Goal: Information Seeking & Learning: Check status

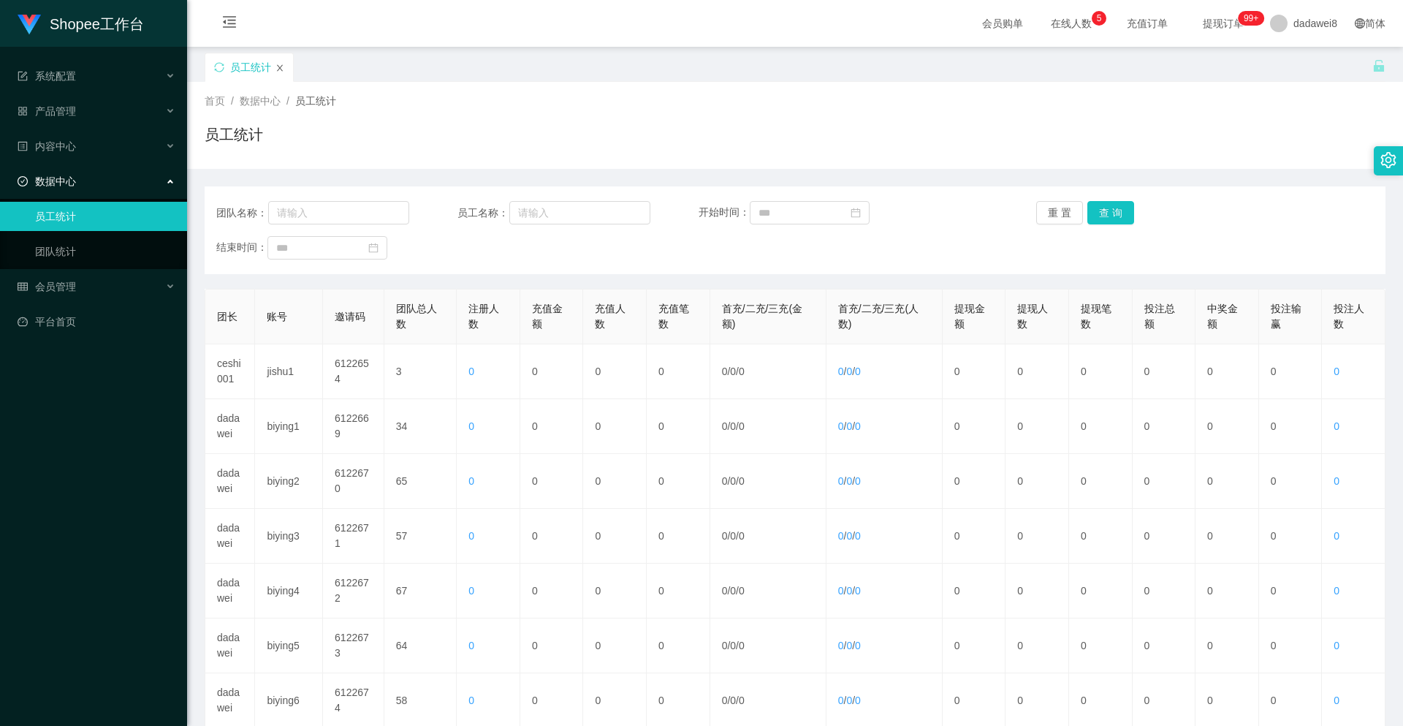
click at [281, 65] on icon "图标: close" at bounding box center [279, 68] width 9 height 9
click at [87, 316] on link "平台首页" at bounding box center [97, 321] width 158 height 29
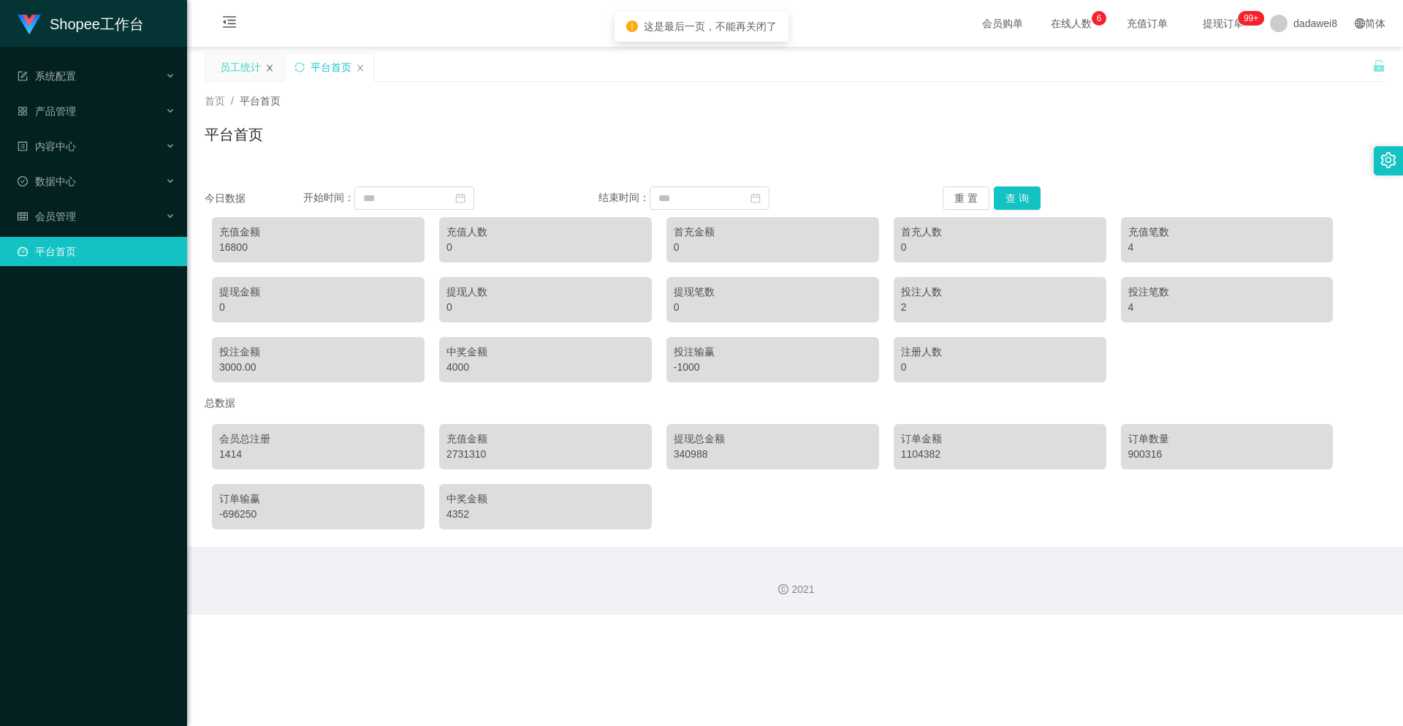
click at [270, 70] on icon "图标: close" at bounding box center [269, 68] width 9 height 9
click at [96, 216] on div "会员管理" at bounding box center [93, 216] width 187 height 29
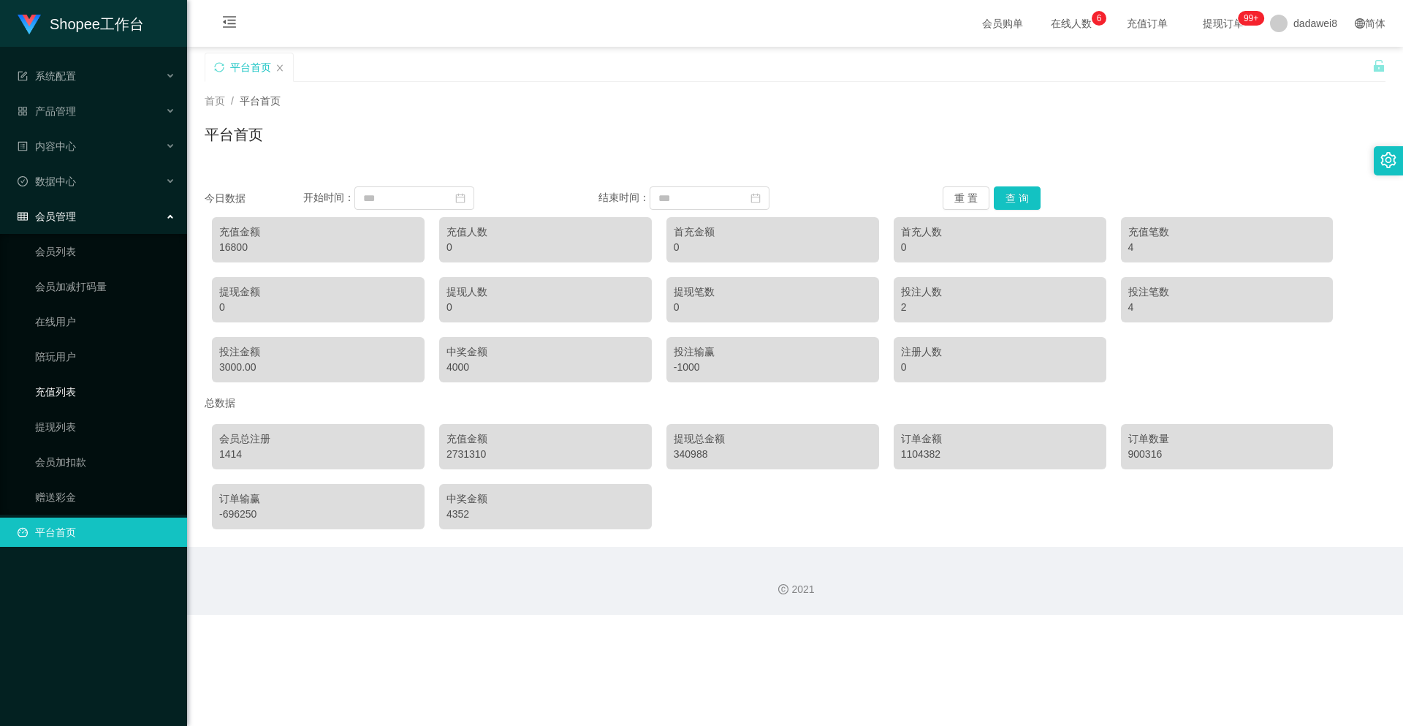
click at [75, 384] on link "充值列表" at bounding box center [105, 391] width 140 height 29
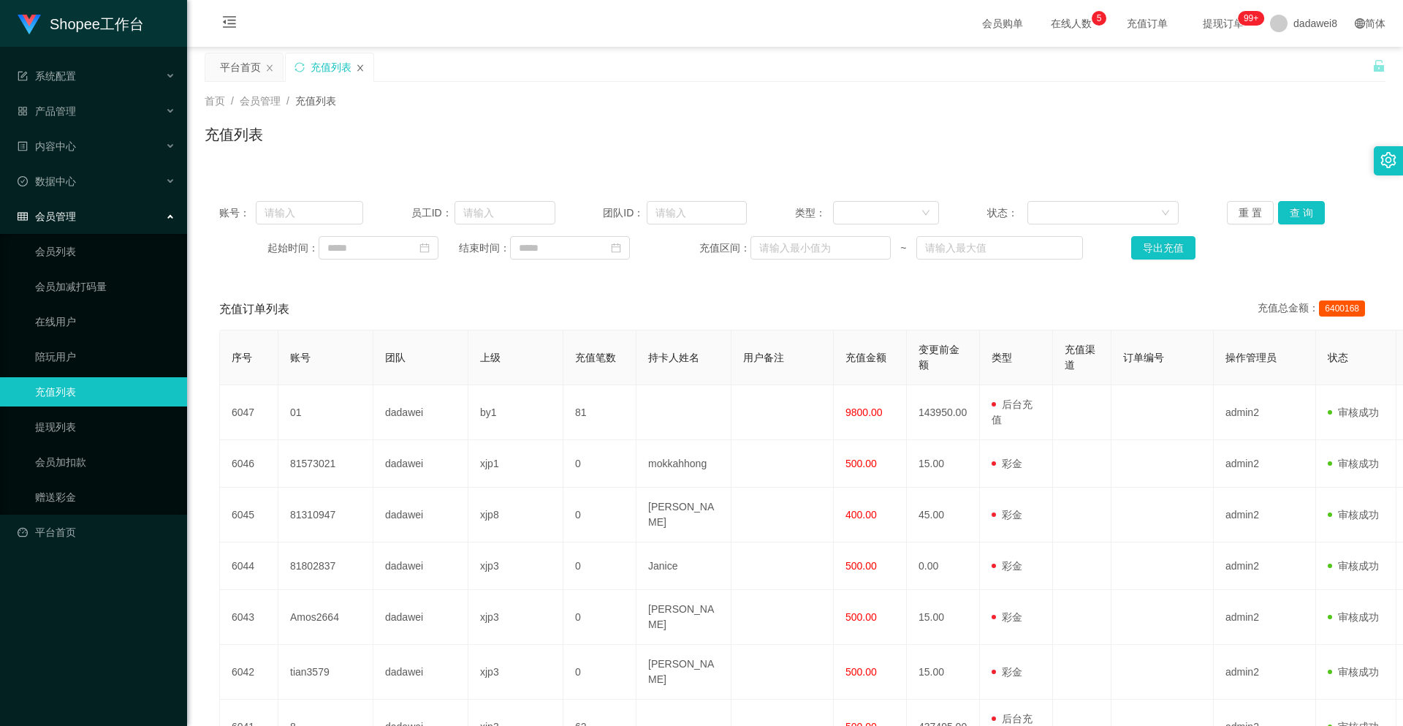
click at [360, 69] on icon "图标: close" at bounding box center [360, 68] width 9 height 9
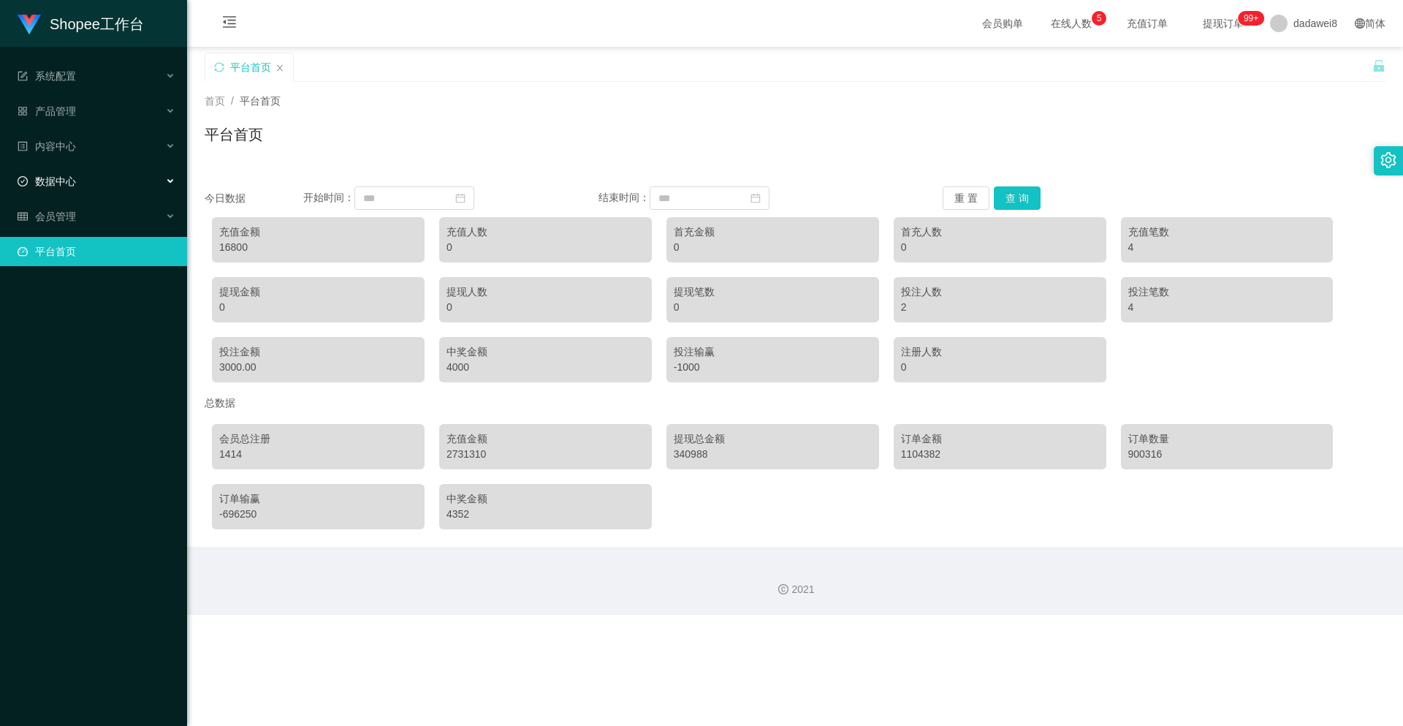
click at [80, 189] on div "数据中心" at bounding box center [93, 181] width 187 height 29
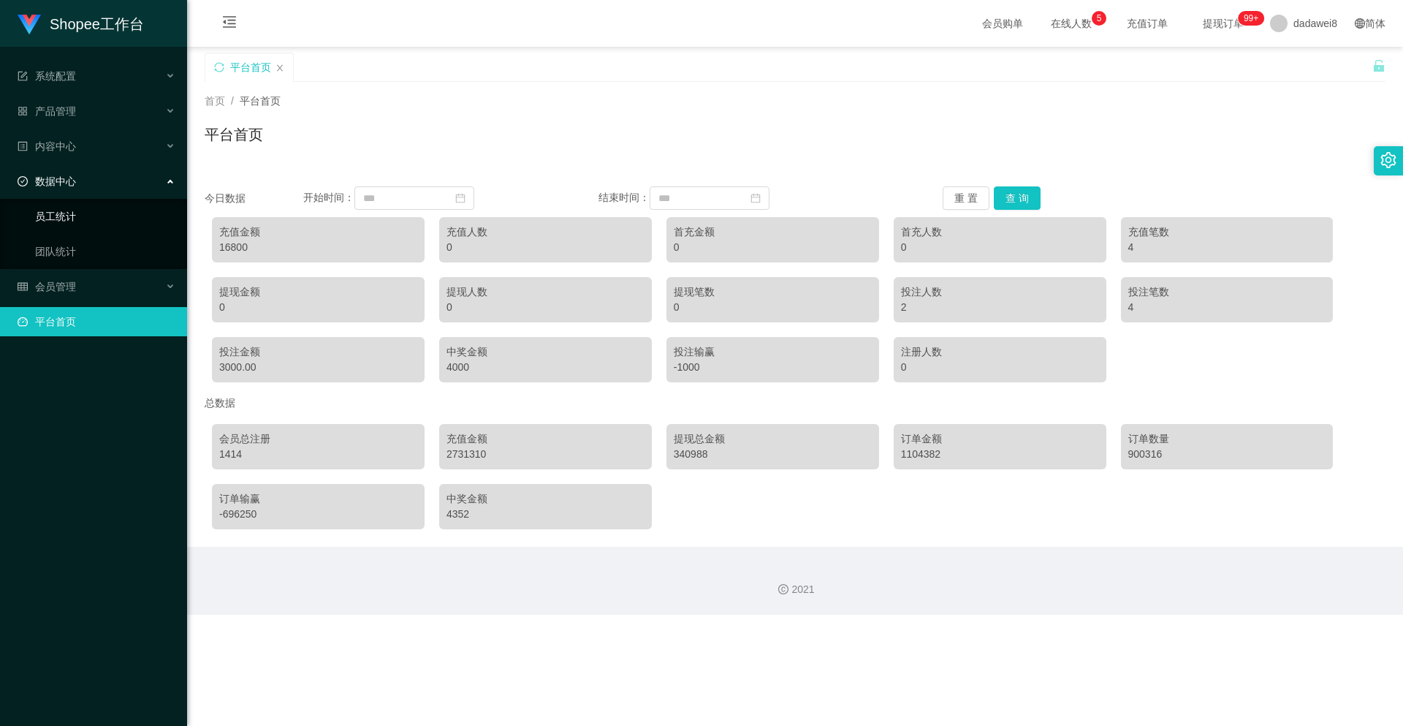
click at [75, 213] on link "员工统计" at bounding box center [105, 216] width 140 height 29
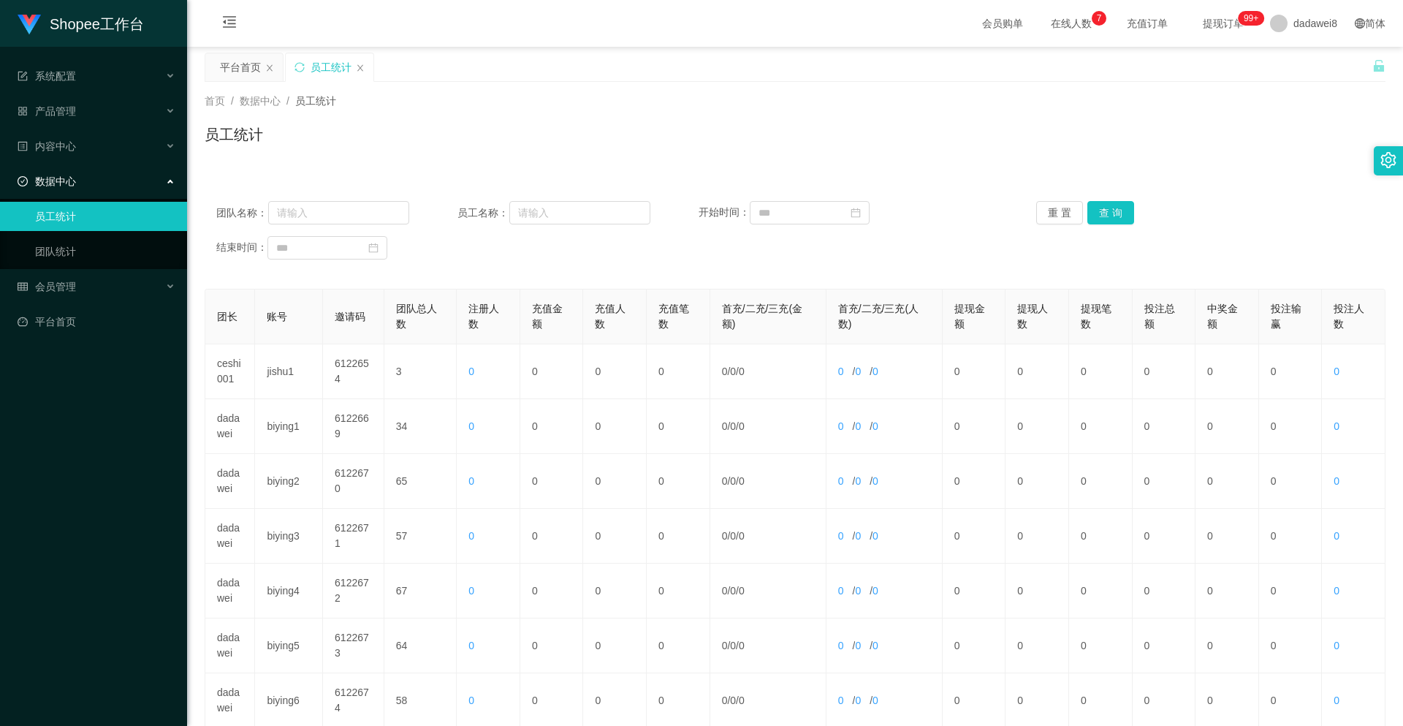
scroll to position [292, 0]
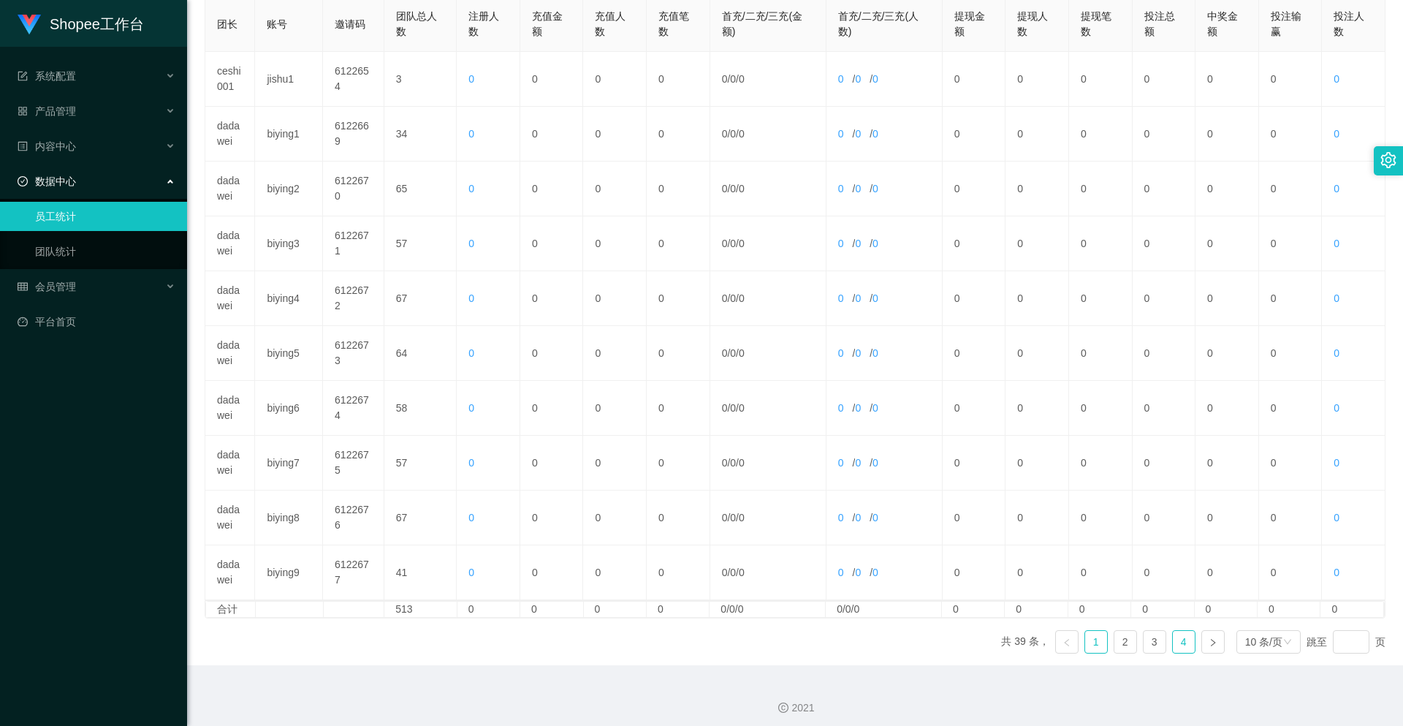
click at [1173, 642] on link "4" at bounding box center [1184, 642] width 22 height 22
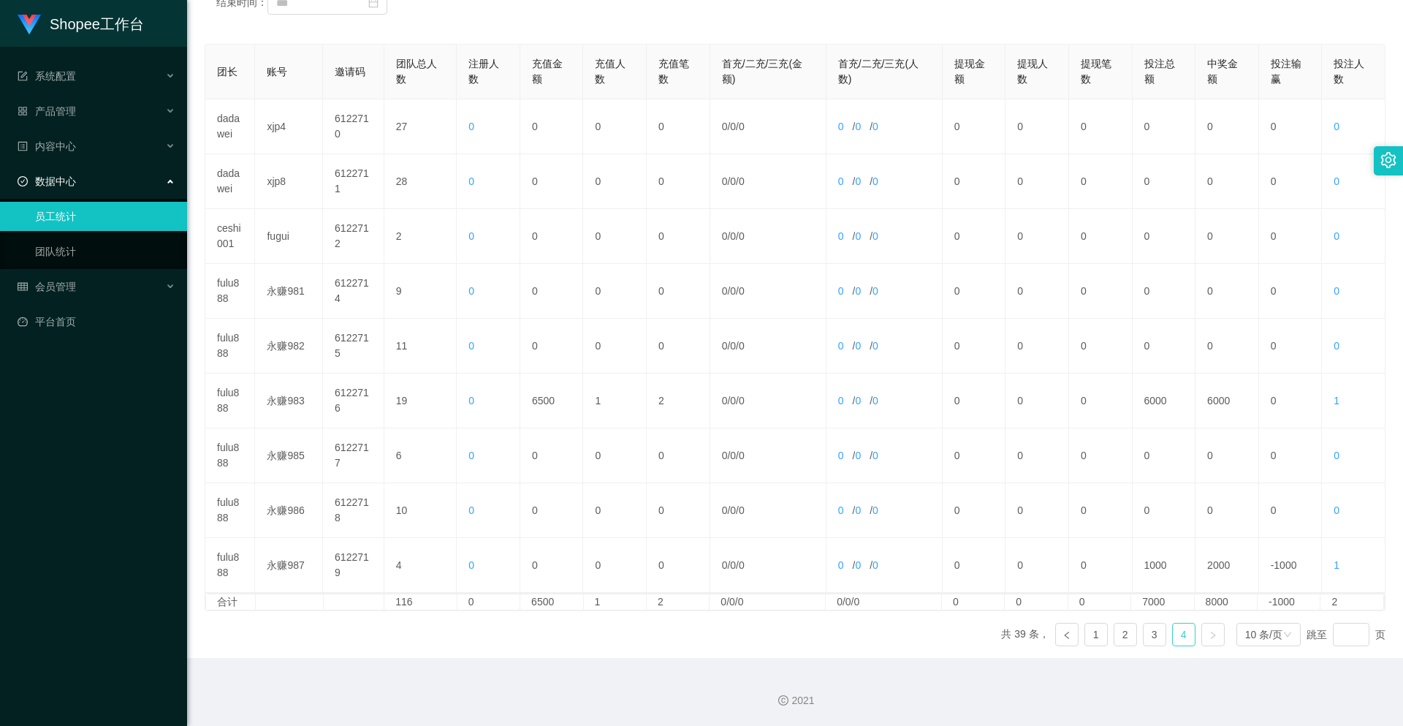
scroll to position [245, 0]
click at [1151, 638] on link "3" at bounding box center [1155, 634] width 22 height 22
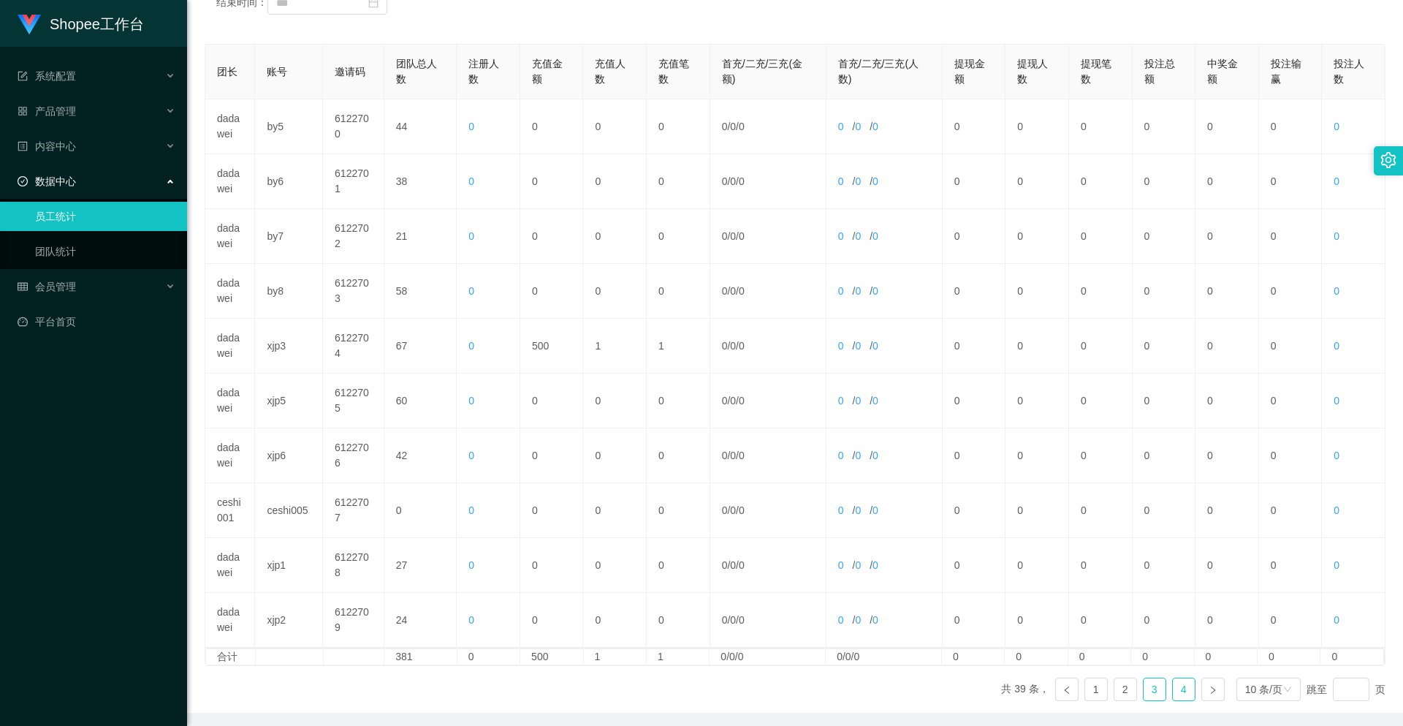
click at [1173, 686] on link "4" at bounding box center [1184, 689] width 22 height 22
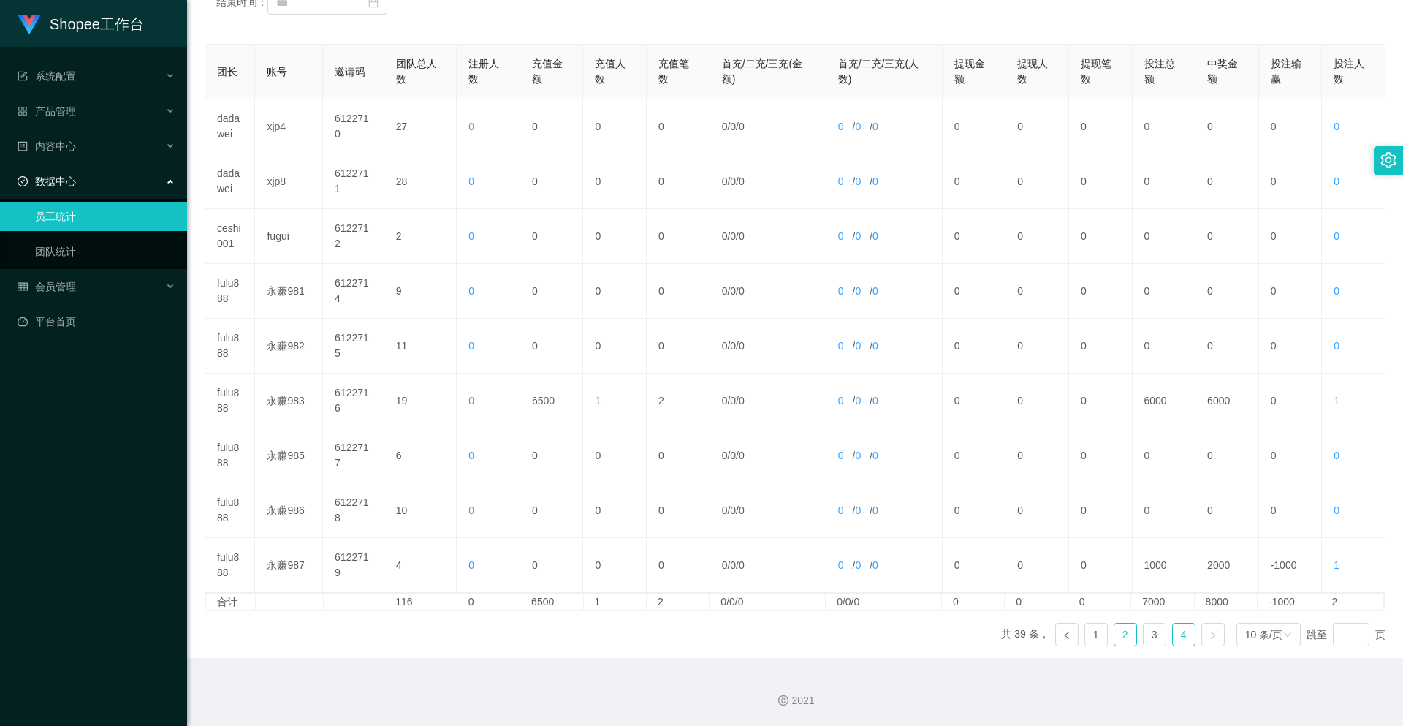
click at [1119, 634] on link "2" at bounding box center [1125, 634] width 22 height 22
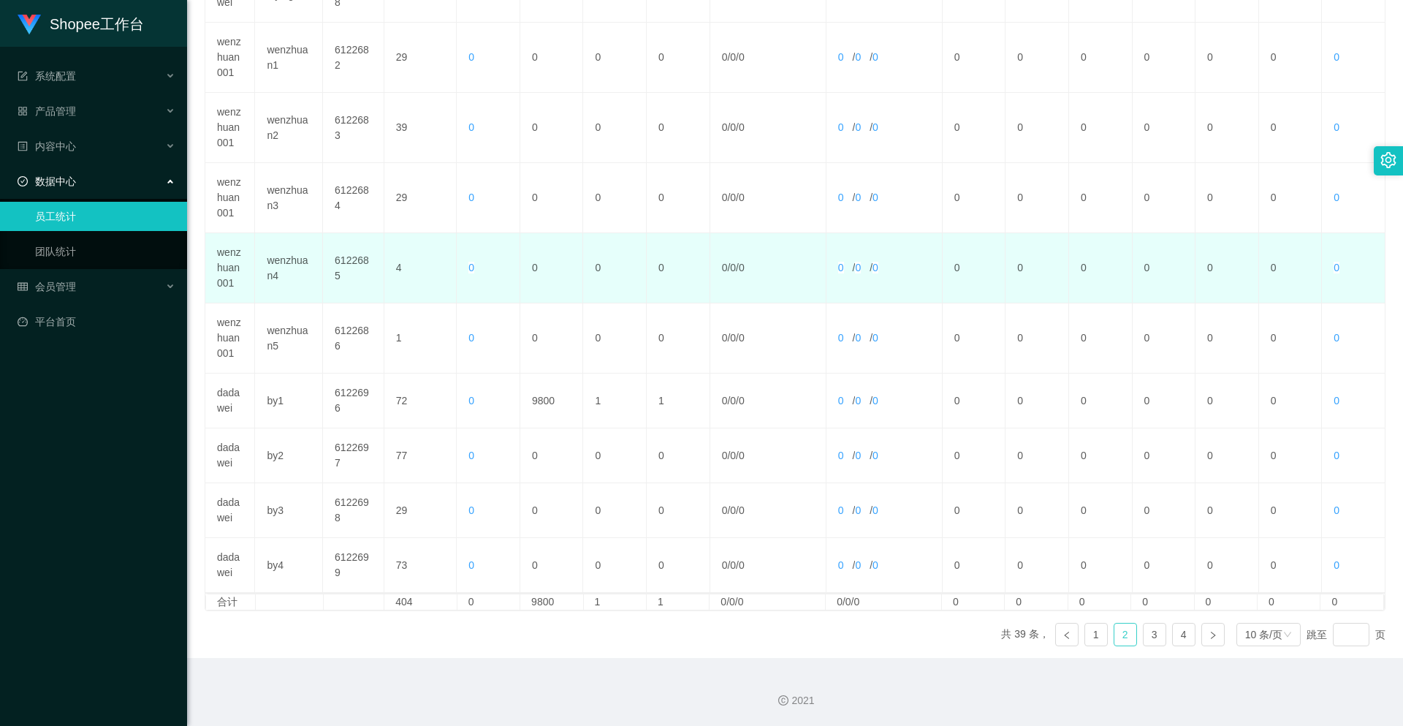
scroll to position [84, 0]
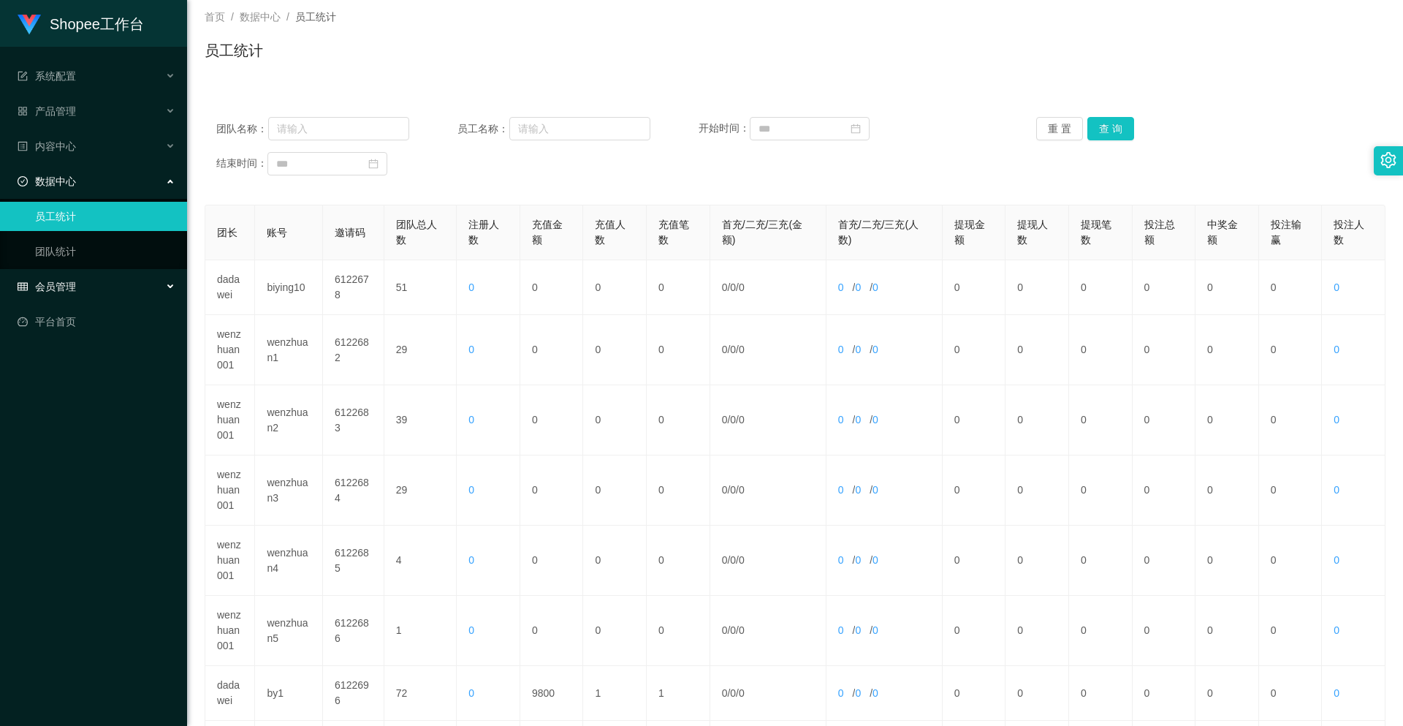
click at [69, 277] on div "会员管理" at bounding box center [93, 286] width 187 height 29
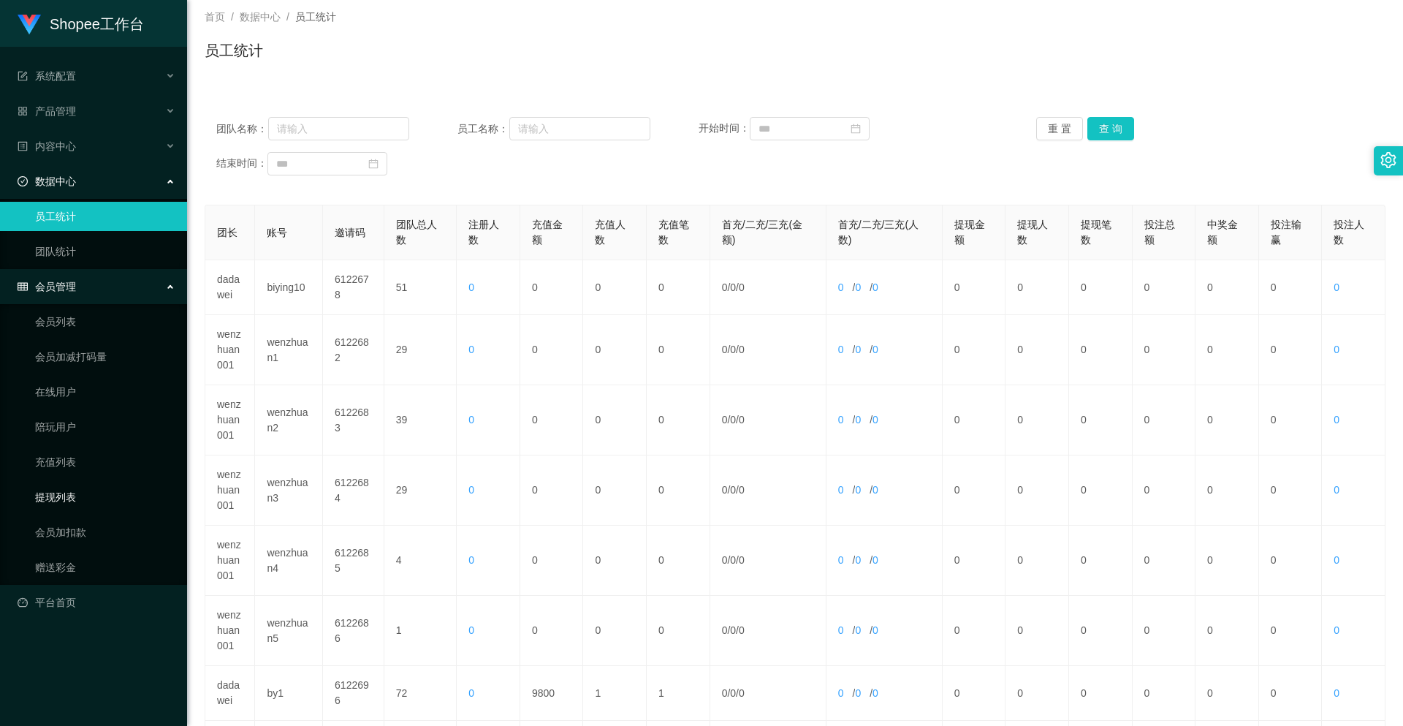
click at [57, 500] on link "提现列表" at bounding box center [105, 496] width 140 height 29
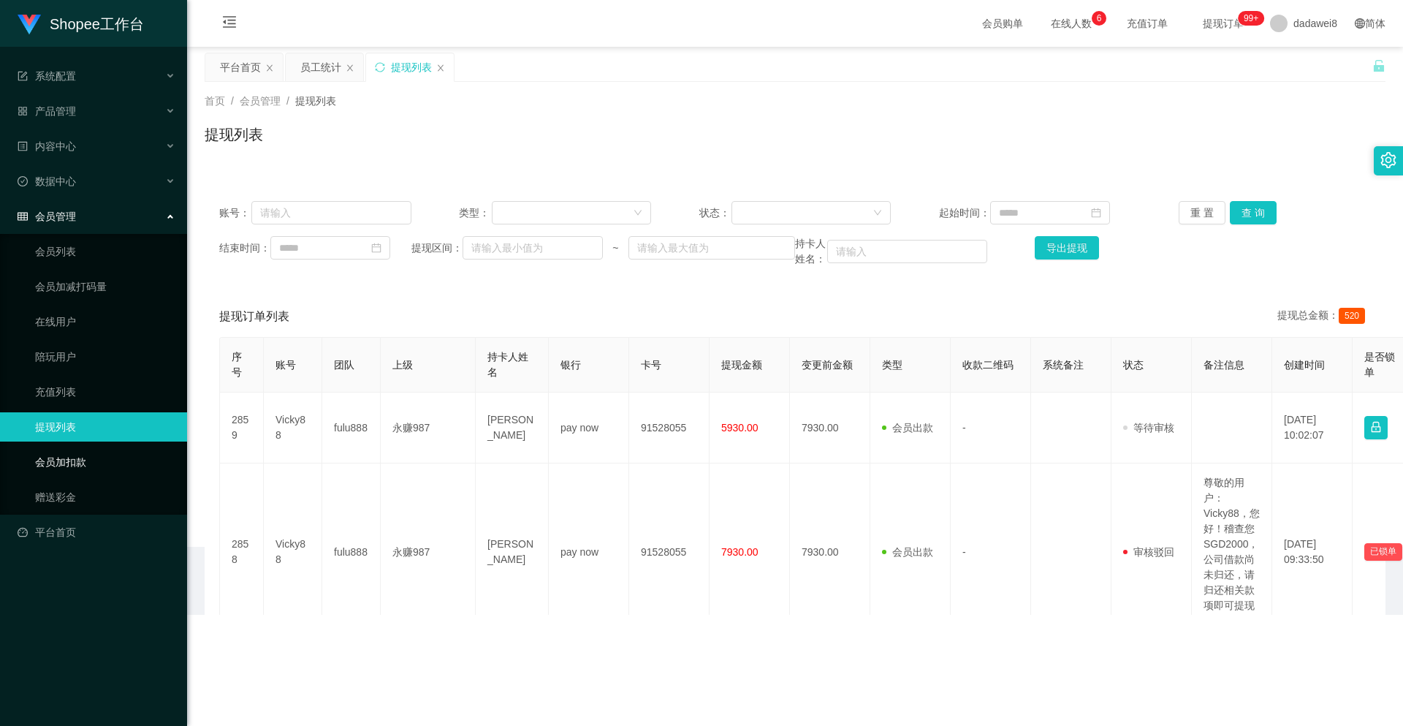
click at [54, 455] on link "会员加扣款" at bounding box center [105, 461] width 140 height 29
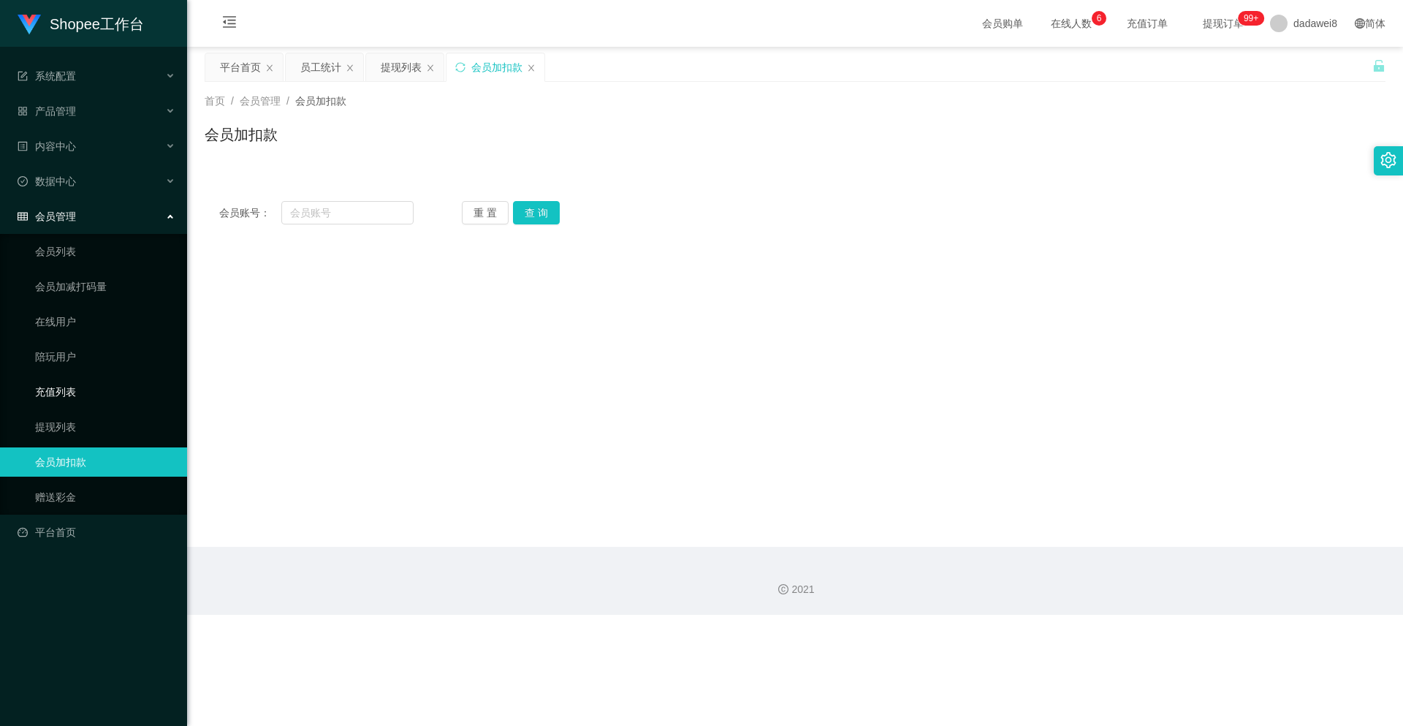
click at [60, 396] on link "充值列表" at bounding box center [105, 391] width 140 height 29
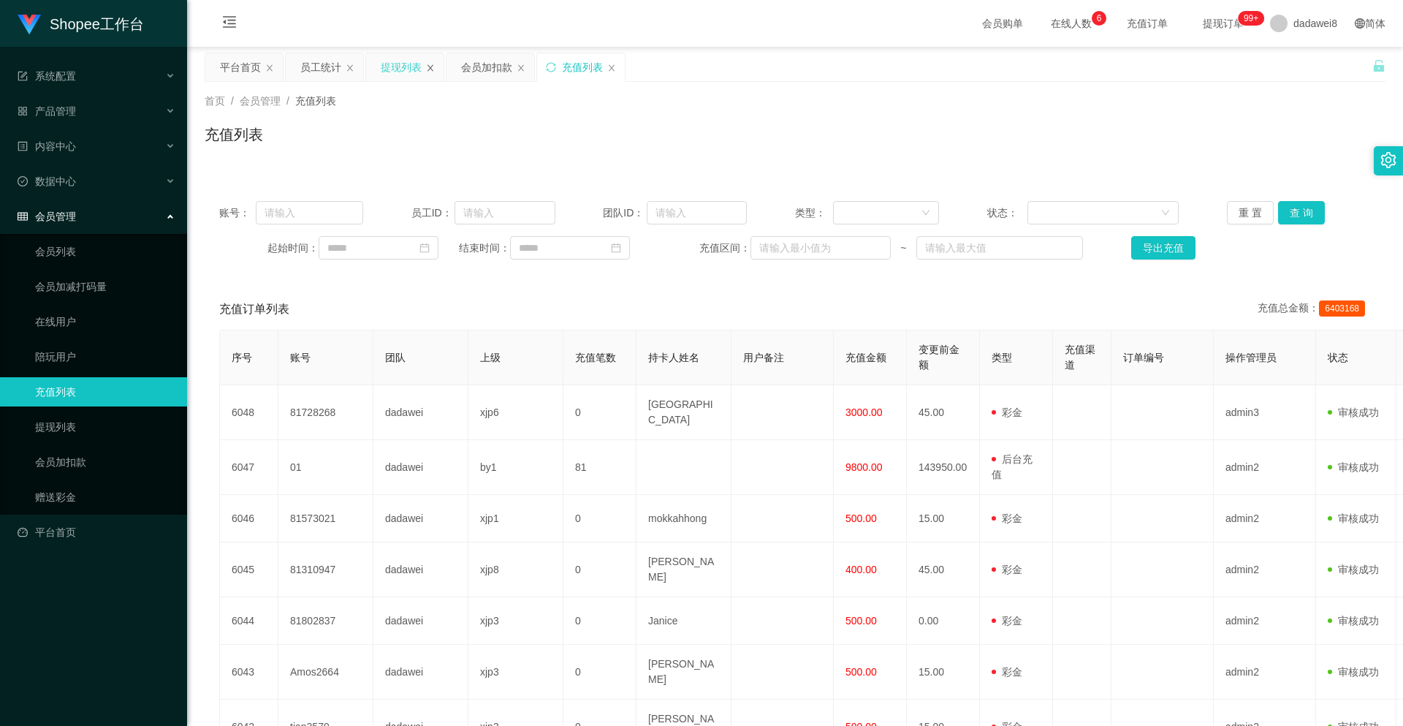
click at [431, 67] on icon "图标: close" at bounding box center [430, 68] width 9 height 9
click at [438, 70] on icon "图标: close" at bounding box center [441, 67] width 6 height 7
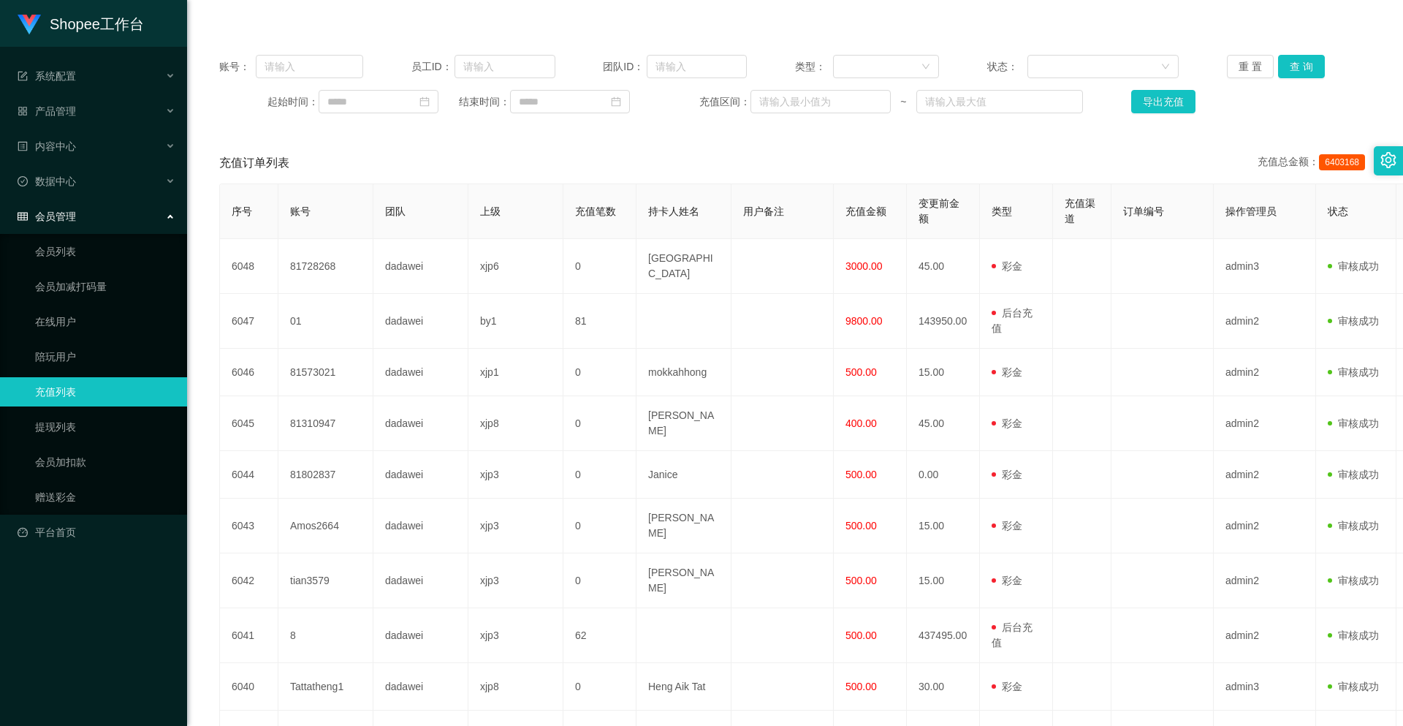
scroll to position [219, 0]
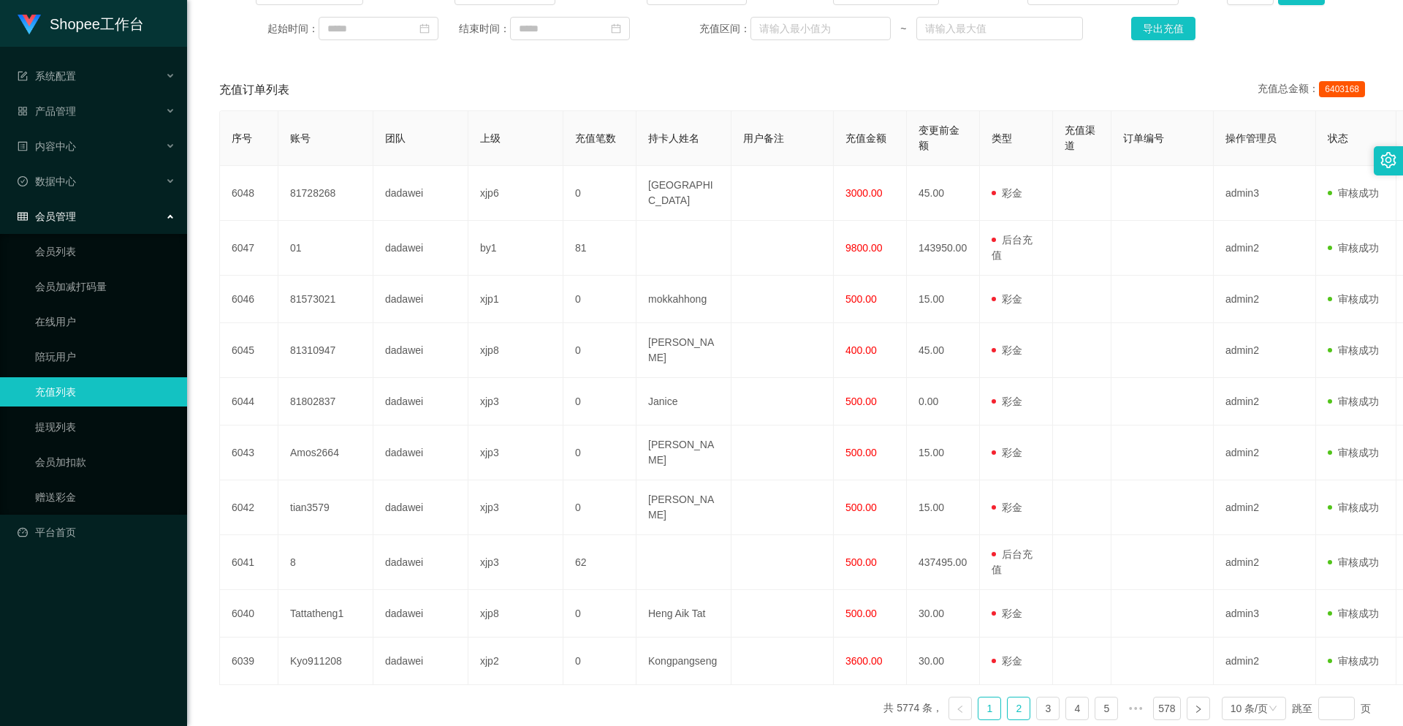
click at [1008, 697] on link "2" at bounding box center [1019, 708] width 22 height 22
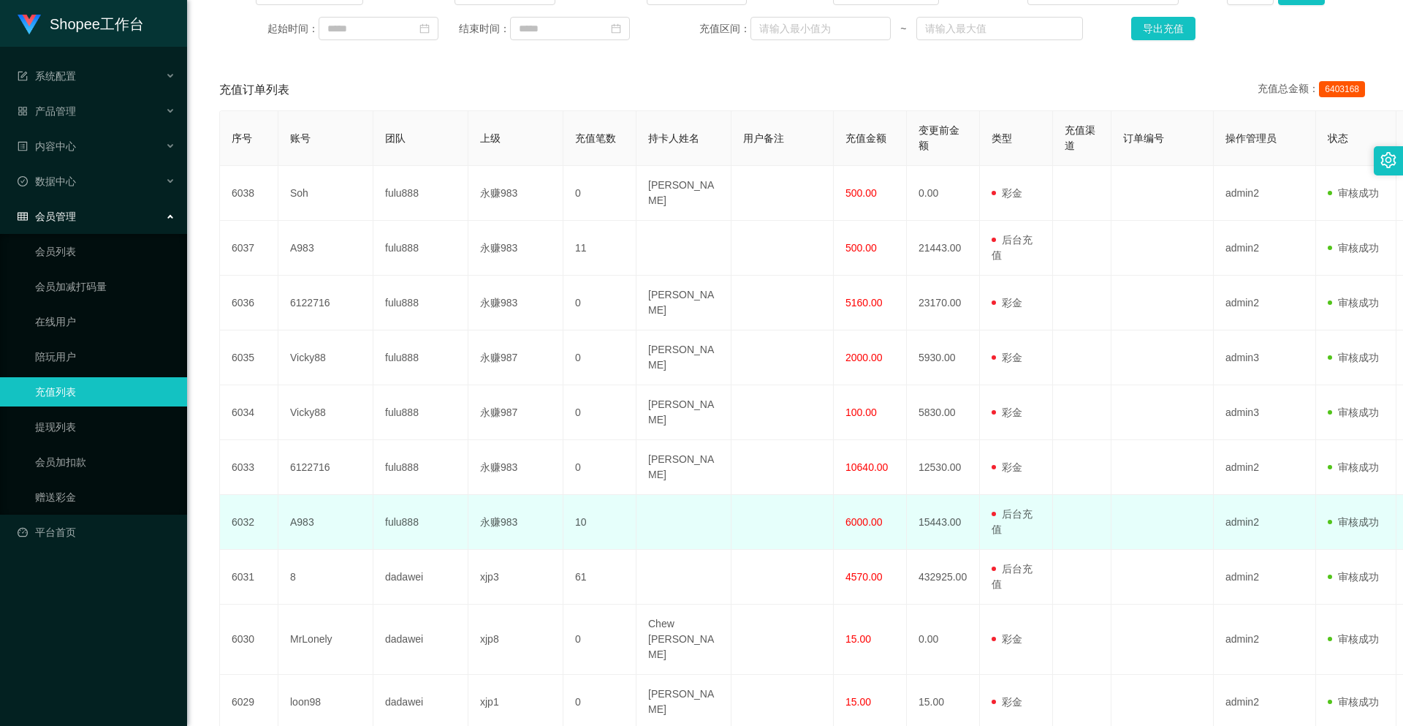
click at [852, 516] on span "6000.00" at bounding box center [863, 522] width 37 height 12
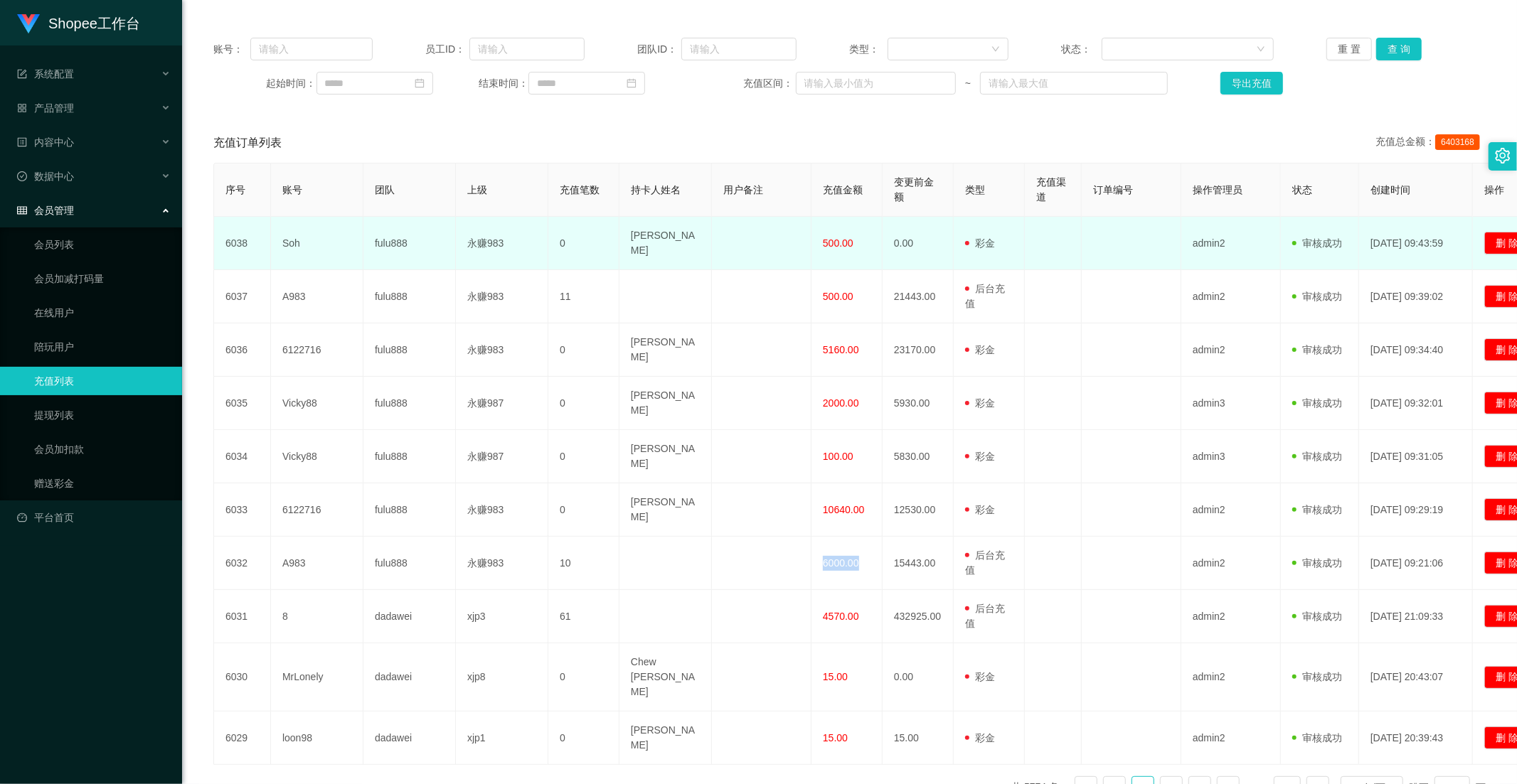
scroll to position [0, 0]
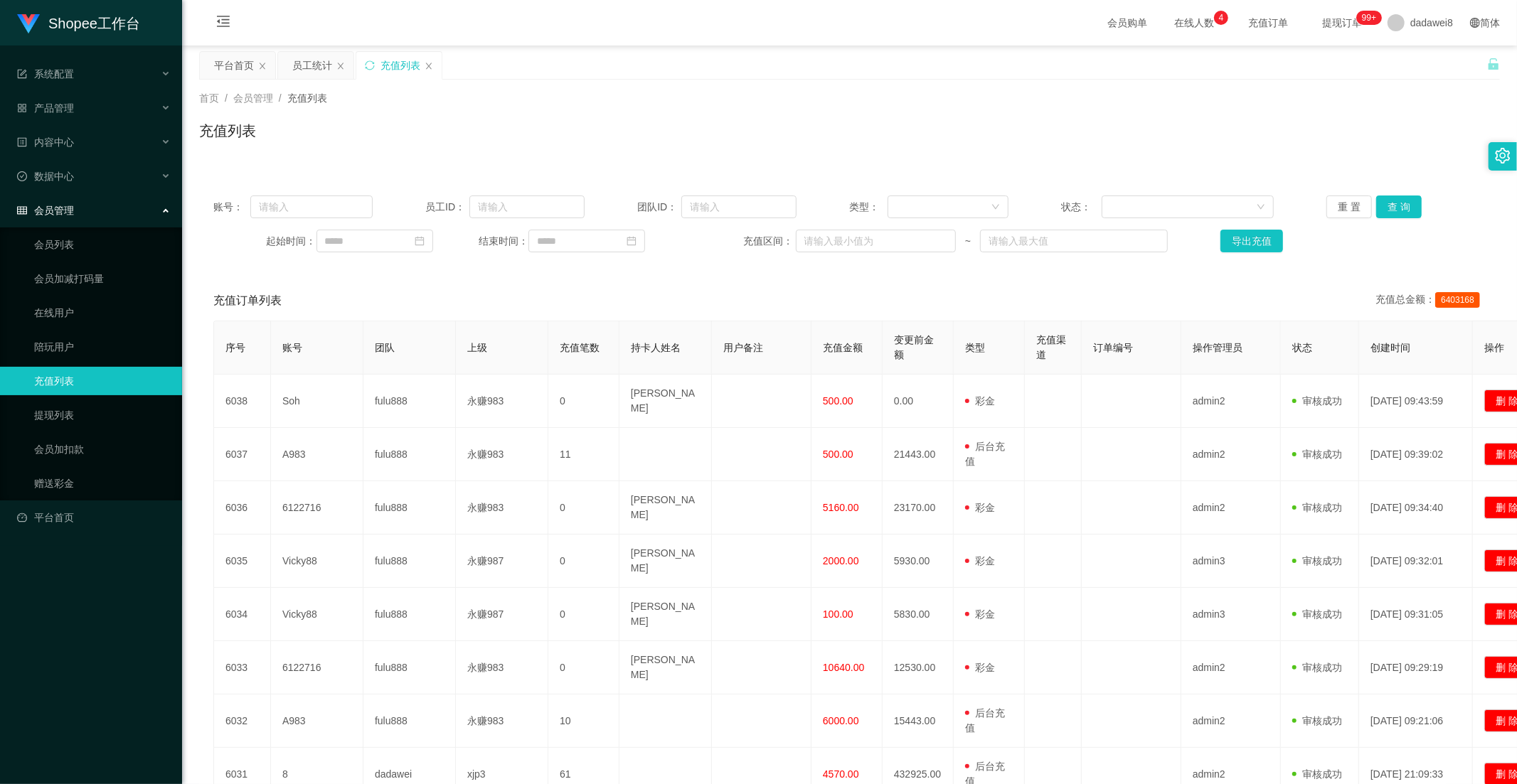
click at [785, 350] on th "用户备注" at bounding box center [761, 347] width 99 height 53
click at [230, 65] on div "平台首页" at bounding box center [234, 65] width 40 height 27
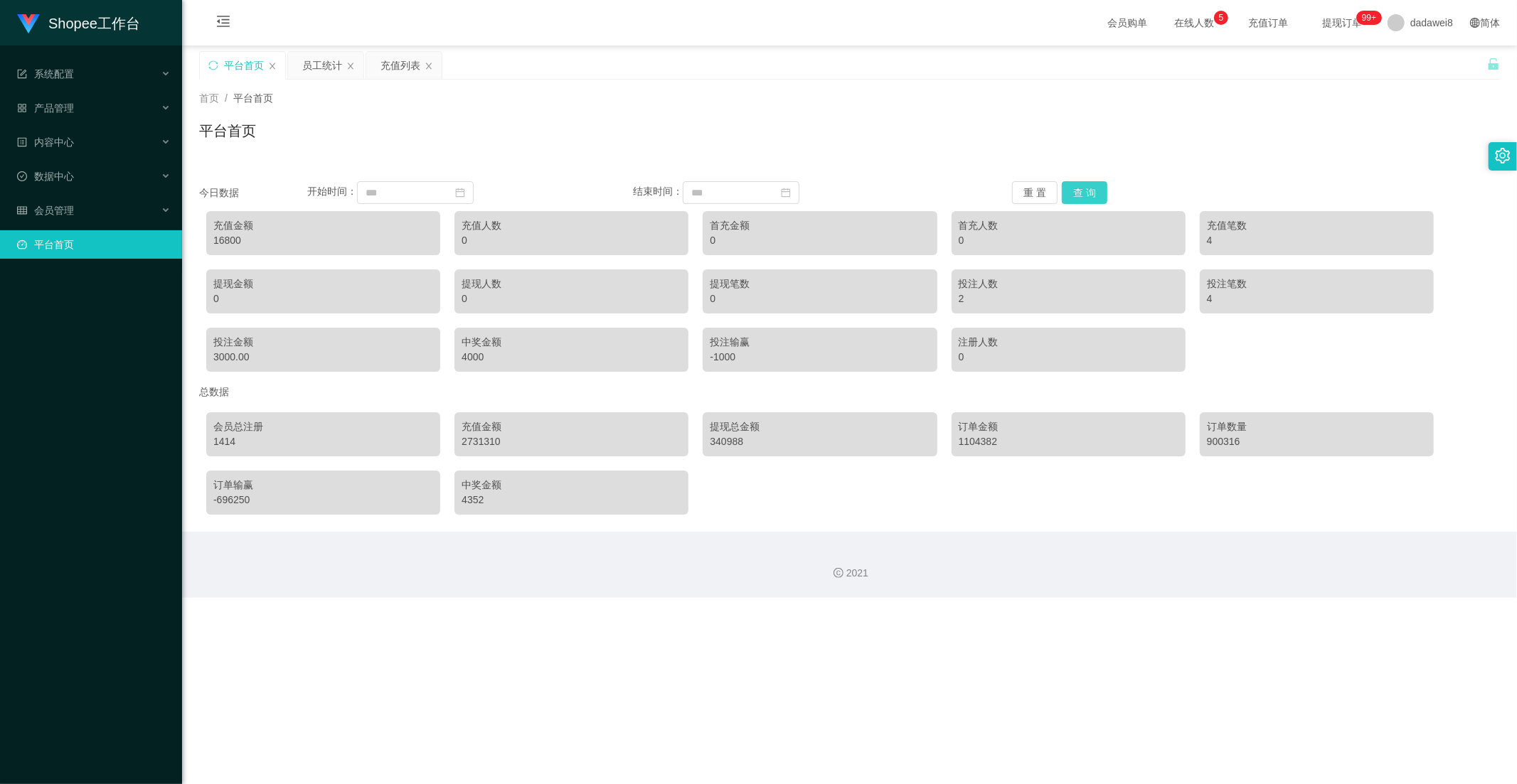
click at [1098, 199] on button "查 询" at bounding box center [1084, 192] width 46 height 22
click at [325, 71] on div "员工统计" at bounding box center [322, 65] width 40 height 27
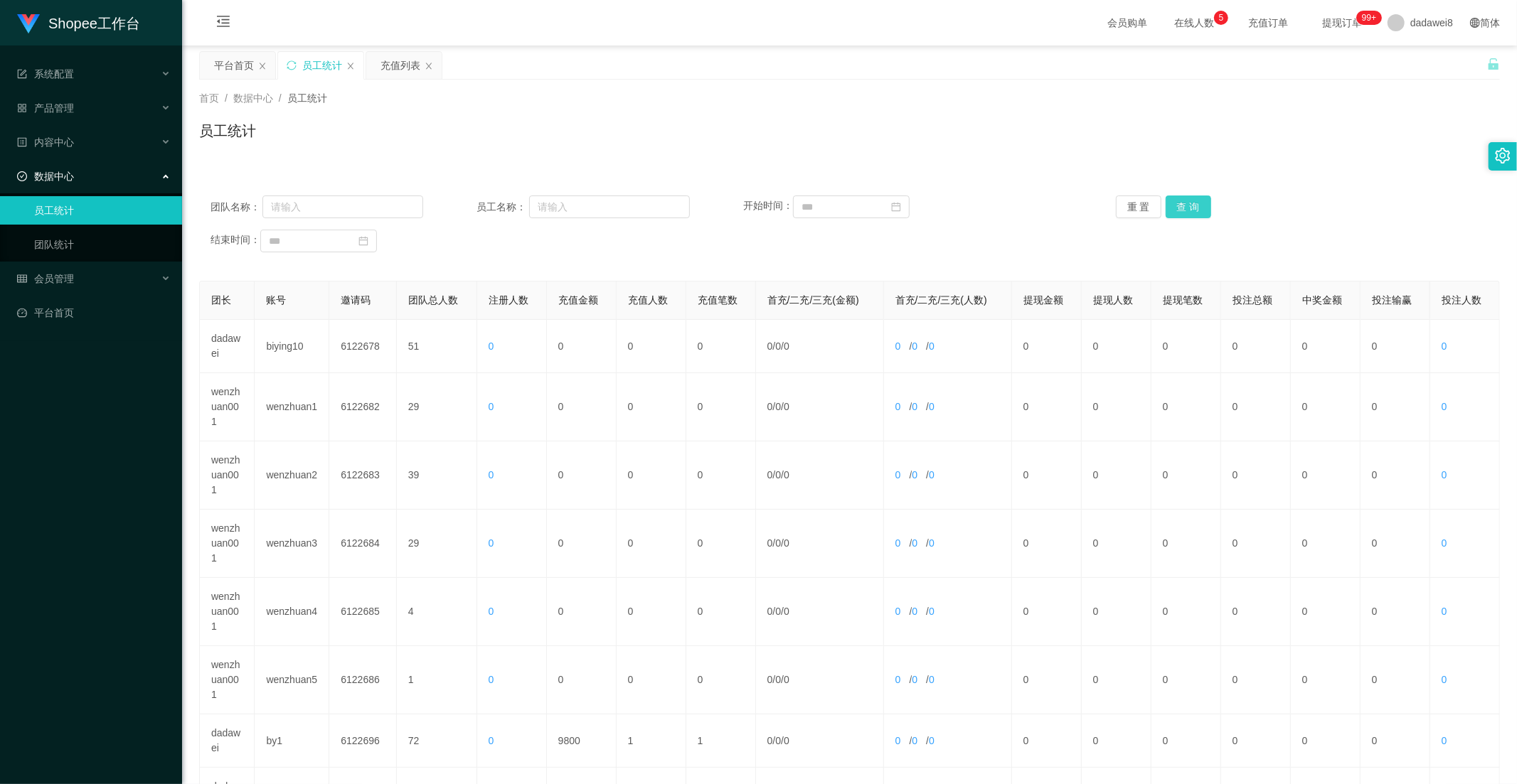
click at [1189, 203] on button "查 询" at bounding box center [1188, 206] width 46 height 22
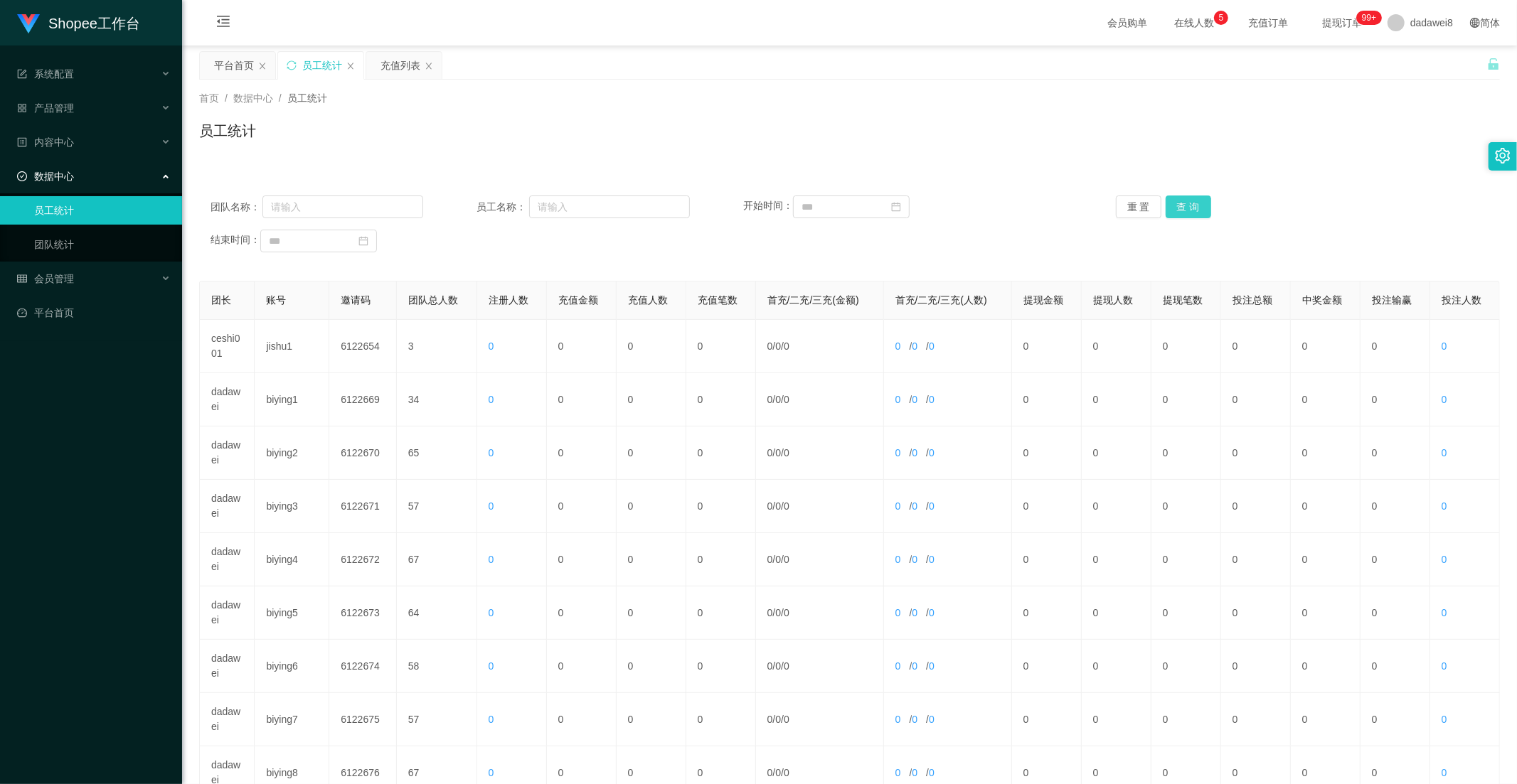
scroll to position [199, 0]
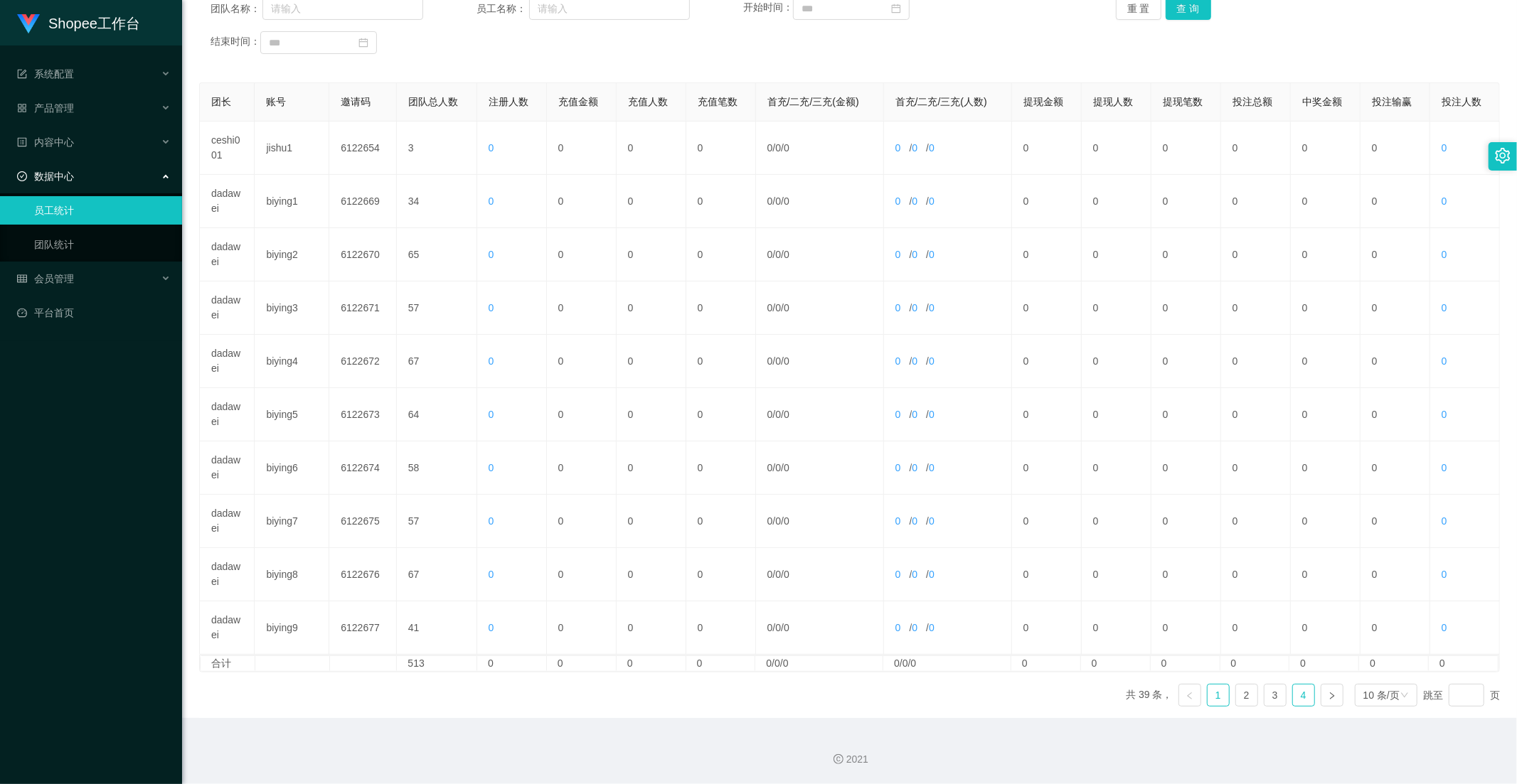
click at [1294, 692] on link "4" at bounding box center [1304, 695] width 21 height 21
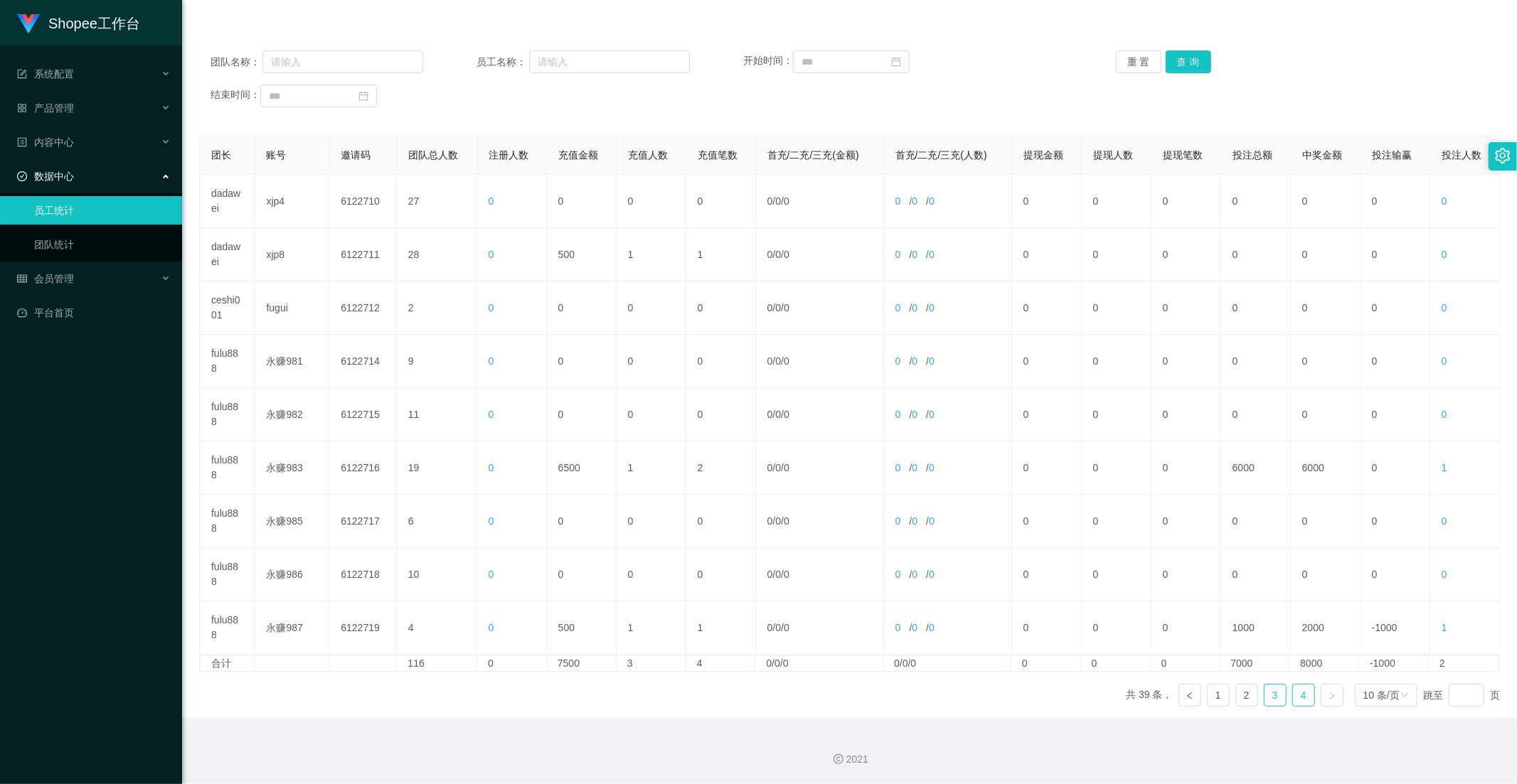
click at [1264, 703] on link "3" at bounding box center [1275, 695] width 21 height 21
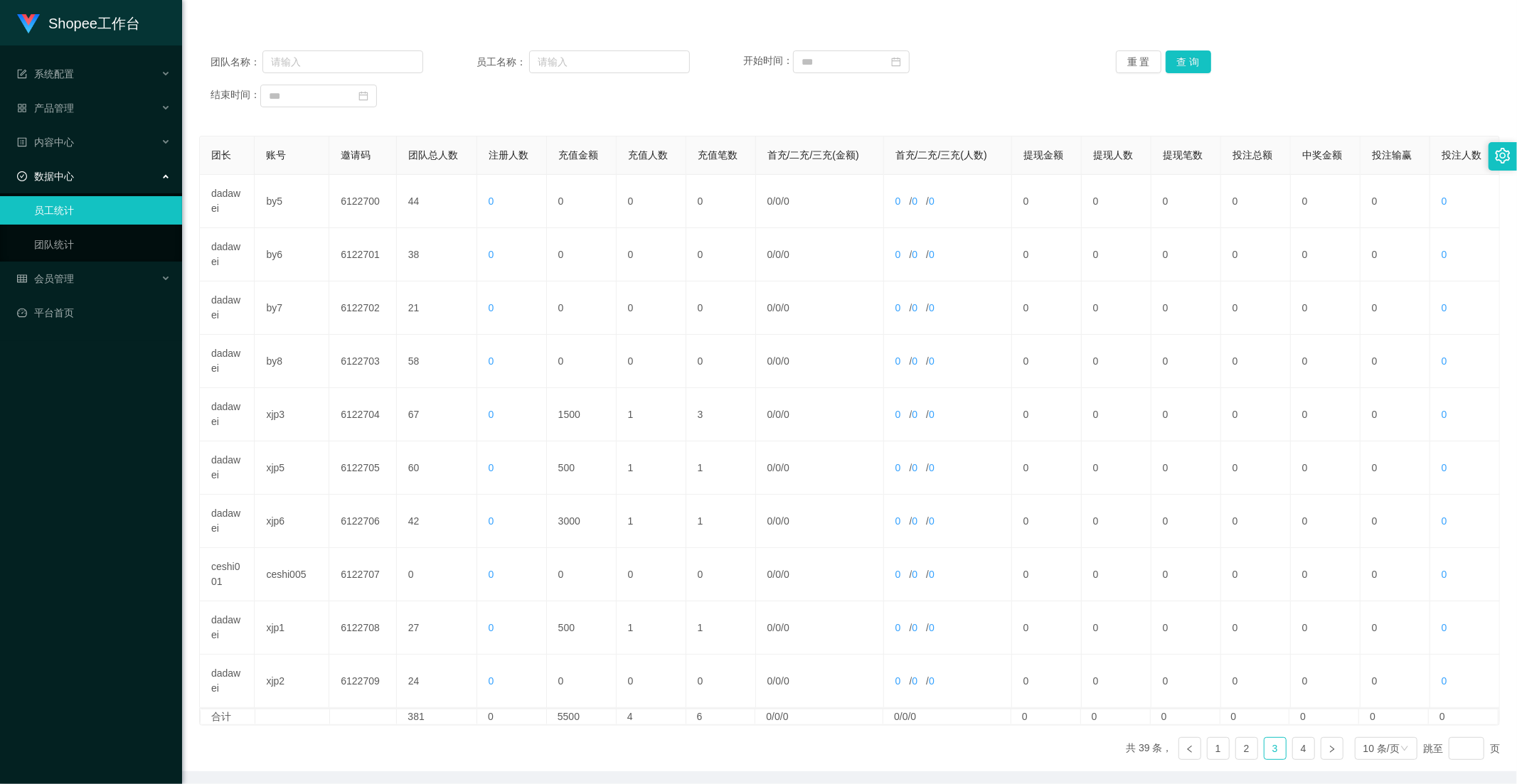
scroll to position [0, 0]
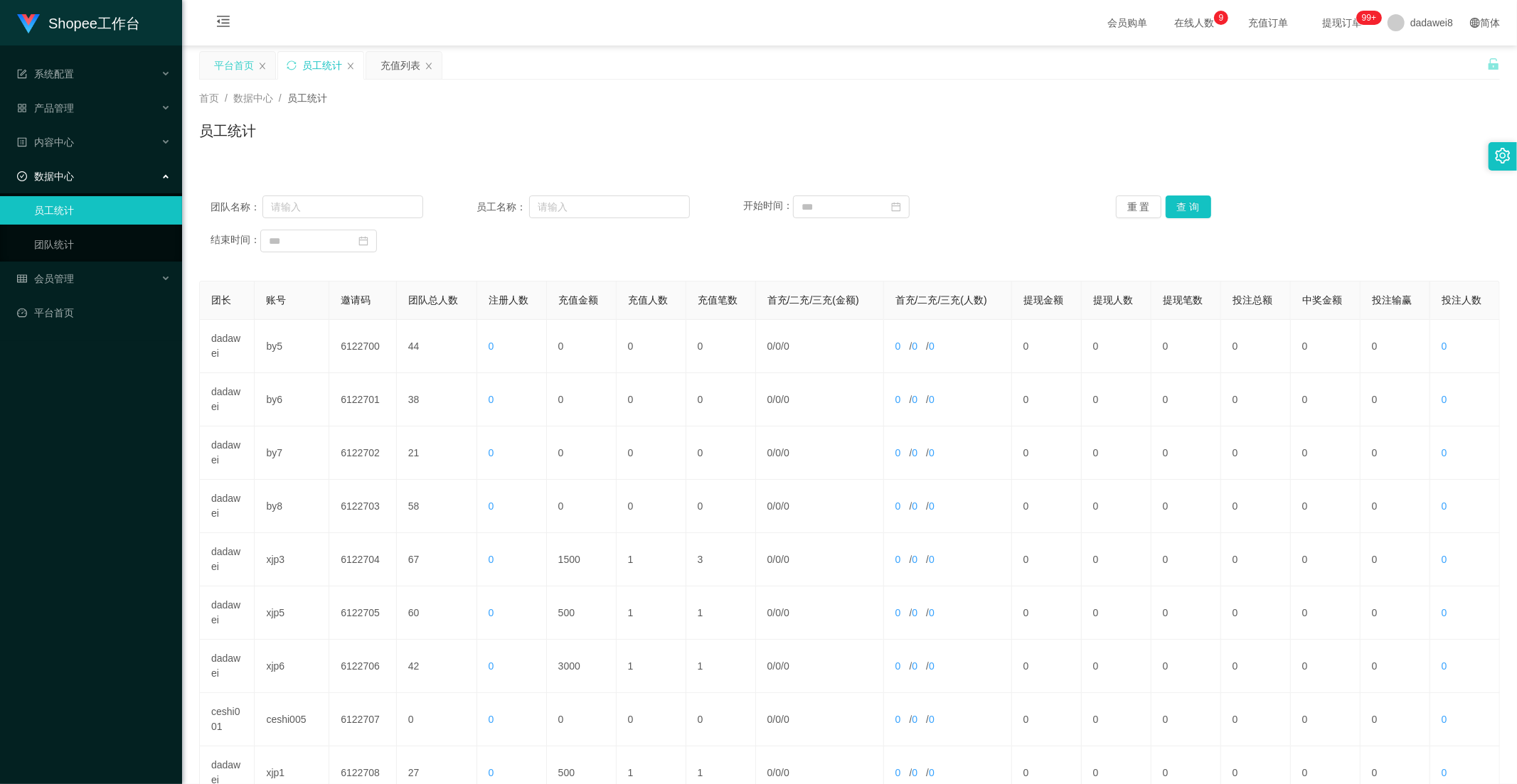
click at [228, 60] on div "平台首页" at bounding box center [234, 65] width 40 height 27
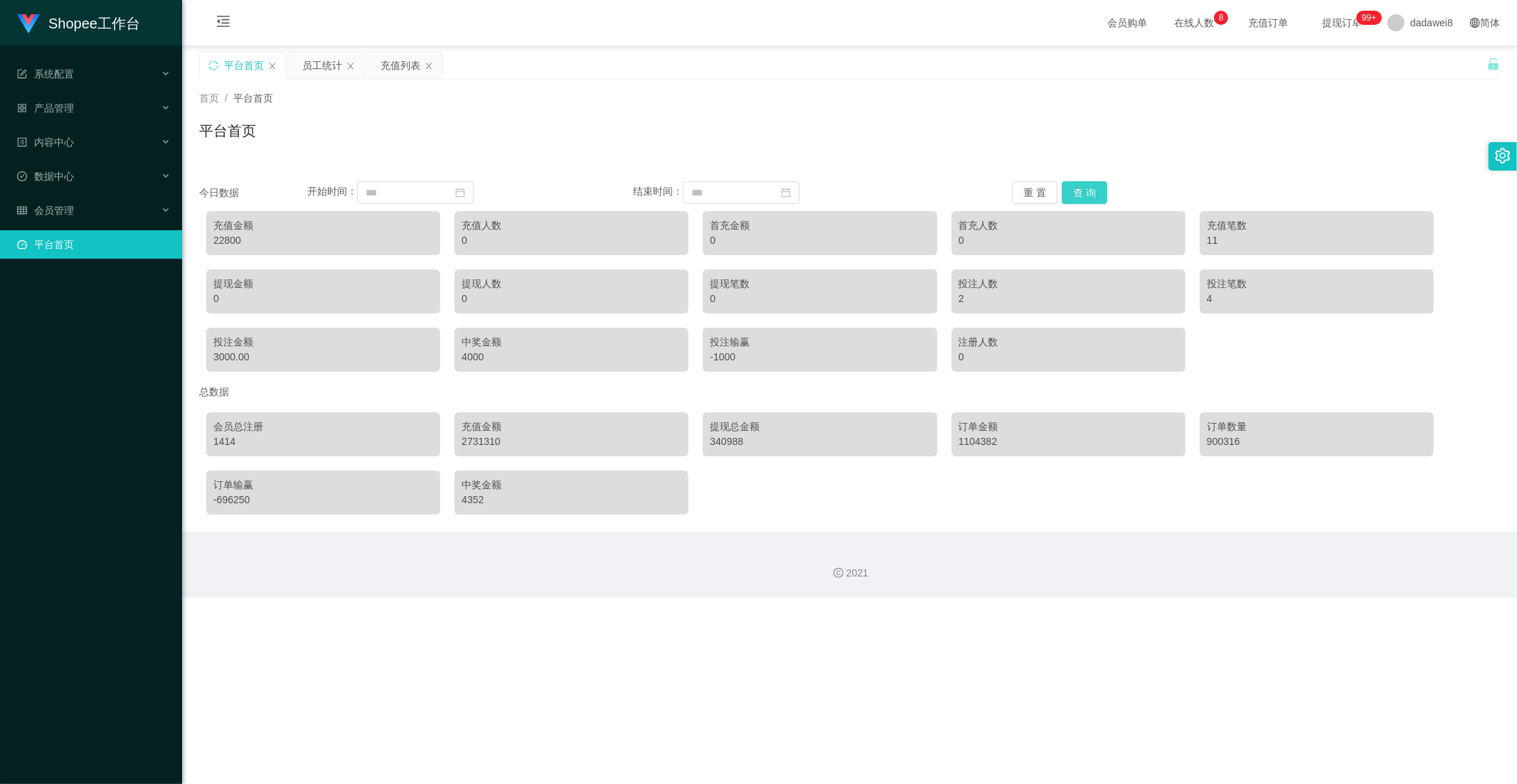
click at [1083, 194] on button "查 询" at bounding box center [1084, 192] width 46 height 22
click at [1076, 186] on button "查 询" at bounding box center [1084, 192] width 46 height 22
click at [403, 57] on div "充值列表" at bounding box center [400, 65] width 40 height 27
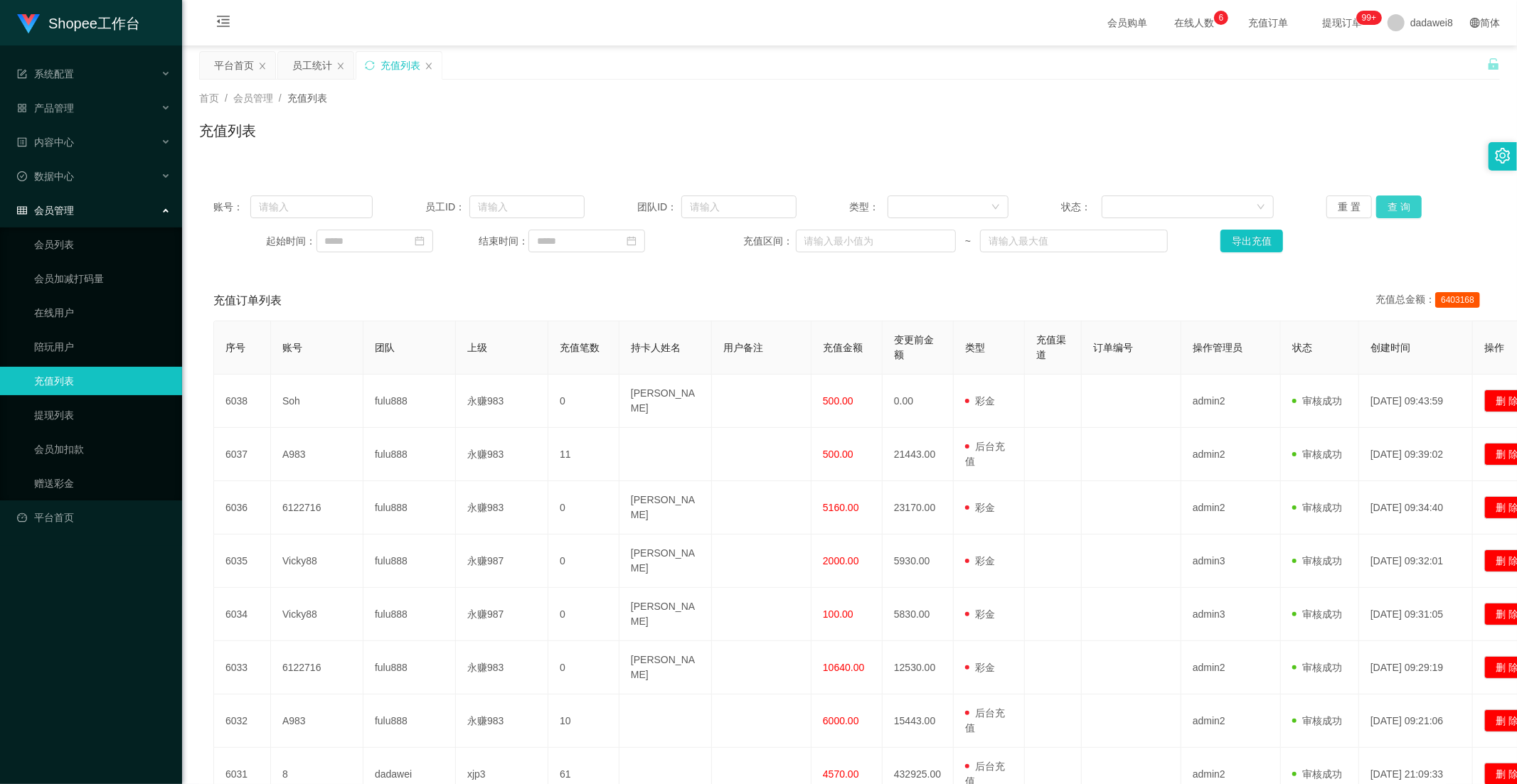
click at [1364, 204] on button "查 询" at bounding box center [1398, 206] width 46 height 22
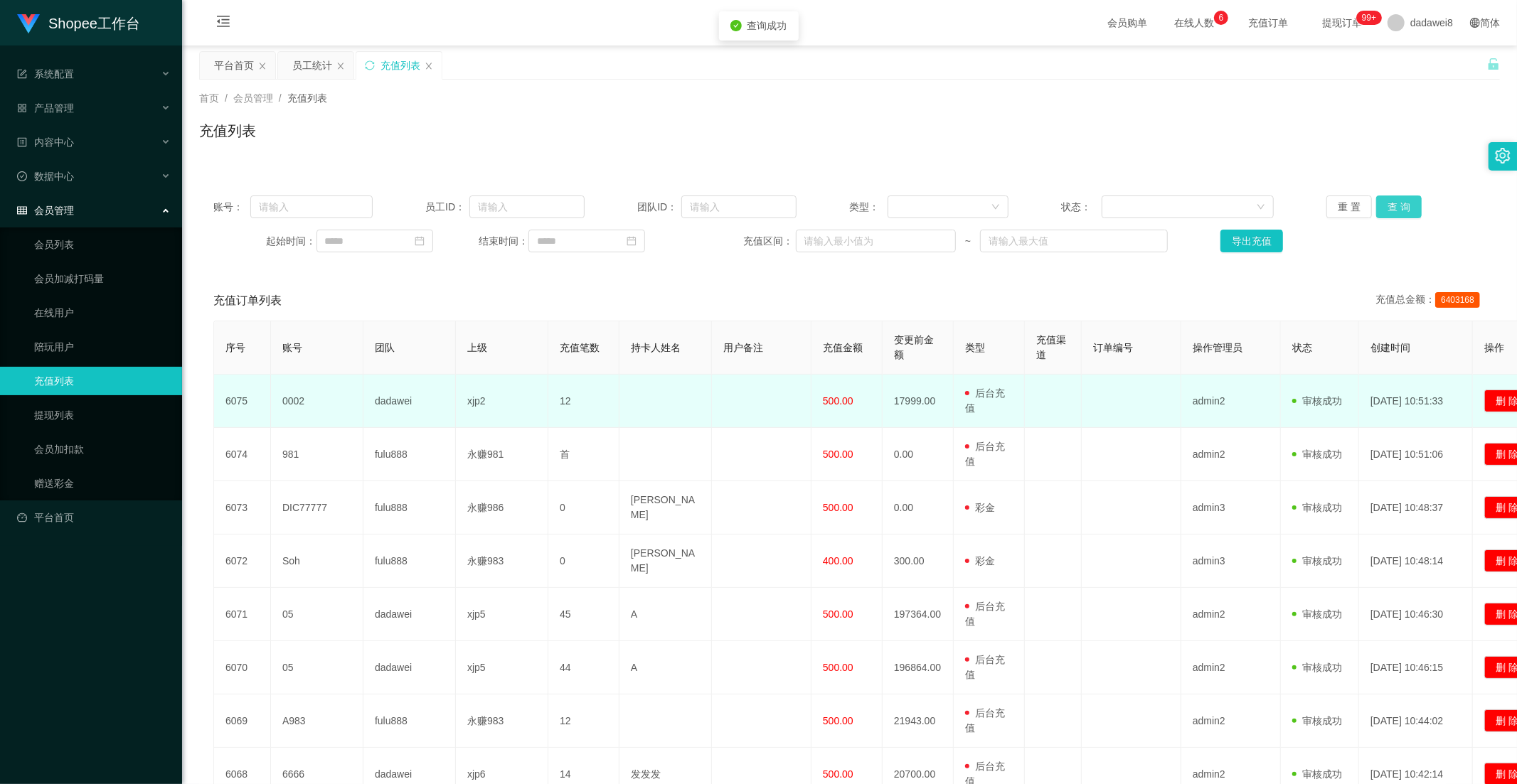
scroll to position [158, 0]
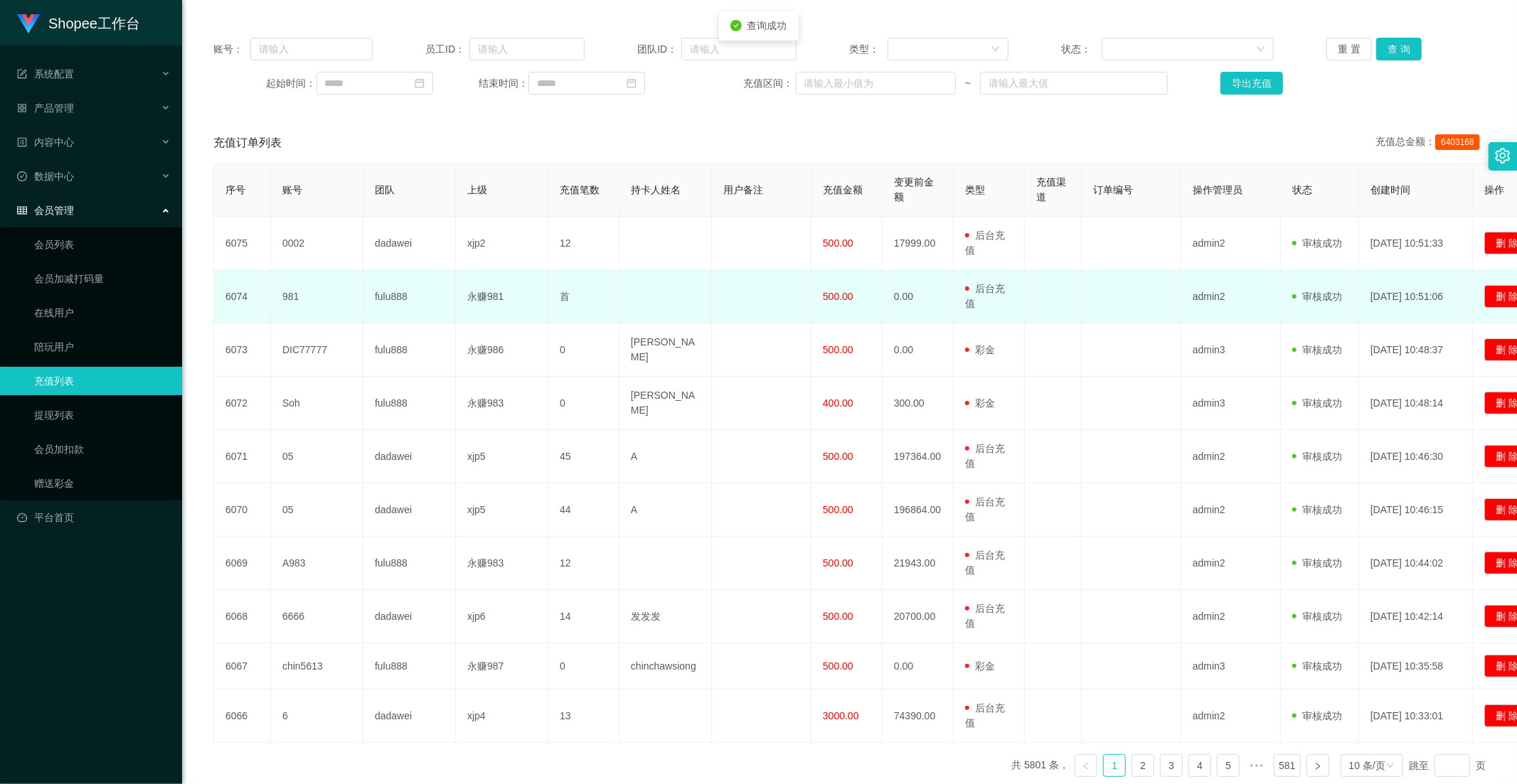
click at [834, 291] on span "500.00" at bounding box center [837, 297] width 30 height 12
click at [836, 318] on td "500.00" at bounding box center [847, 297] width 71 height 53
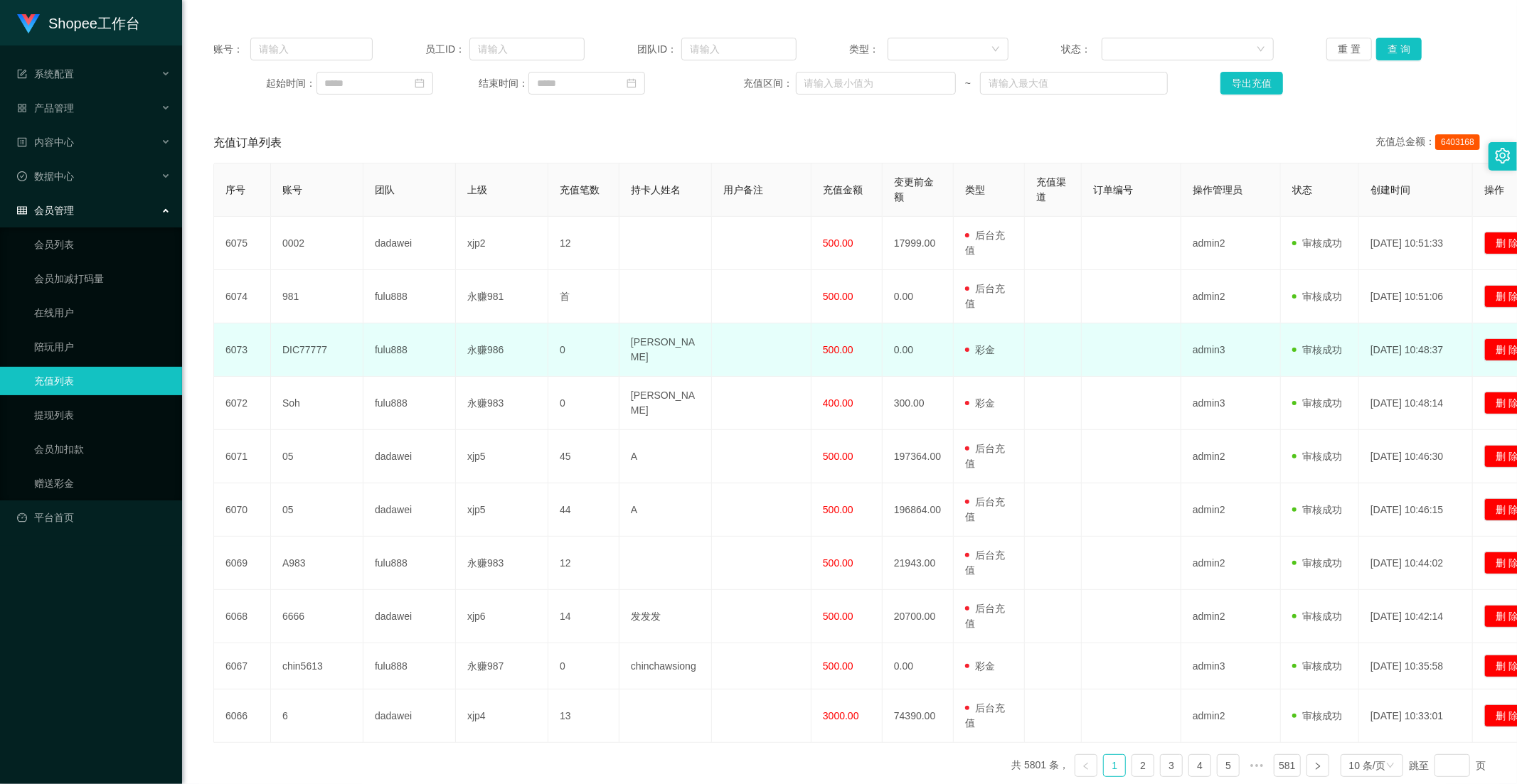
click at [836, 344] on span "500.00" at bounding box center [837, 350] width 30 height 12
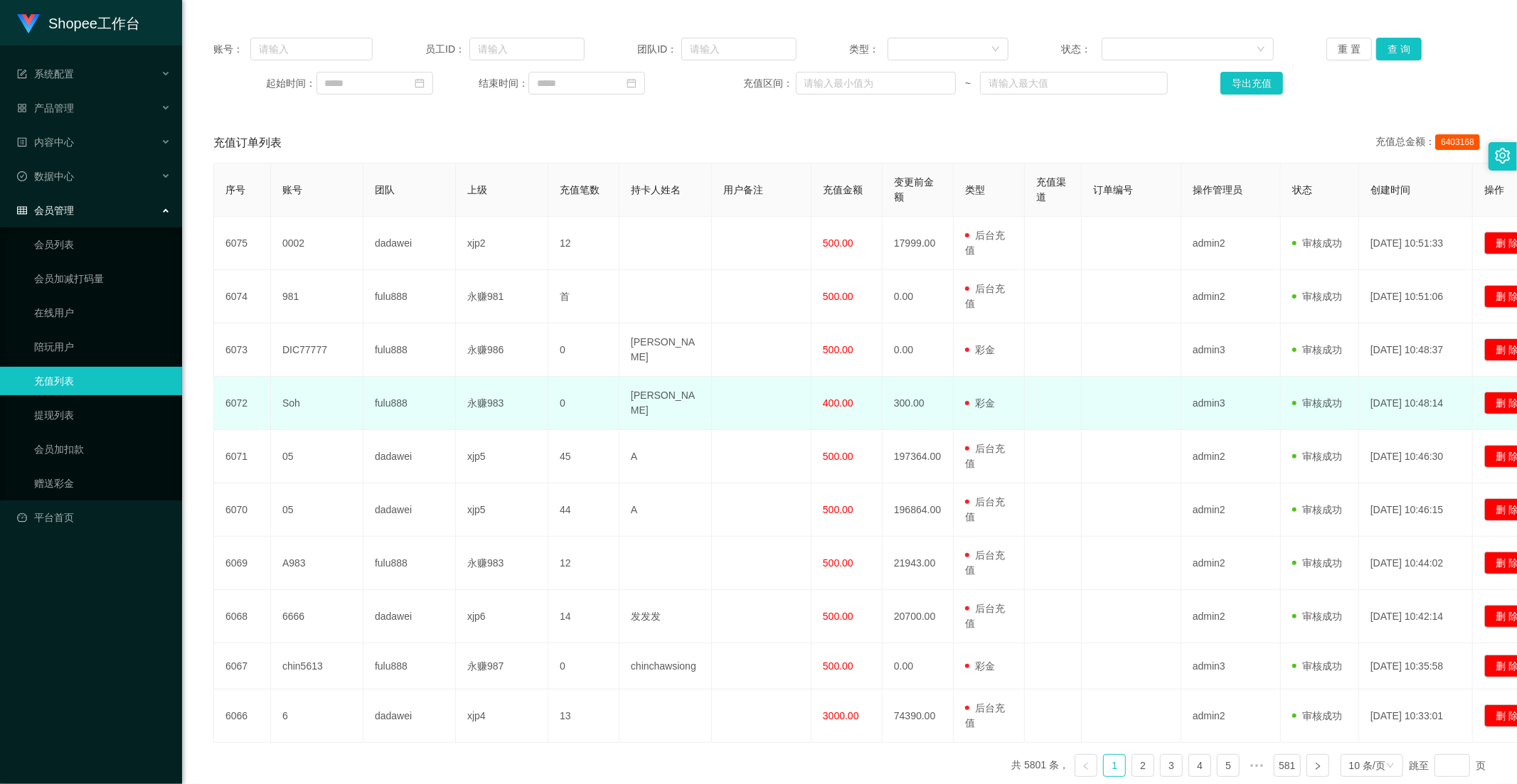
click at [836, 404] on span "400.00" at bounding box center [837, 403] width 30 height 12
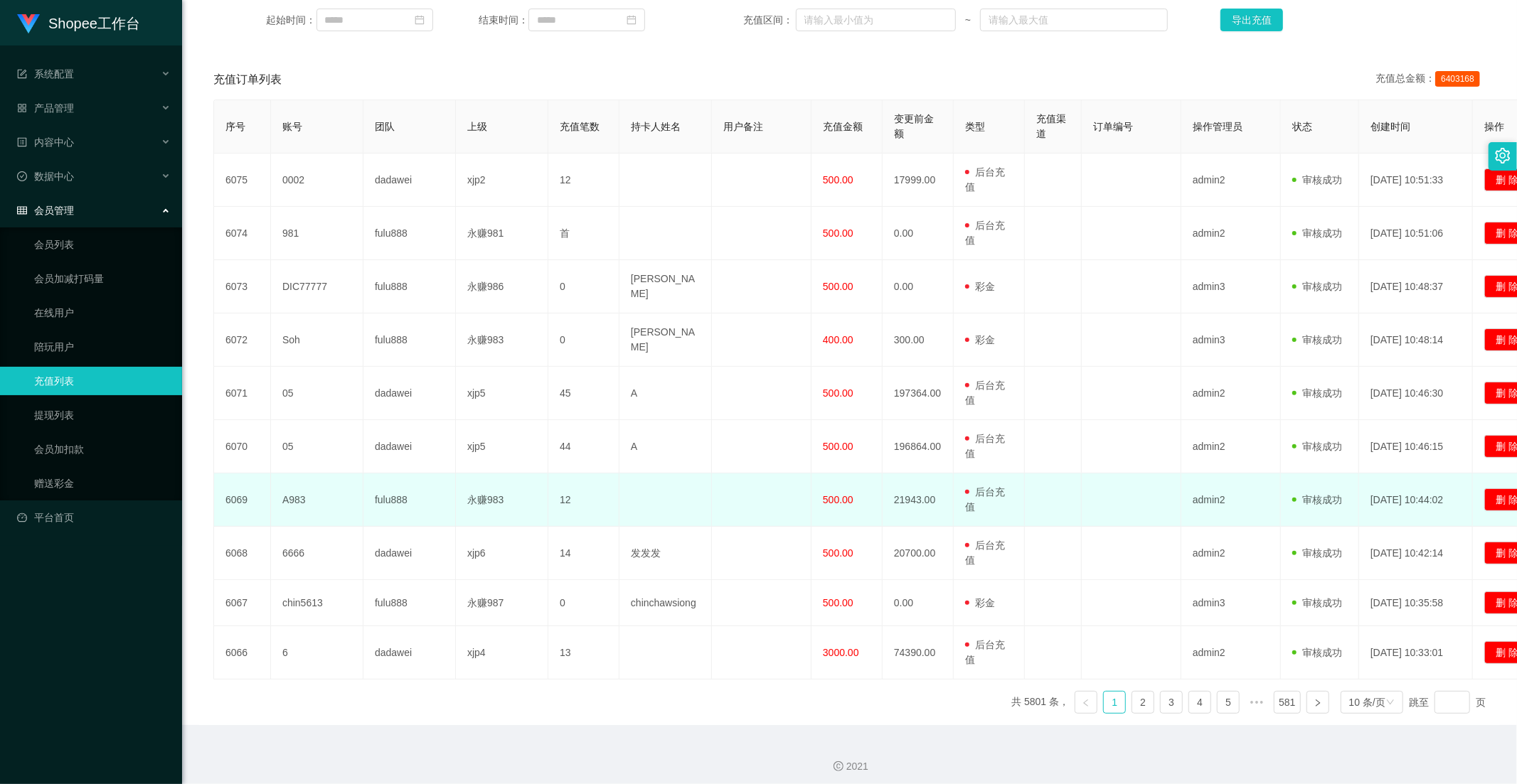
click at [829, 494] on span "500.00" at bounding box center [837, 500] width 30 height 12
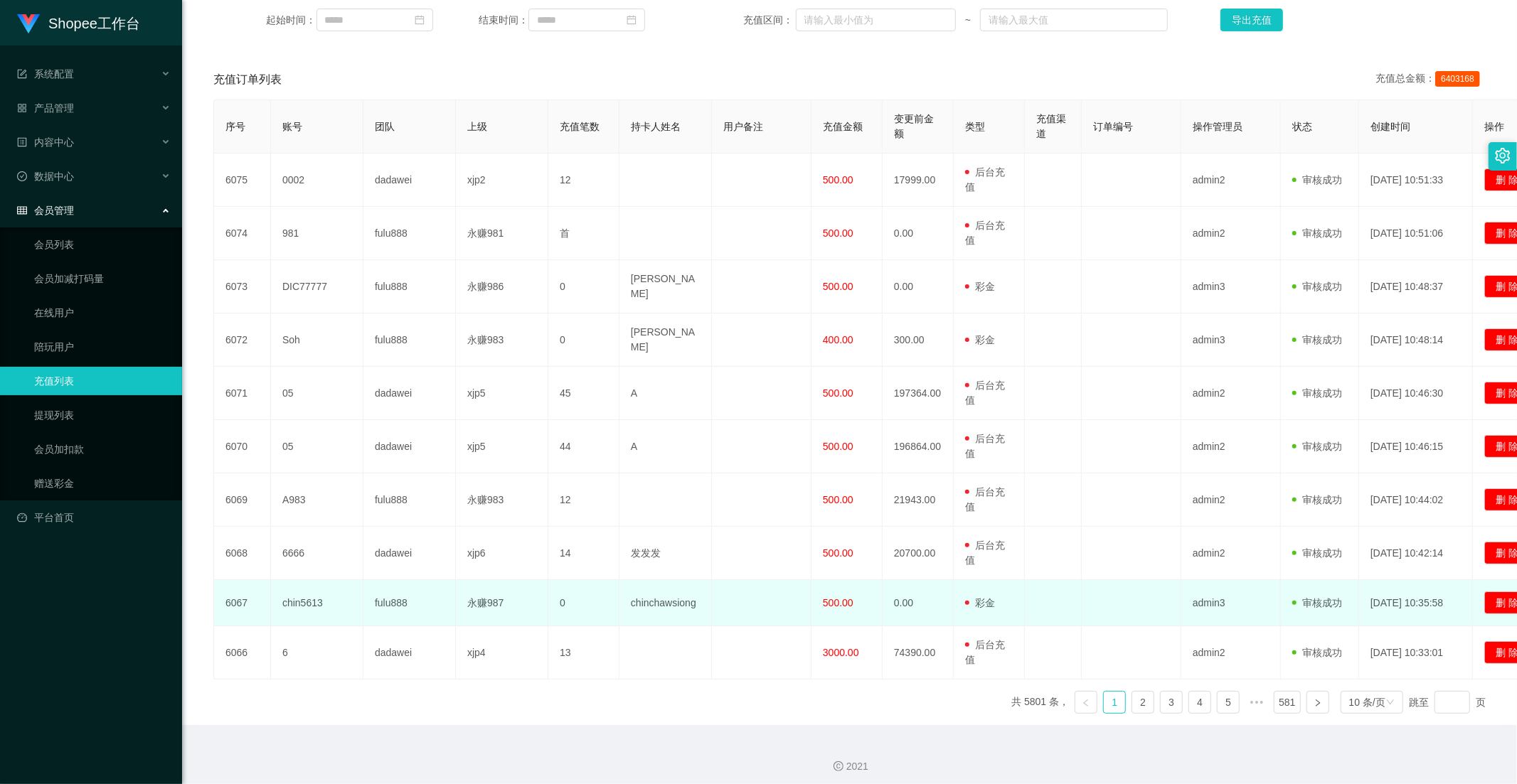
click at [828, 584] on td "500.00" at bounding box center [847, 602] width 71 height 46
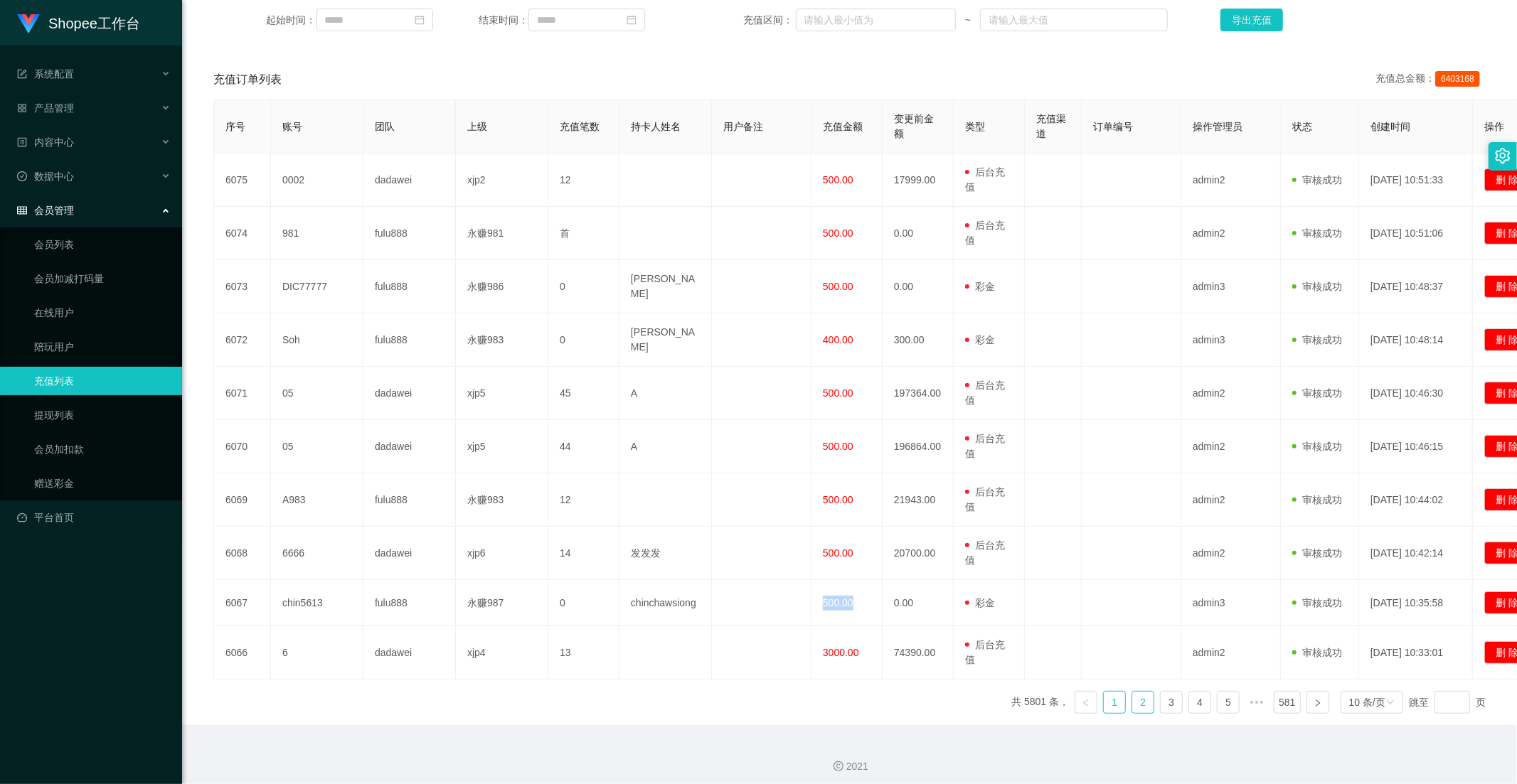
click at [1135, 697] on link "2" at bounding box center [1142, 702] width 21 height 21
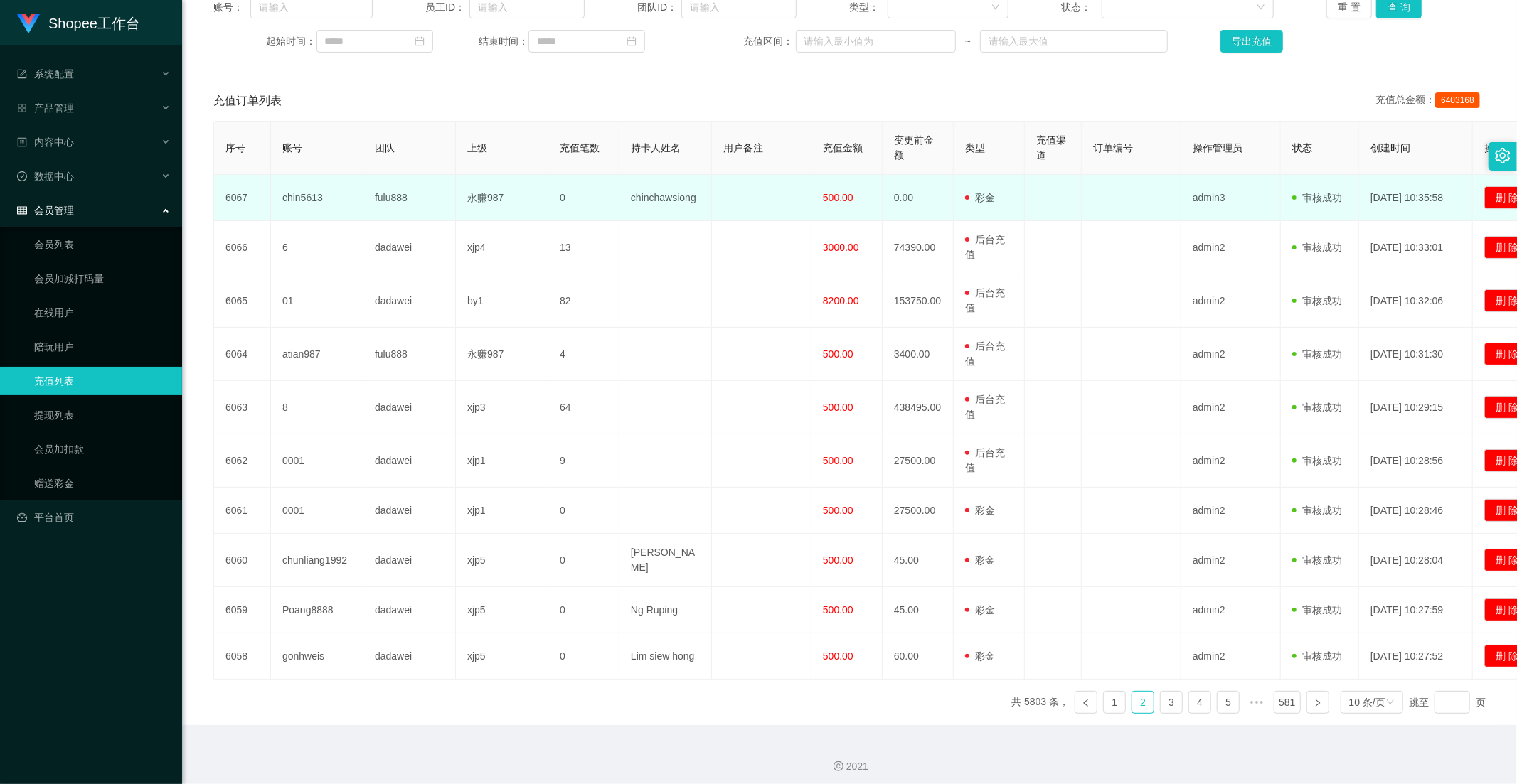
click at [849, 195] on span "500.00" at bounding box center [837, 197] width 30 height 12
click at [837, 197] on span "500.00" at bounding box center [837, 197] width 30 height 12
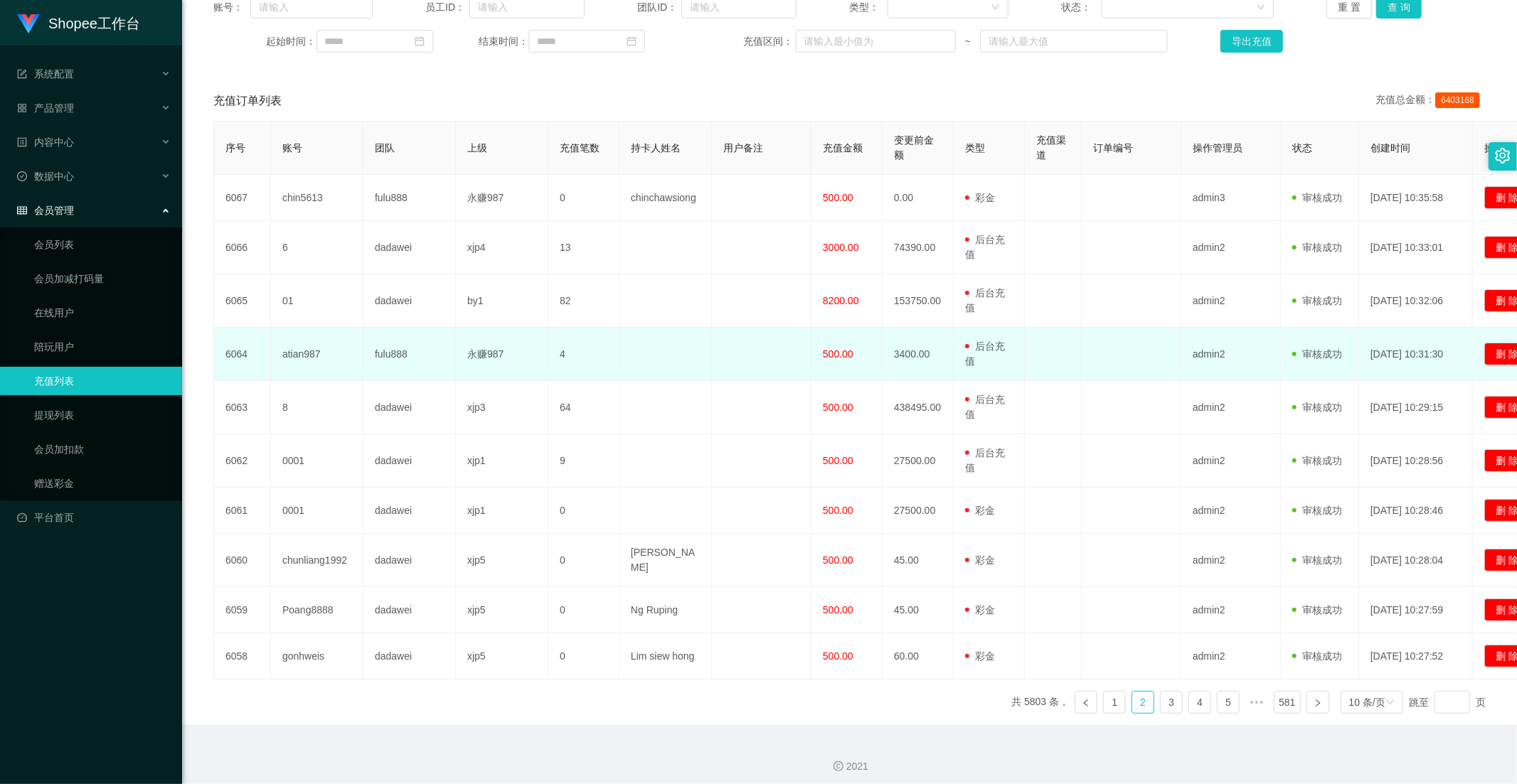
click at [839, 358] on span "500.00" at bounding box center [837, 354] width 30 height 12
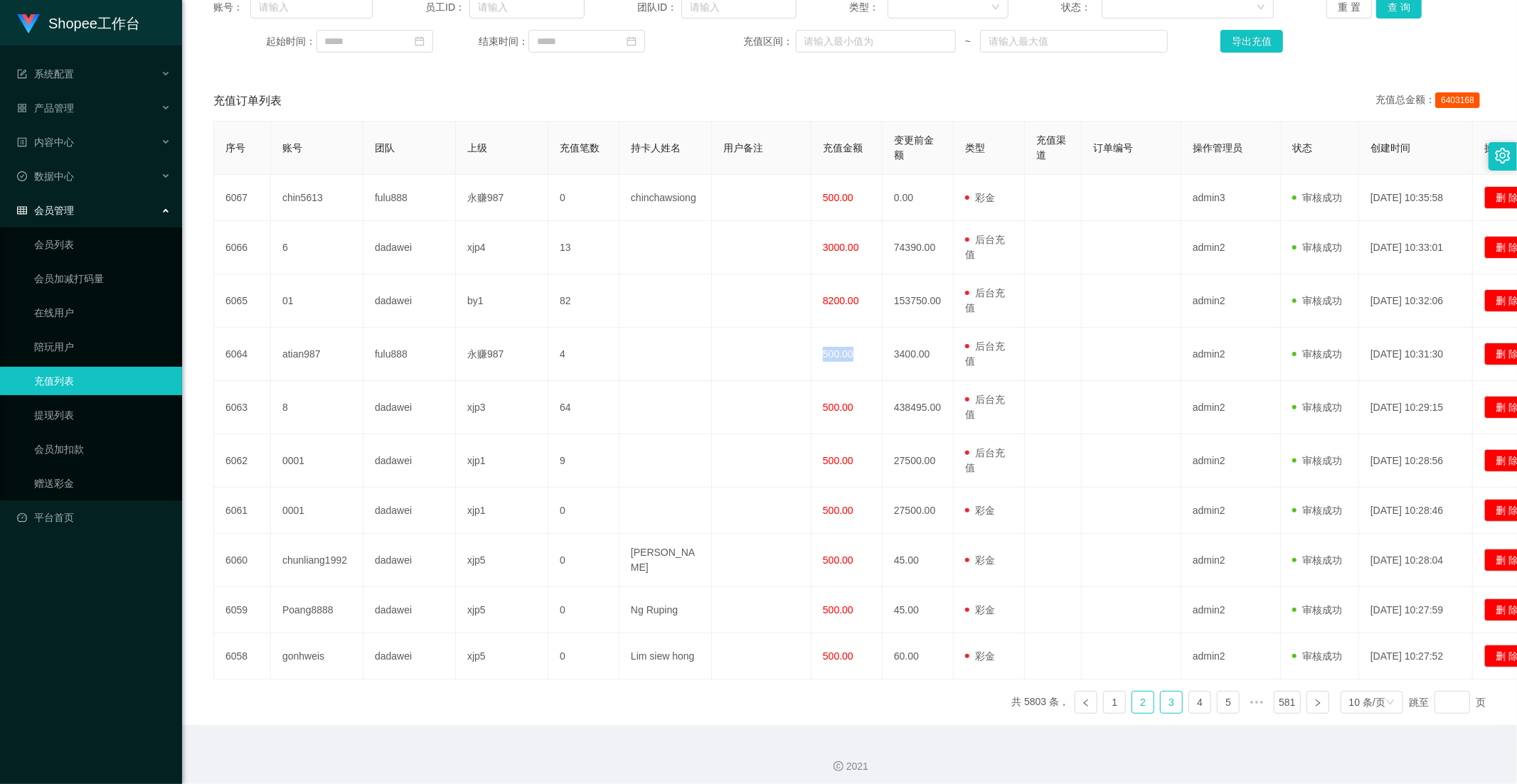
click at [1161, 695] on link "3" at bounding box center [1172, 702] width 21 height 21
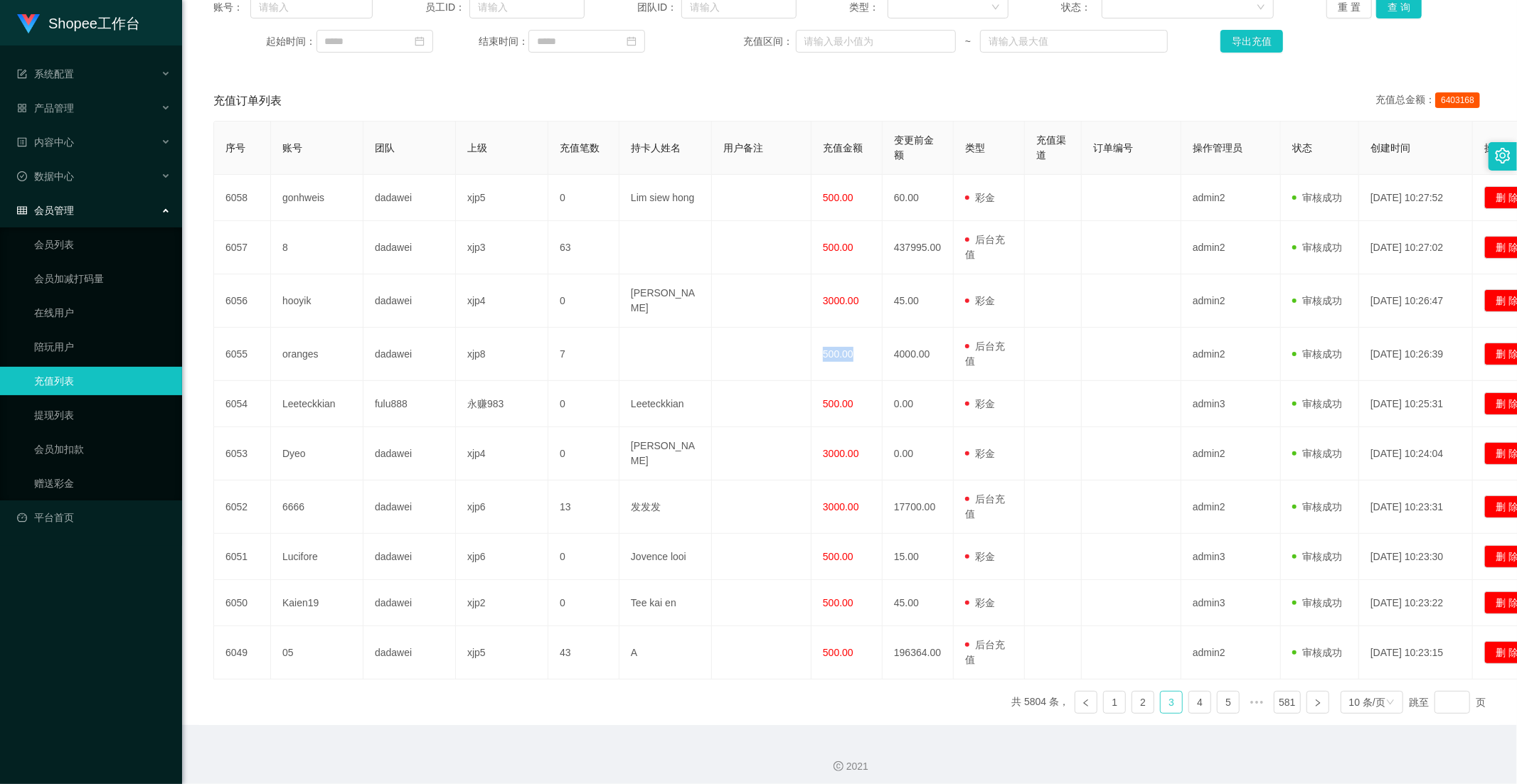
scroll to position [193, 0]
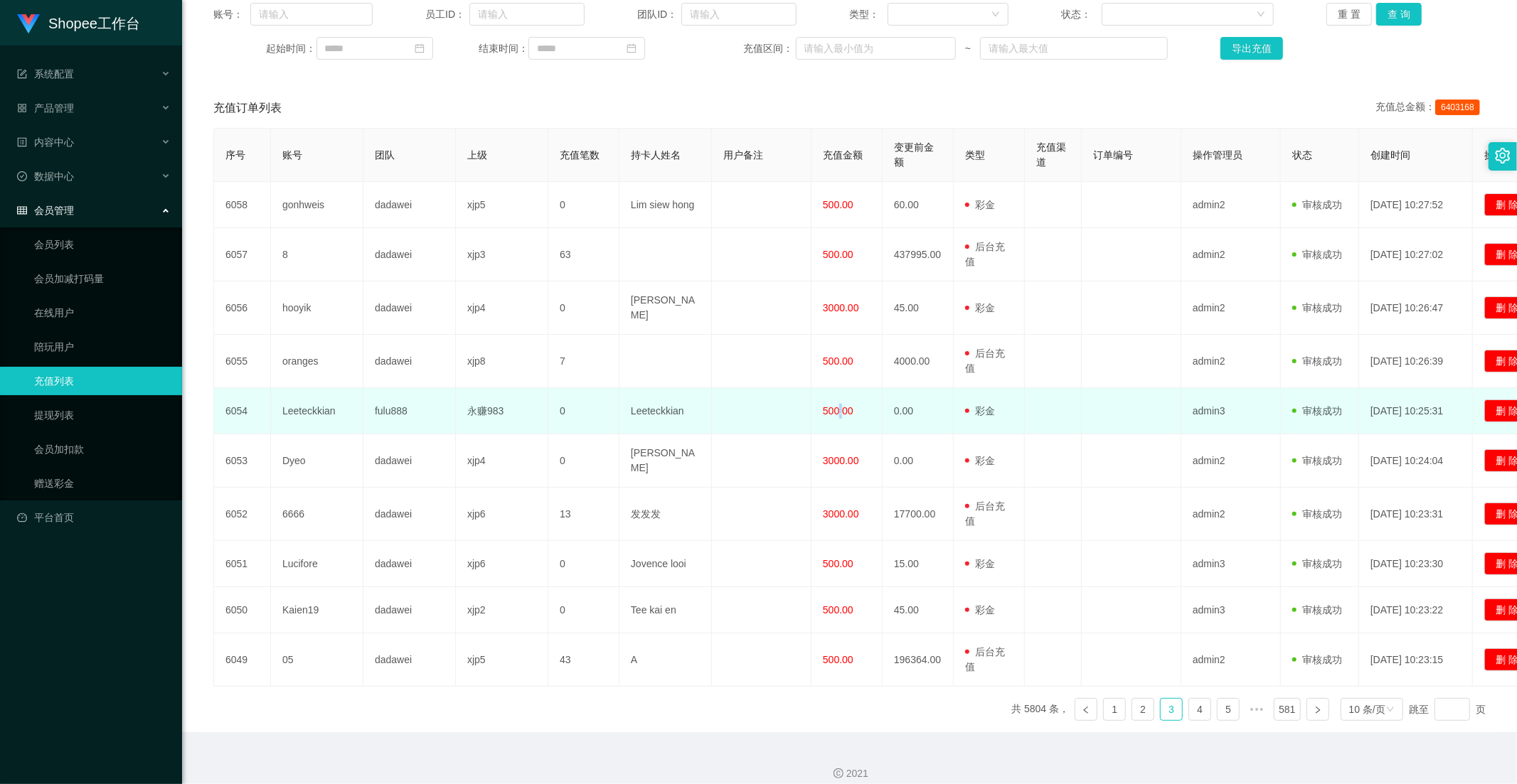
click at [839, 407] on span "500.00" at bounding box center [837, 411] width 30 height 12
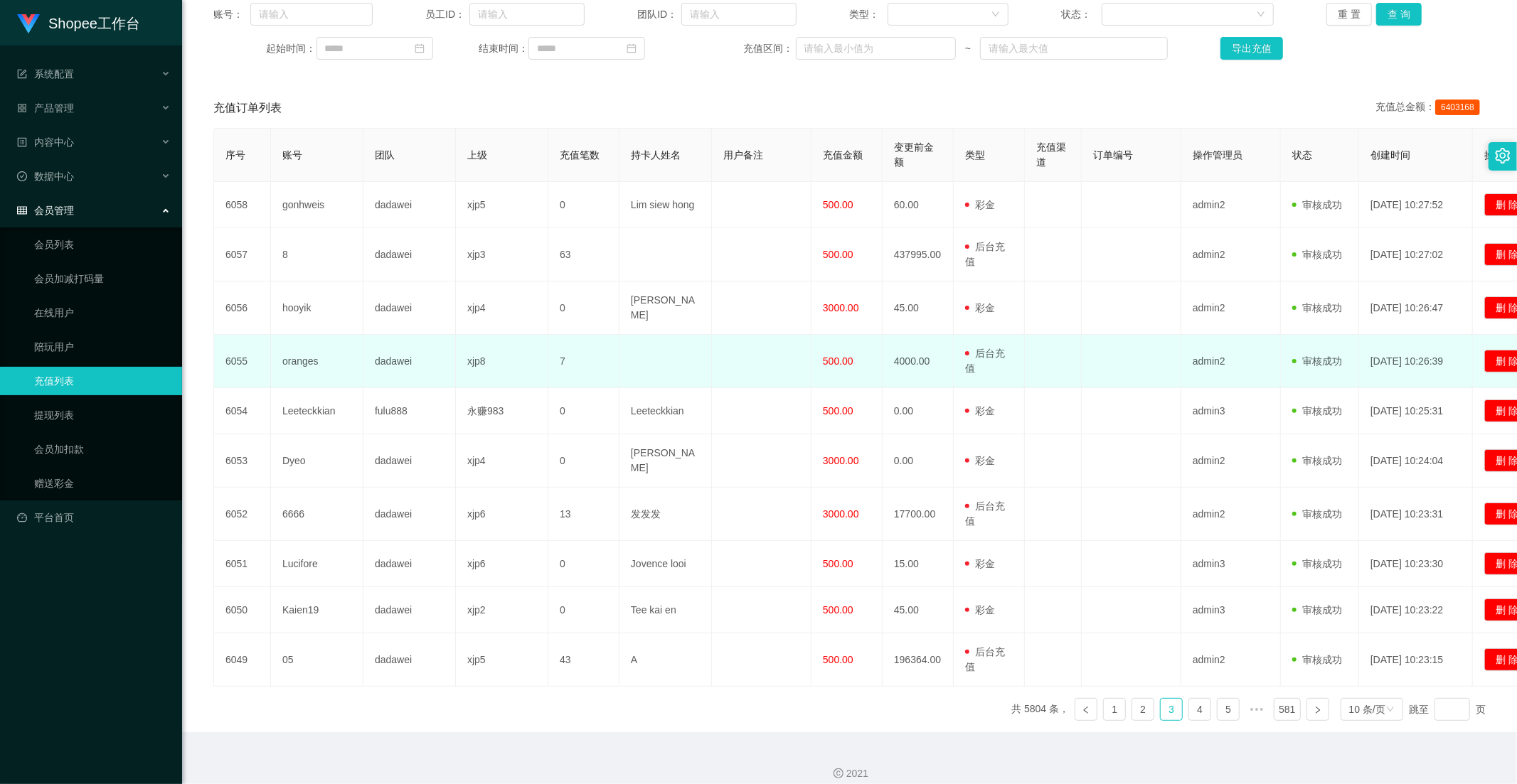
click at [831, 355] on span "500.00" at bounding box center [837, 361] width 30 height 12
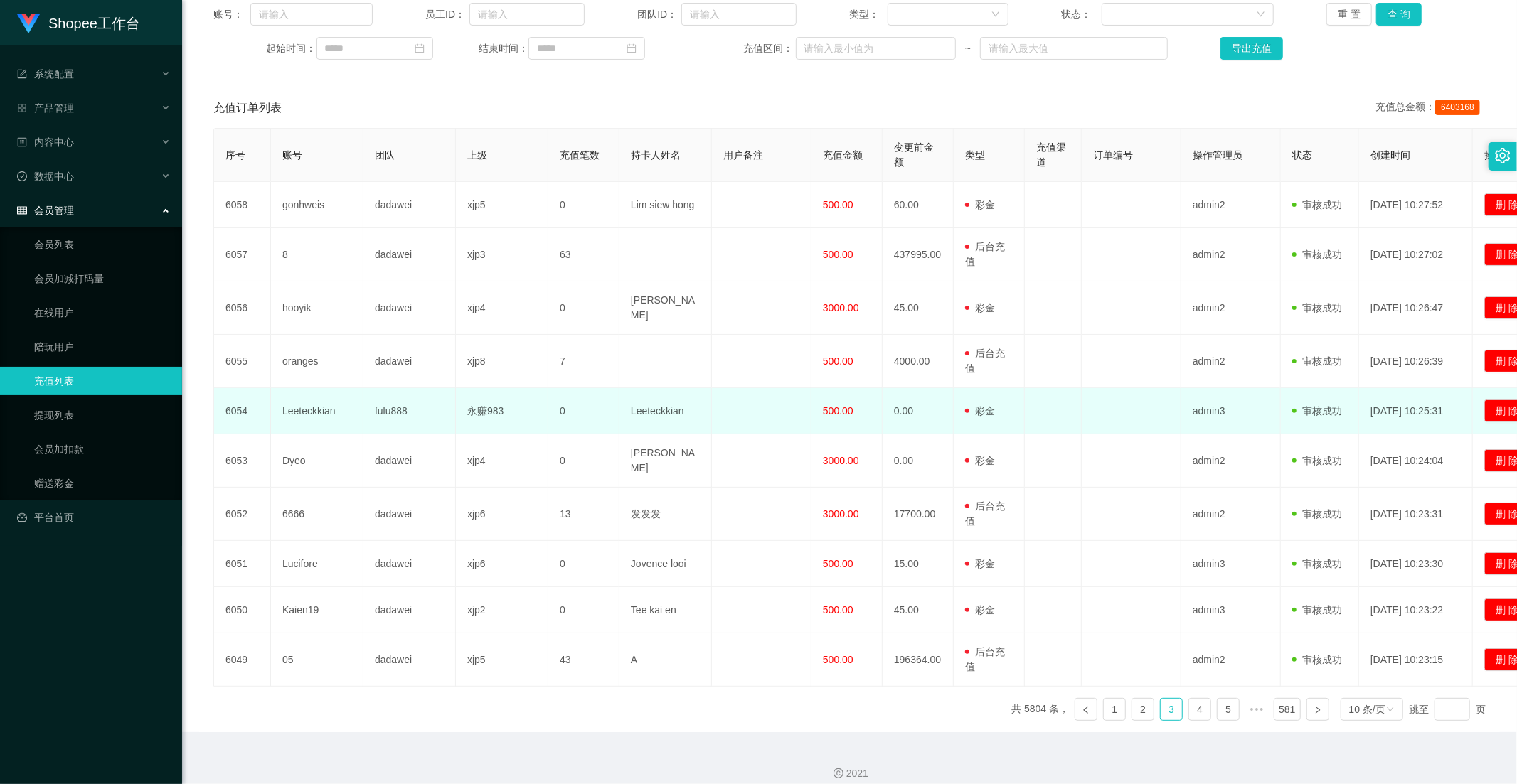
click at [838, 408] on span "500.00" at bounding box center [837, 411] width 30 height 12
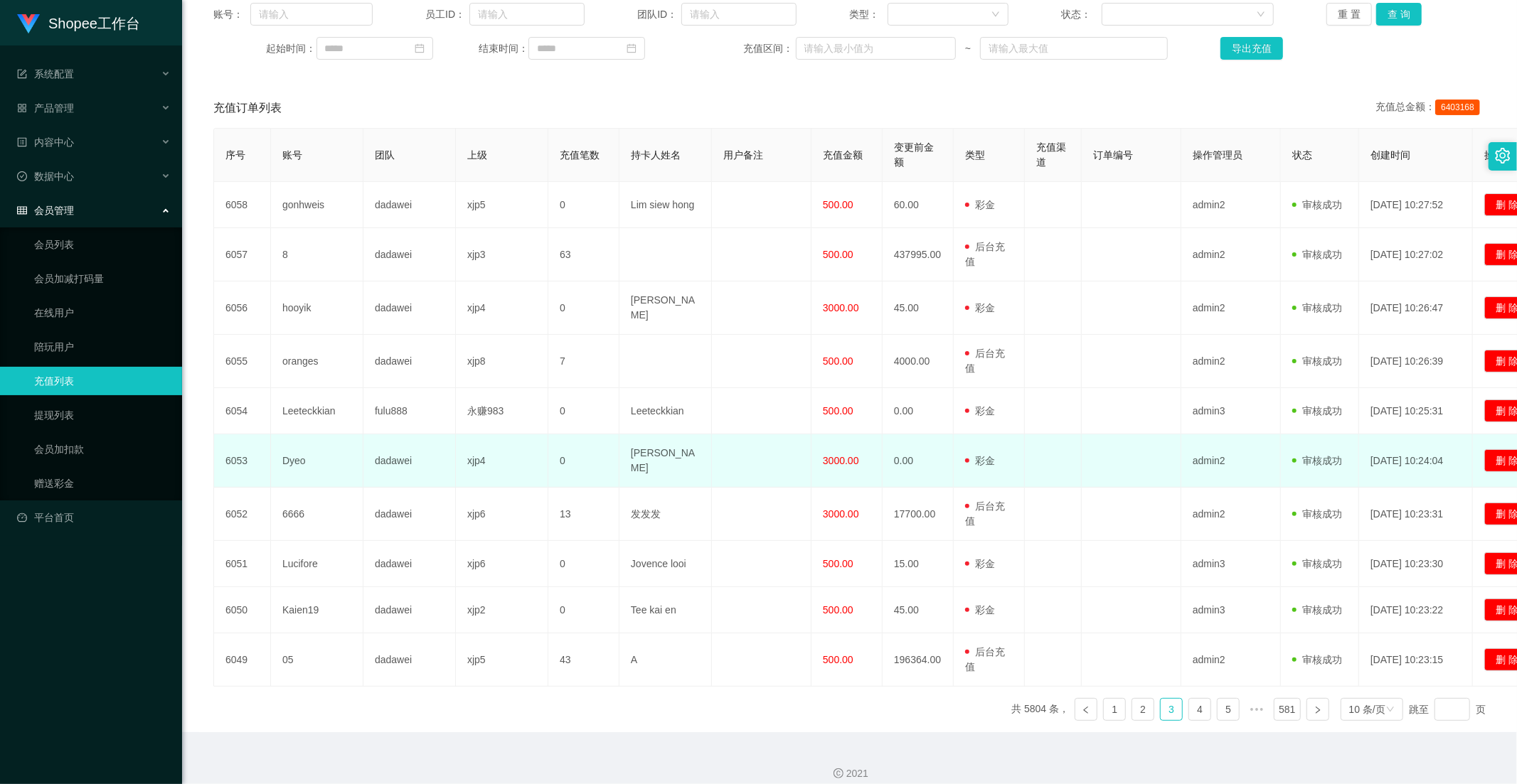
click at [857, 434] on td "3000.00" at bounding box center [847, 460] width 71 height 53
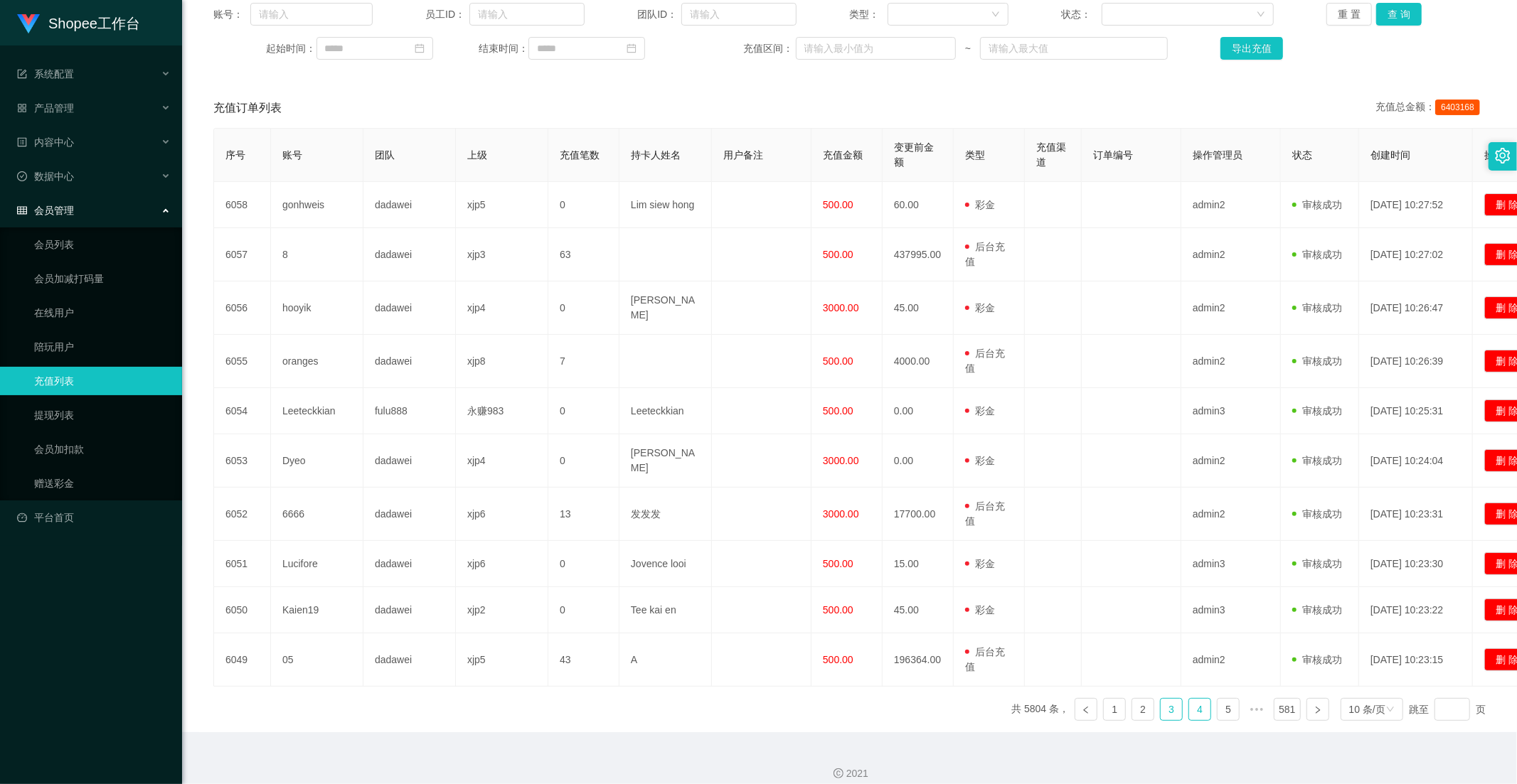
click at [1189, 698] on link "4" at bounding box center [1200, 709] width 21 height 21
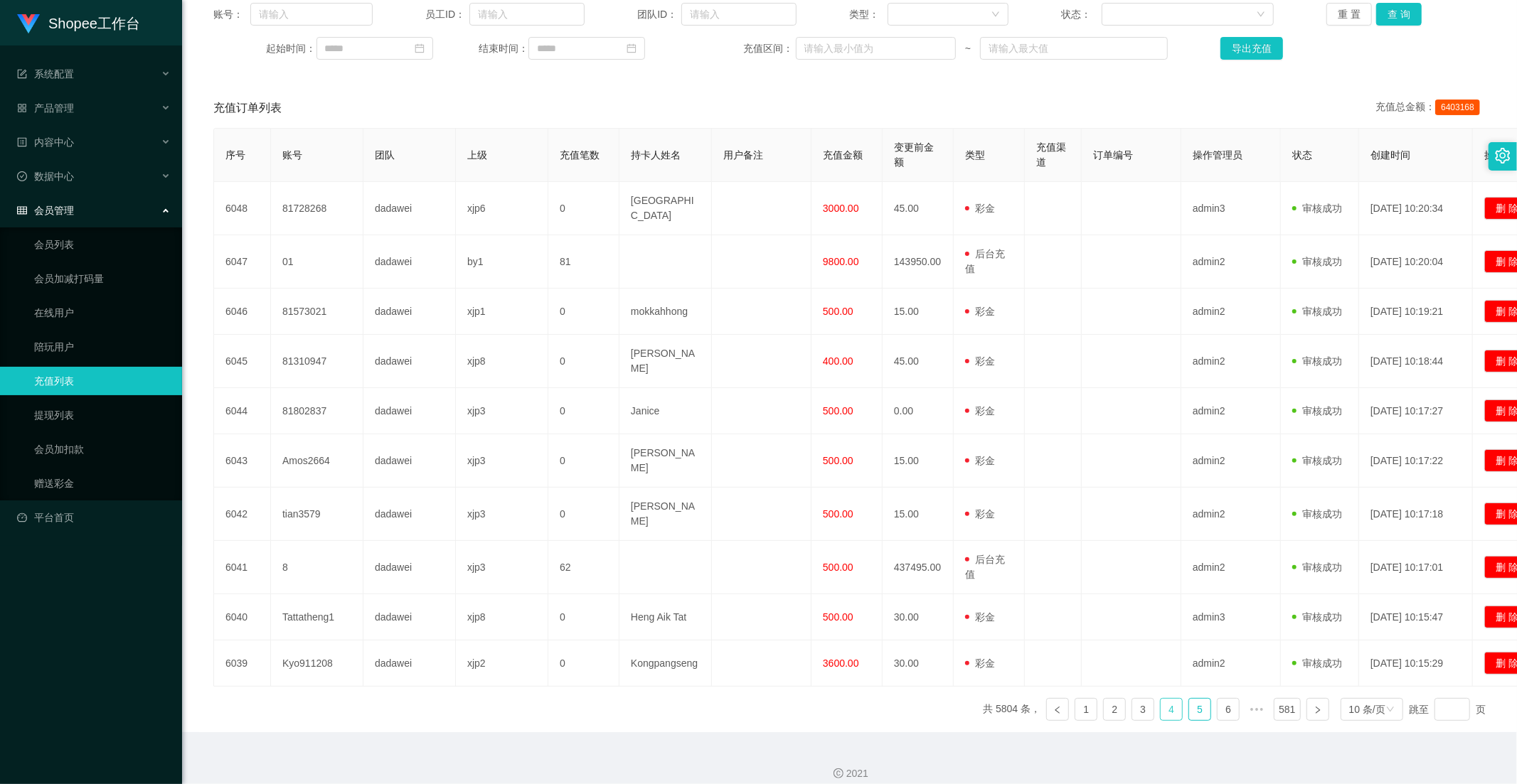
scroll to position [178, 0]
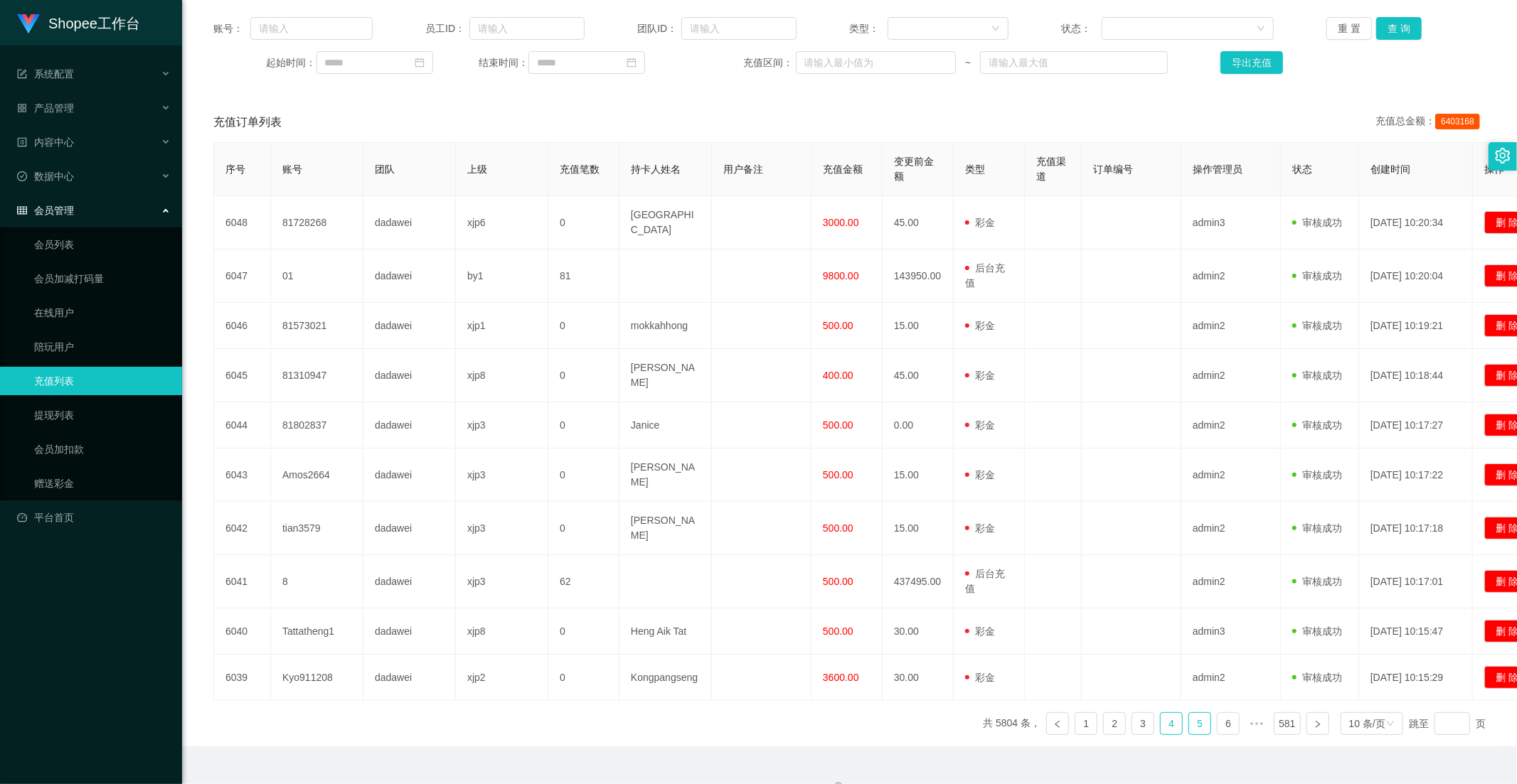
click at [1191, 705] on link "5" at bounding box center [1200, 724] width 21 height 21
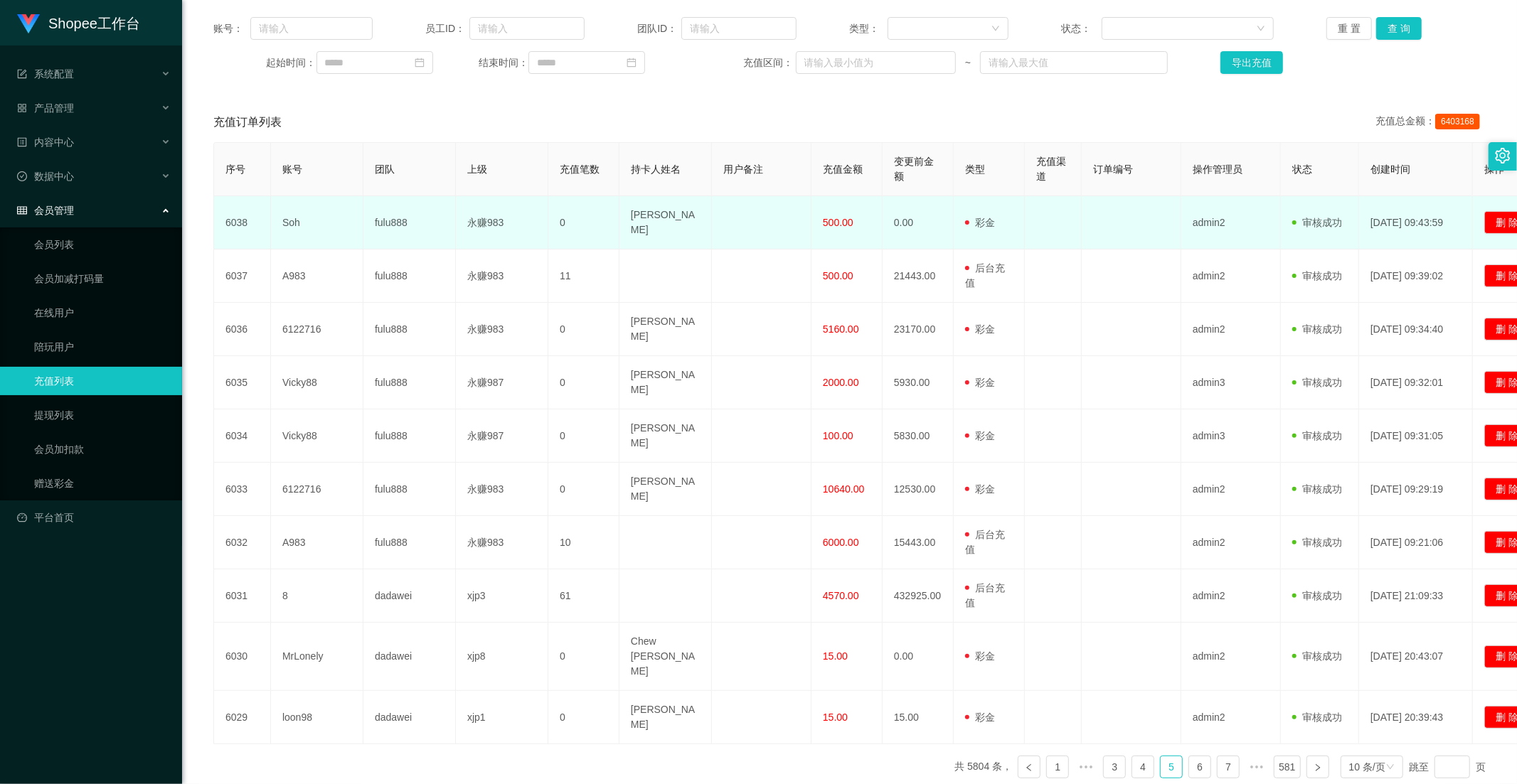
click at [841, 217] on span "500.00" at bounding box center [837, 223] width 30 height 12
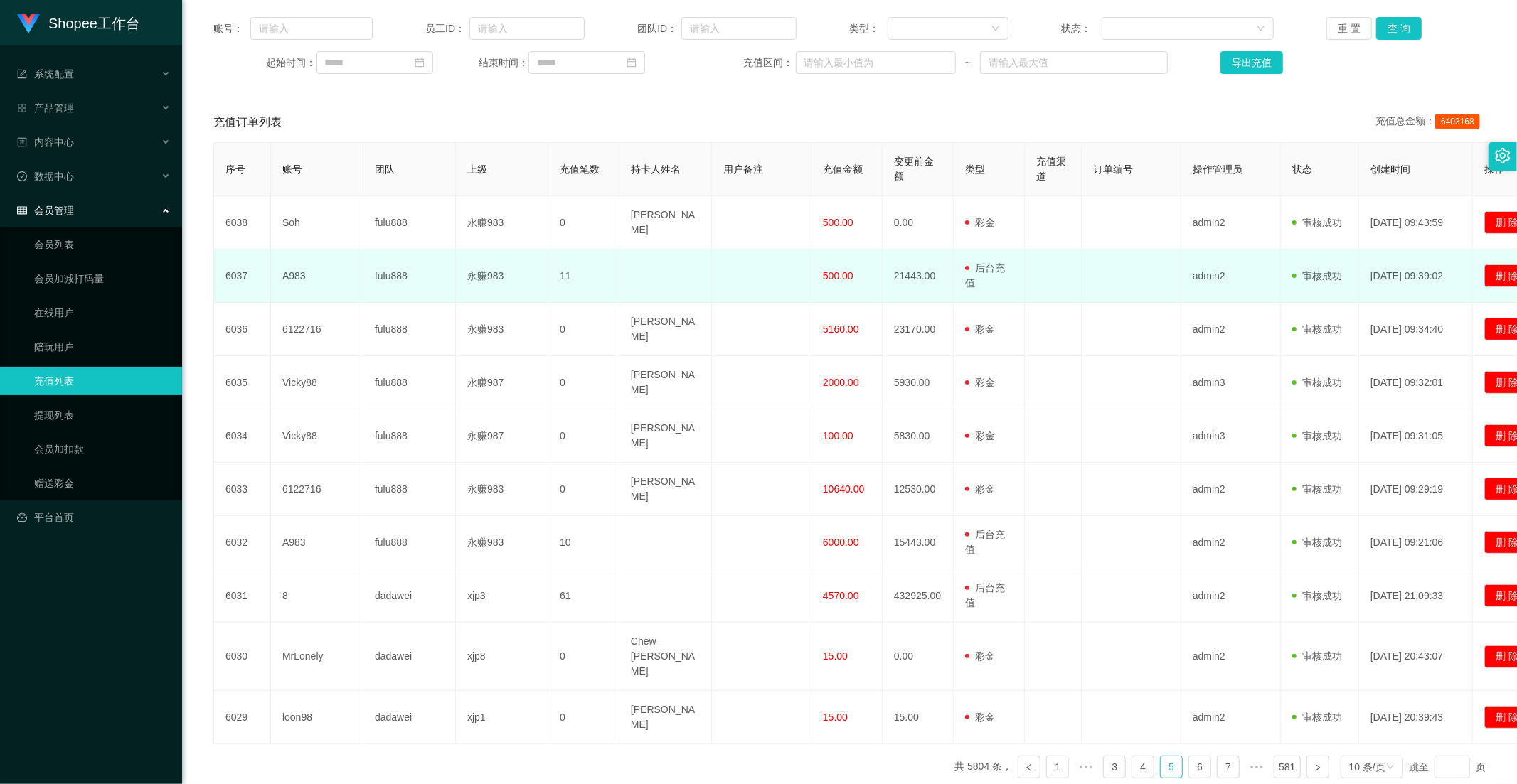
click at [839, 256] on td "500.00" at bounding box center [847, 275] width 71 height 53
click at [844, 258] on td "500.00" at bounding box center [847, 275] width 71 height 53
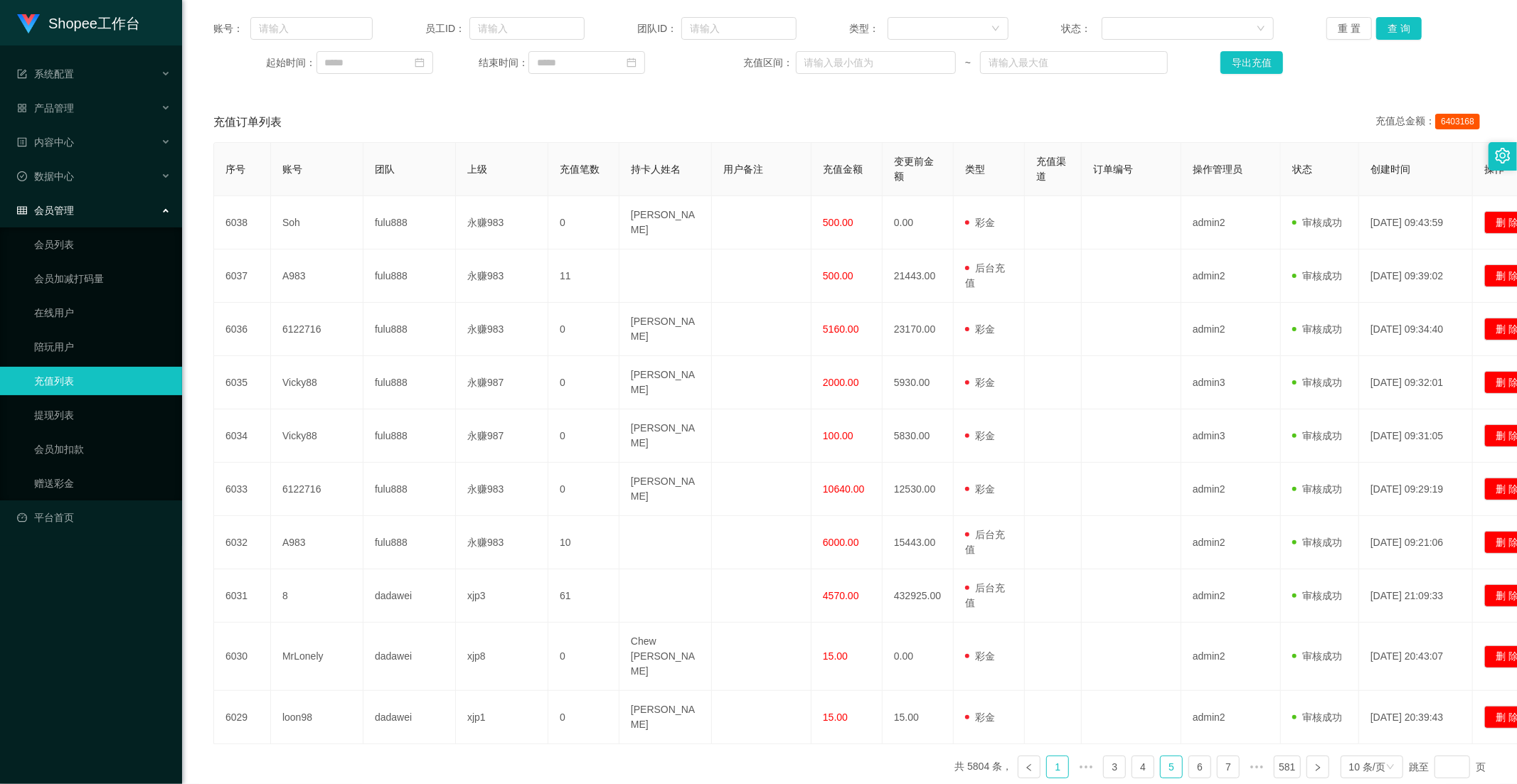
click at [1047, 705] on link "1" at bounding box center [1058, 767] width 21 height 21
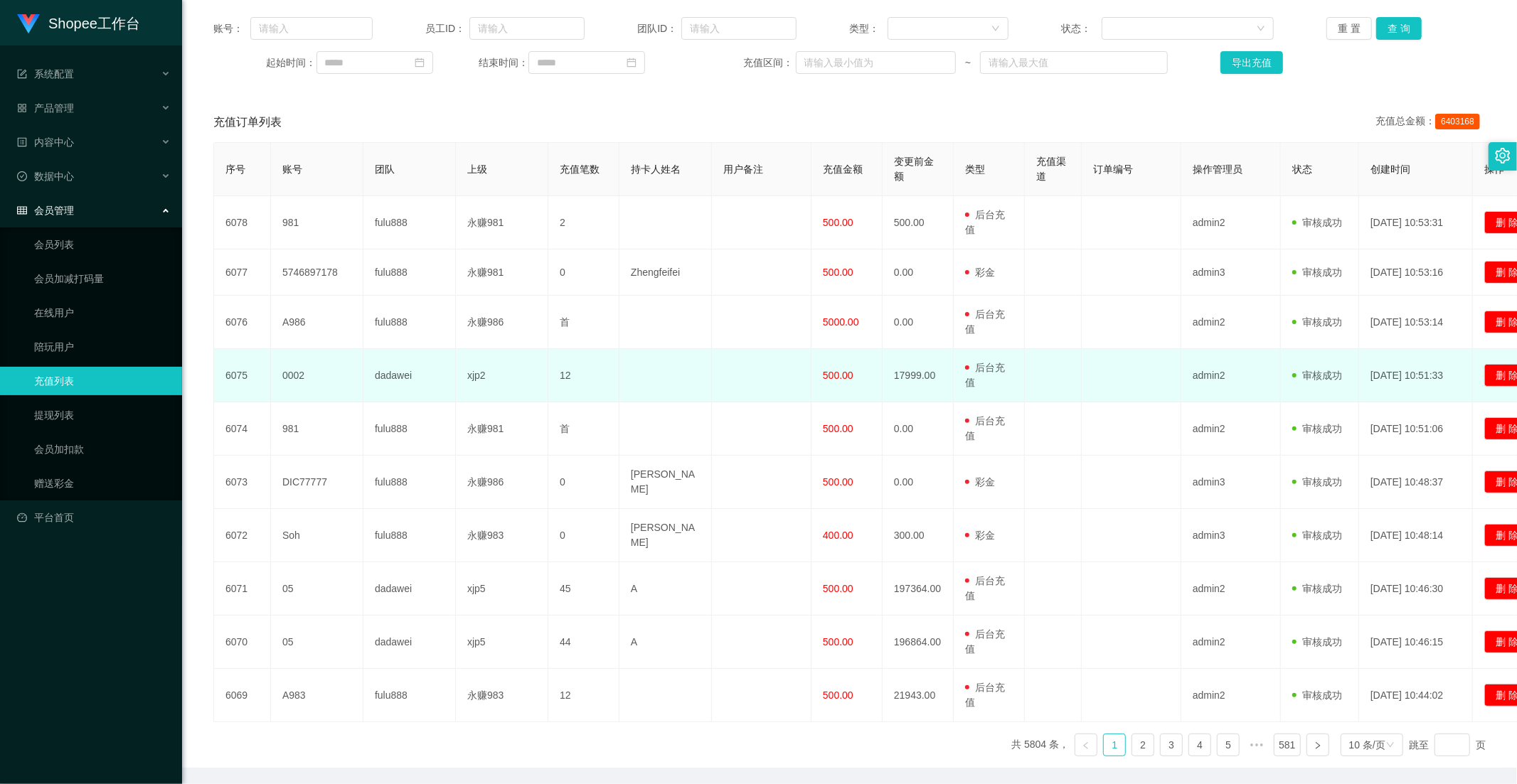
click at [833, 385] on td "500.00" at bounding box center [847, 375] width 71 height 53
click at [833, 379] on span "500.00" at bounding box center [837, 375] width 30 height 12
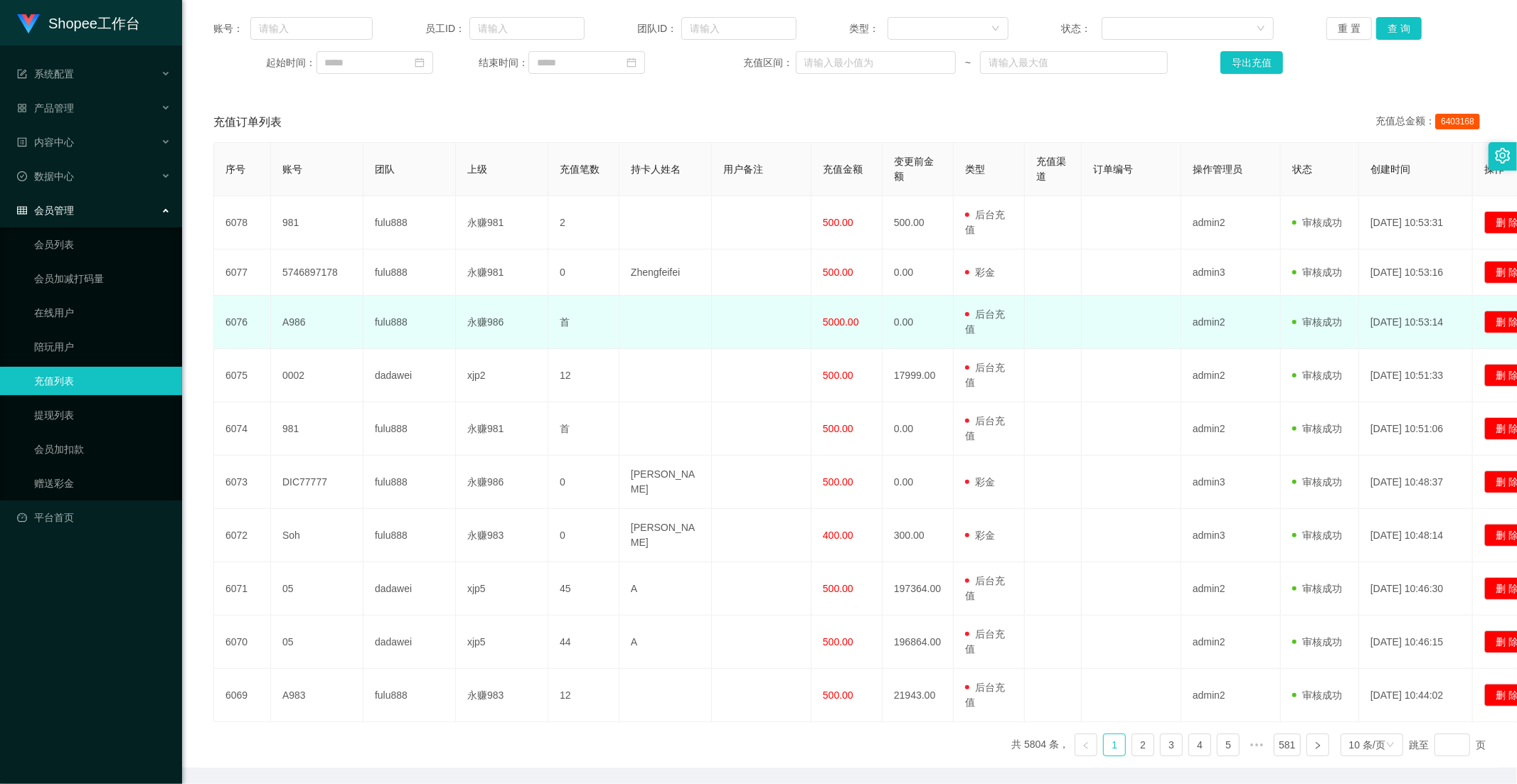
click at [844, 333] on td "5000.00" at bounding box center [847, 322] width 71 height 53
click at [844, 332] on td "5000.00" at bounding box center [847, 322] width 71 height 53
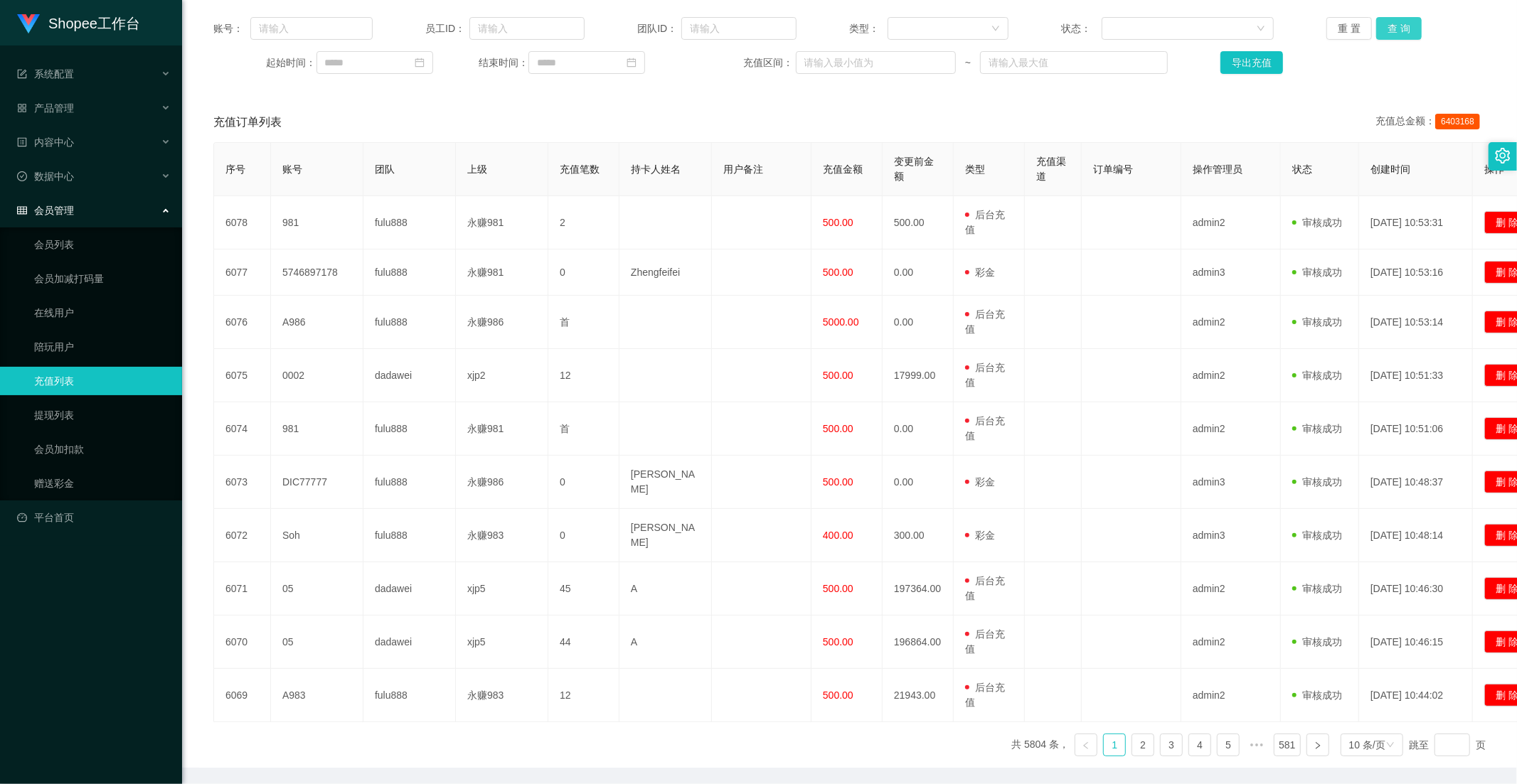
click at [1364, 26] on button "查 询" at bounding box center [1398, 28] width 46 height 22
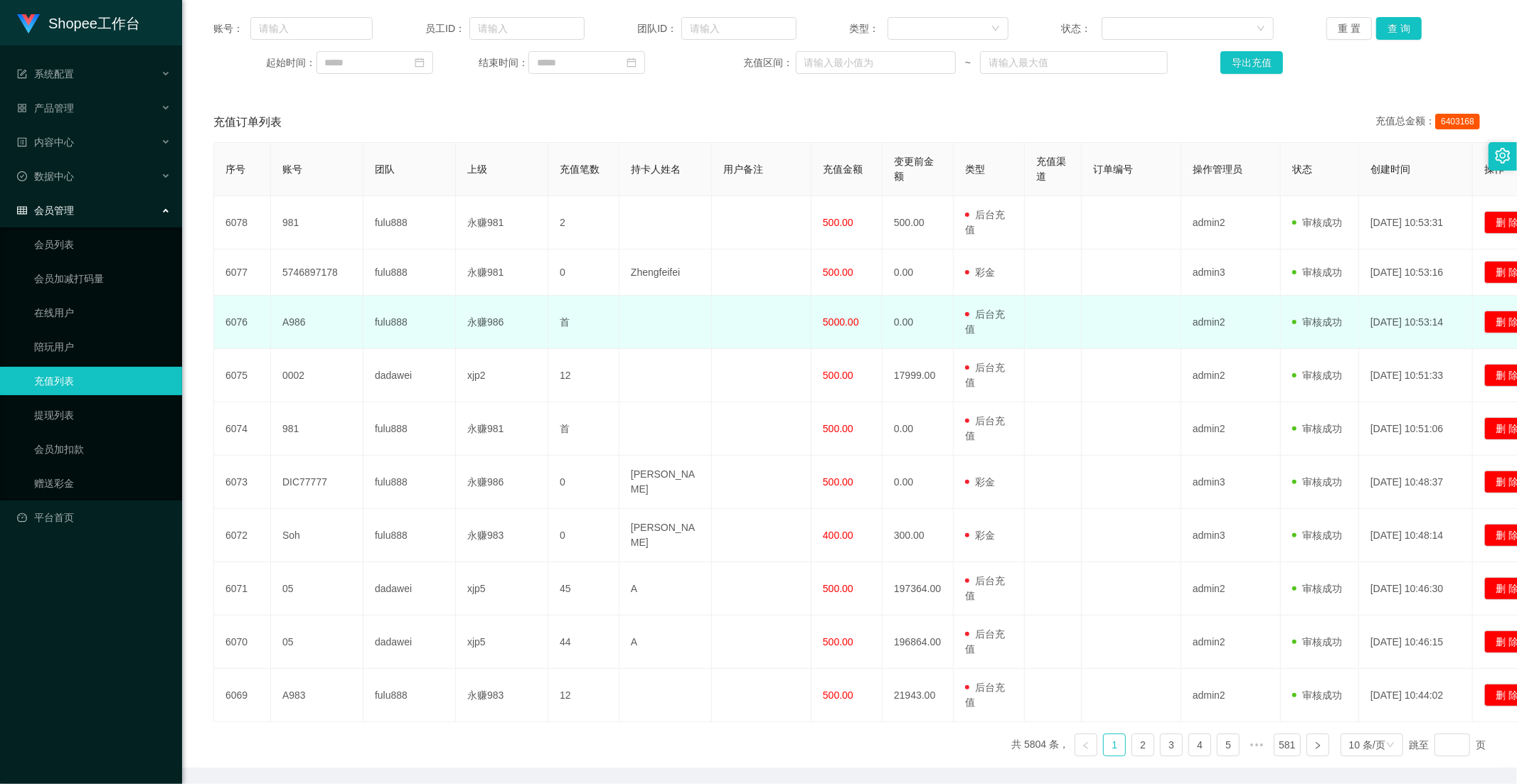
click at [832, 324] on span "5000.00" at bounding box center [840, 322] width 36 height 12
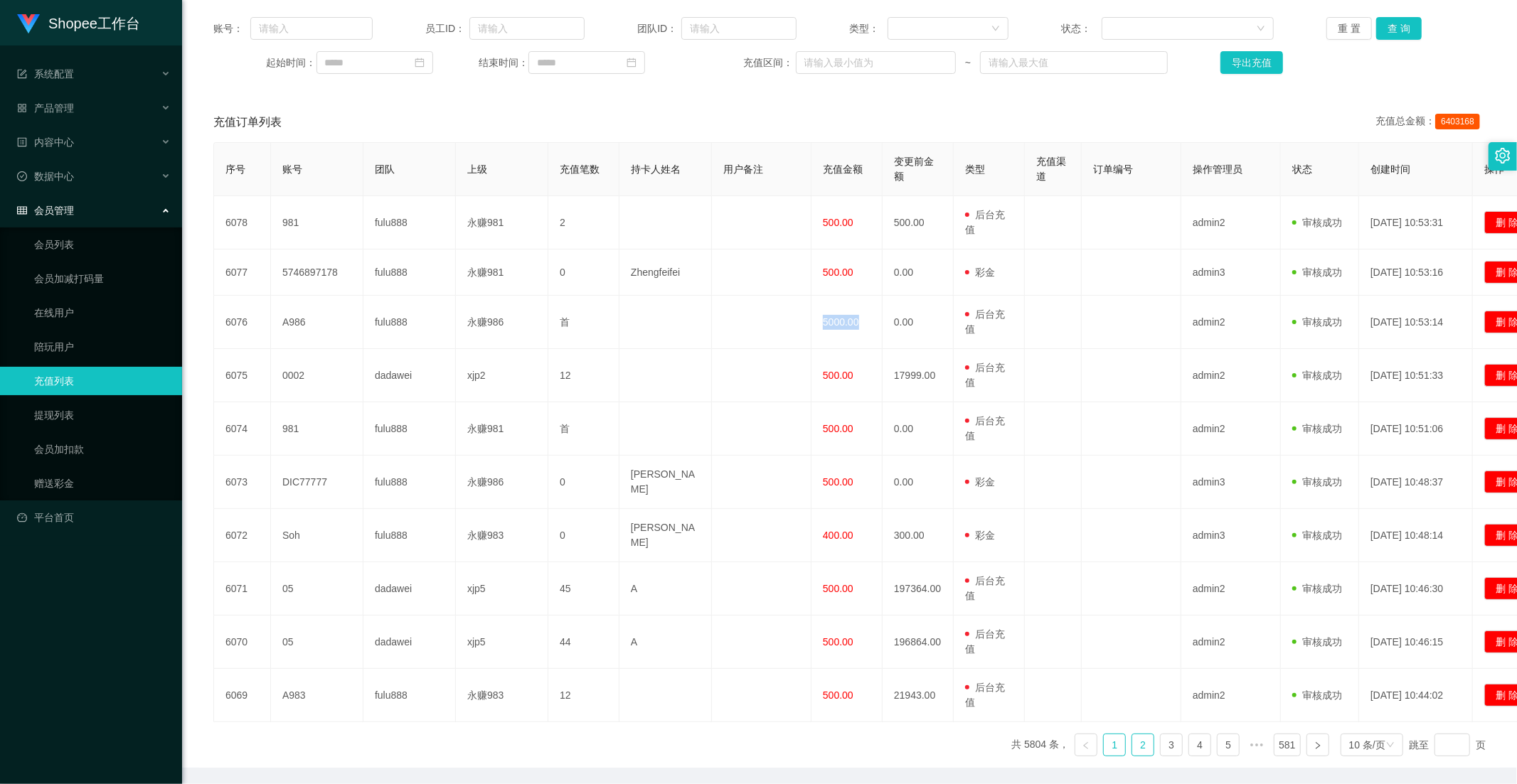
click at [1132, 705] on link "2" at bounding box center [1142, 745] width 21 height 21
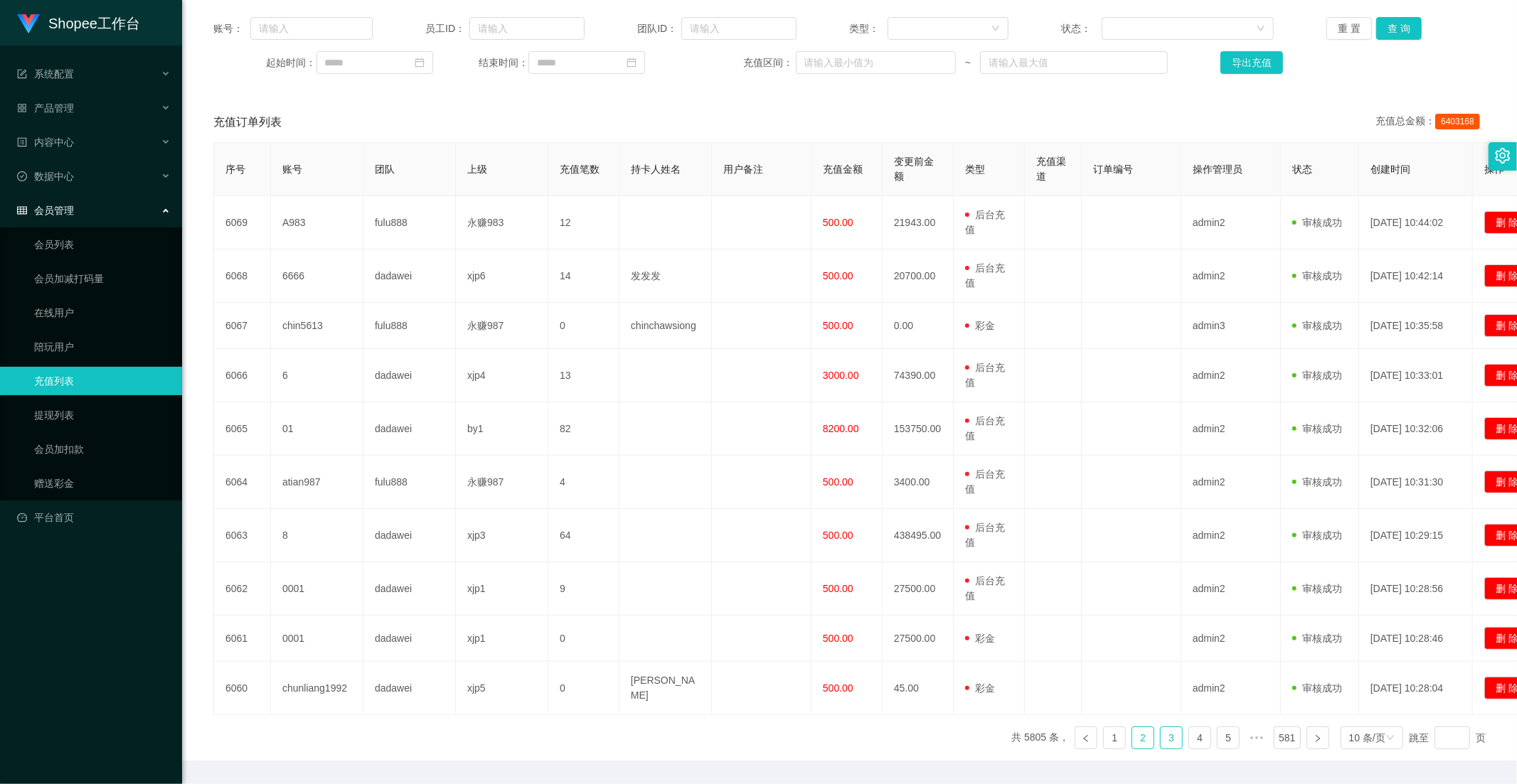
click at [1162, 705] on link "3" at bounding box center [1172, 738] width 21 height 21
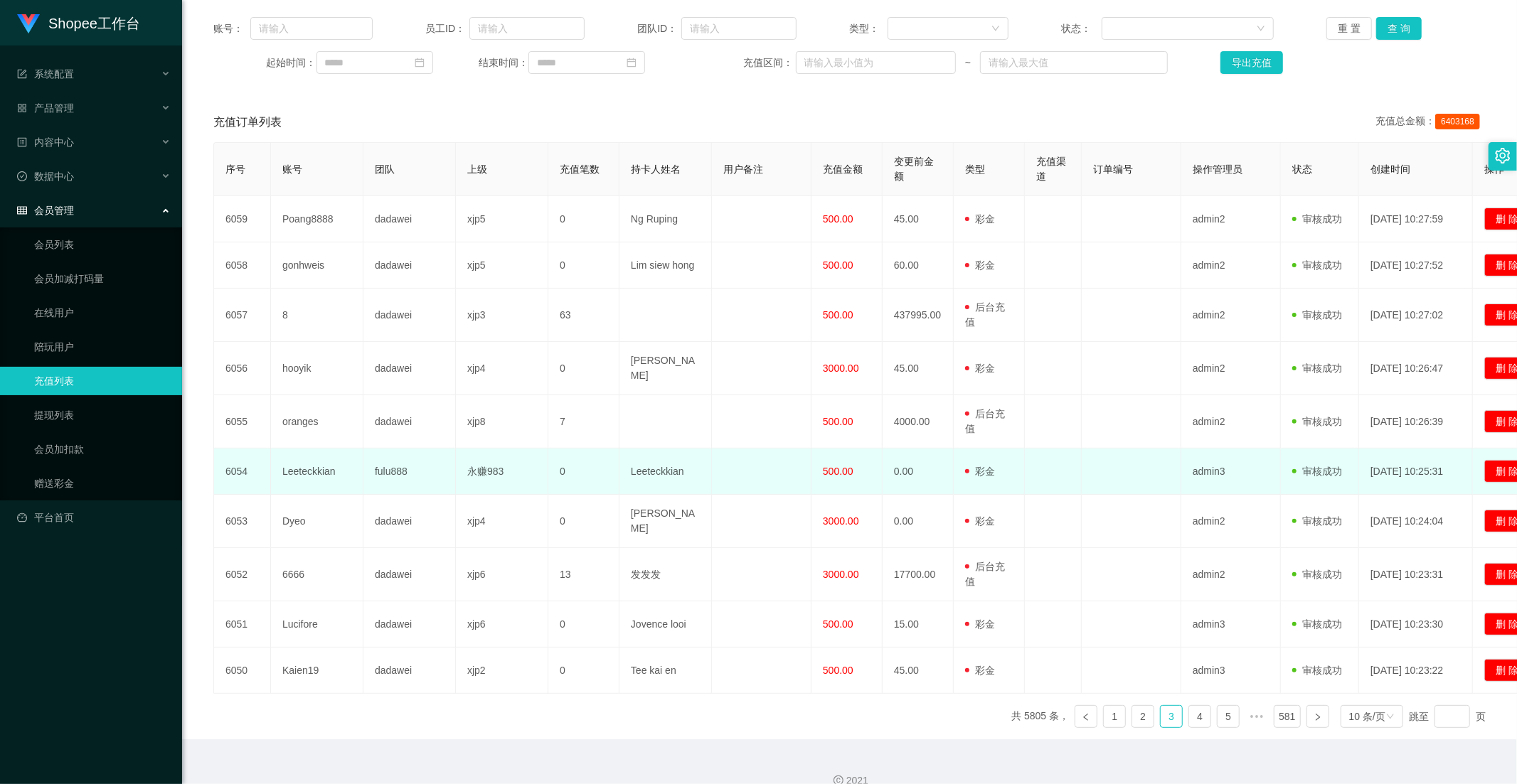
click at [841, 466] on span "500.00" at bounding box center [837, 472] width 30 height 12
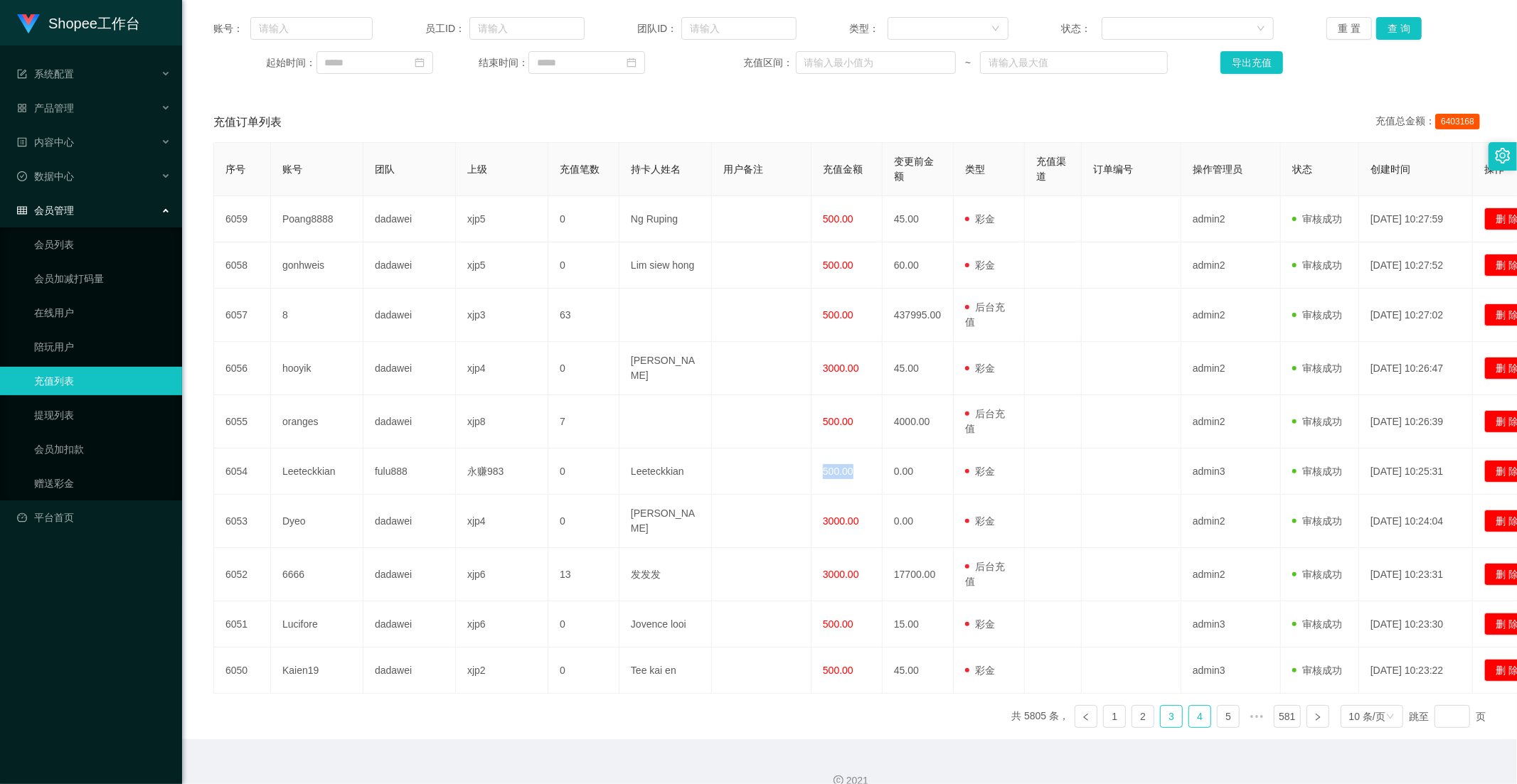
click at [1190, 705] on link "4" at bounding box center [1200, 717] width 21 height 21
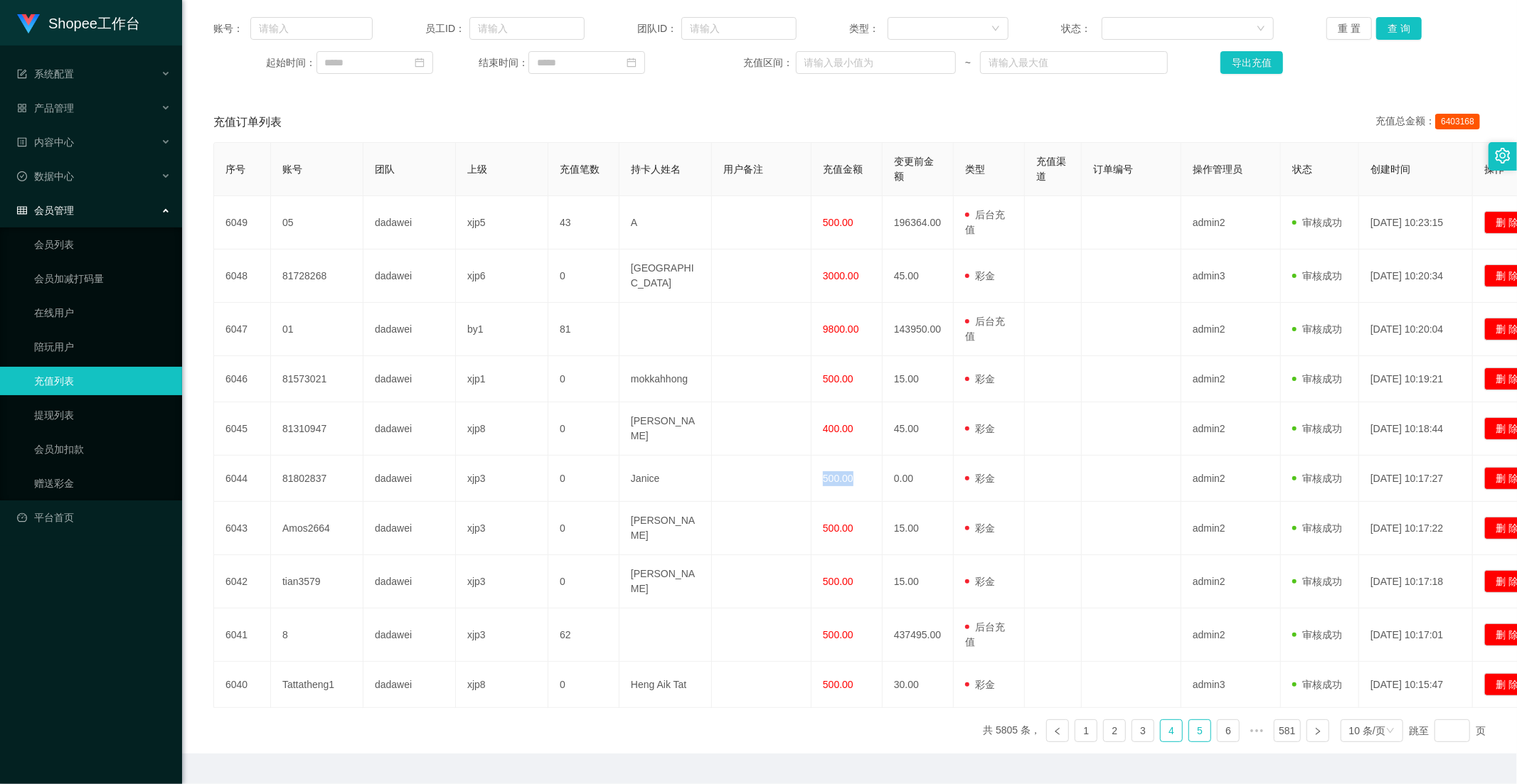
click at [1189, 705] on link "5" at bounding box center [1200, 731] width 21 height 21
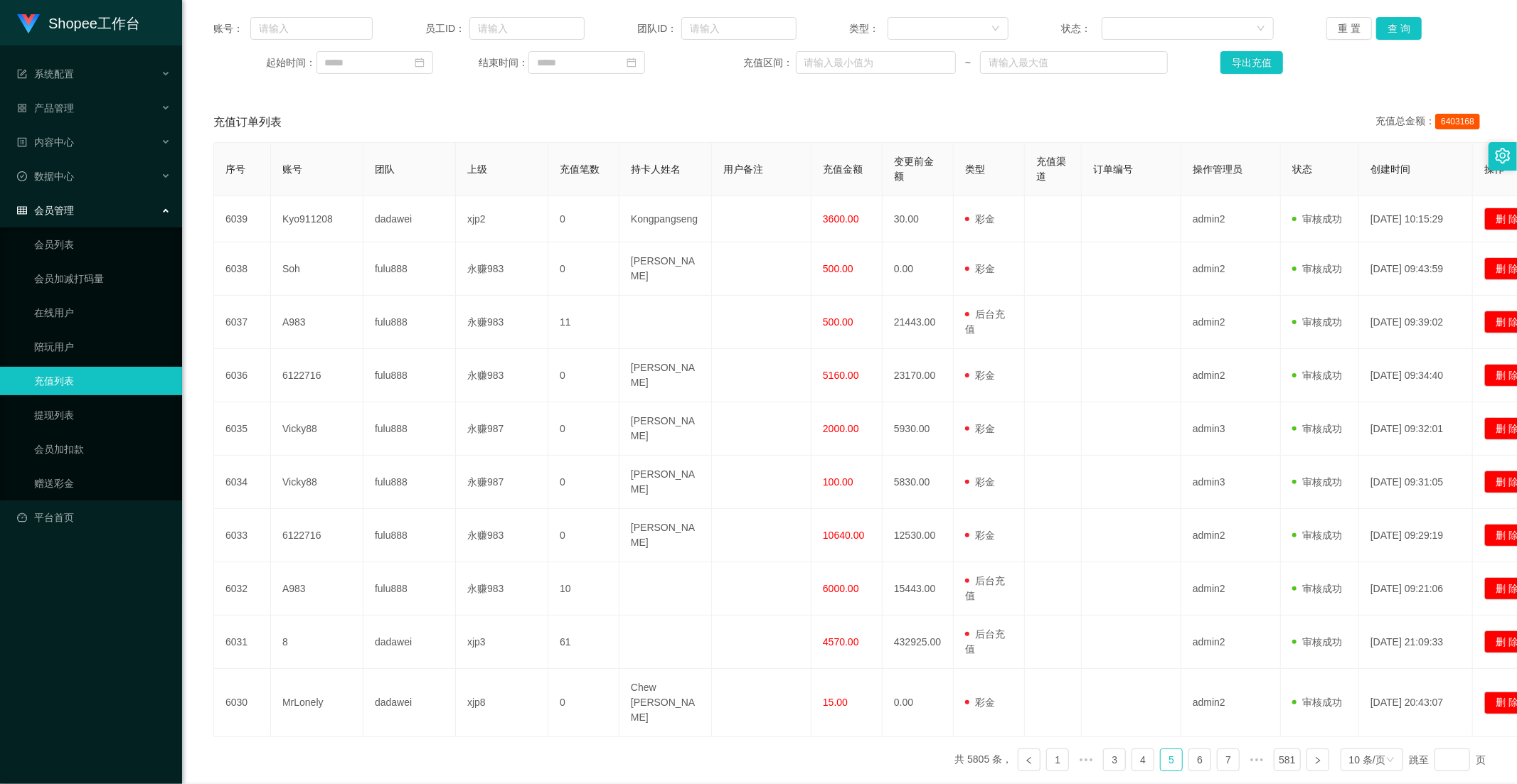
scroll to position [19, 0]
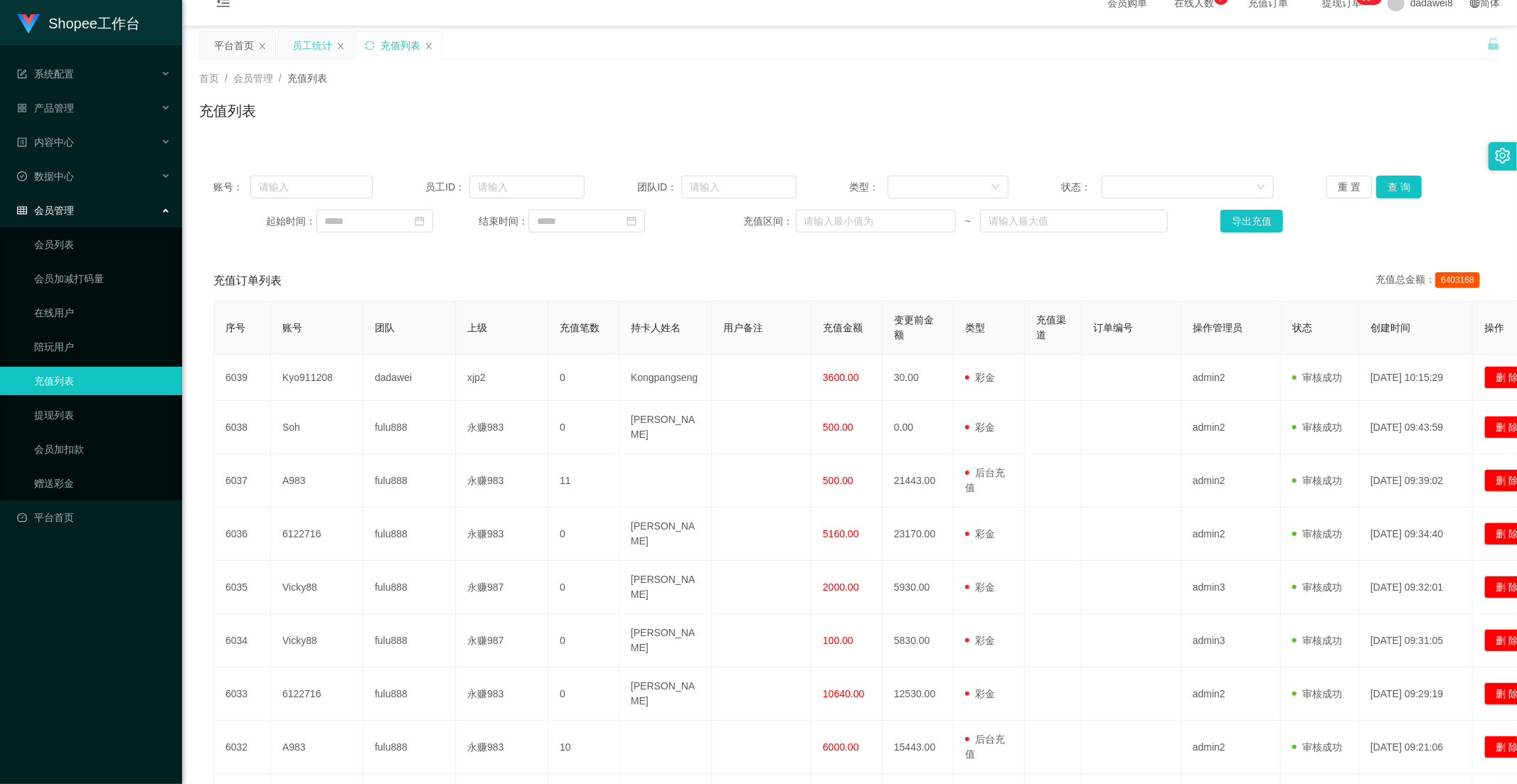
click at [306, 46] on div "员工统计" at bounding box center [311, 46] width 40 height 27
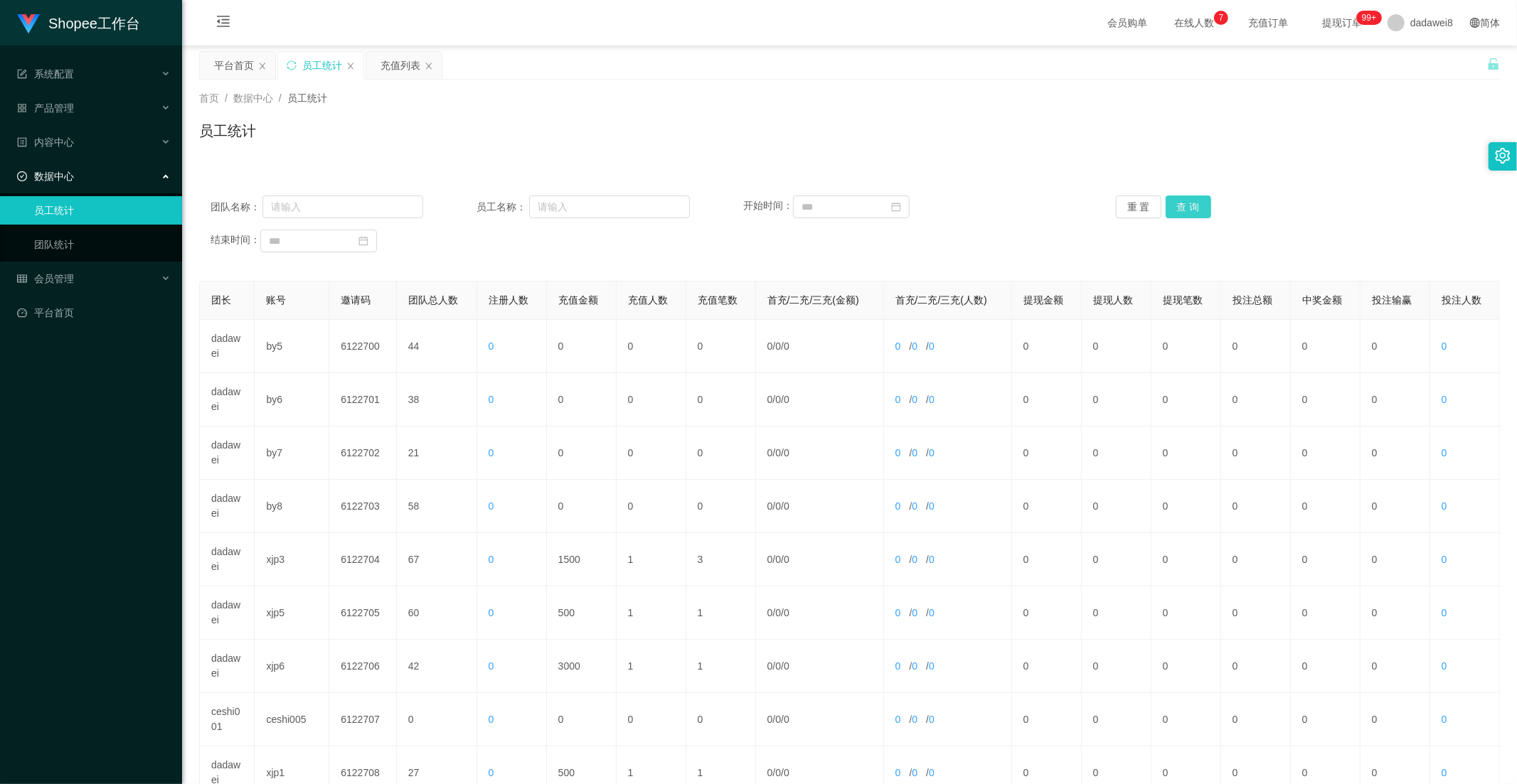
click at [1170, 203] on button "查 询" at bounding box center [1188, 206] width 46 height 22
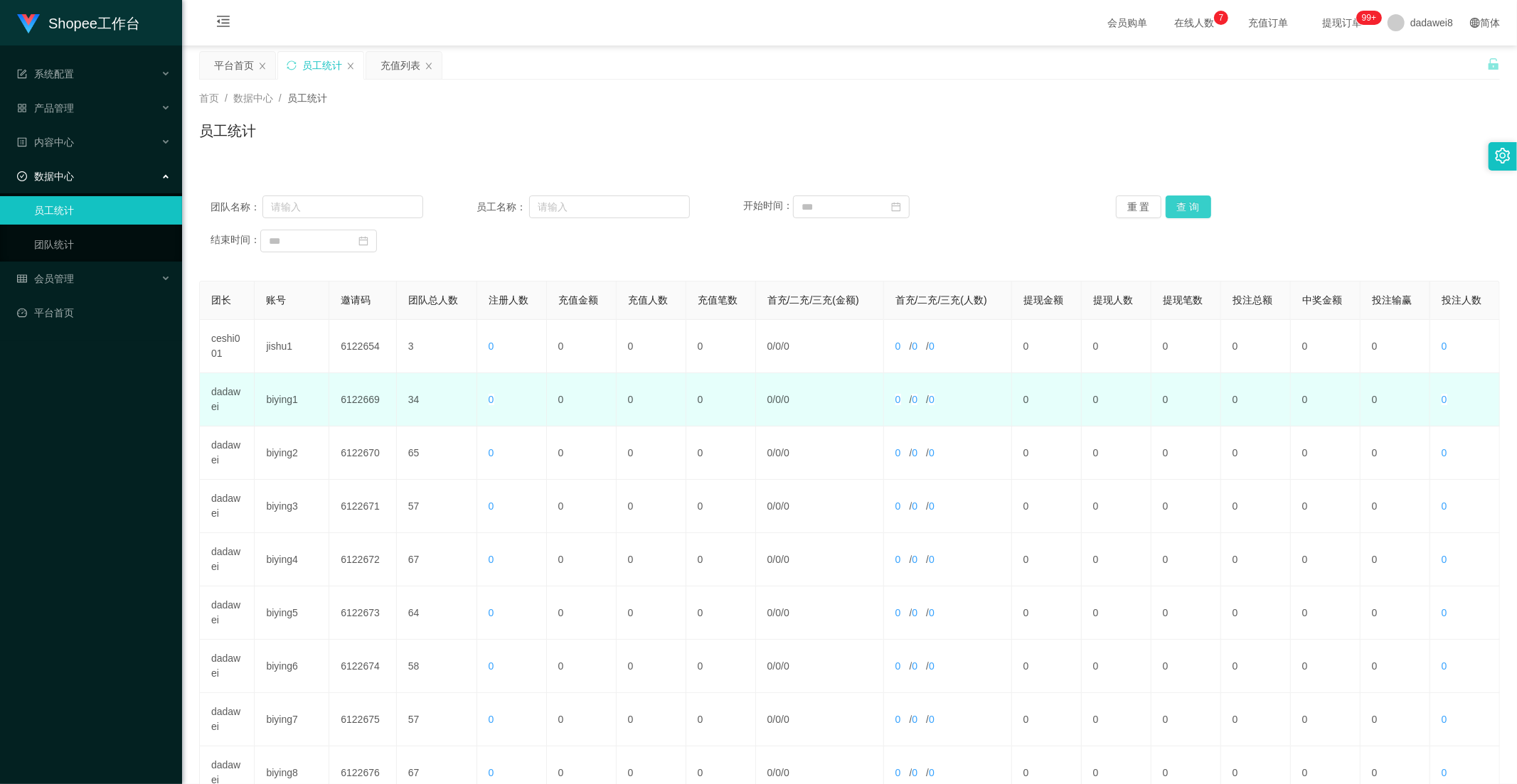
scroll to position [199, 0]
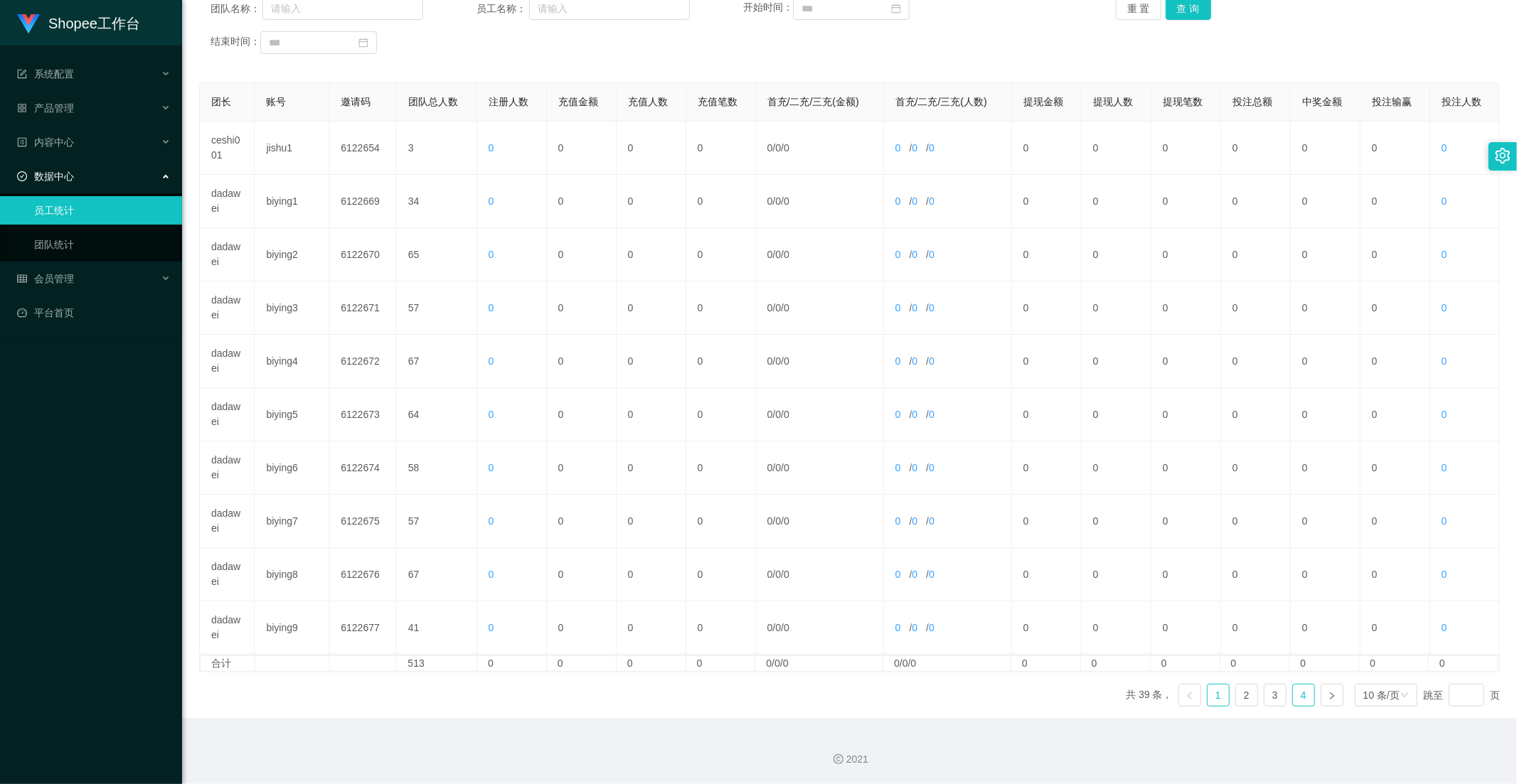
click at [1305, 692] on link "4" at bounding box center [1304, 695] width 21 height 21
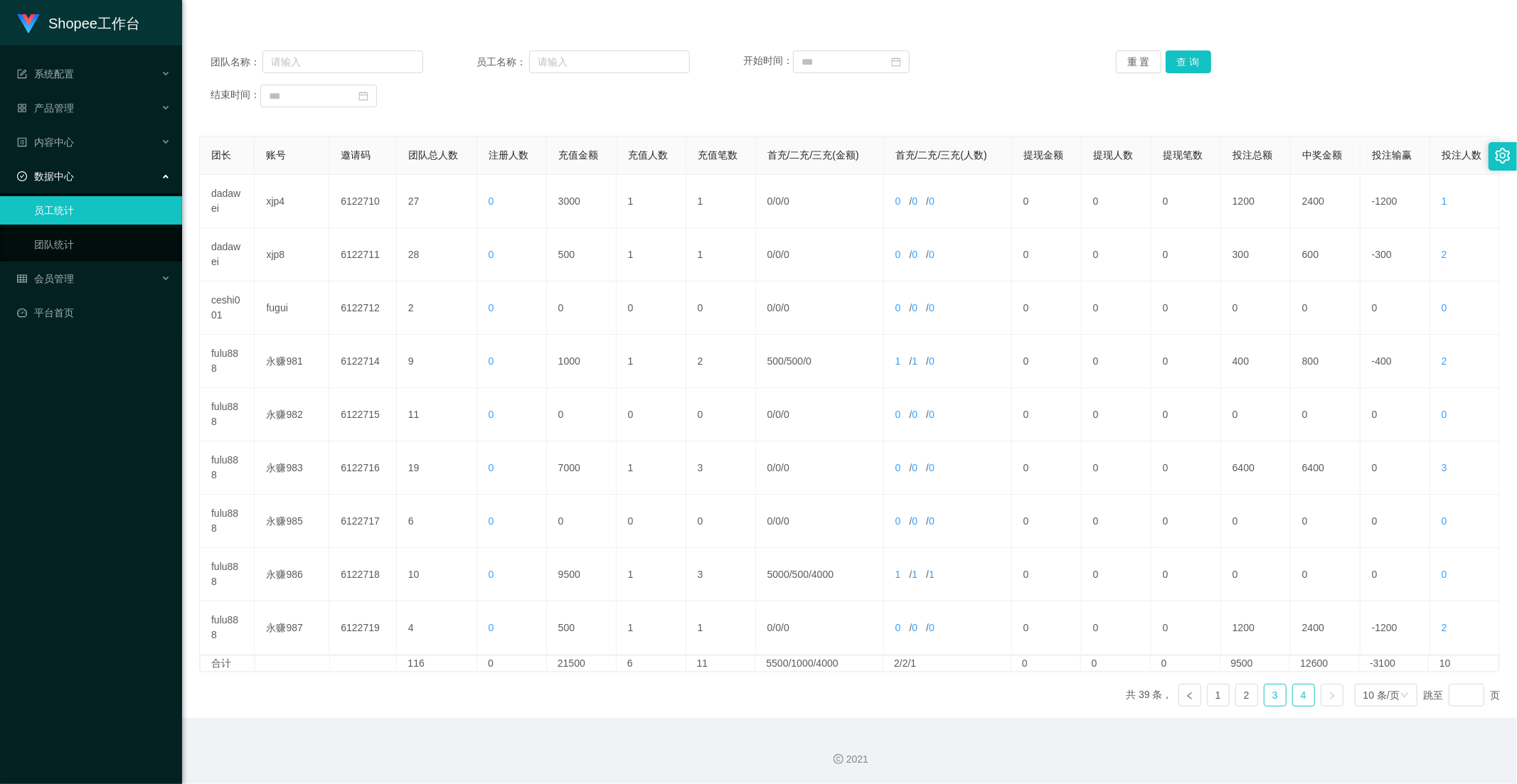
click at [1272, 697] on link "3" at bounding box center [1275, 695] width 21 height 21
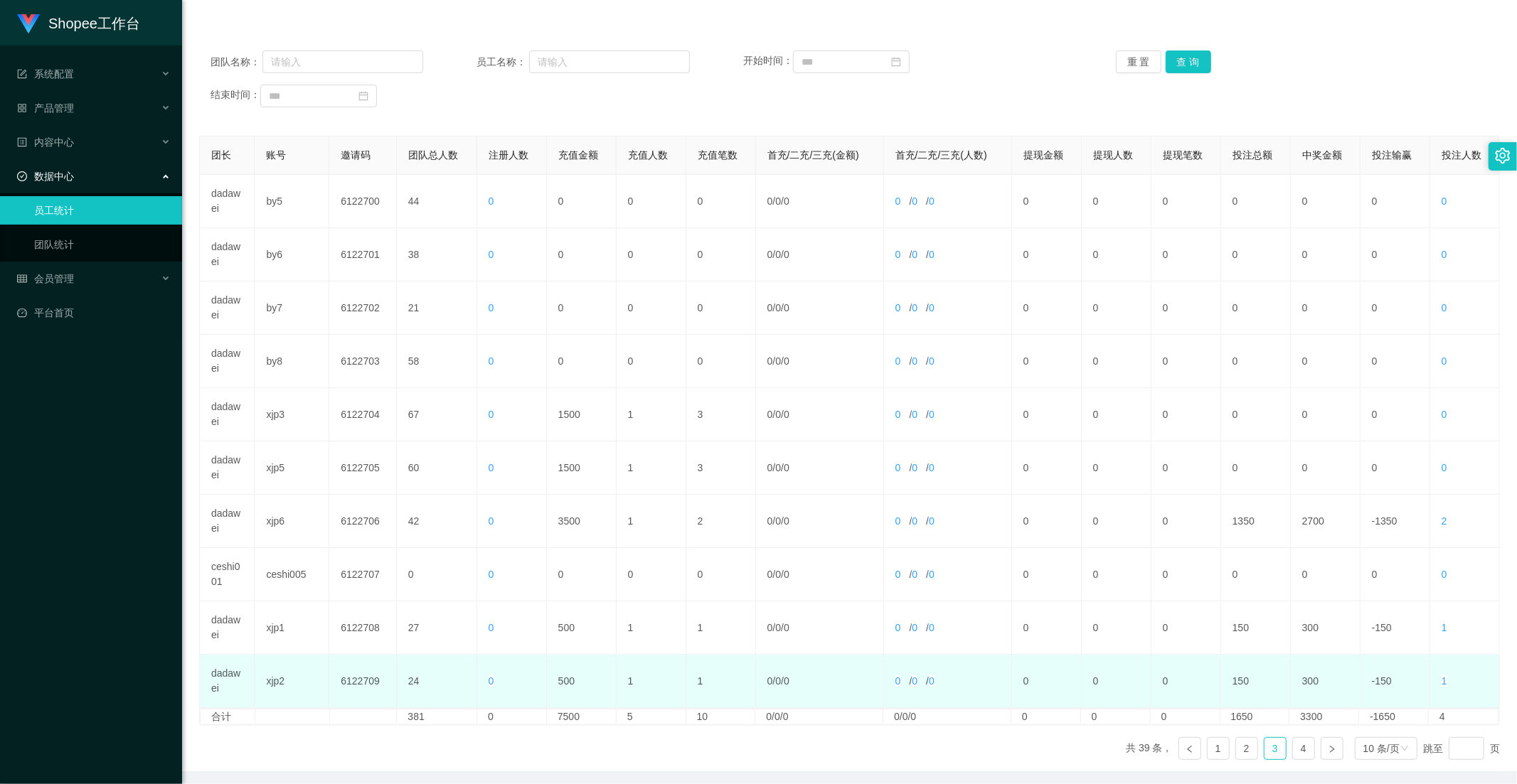
scroll to position [199, 0]
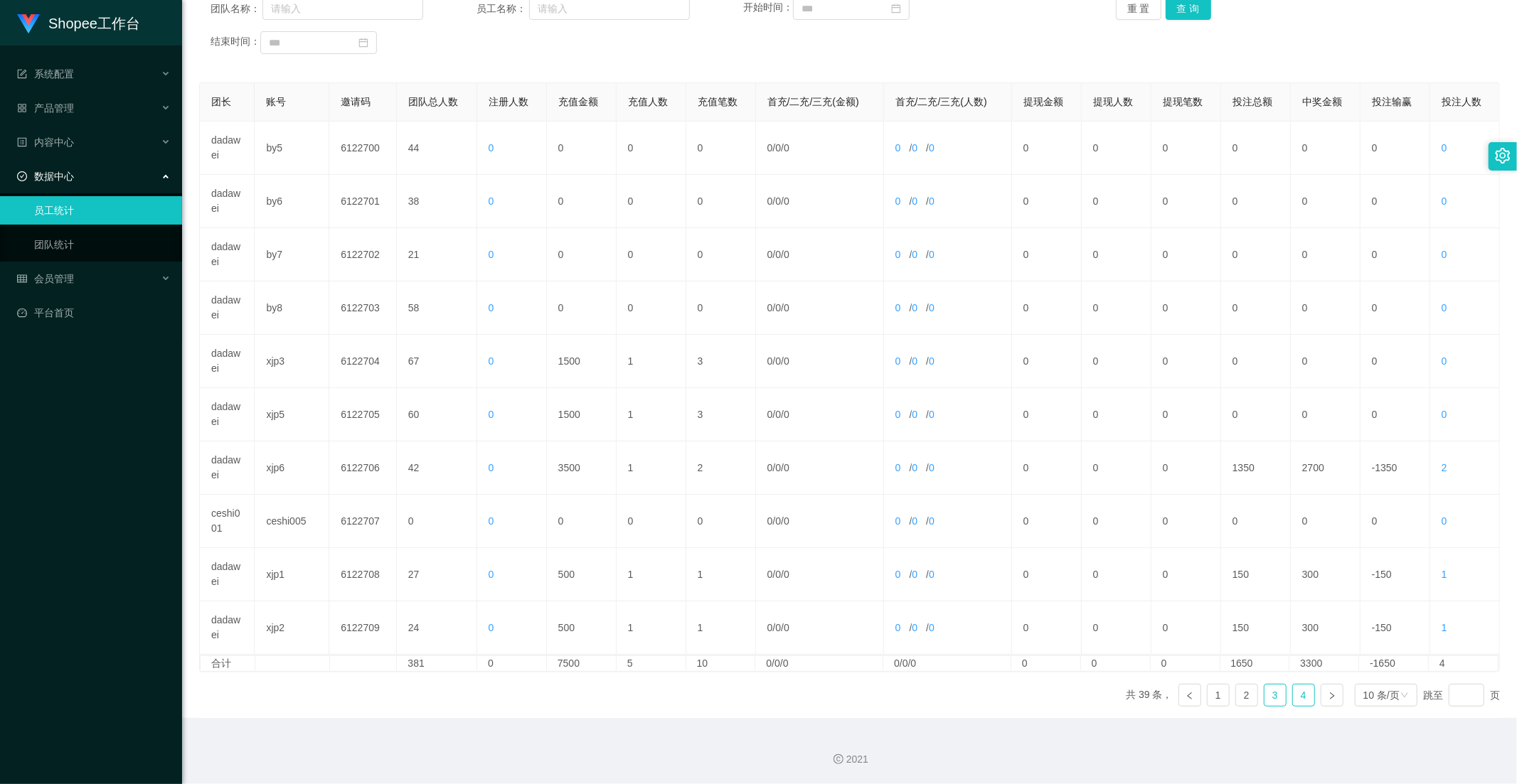
click at [1299, 698] on link "4" at bounding box center [1304, 695] width 21 height 21
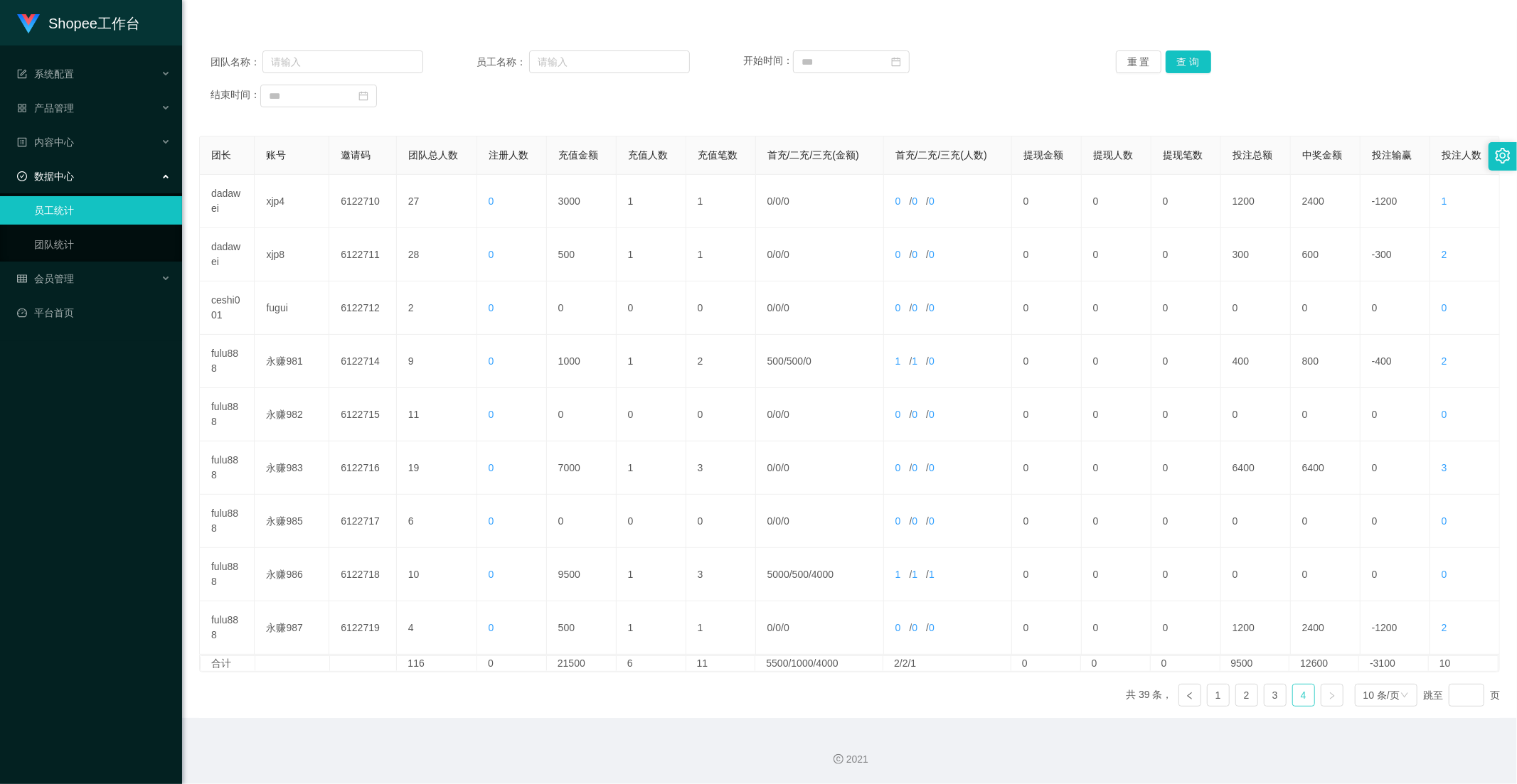
scroll to position [145, 0]
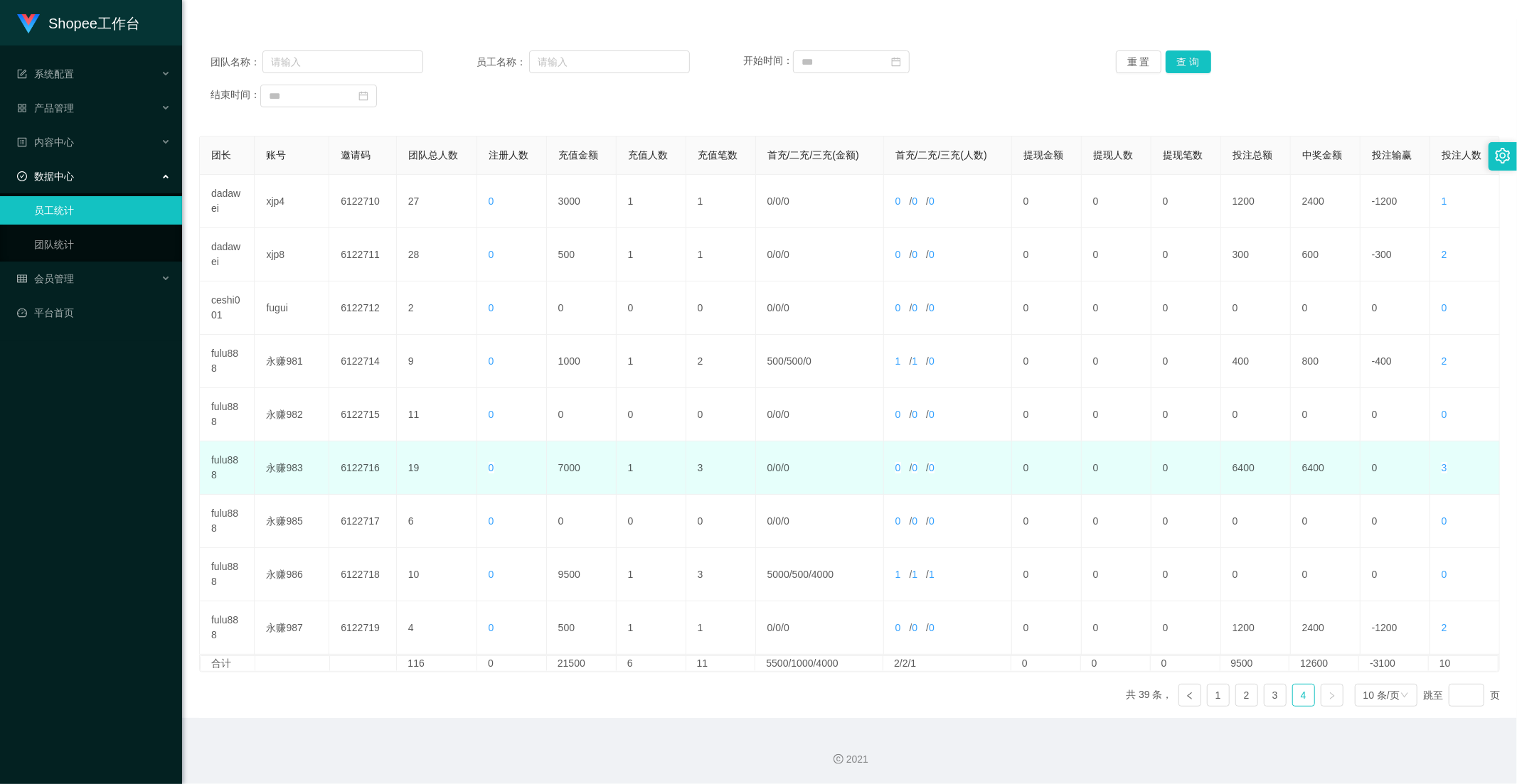
click at [574, 472] on td "7000" at bounding box center [582, 468] width 70 height 53
click at [559, 456] on td "7000" at bounding box center [582, 468] width 70 height 53
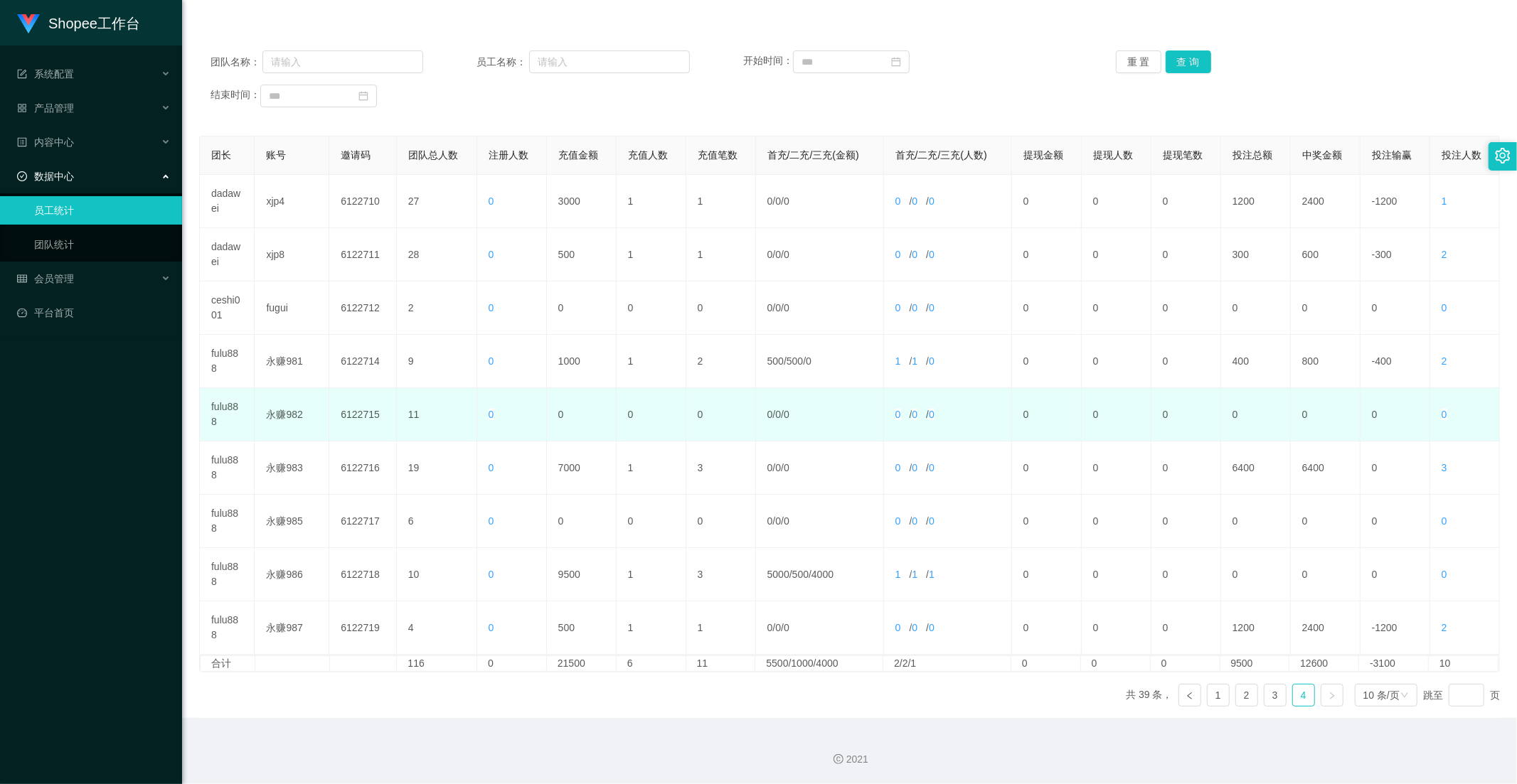
click at [552, 419] on td "0" at bounding box center [582, 414] width 70 height 53
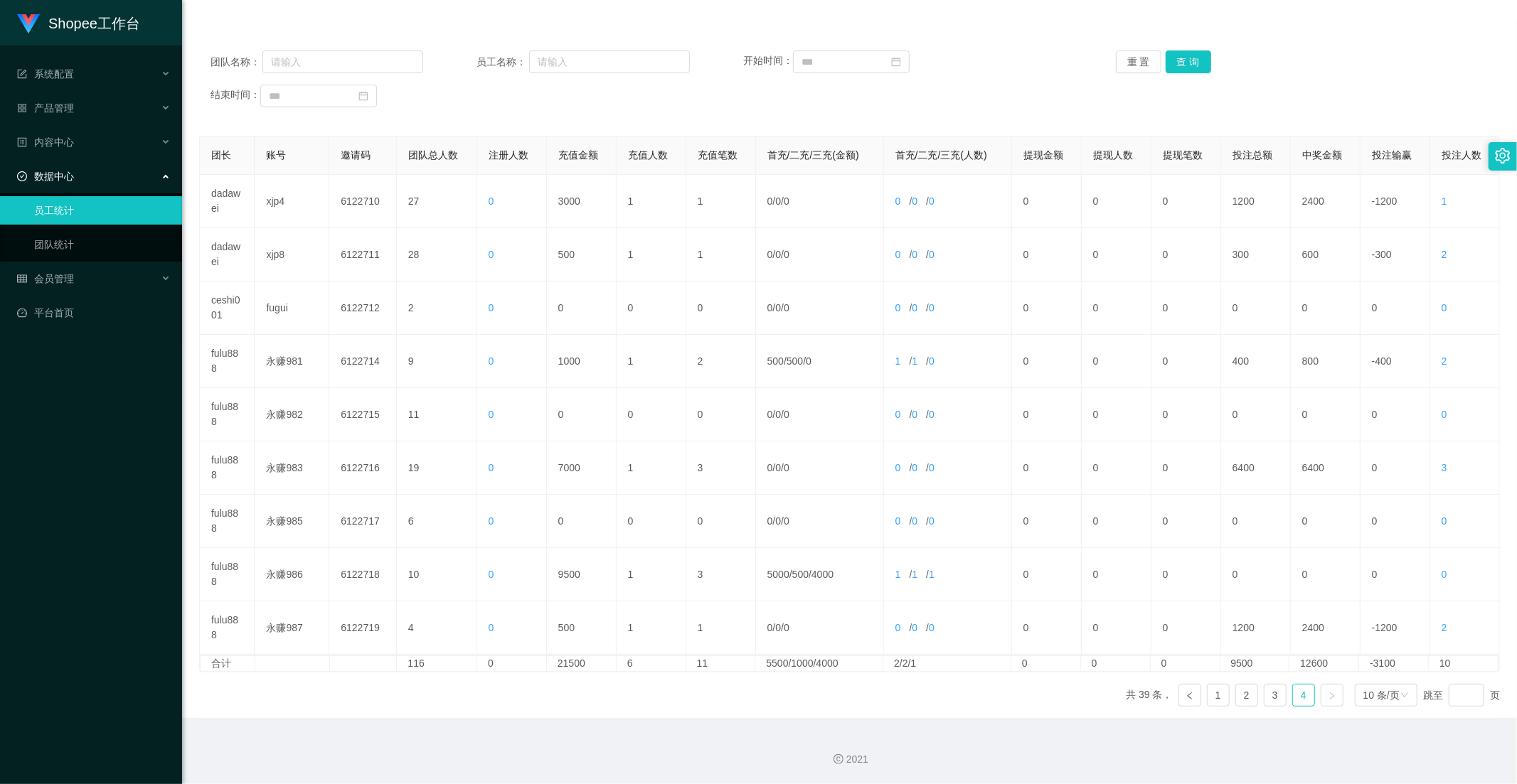
scroll to position [0, 0]
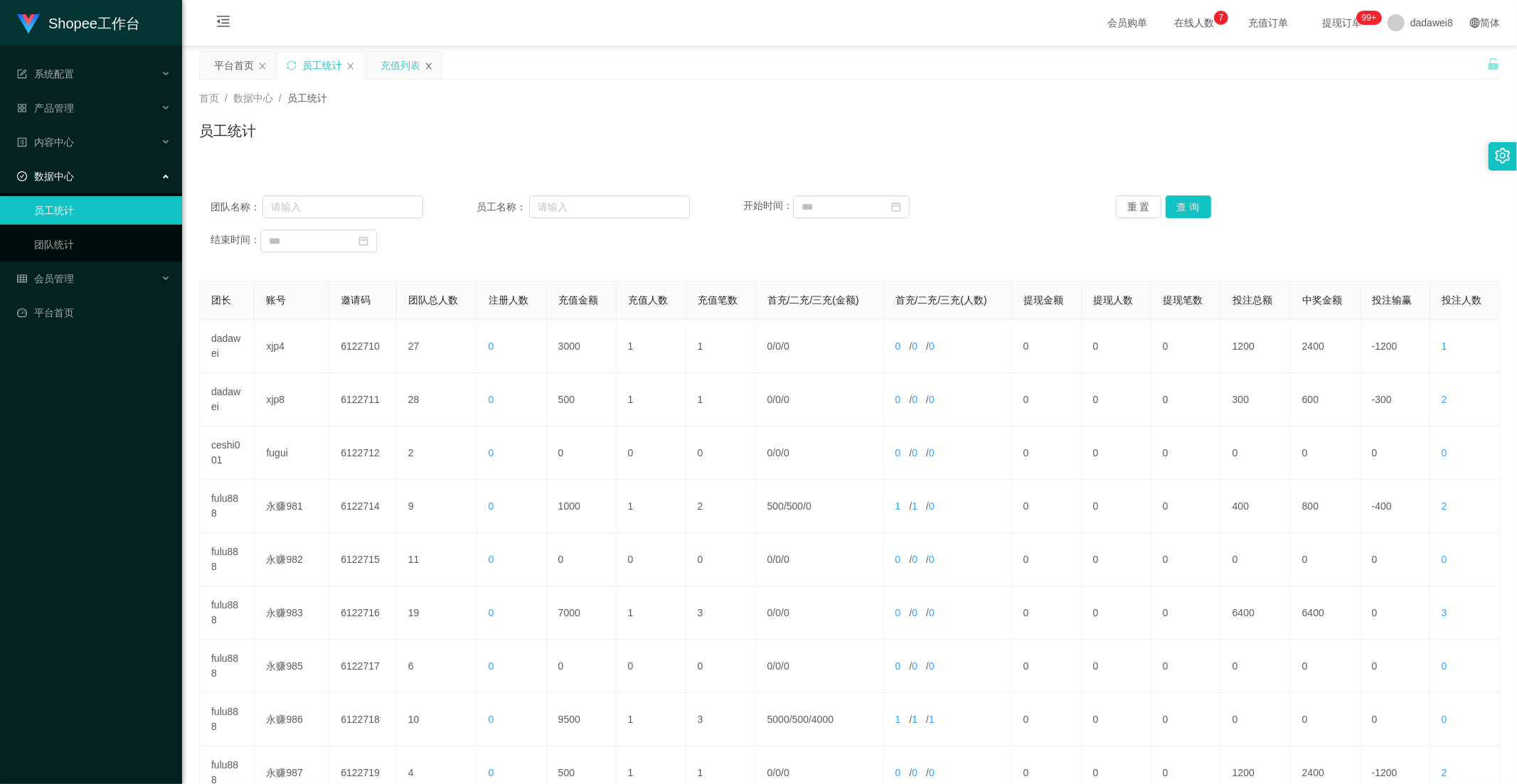
click at [424, 69] on icon "图标: close" at bounding box center [428, 66] width 9 height 9
click at [77, 267] on div "会员管理" at bounding box center [90, 278] width 182 height 28
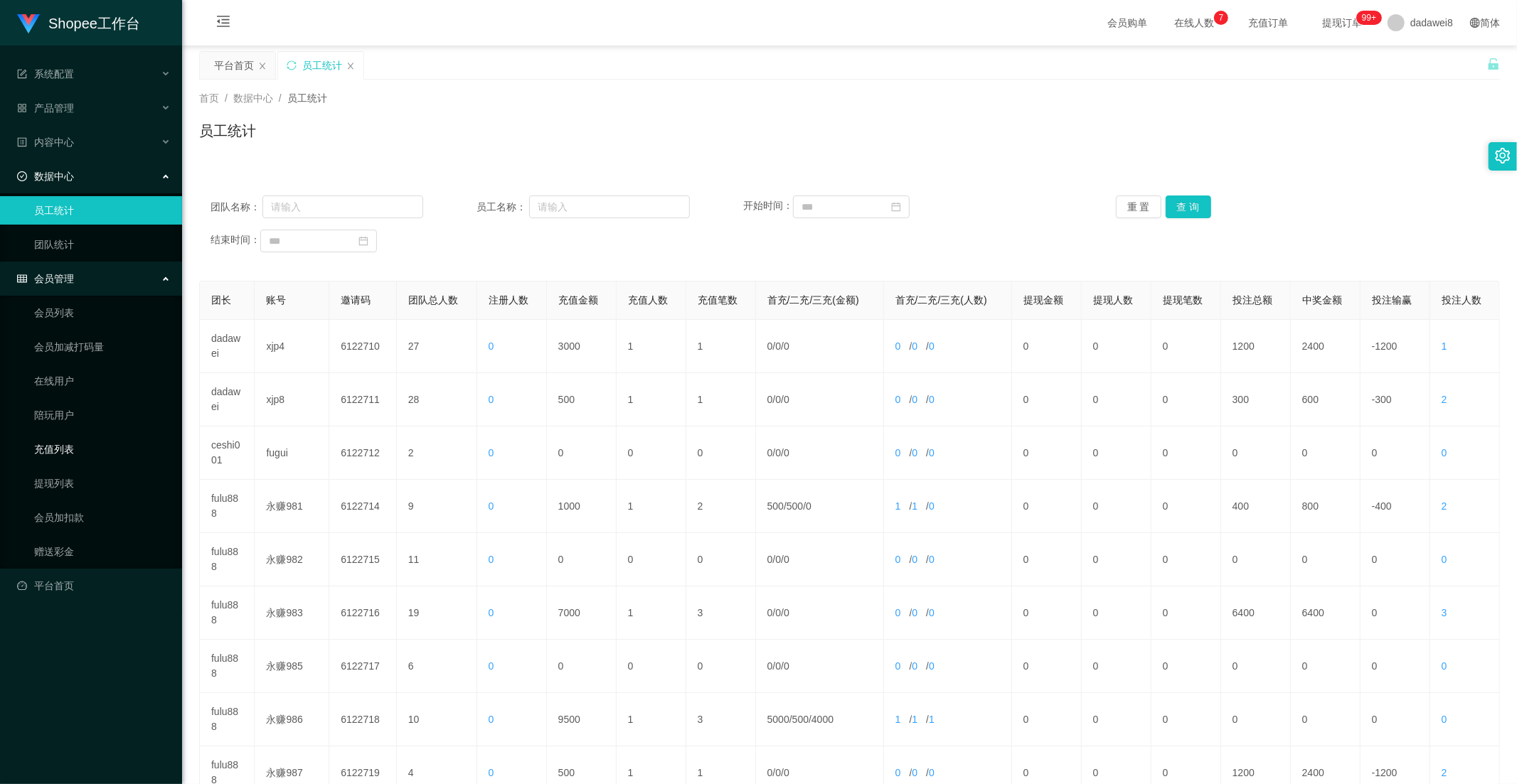
click at [62, 447] on link "充值列表" at bounding box center [102, 448] width 136 height 28
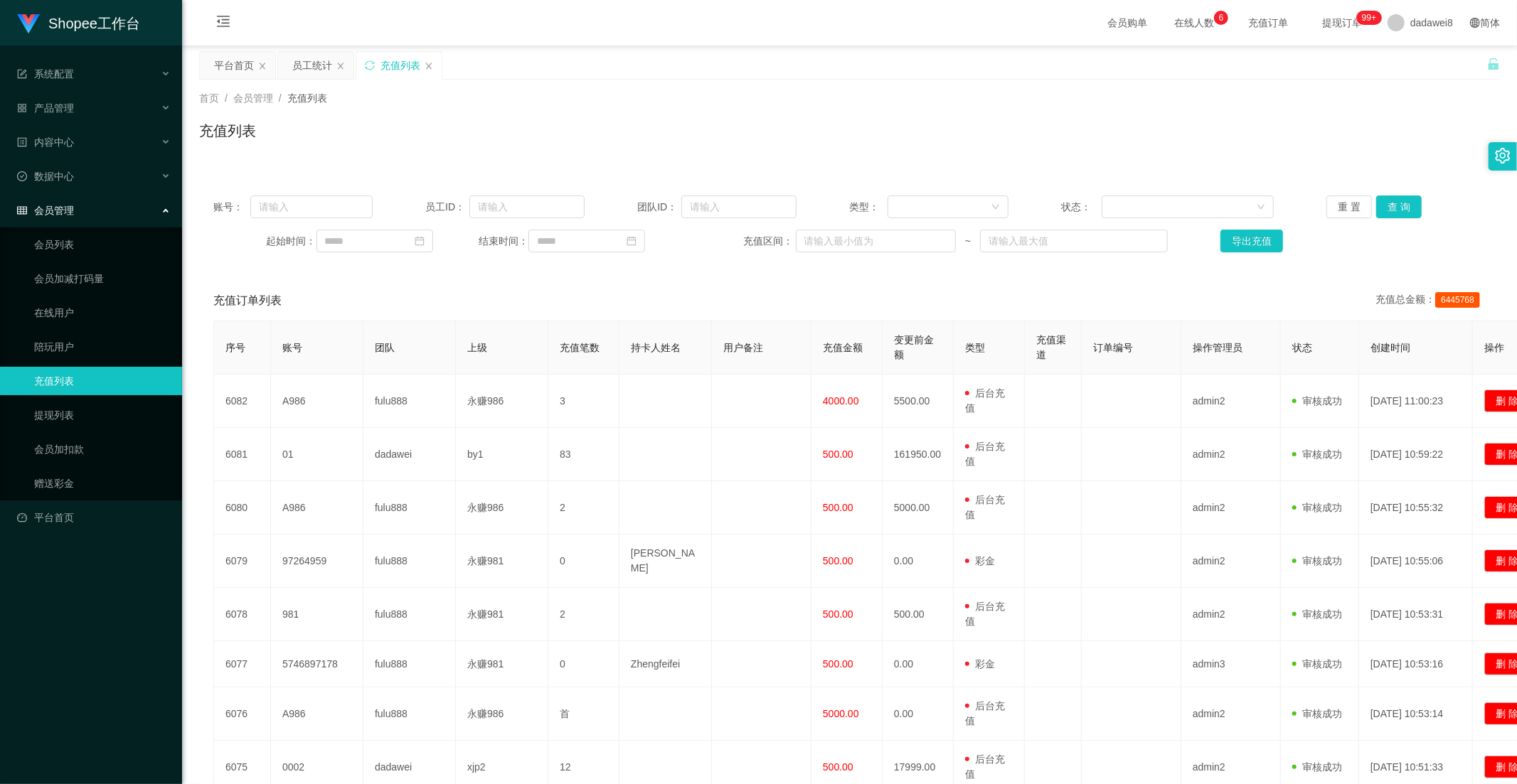
drag, startPoint x: 242, startPoint y: 70, endPoint x: 275, endPoint y: 103, distance: 46.7
click at [242, 70] on div "平台首页" at bounding box center [234, 65] width 40 height 27
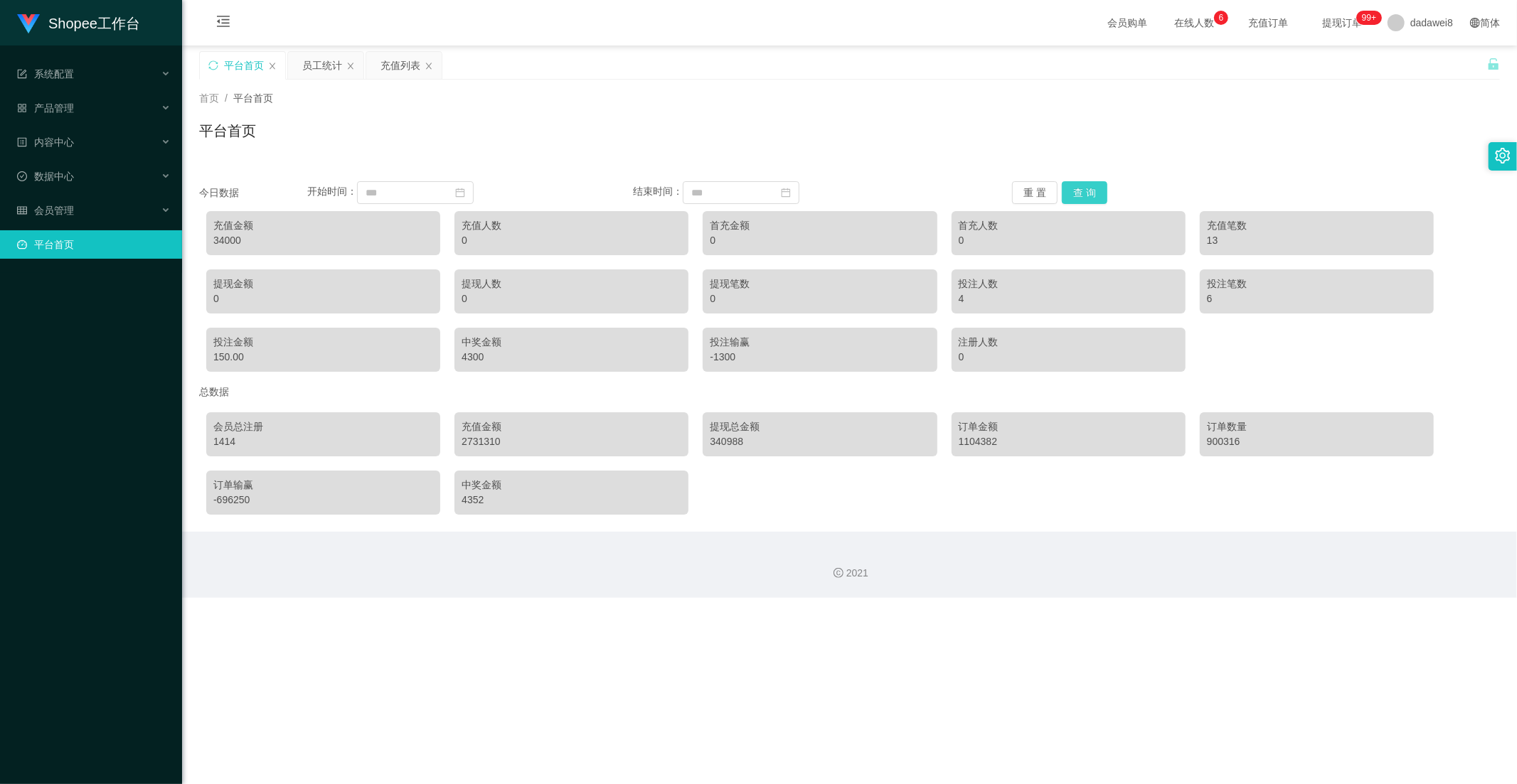
click at [1087, 200] on button "查 询" at bounding box center [1084, 192] width 46 height 22
click at [384, 59] on div "充值列表" at bounding box center [400, 65] width 40 height 27
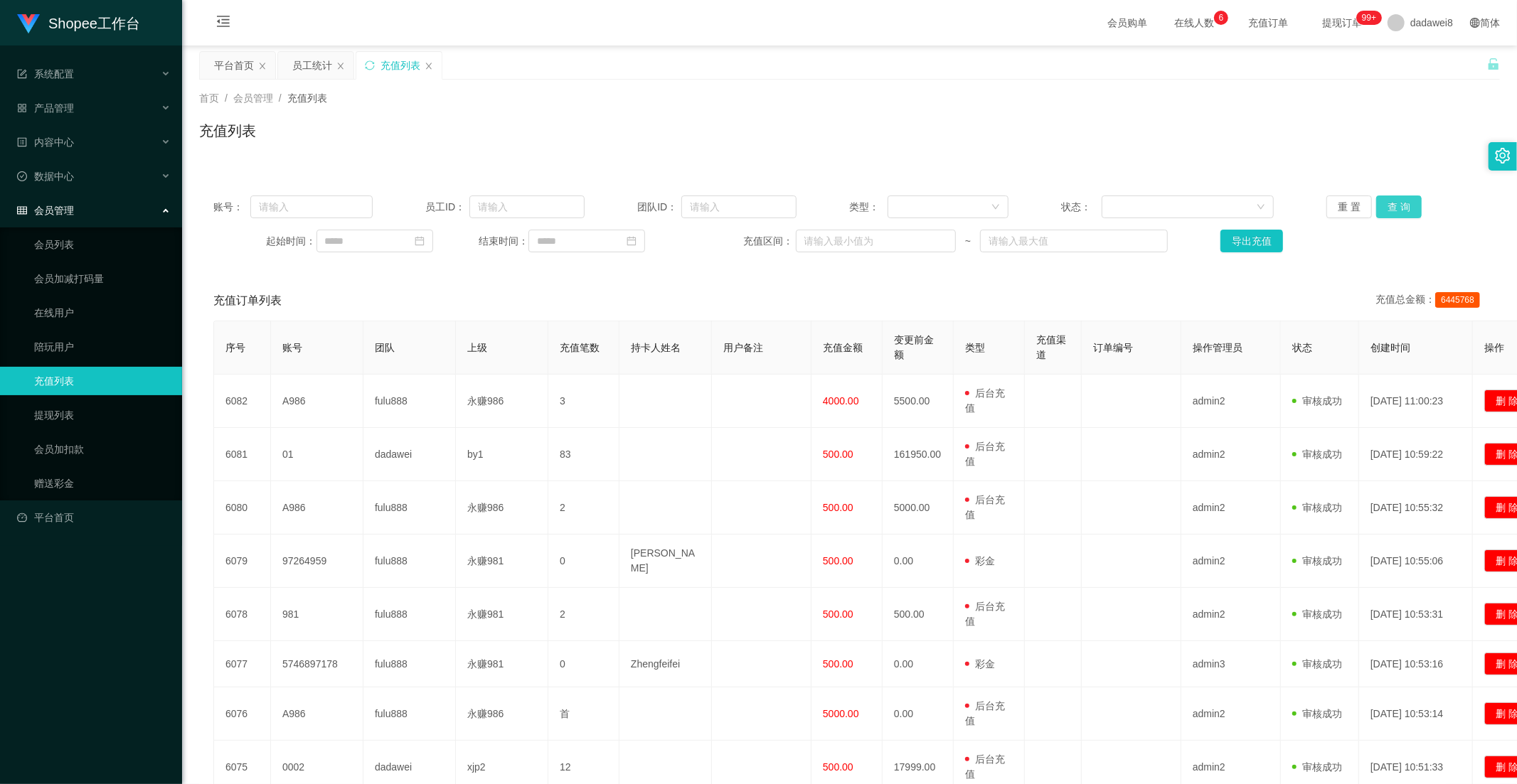
click at [1364, 204] on button "查 询" at bounding box center [1398, 206] width 46 height 22
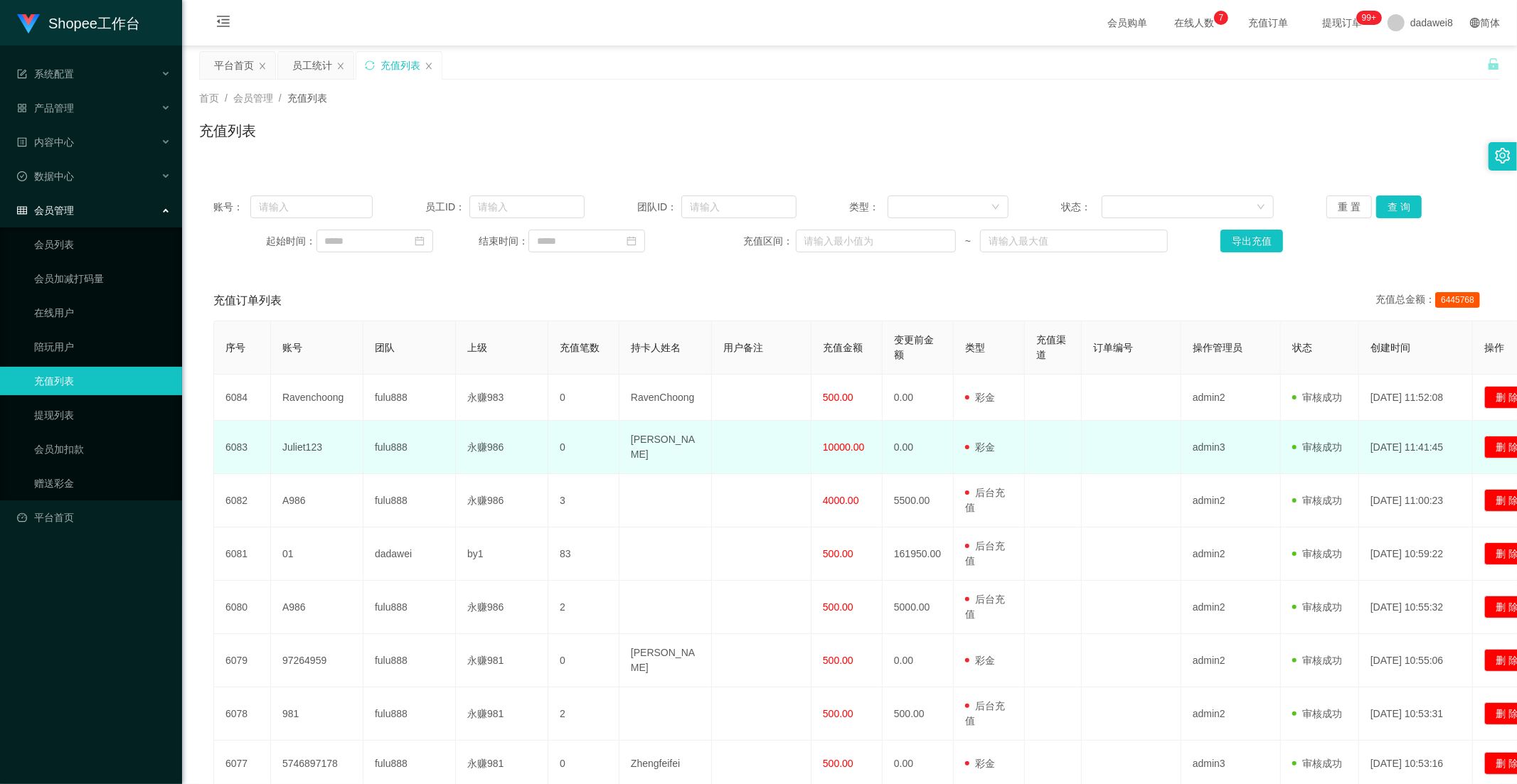
click at [382, 445] on td "fulu888" at bounding box center [409, 447] width 92 height 53
click at [335, 441] on td "Juliet123" at bounding box center [316, 447] width 92 height 53
click at [329, 441] on td "Juliet123" at bounding box center [316, 447] width 92 height 53
click at [321, 442] on td "Juliet123" at bounding box center [316, 447] width 92 height 53
click at [321, 443] on td "Juliet123" at bounding box center [316, 447] width 92 height 53
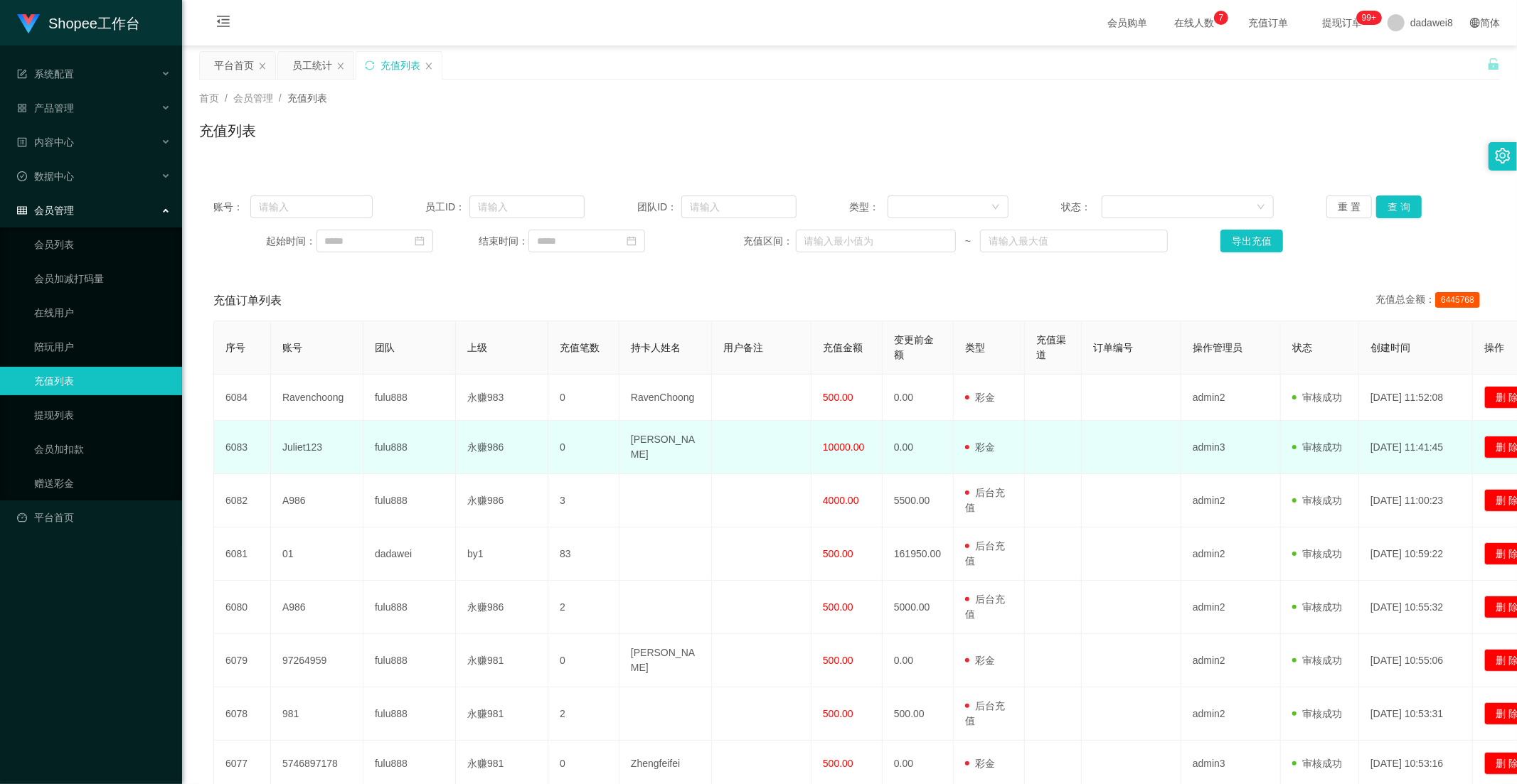
click at [295, 444] on td "Juliet123" at bounding box center [316, 447] width 92 height 53
copy td "Juliet123"
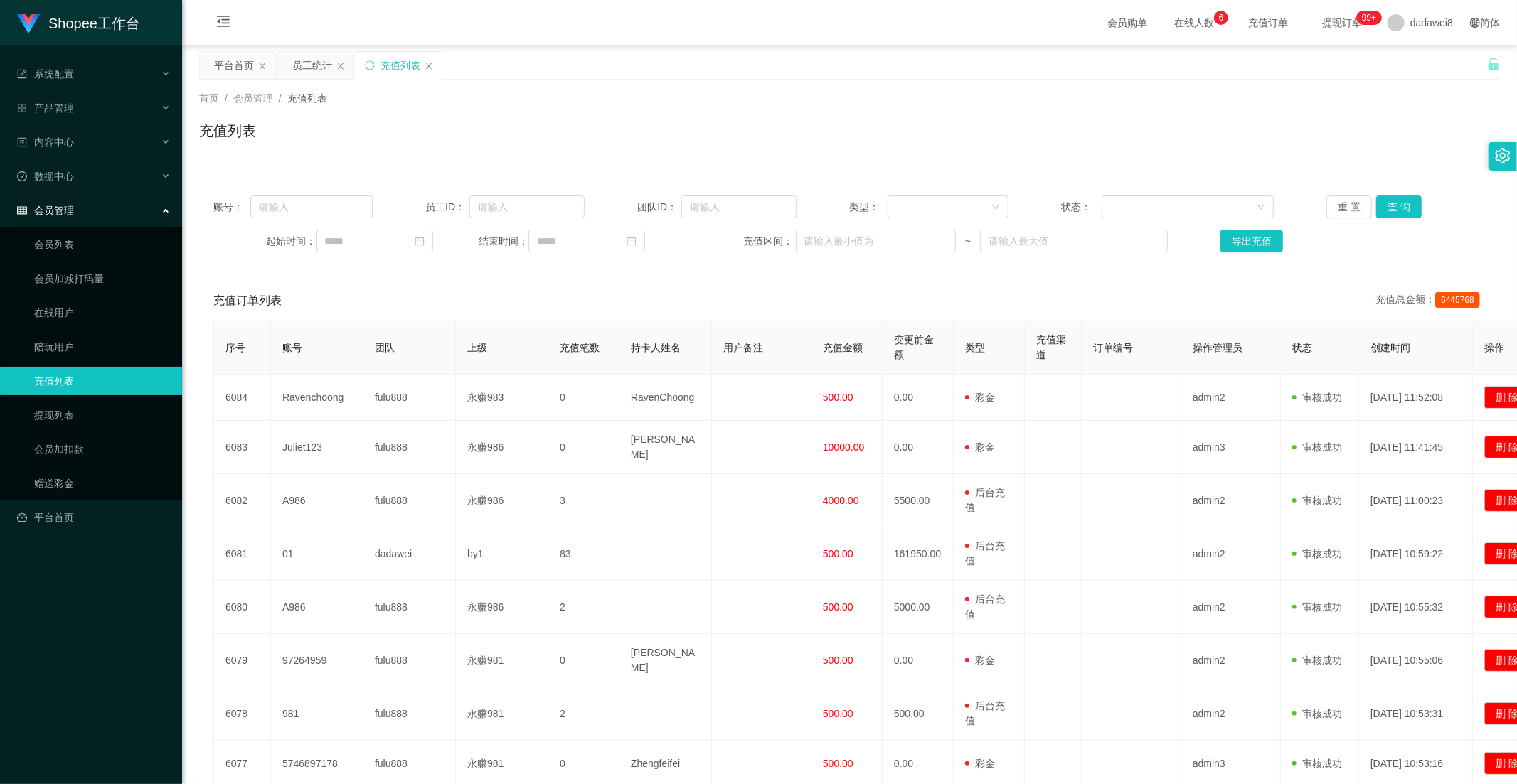
click at [327, 194] on div "账号： 员工ID： 团队ID： 类型： 状态： 重 置 查 询 起始时间： 结束时间： 充值区间： ~ 导出充值" at bounding box center [849, 224] width 1301 height 86
drag, startPoint x: 326, startPoint y: 199, endPoint x: 382, endPoint y: 210, distance: 57.1
click at [326, 199] on input "text" at bounding box center [311, 206] width 123 height 22
paste input "Juliet123"
type input "Juliet123"
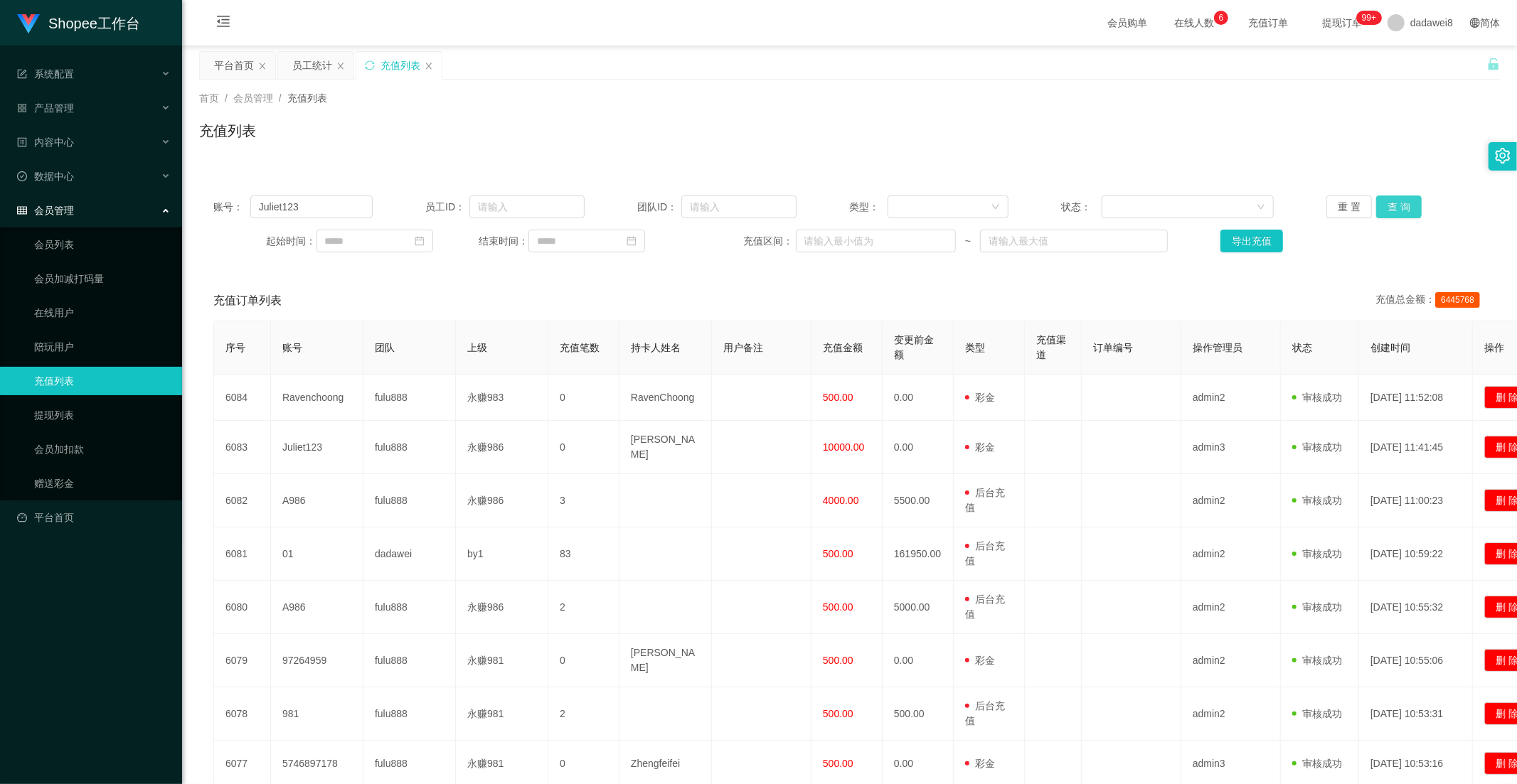
click at [1364, 211] on button "查 询" at bounding box center [1398, 206] width 46 height 22
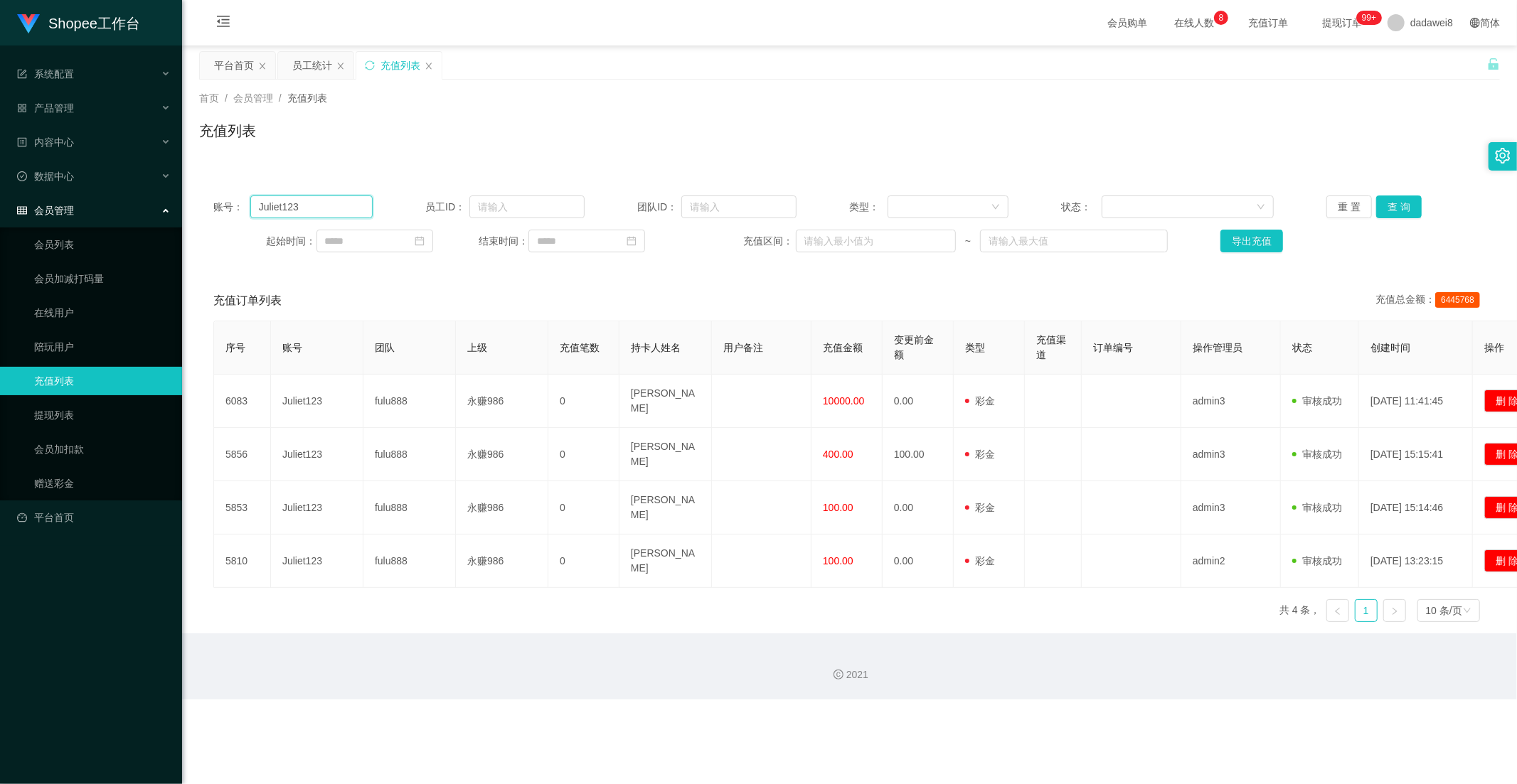
click at [300, 207] on input "Juliet123" at bounding box center [311, 206] width 123 height 22
click at [1364, 201] on button "查 询" at bounding box center [1398, 206] width 46 height 22
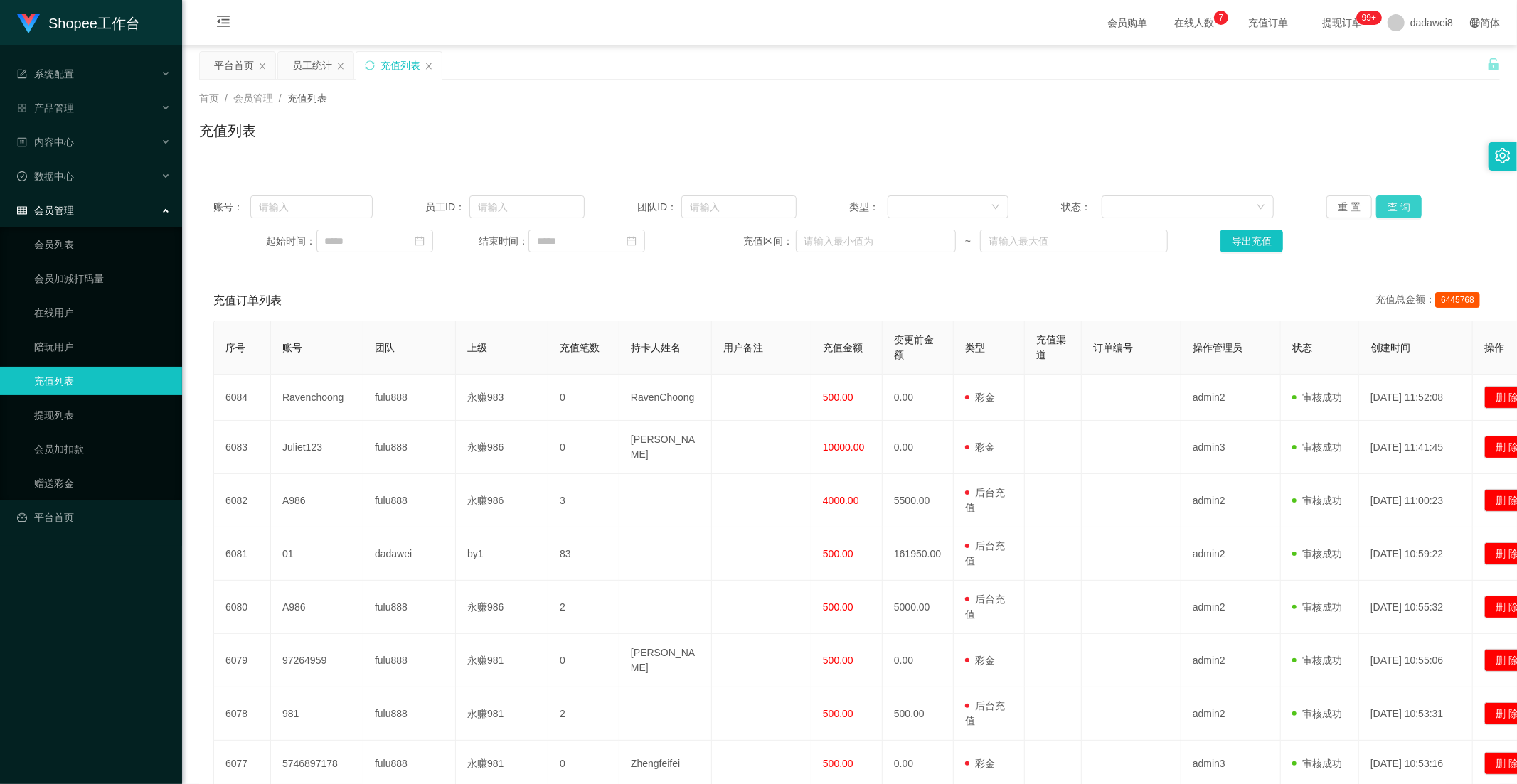
click at [1364, 211] on button "查 询" at bounding box center [1398, 206] width 46 height 22
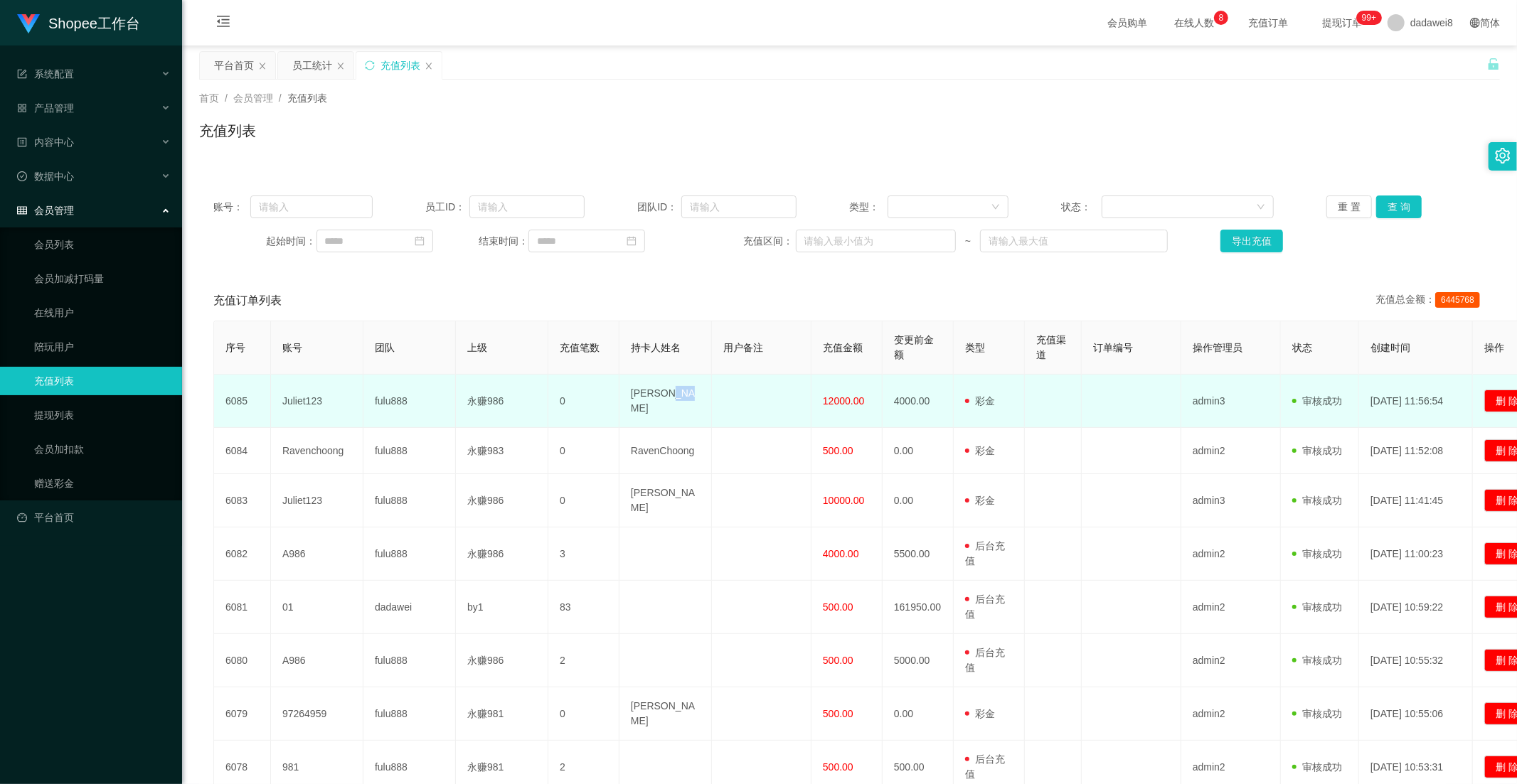
drag, startPoint x: 688, startPoint y: 401, endPoint x: 666, endPoint y: 400, distance: 22.0
click at [666, 400] on td "[PERSON_NAME]" at bounding box center [665, 401] width 92 height 53
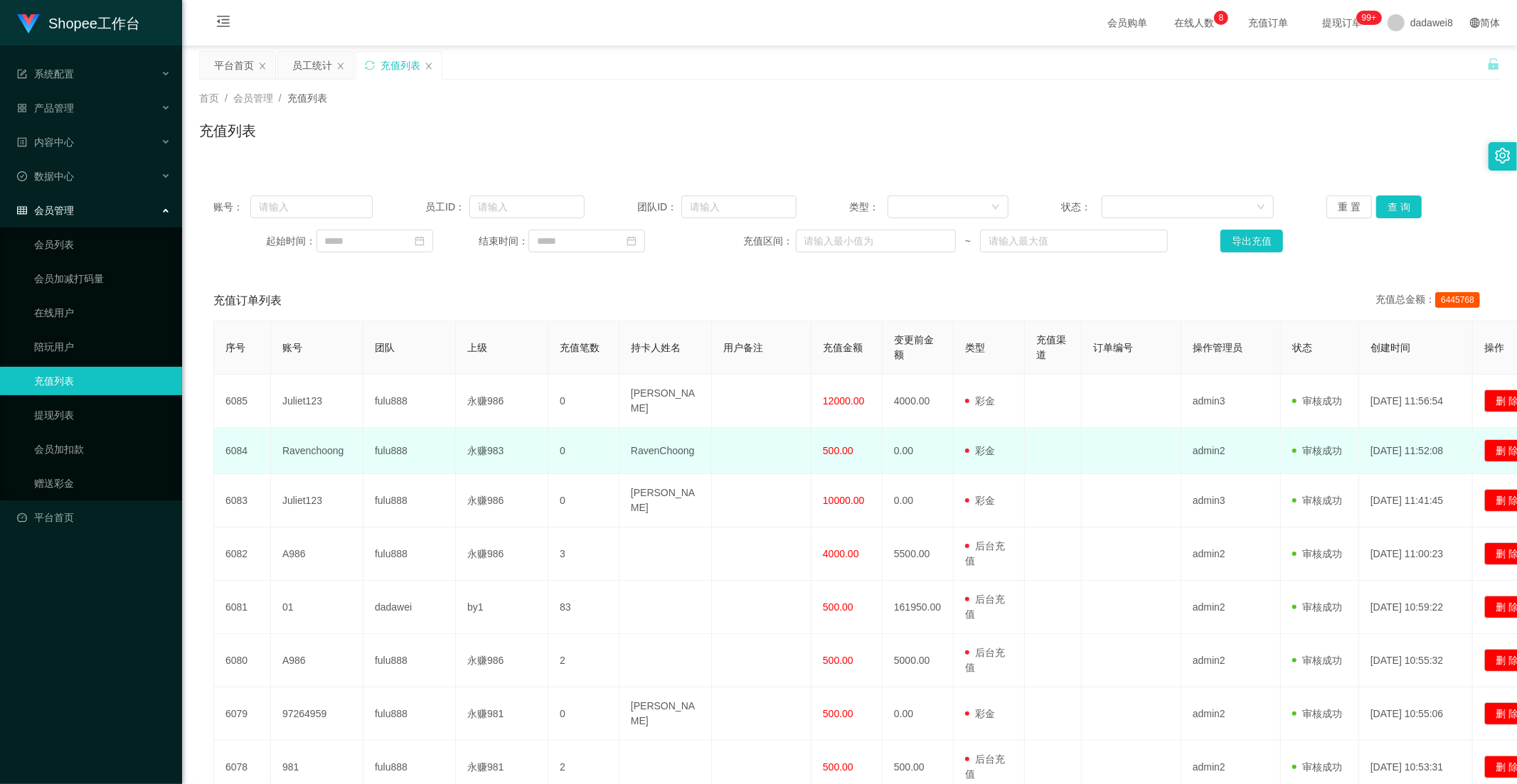
click at [677, 428] on td "RavenChoong" at bounding box center [665, 450] width 92 height 46
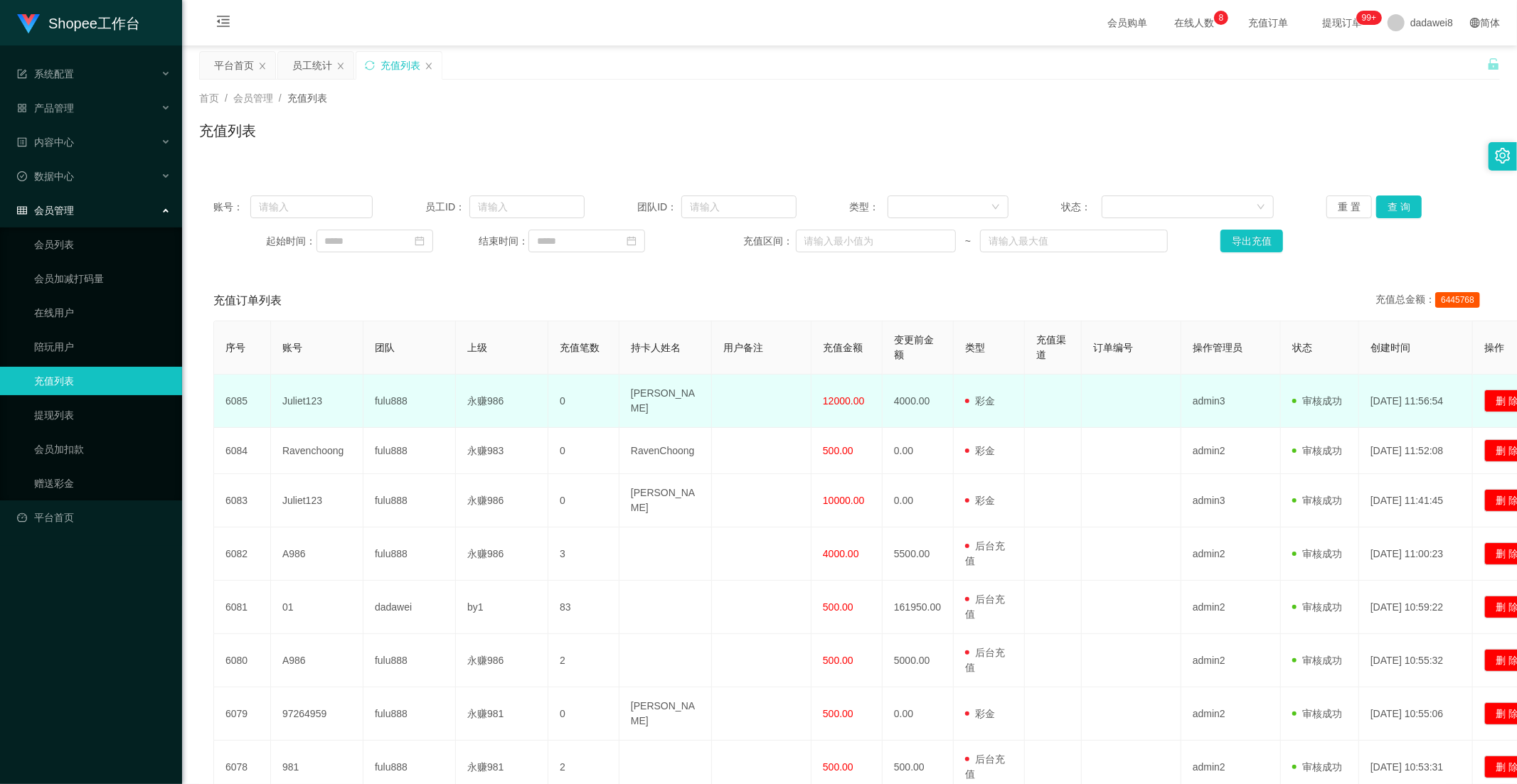
click at [667, 396] on td "[PERSON_NAME]" at bounding box center [665, 401] width 92 height 53
click at [635, 398] on td "[PERSON_NAME]" at bounding box center [665, 401] width 92 height 53
click at [656, 398] on td "[PERSON_NAME]" at bounding box center [665, 401] width 92 height 53
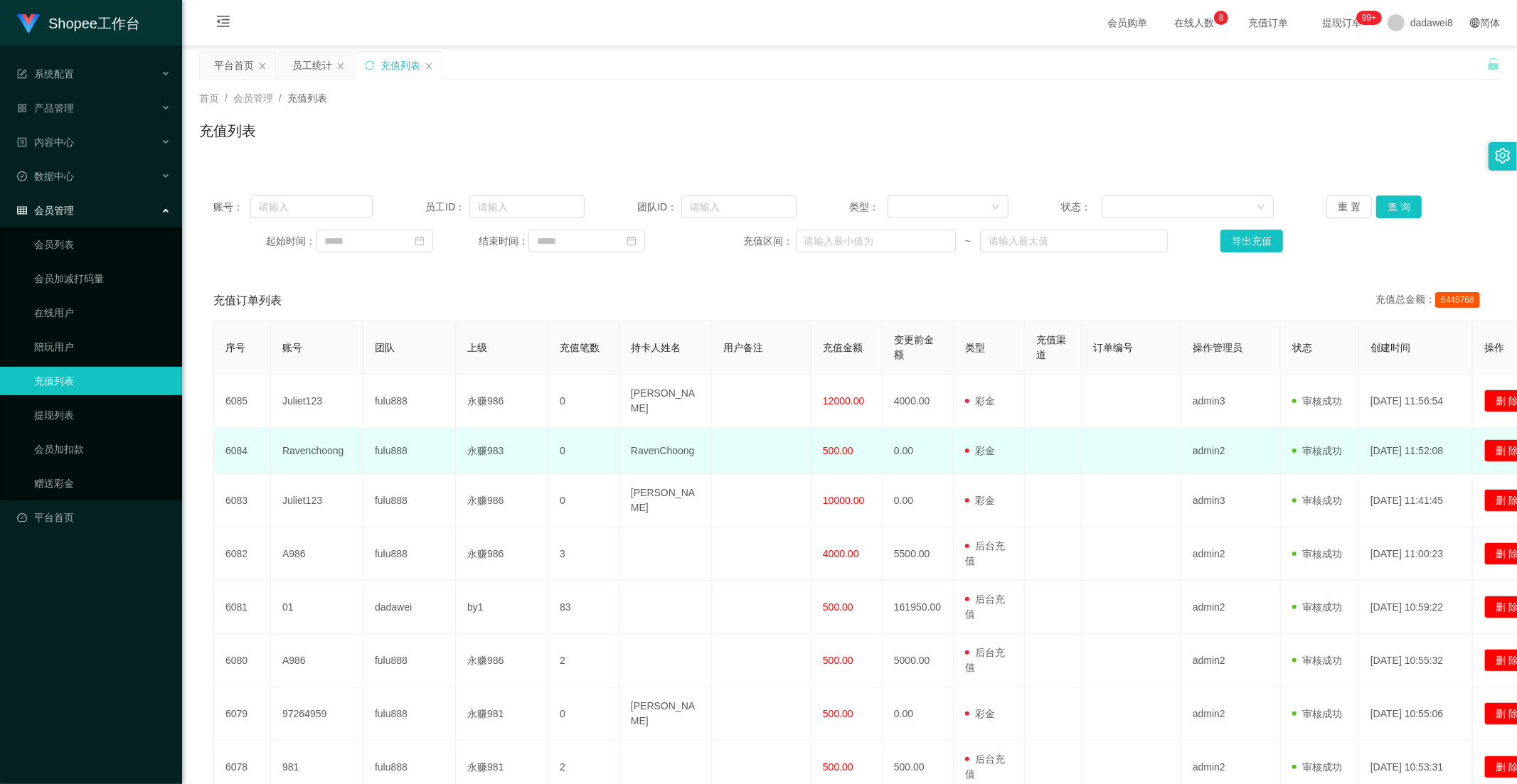
click at [650, 448] on td "RavenChoong" at bounding box center [665, 450] width 92 height 46
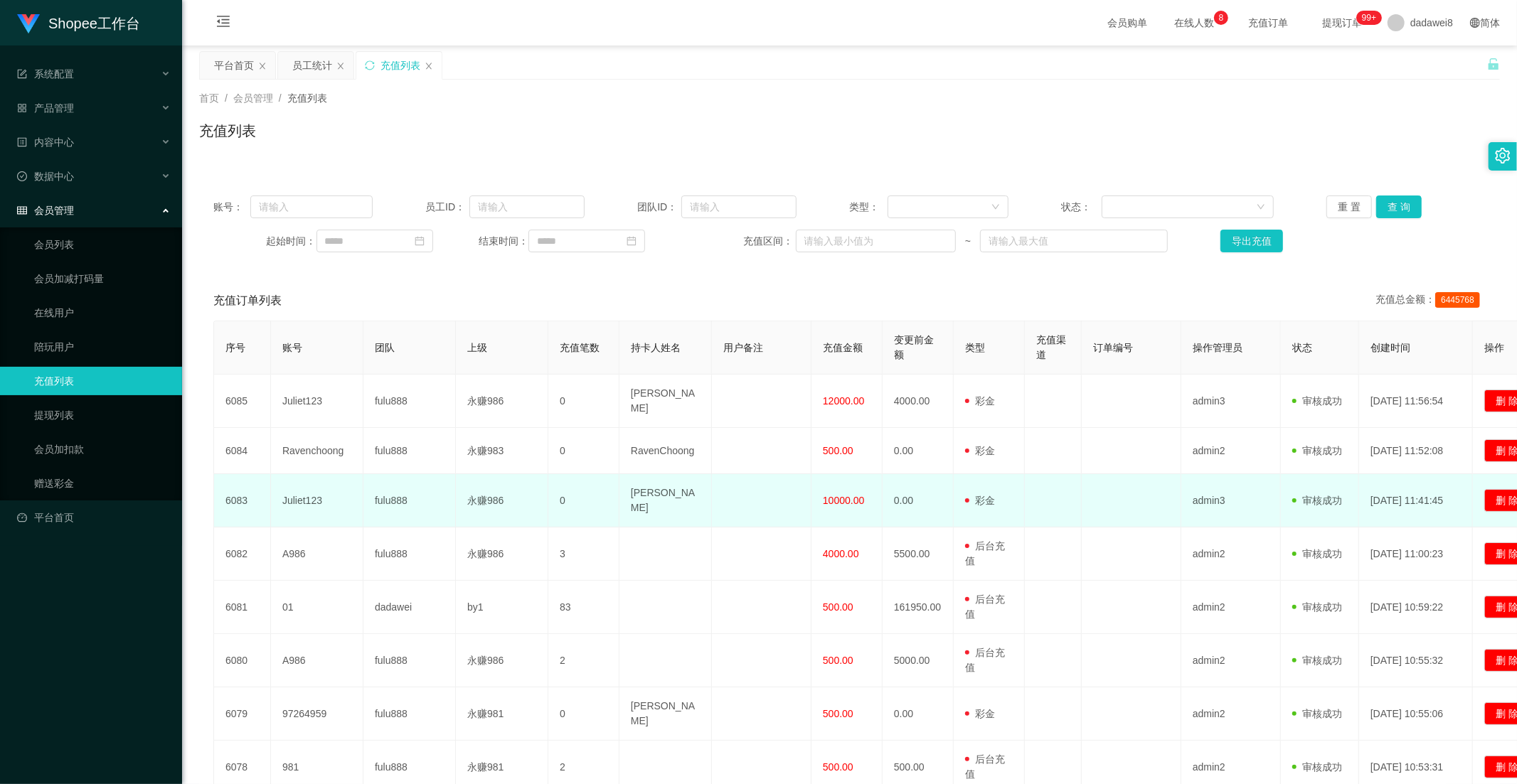
click at [651, 483] on td "[PERSON_NAME]" at bounding box center [665, 500] width 92 height 53
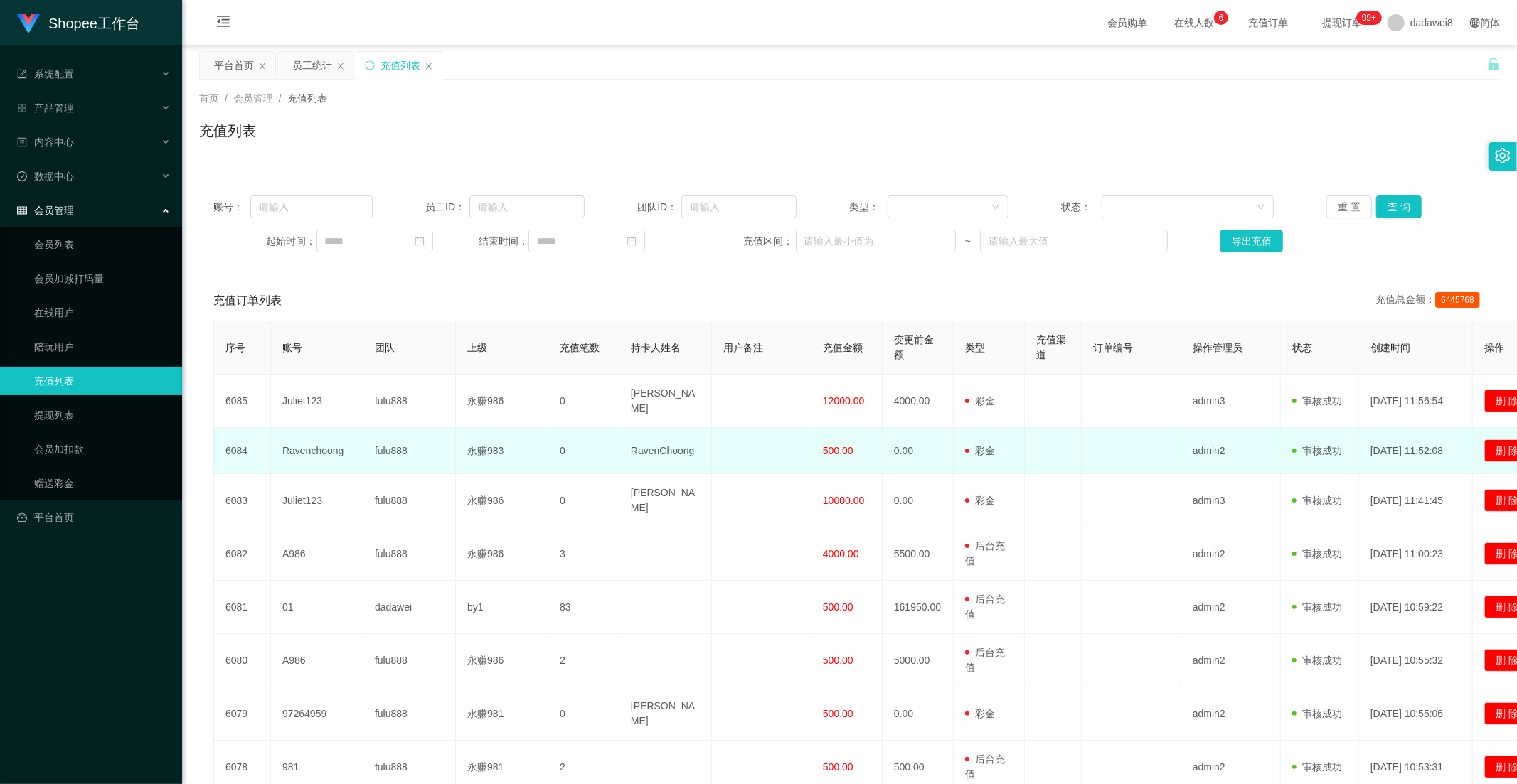
click at [676, 437] on td "RavenChoong" at bounding box center [665, 450] width 92 height 46
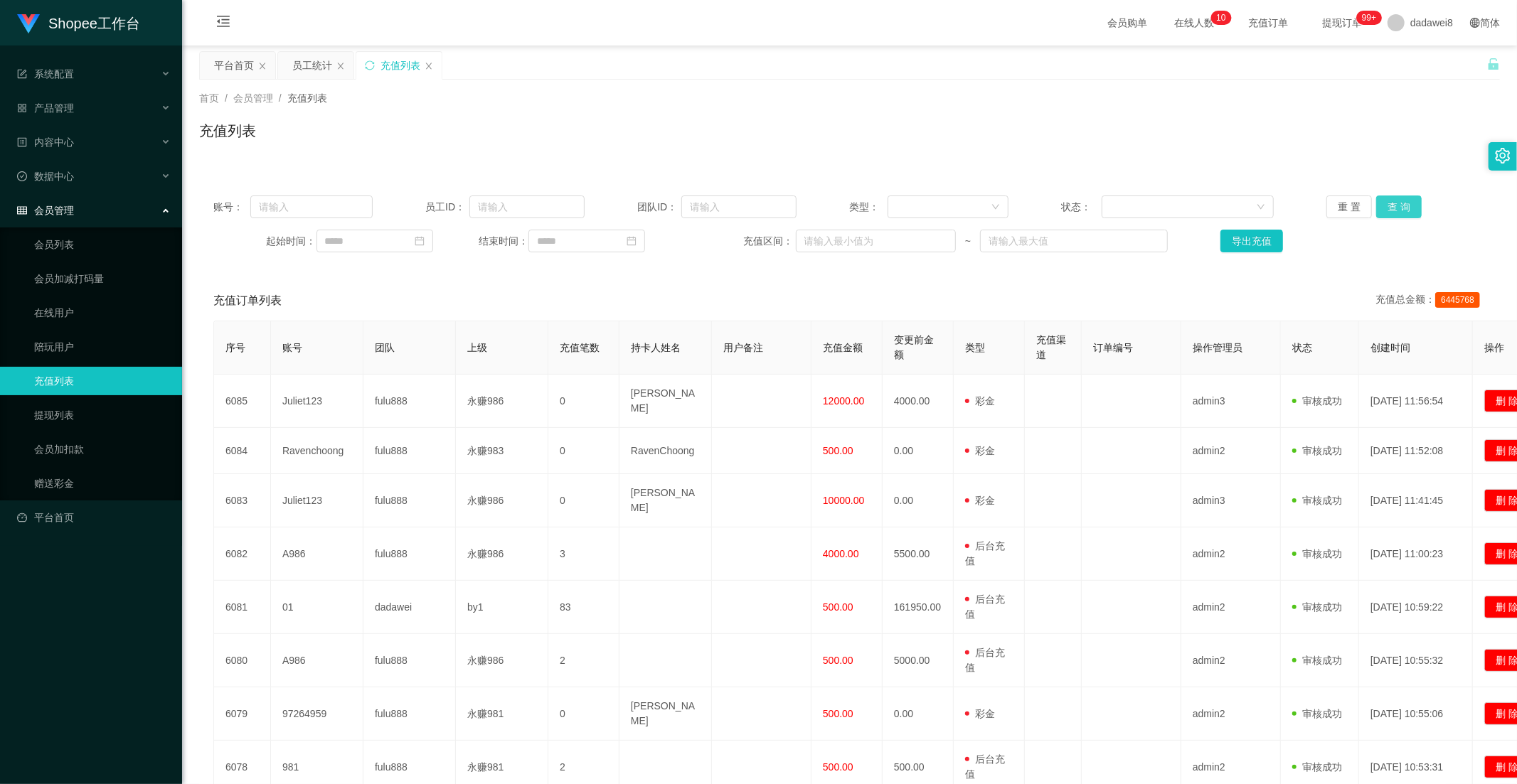
click at [1364, 208] on button "查 询" at bounding box center [1398, 206] width 46 height 22
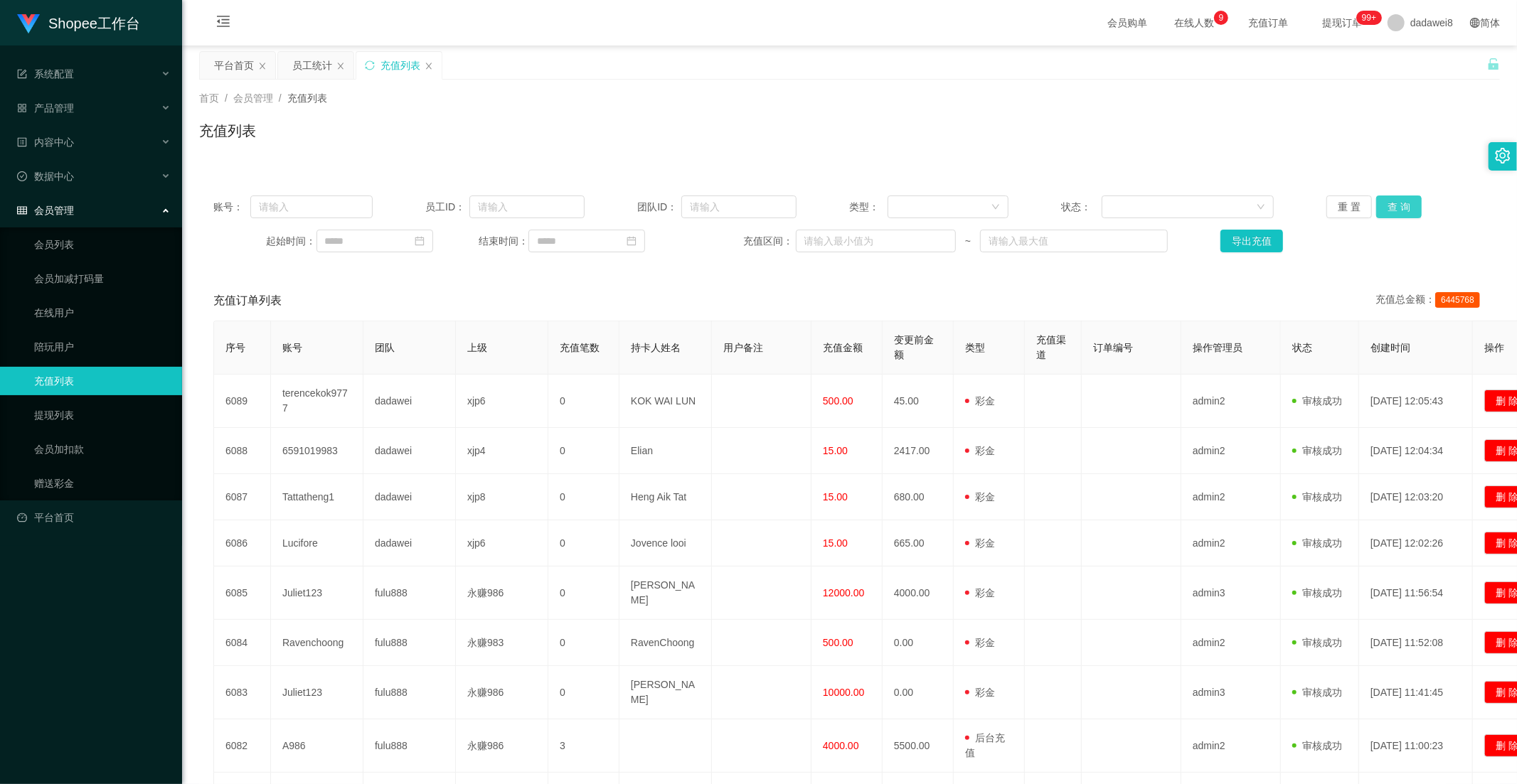
click at [1364, 201] on button "查 询" at bounding box center [1398, 206] width 46 height 22
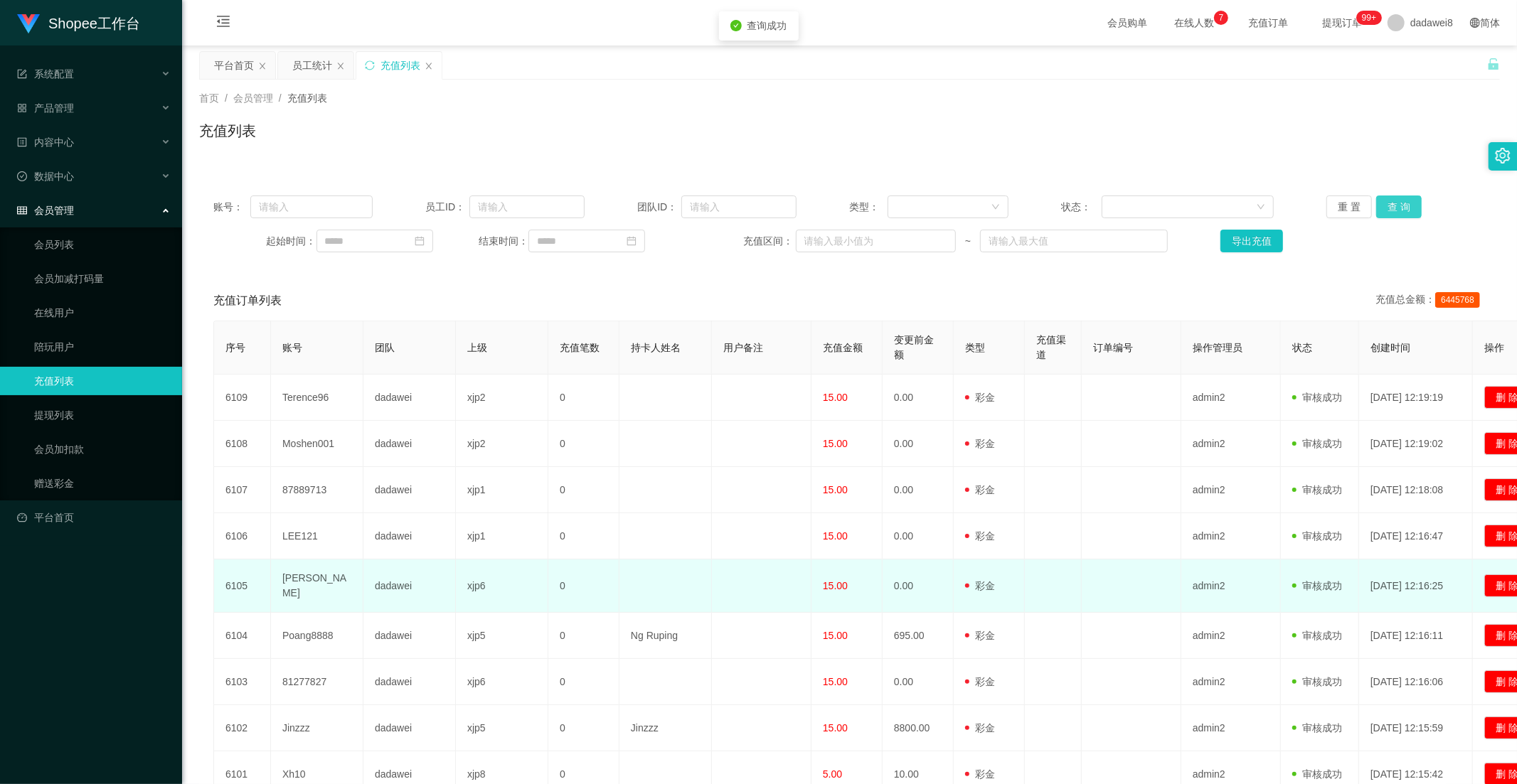
scroll to position [165, 0]
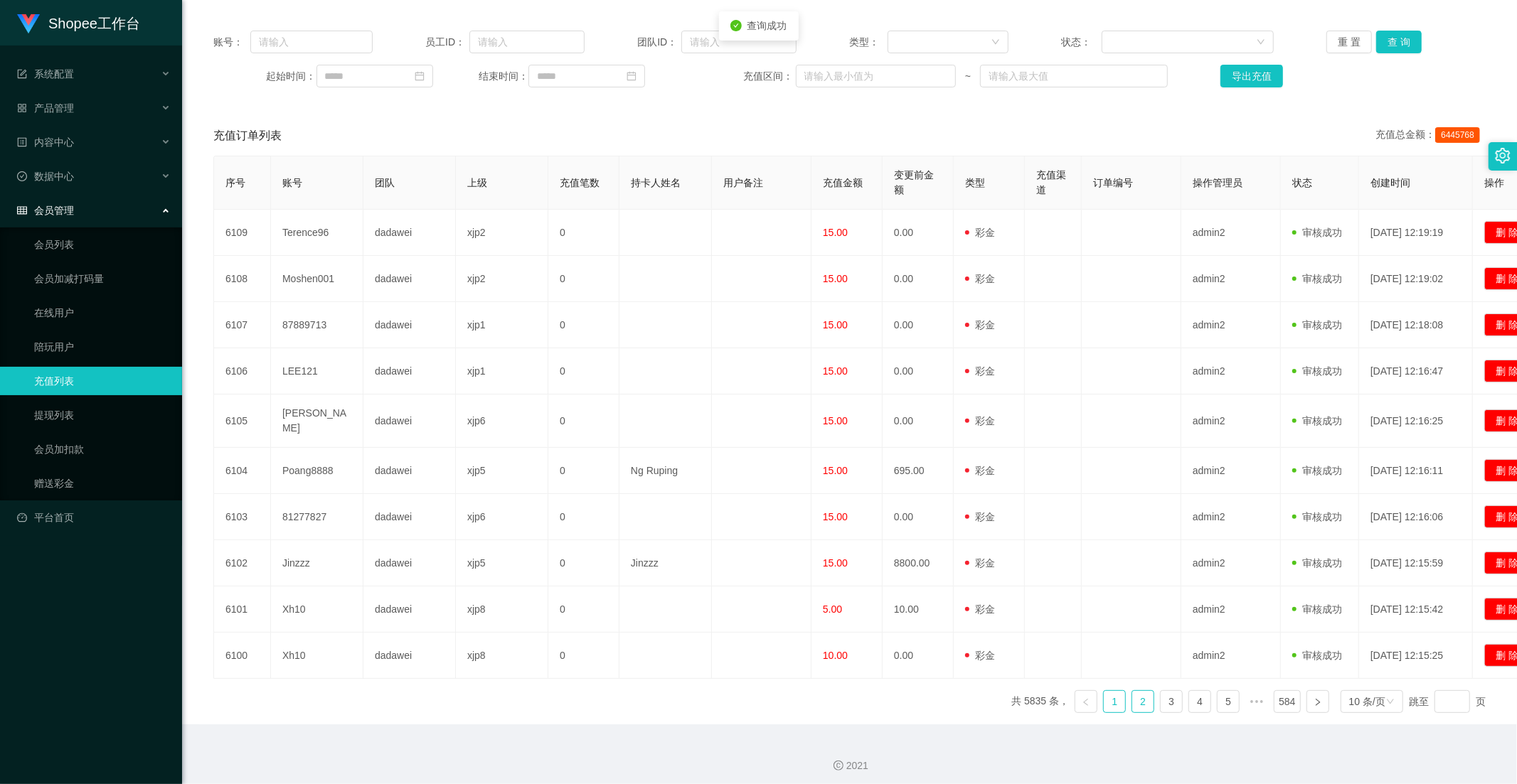
click at [1132, 695] on link "2" at bounding box center [1142, 701] width 21 height 21
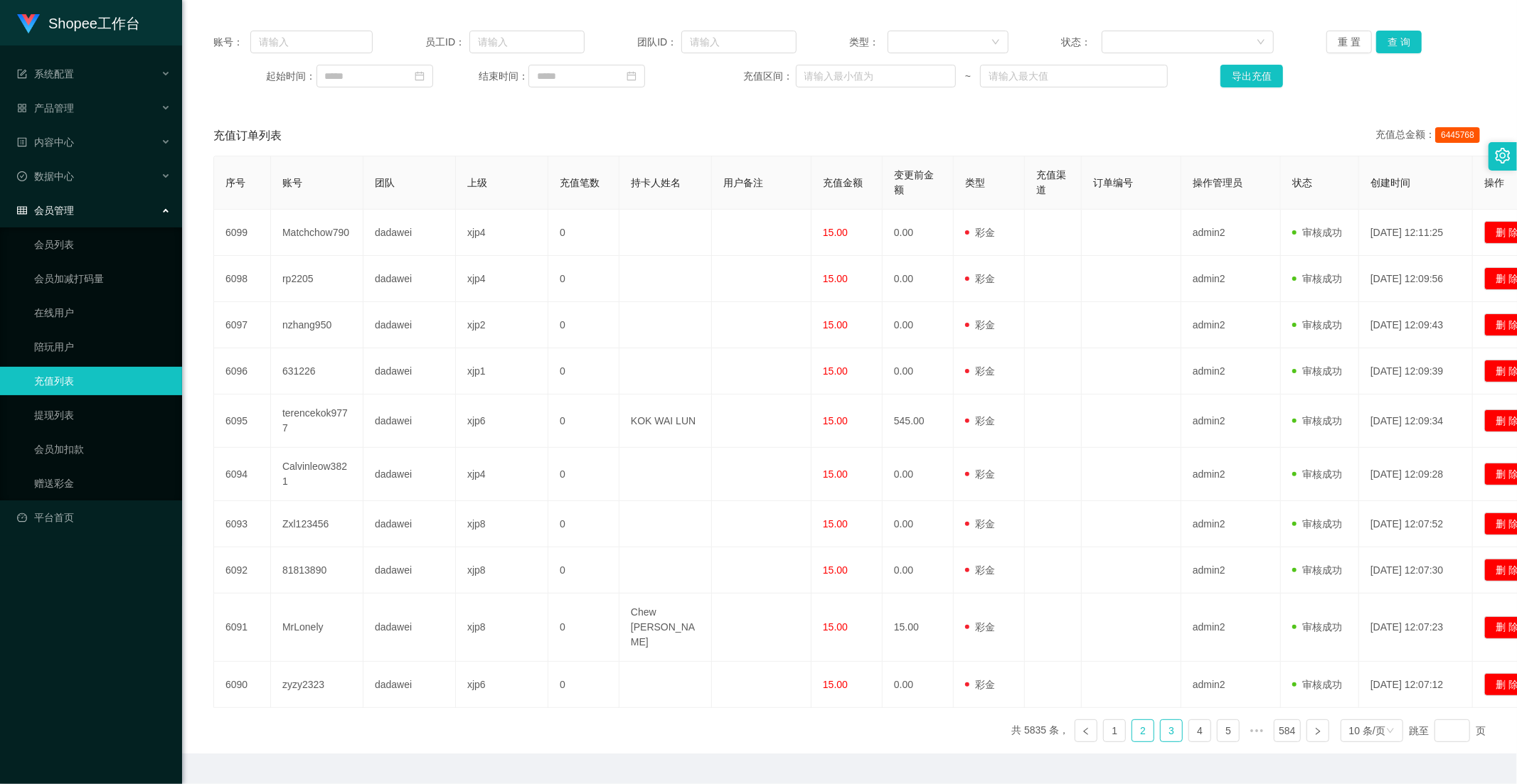
click at [1162, 705] on link "3" at bounding box center [1172, 731] width 21 height 21
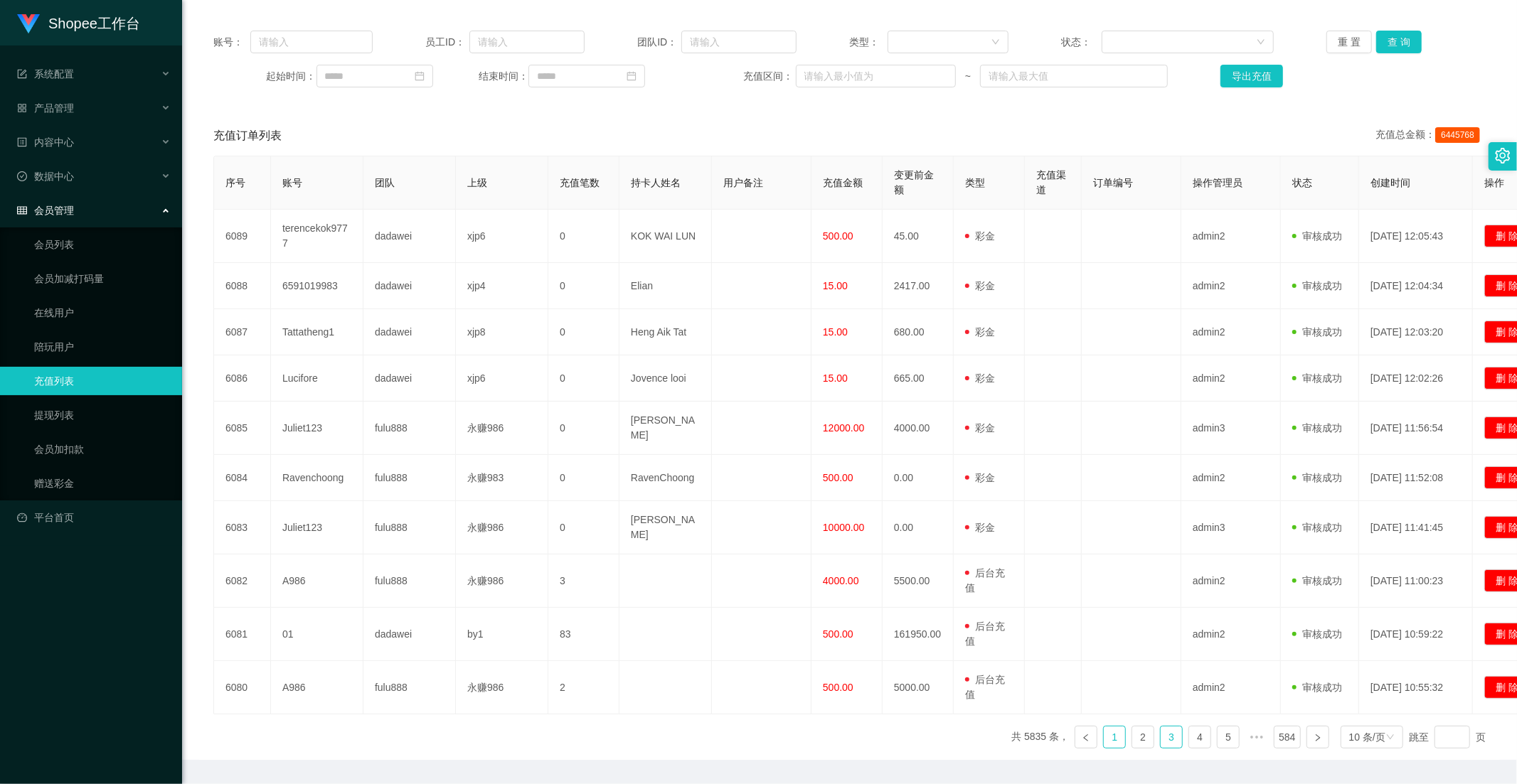
click at [1103, 705] on link "1" at bounding box center [1114, 737] width 21 height 21
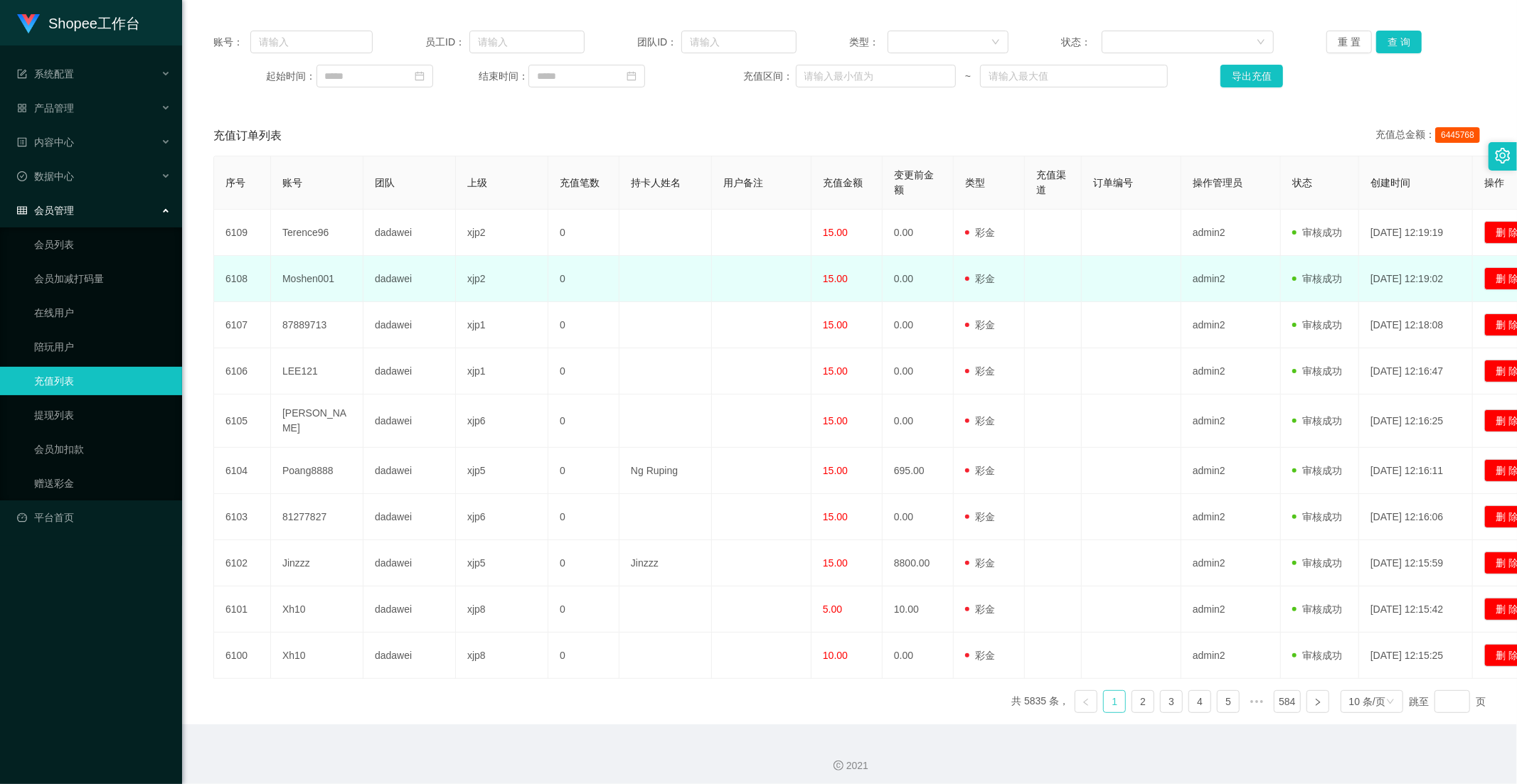
scroll to position [0, 0]
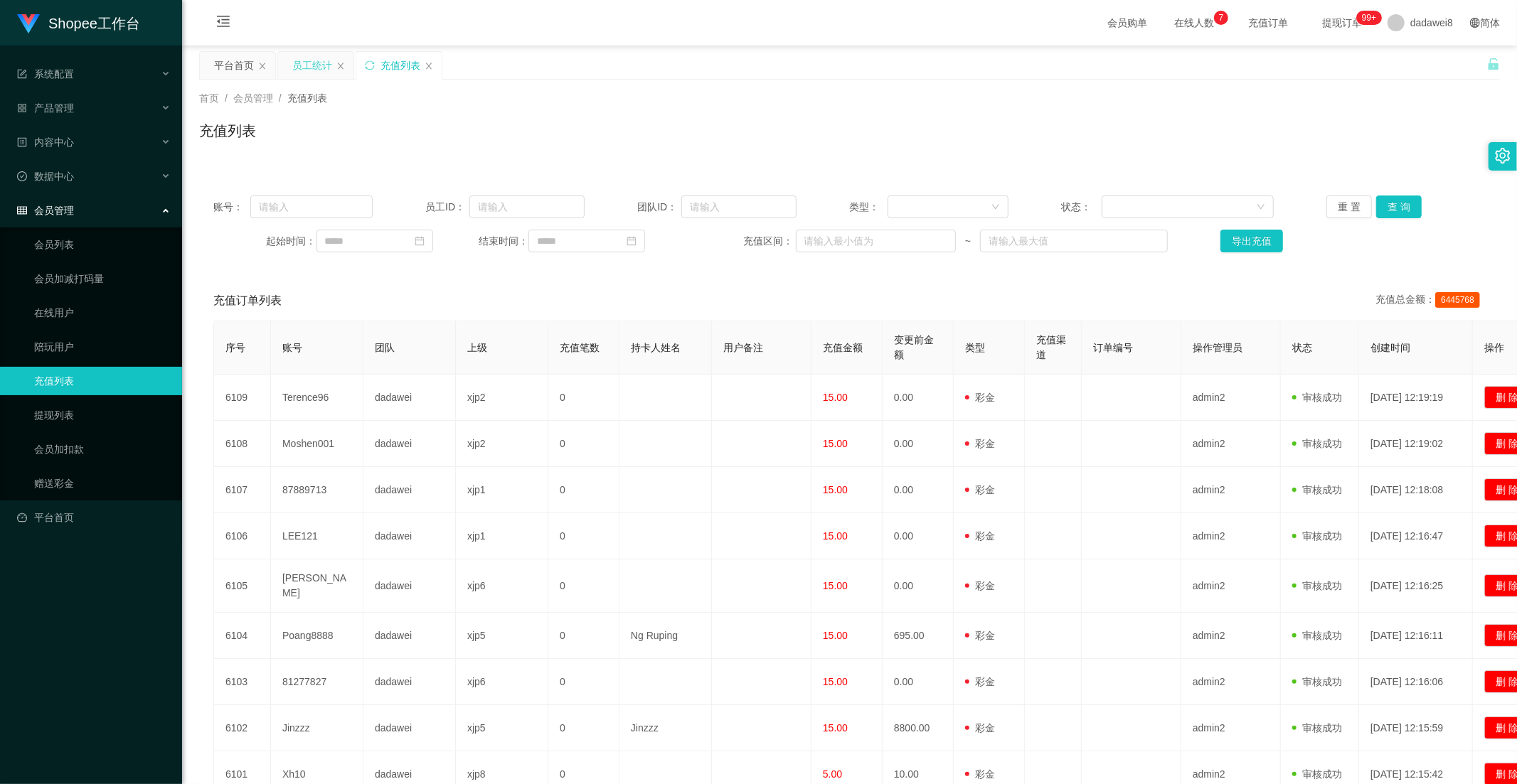
click at [303, 67] on div "员工统计" at bounding box center [311, 65] width 40 height 27
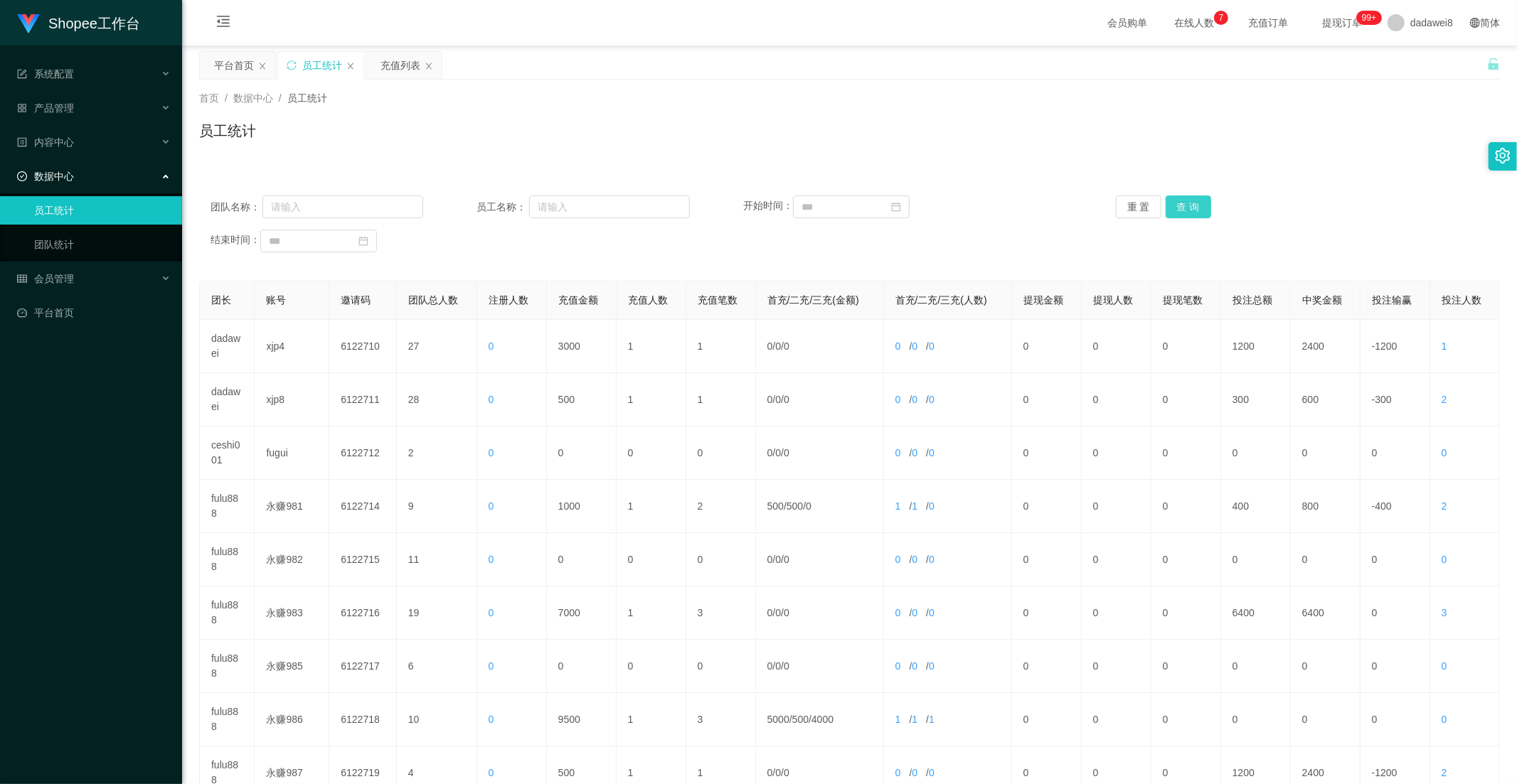
click at [1201, 214] on button "查 询" at bounding box center [1188, 206] width 46 height 22
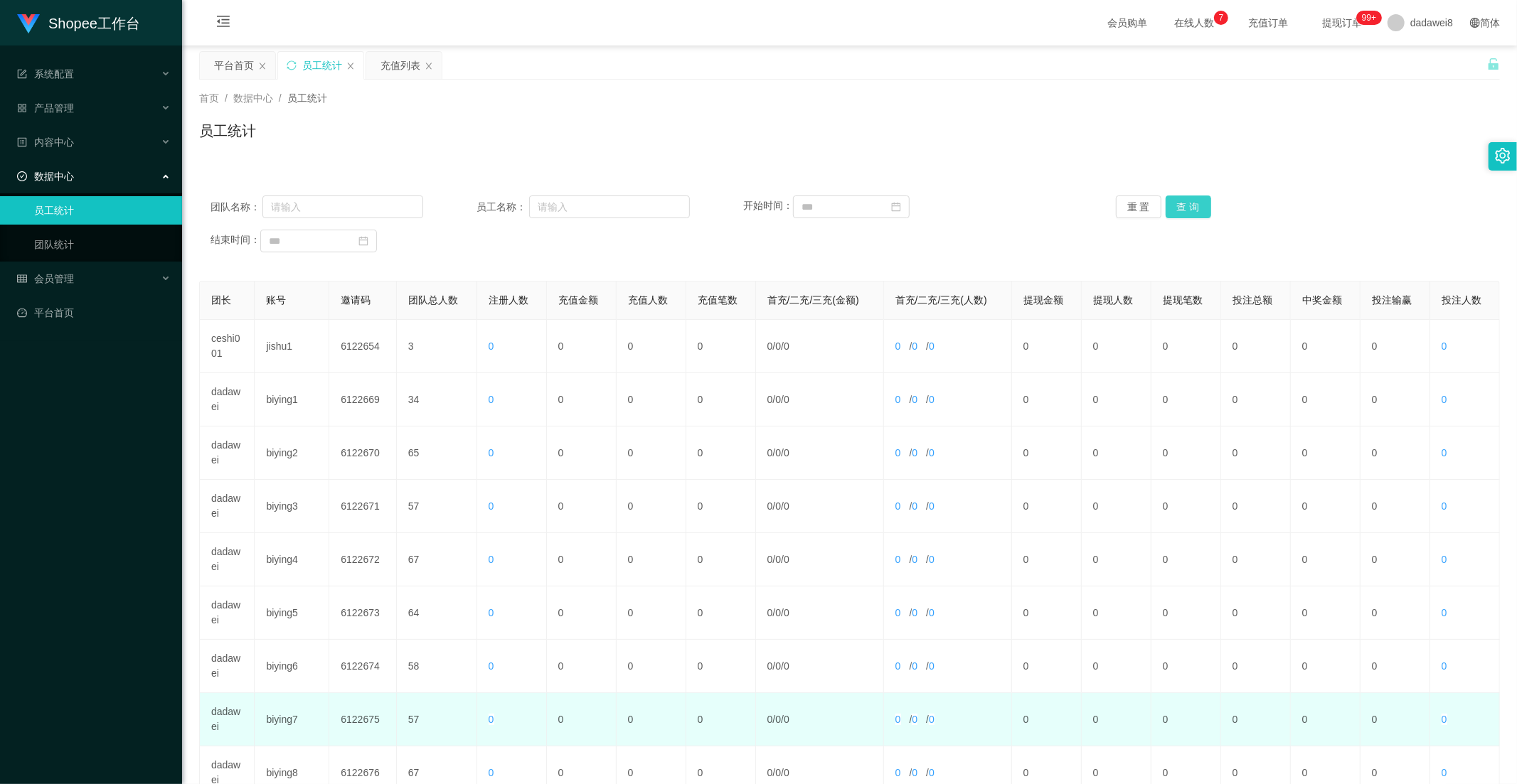
scroll to position [199, 0]
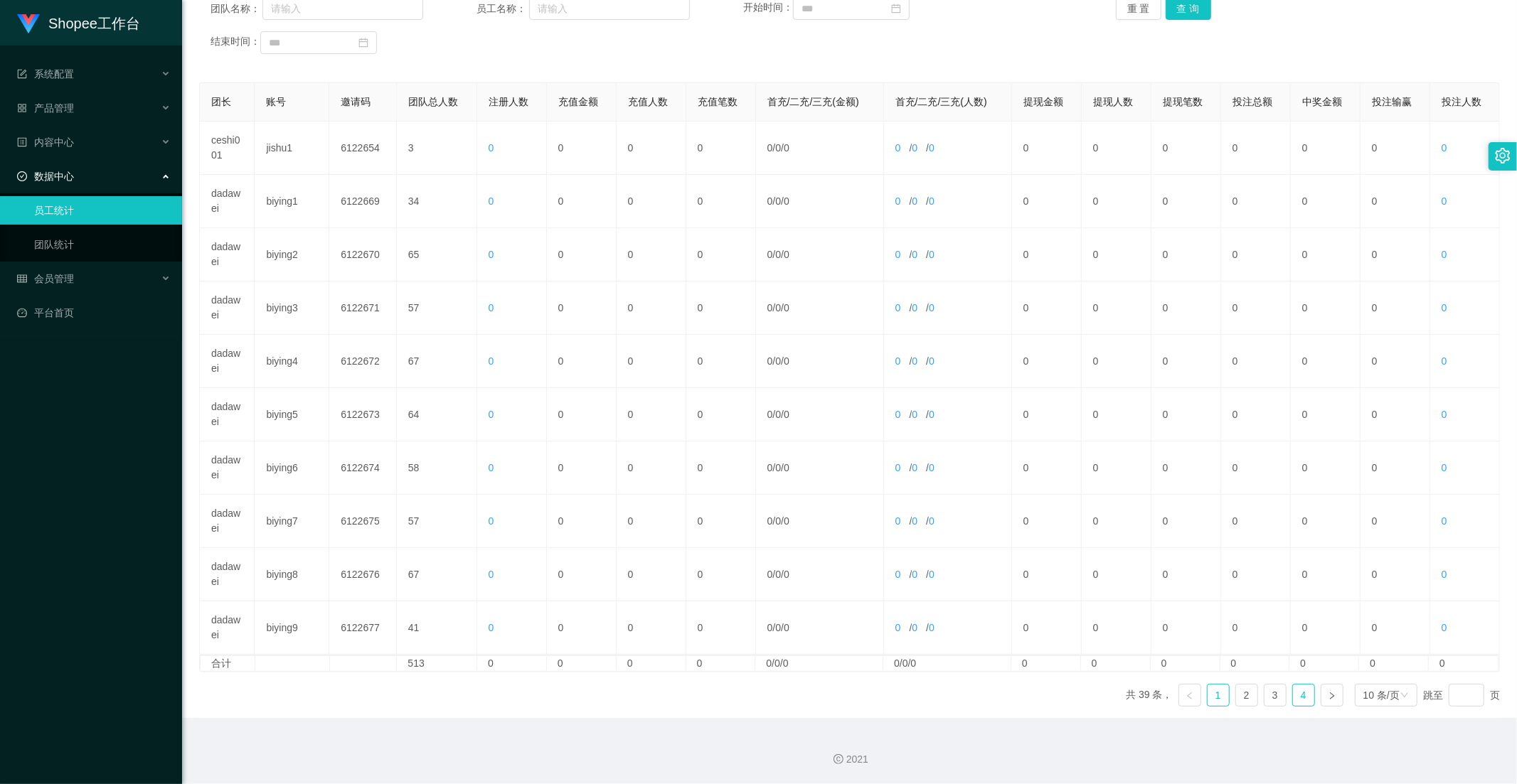
click at [1298, 700] on link "4" at bounding box center [1304, 695] width 21 height 21
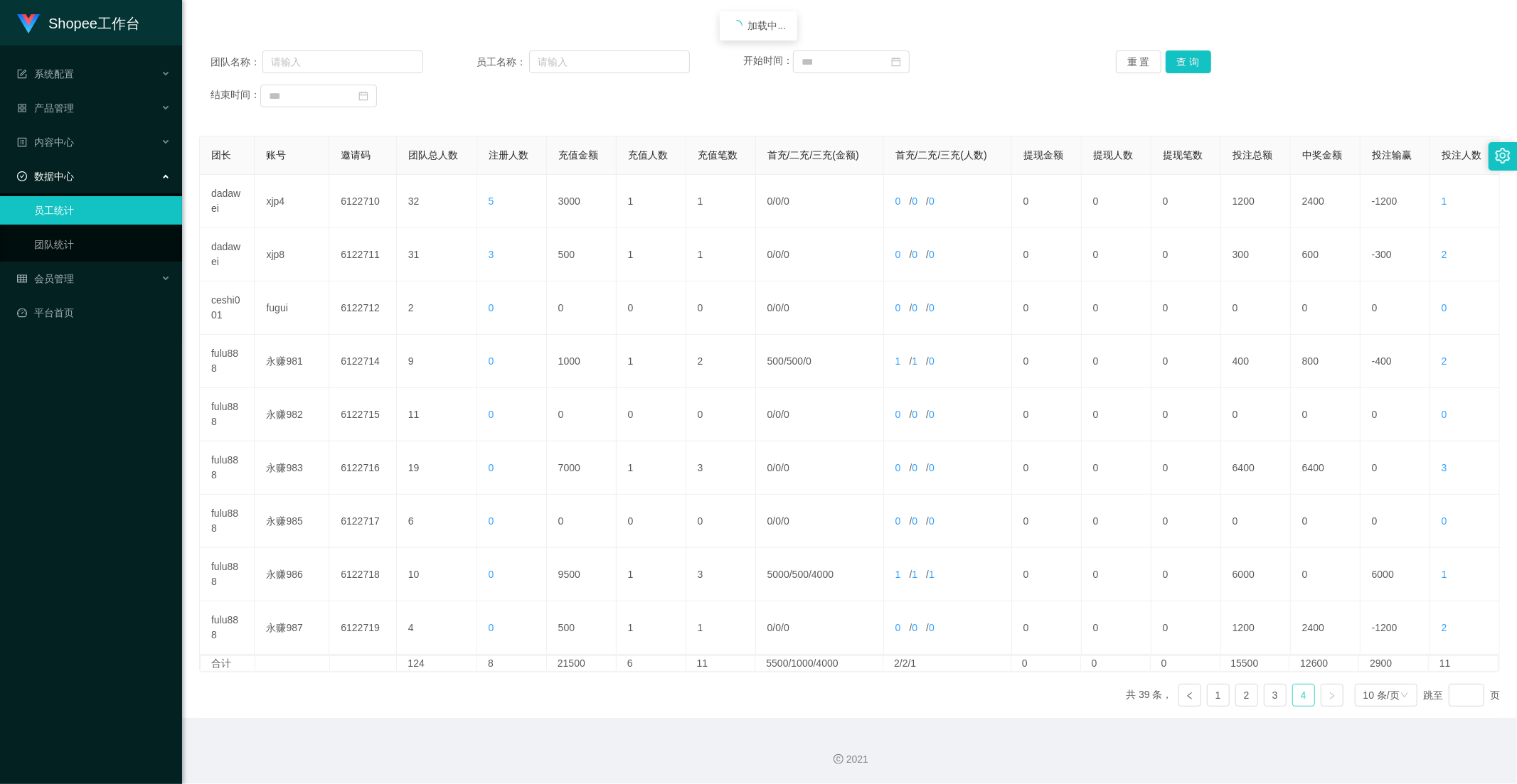
scroll to position [145, 0]
click at [1275, 695] on link "3" at bounding box center [1275, 695] width 21 height 21
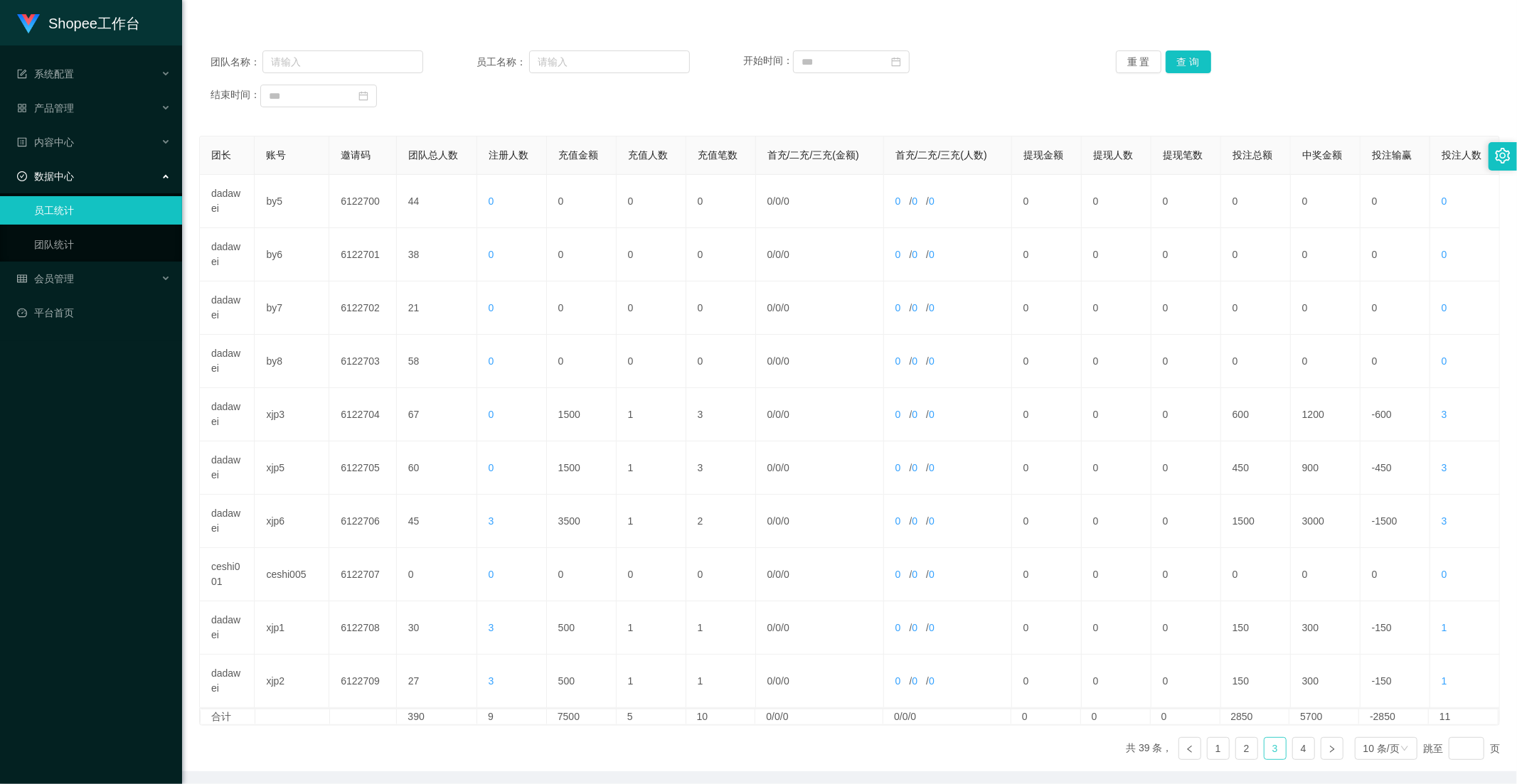
scroll to position [0, 0]
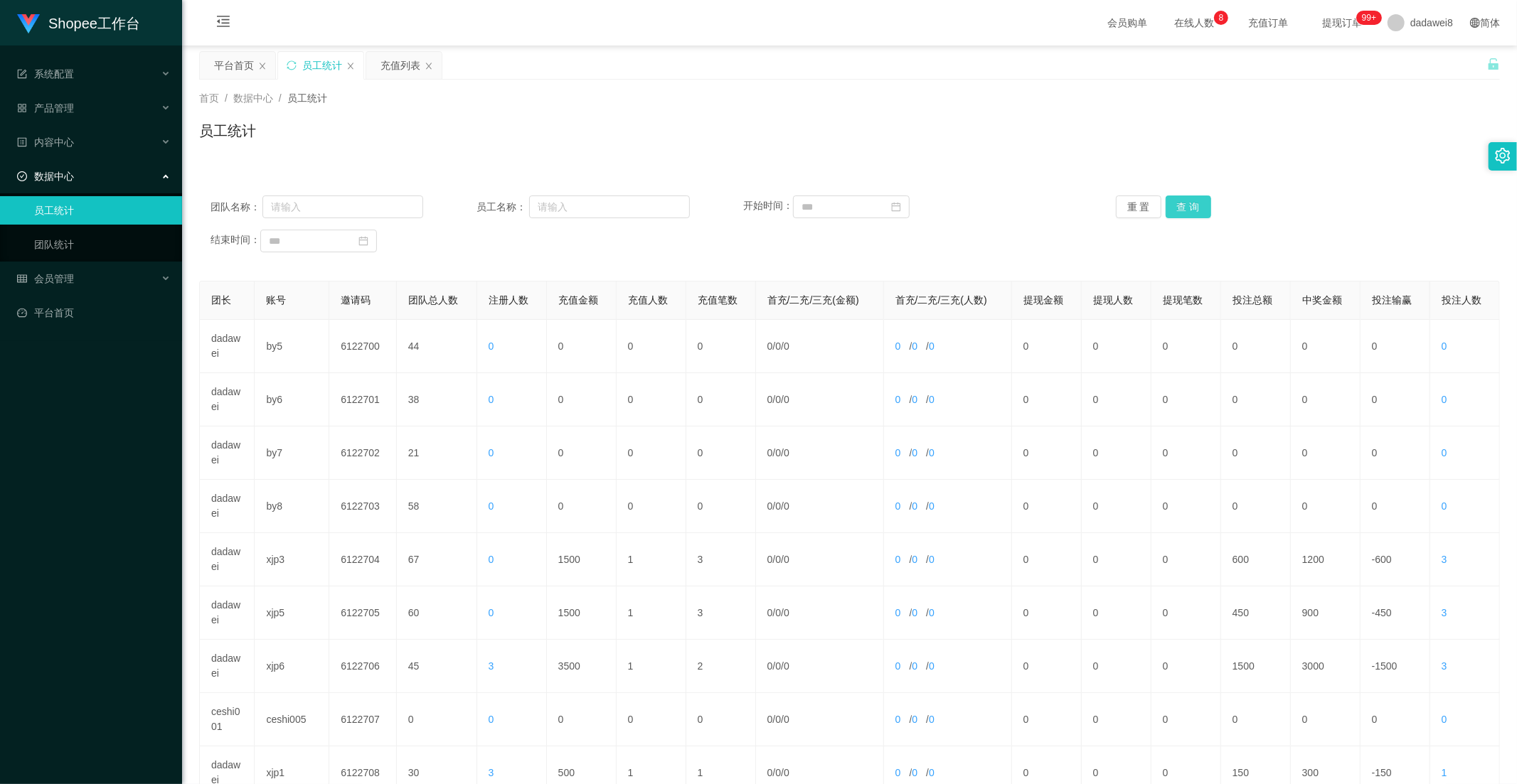
click at [1196, 202] on button "查 询" at bounding box center [1188, 206] width 46 height 22
click at [366, 71] on div "充值列表" at bounding box center [403, 65] width 75 height 27
click at [387, 74] on div "充值列表" at bounding box center [400, 65] width 40 height 27
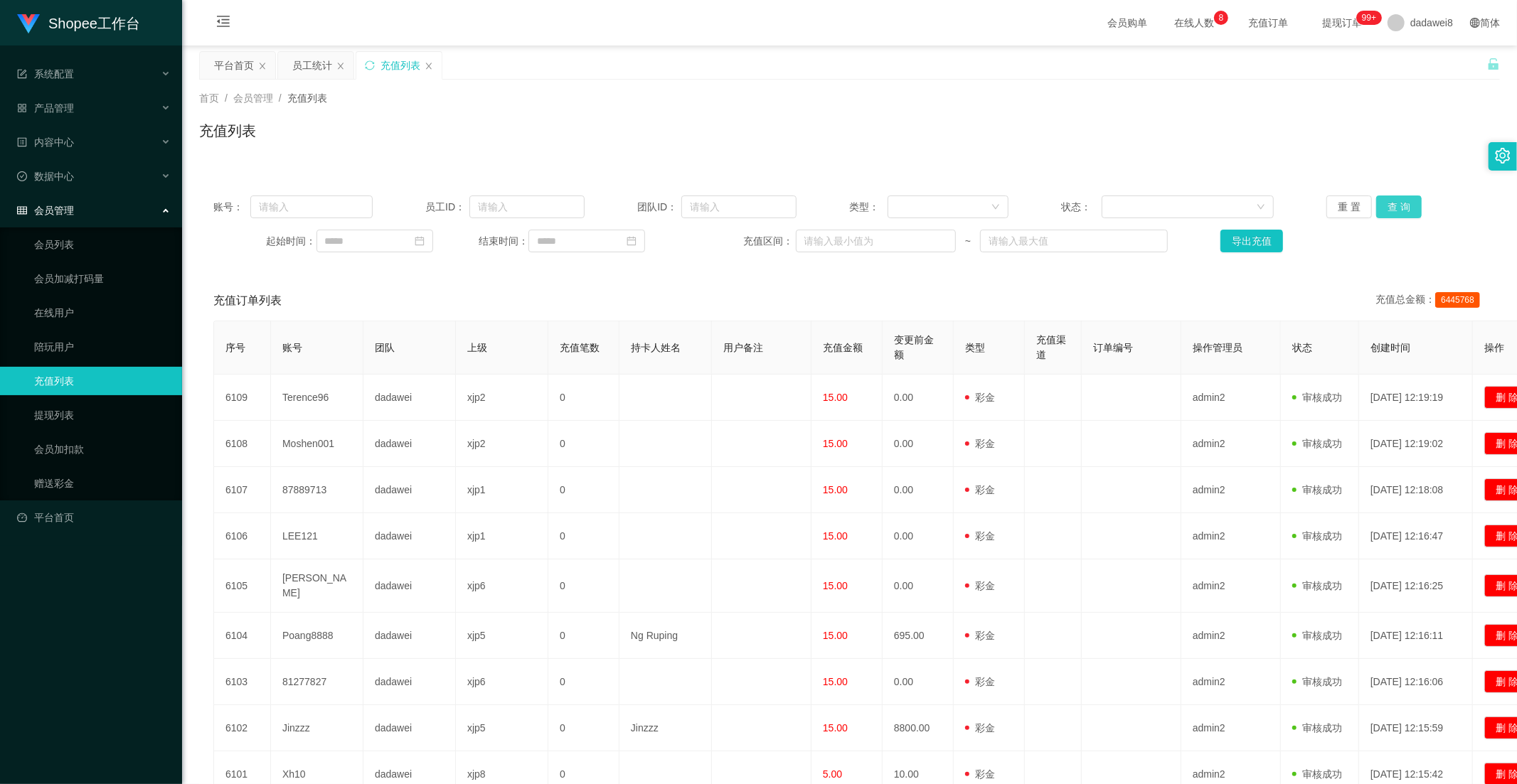
click at [1364, 210] on button "查 询" at bounding box center [1398, 206] width 46 height 22
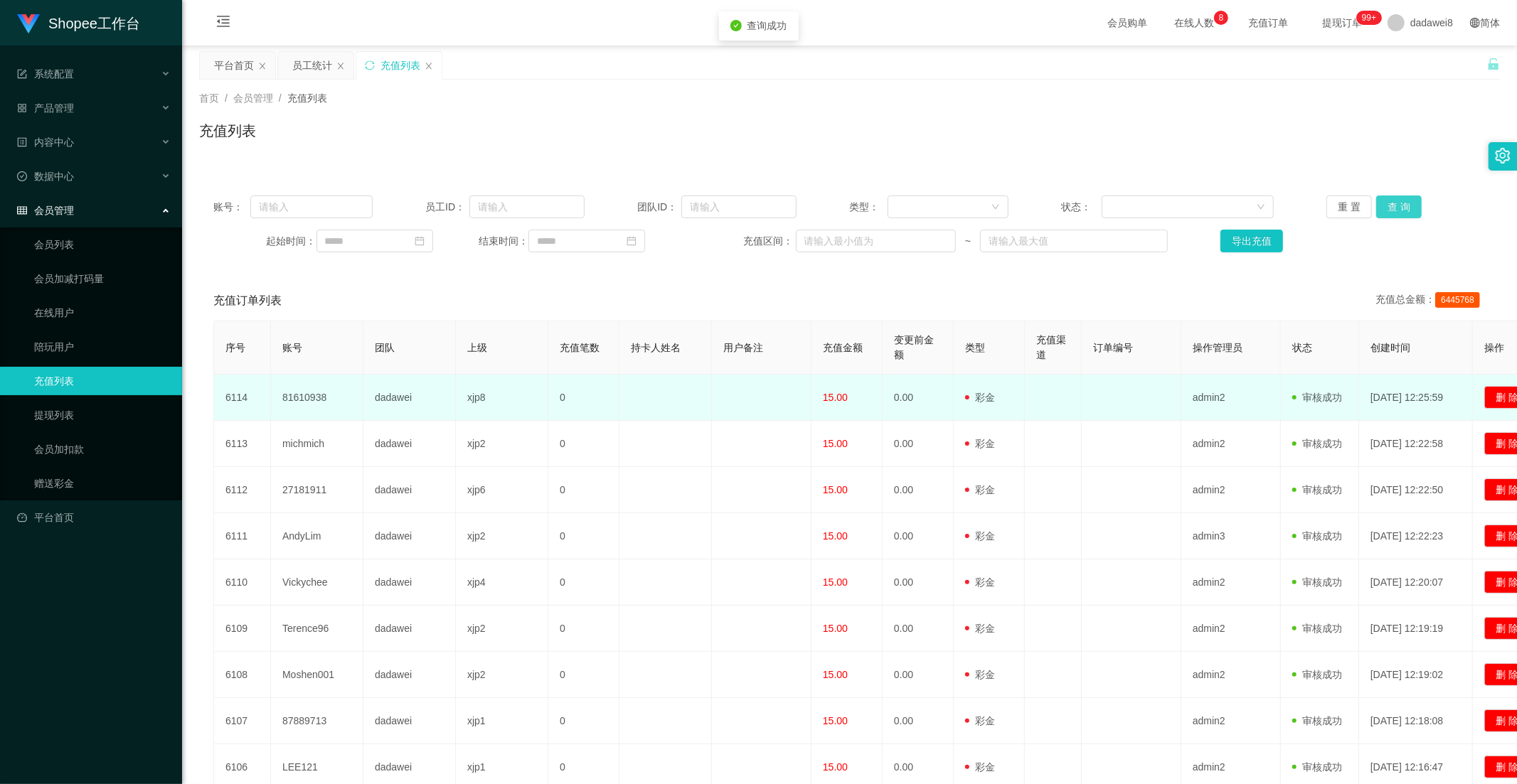
scroll to position [165, 0]
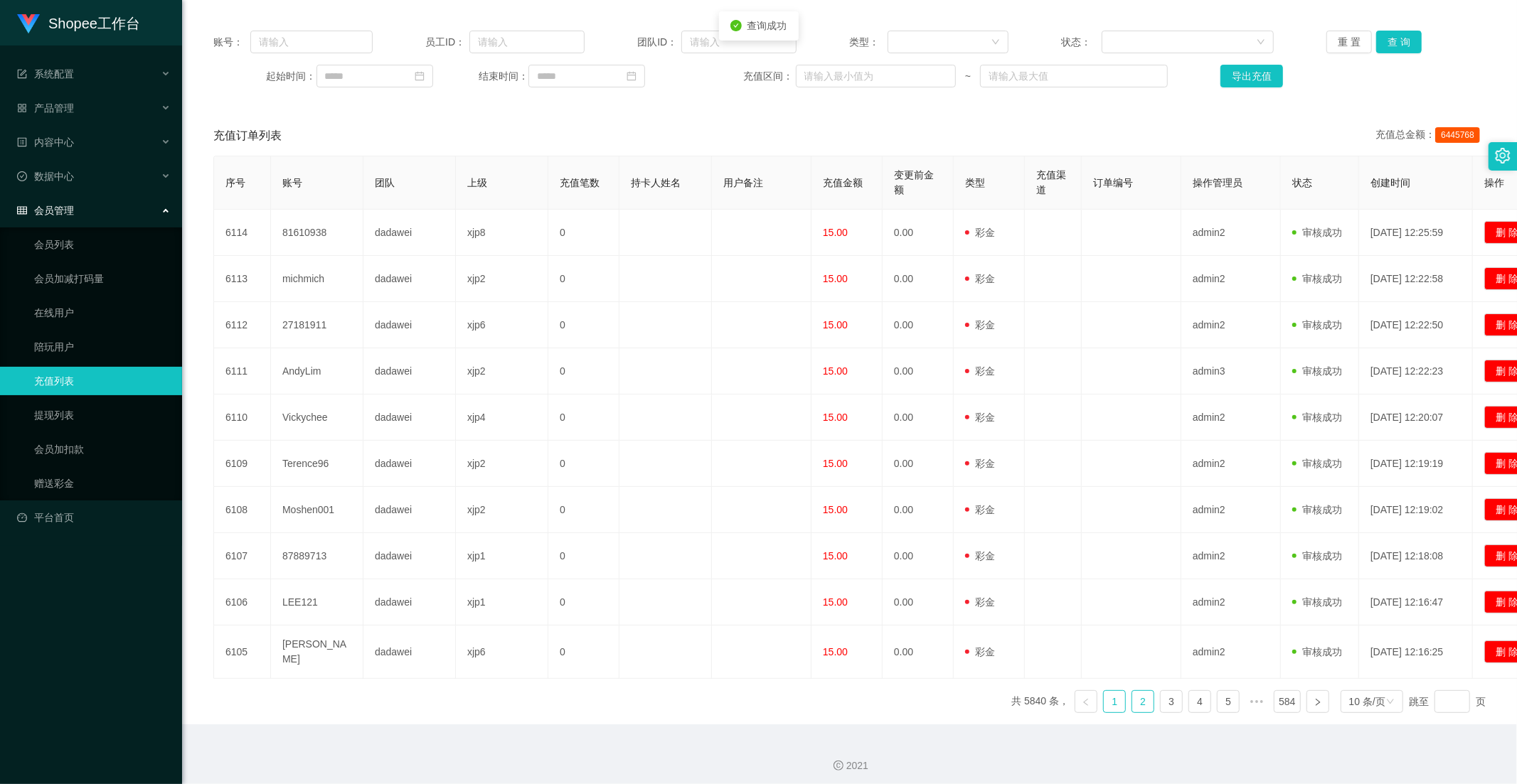
click at [1135, 691] on link "2" at bounding box center [1142, 701] width 21 height 21
click at [1170, 694] on link "3" at bounding box center [1172, 701] width 21 height 21
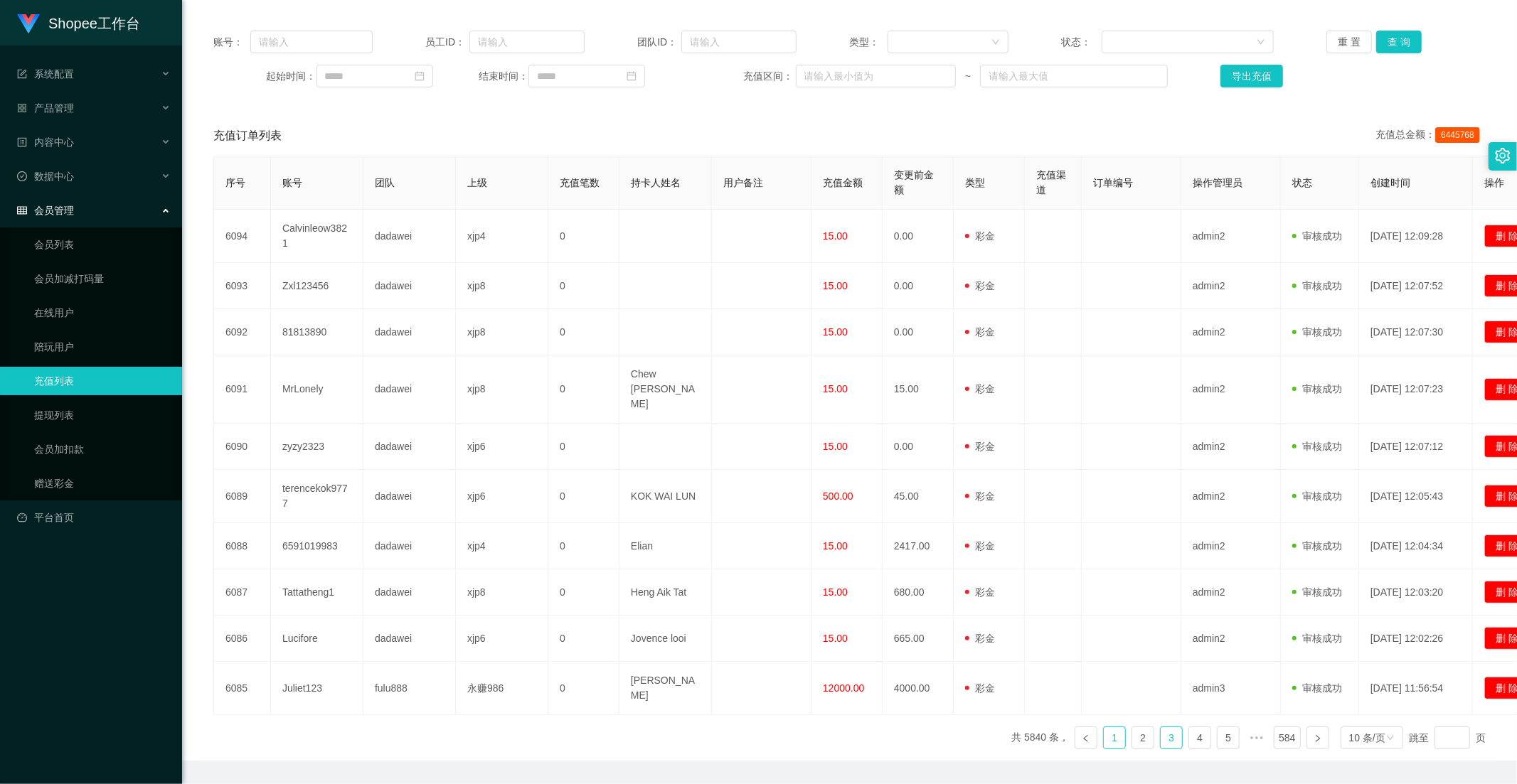
click at [1105, 705] on link "1" at bounding box center [1114, 738] width 21 height 21
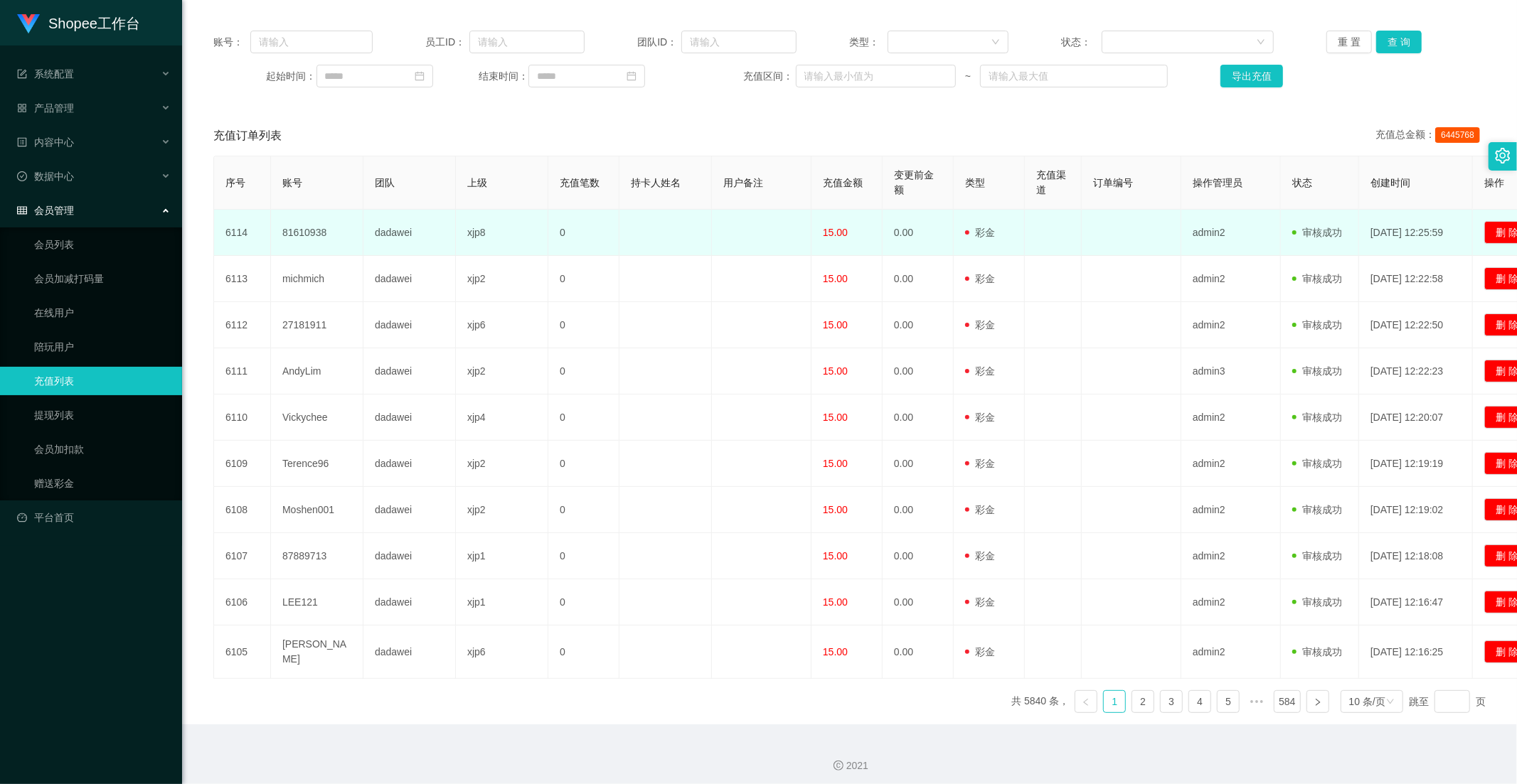
scroll to position [0, 0]
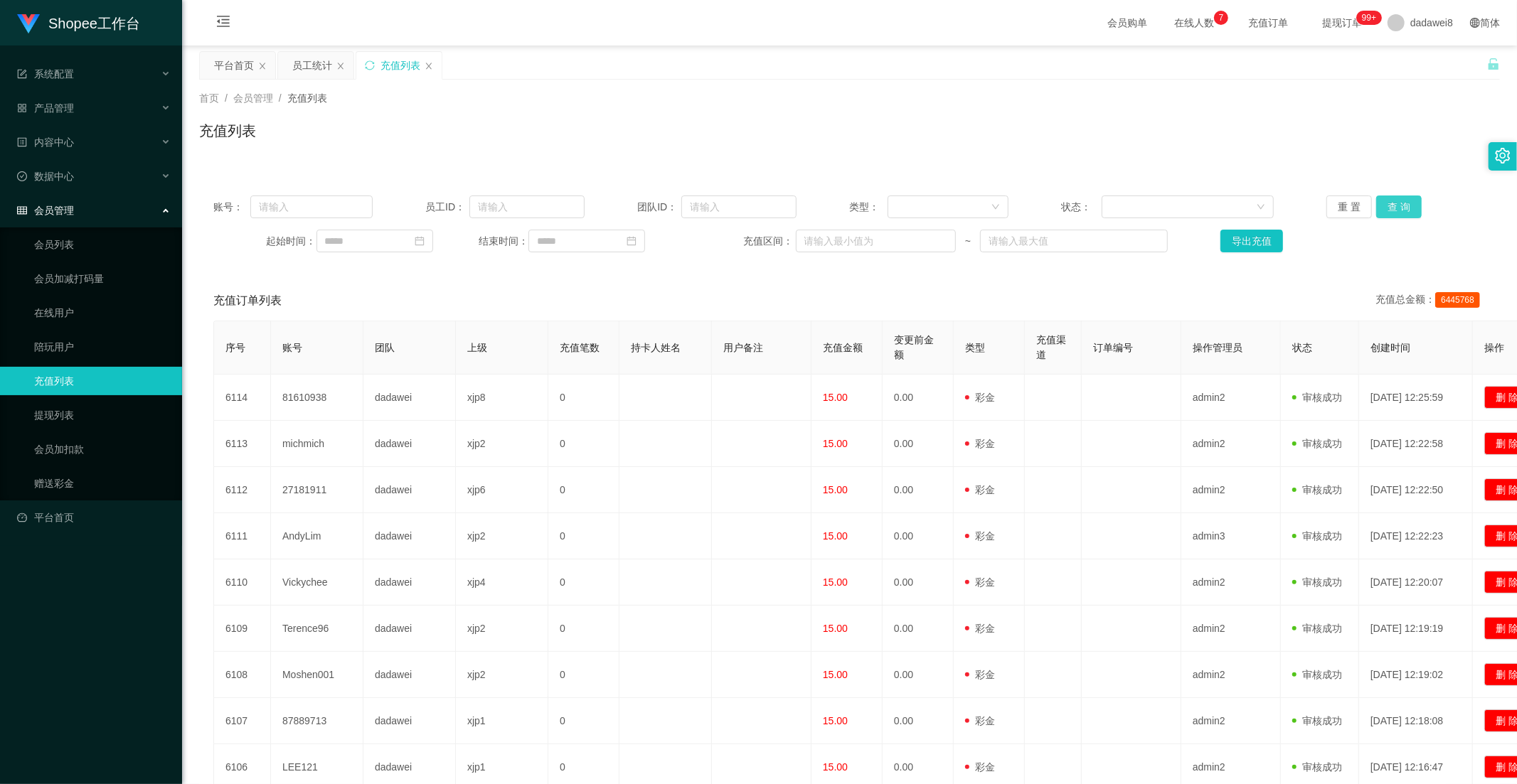
click at [1364, 210] on button "查 询" at bounding box center [1398, 206] width 46 height 22
click at [1364, 202] on button "查 询" at bounding box center [1398, 206] width 46 height 22
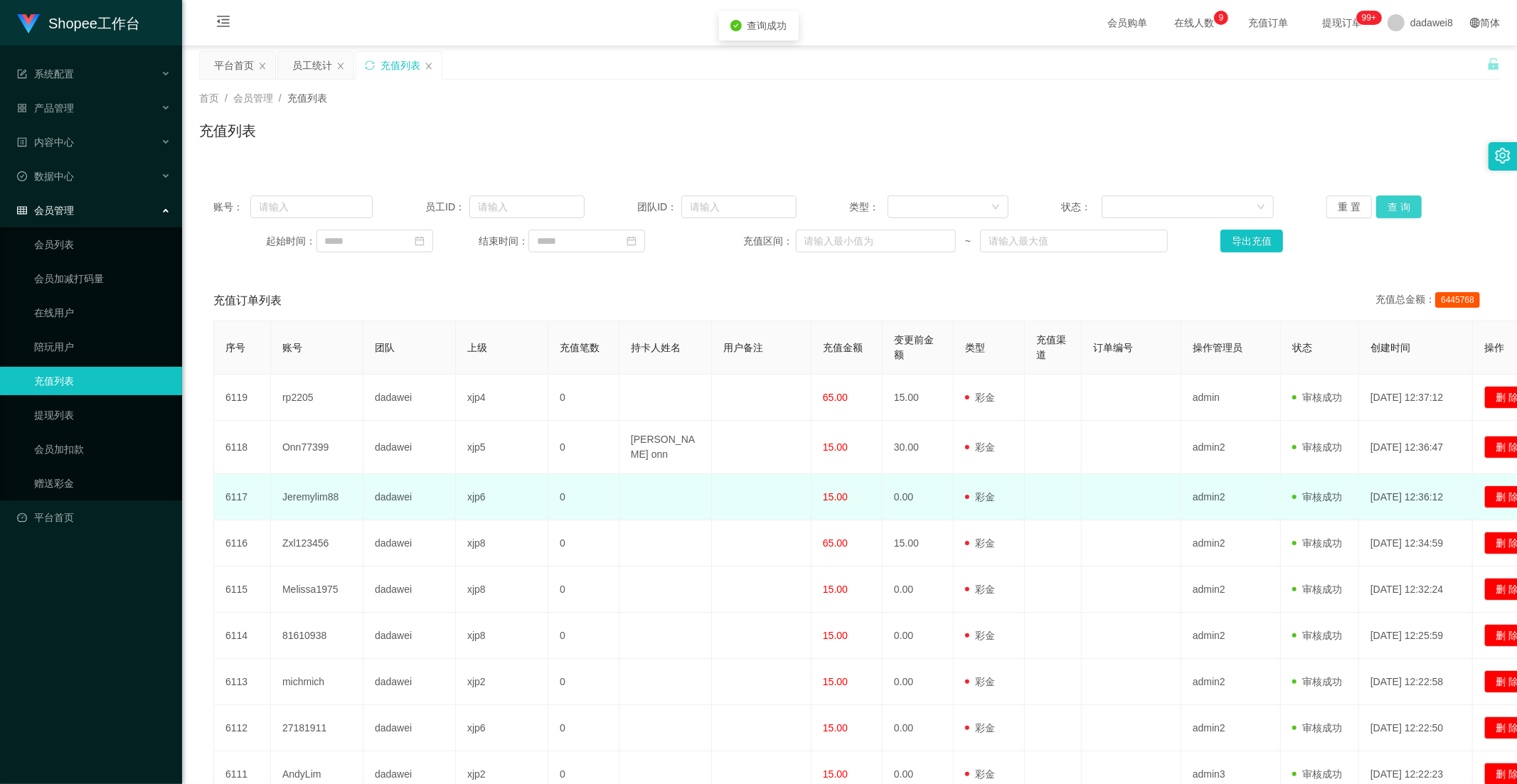
scroll to position [165, 0]
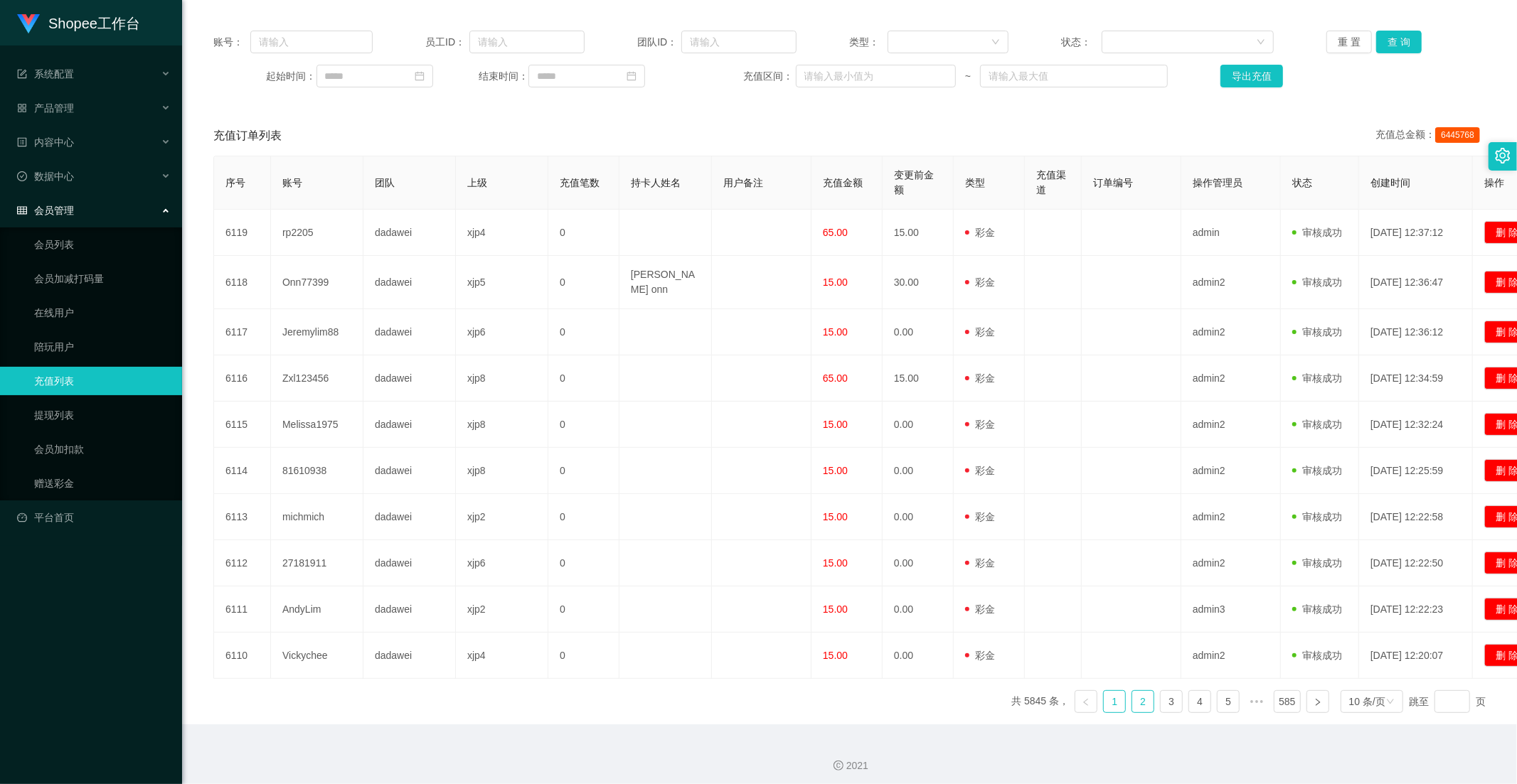
click at [1132, 695] on link "2" at bounding box center [1142, 701] width 21 height 21
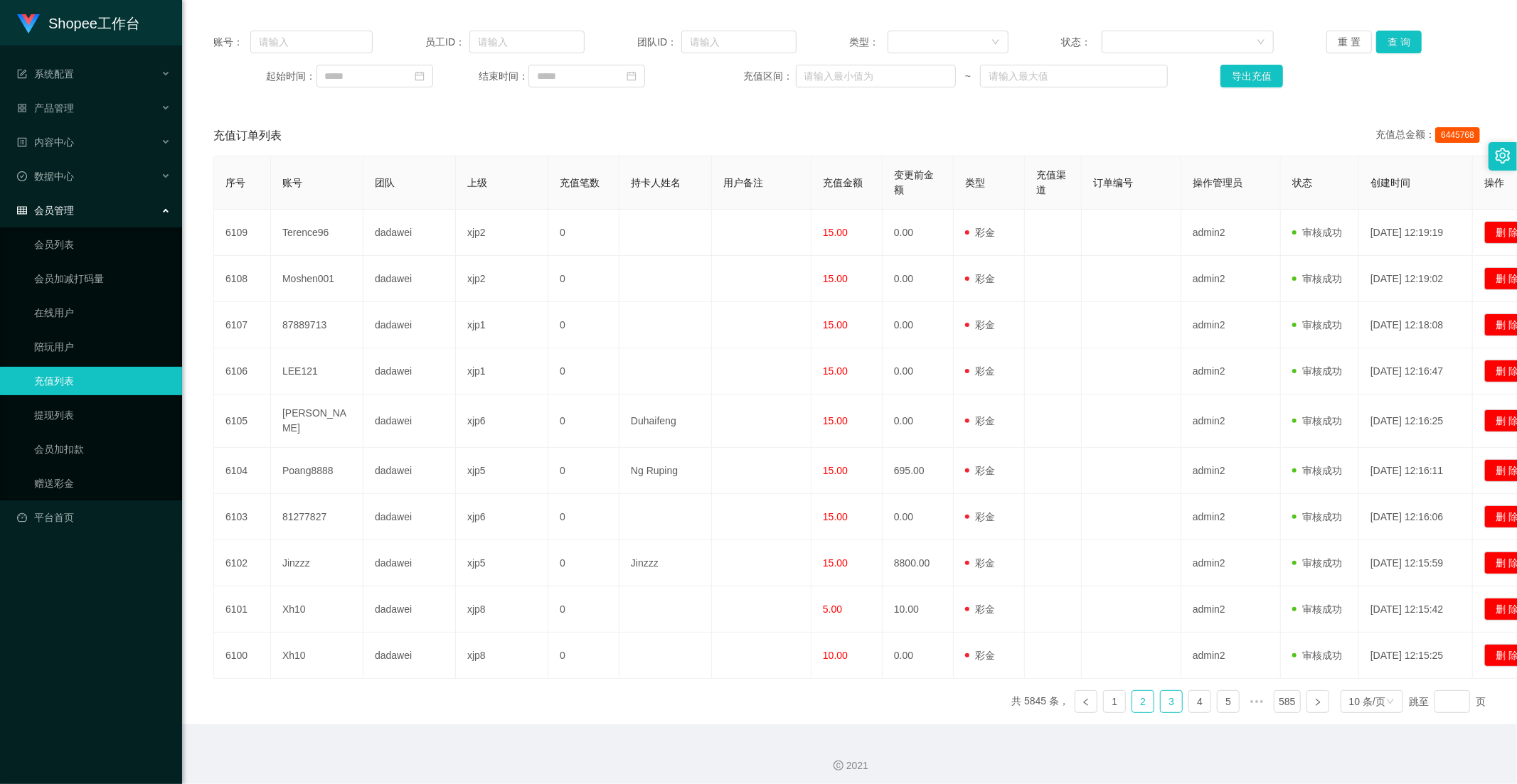
click at [1161, 692] on link "3" at bounding box center [1172, 701] width 21 height 21
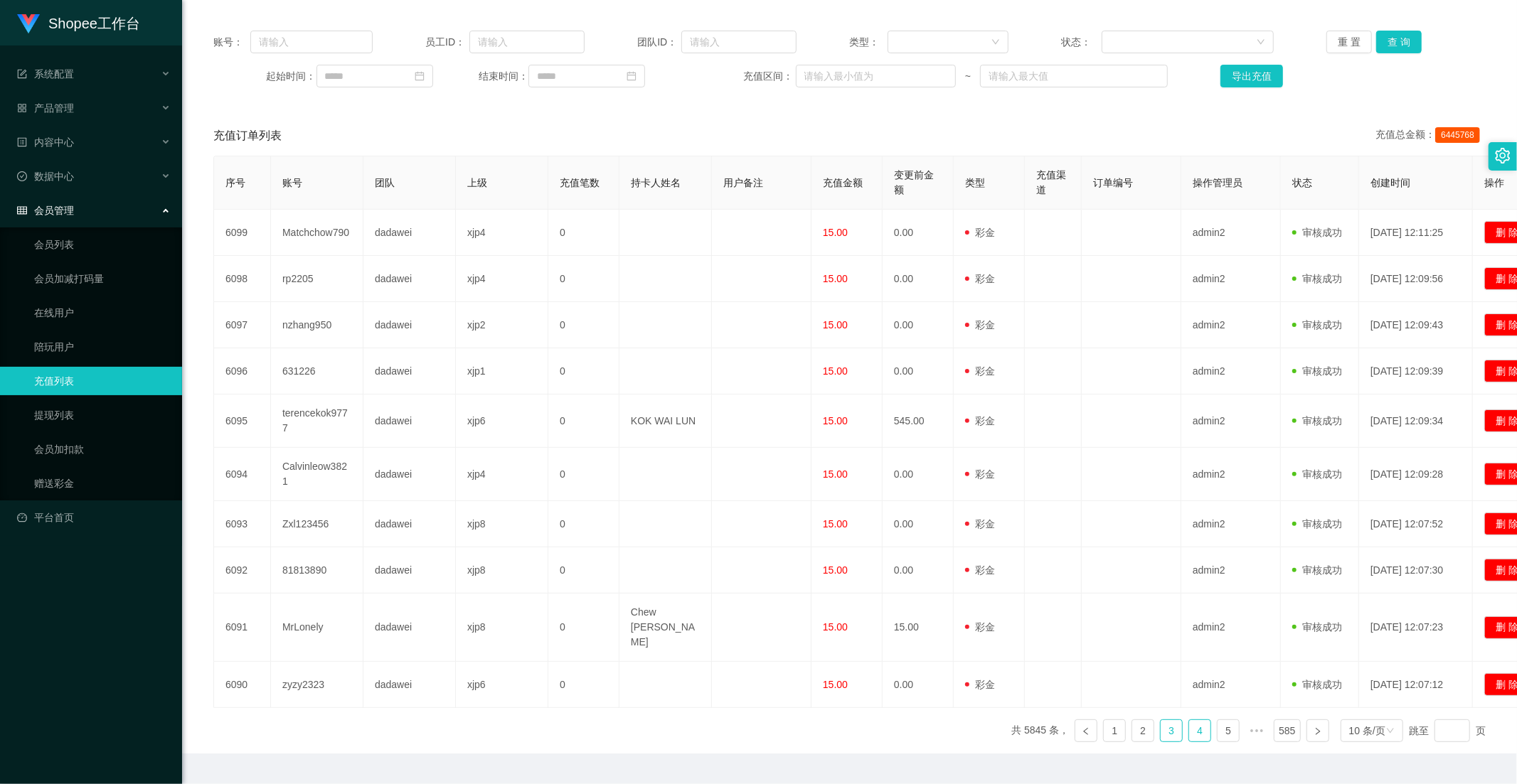
click at [1189, 705] on link "4" at bounding box center [1200, 731] width 21 height 21
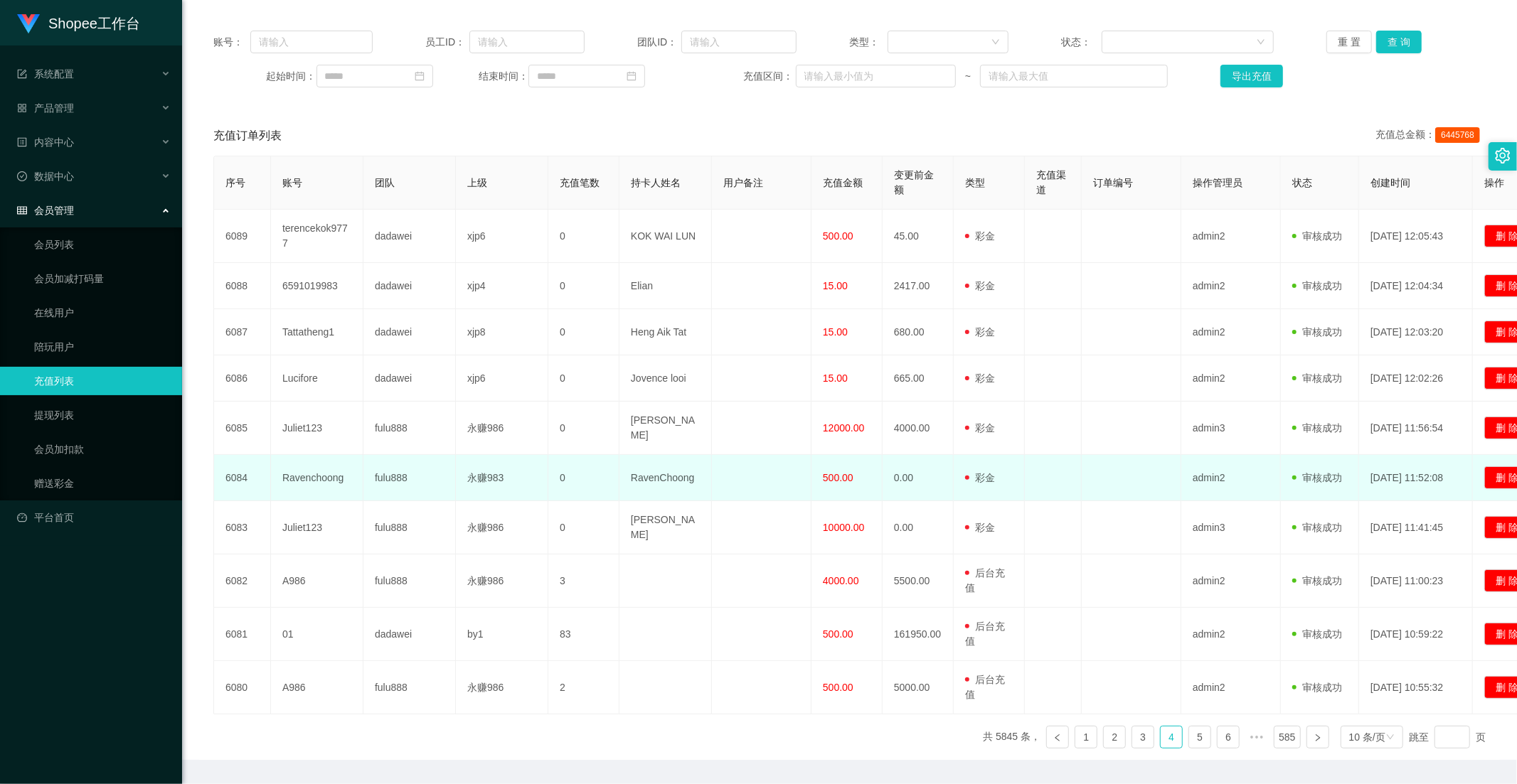
click at [841, 477] on span "500.00" at bounding box center [837, 478] width 30 height 12
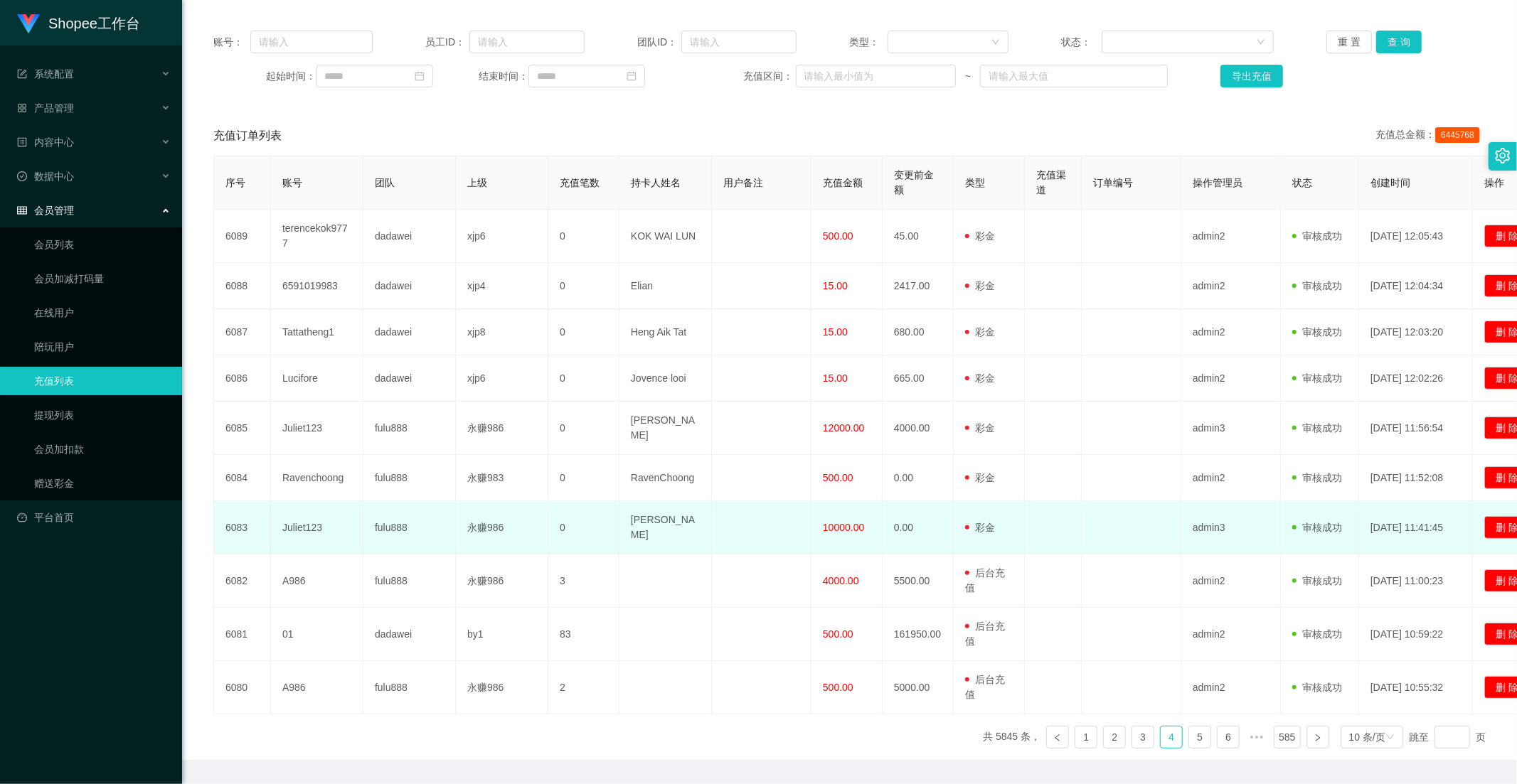
click at [840, 521] on span "10000.00" at bounding box center [843, 527] width 41 height 12
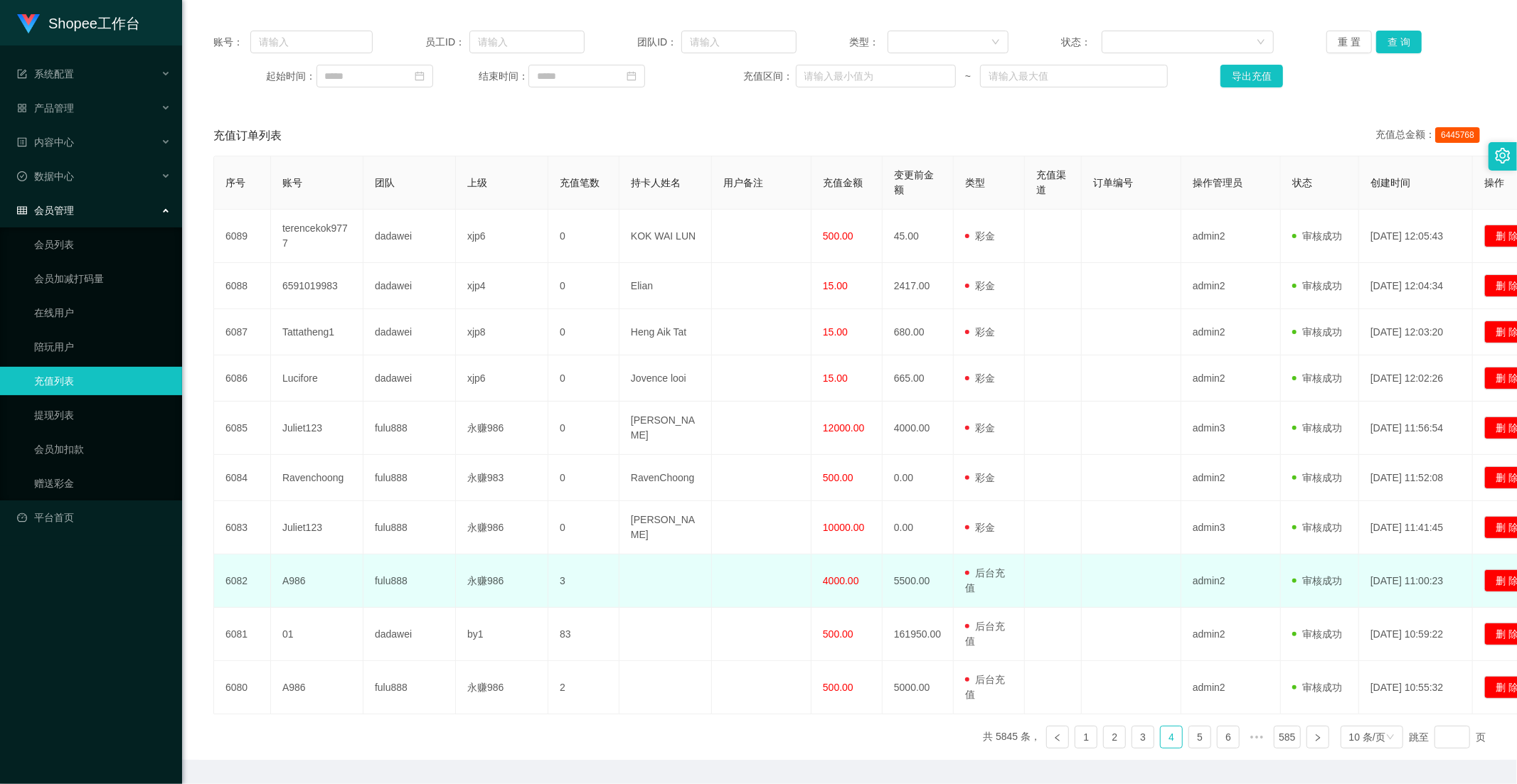
click at [843, 575] on span "4000.00" at bounding box center [840, 581] width 36 height 12
click at [833, 575] on span "4000.00" at bounding box center [840, 581] width 36 height 12
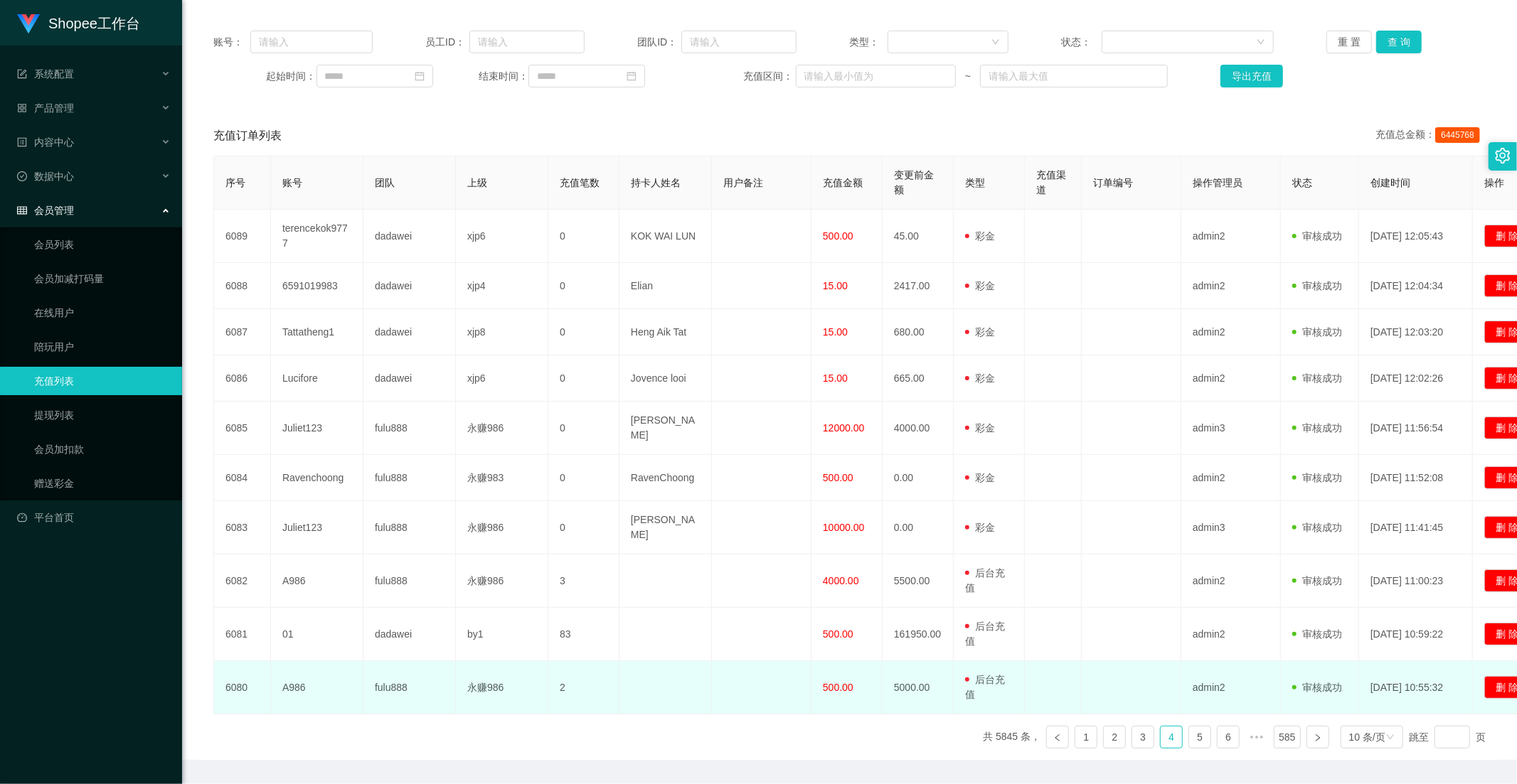
click at [838, 682] on span "500.00" at bounding box center [837, 688] width 30 height 12
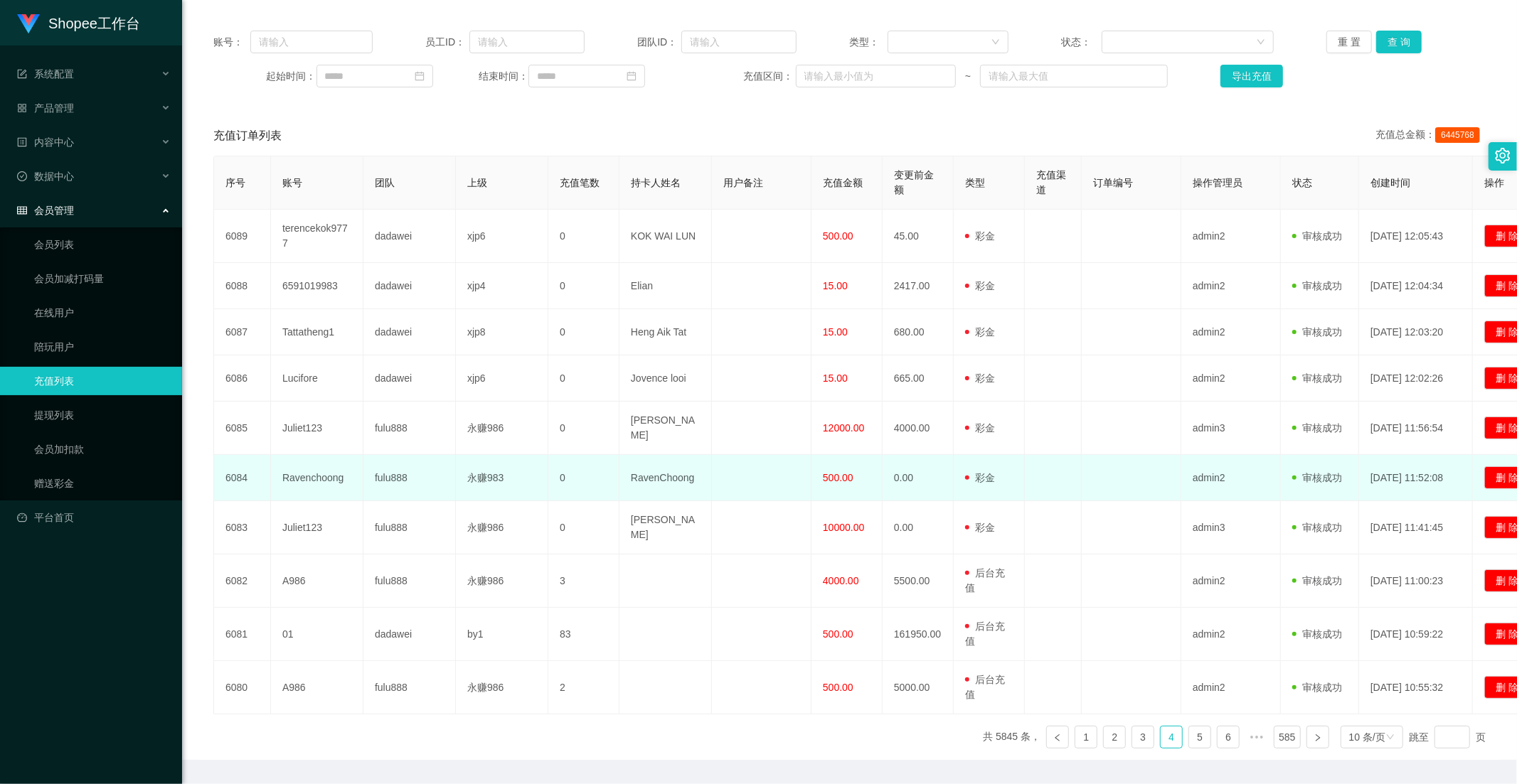
click at [332, 474] on td "Ravenchoong" at bounding box center [316, 478] width 92 height 46
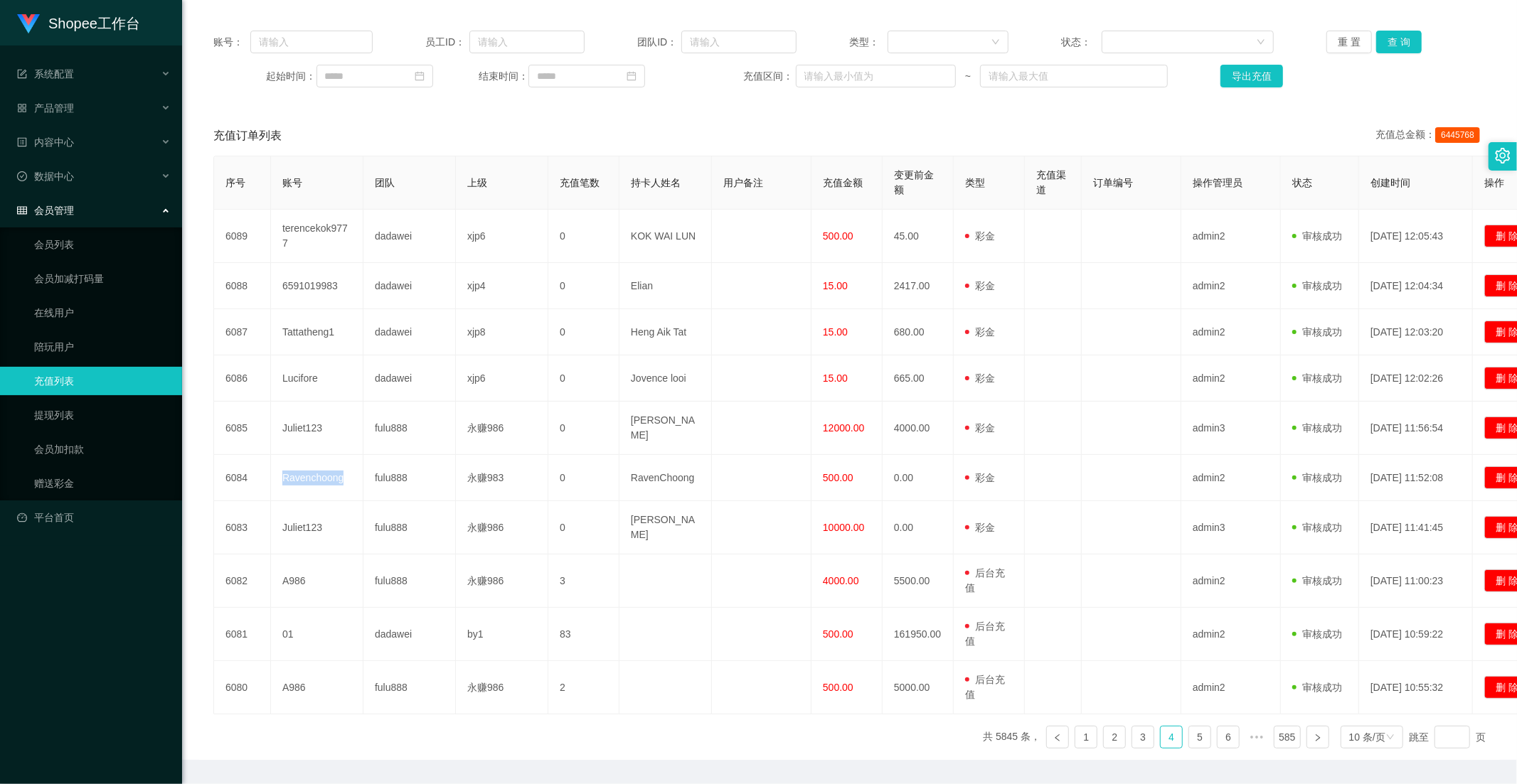
copy td "Ravenchoong"
click at [337, 36] on input "text" at bounding box center [311, 41] width 123 height 22
paste input "Ravenchoong"
type input "Ravenchoong"
click at [1364, 43] on button "查 询" at bounding box center [1398, 41] width 46 height 22
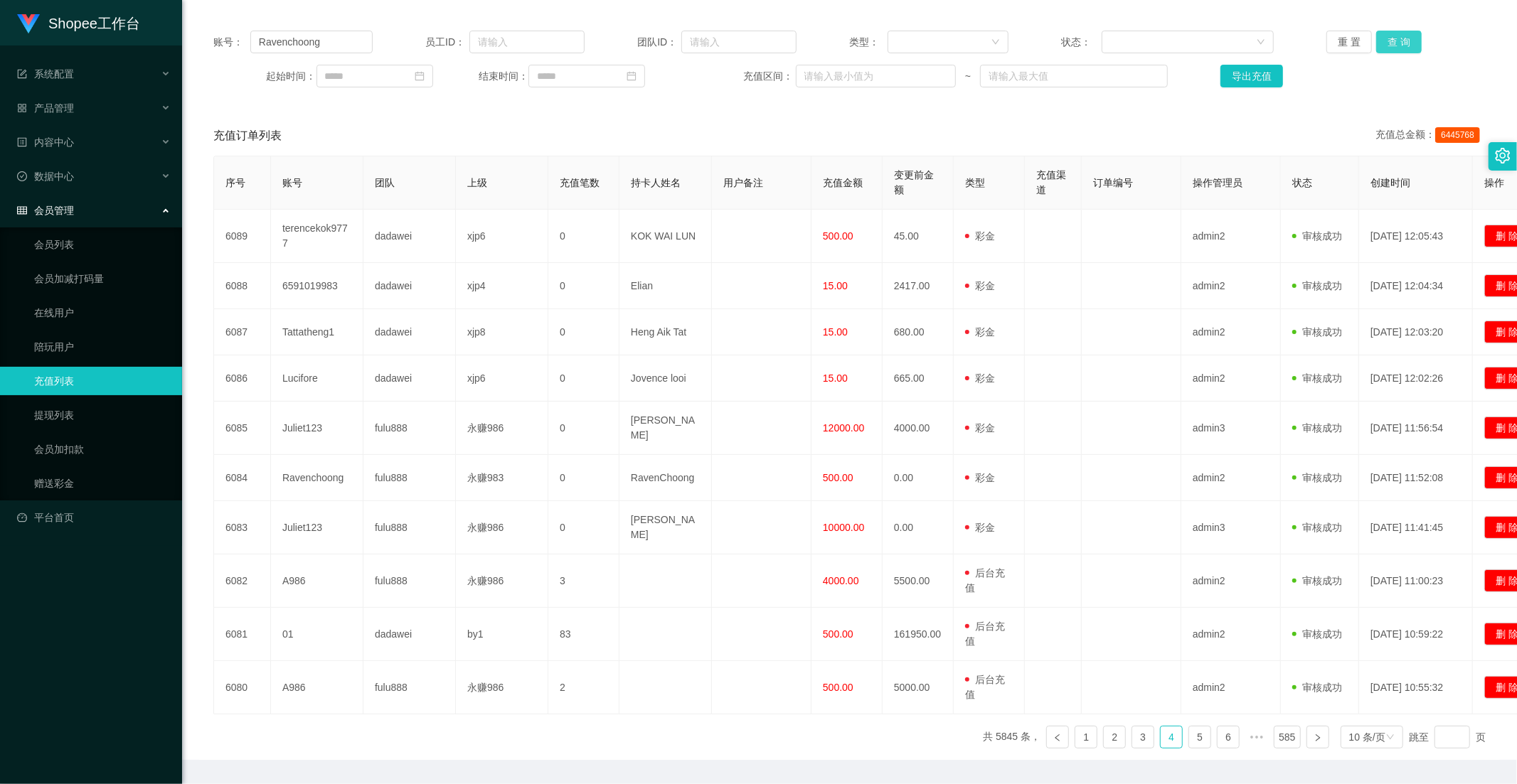
scroll to position [0, 0]
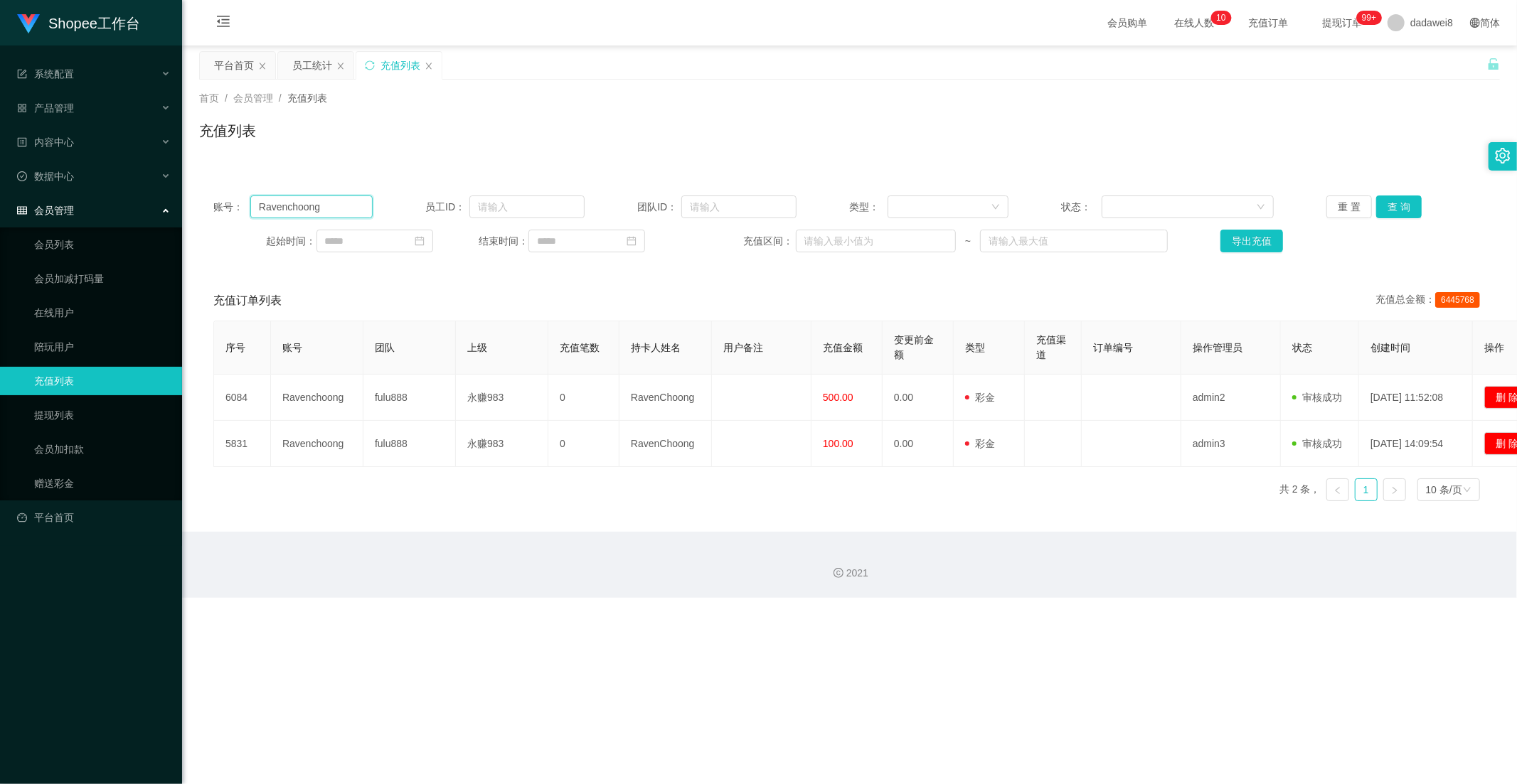
click at [321, 207] on input "Ravenchoong" at bounding box center [311, 206] width 123 height 22
click at [321, 207] on input "text" at bounding box center [311, 206] width 123 height 22
drag, startPoint x: 1412, startPoint y: 206, endPoint x: 1398, endPoint y: 218, distance: 18.4
click at [1364, 206] on button "查 询" at bounding box center [1398, 206] width 46 height 22
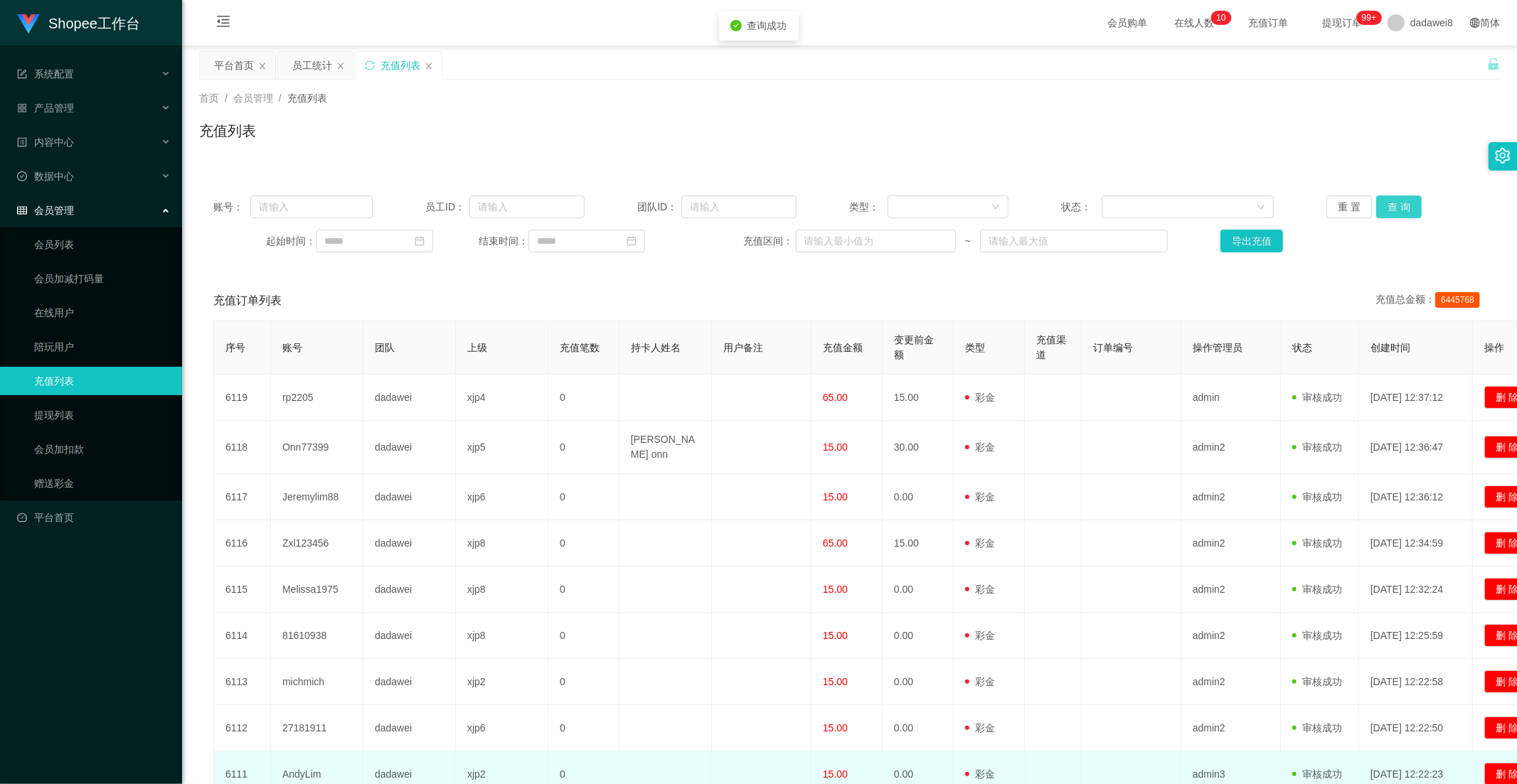
scroll to position [165, 0]
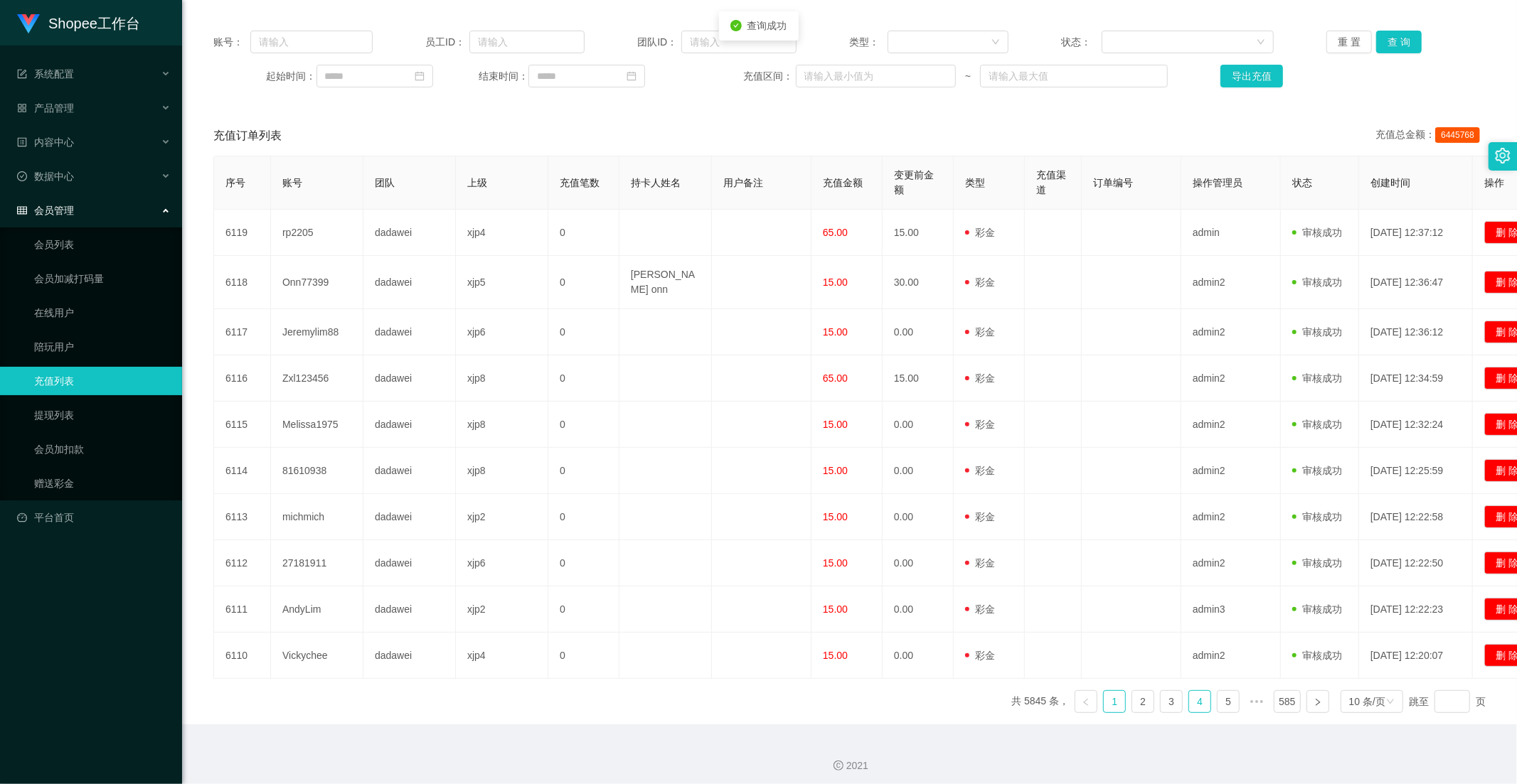
click at [1189, 696] on link "4" at bounding box center [1200, 701] width 21 height 21
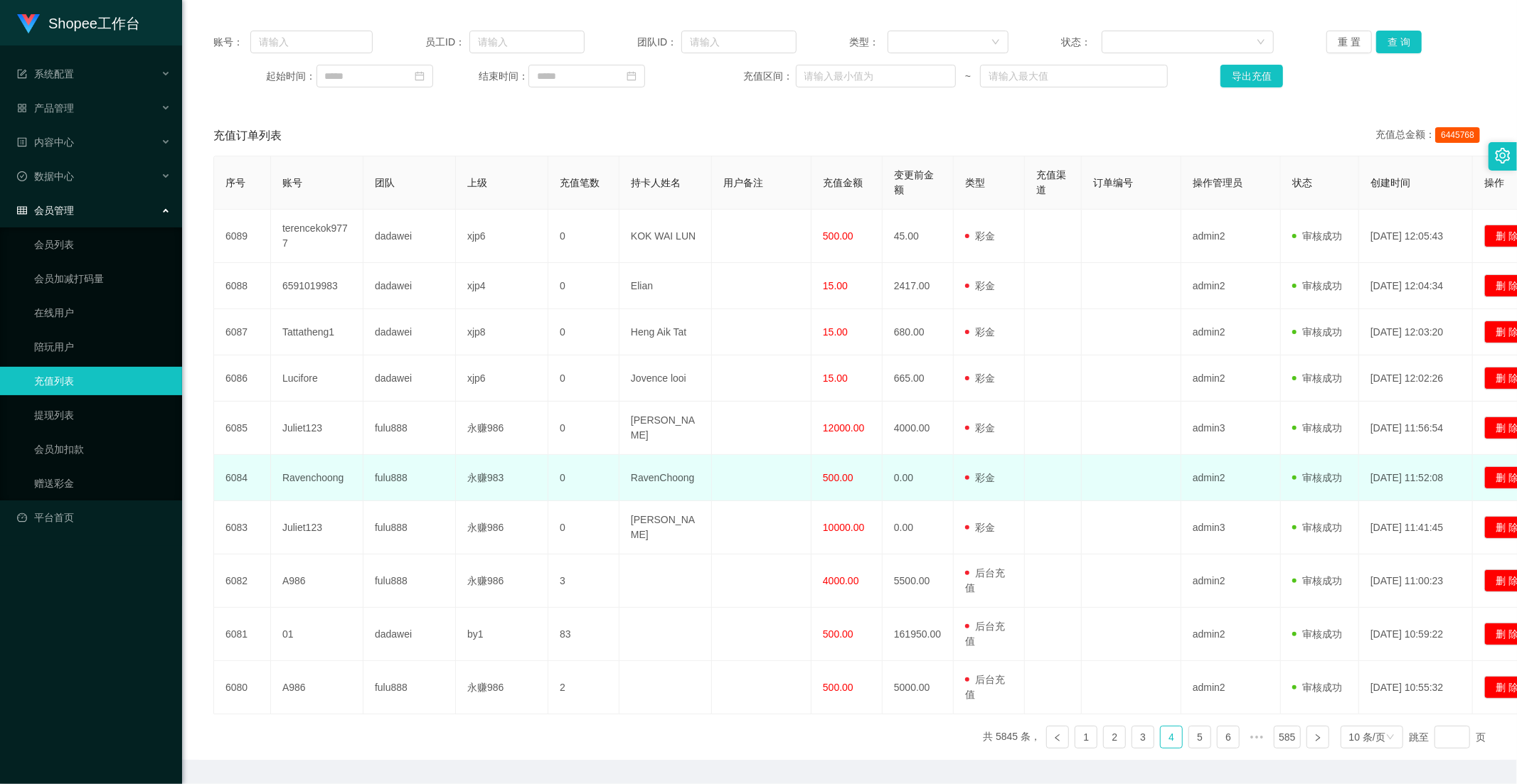
click at [833, 472] on span "500.00" at bounding box center [837, 478] width 30 height 12
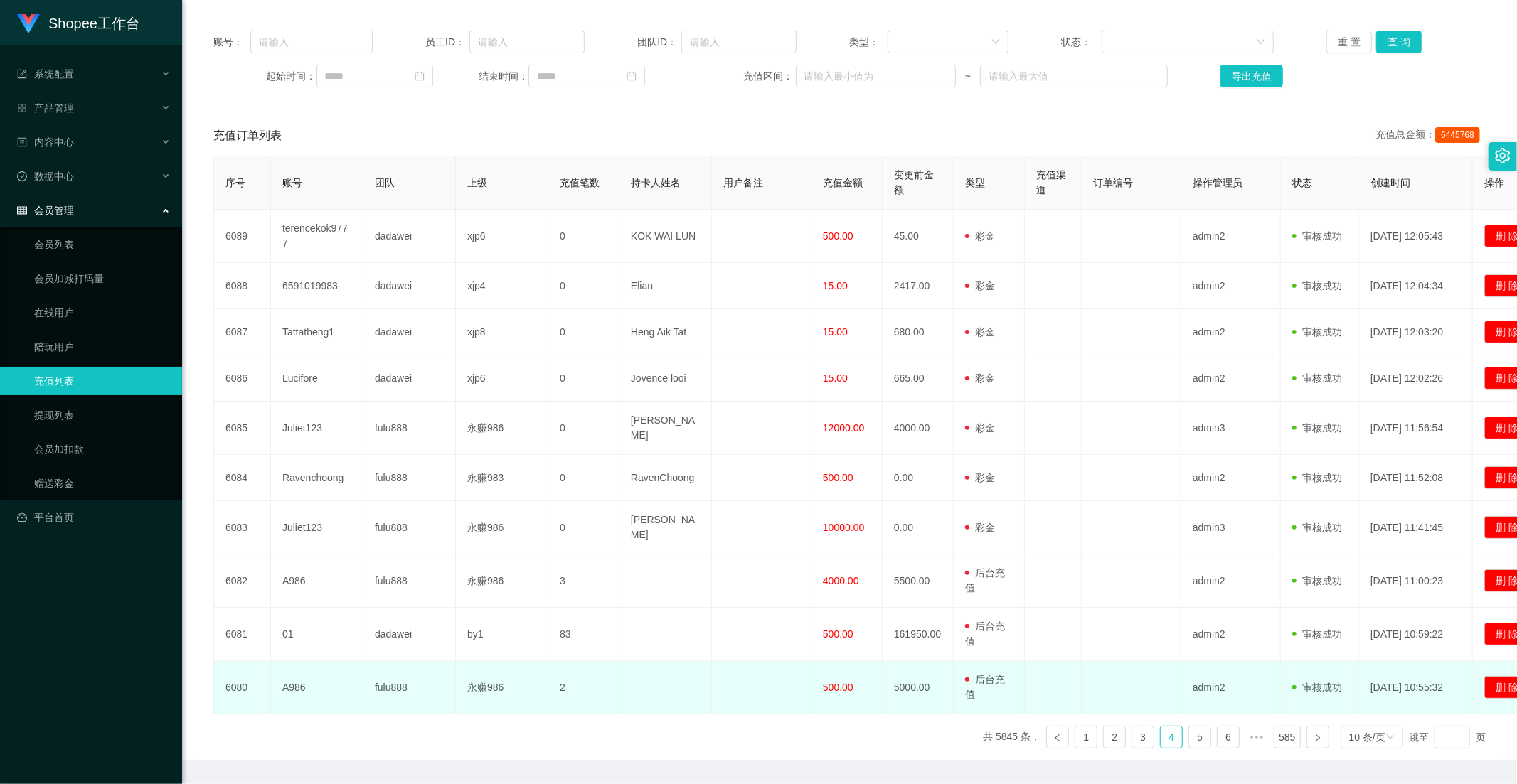
click at [833, 662] on td "500.00" at bounding box center [847, 688] width 71 height 53
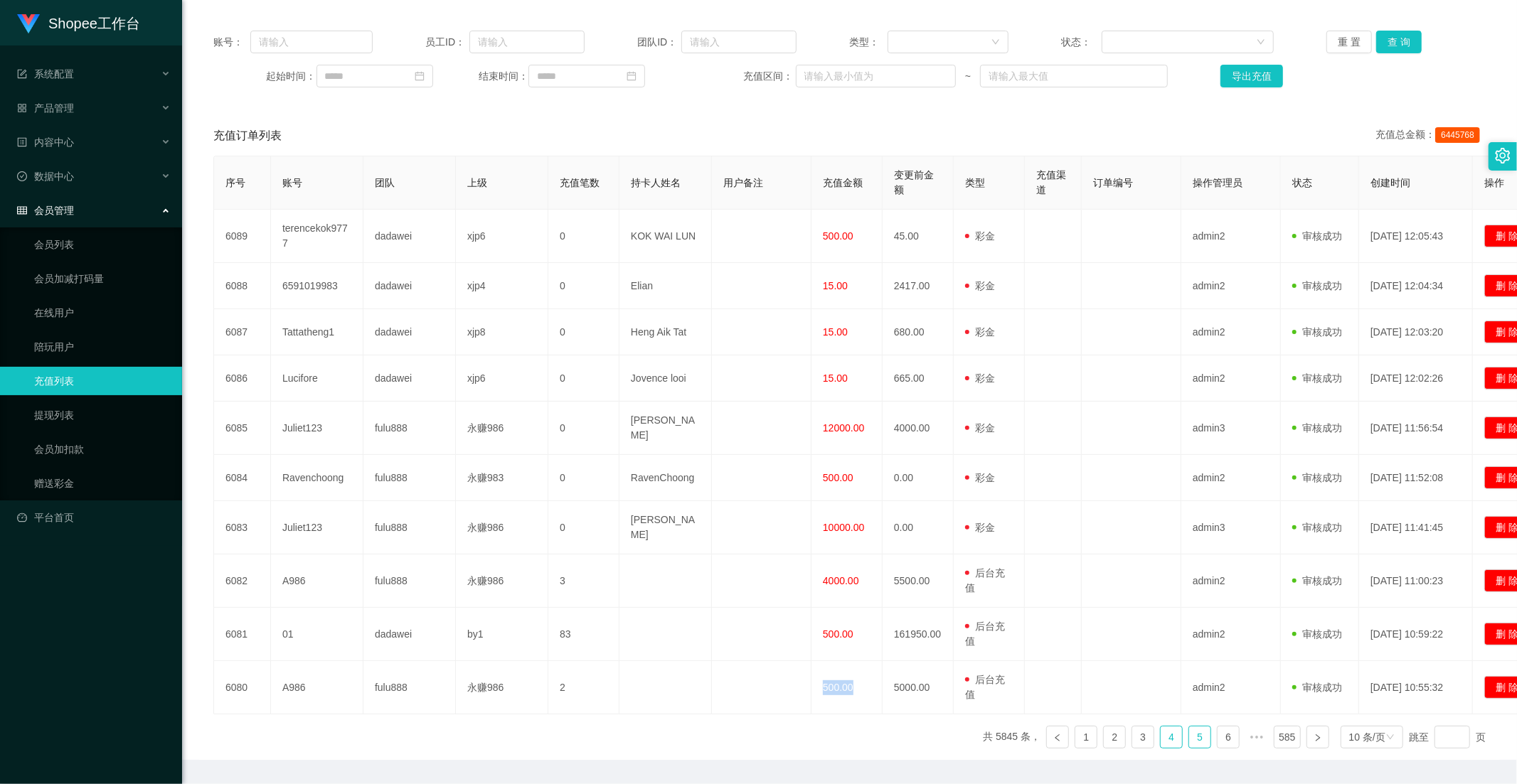
click at [1189, 705] on link "5" at bounding box center [1200, 737] width 21 height 21
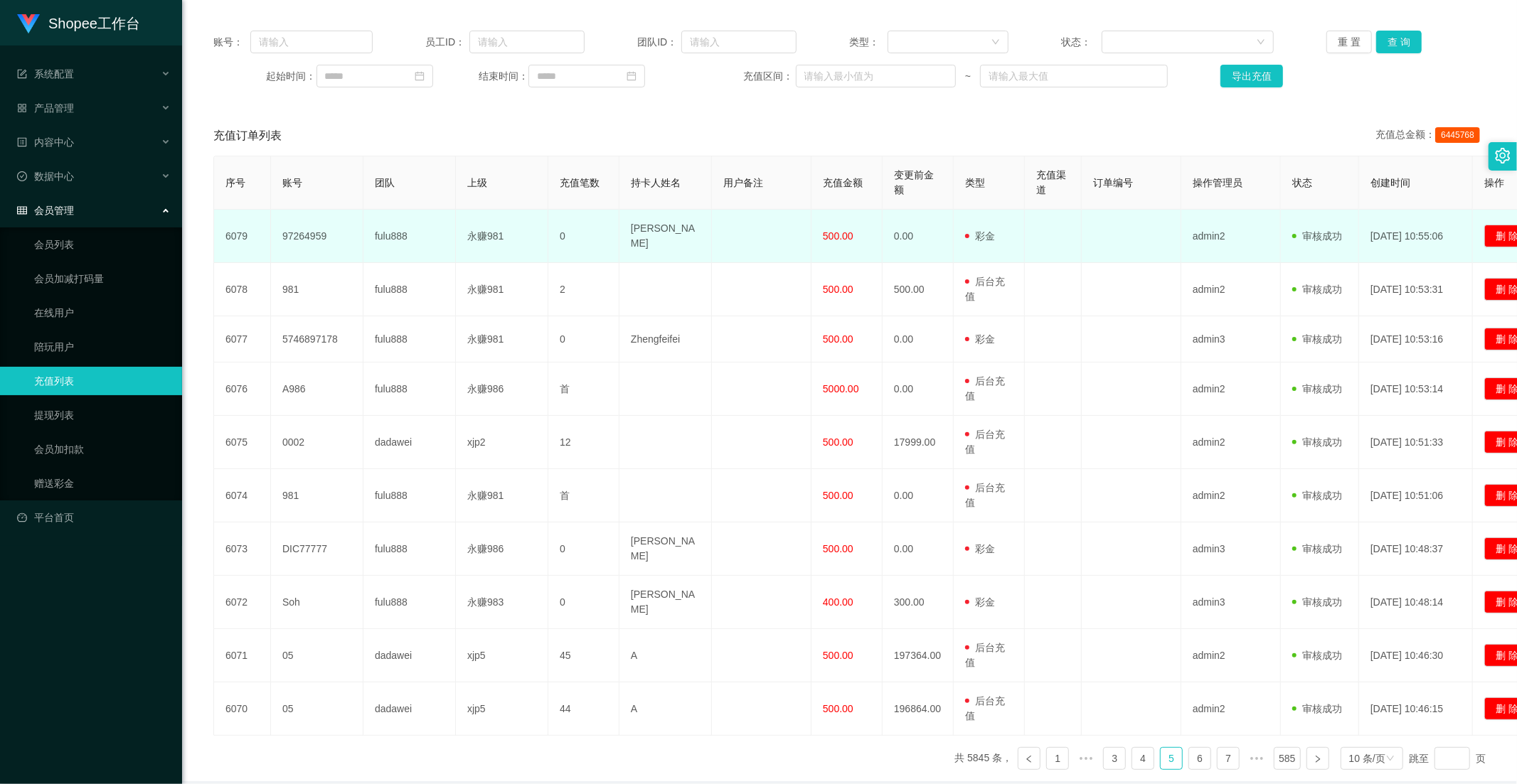
click at [850, 233] on span "500.00" at bounding box center [837, 236] width 30 height 12
click at [844, 233] on span "500.00" at bounding box center [837, 236] width 30 height 12
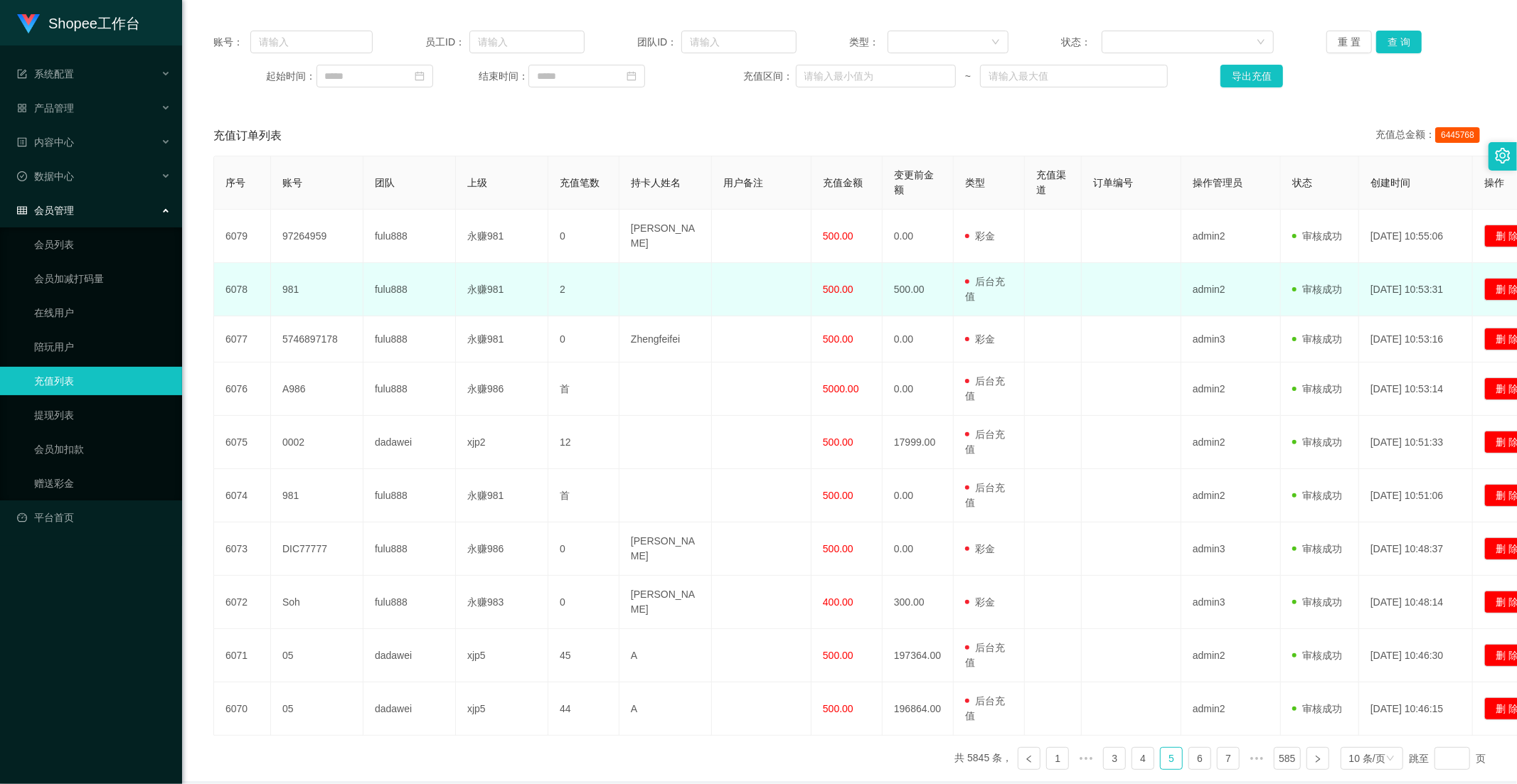
click at [842, 267] on td "500.00" at bounding box center [847, 289] width 71 height 53
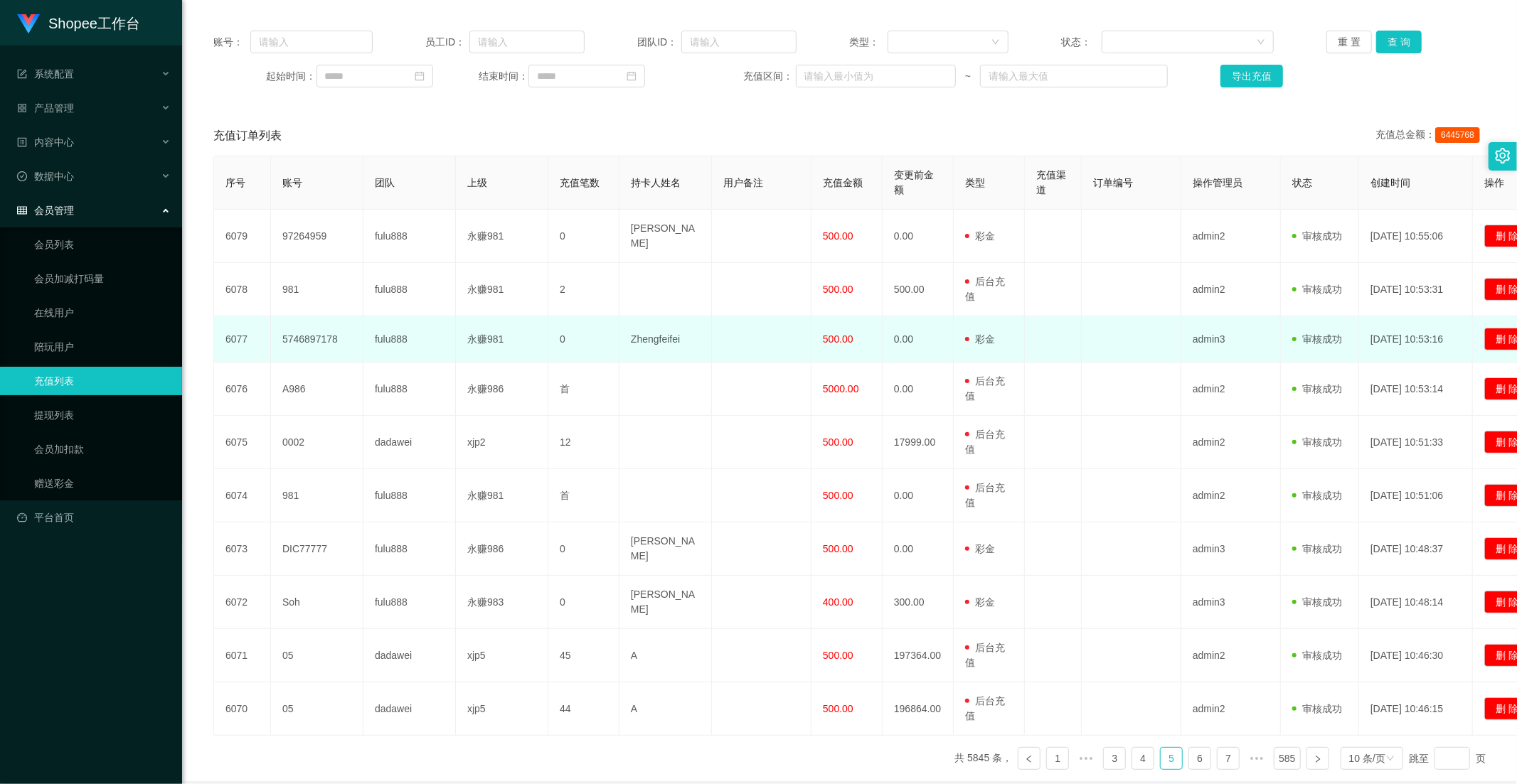
click at [842, 339] on td "500.00" at bounding box center [847, 339] width 71 height 46
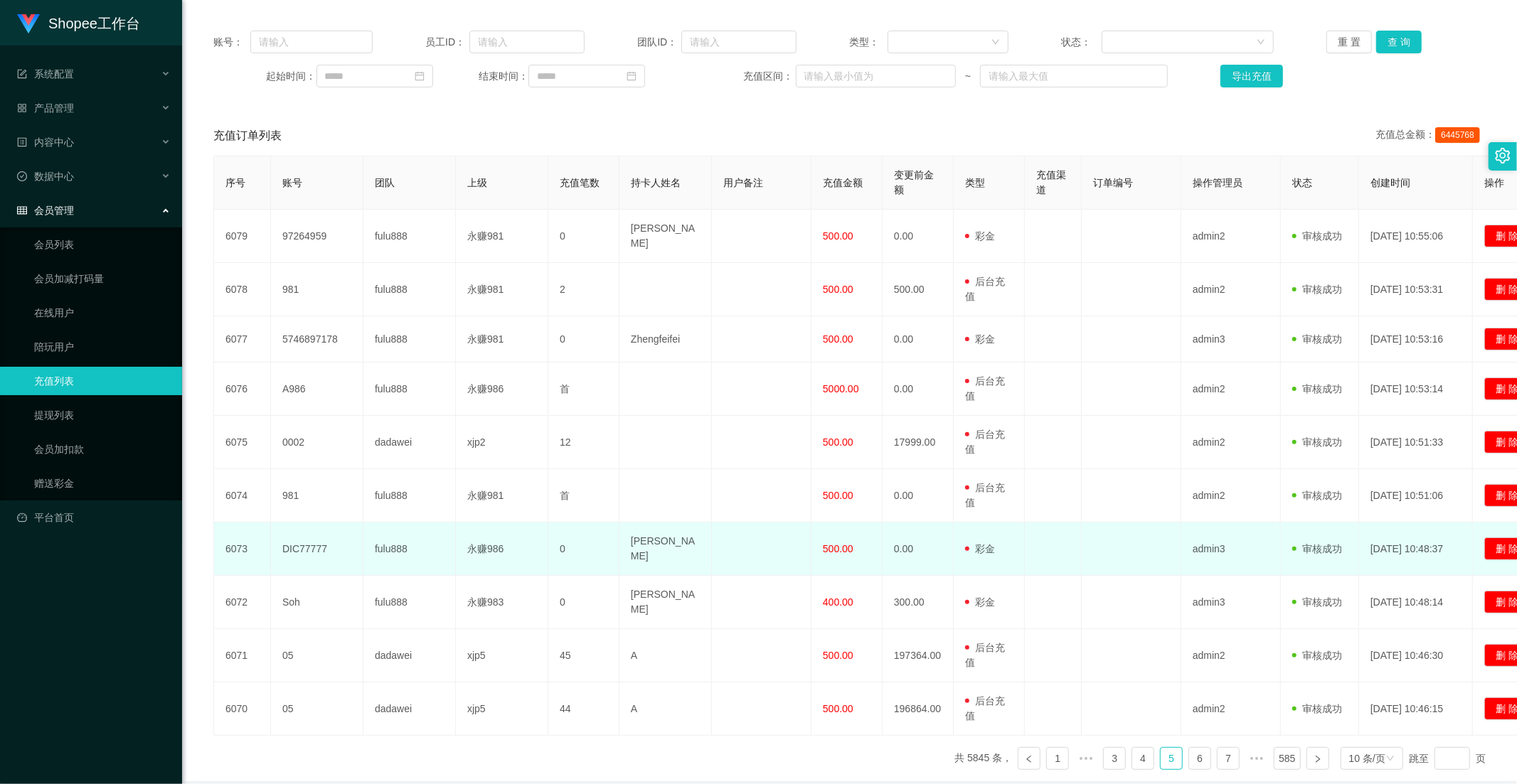
click at [839, 545] on span "500.00" at bounding box center [837, 549] width 30 height 12
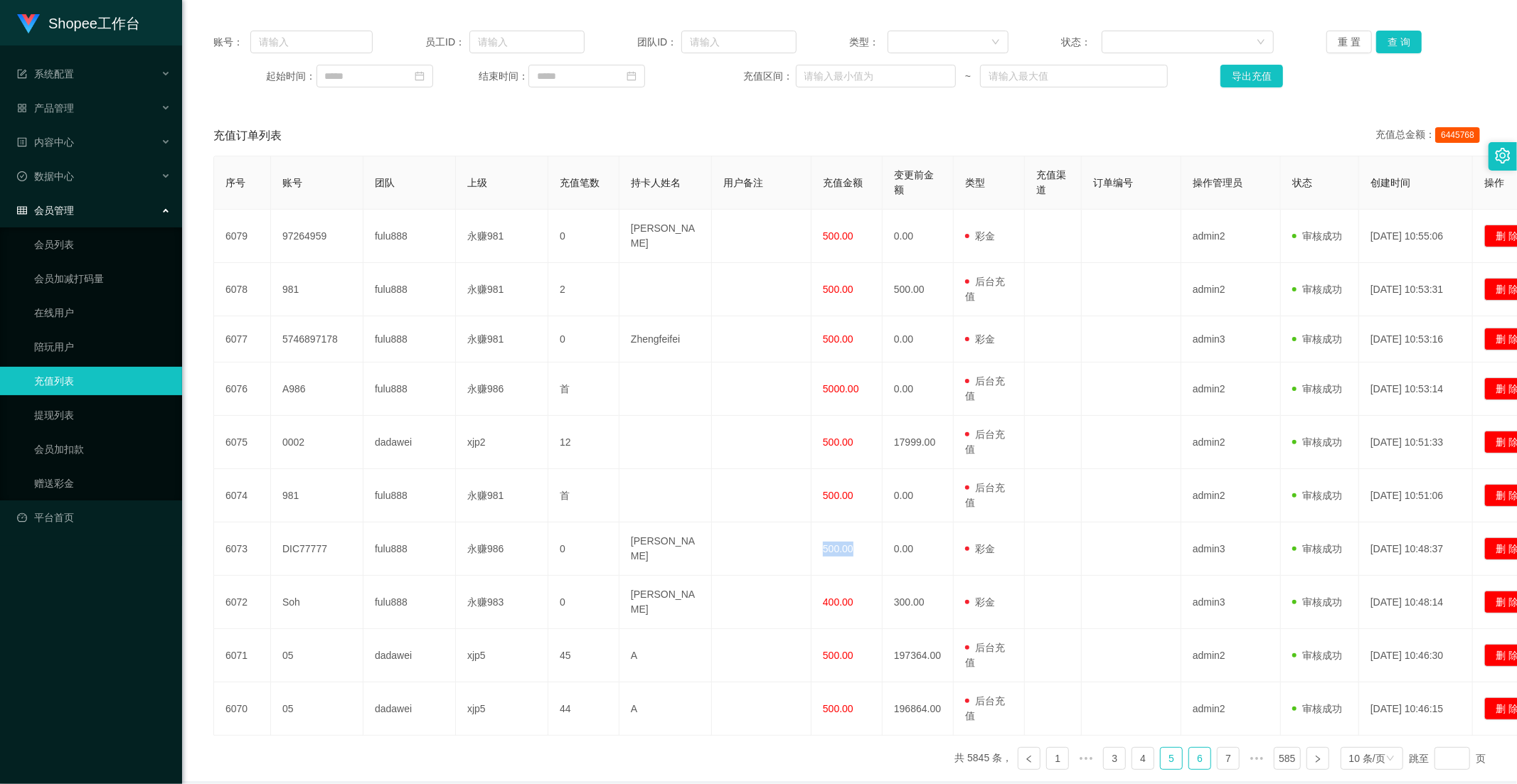
click at [1195, 705] on link "6" at bounding box center [1200, 759] width 21 height 21
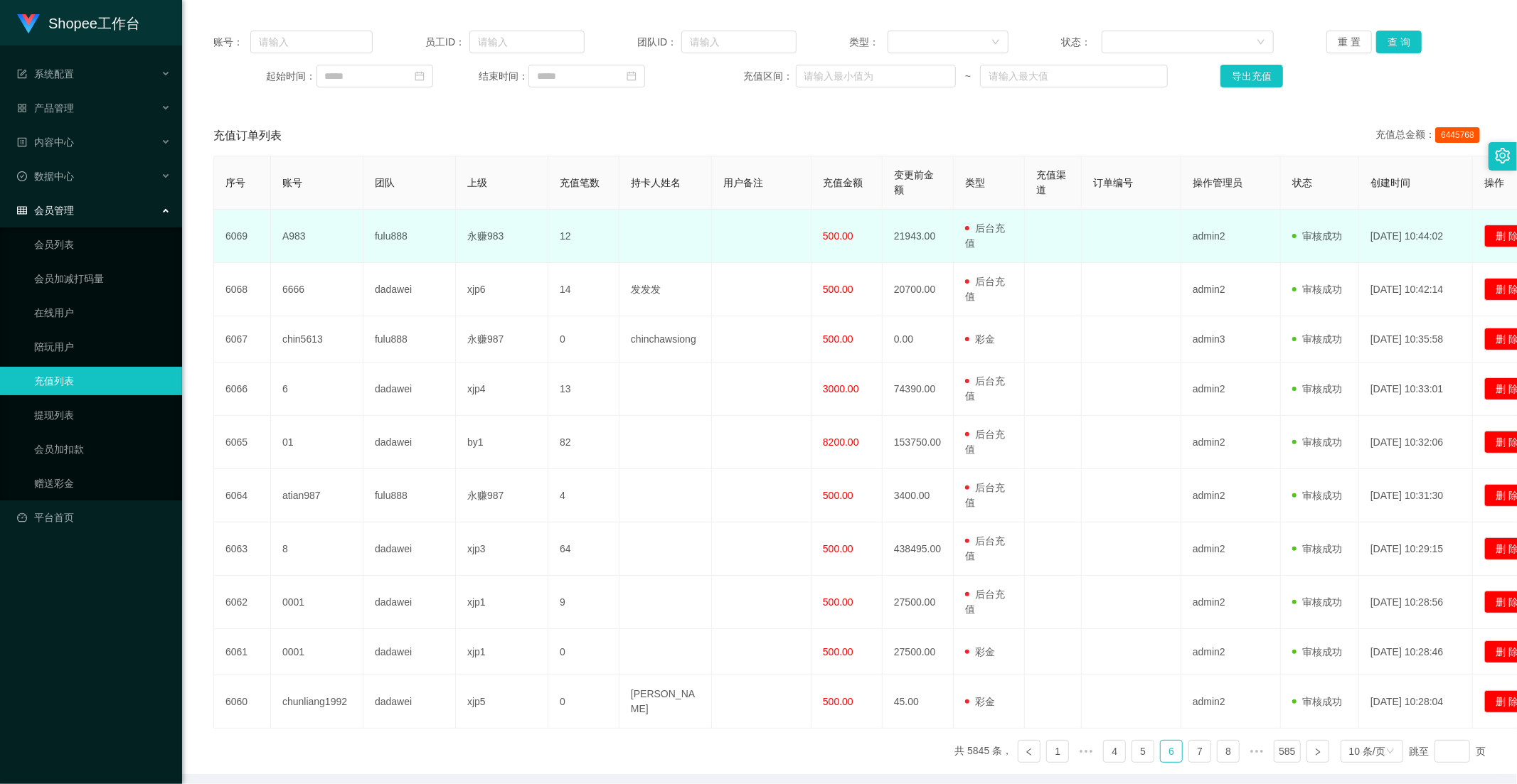
click at [842, 232] on span "500.00" at bounding box center [837, 236] width 30 height 12
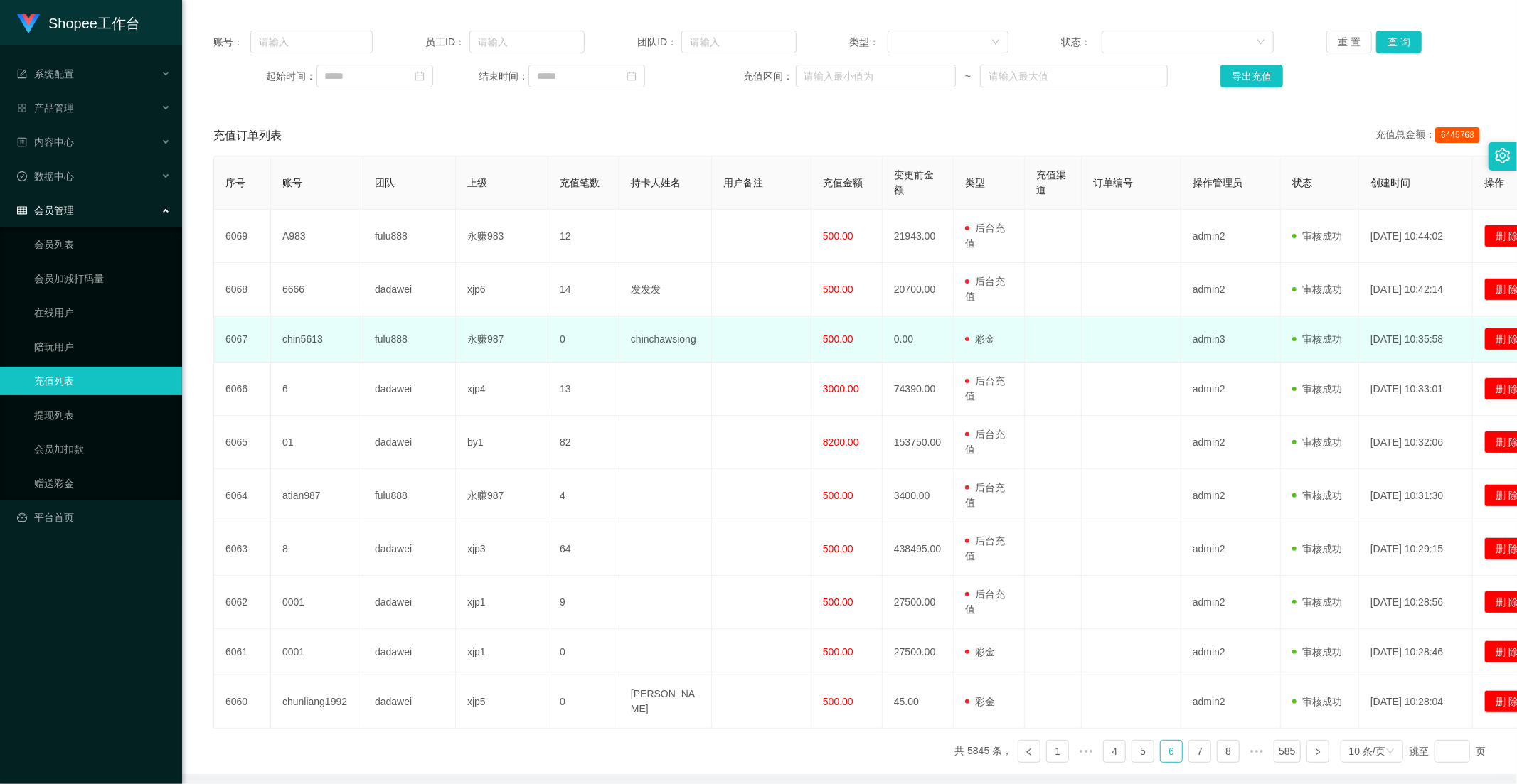
click at [843, 323] on td "500.00" at bounding box center [847, 339] width 71 height 46
click at [843, 324] on td "500.00" at bounding box center [847, 339] width 71 height 46
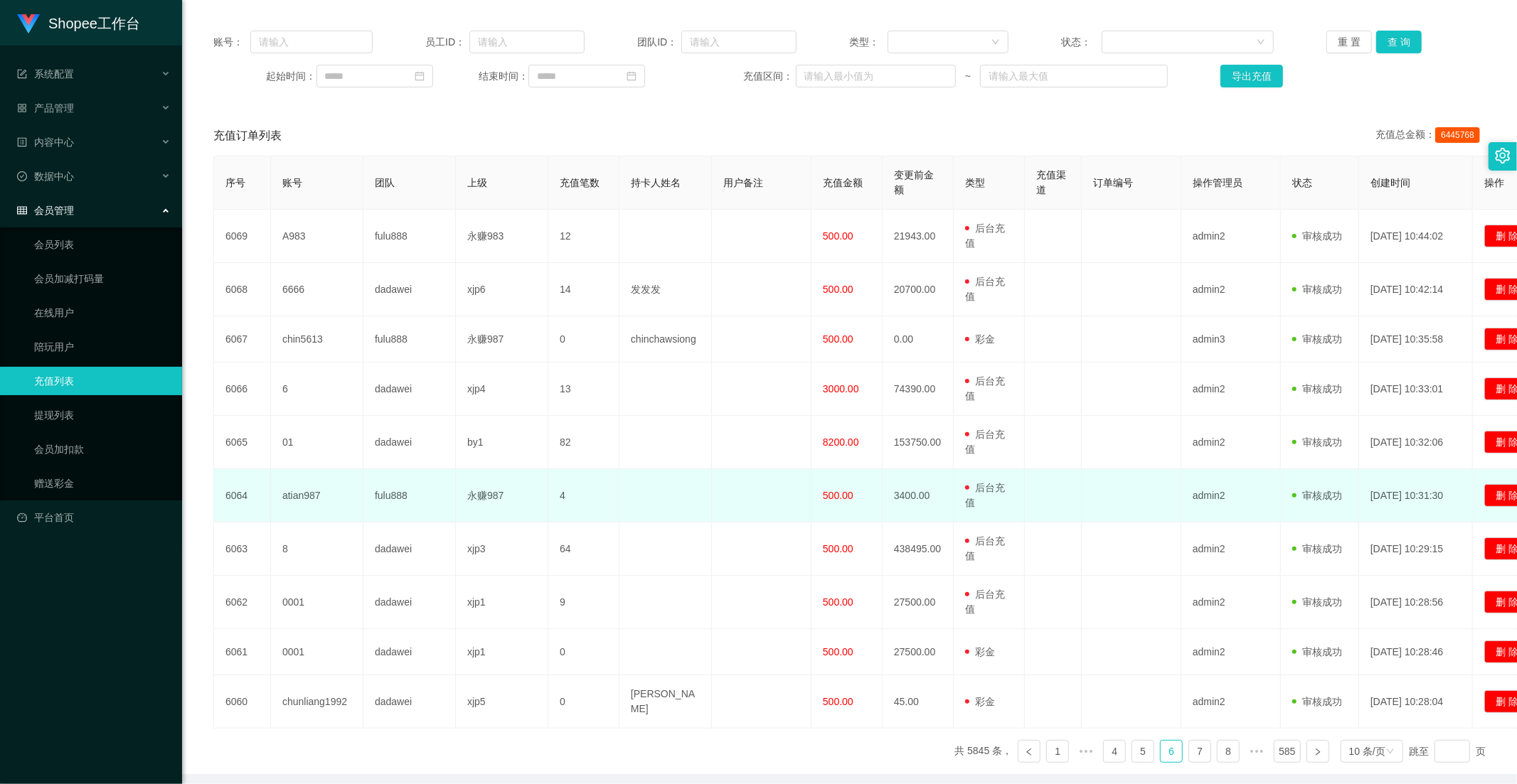
click at [841, 485] on td "500.00" at bounding box center [847, 495] width 71 height 53
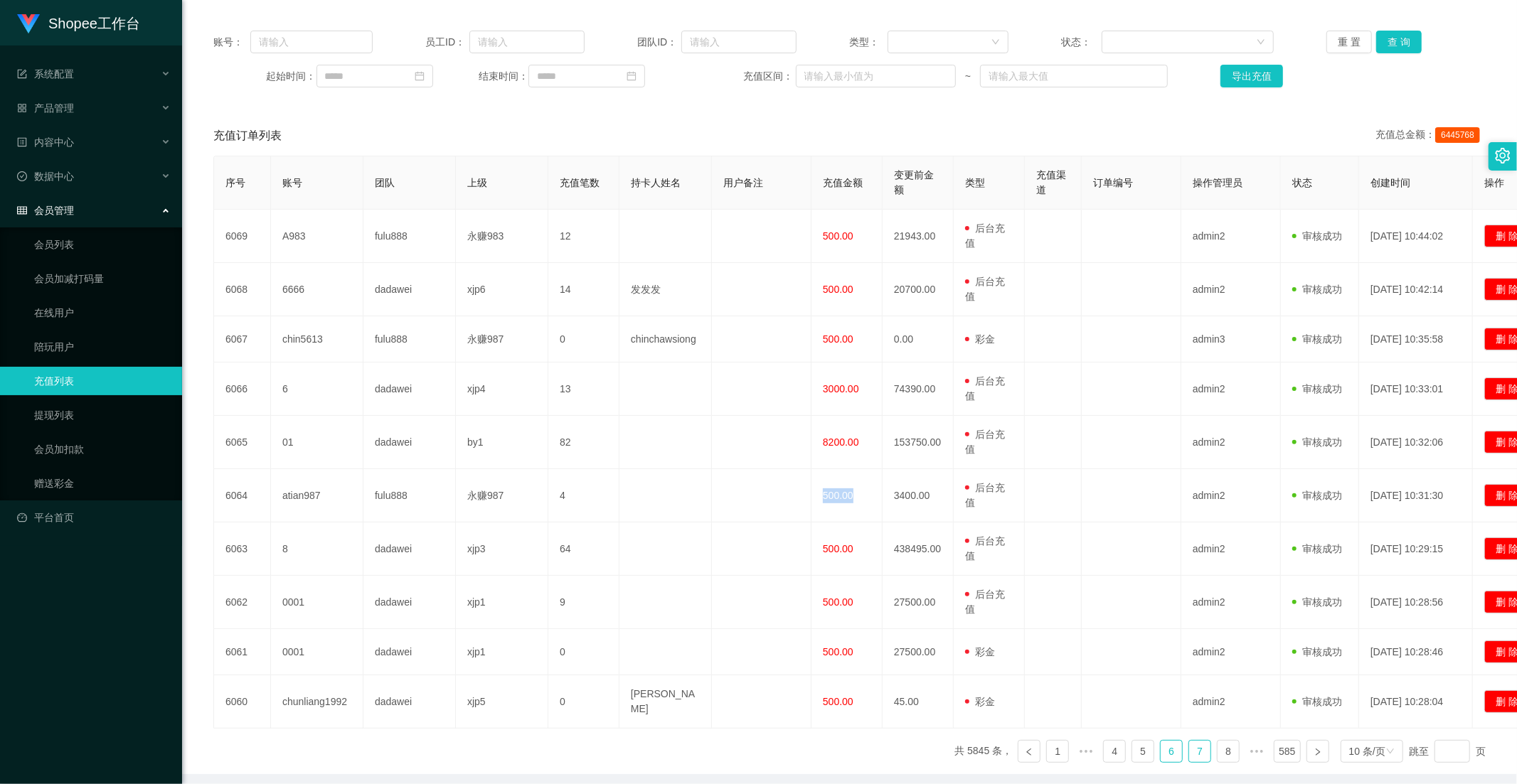
click at [1192, 705] on link "7" at bounding box center [1200, 751] width 21 height 21
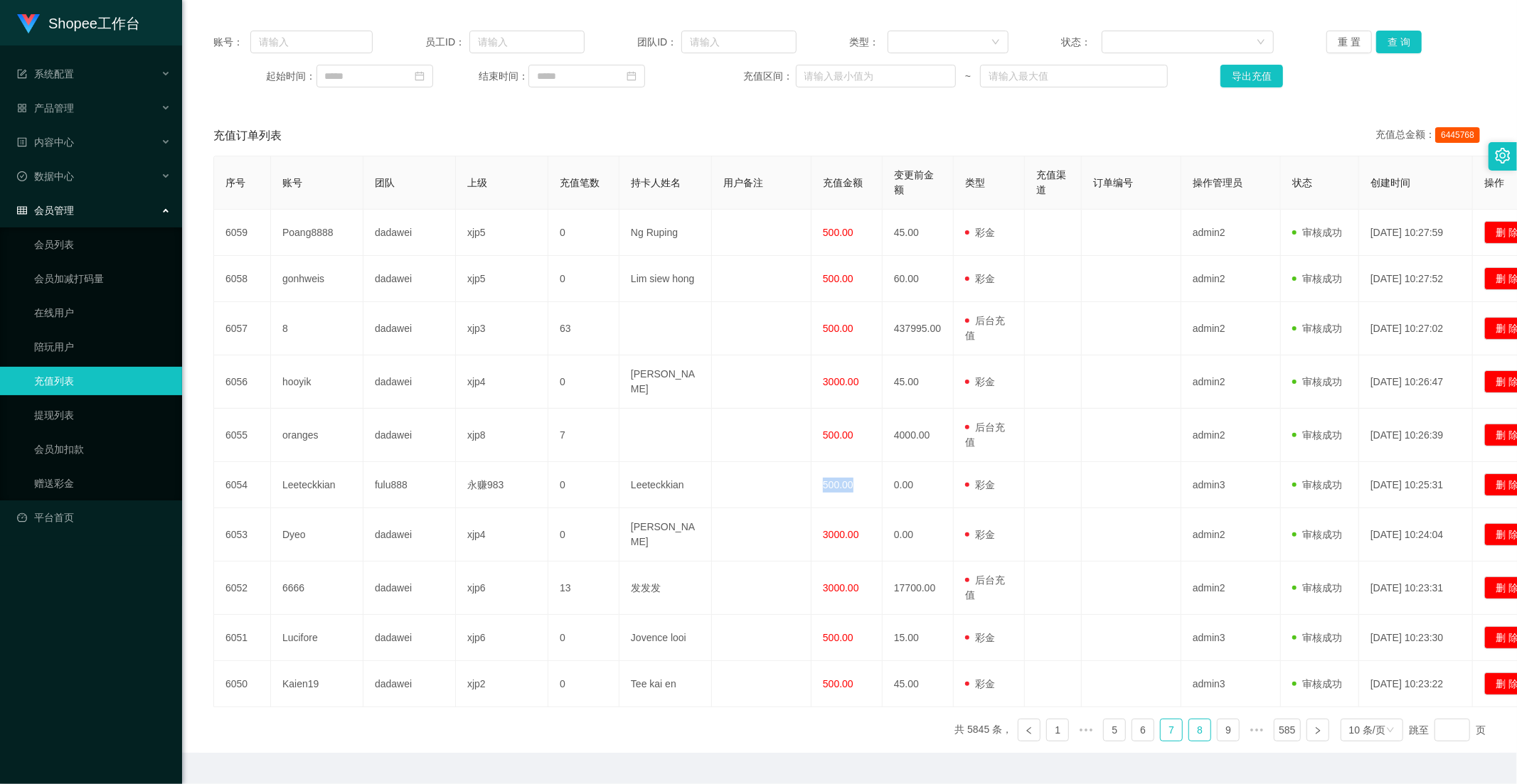
click at [1189, 705] on link "8" at bounding box center [1200, 731] width 21 height 21
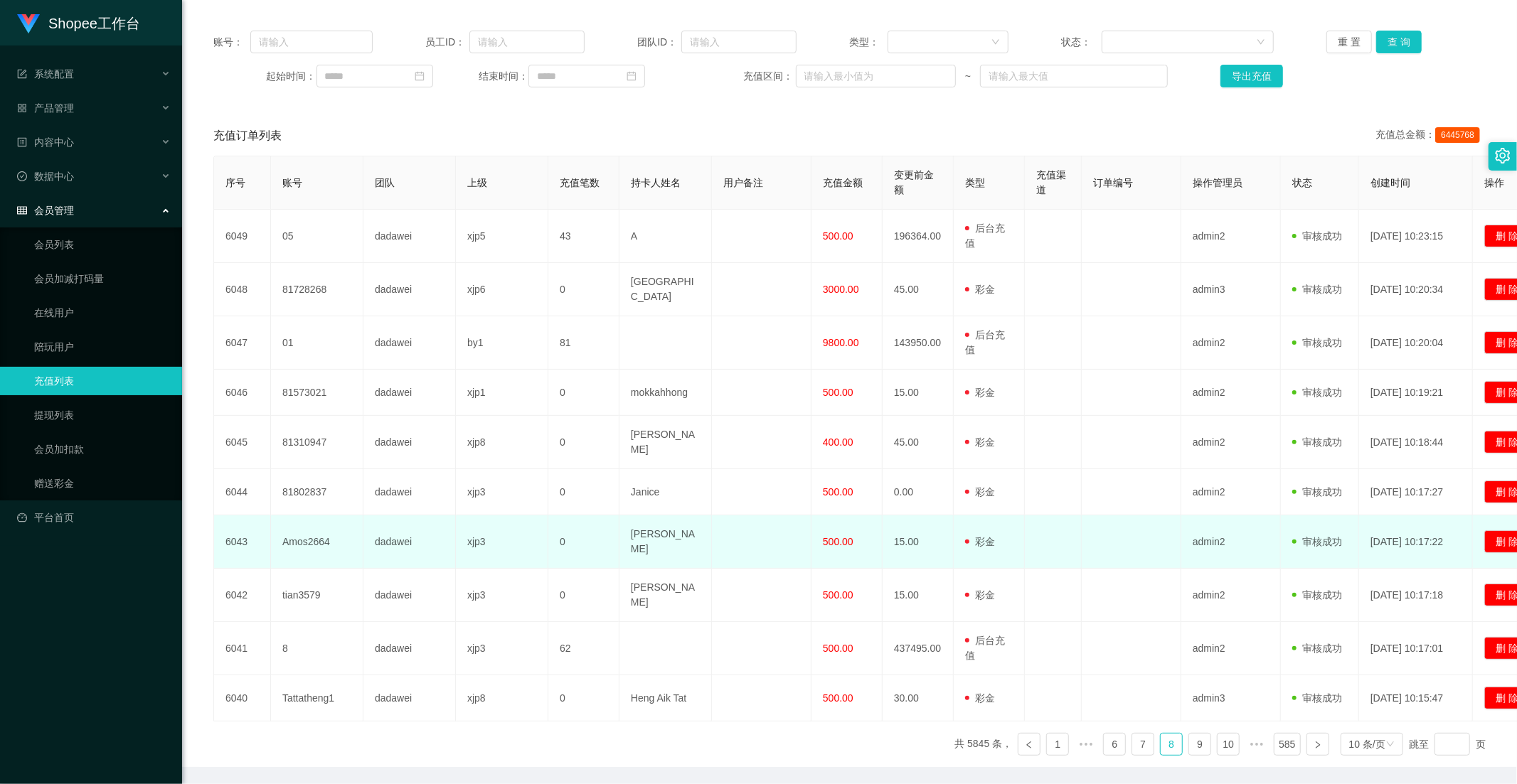
click at [843, 516] on td "500.00" at bounding box center [847, 542] width 71 height 53
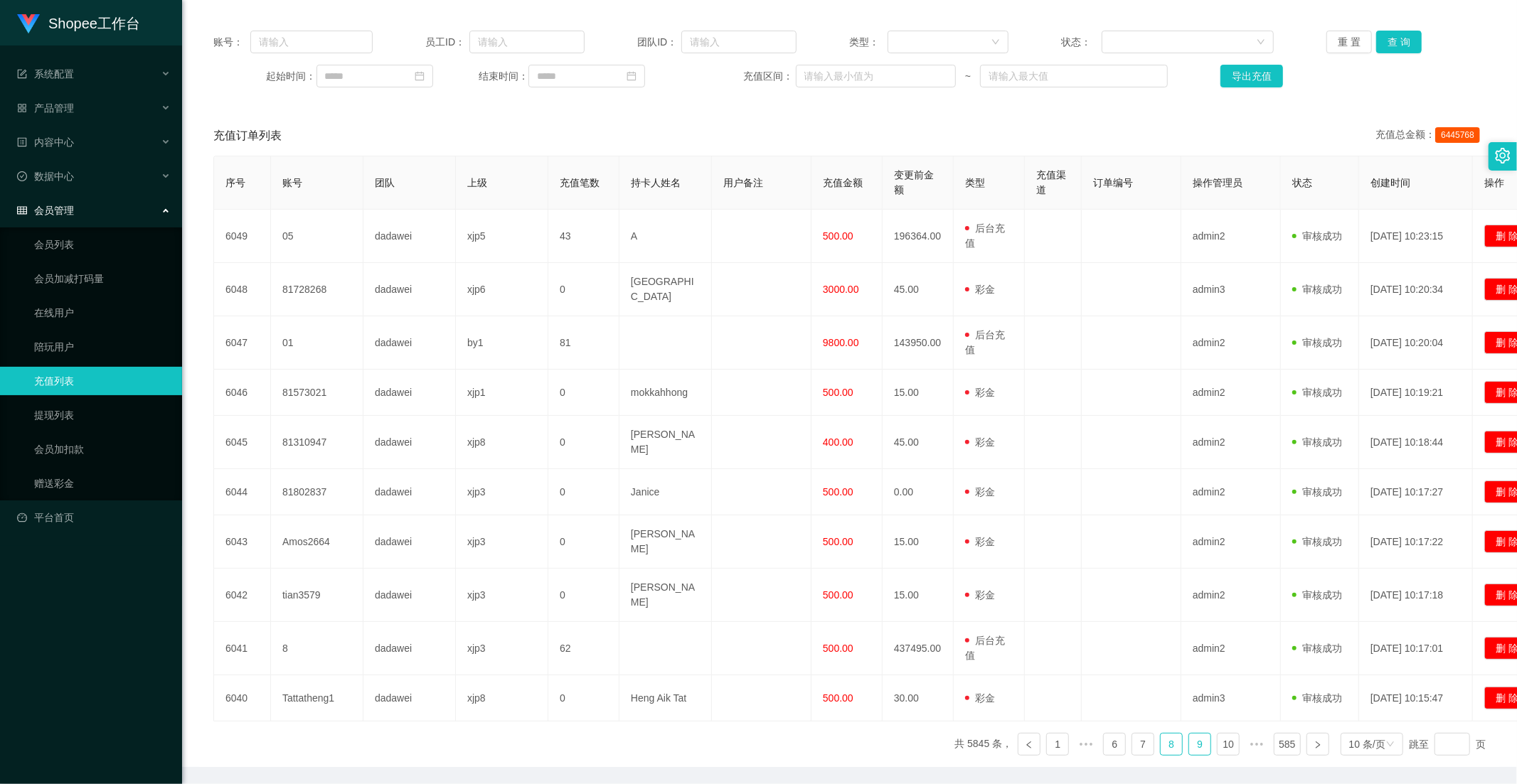
click at [1189, 705] on link "9" at bounding box center [1200, 744] width 21 height 21
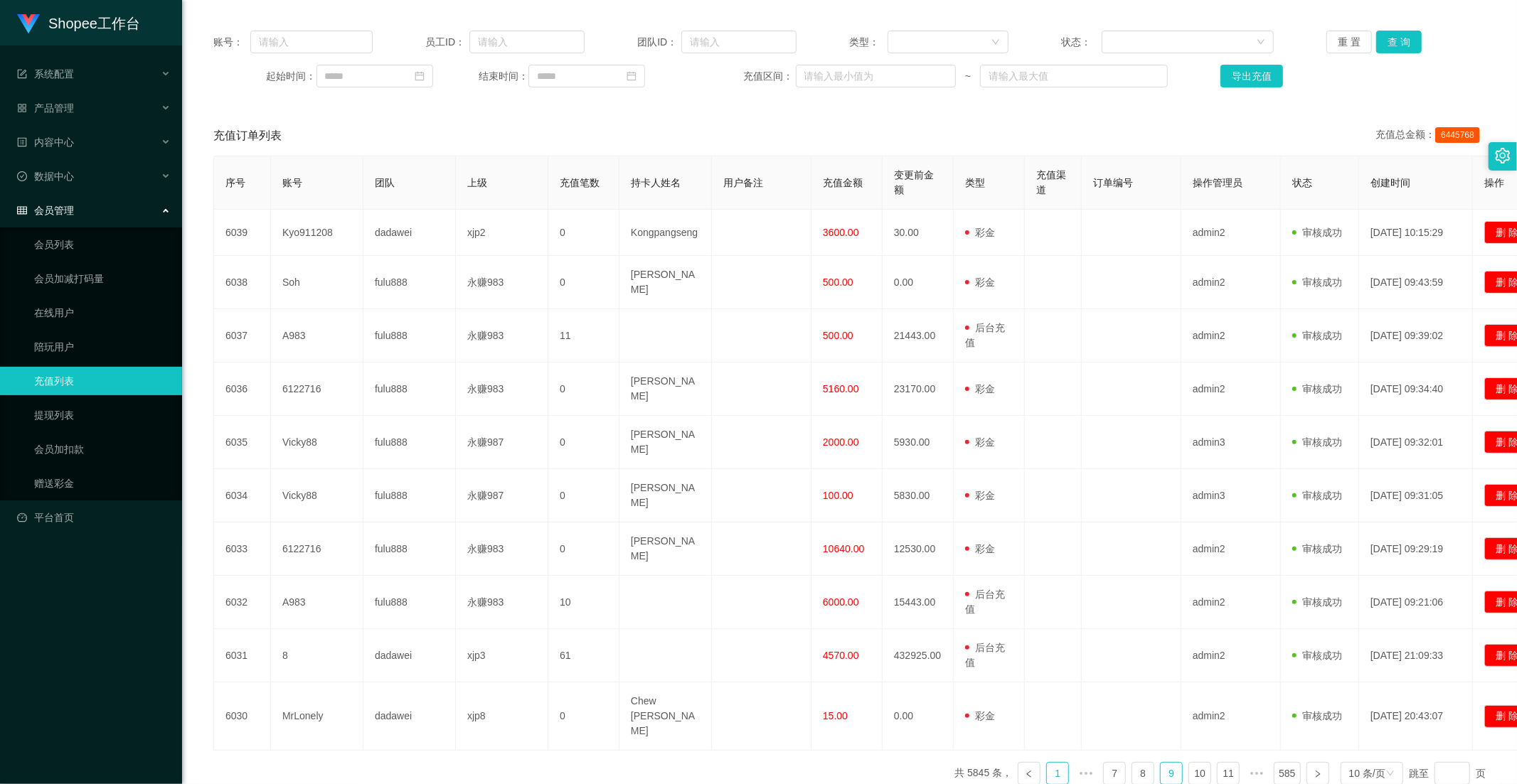
click at [1047, 705] on link "1" at bounding box center [1058, 773] width 21 height 21
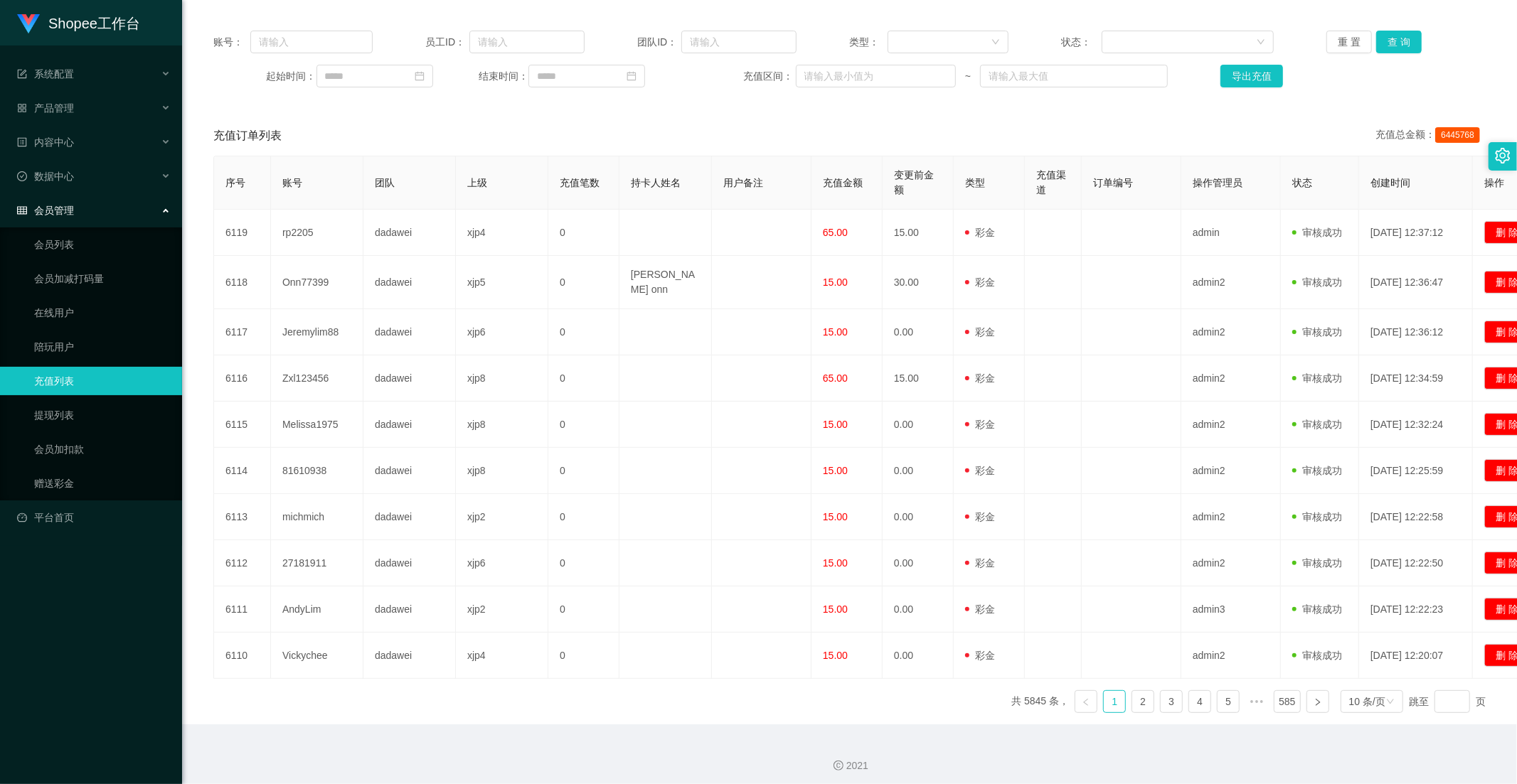
scroll to position [0, 0]
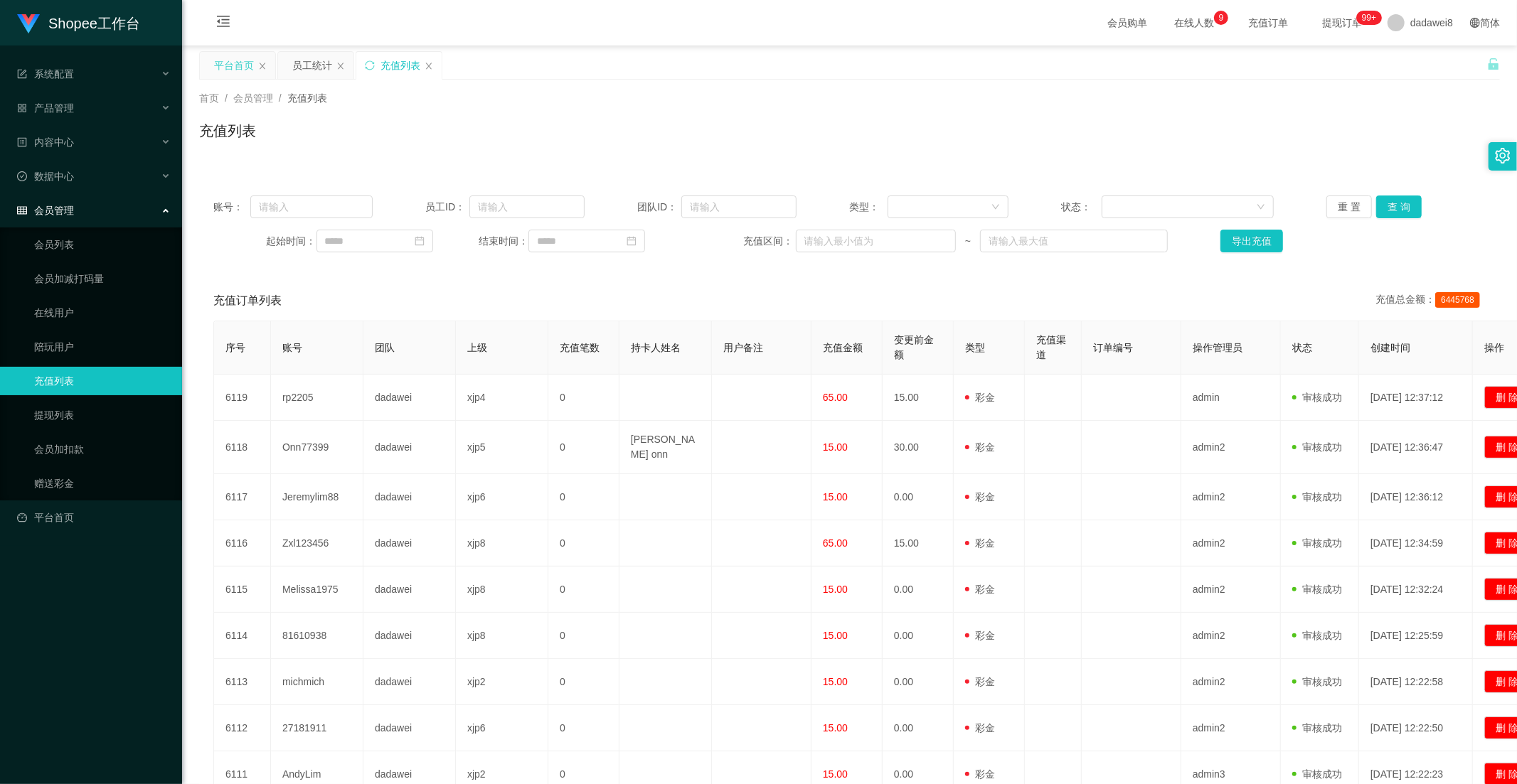
click at [241, 66] on div "平台首页" at bounding box center [234, 65] width 40 height 27
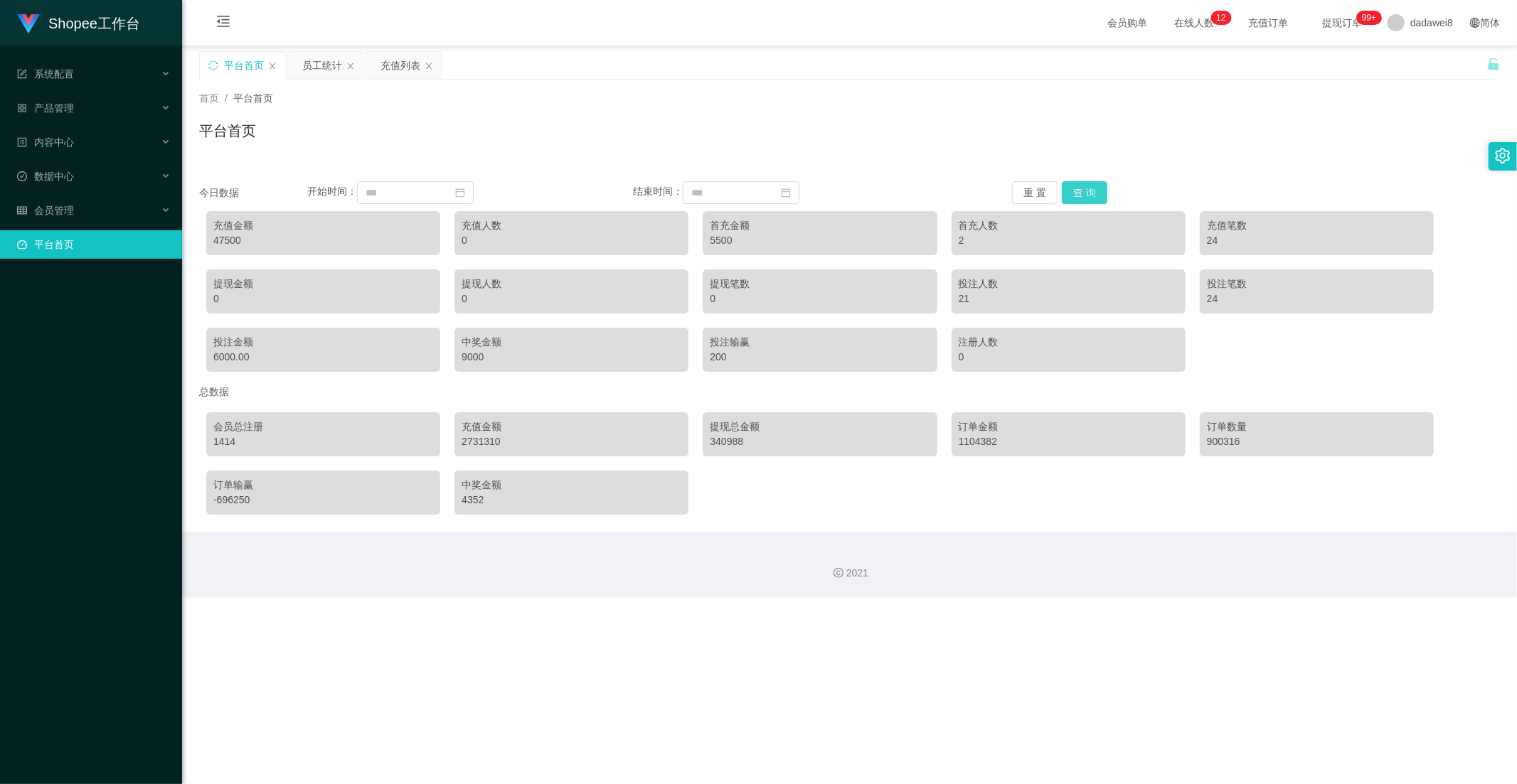
click at [1074, 186] on button "查 询" at bounding box center [1084, 192] width 46 height 22
click at [1088, 204] on div "充值金额 47500 充值人数 32 首充金额 5500 首充人数 2 充值笔数 24 提现金额 480 提现人数 4 提现笔数 4 投注人数 34 投注笔数…" at bounding box center [849, 292] width 1301 height 175
click at [1089, 194] on button "查 询" at bounding box center [1084, 192] width 46 height 22
click at [1081, 194] on button "查 询" at bounding box center [1084, 192] width 46 height 22
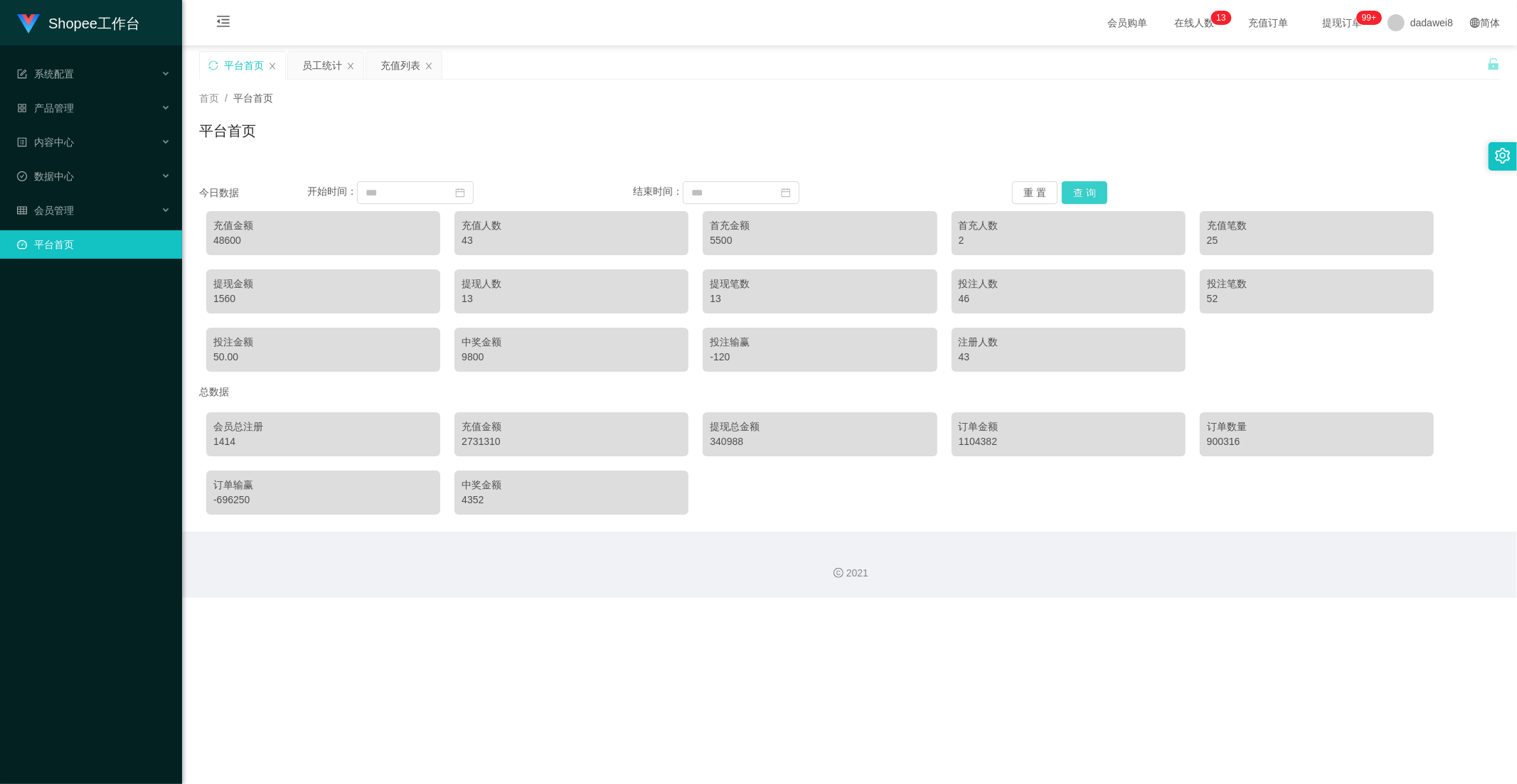
click at [1077, 201] on button "查 询" at bounding box center [1084, 192] width 46 height 22
click at [1072, 191] on button "查 询" at bounding box center [1084, 192] width 46 height 22
click at [386, 68] on div "充值列表" at bounding box center [400, 65] width 40 height 27
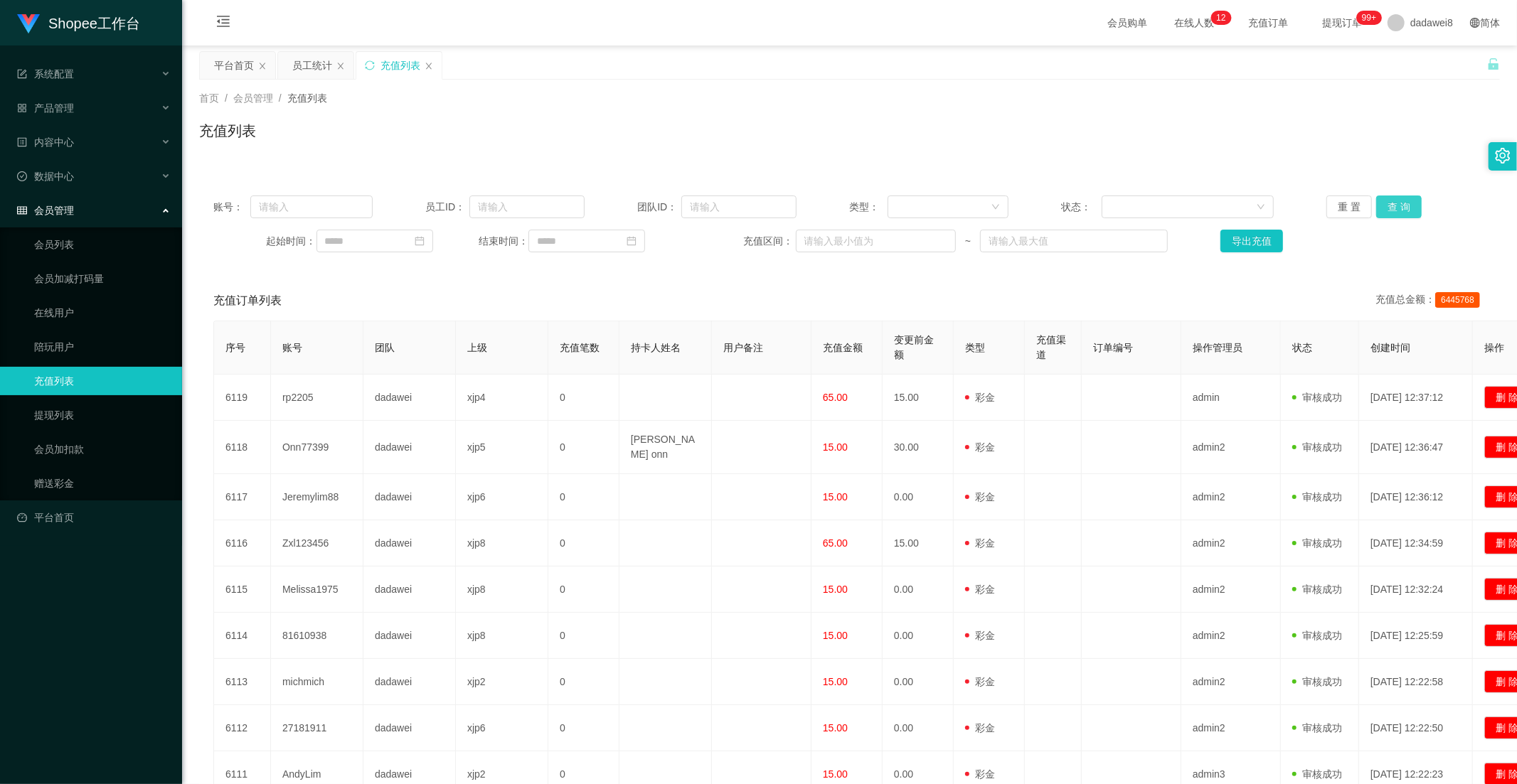
click at [1364, 200] on button "查 询" at bounding box center [1398, 206] width 46 height 22
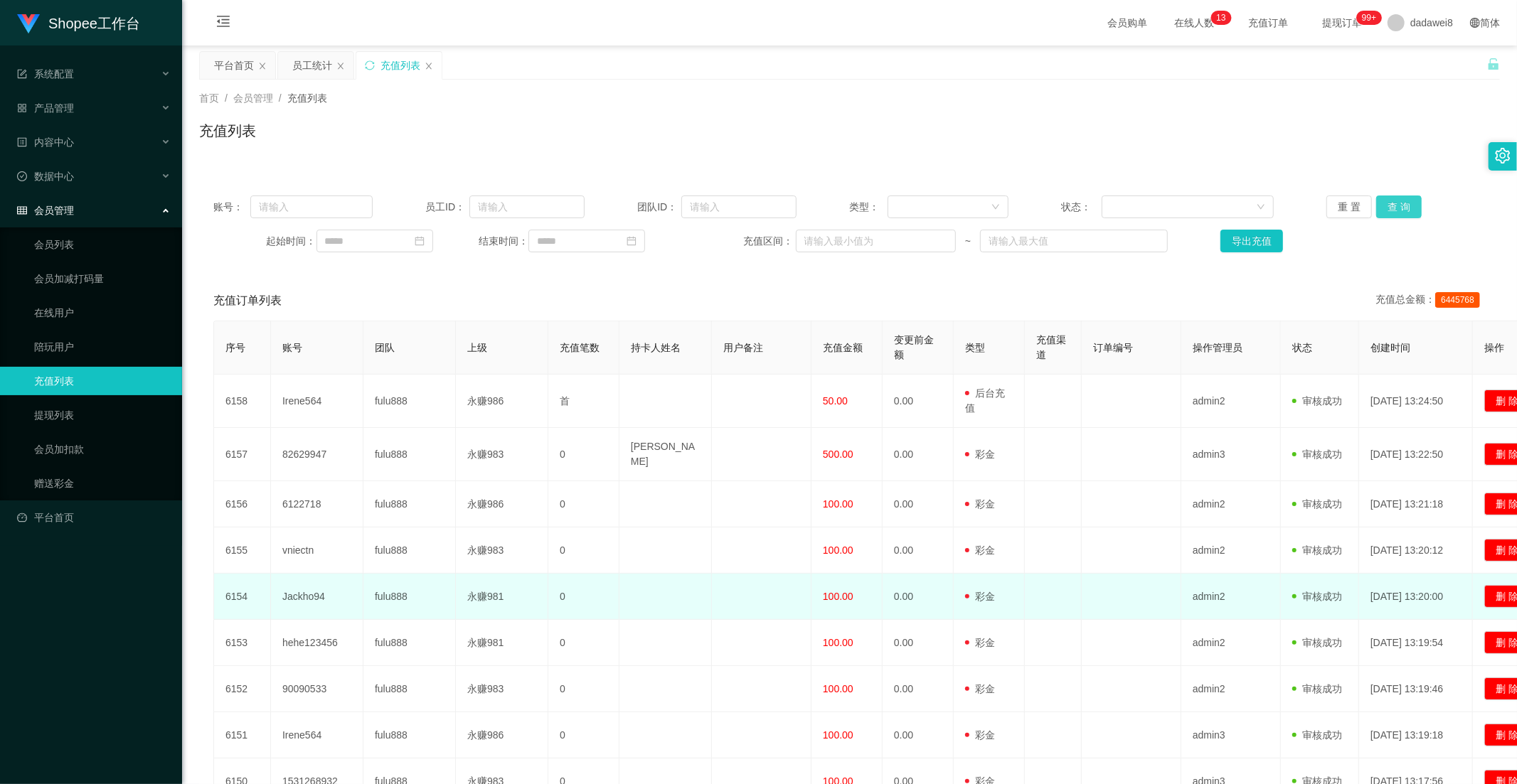
scroll to position [172, 0]
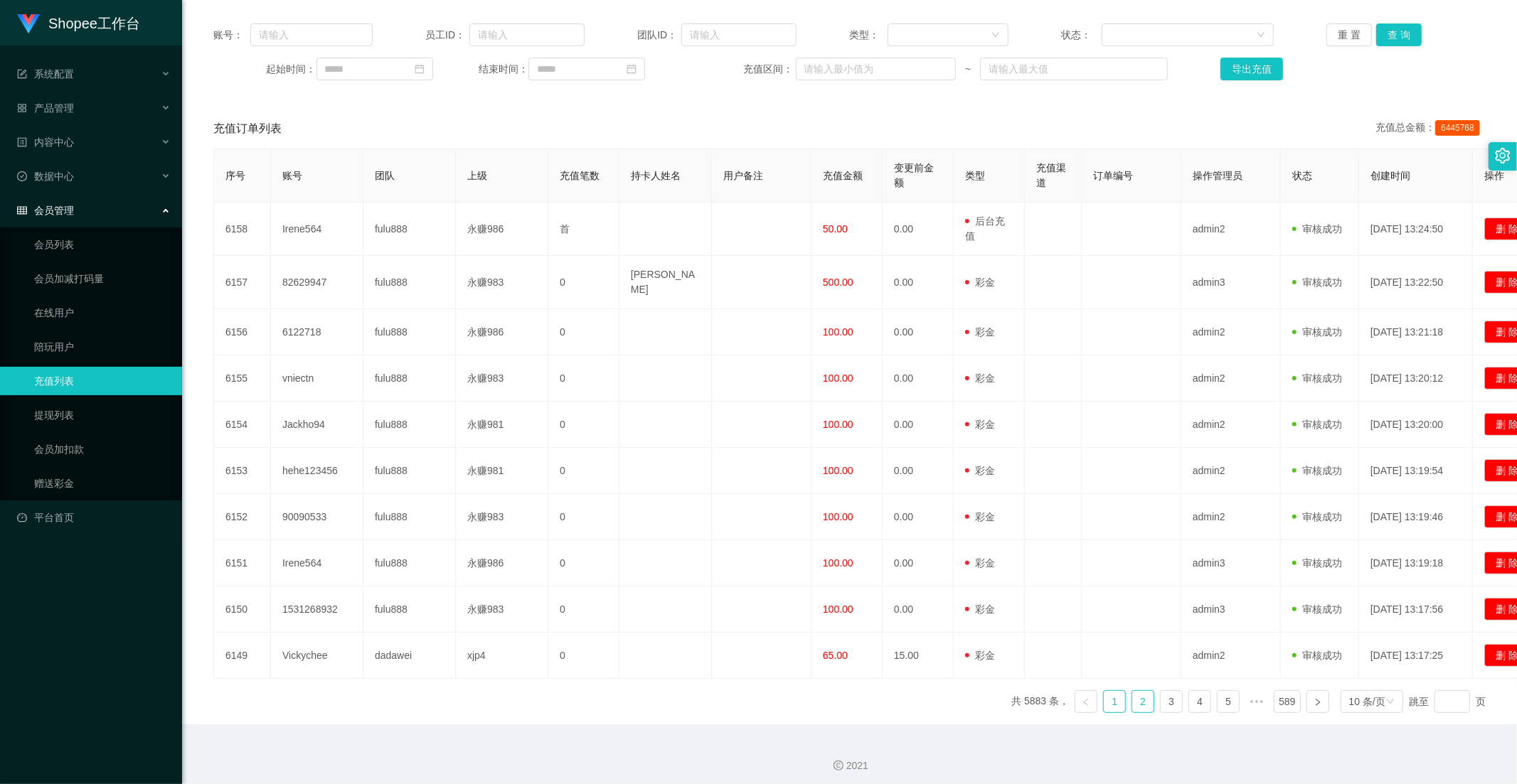
click at [1135, 691] on link "2" at bounding box center [1142, 701] width 21 height 21
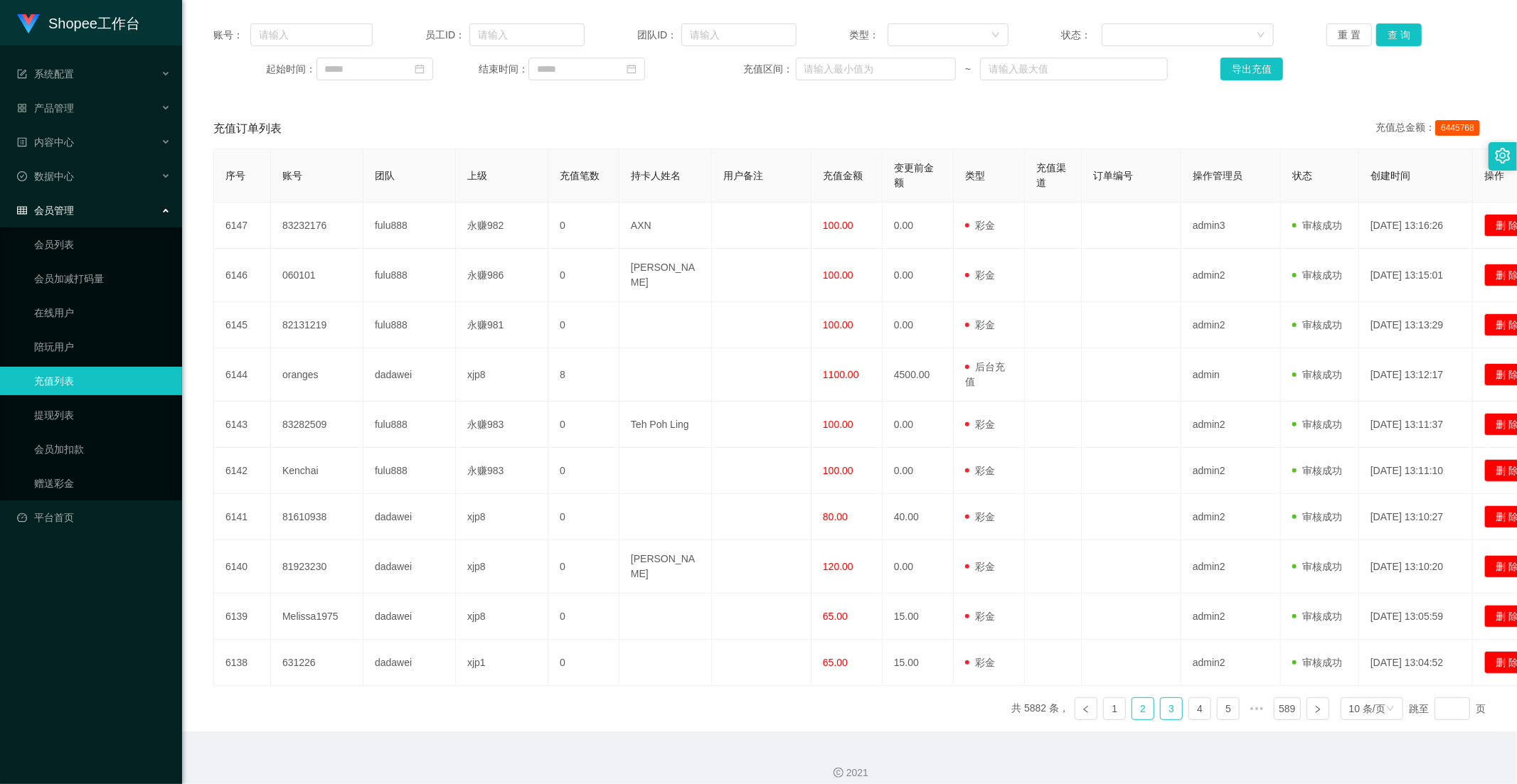
click at [1163, 701] on link "3" at bounding box center [1172, 709] width 21 height 21
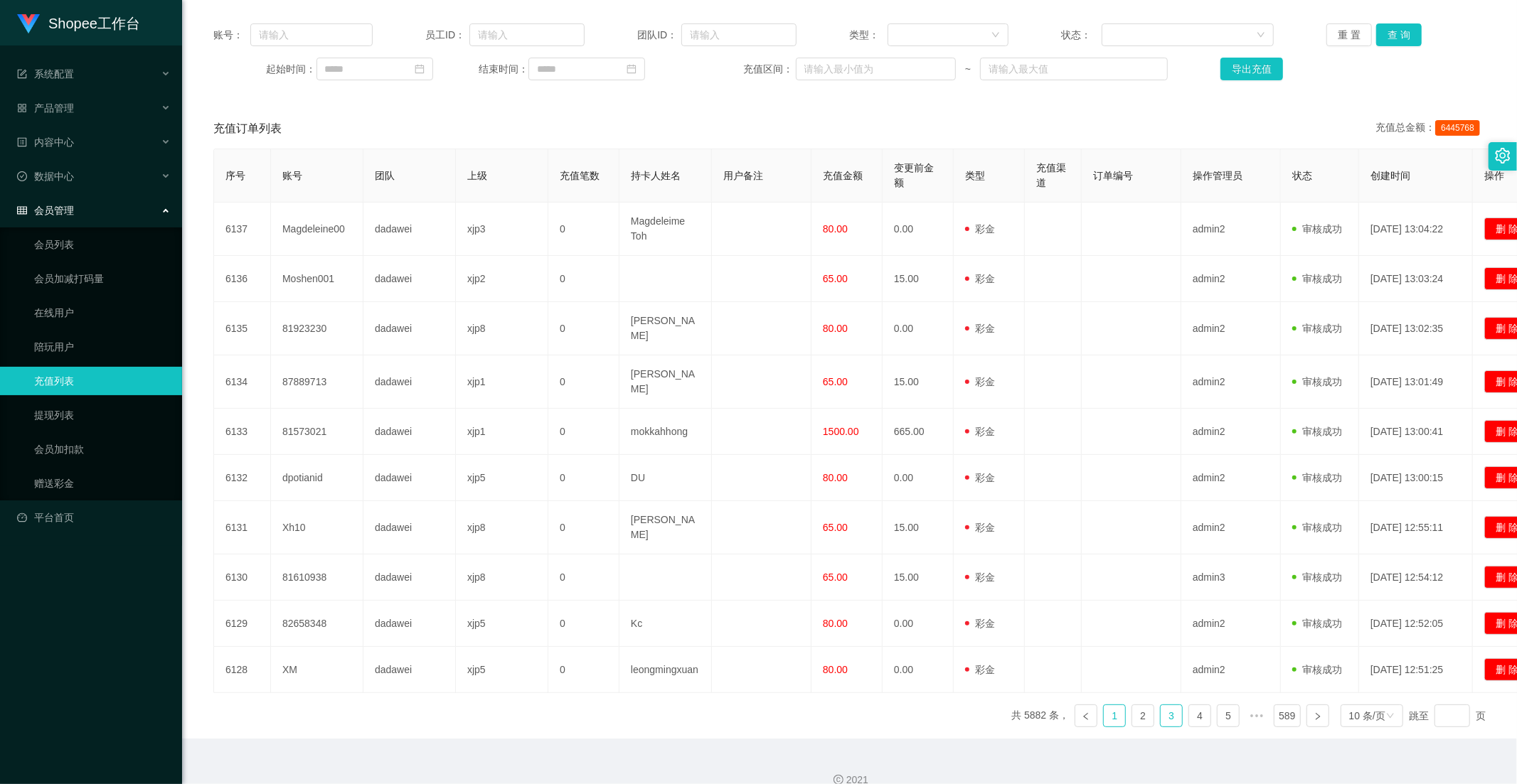
click at [1108, 705] on link "1" at bounding box center [1114, 716] width 21 height 21
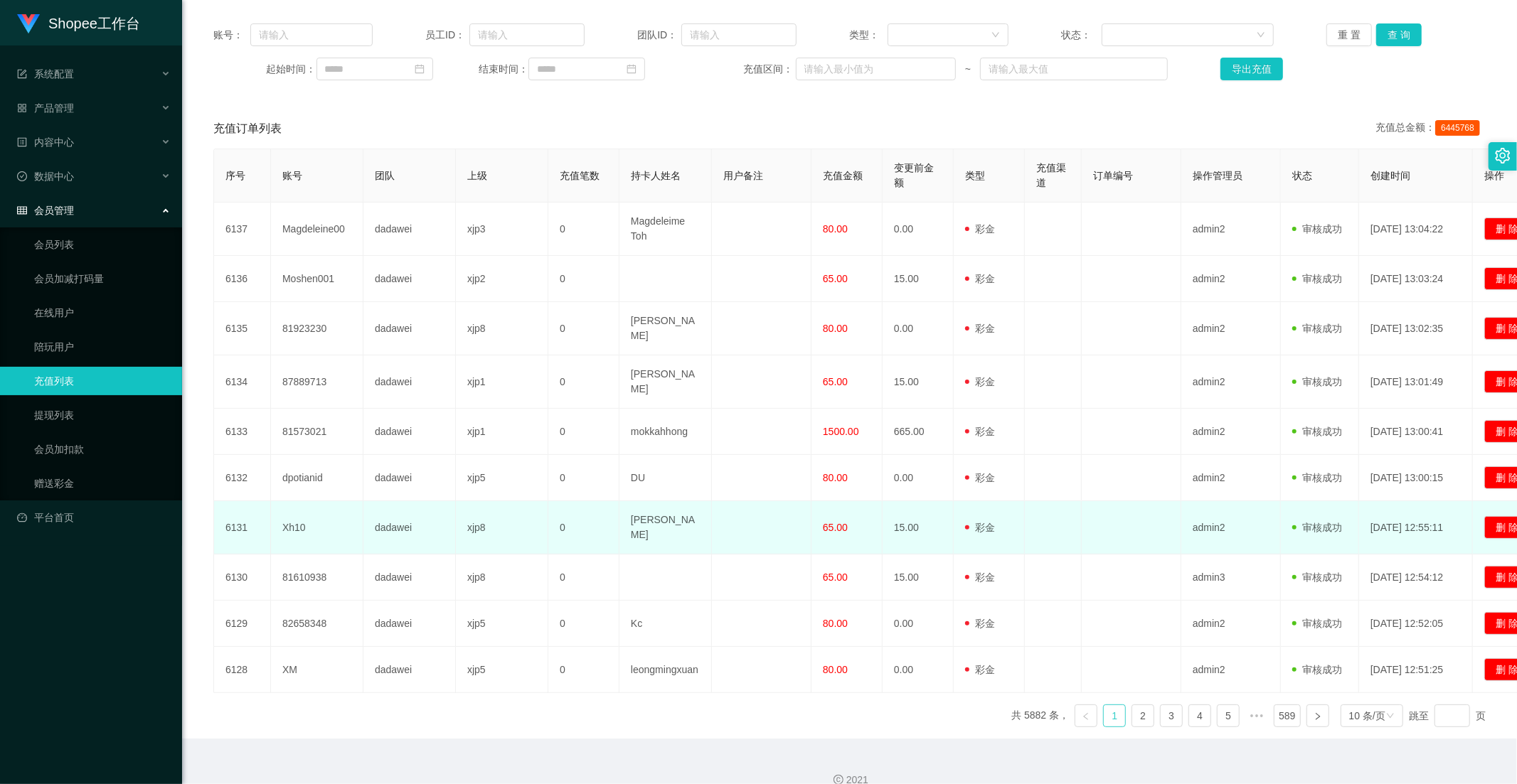
scroll to position [165, 0]
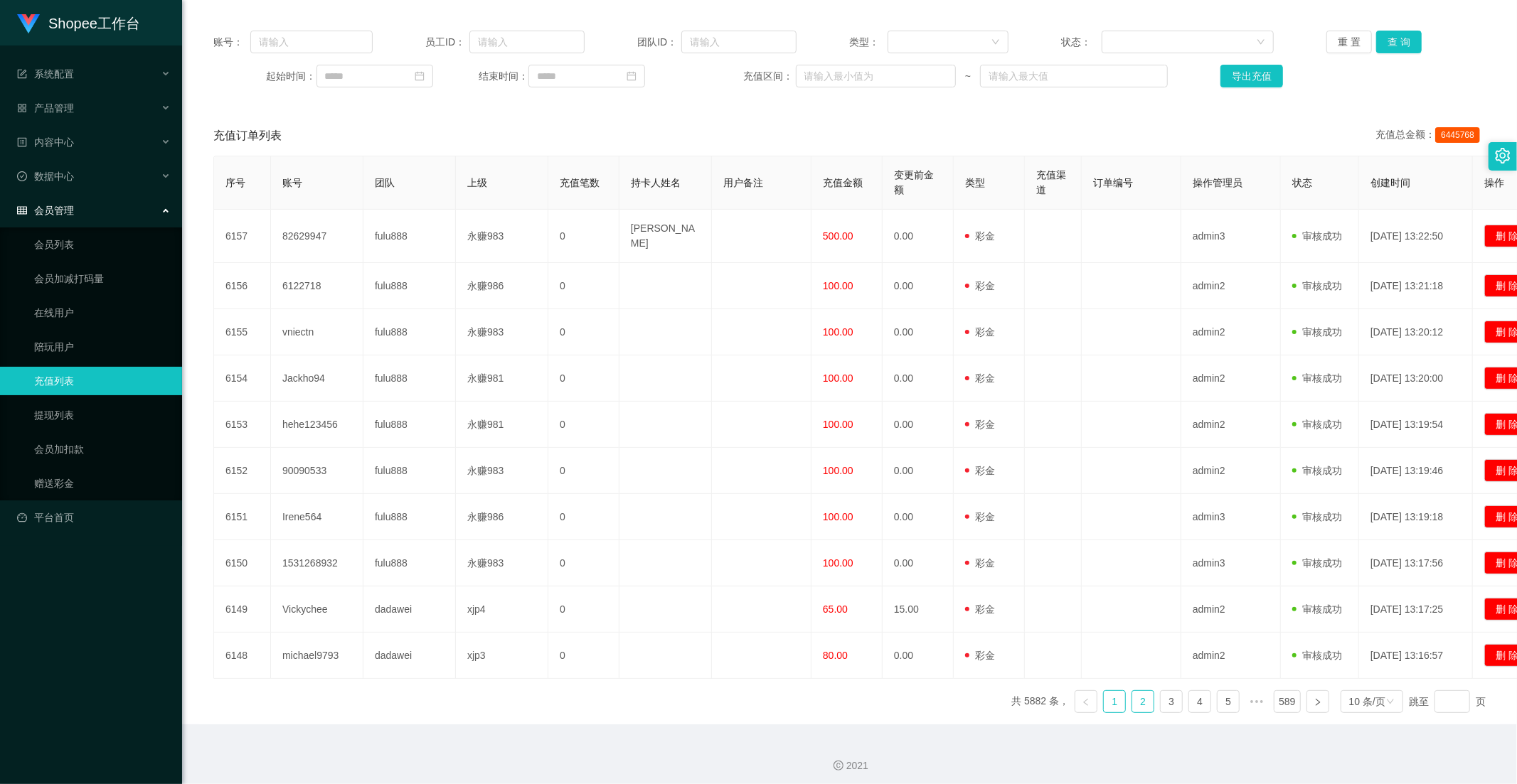
click at [1135, 694] on link "2" at bounding box center [1142, 701] width 21 height 21
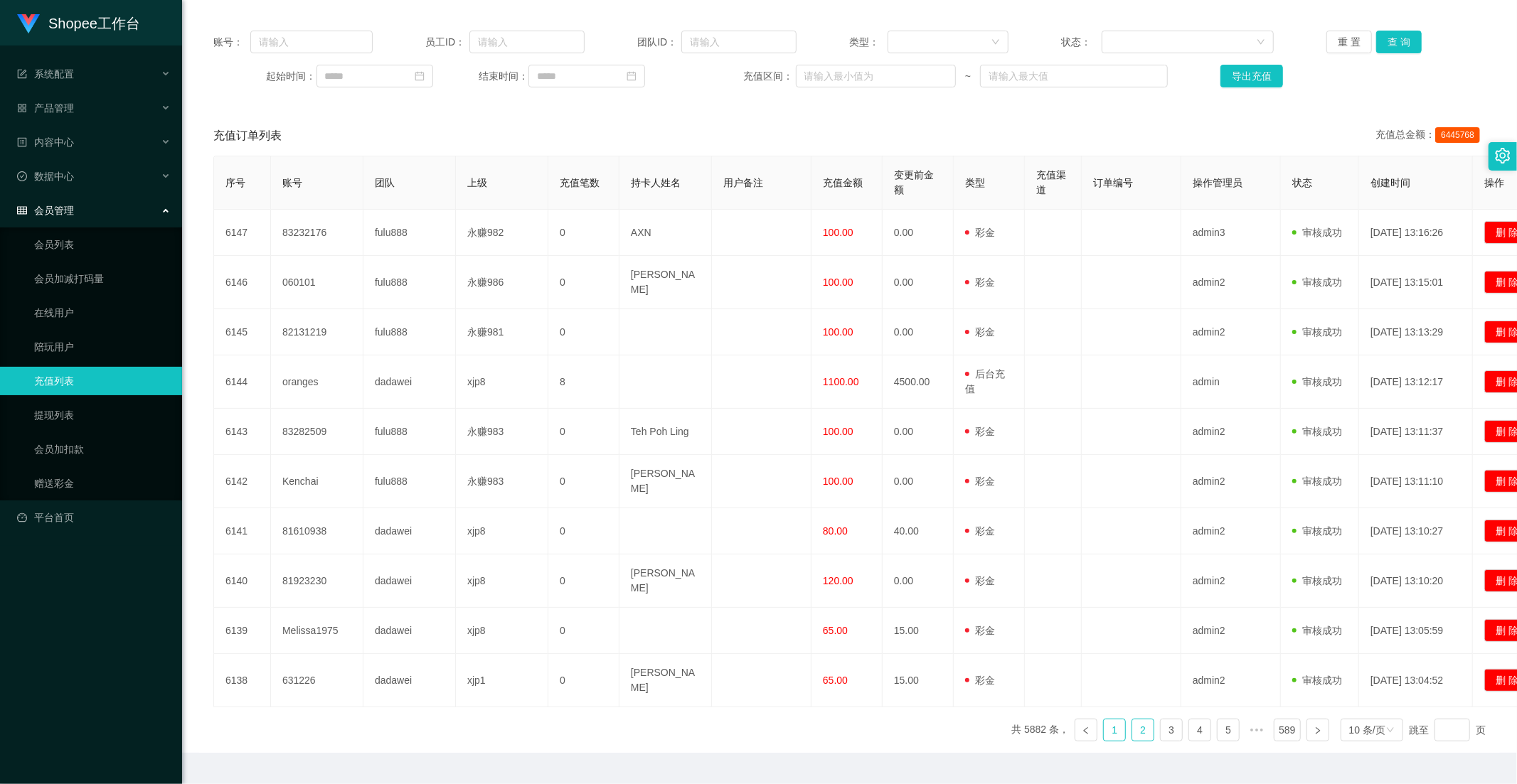
click at [1110, 705] on link "1" at bounding box center [1114, 731] width 21 height 21
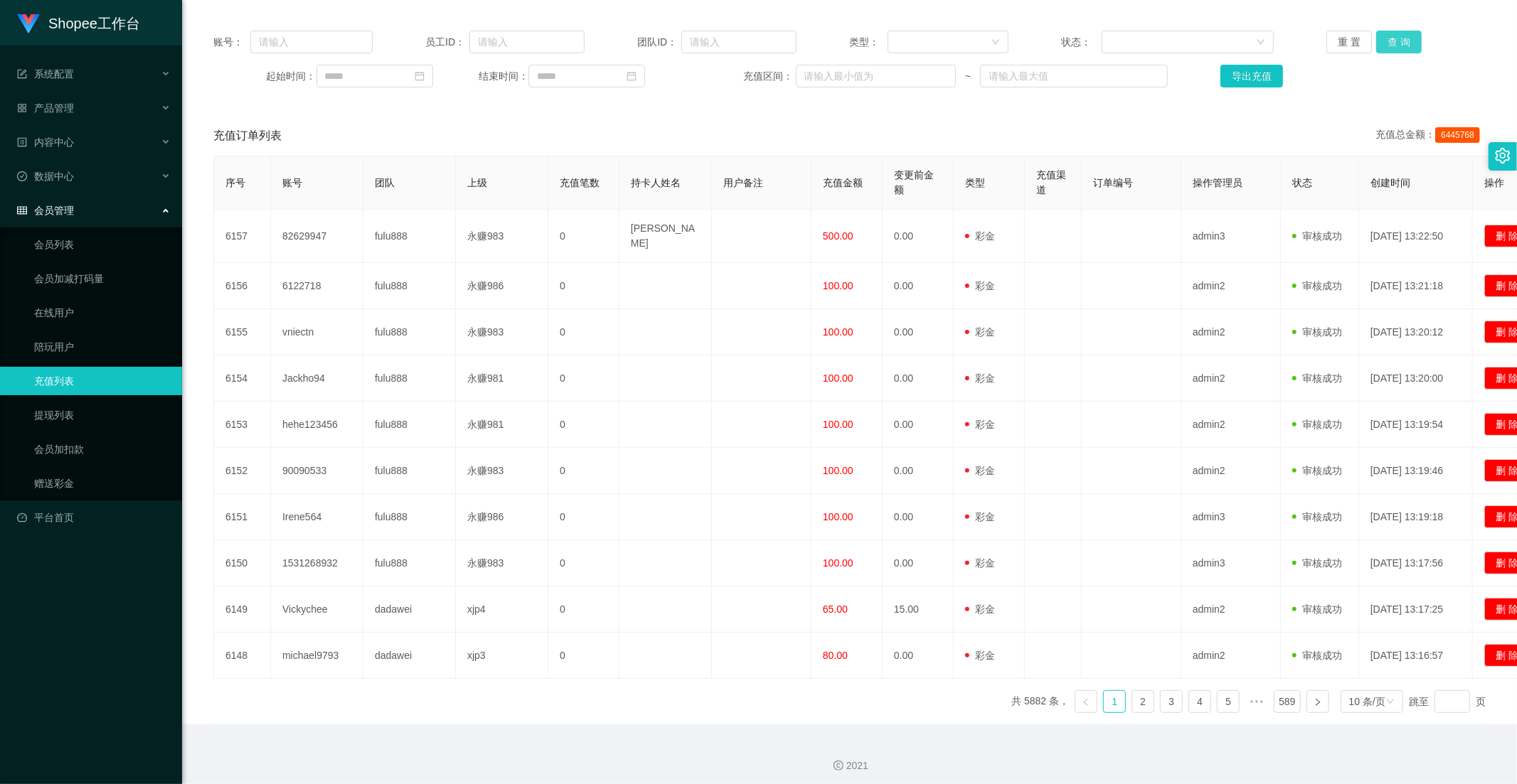
click at [1364, 51] on button "查 询" at bounding box center [1398, 41] width 46 height 22
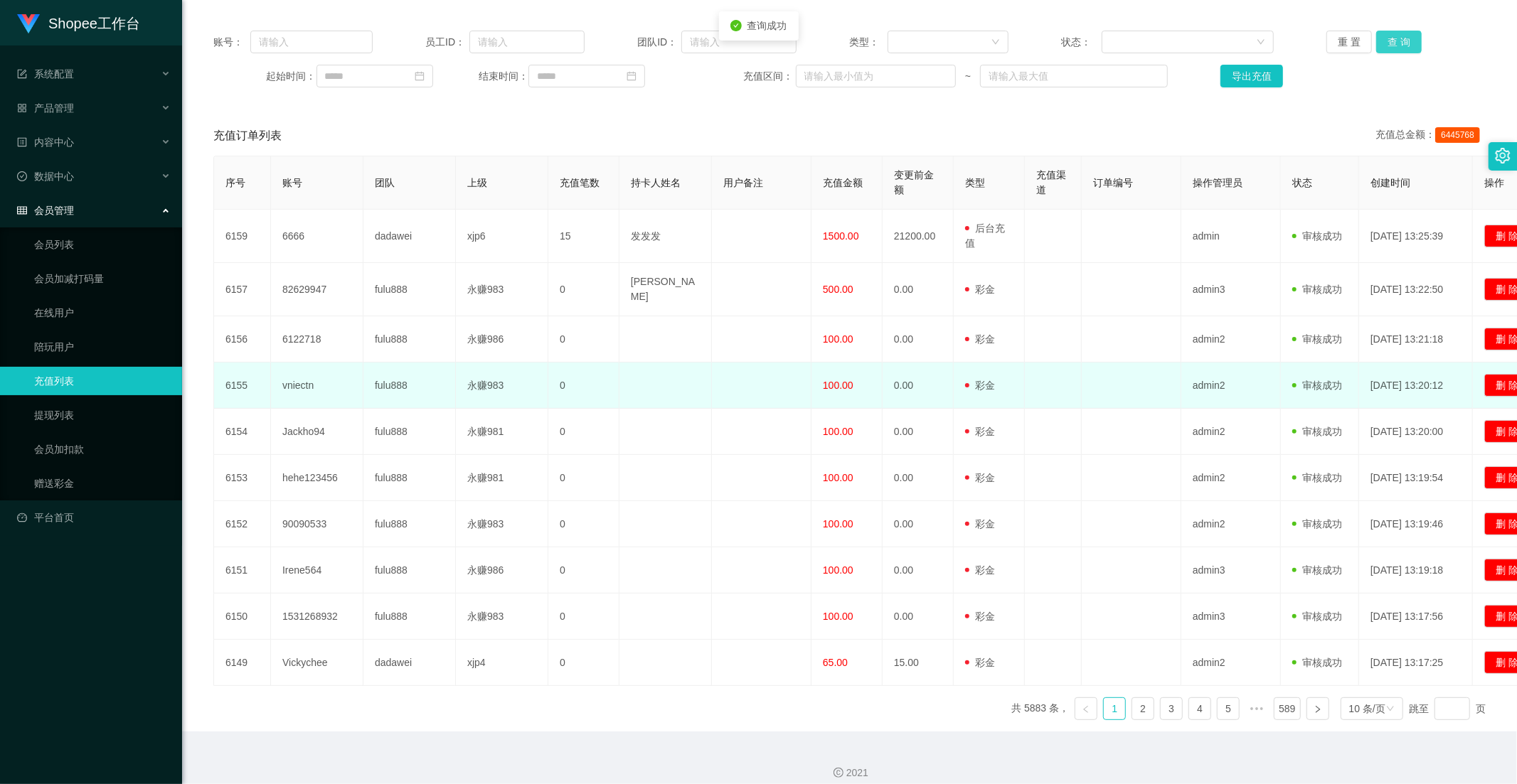
scroll to position [0, 0]
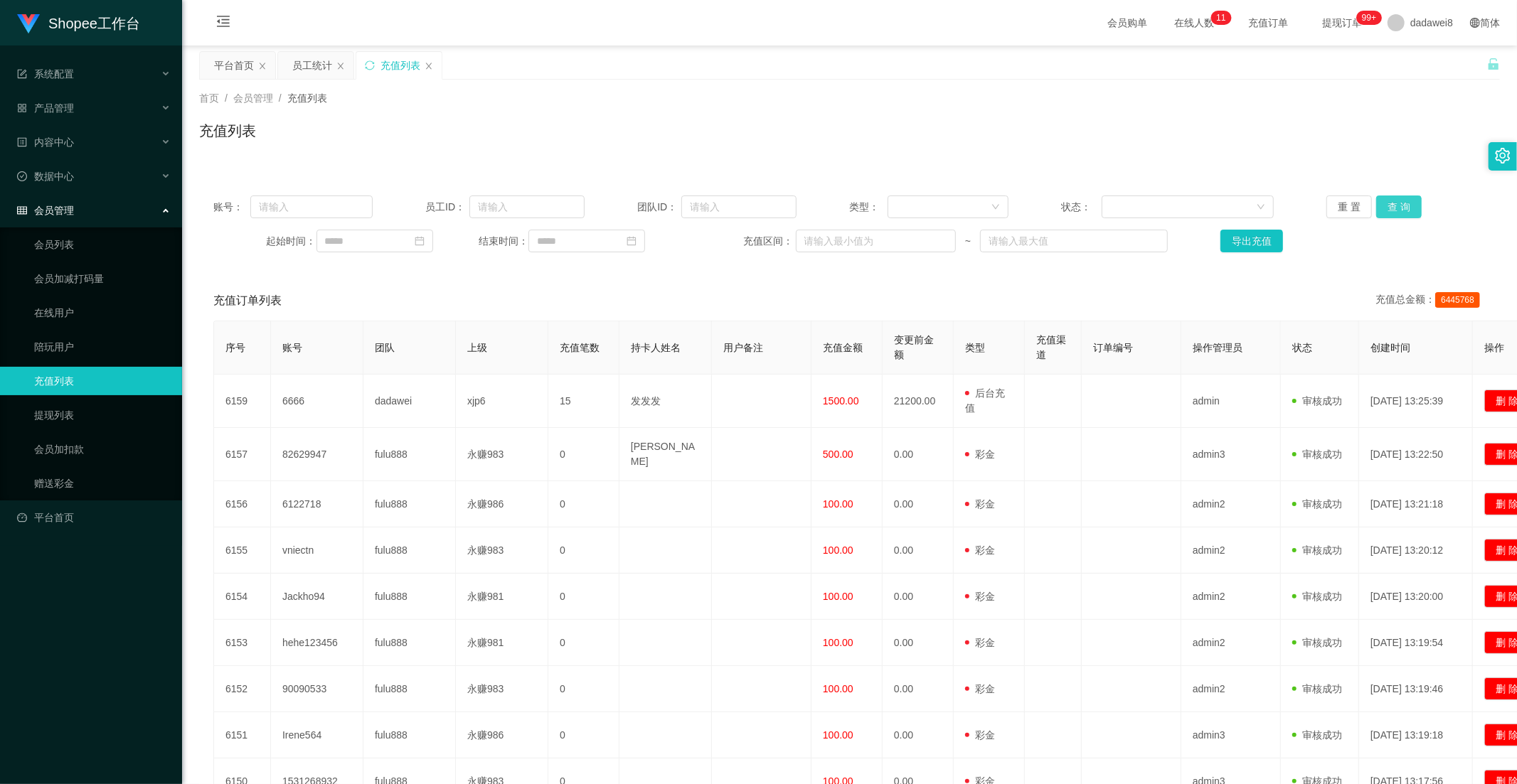
click at [1364, 204] on button "查 询" at bounding box center [1398, 206] width 46 height 22
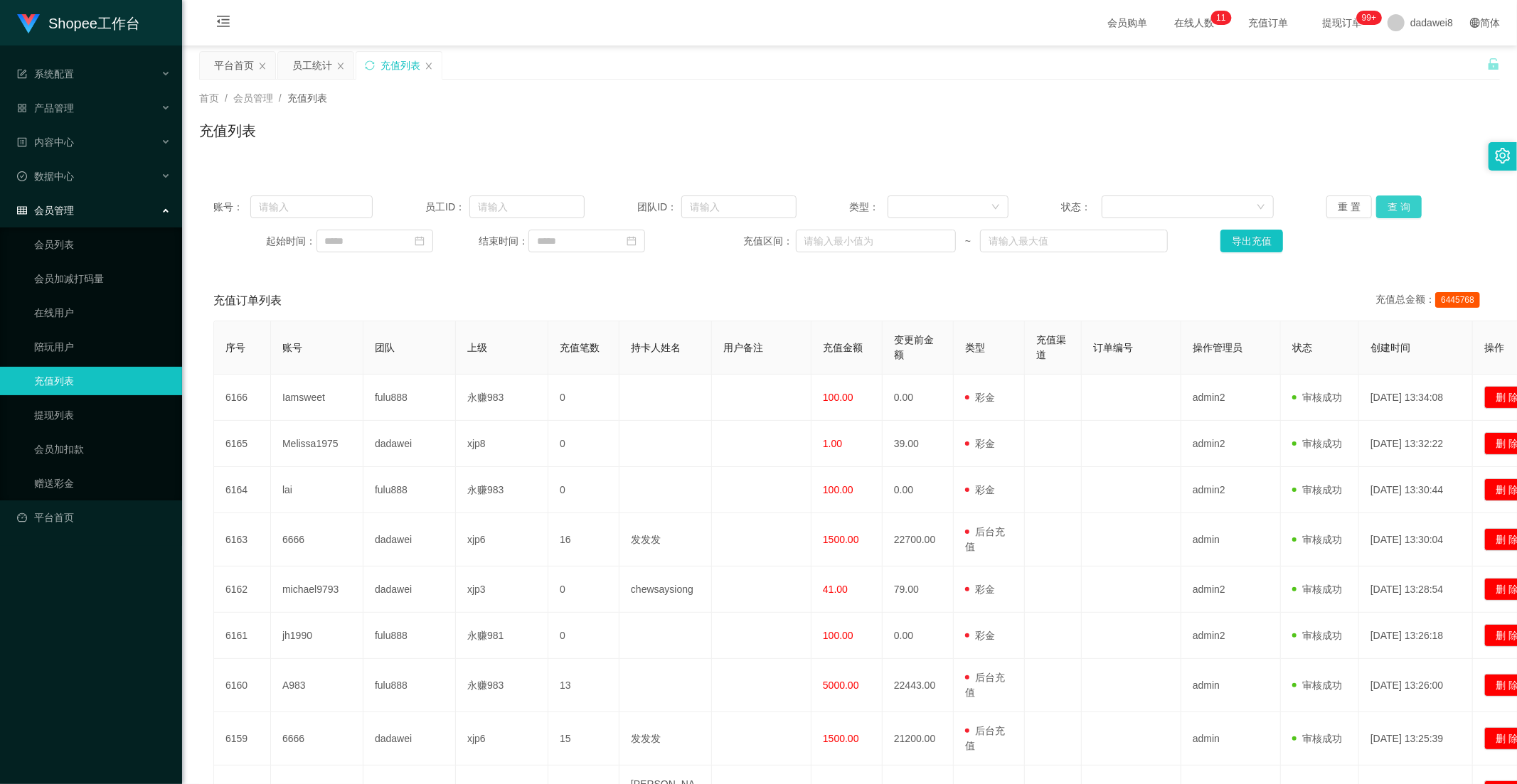
click at [1364, 211] on button "查 询" at bounding box center [1398, 206] width 46 height 22
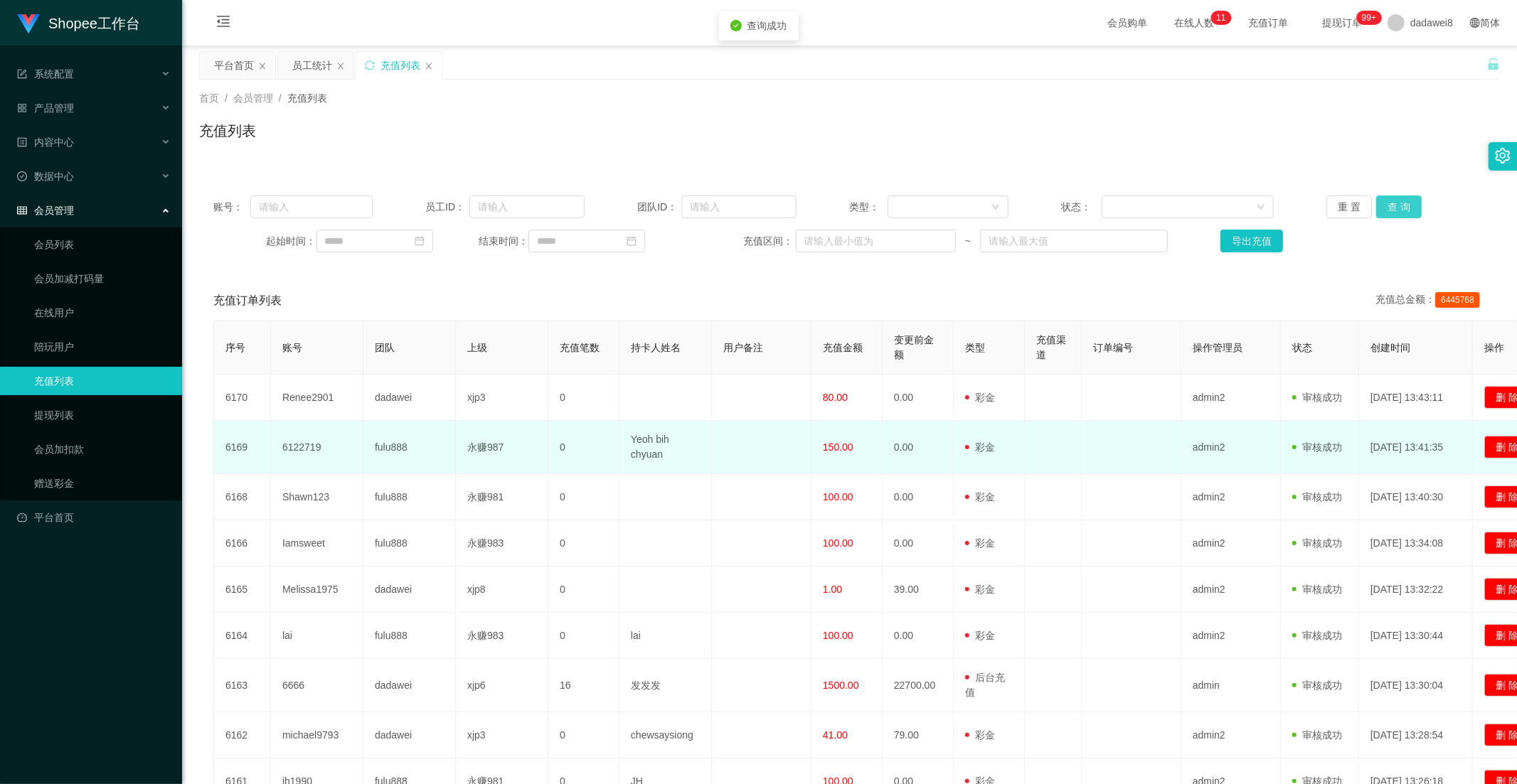
scroll to position [158, 0]
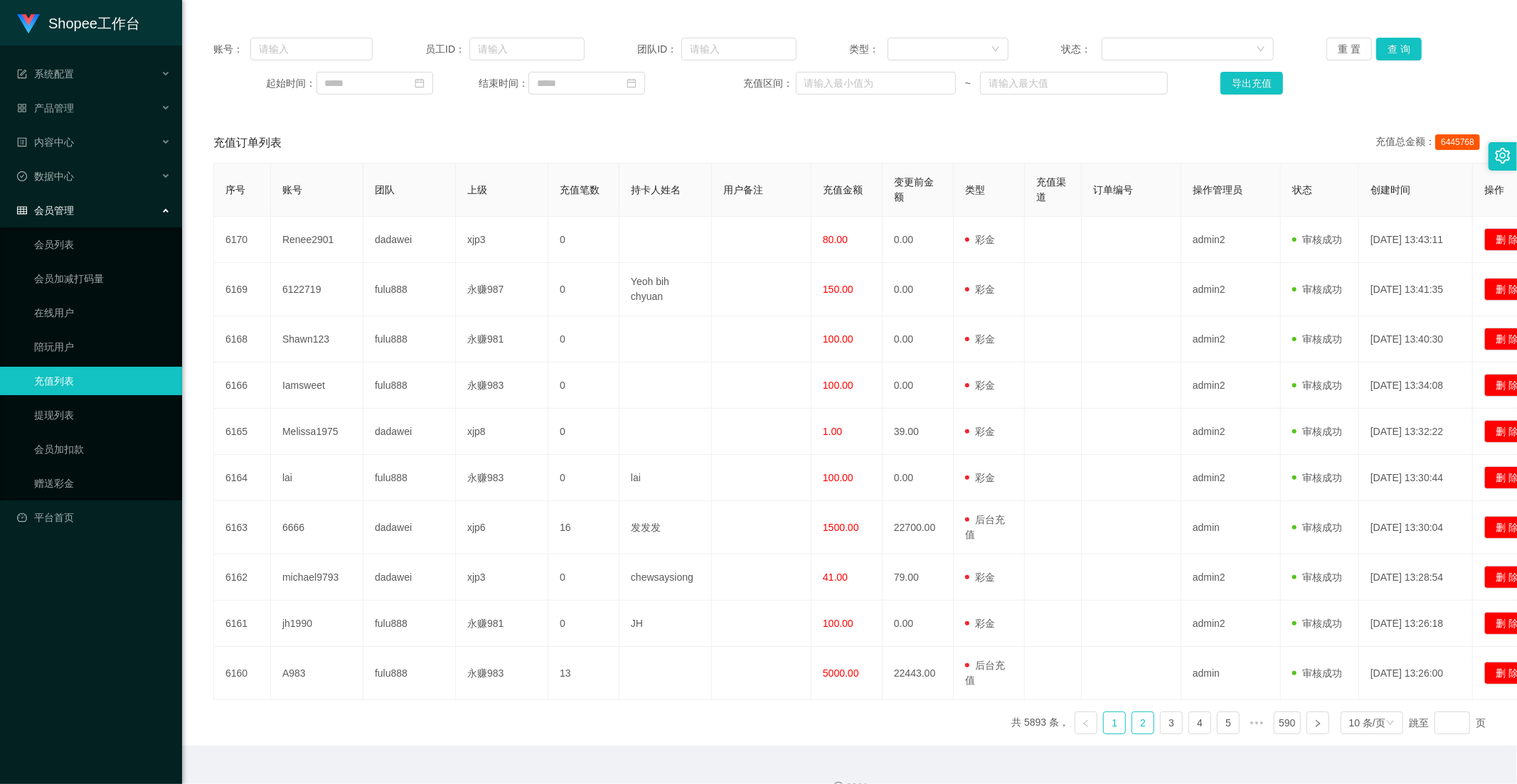
click at [1140, 705] on link "2" at bounding box center [1142, 723] width 21 height 21
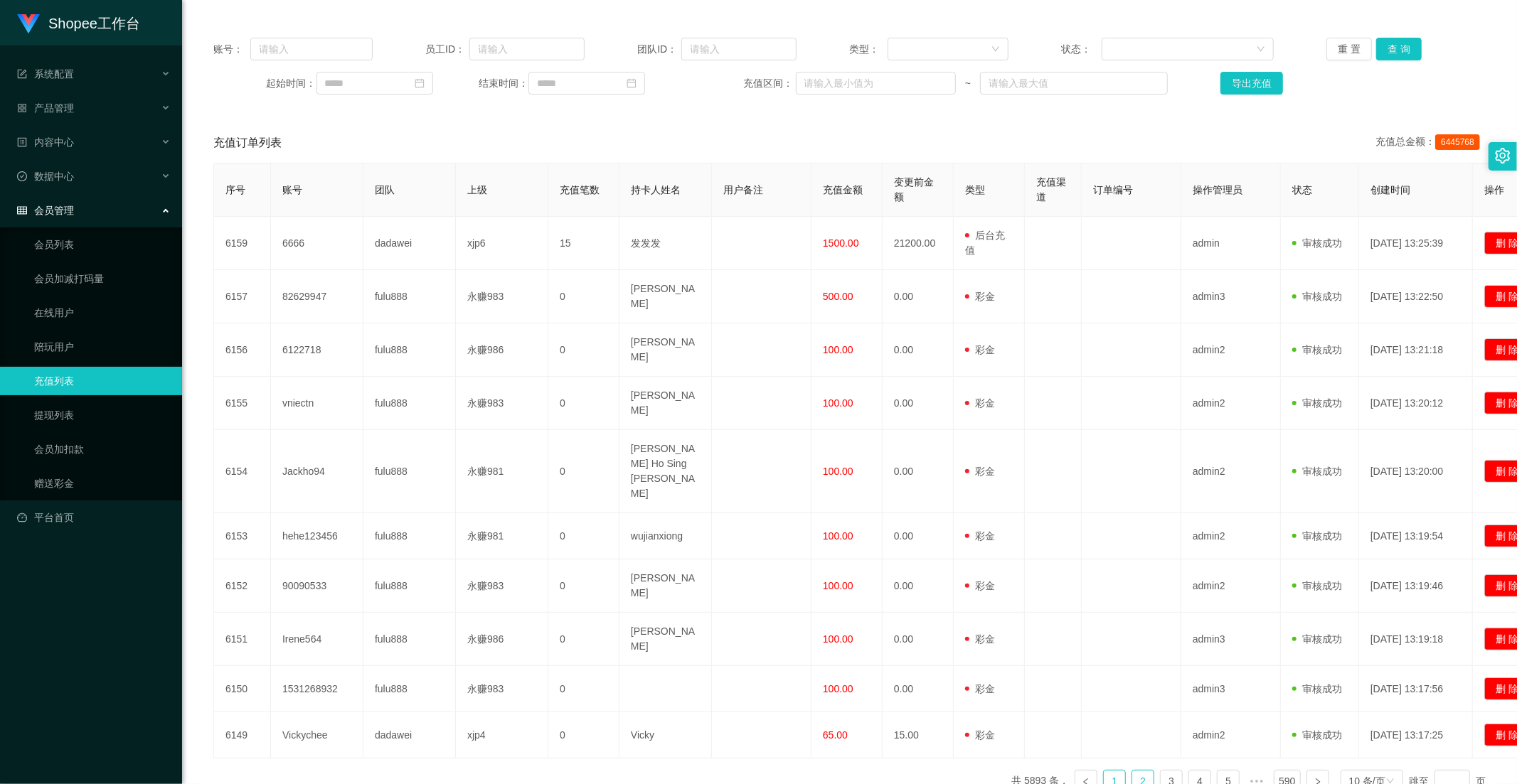
click at [1103, 705] on link "1" at bounding box center [1114, 781] width 21 height 21
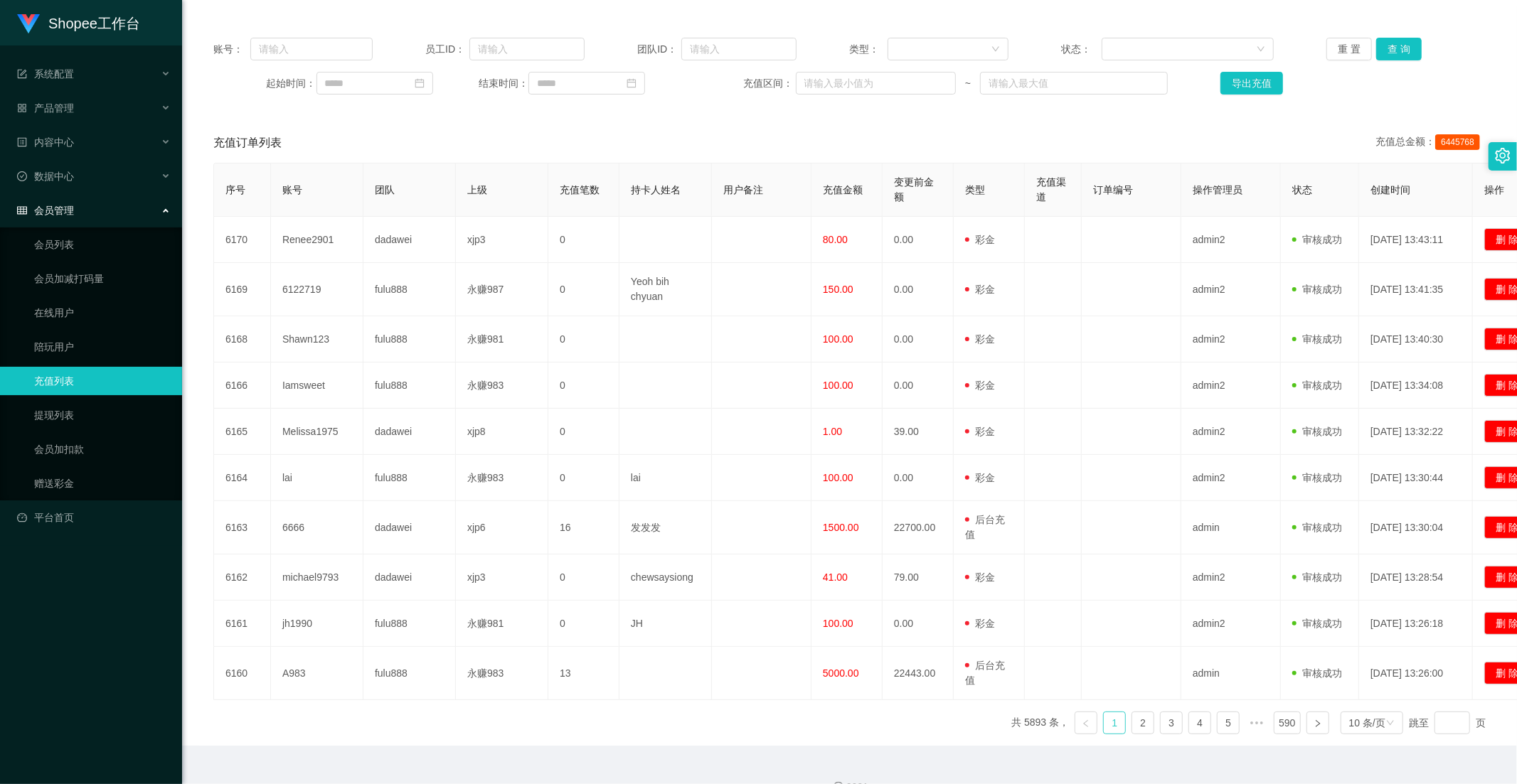
scroll to position [0, 0]
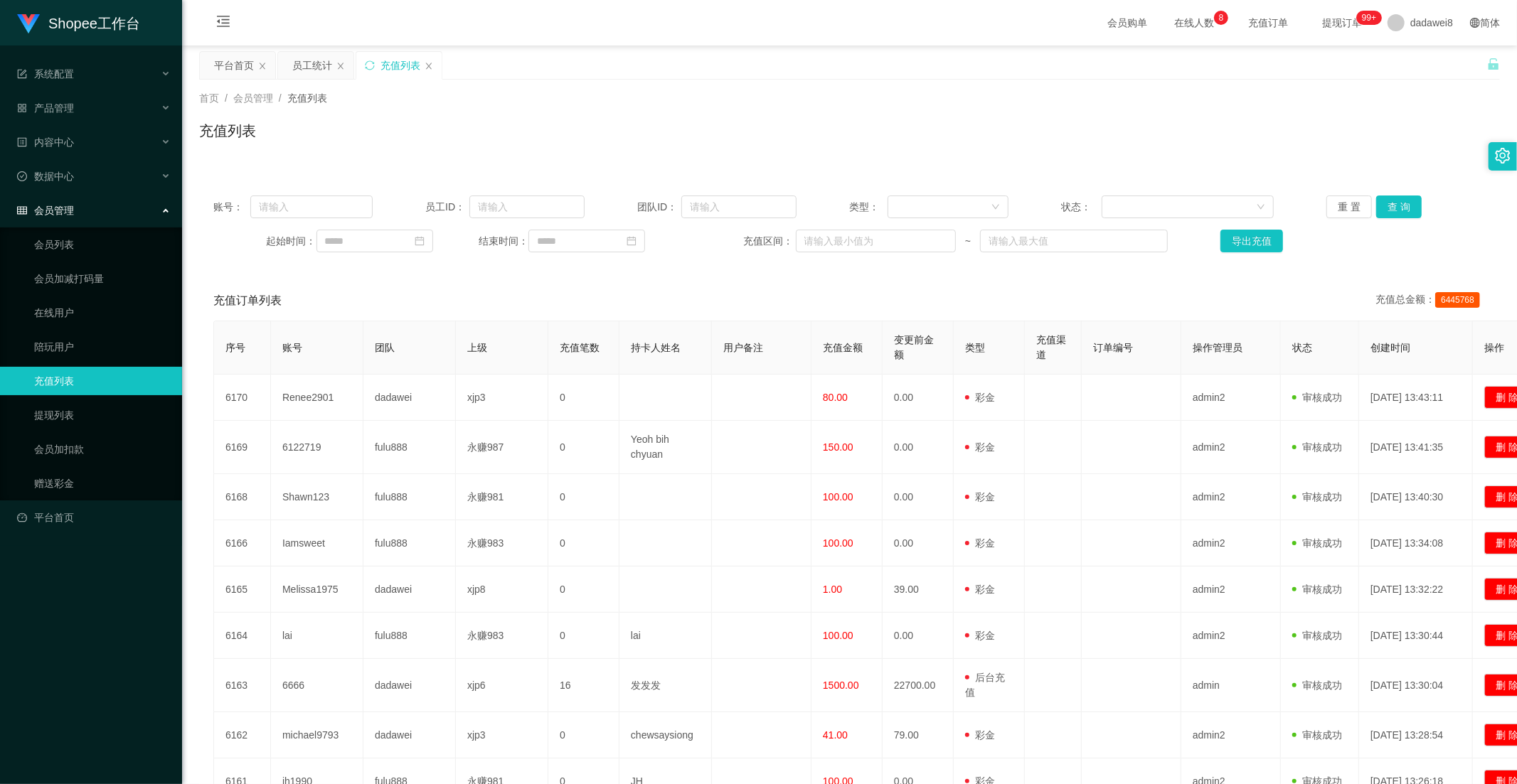
click at [313, 83] on div "首页 / 会员管理 / 充值列表 / 充值列表" at bounding box center [849, 122] width 1335 height 85
click at [313, 80] on div "首页 / 会员管理 / 充值列表 / 充值列表" at bounding box center [849, 122] width 1335 height 85
drag, startPoint x: 313, startPoint y: 69, endPoint x: 365, endPoint y: 80, distance: 53.2
click at [313, 69] on div "员工统计" at bounding box center [311, 65] width 40 height 27
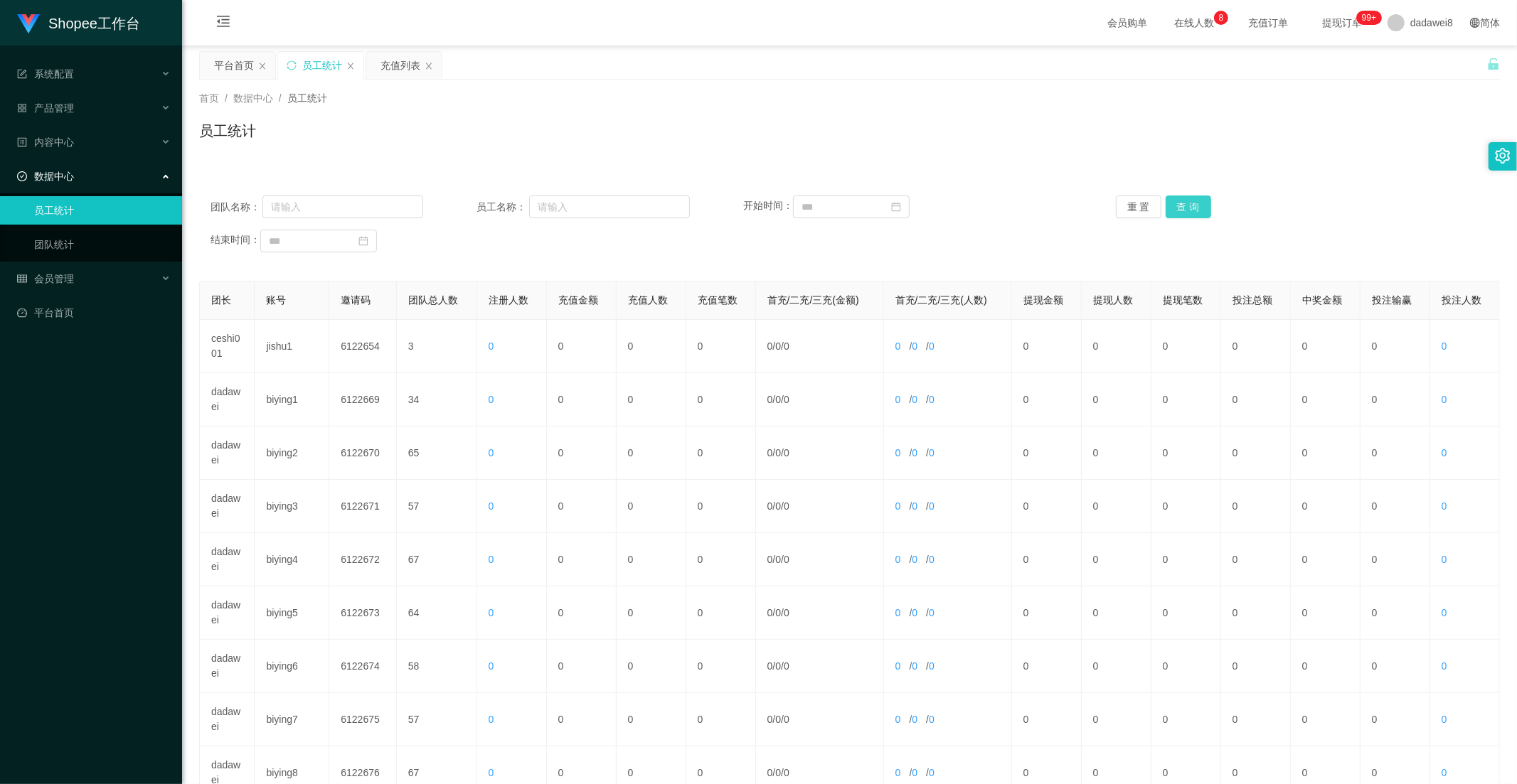
click at [1172, 204] on button "查 询" at bounding box center [1188, 206] width 46 height 22
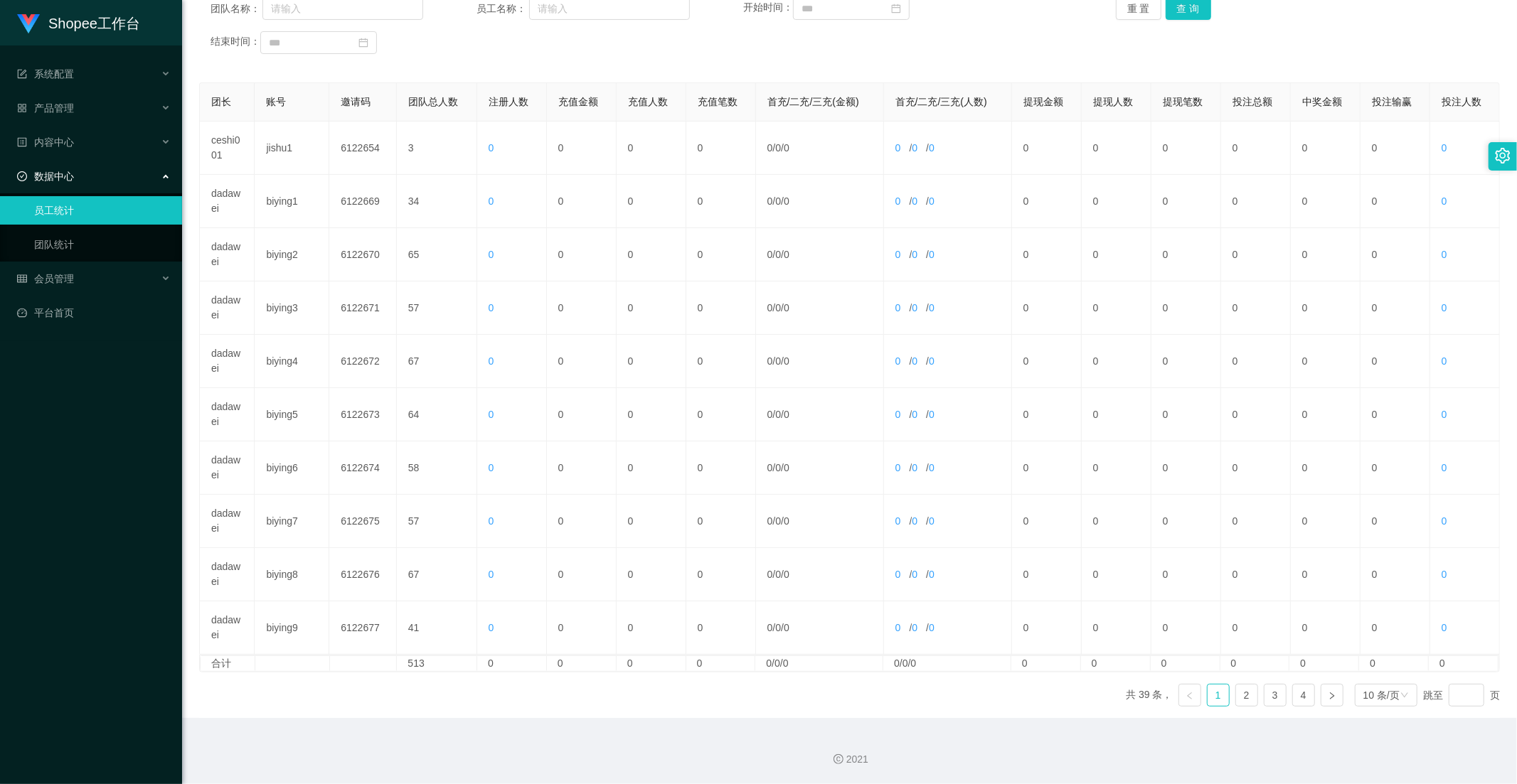
click at [1282, 696] on ul "共 39 条， 1 2 3 4 10 条/页 跳至 页" at bounding box center [1313, 695] width 374 height 22
click at [1293, 696] on link "4" at bounding box center [1304, 695] width 21 height 21
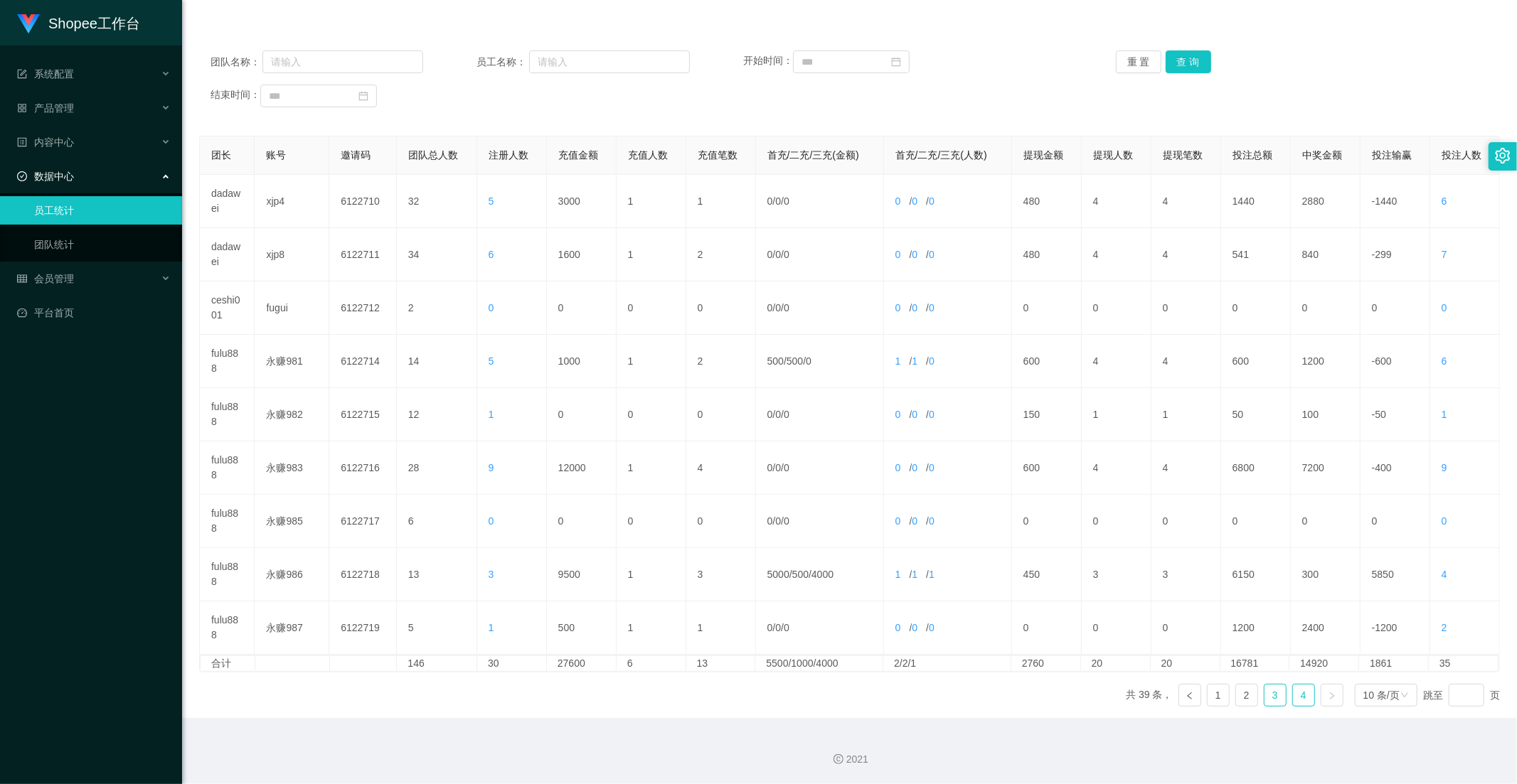
click at [1269, 695] on link "3" at bounding box center [1275, 695] width 21 height 21
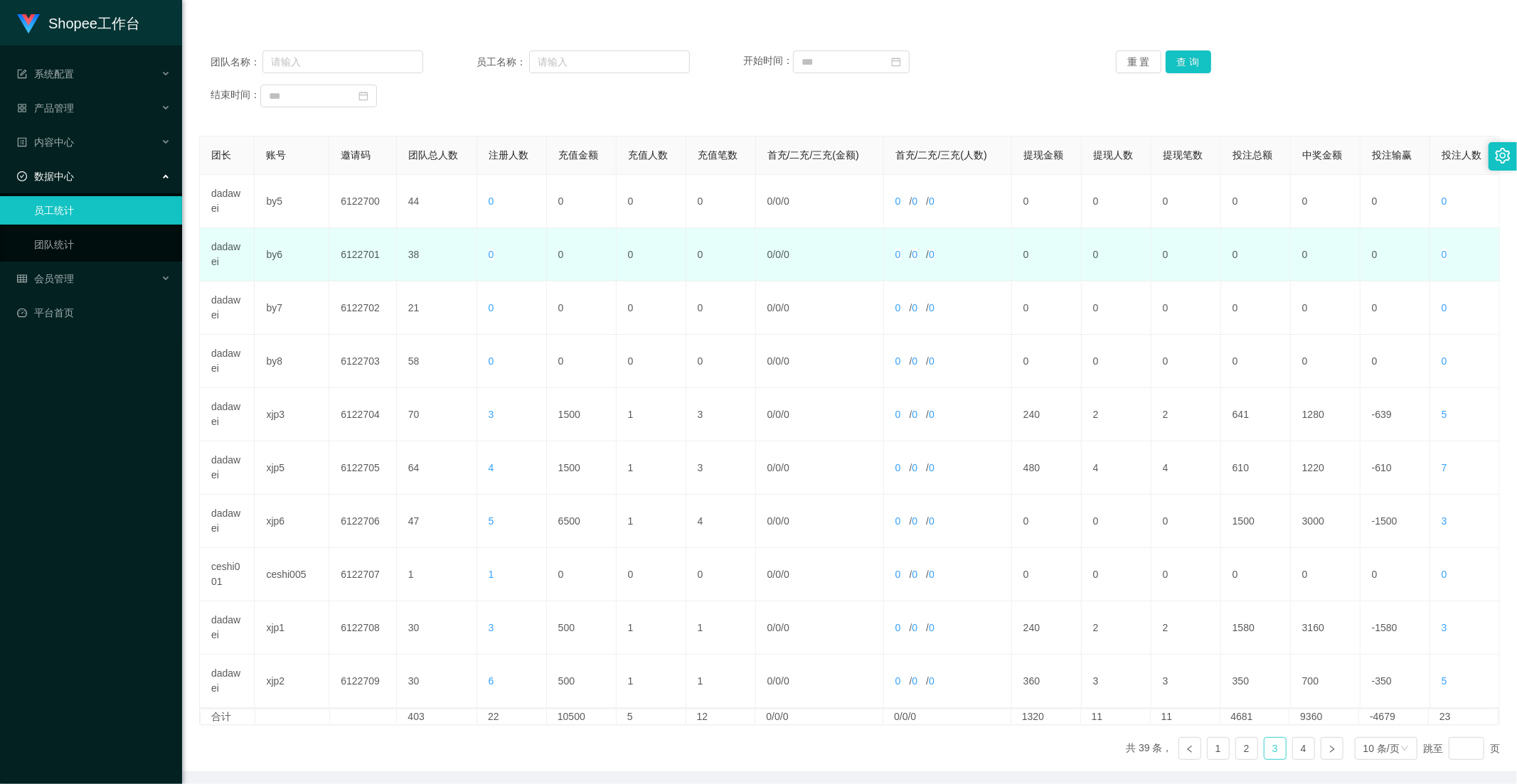
scroll to position [0, 0]
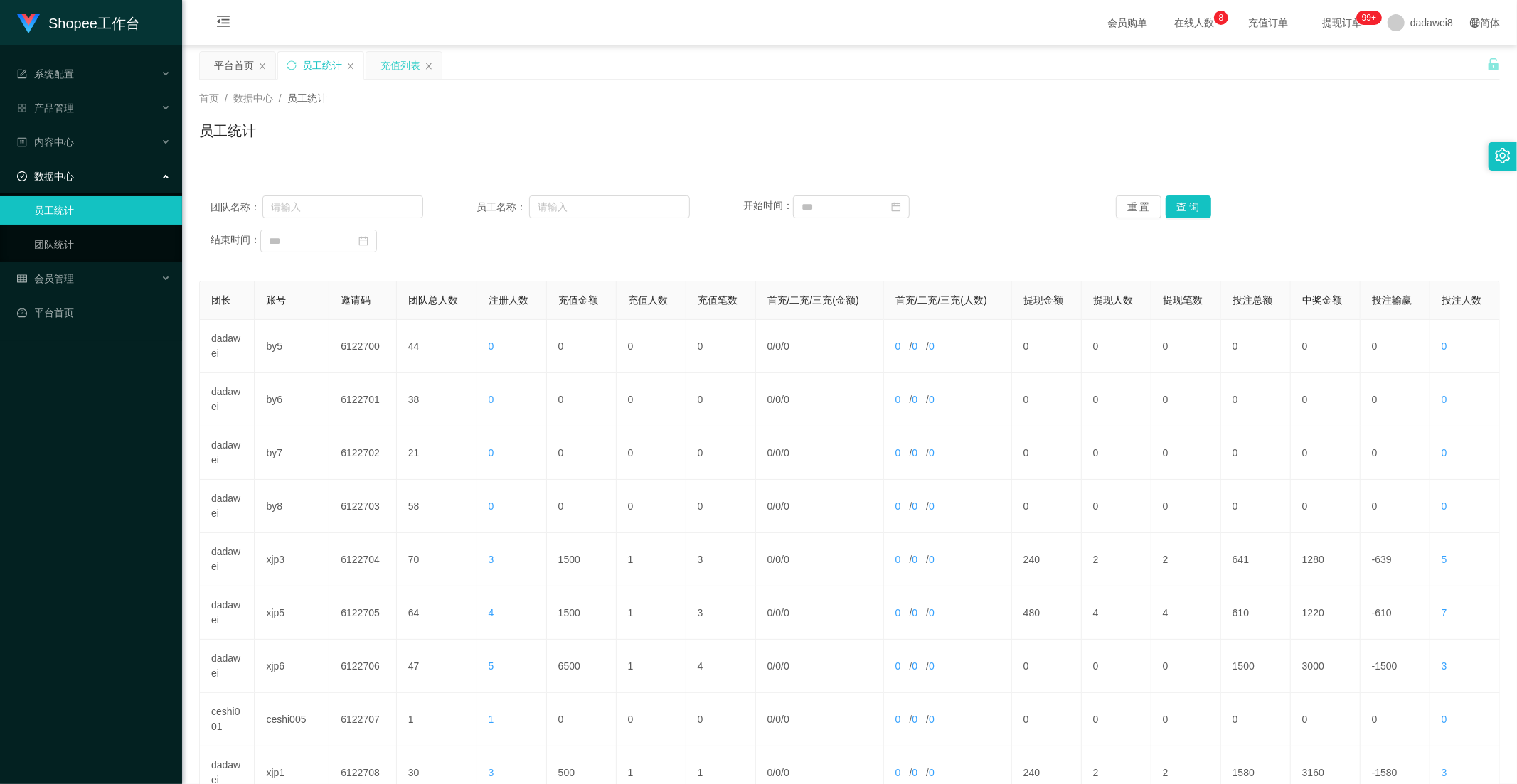
click at [382, 77] on div "充值列表" at bounding box center [400, 65] width 40 height 27
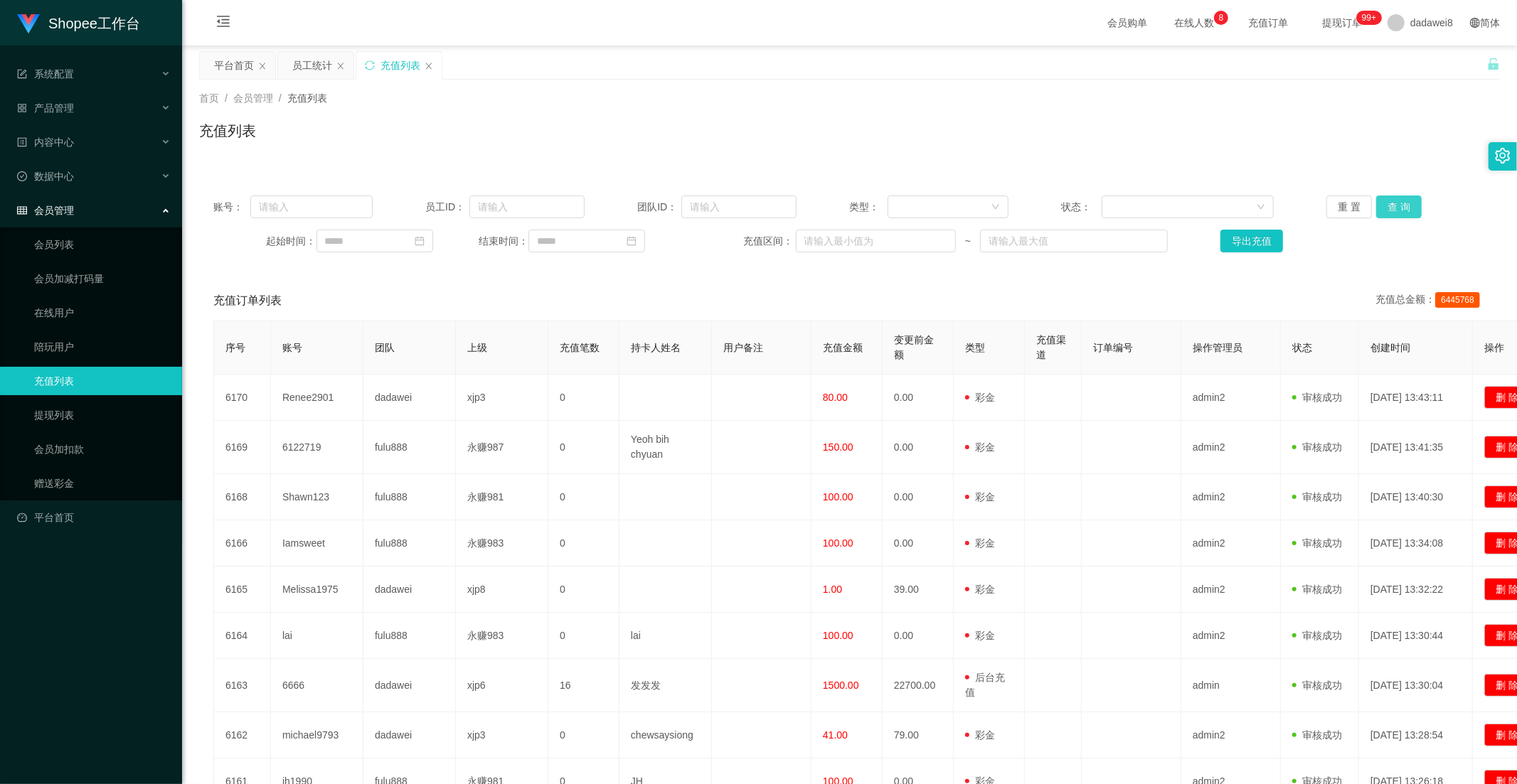
click at [1364, 204] on button "查 询" at bounding box center [1398, 206] width 46 height 22
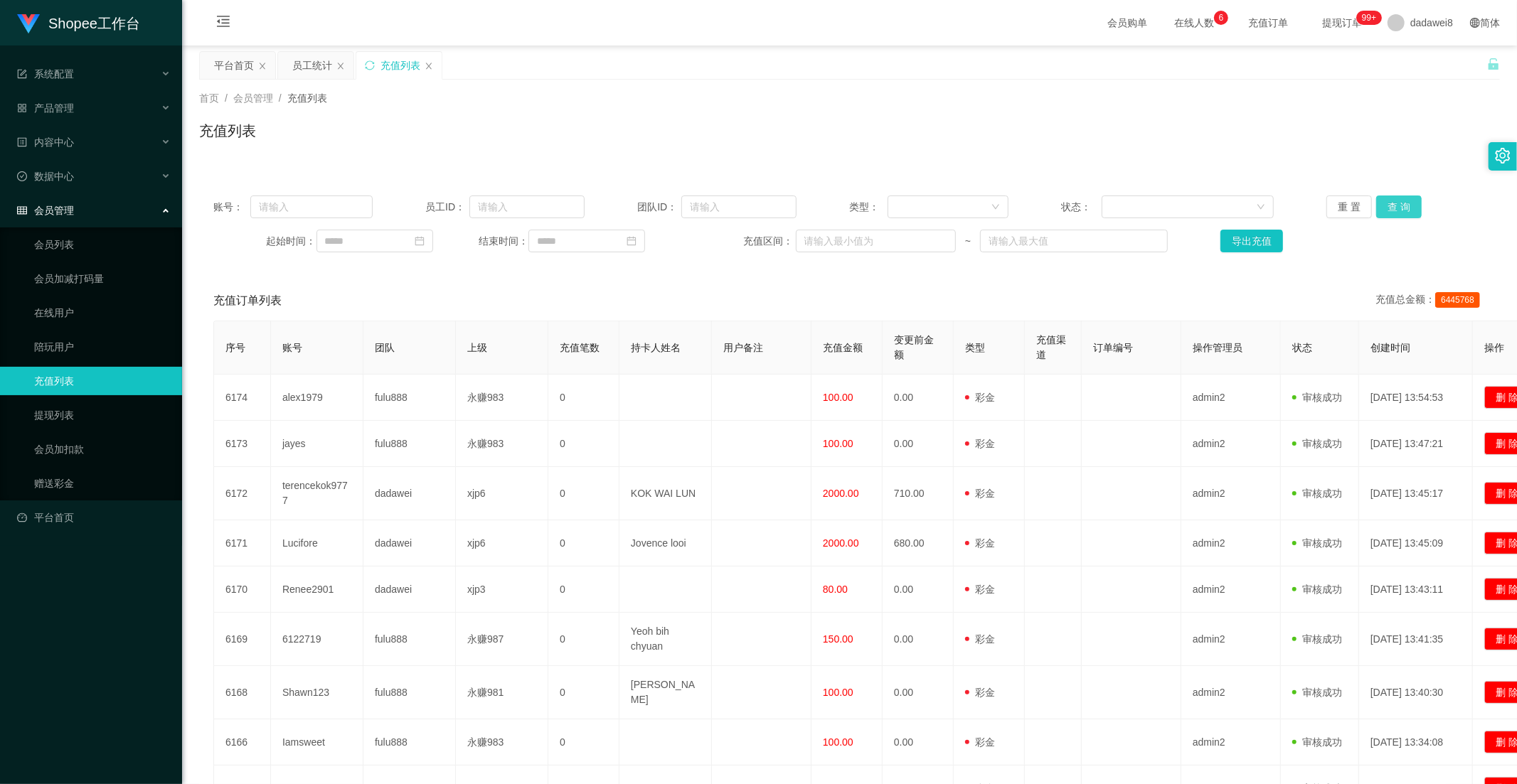
click at [1364, 202] on button "查 询" at bounding box center [1398, 206] width 46 height 22
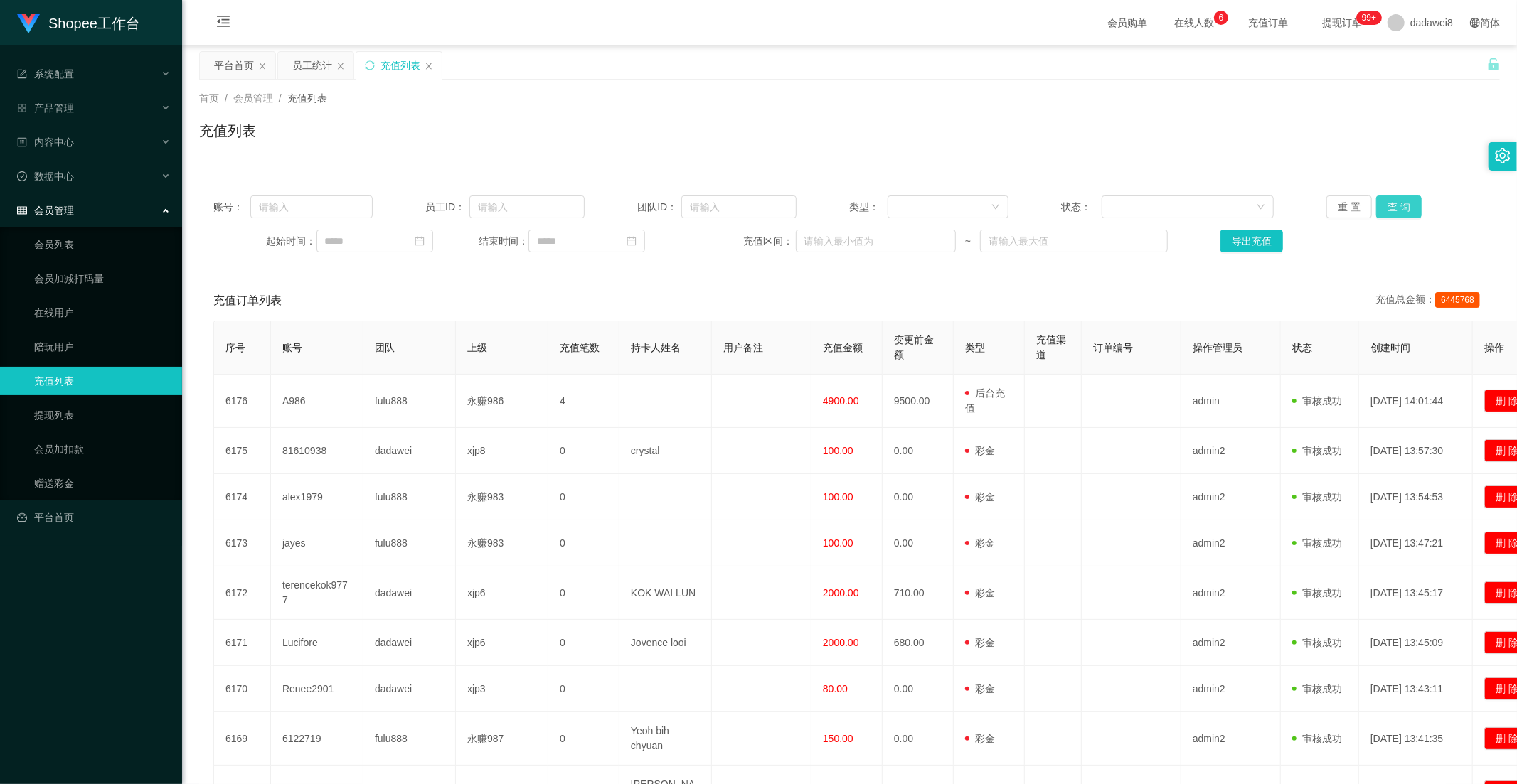
scroll to position [158, 0]
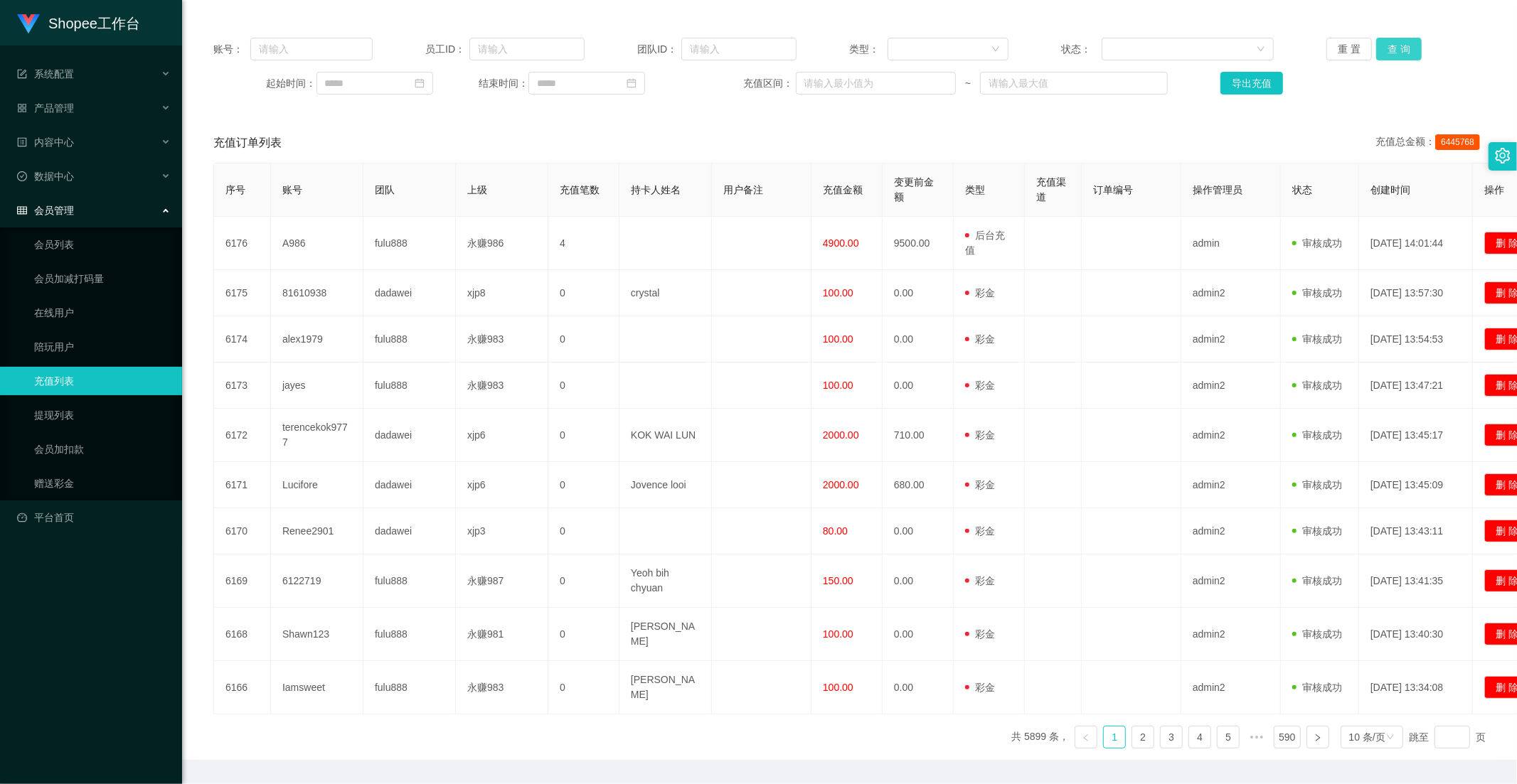
click at [1364, 52] on button "查 询" at bounding box center [1398, 49] width 46 height 22
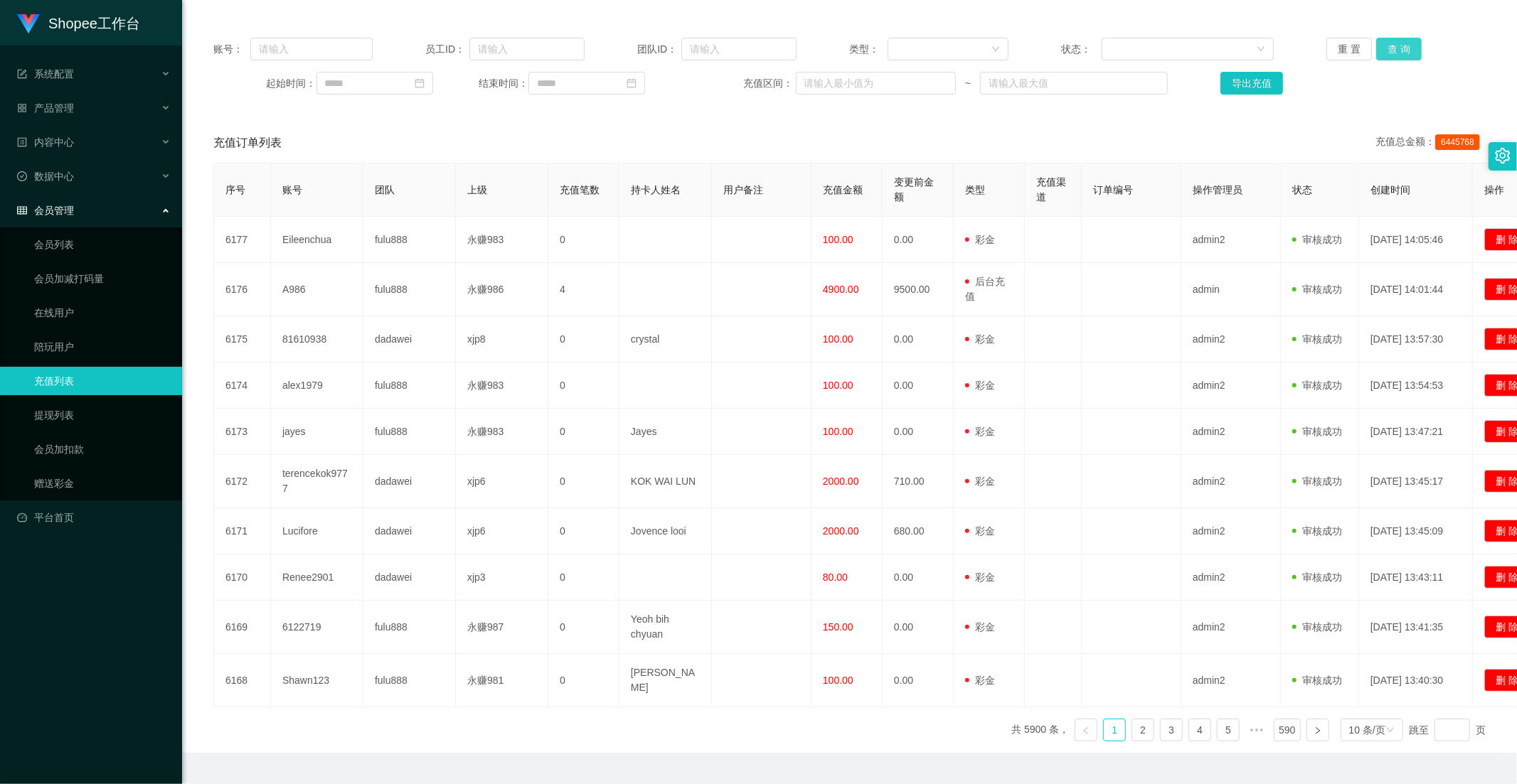
click at [1364, 52] on button "查 询" at bounding box center [1398, 49] width 46 height 22
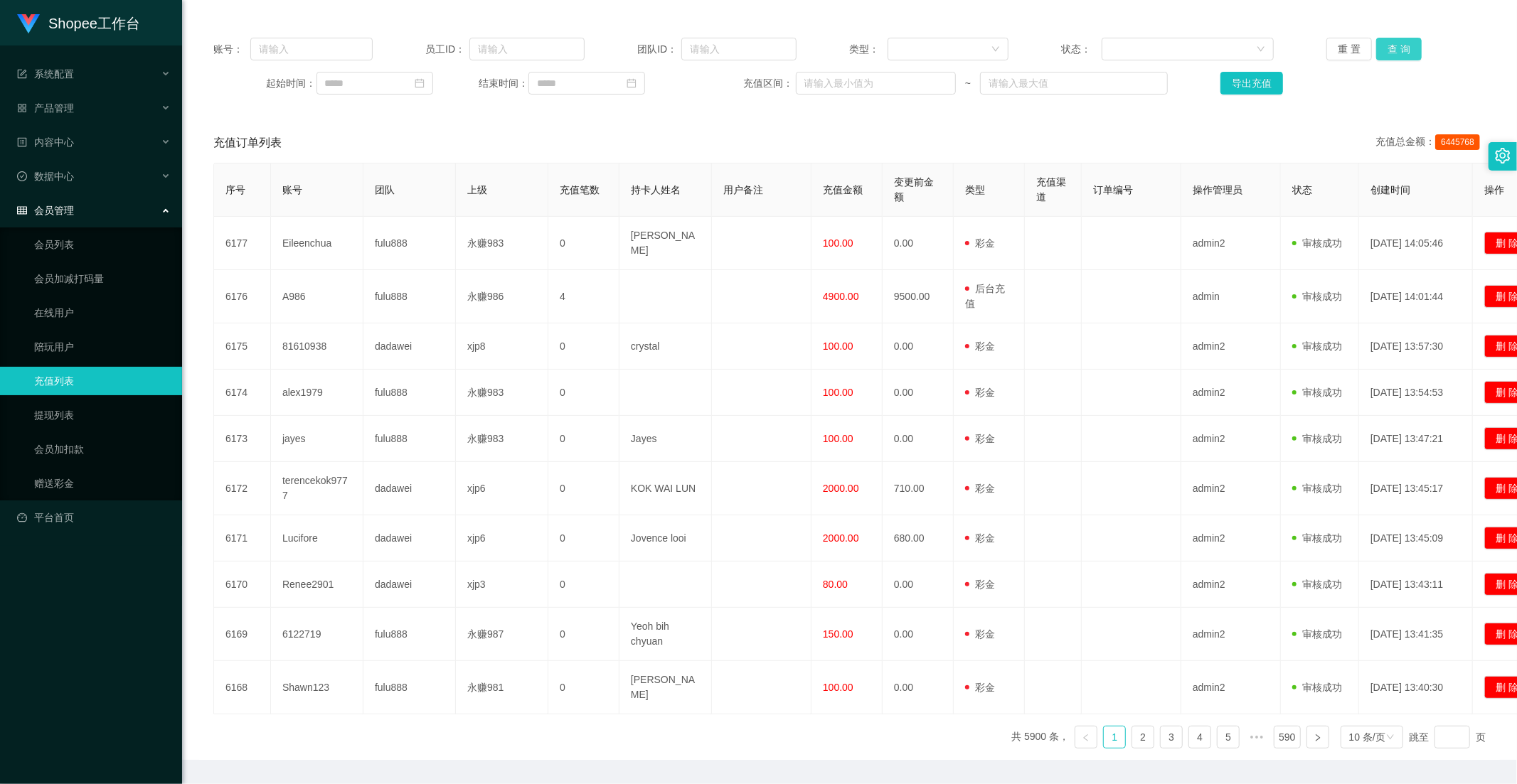
click at [1364, 44] on button "查 询" at bounding box center [1398, 49] width 46 height 22
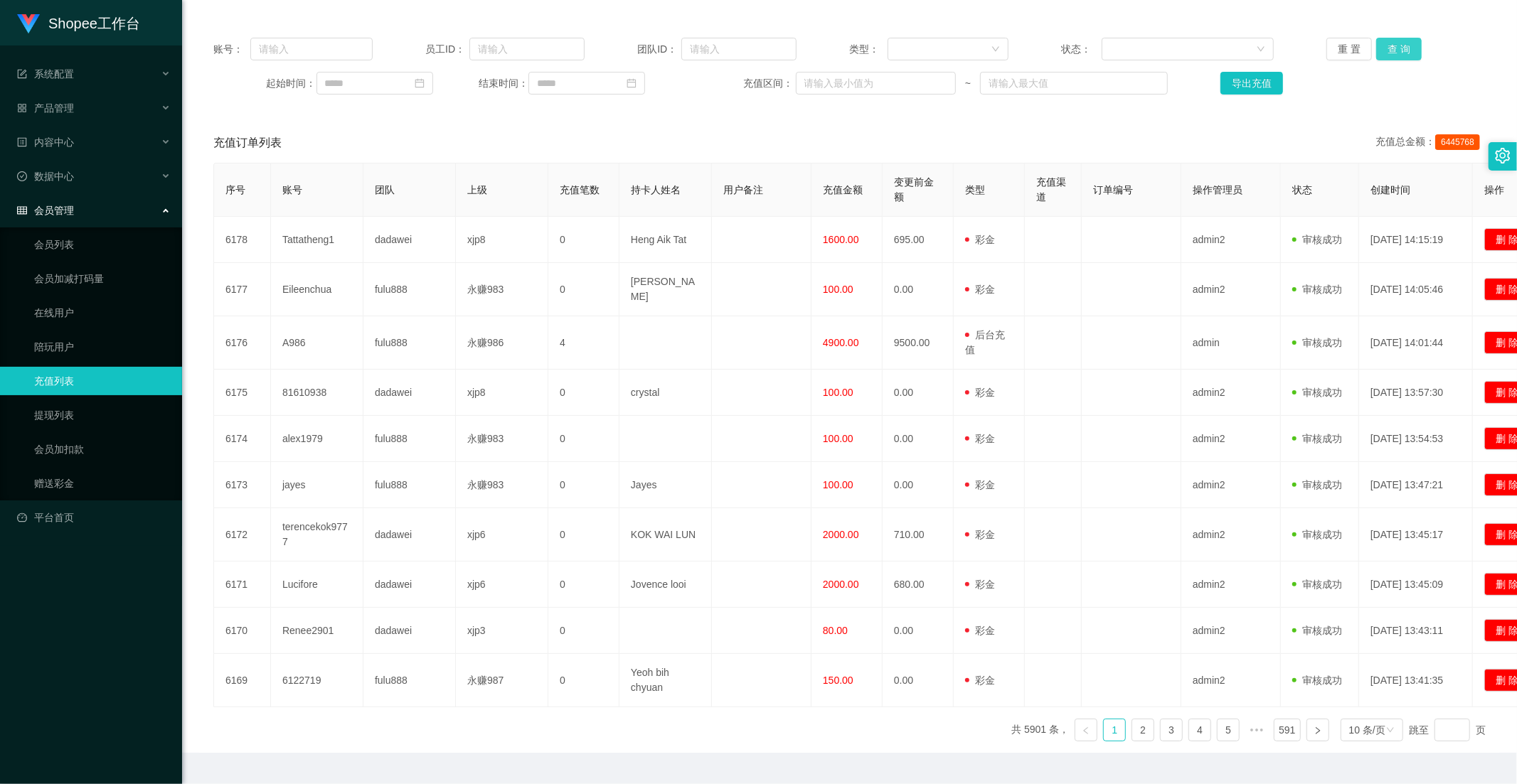
click at [1364, 44] on button "查 询" at bounding box center [1398, 49] width 46 height 22
click at [1364, 52] on button "查 询" at bounding box center [1398, 49] width 46 height 22
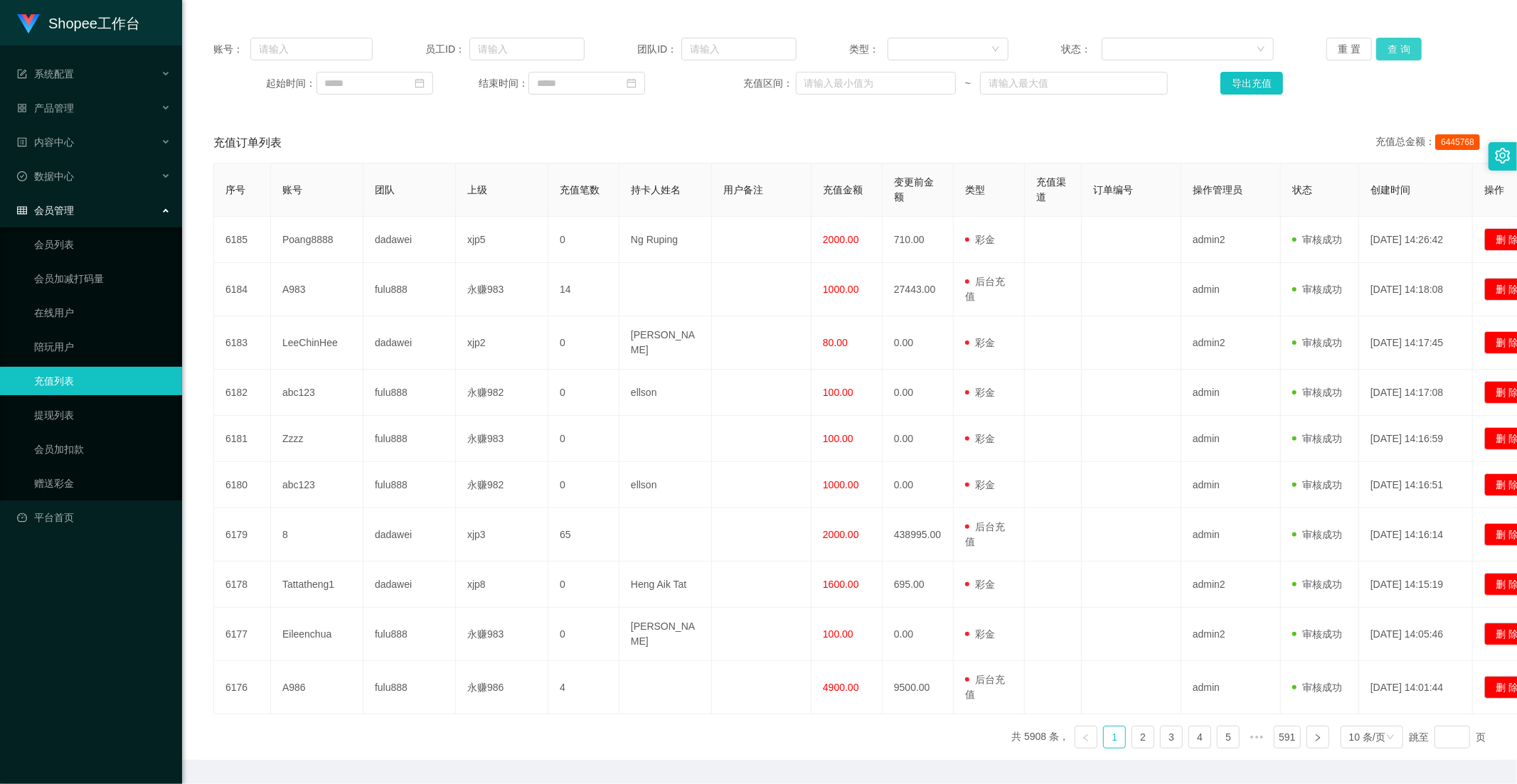
scroll to position [0, 0]
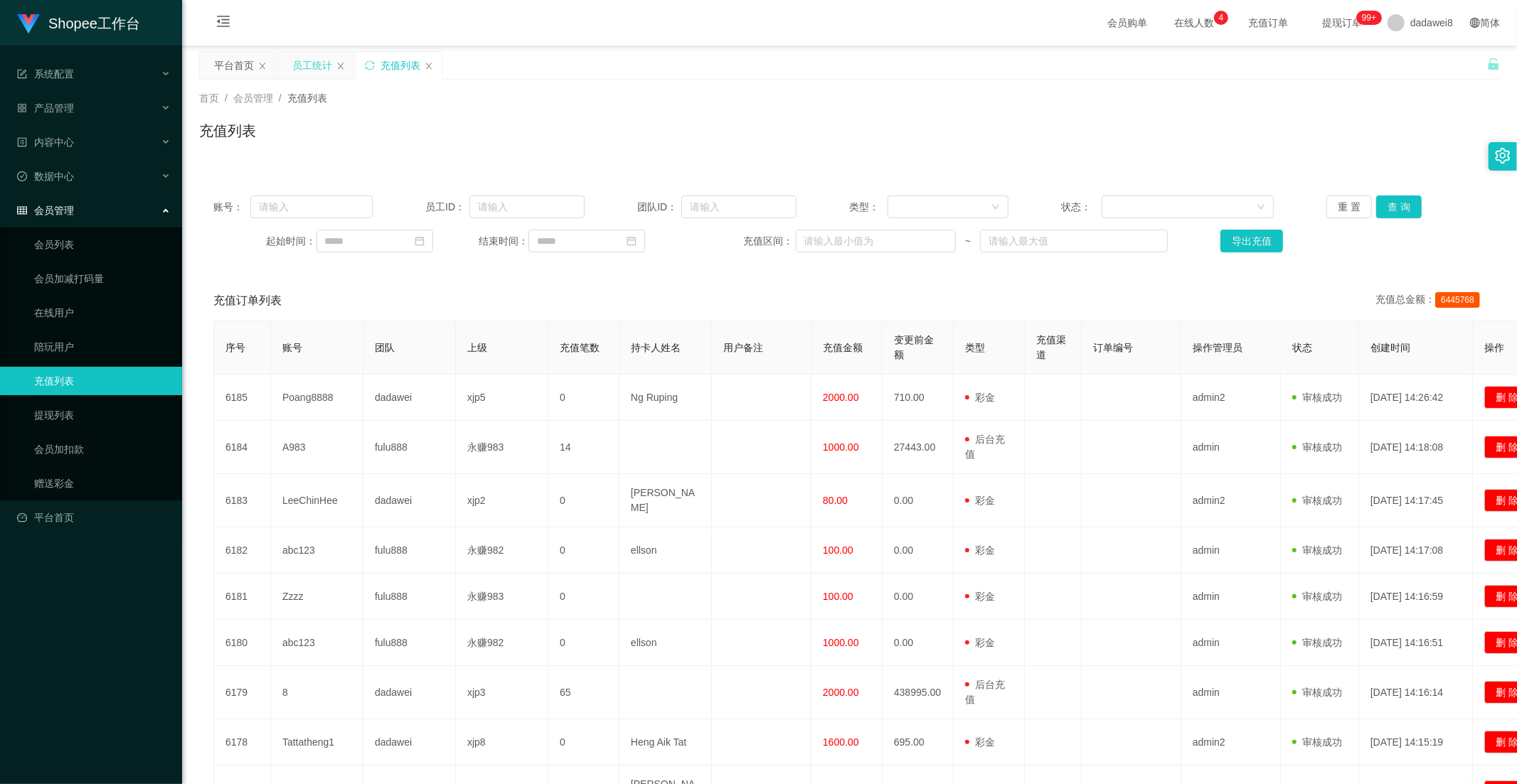
click at [315, 72] on div "员工统计" at bounding box center [311, 65] width 40 height 27
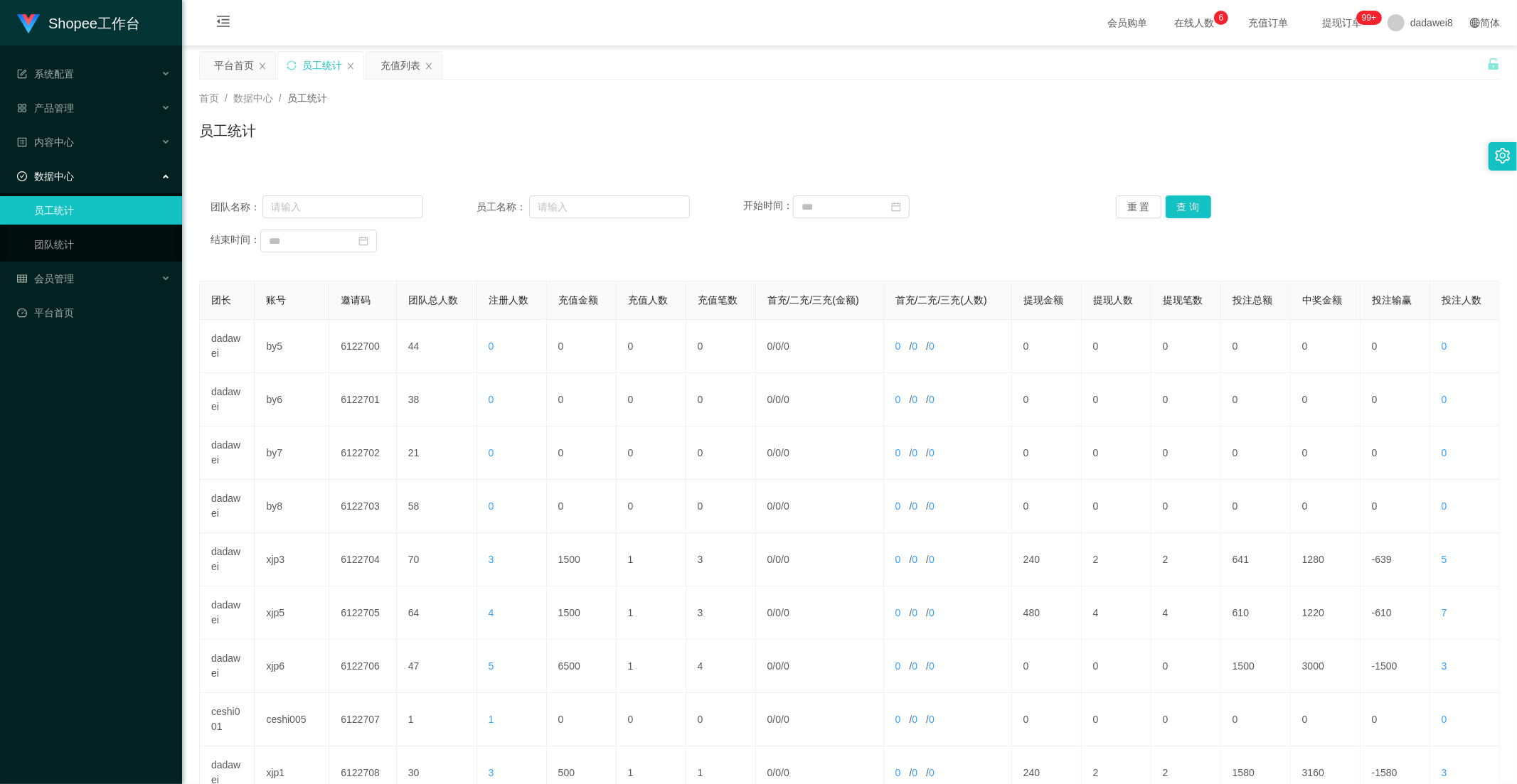
click at [1176, 223] on div "团队名称： 员工名称： 开始时间： 重 置 查 询 结束时间：" at bounding box center [849, 224] width 1301 height 86
click at [1179, 217] on button "查 询" at bounding box center [1188, 206] width 46 height 22
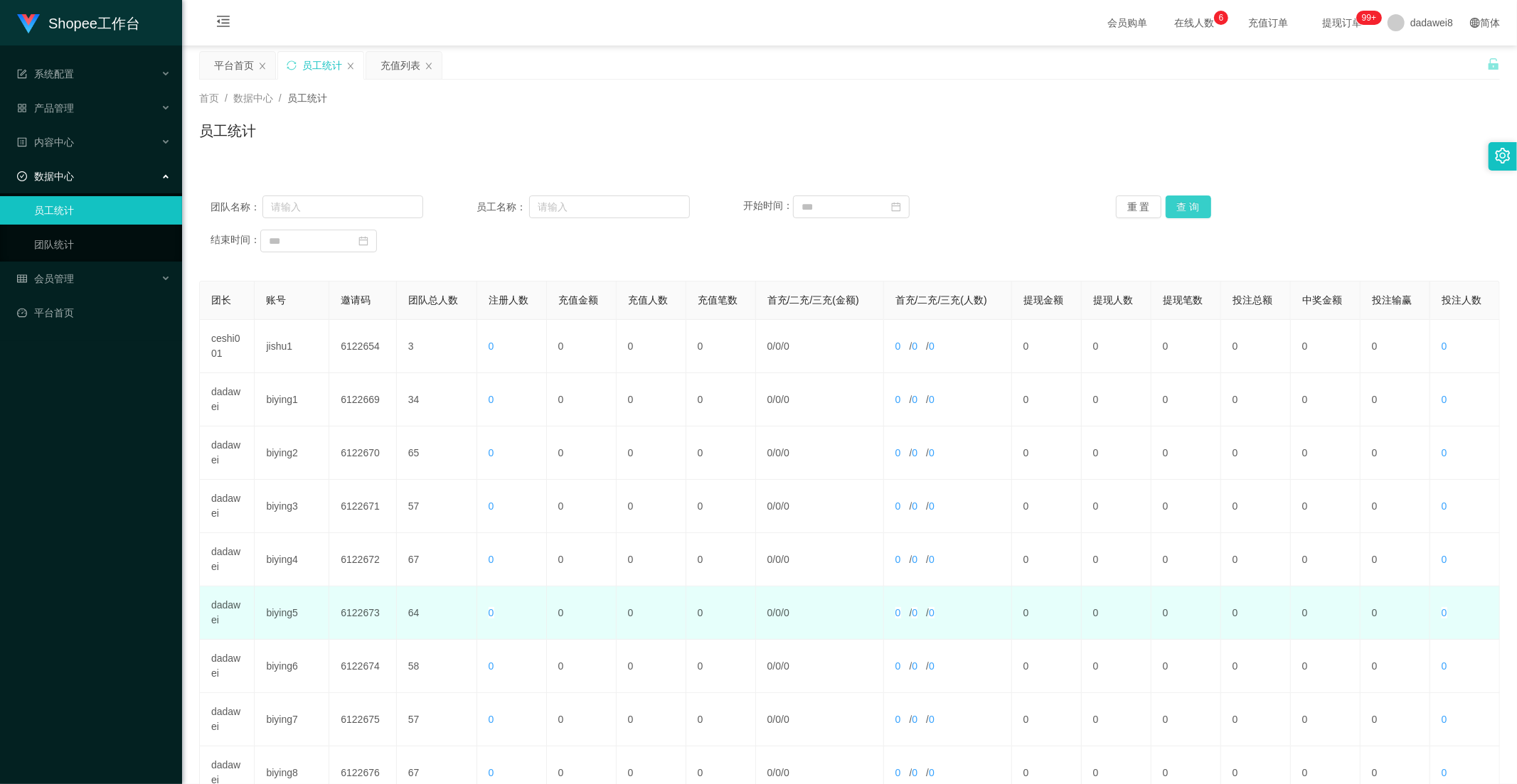
scroll to position [199, 0]
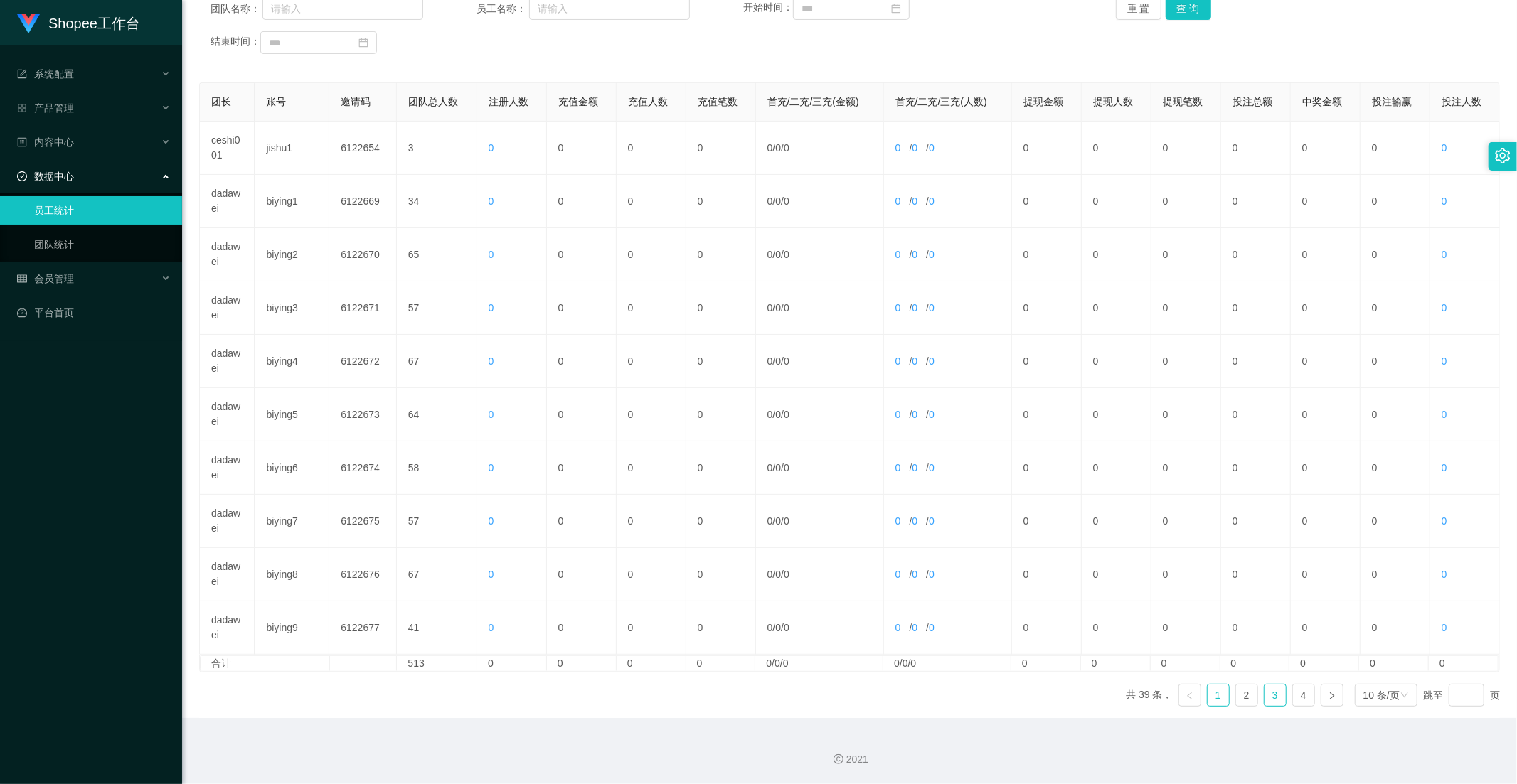
click at [1266, 701] on link "3" at bounding box center [1275, 695] width 21 height 21
drag, startPoint x: 1246, startPoint y: 698, endPoint x: 1246, endPoint y: 706, distance: 8.0
click at [1246, 698] on link "2" at bounding box center [1246, 695] width 21 height 21
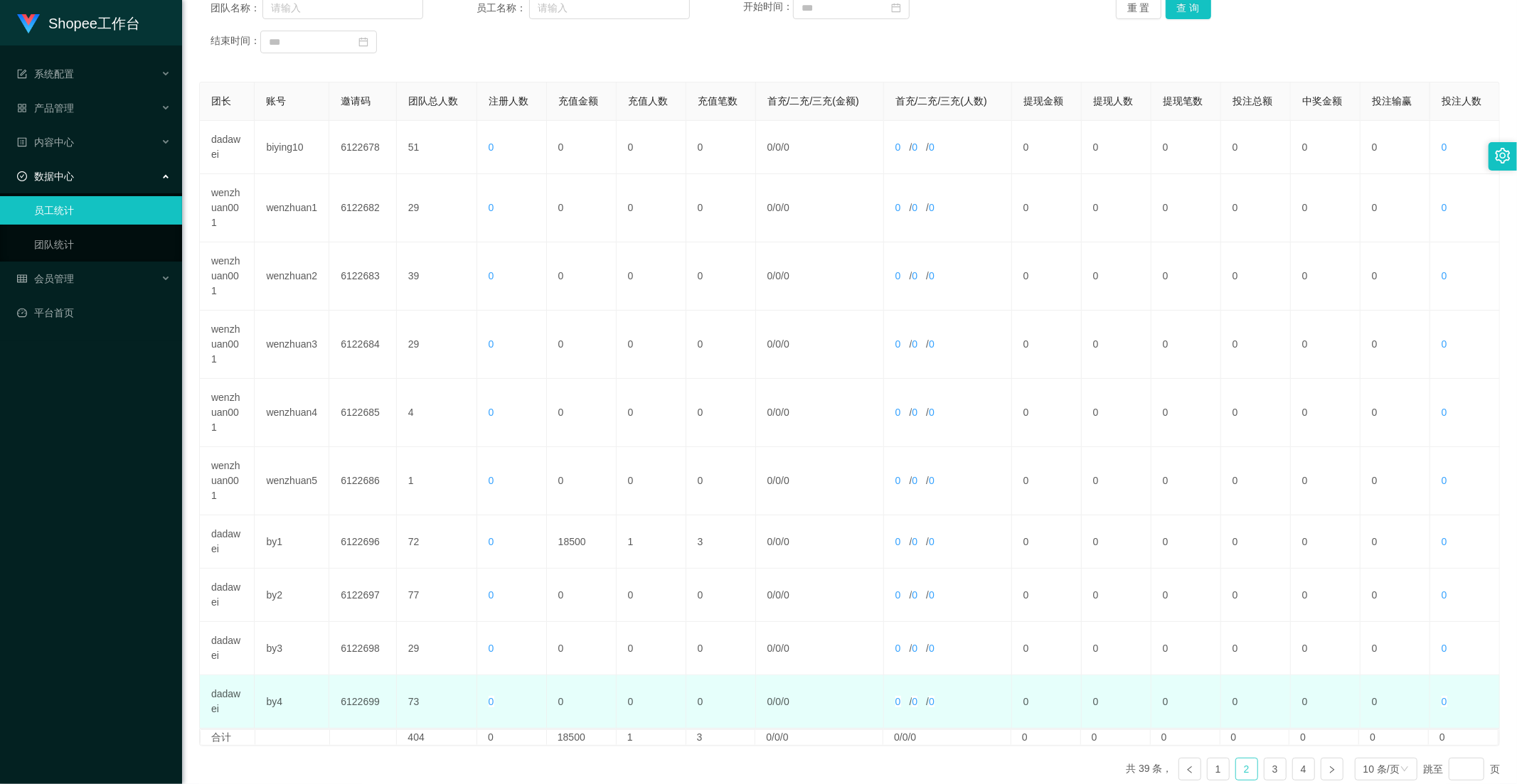
scroll to position [273, 0]
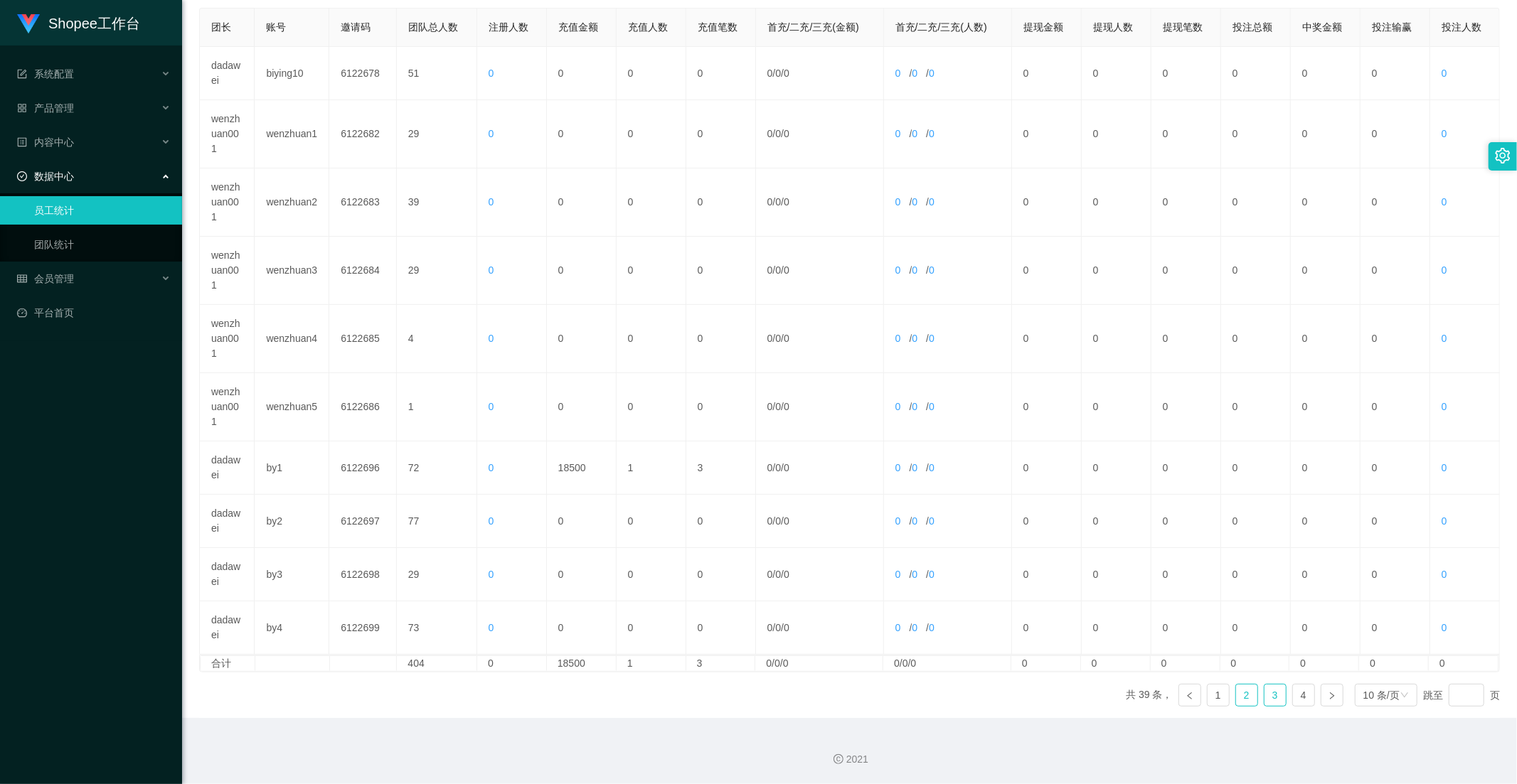
click at [1271, 693] on link "3" at bounding box center [1275, 695] width 21 height 21
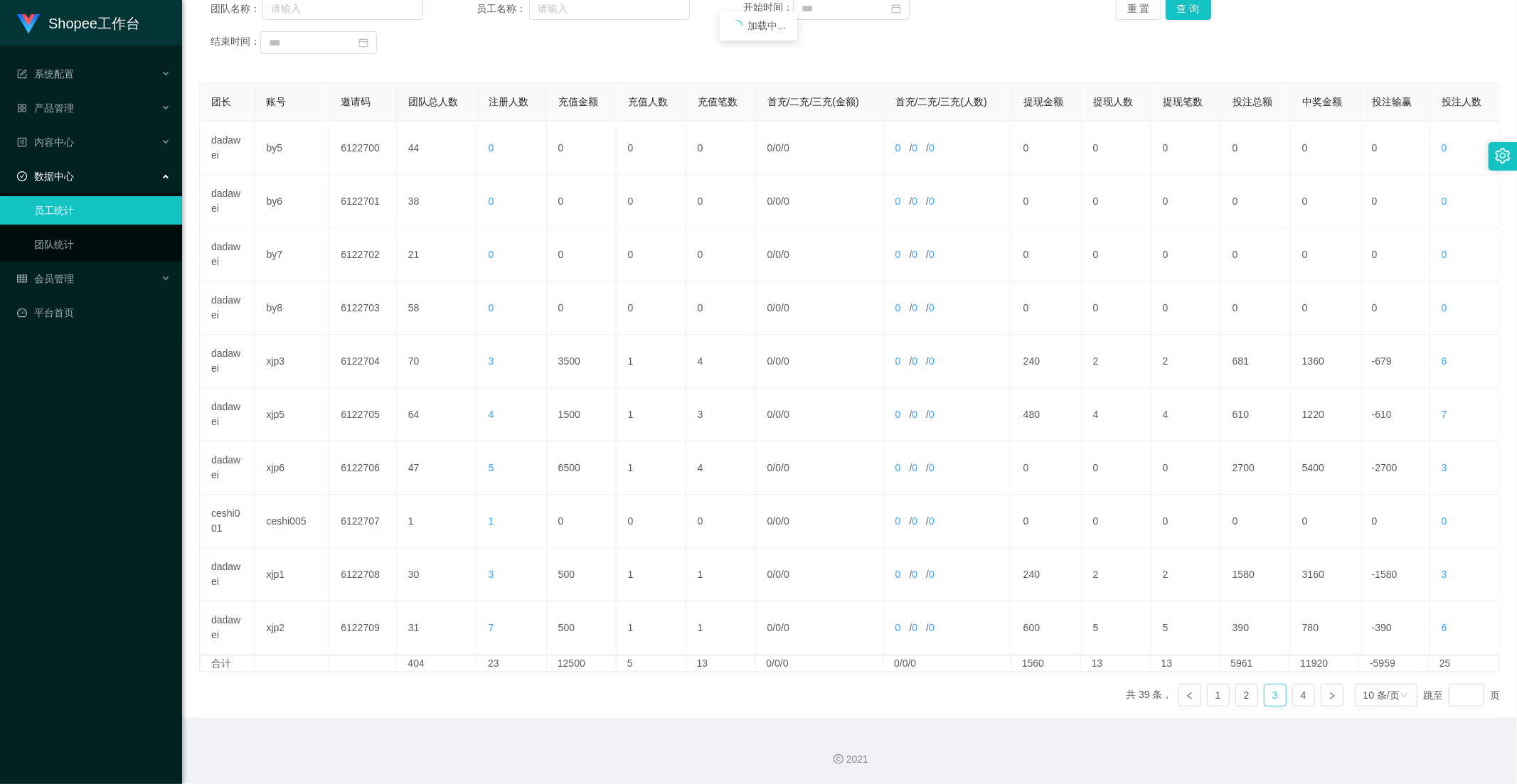
scroll to position [199, 0]
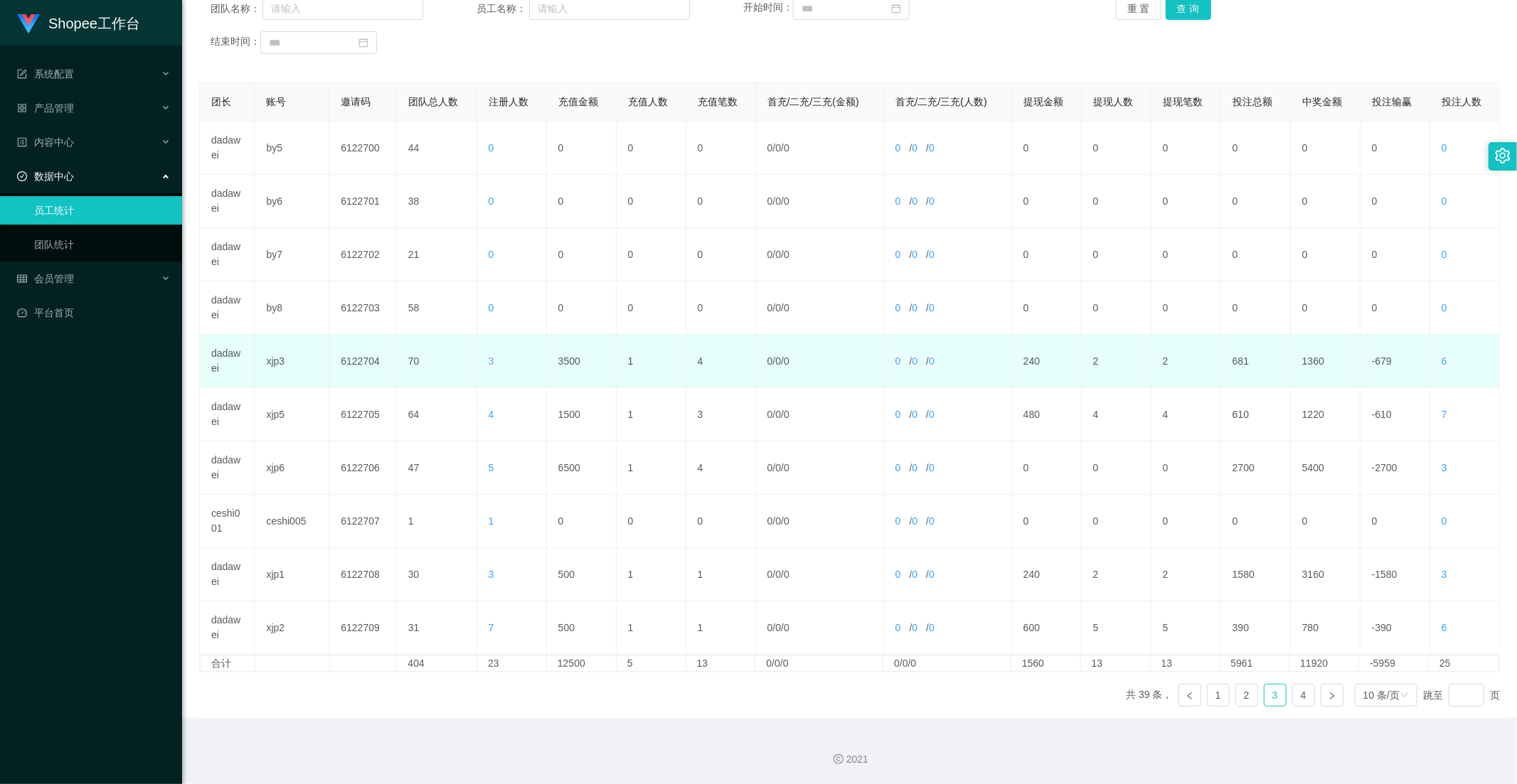
click at [561, 357] on td "3500" at bounding box center [582, 361] width 70 height 53
copy td "3500"
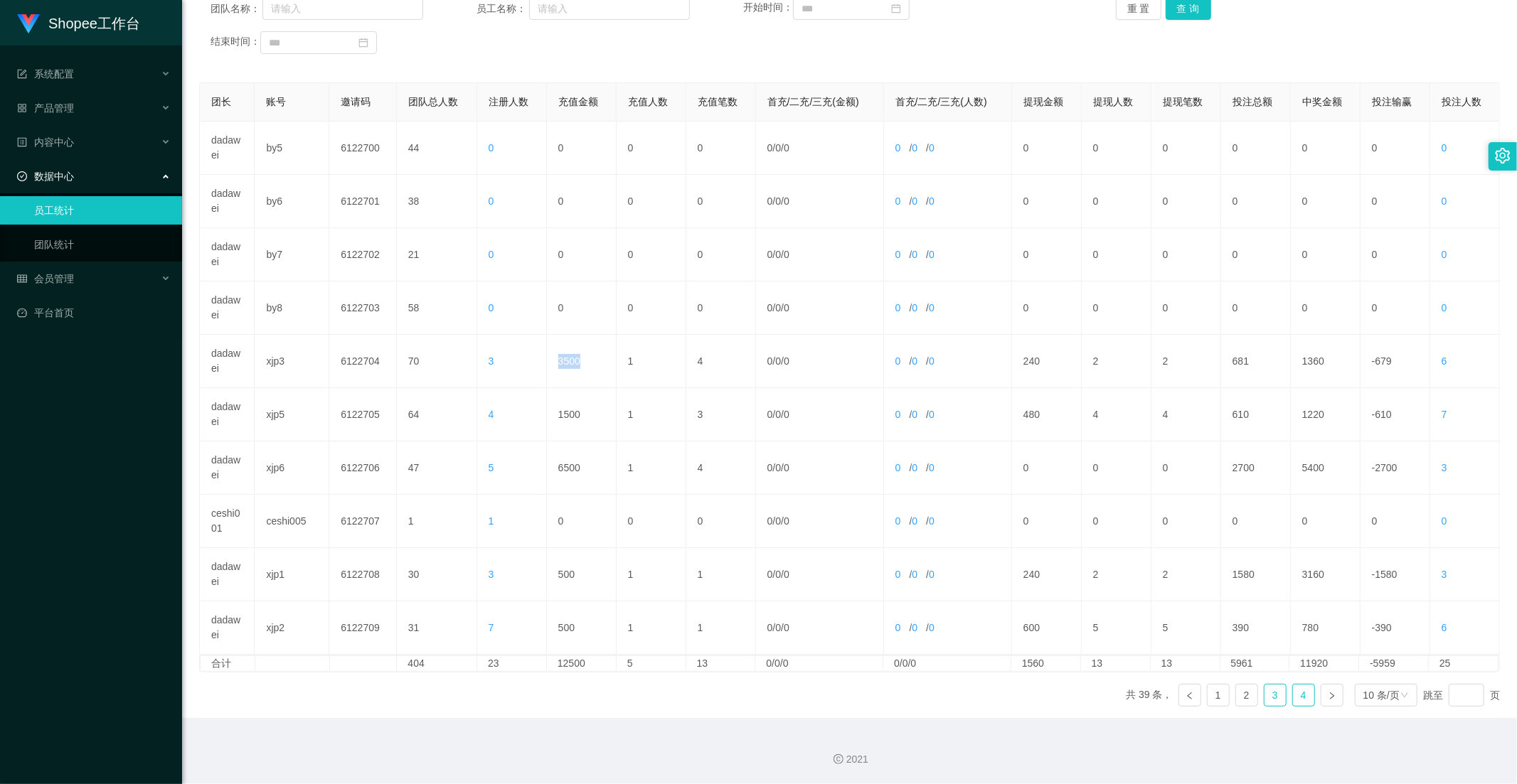
click at [1293, 691] on link "4" at bounding box center [1304, 695] width 21 height 21
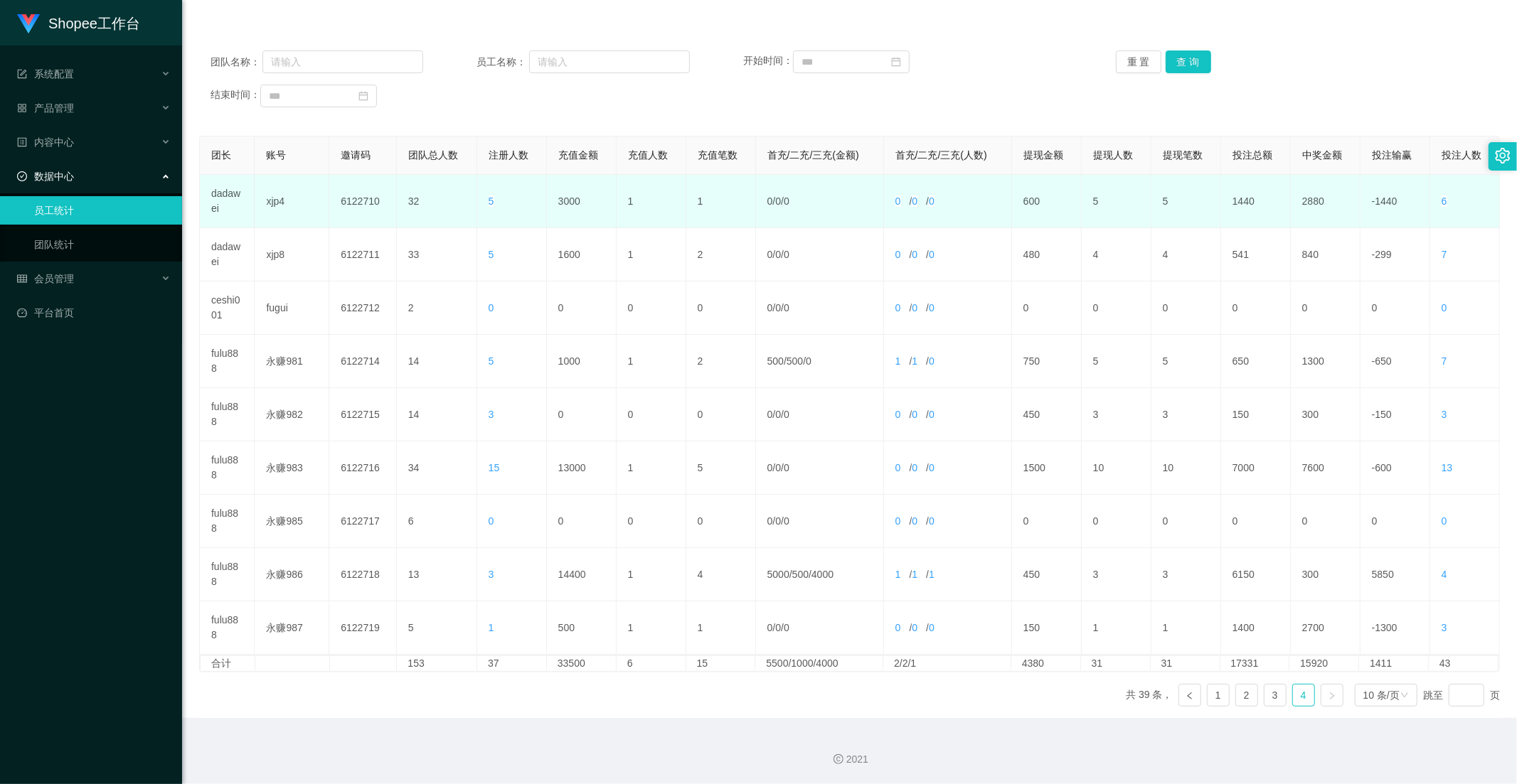
click at [571, 210] on td "3000" at bounding box center [582, 201] width 70 height 53
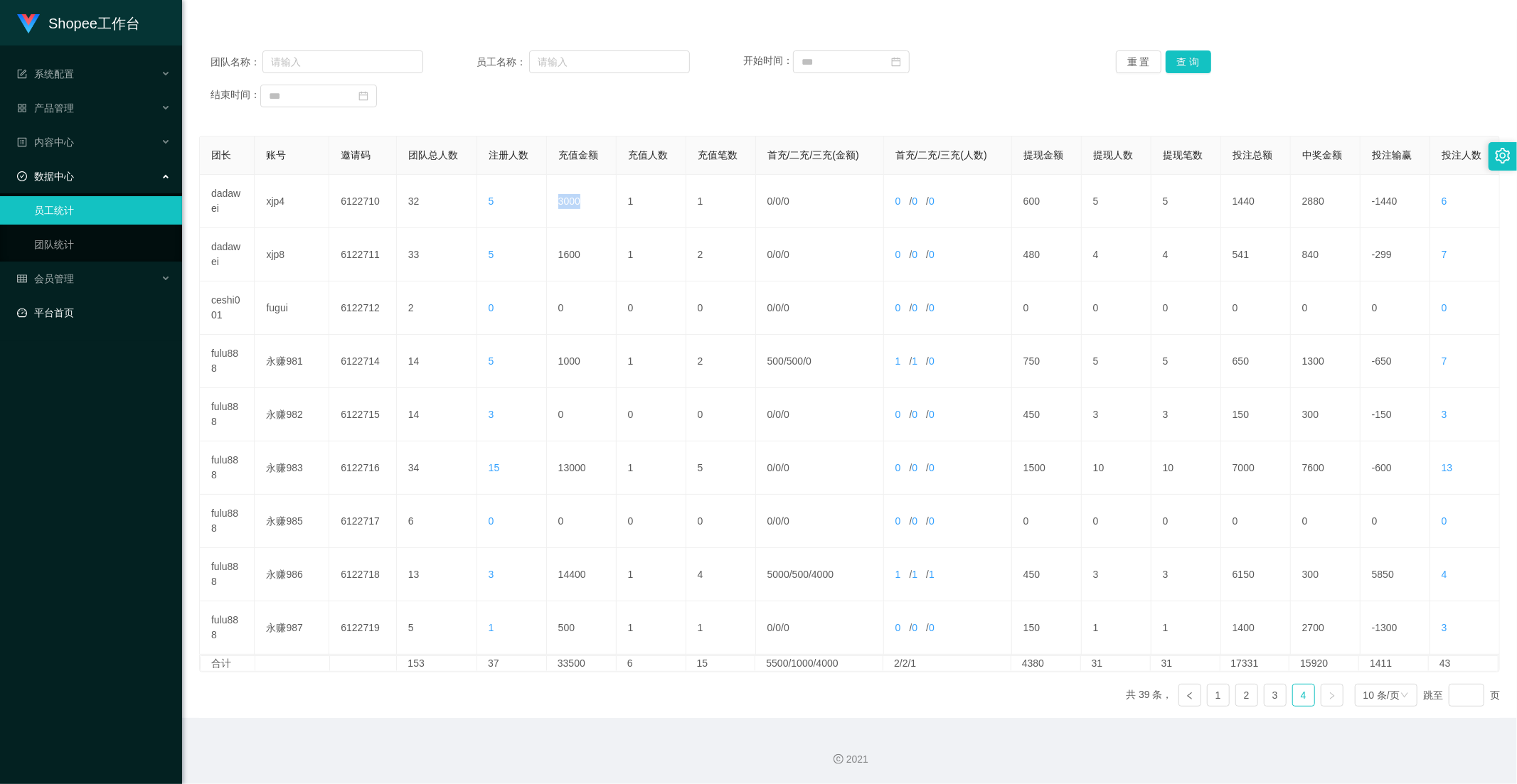
copy td "3000"
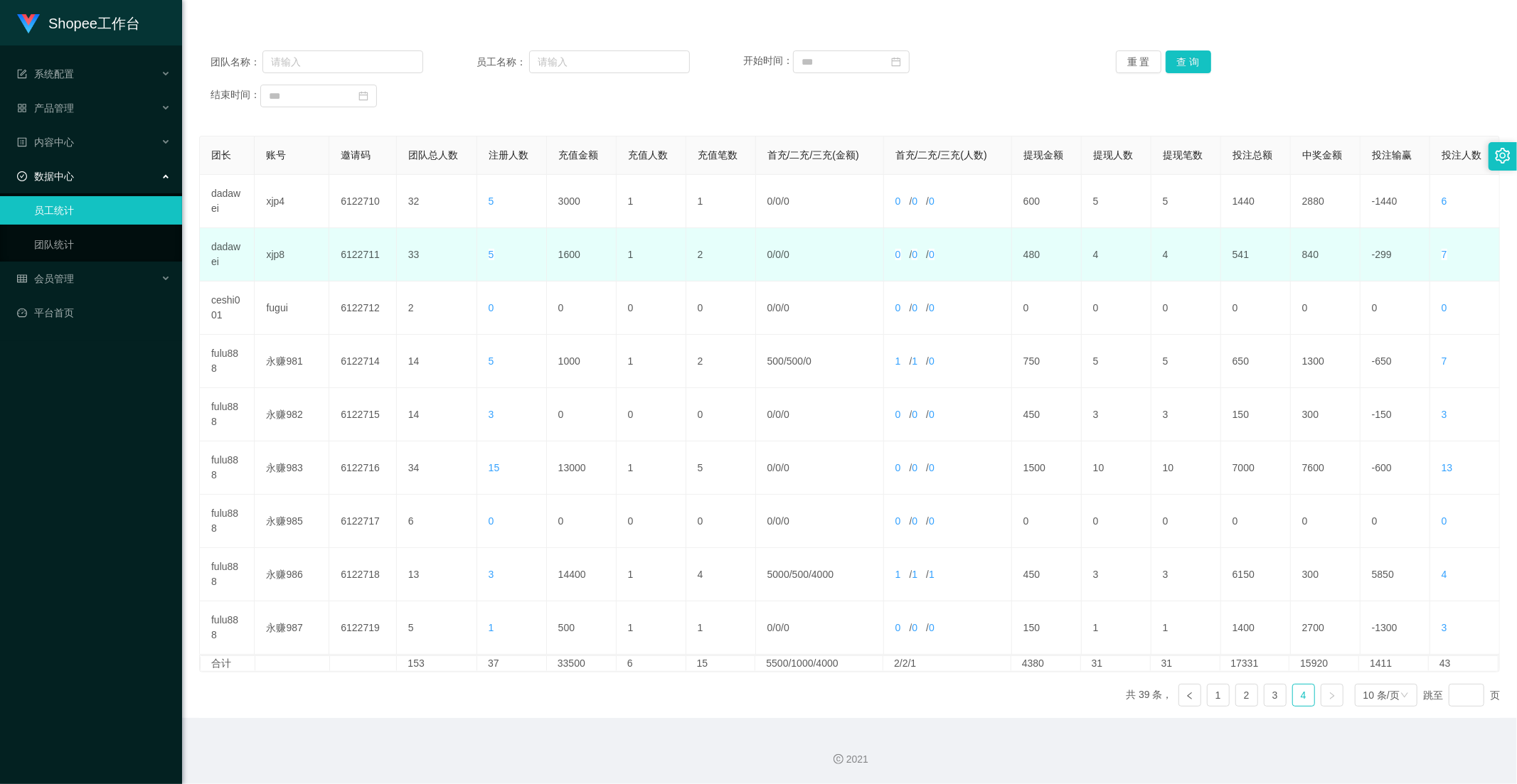
click at [572, 272] on td "1600" at bounding box center [582, 255] width 70 height 53
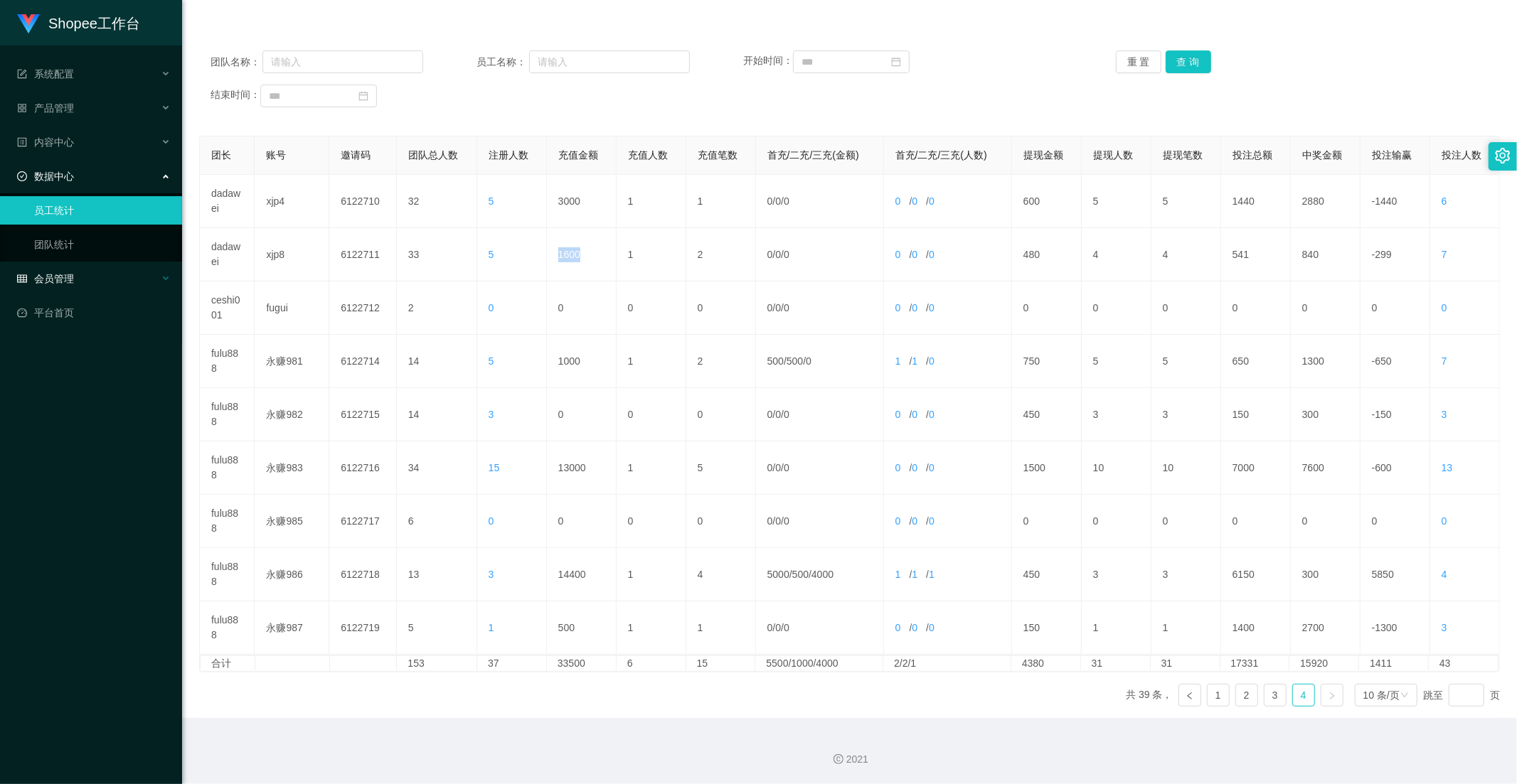
copy td "1600"
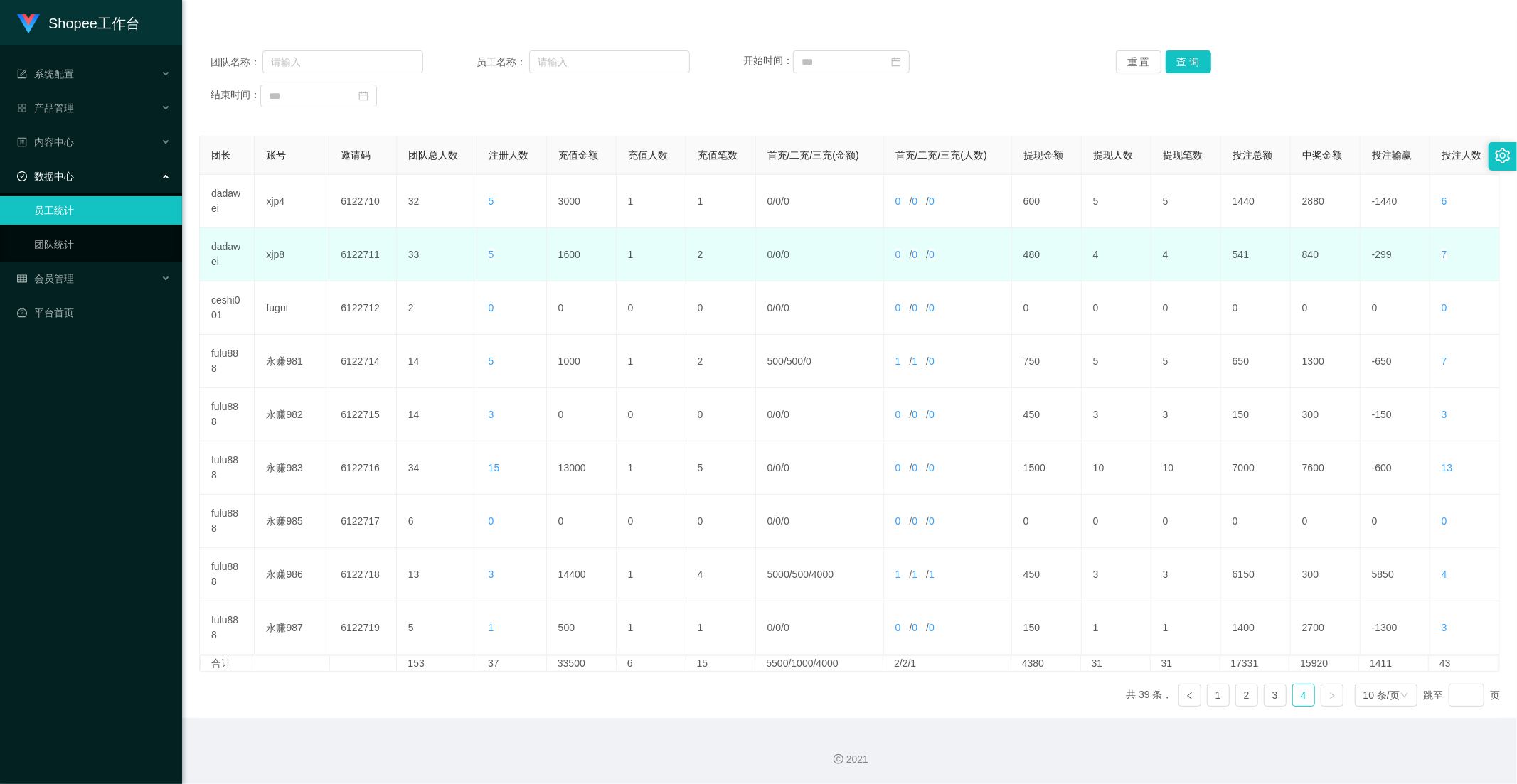
click at [891, 276] on td "0 / 0 / 0" at bounding box center [948, 255] width 128 height 53
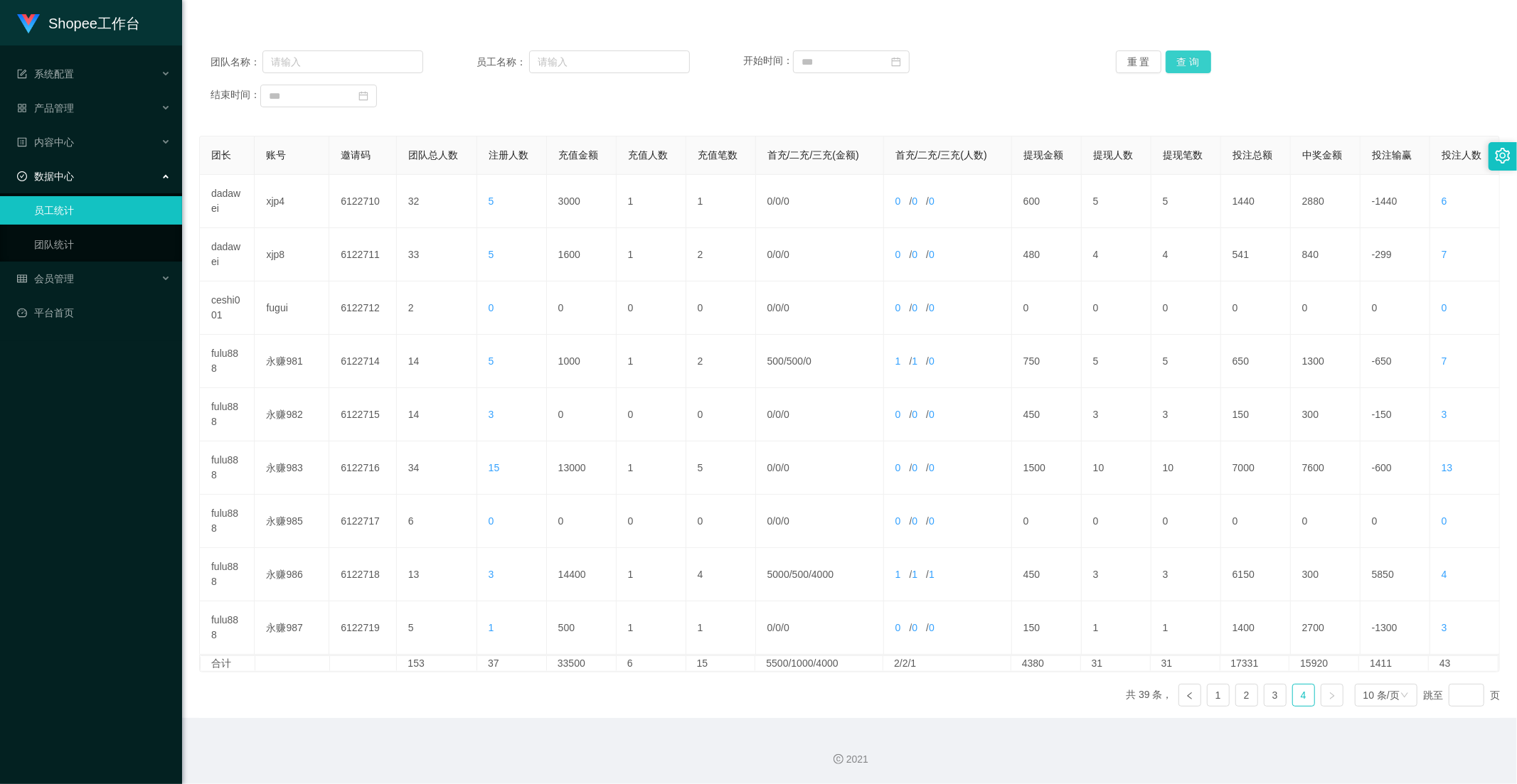
click at [1184, 61] on button "查 询" at bounding box center [1188, 61] width 46 height 22
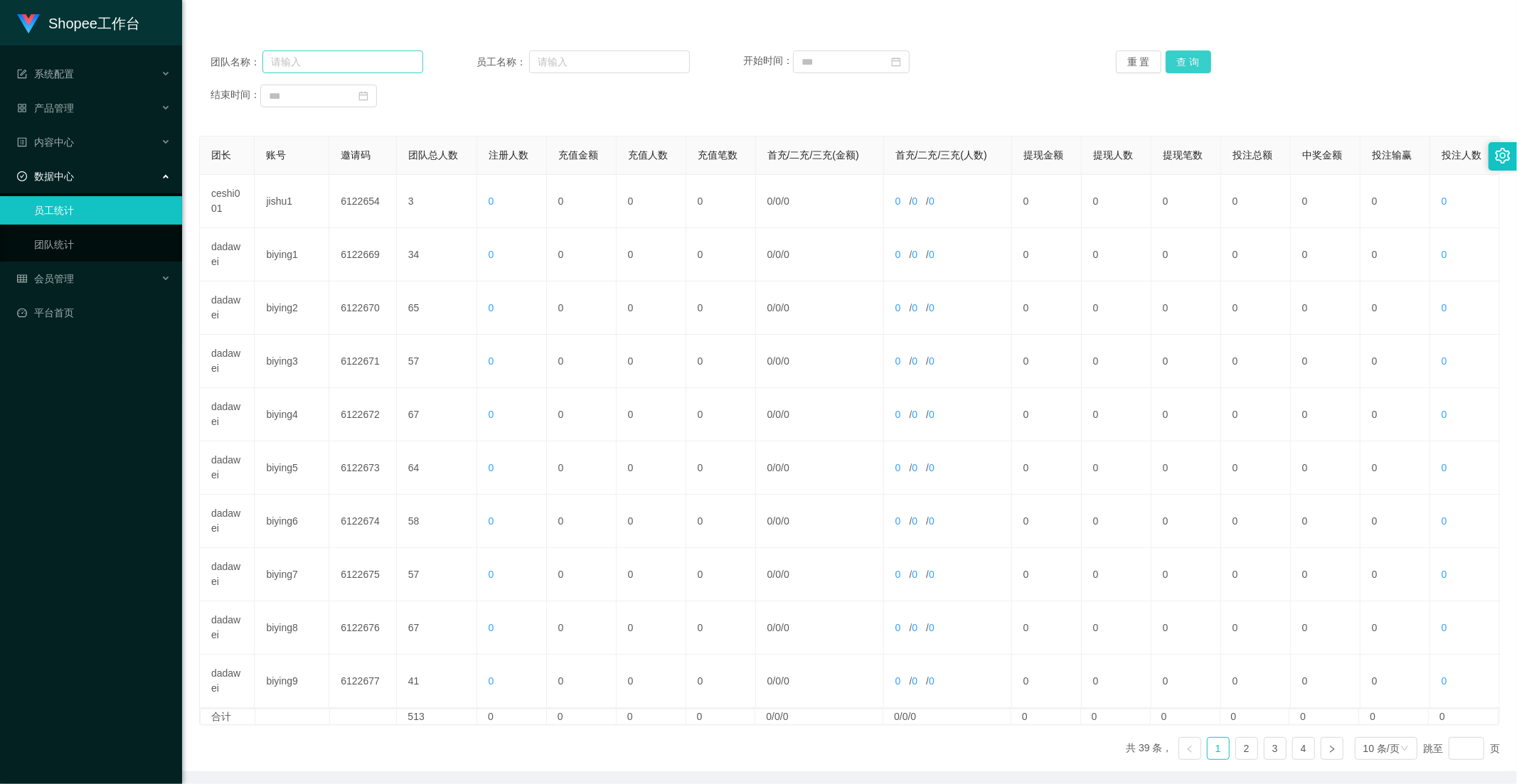
scroll to position [0, 0]
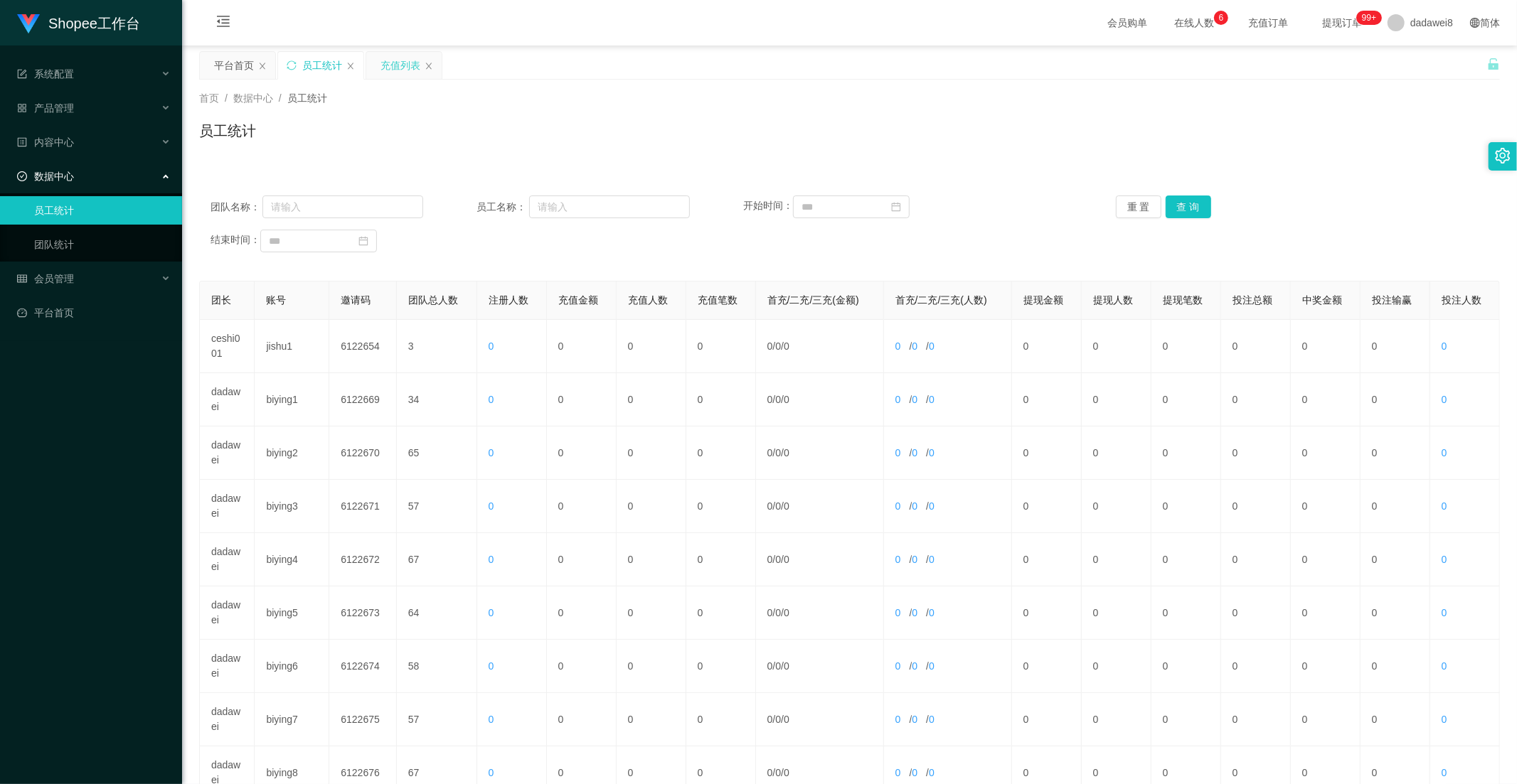
click at [379, 71] on div "充值列表" at bounding box center [403, 65] width 75 height 27
drag, startPoint x: 400, startPoint y: 73, endPoint x: 424, endPoint y: 89, distance: 28.8
click at [400, 73] on div "充值列表" at bounding box center [400, 65] width 40 height 27
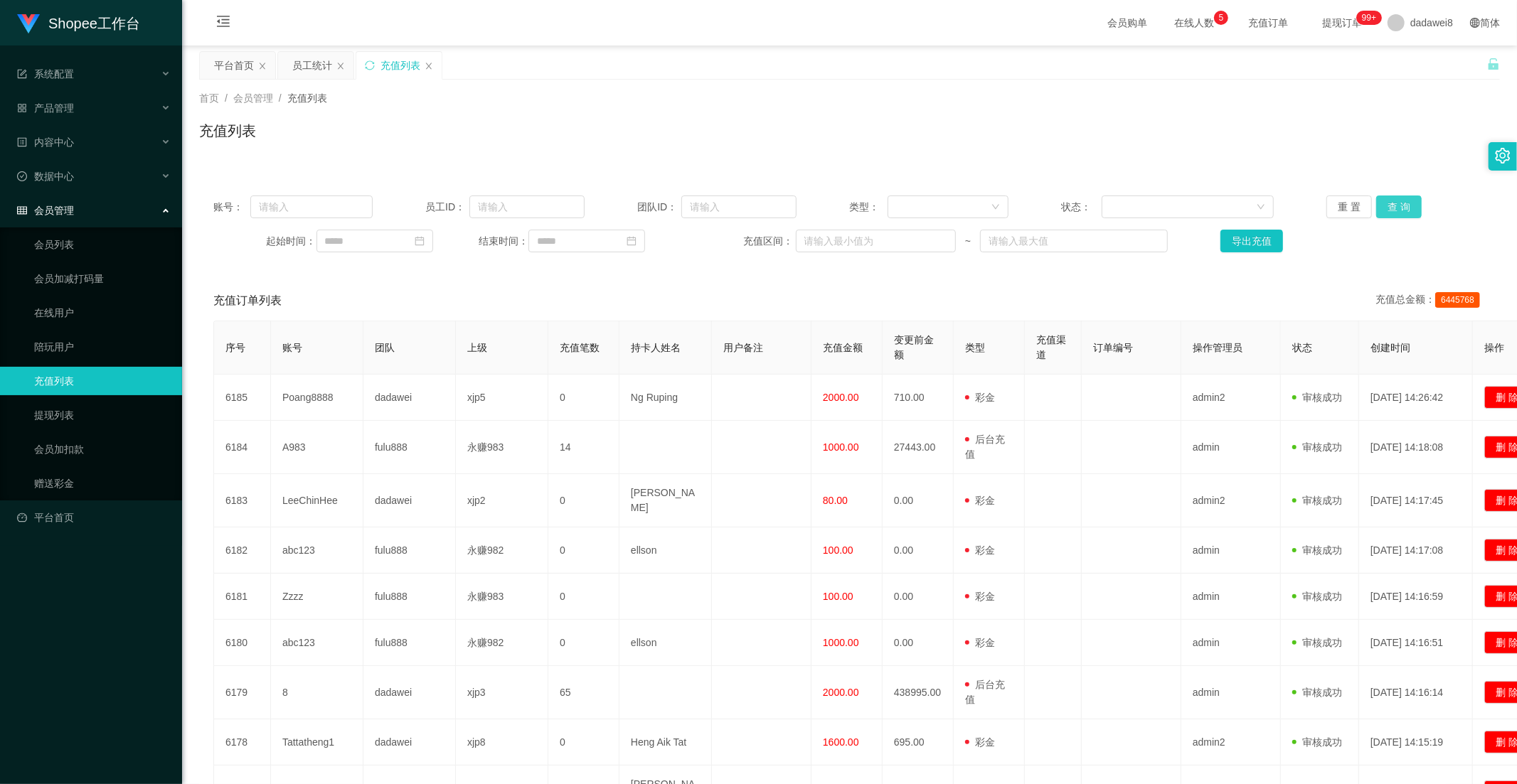
click at [1364, 202] on button "查 询" at bounding box center [1398, 206] width 46 height 22
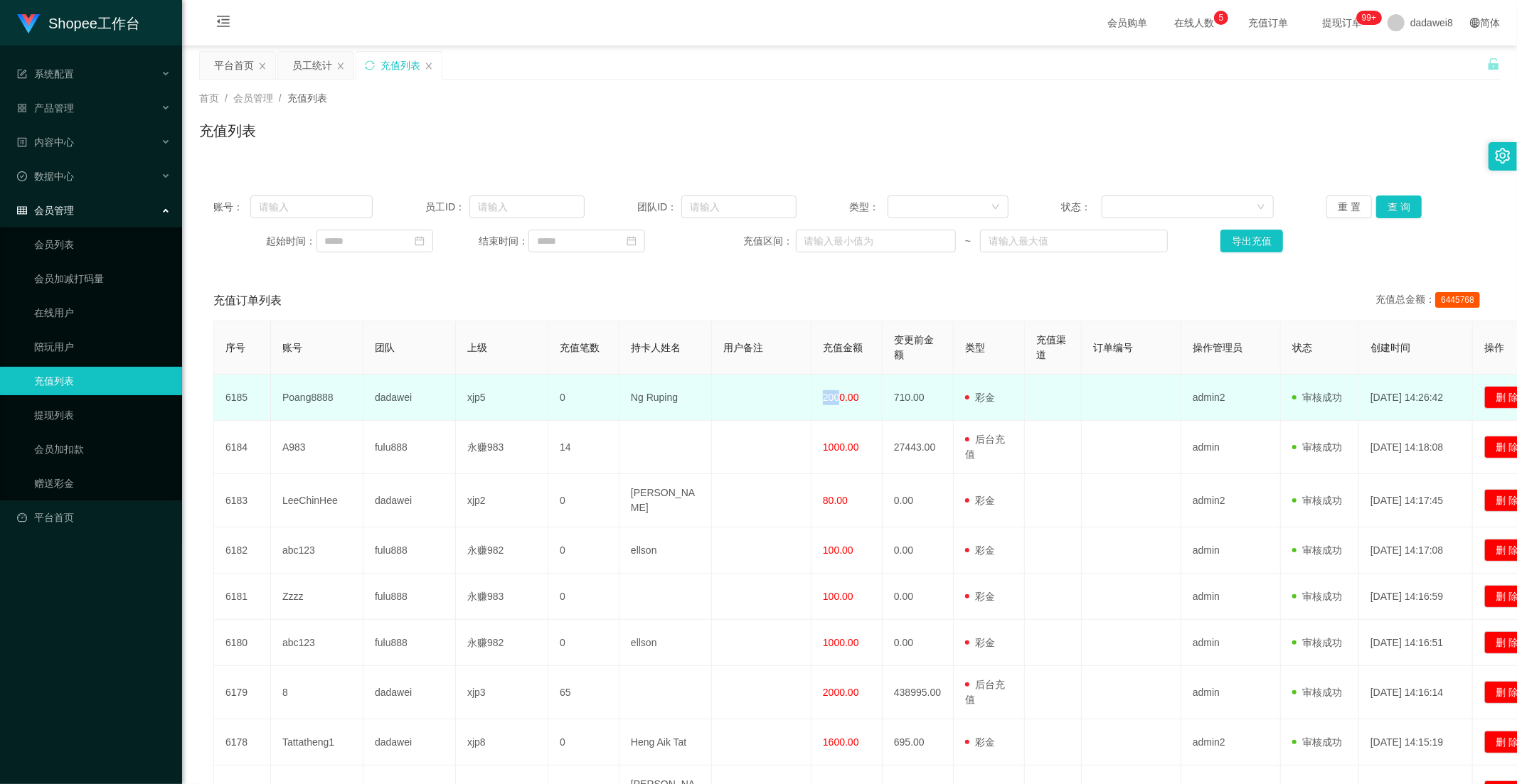
drag, startPoint x: 812, startPoint y: 403, endPoint x: 841, endPoint y: 403, distance: 29.0
click at [841, 403] on tr "6185 Poang8888 dadawei xjp5 0 Ng Ruping 2000.00 710.00 用户充值 后台充值 彩金 注册赠送 admin2…" at bounding box center [882, 397] width 1336 height 46
click at [841, 403] on td "2000.00" at bounding box center [847, 397] width 71 height 46
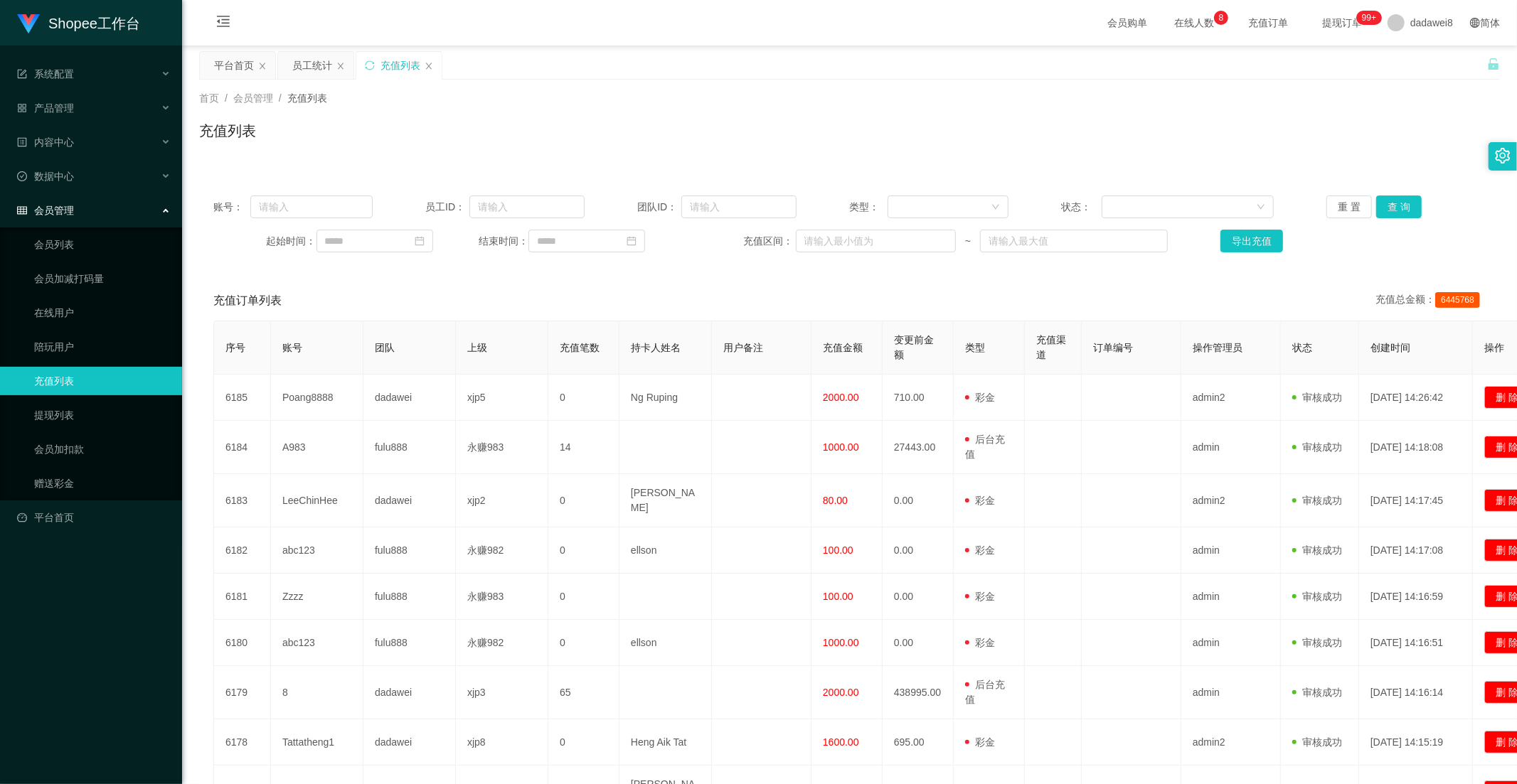
click at [310, 60] on div "员工统计" at bounding box center [311, 65] width 40 height 27
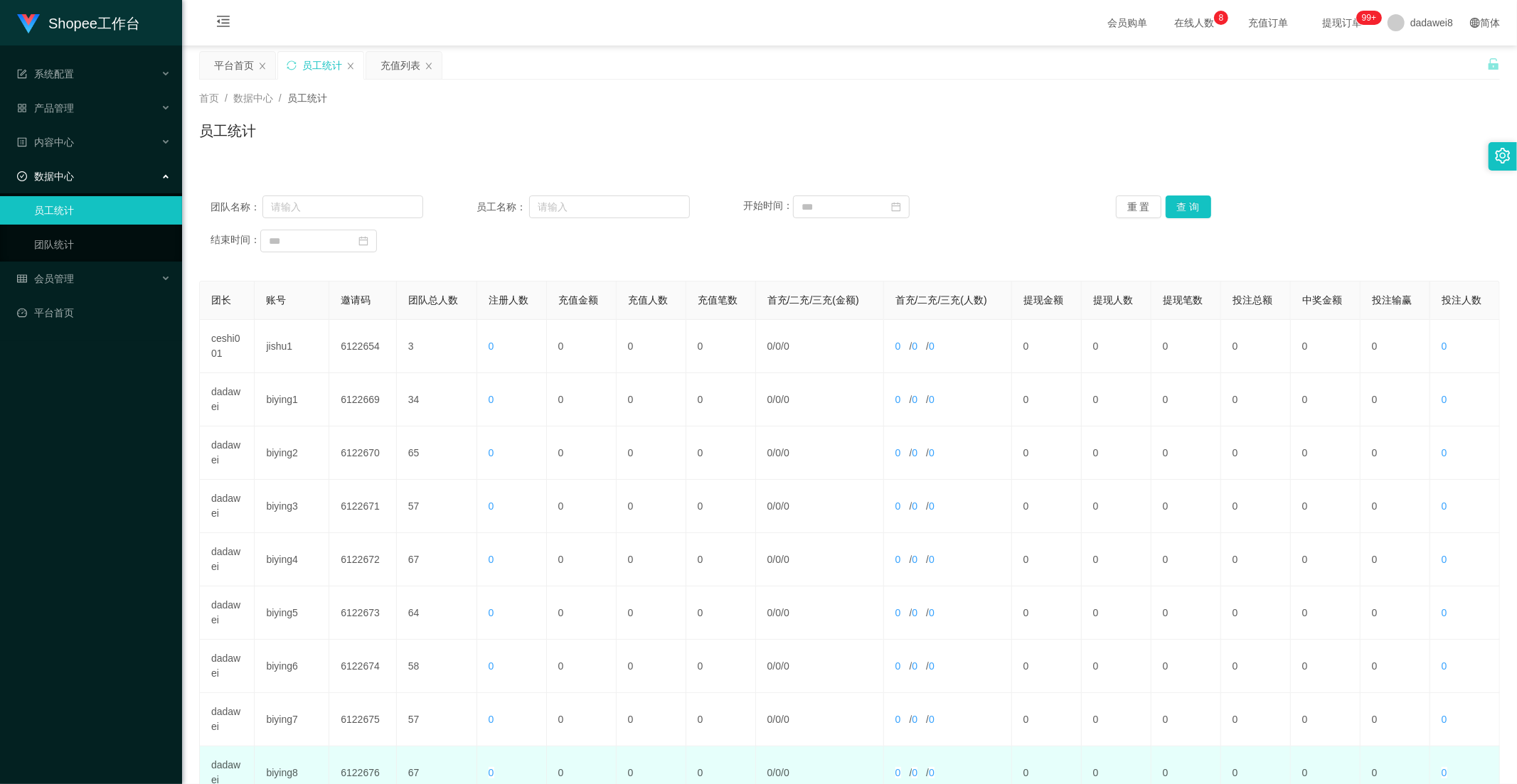
scroll to position [199, 0]
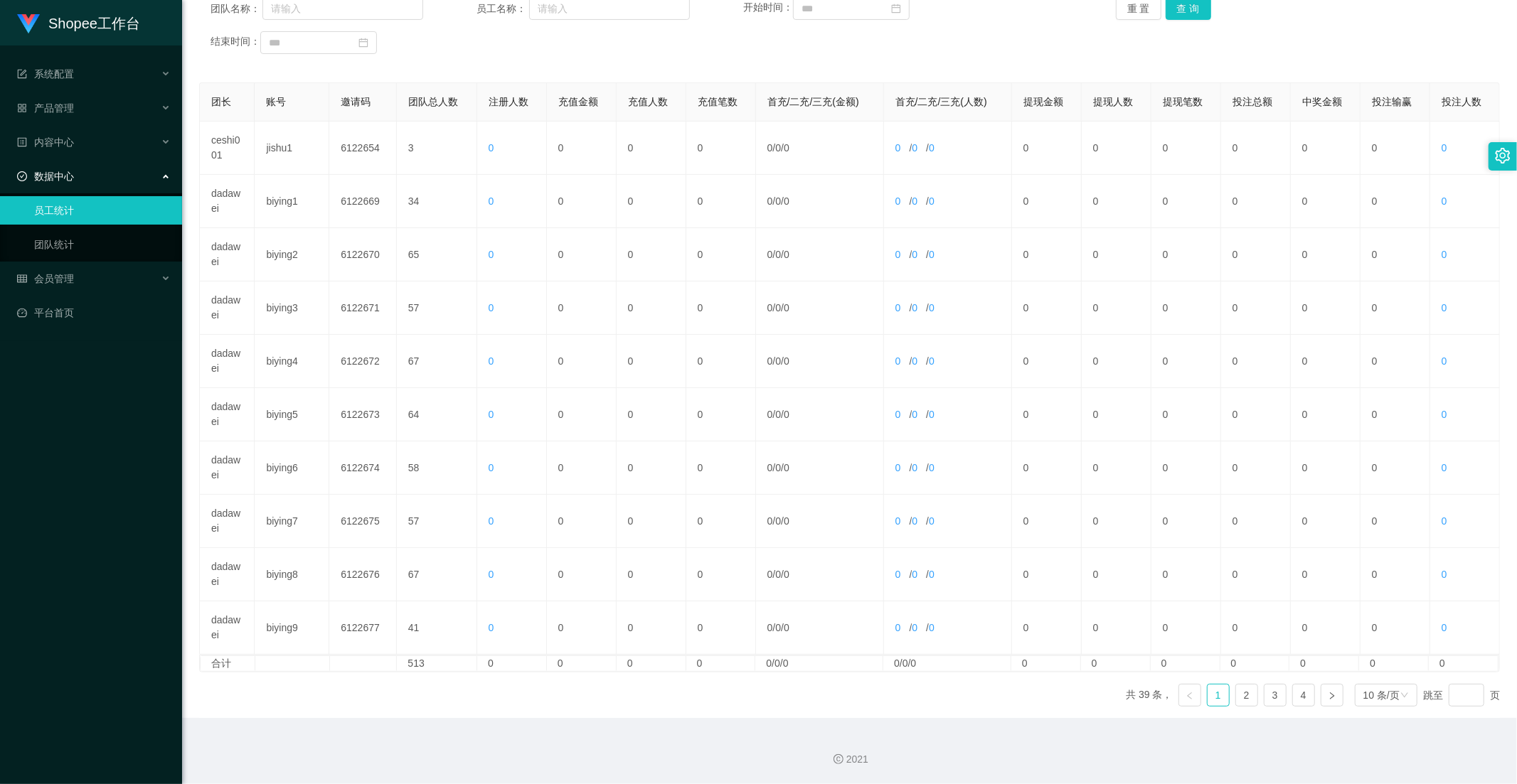
click at [1250, 693] on ul "共 39 条， 1 2 3 4 10 条/页 跳至 页" at bounding box center [1313, 695] width 374 height 22
click at [1264, 693] on link "3" at bounding box center [1275, 695] width 21 height 21
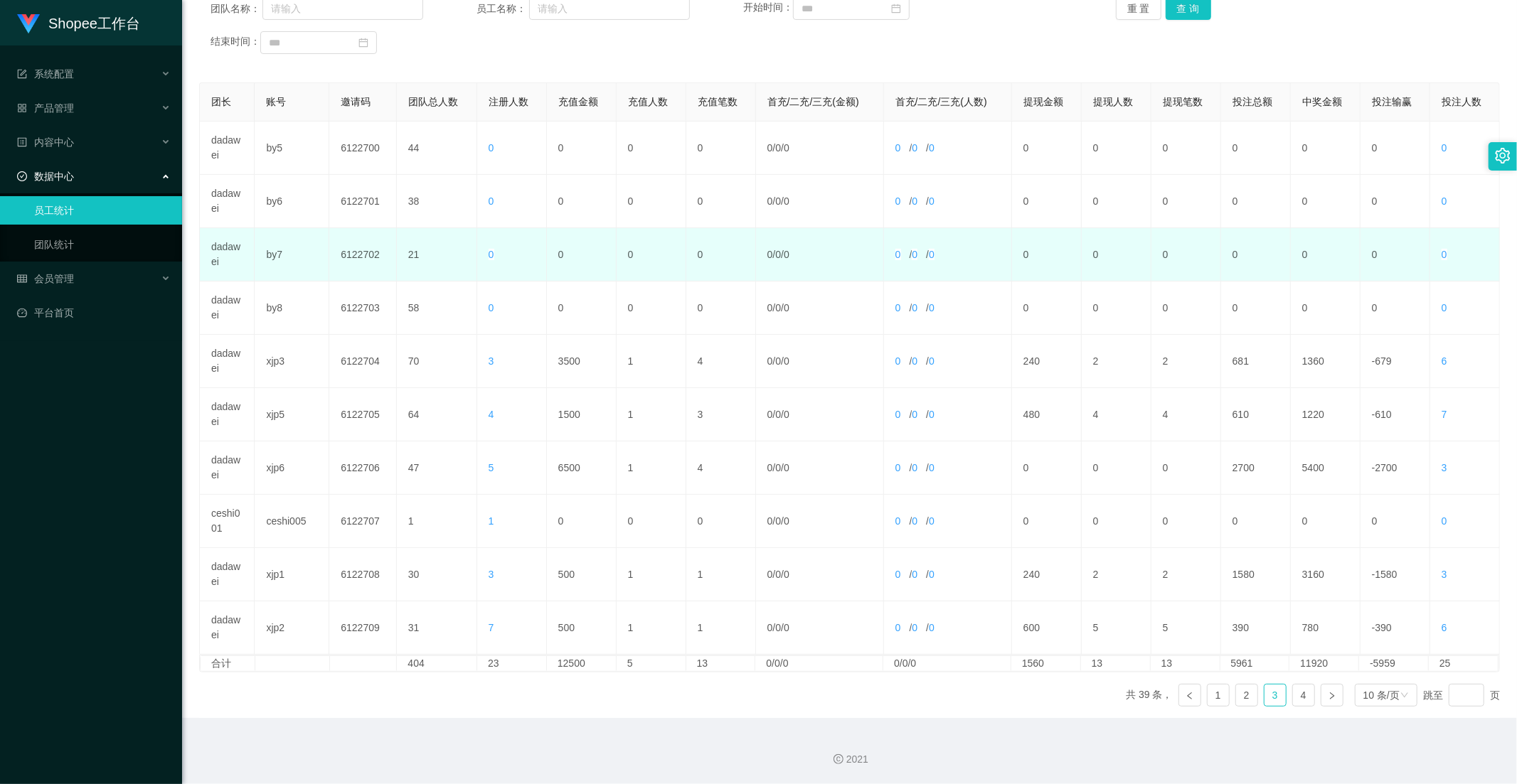
scroll to position [41, 0]
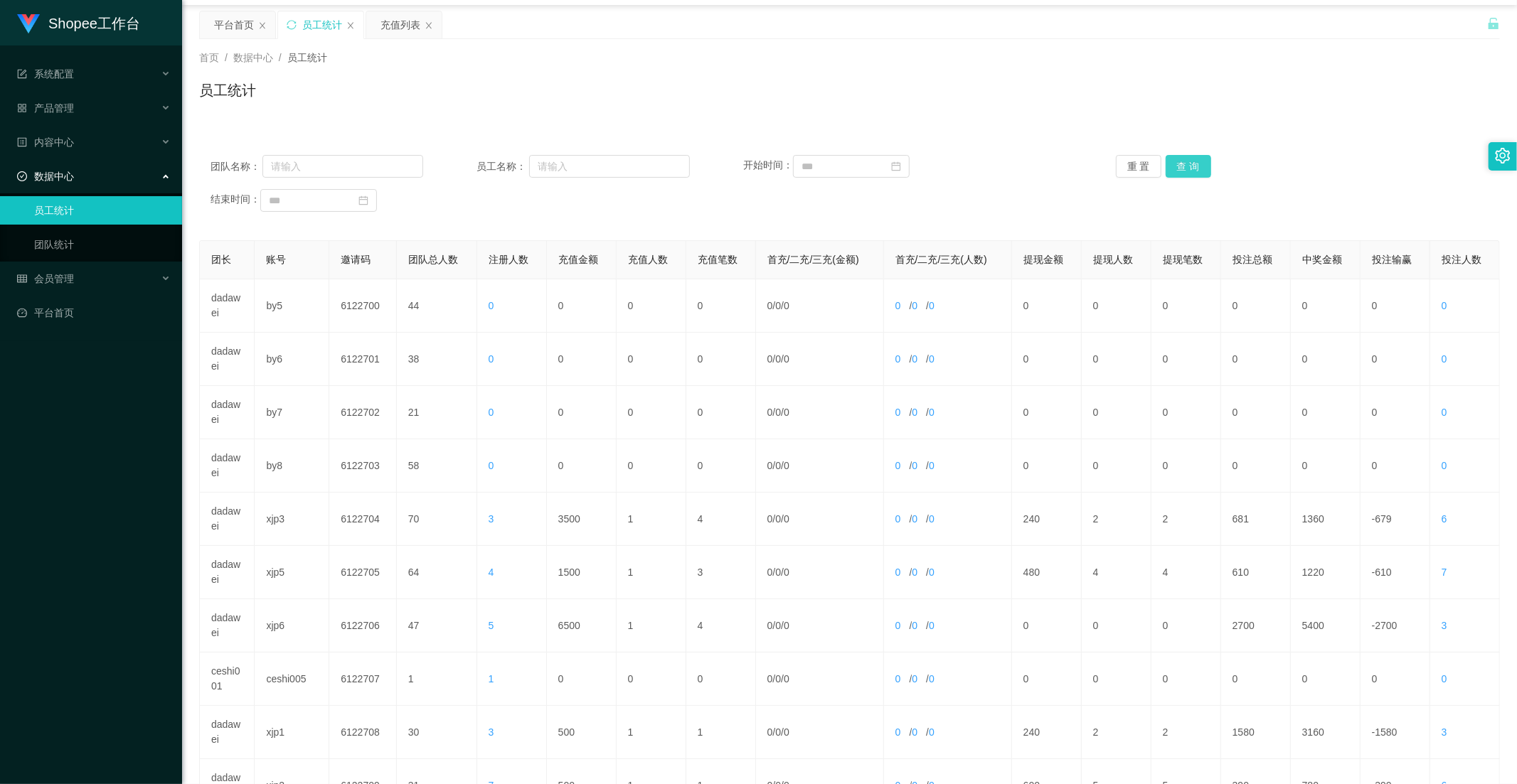
click at [1174, 175] on button "查 询" at bounding box center [1188, 165] width 46 height 22
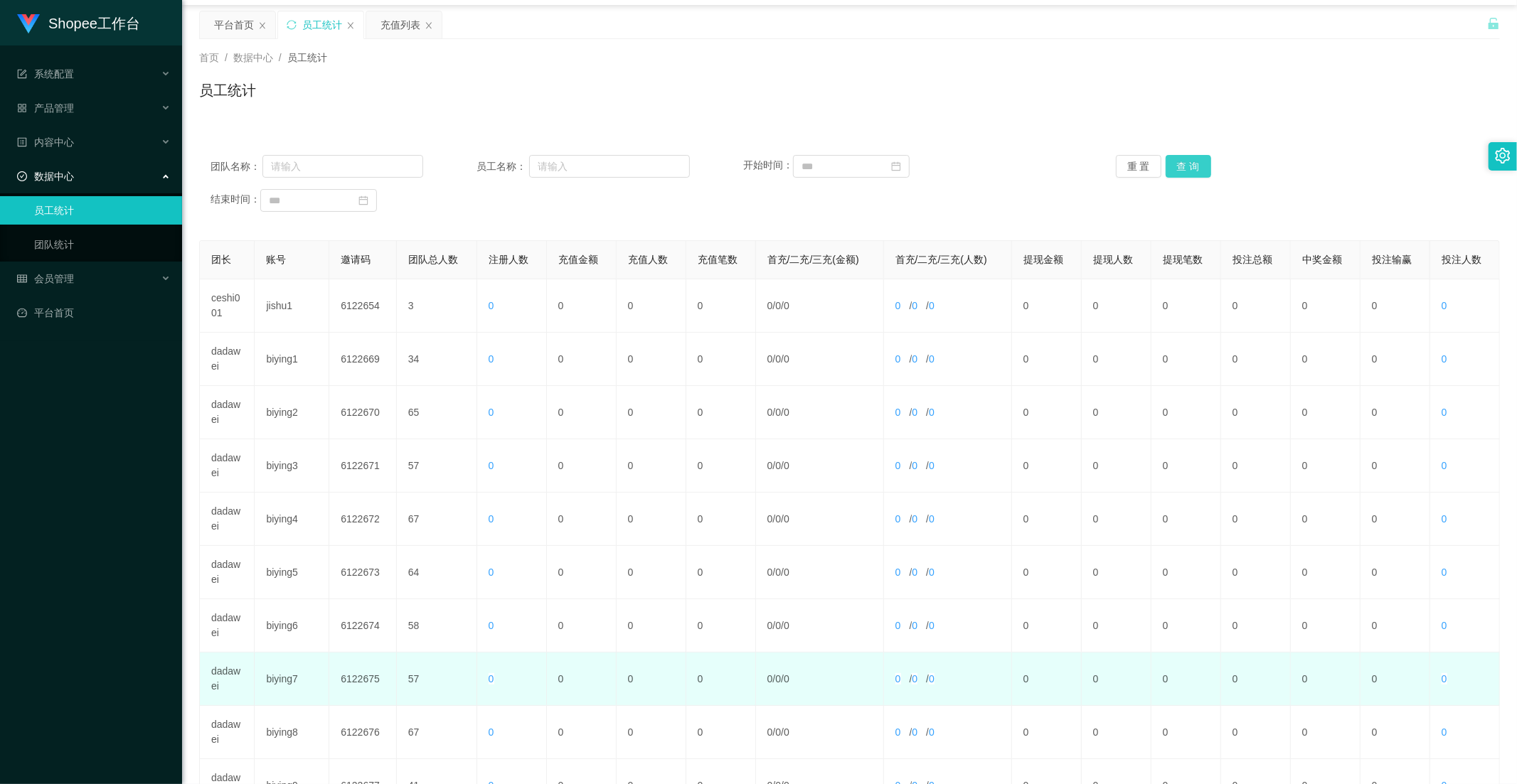
scroll to position [199, 0]
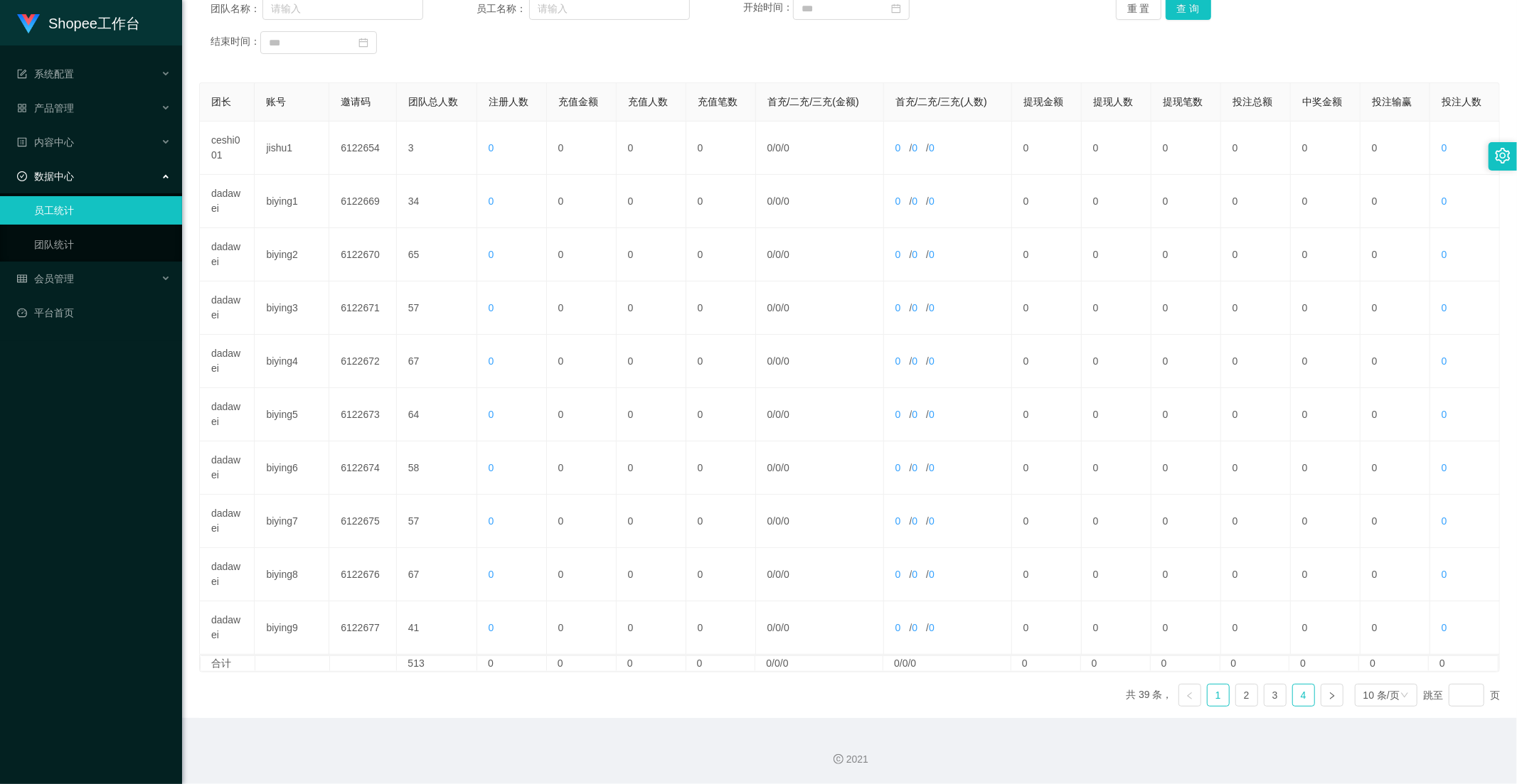
click at [1293, 693] on link "4" at bounding box center [1304, 695] width 21 height 21
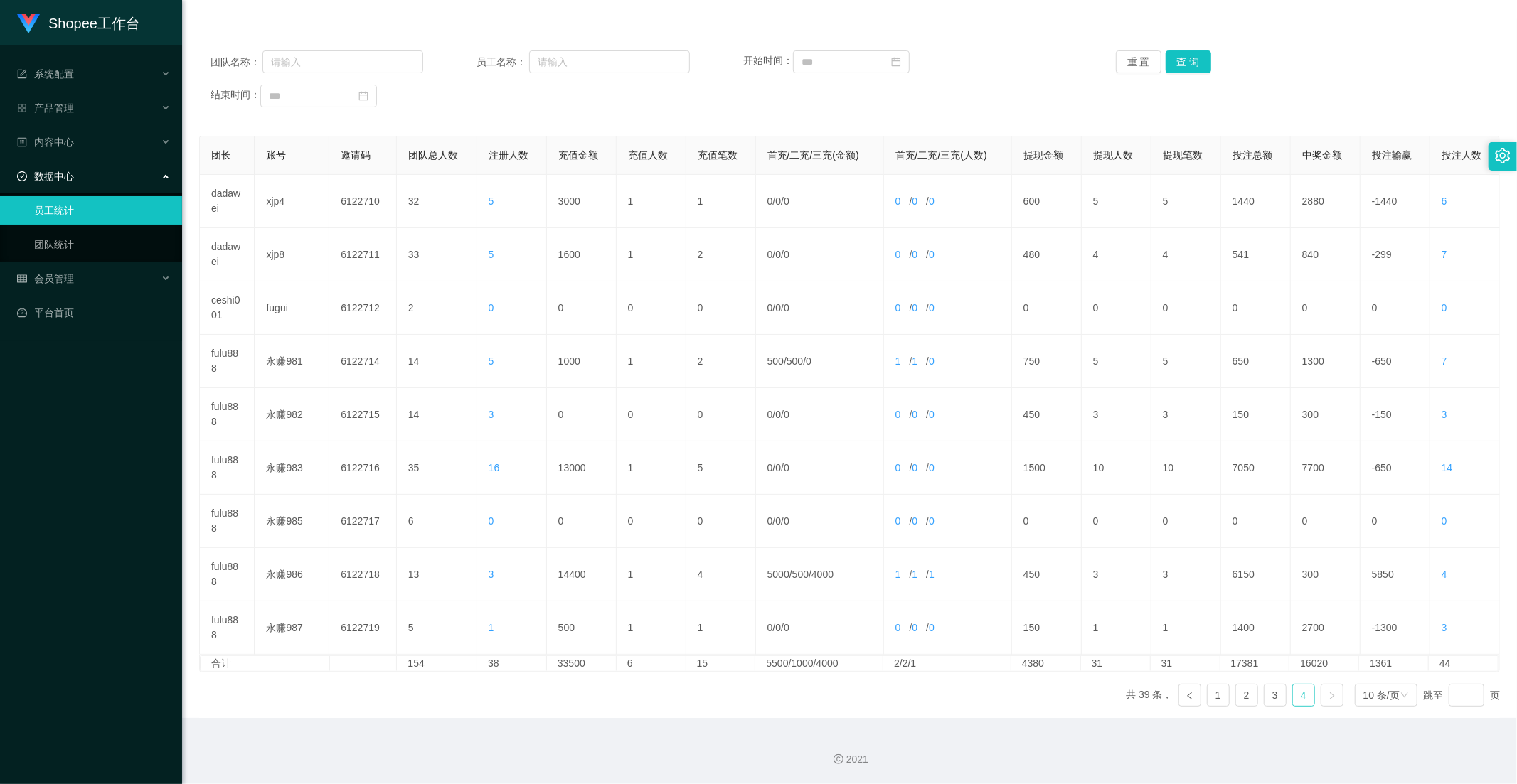
scroll to position [0, 0]
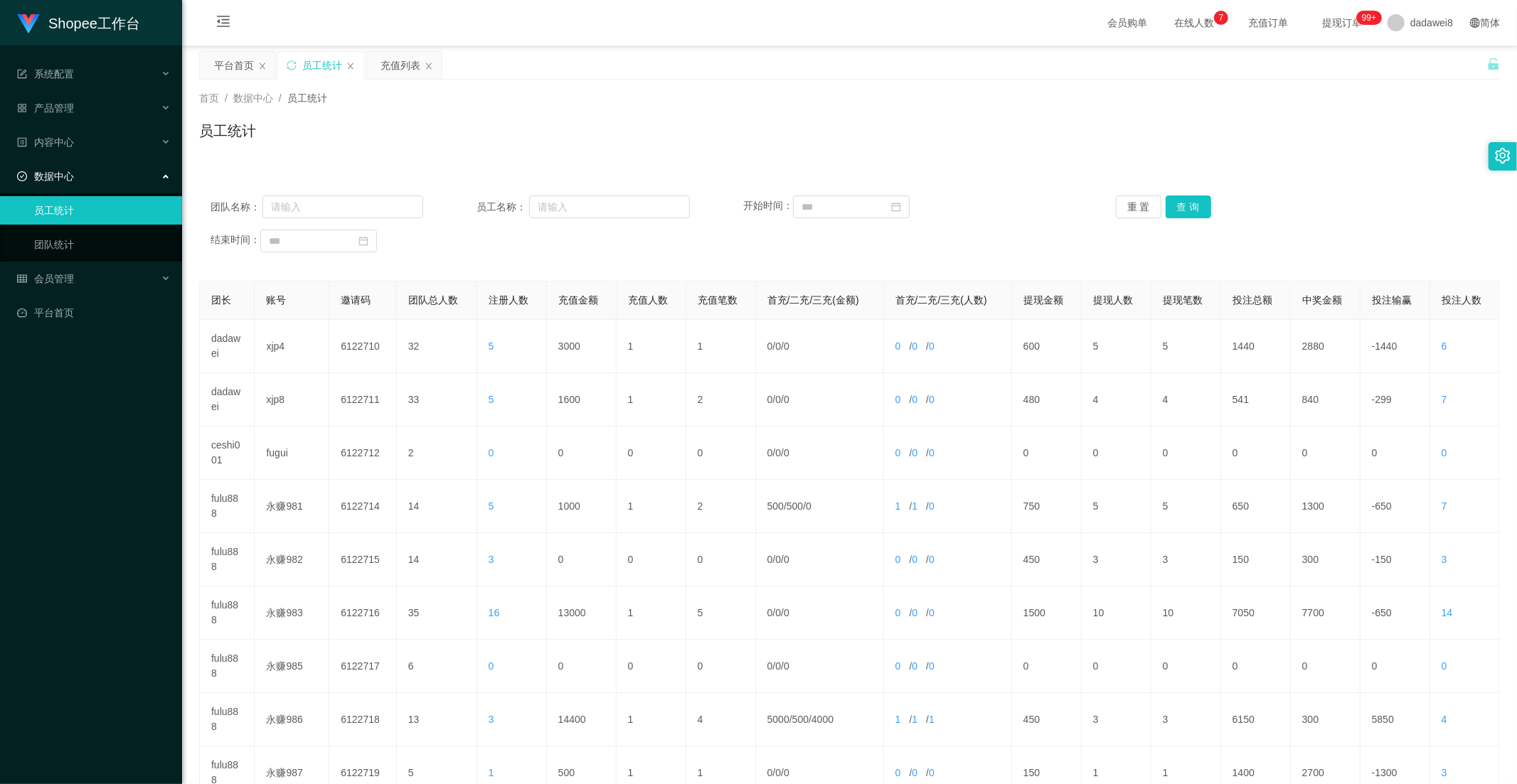
click at [388, 67] on div "充值列表" at bounding box center [400, 65] width 40 height 27
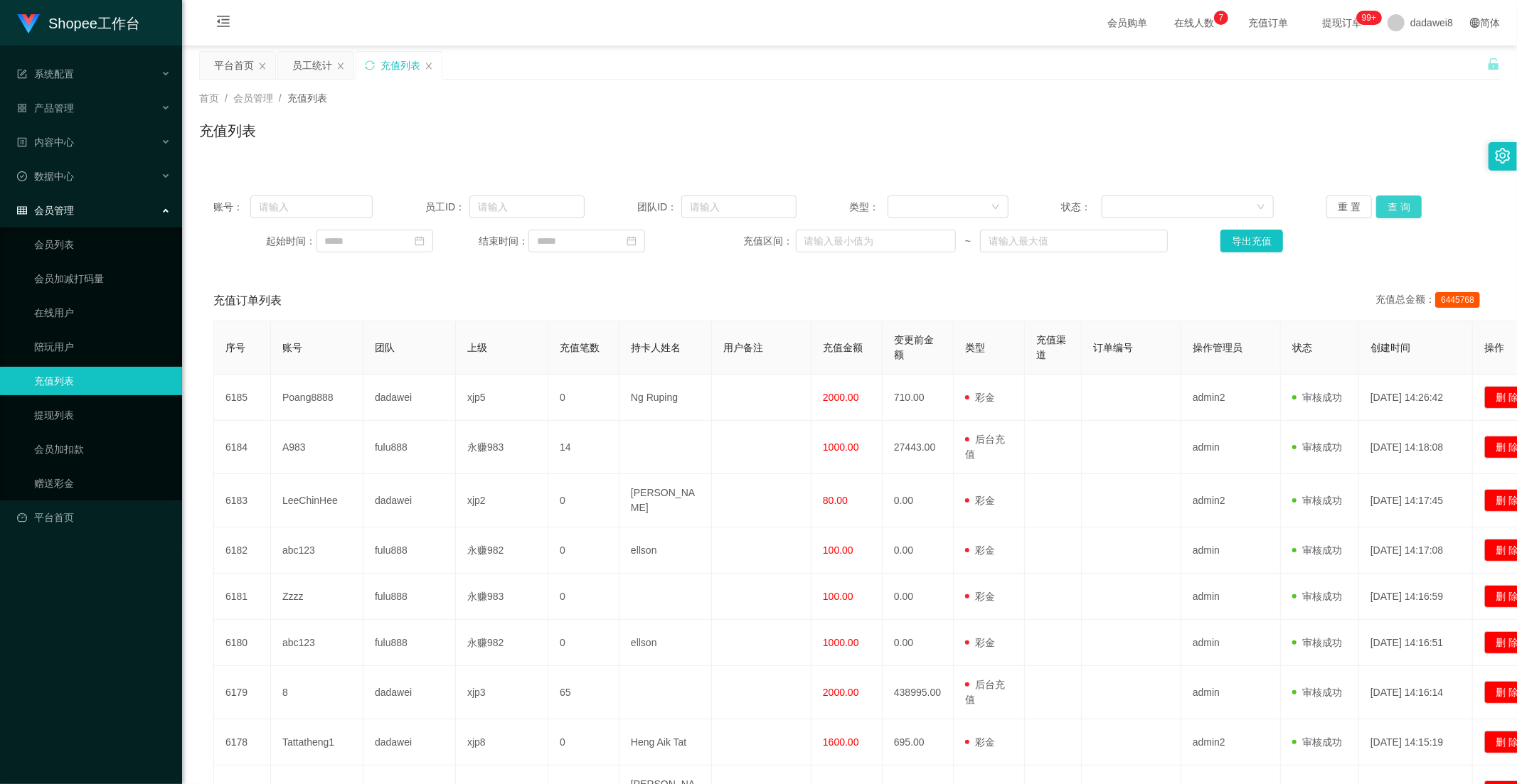
click at [1364, 199] on button "查 询" at bounding box center [1398, 206] width 46 height 22
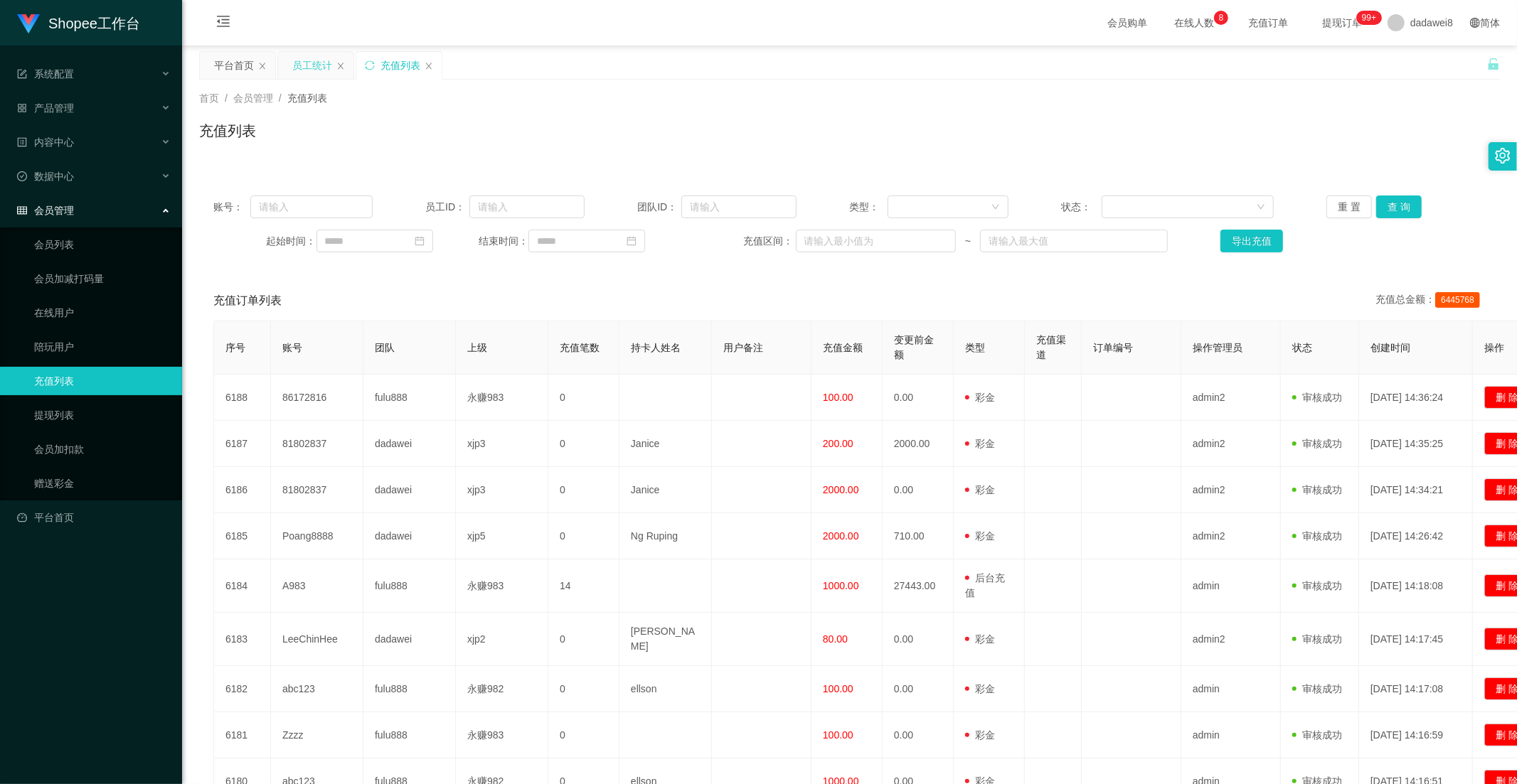
click at [295, 69] on div "员工统计" at bounding box center [311, 65] width 40 height 27
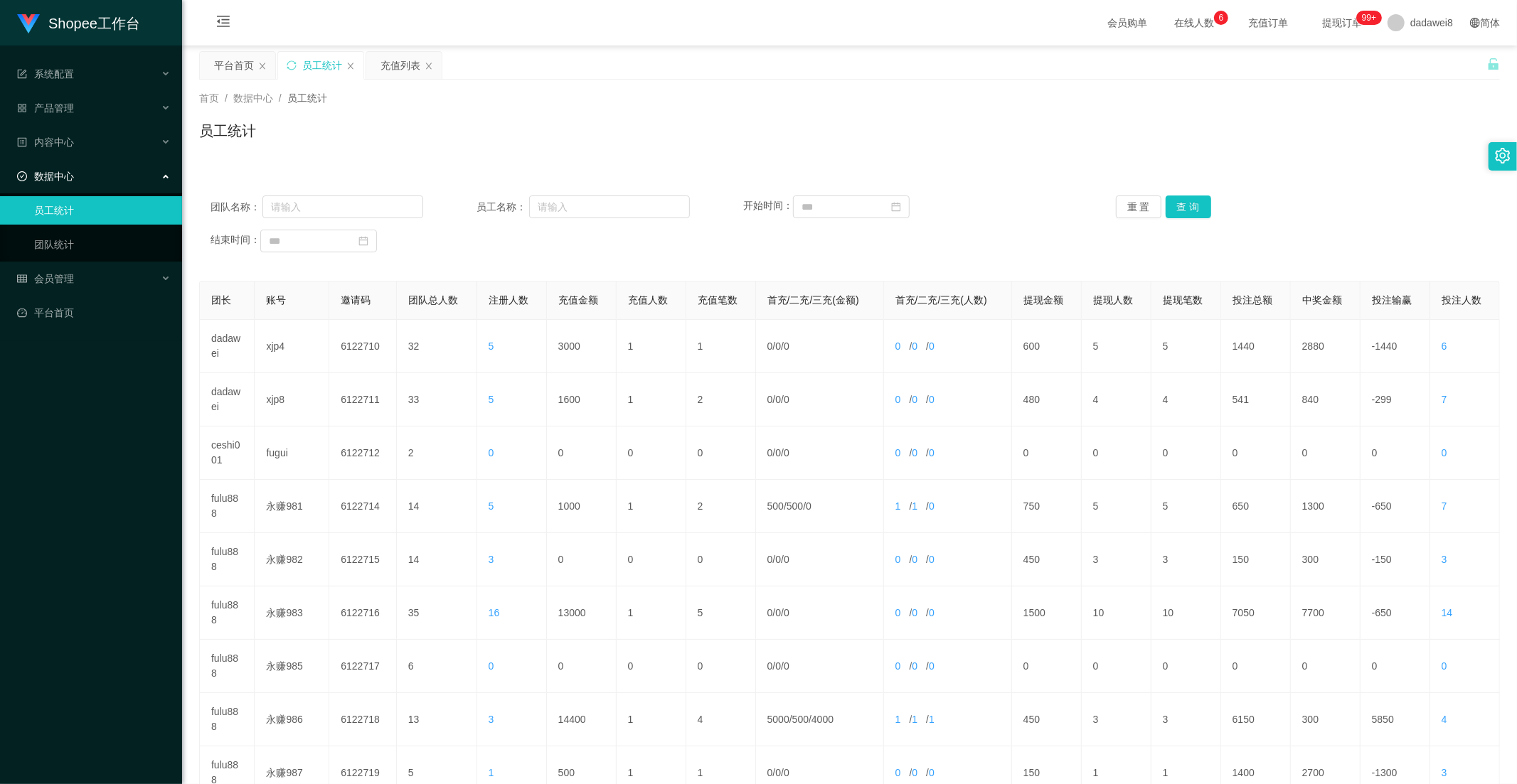
scroll to position [145, 0]
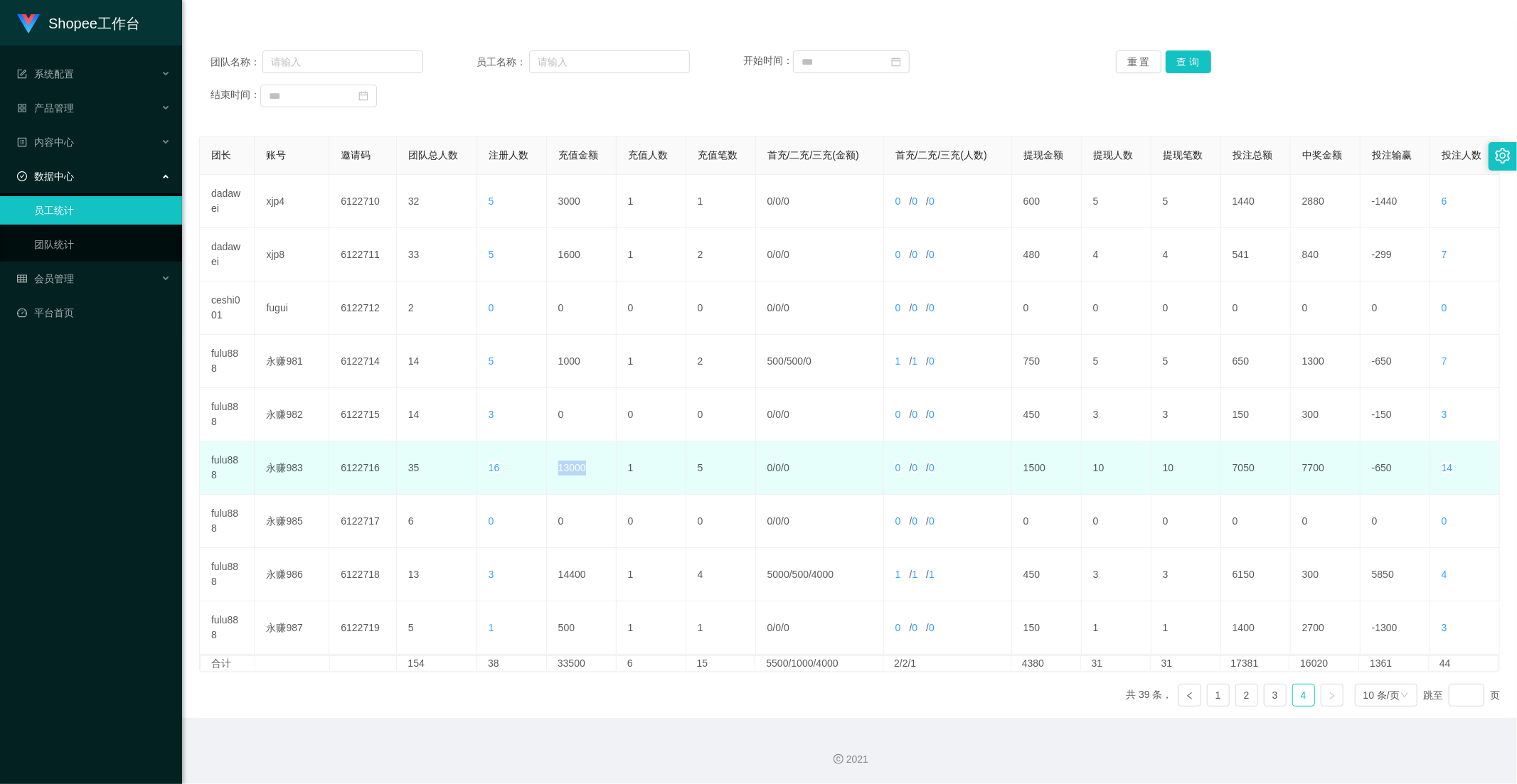
drag, startPoint x: 585, startPoint y: 474, endPoint x: 548, endPoint y: 474, distance: 37.0
click at [548, 474] on td "13000" at bounding box center [582, 468] width 70 height 53
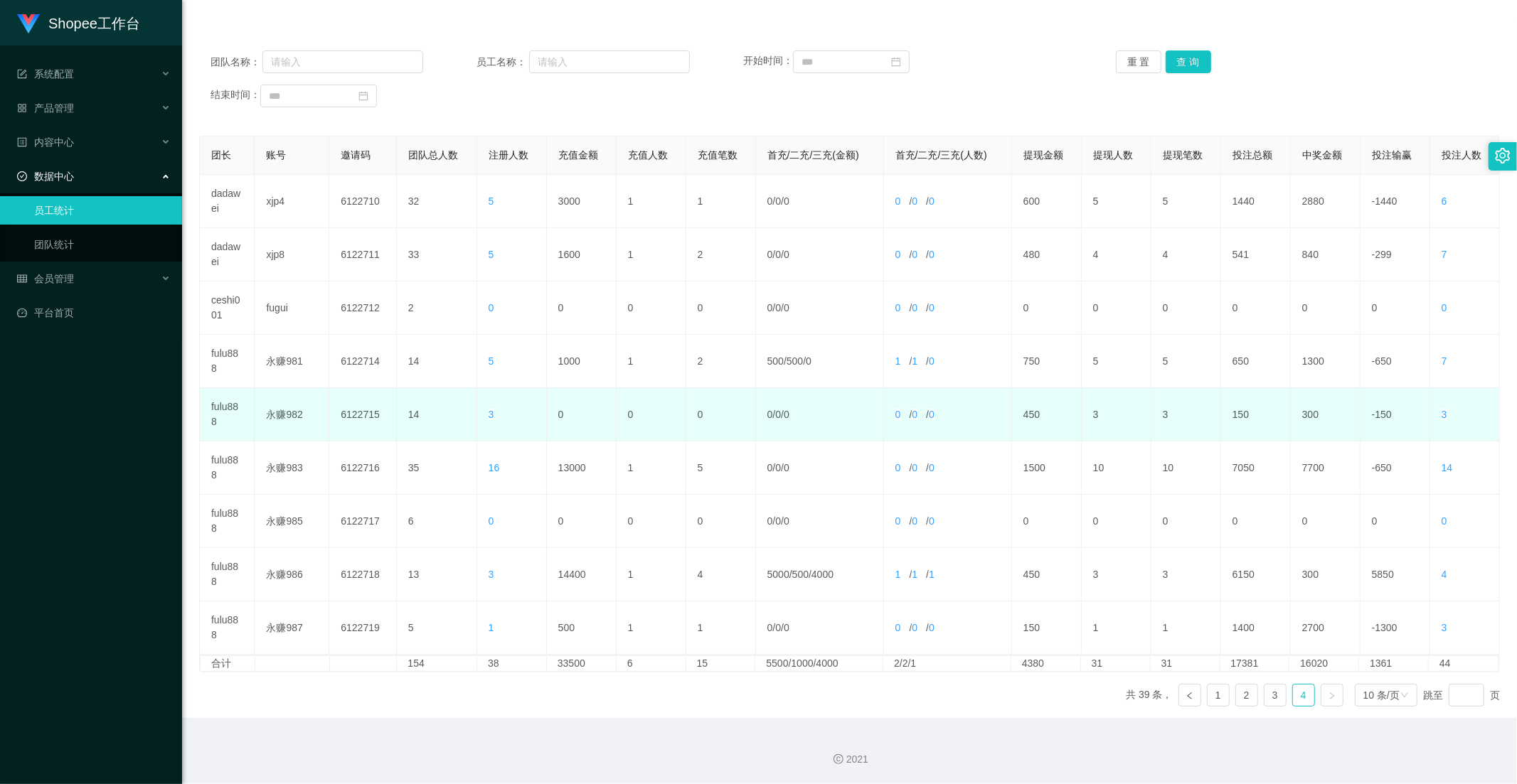
click at [564, 434] on td "0" at bounding box center [582, 414] width 70 height 53
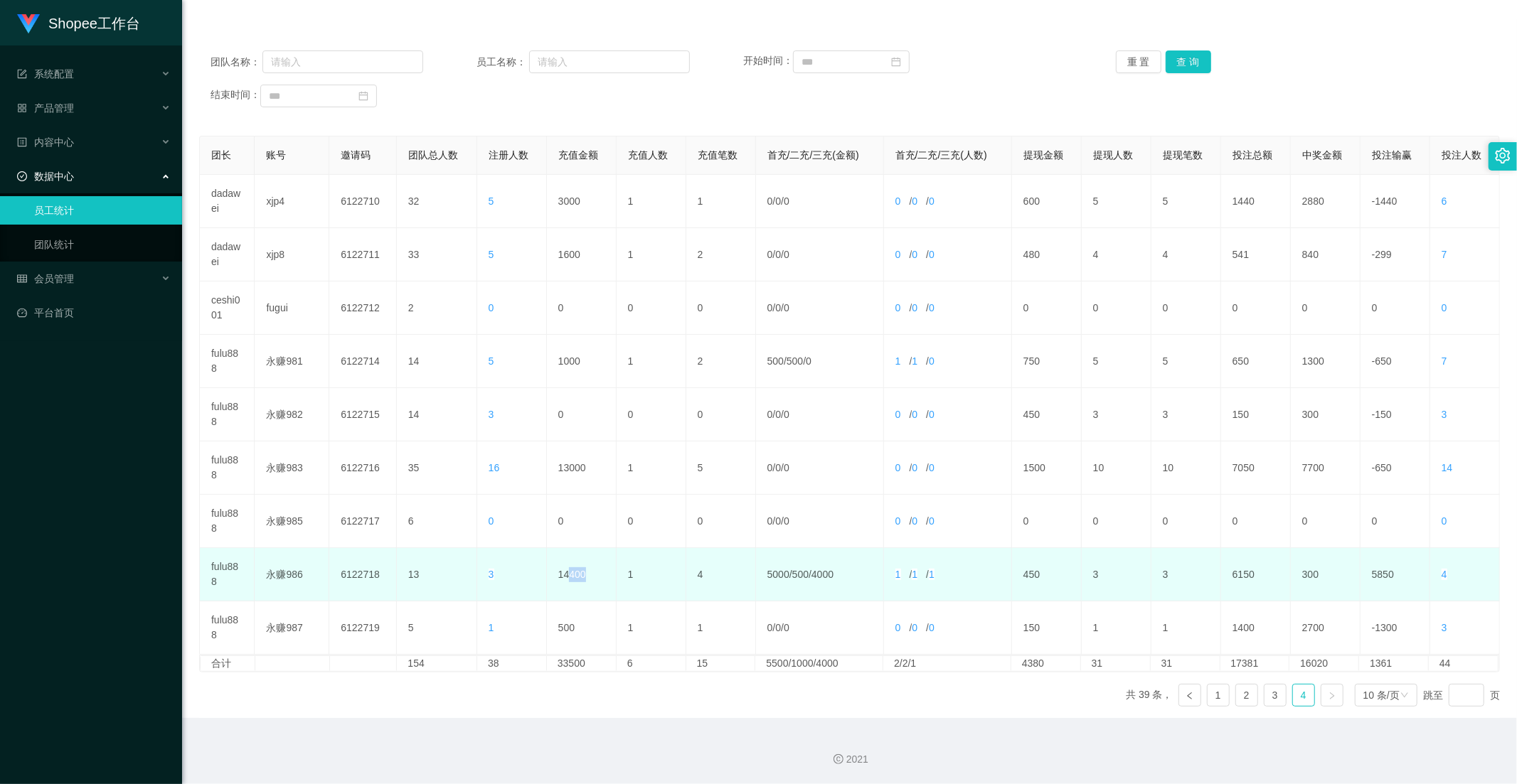
drag, startPoint x: 597, startPoint y: 570, endPoint x: 564, endPoint y: 571, distance: 33.0
click at [565, 571] on td "14400" at bounding box center [582, 574] width 70 height 53
click at [564, 571] on td "14400" at bounding box center [582, 574] width 70 height 53
click at [578, 576] on td "14400" at bounding box center [582, 574] width 70 height 53
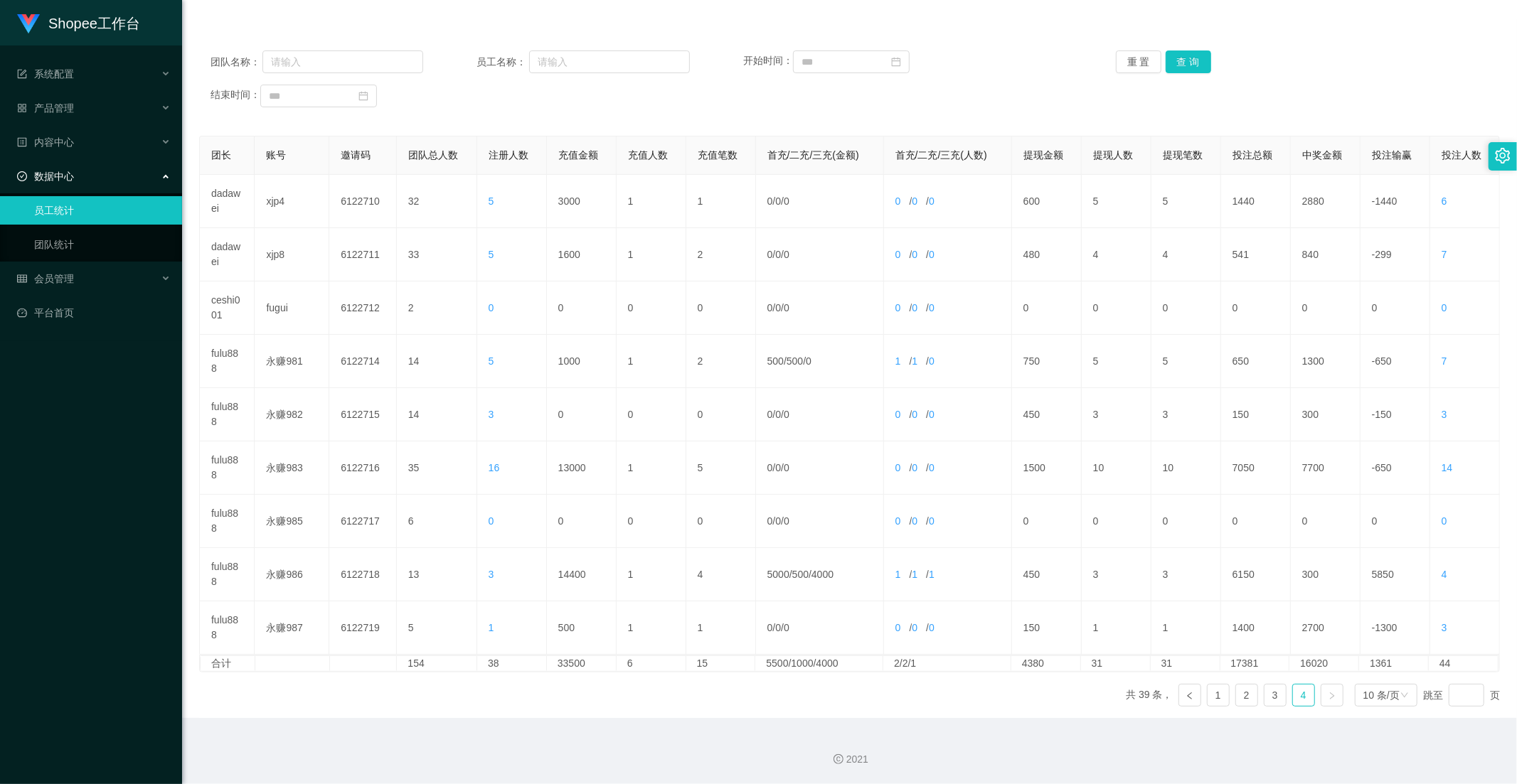
scroll to position [0, 0]
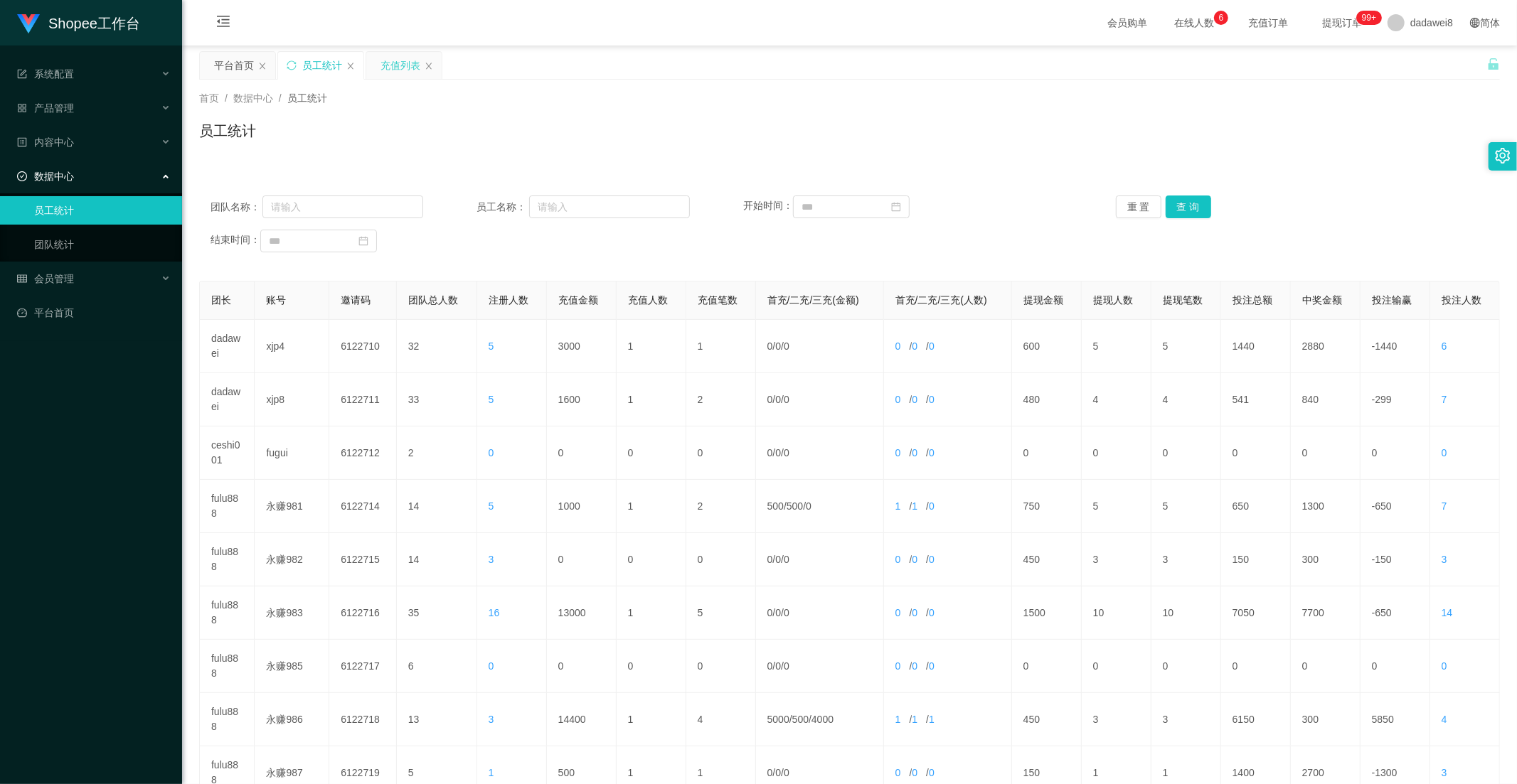
click at [374, 68] on div "充值列表" at bounding box center [403, 65] width 75 height 27
click at [387, 67] on div "充值列表" at bounding box center [400, 65] width 40 height 27
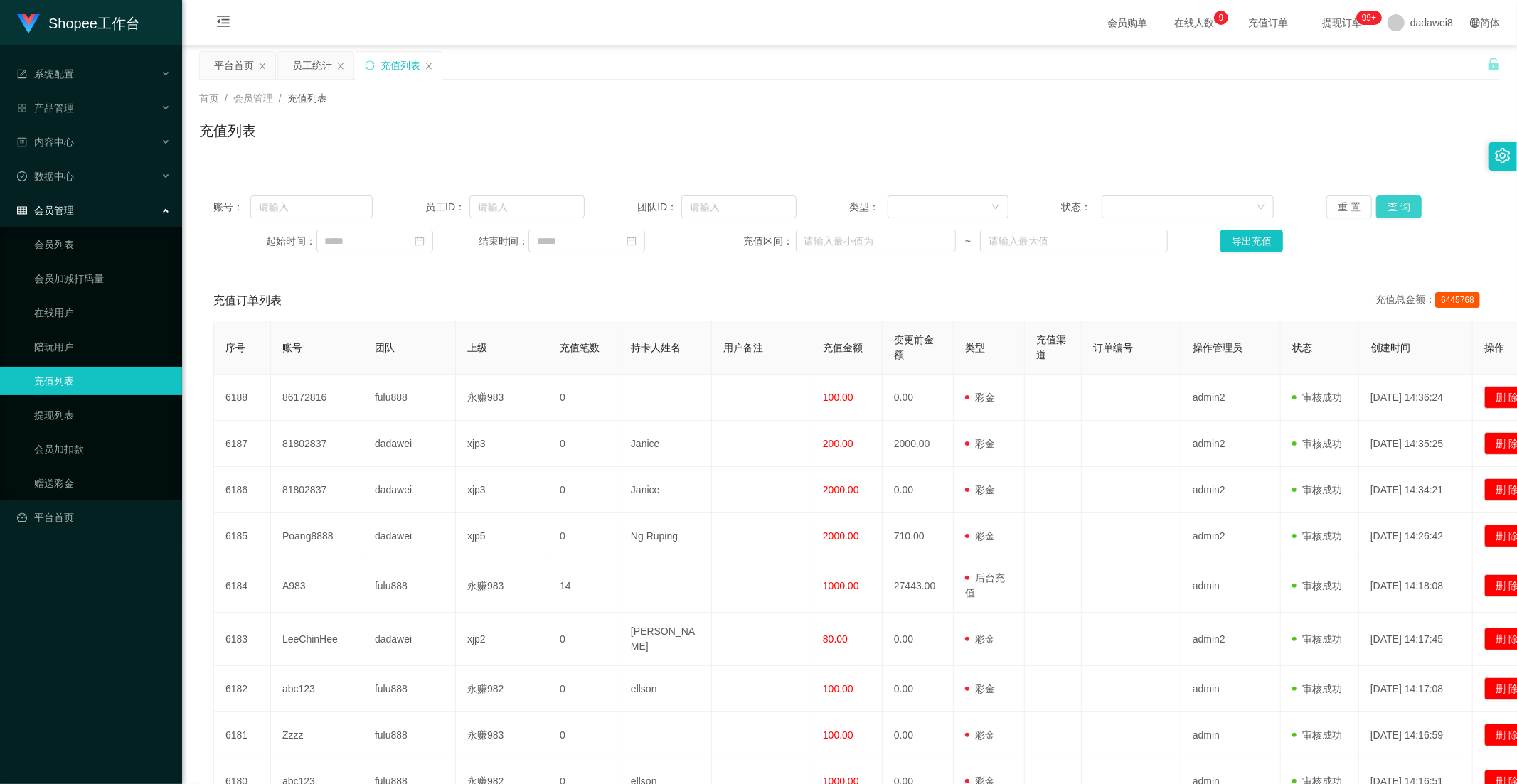
click at [1364, 204] on button "查 询" at bounding box center [1398, 206] width 46 height 22
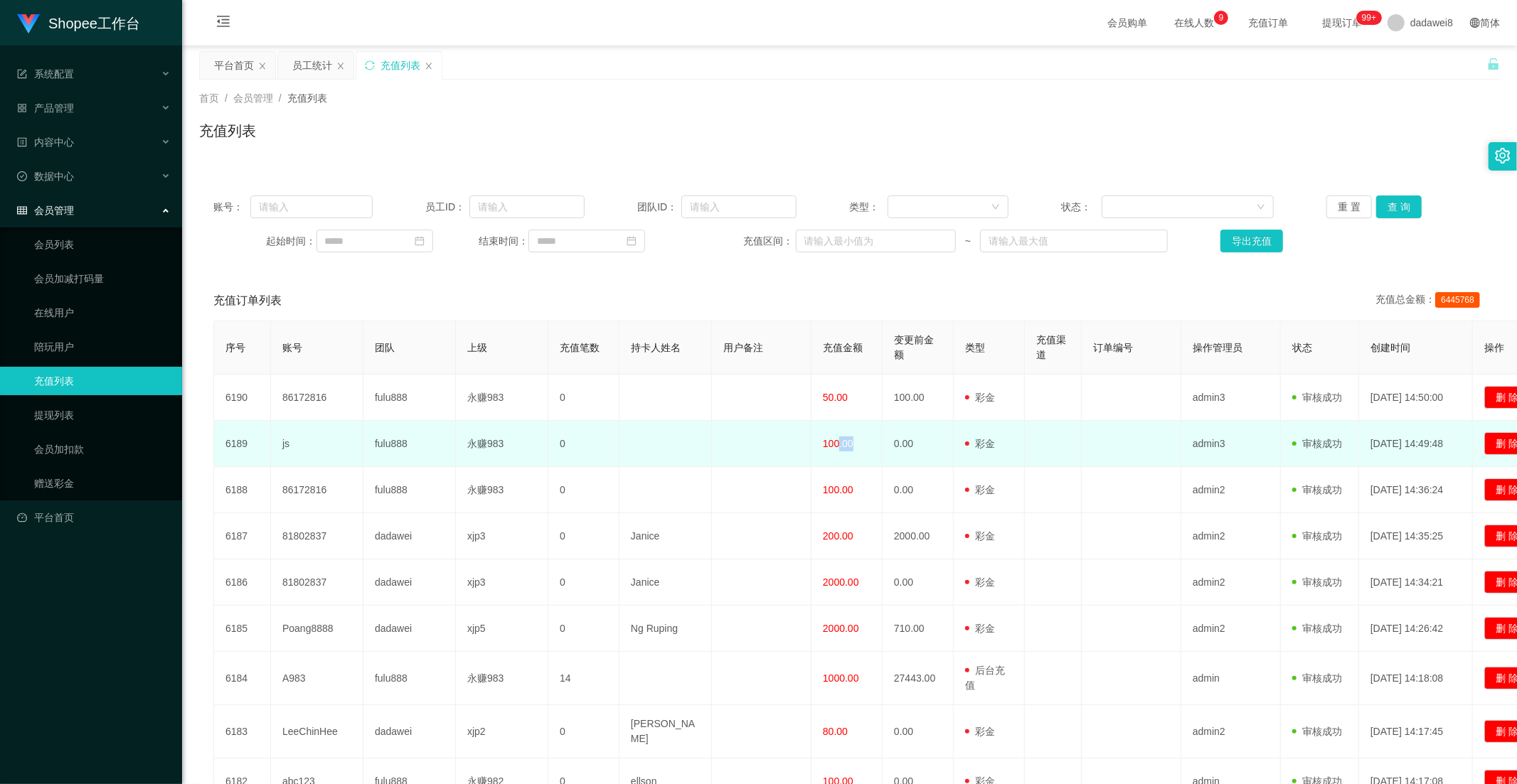
drag, startPoint x: 851, startPoint y: 445, endPoint x: 840, endPoint y: 442, distance: 11.4
click at [840, 442] on span "100.00" at bounding box center [837, 444] width 30 height 12
click at [832, 440] on span "100.00" at bounding box center [837, 444] width 30 height 12
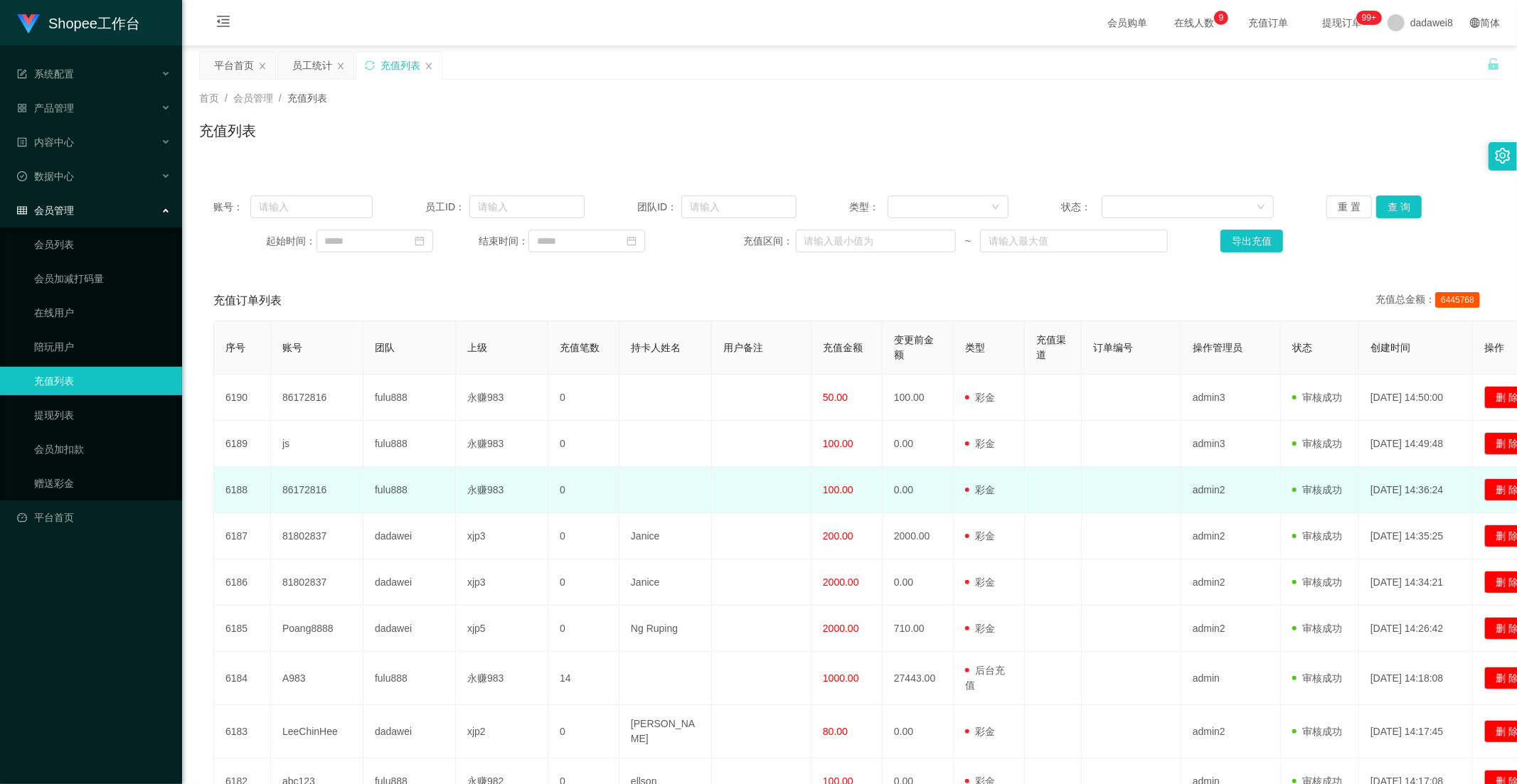
click at [841, 480] on td "100.00" at bounding box center [847, 489] width 71 height 46
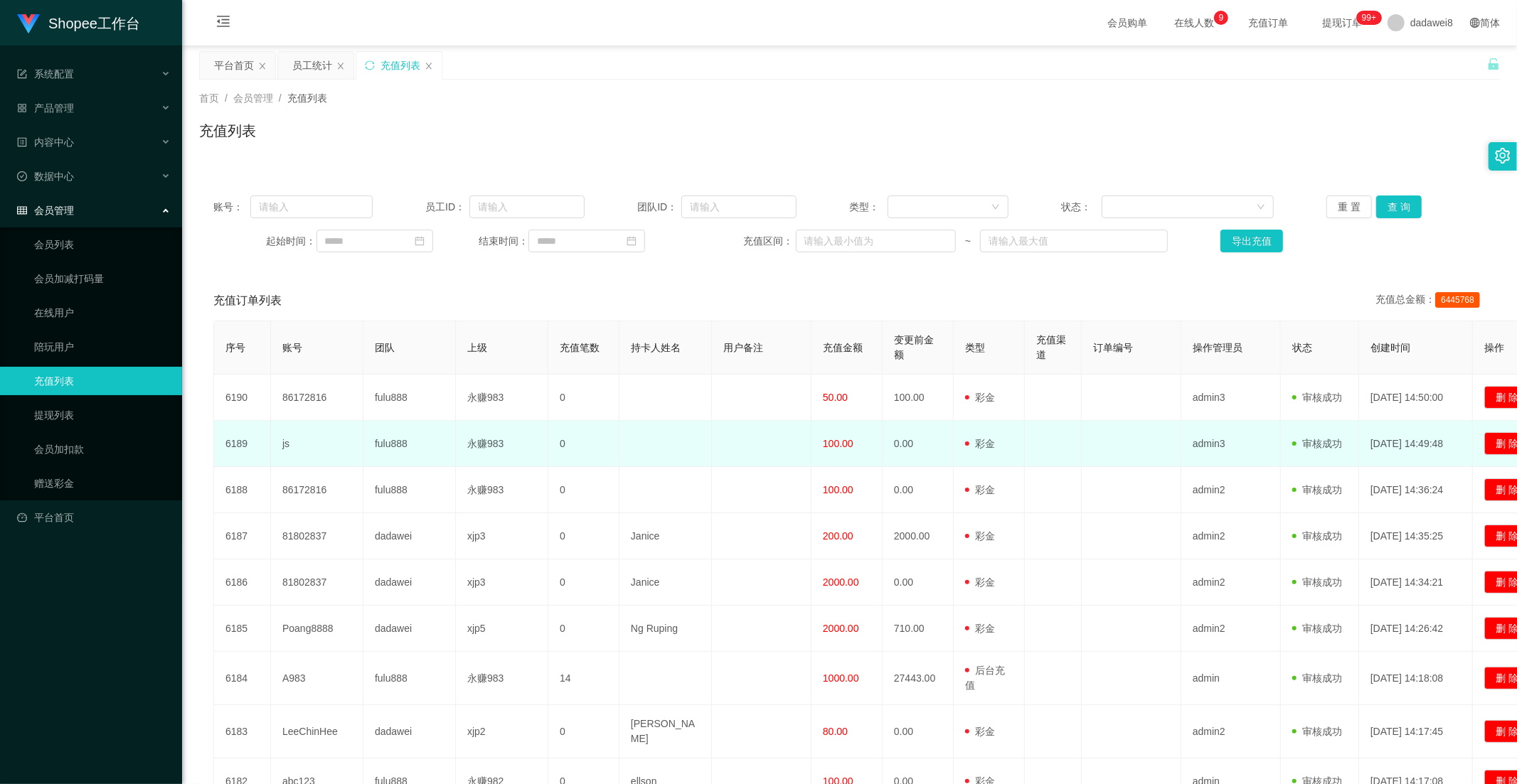
click at [843, 462] on td "100.00" at bounding box center [847, 444] width 71 height 46
click at [842, 456] on td "100.00" at bounding box center [847, 444] width 71 height 46
click at [841, 457] on td "100.00" at bounding box center [847, 444] width 71 height 46
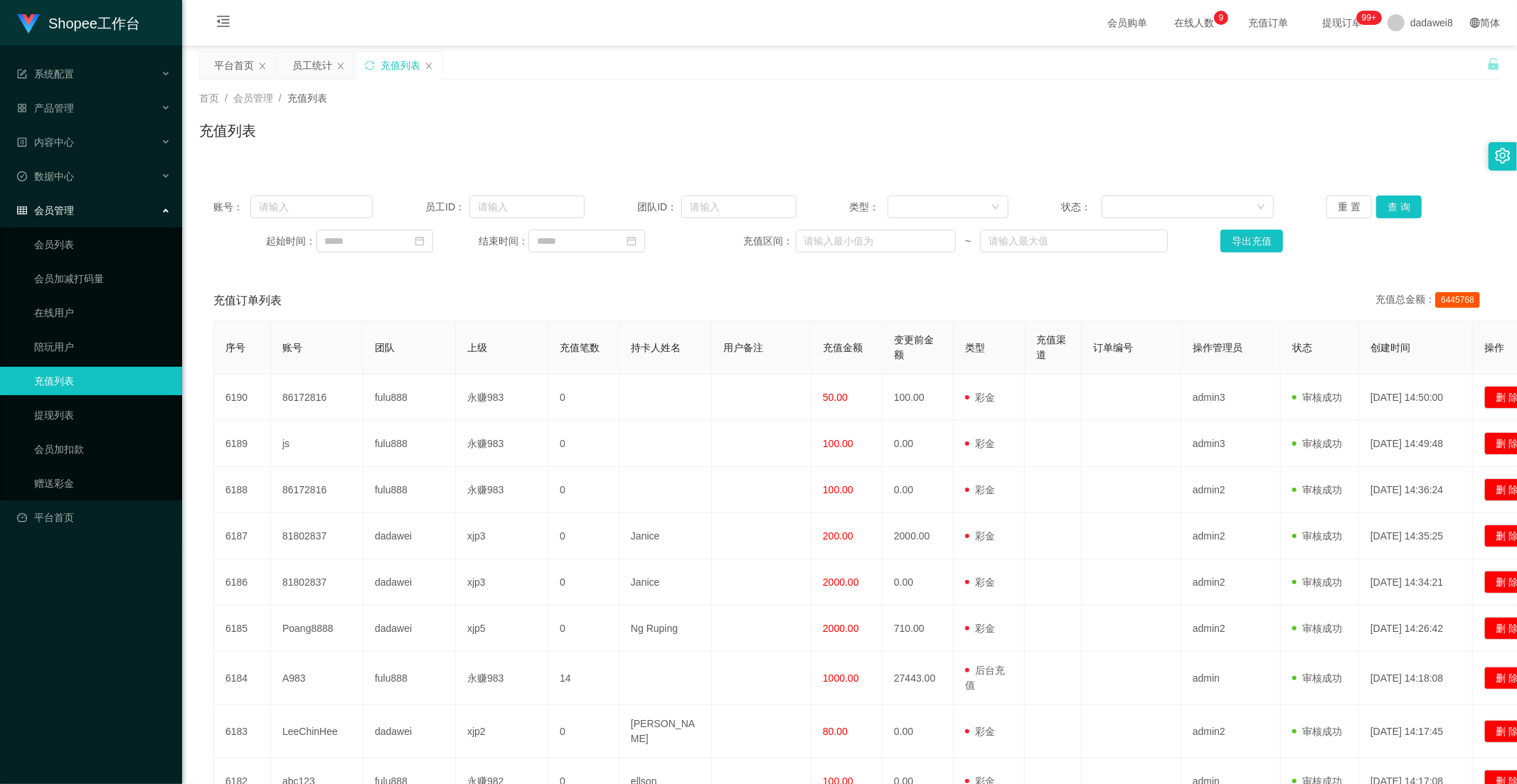
drag, startPoint x: 249, startPoint y: 69, endPoint x: 253, endPoint y: 89, distance: 20.4
click at [247, 69] on div "平台首页" at bounding box center [234, 65] width 40 height 27
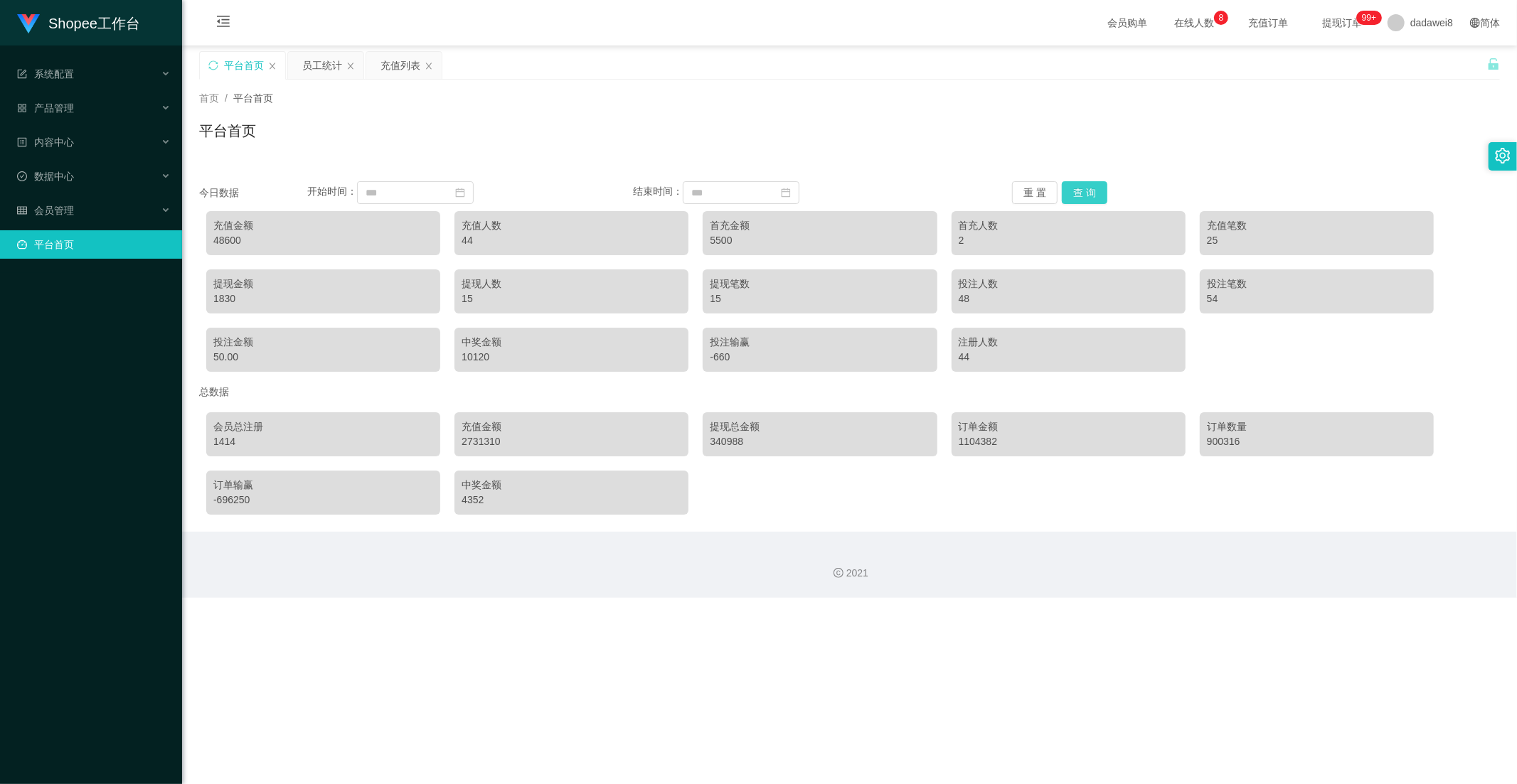
drag, startPoint x: 1079, startPoint y: 195, endPoint x: 1071, endPoint y: 199, distance: 8.9
click at [1079, 194] on button "查 询" at bounding box center [1084, 192] width 46 height 22
click at [392, 66] on div "充值列表" at bounding box center [400, 65] width 40 height 27
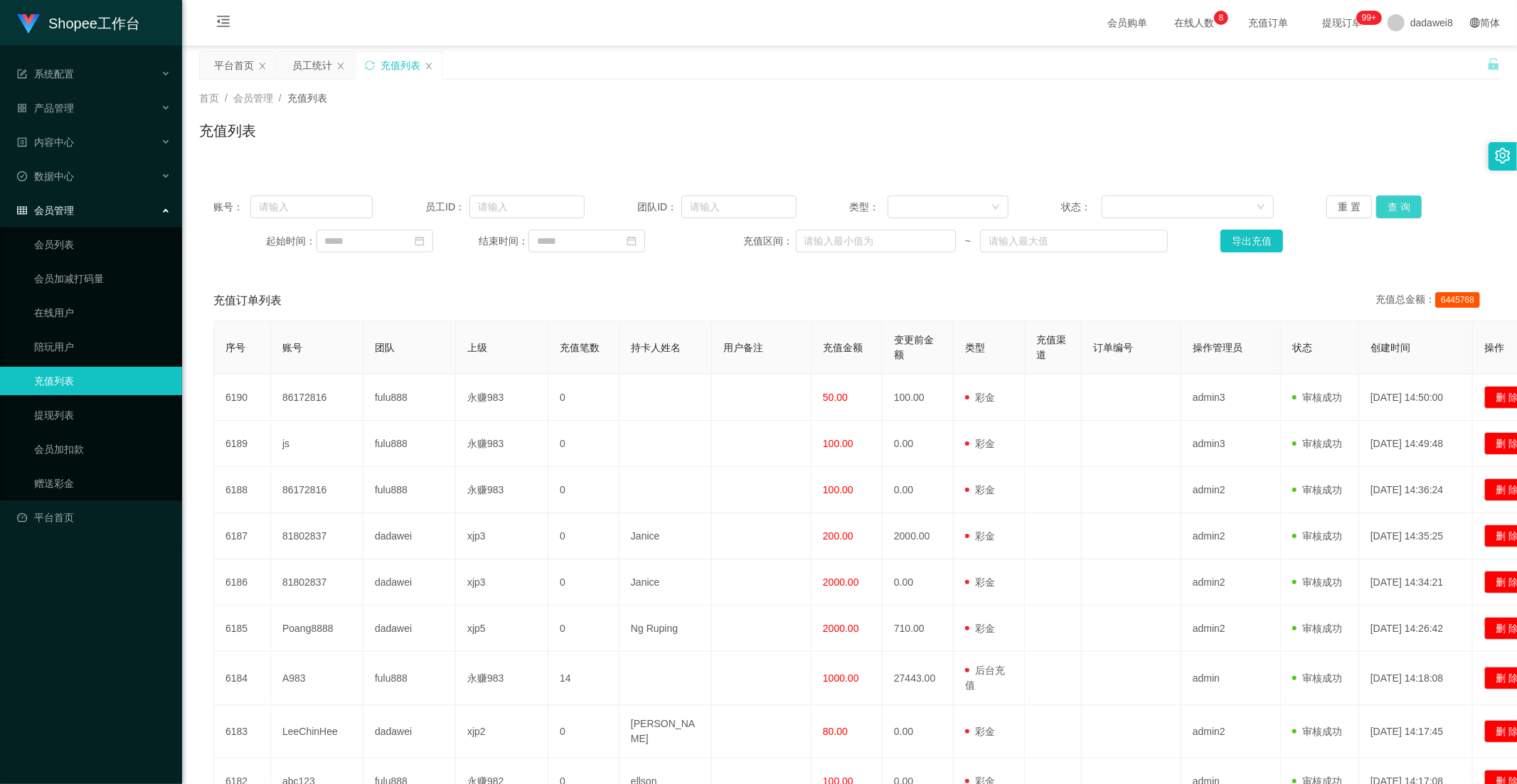
click at [1364, 210] on button "查 询" at bounding box center [1398, 206] width 46 height 22
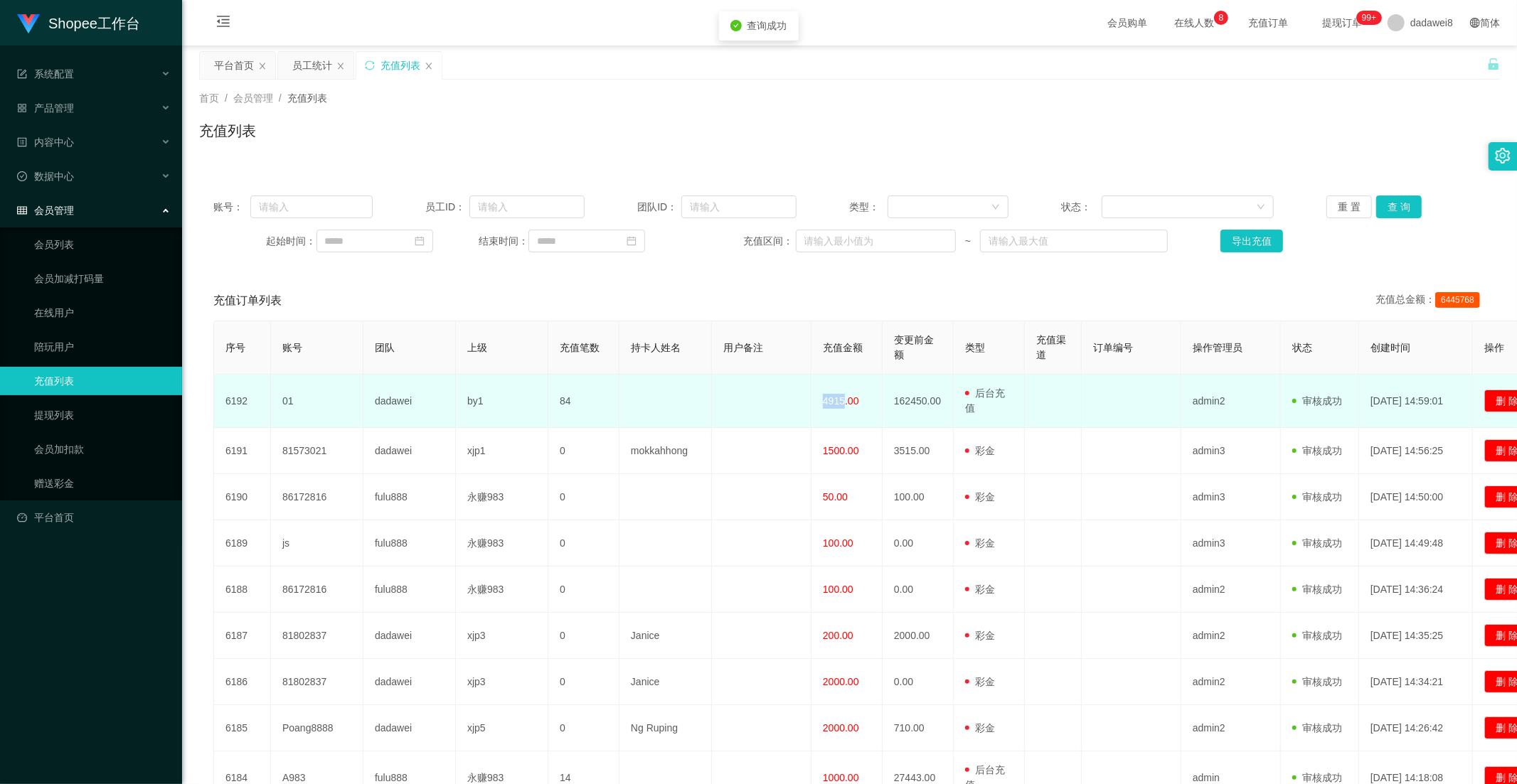
drag, startPoint x: 843, startPoint y: 402, endPoint x: 813, endPoint y: 402, distance: 30.0
click at [813, 402] on td "4915.00" at bounding box center [847, 401] width 71 height 53
click at [808, 402] on td at bounding box center [761, 401] width 99 height 53
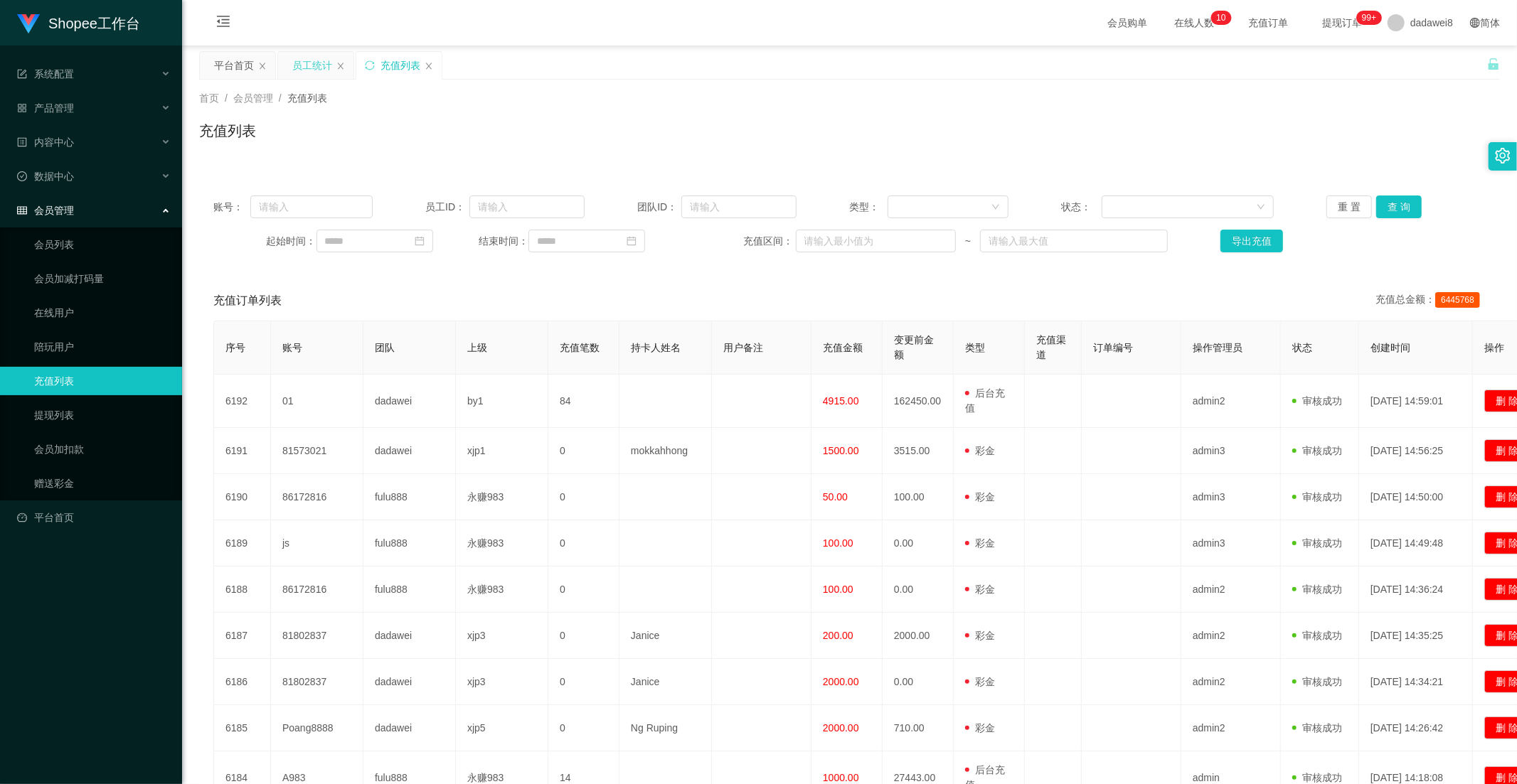
click at [314, 57] on div "员工统计" at bounding box center [311, 65] width 40 height 27
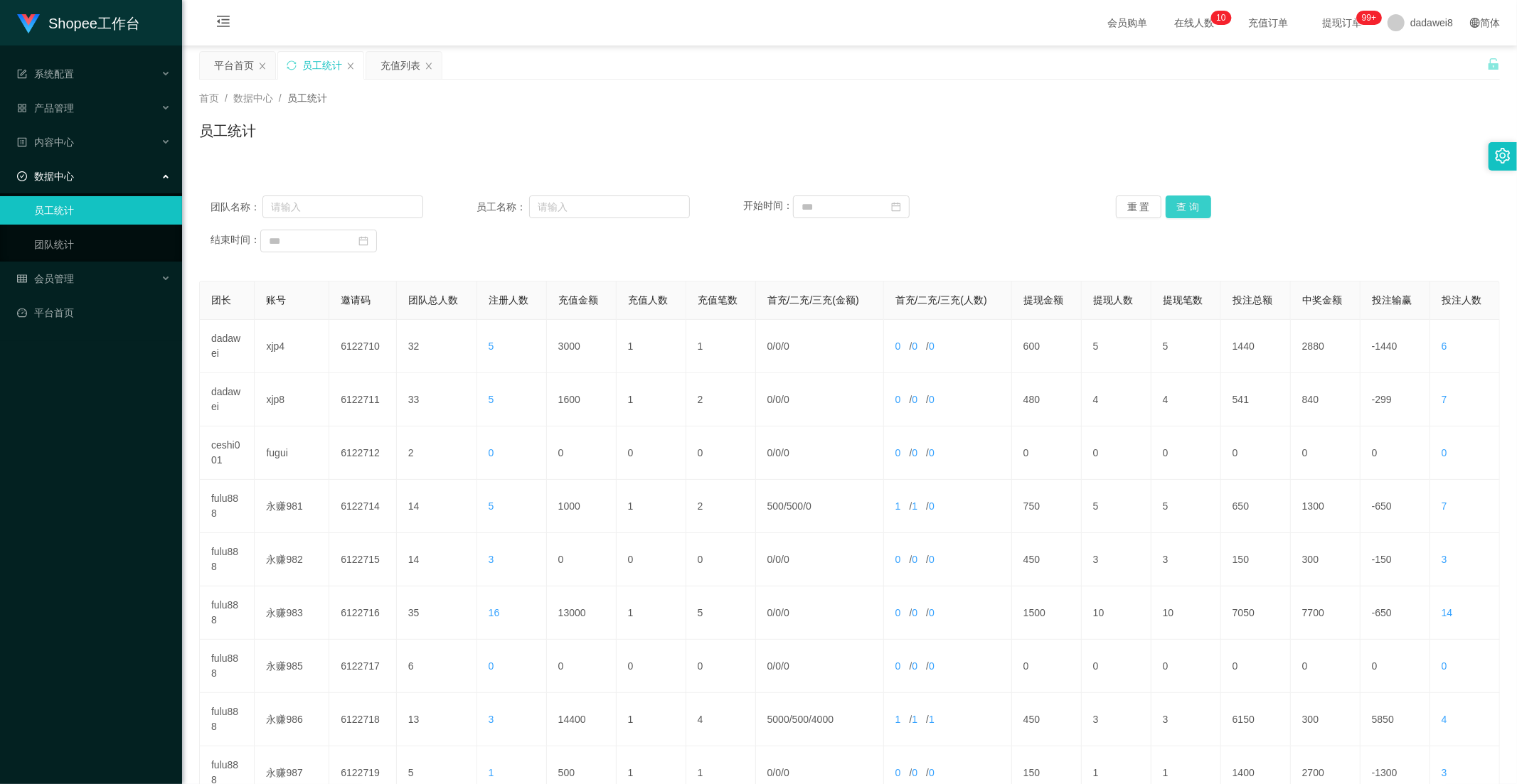
drag, startPoint x: 1174, startPoint y: 199, endPoint x: 1140, endPoint y: 232, distance: 47.4
click at [1174, 199] on button "查 询" at bounding box center [1188, 206] width 46 height 22
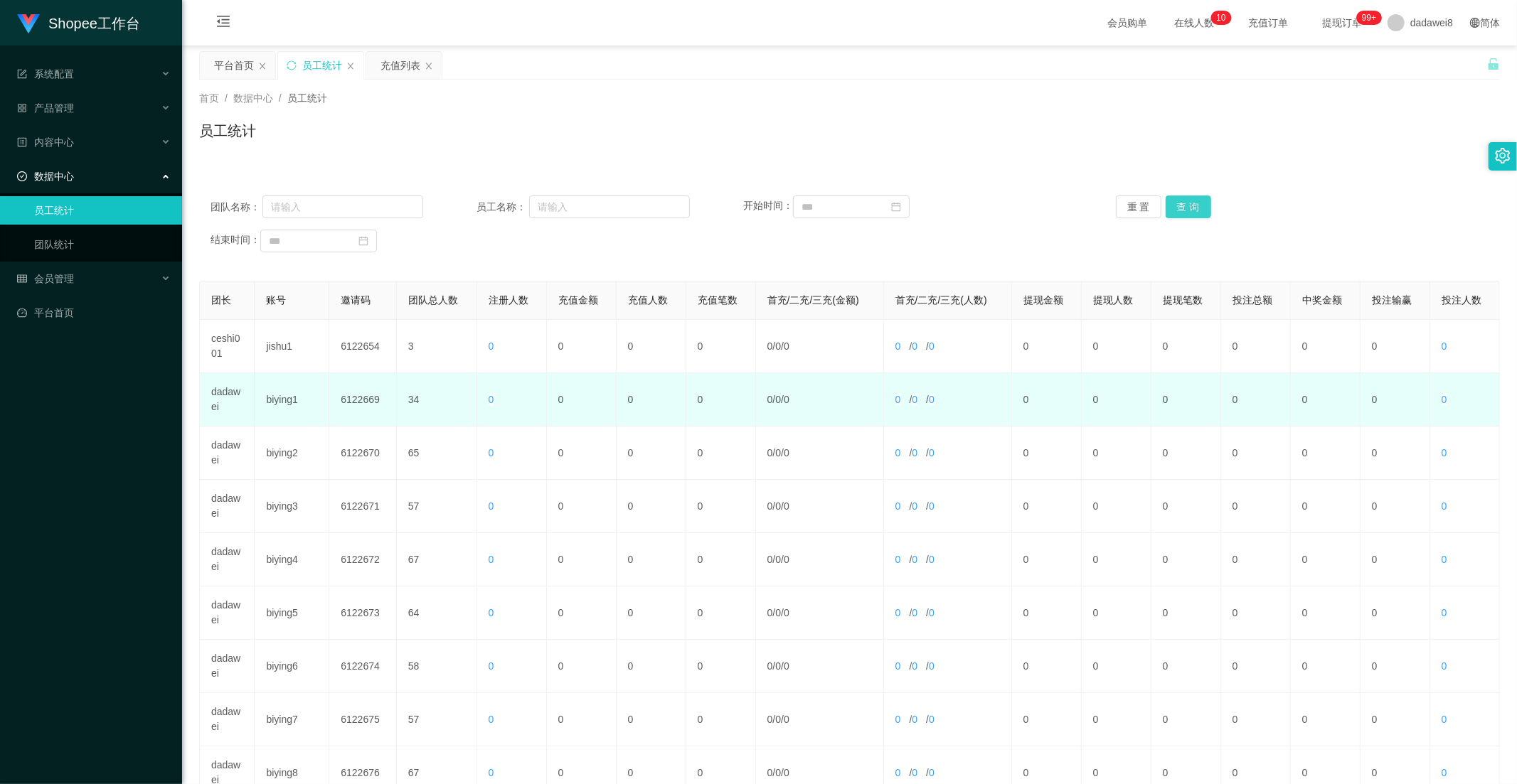
scroll to position [199, 0]
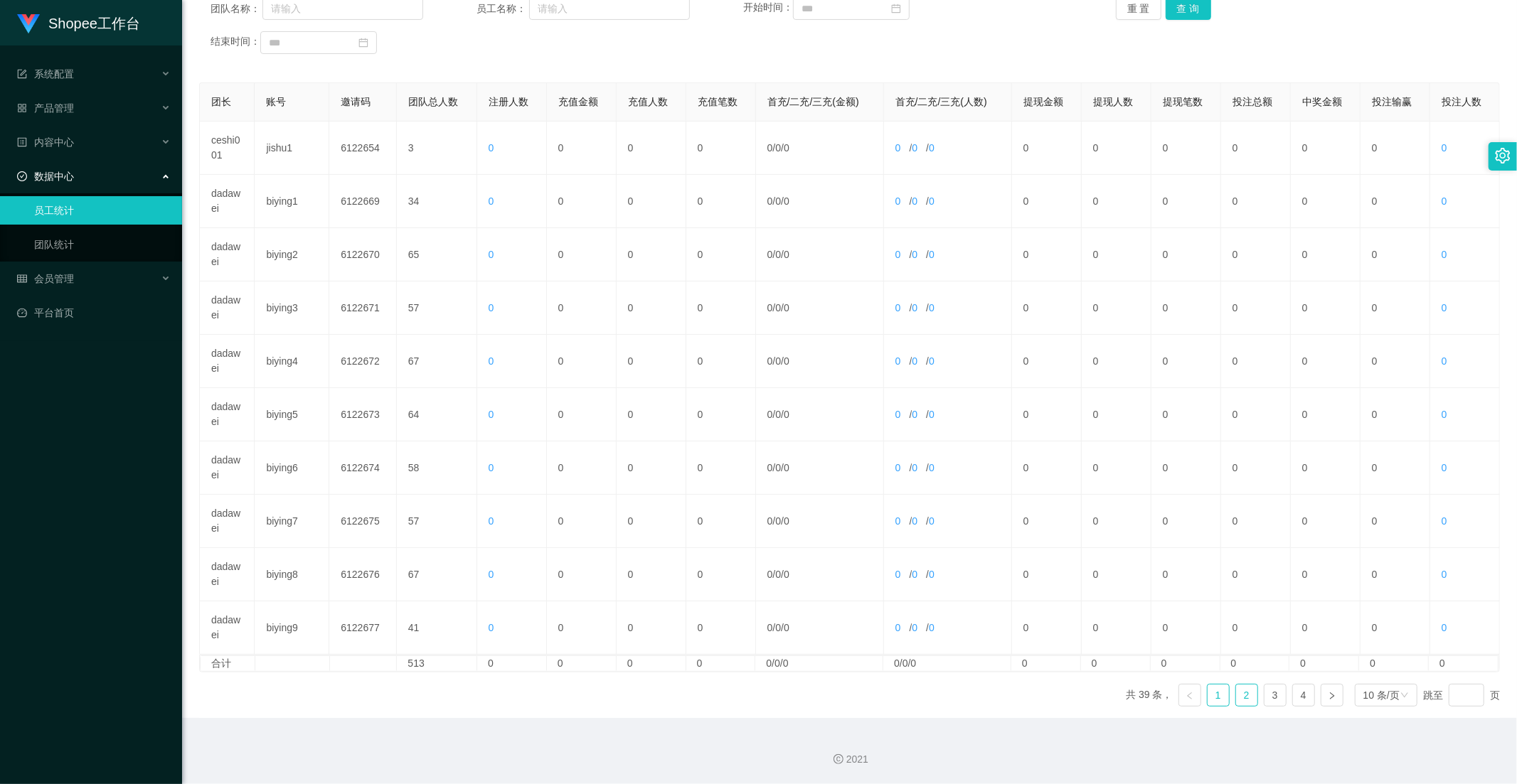
click at [1236, 705] on link "2" at bounding box center [1246, 695] width 21 height 21
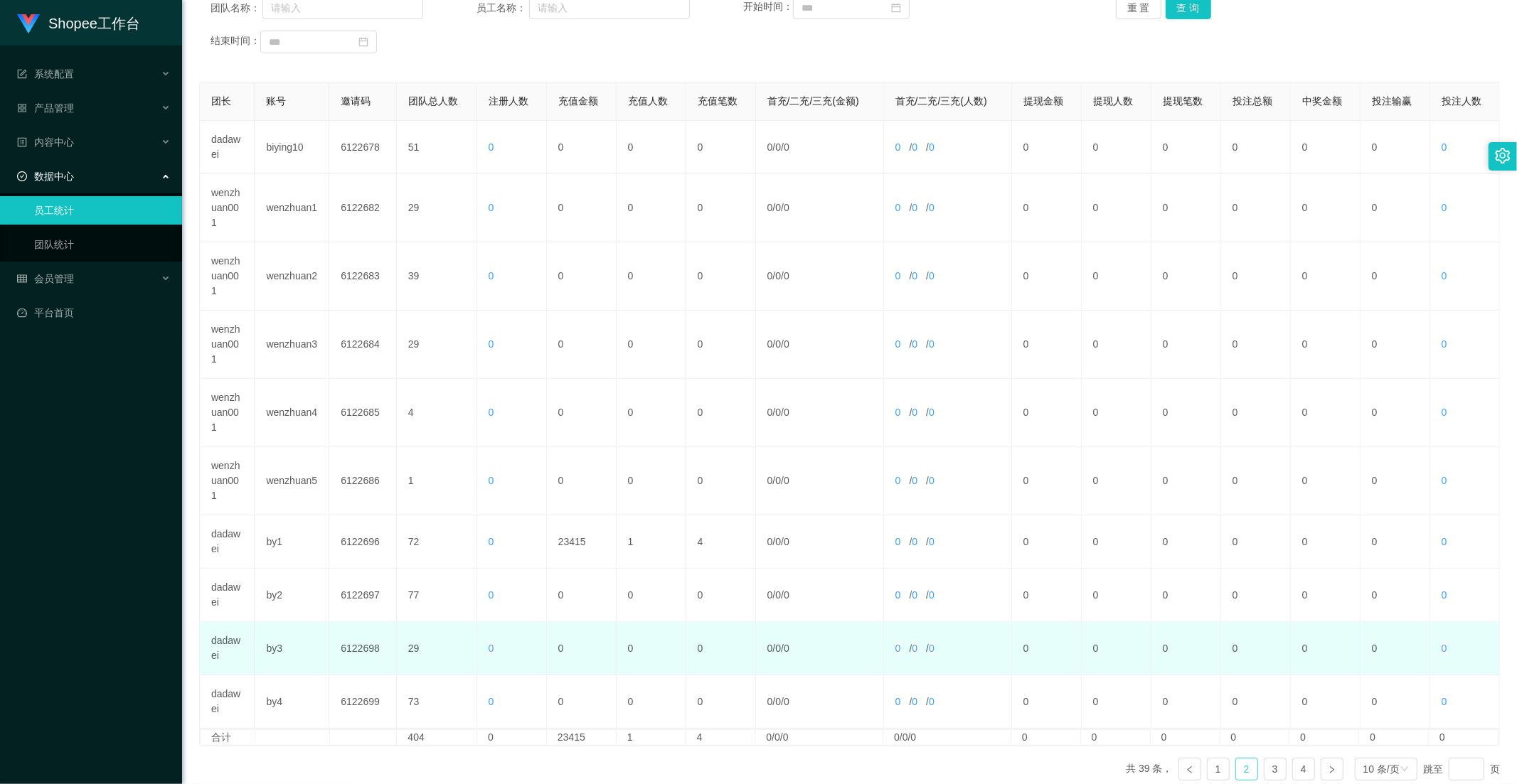
scroll to position [273, 0]
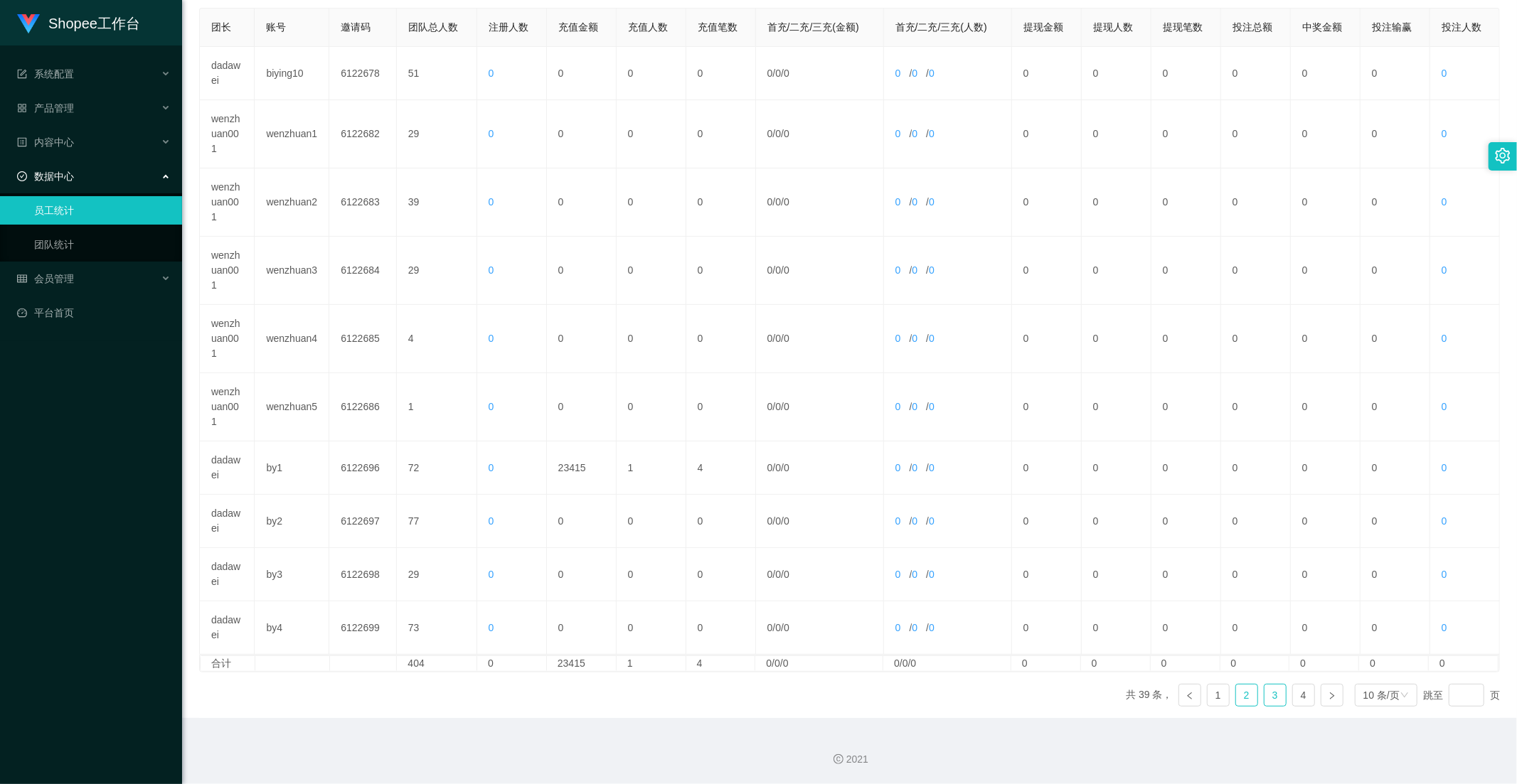
click at [1269, 698] on link "3" at bounding box center [1275, 695] width 21 height 21
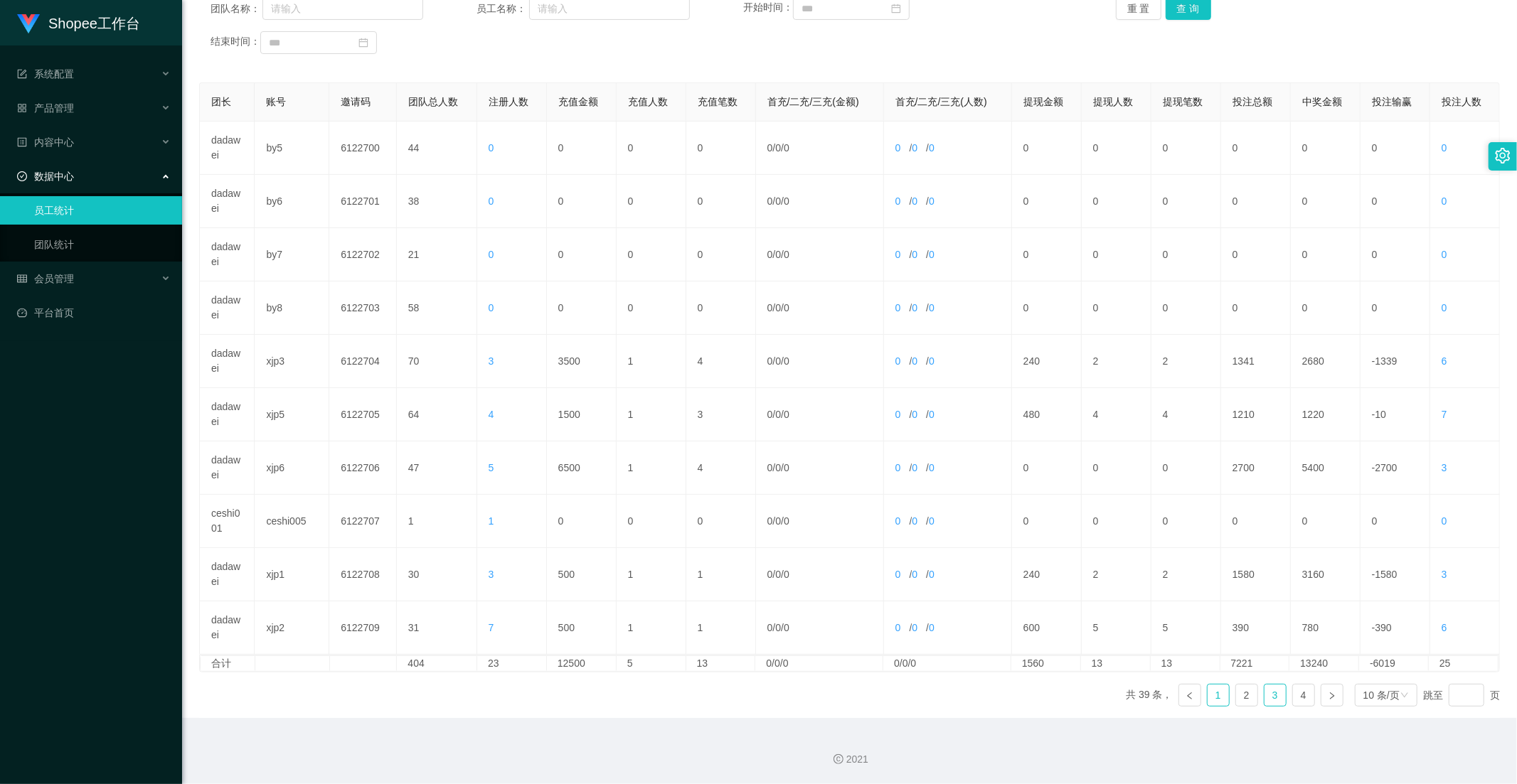
click at [1208, 685] on link "1" at bounding box center [1218, 695] width 21 height 21
click at [1211, 698] on link "1" at bounding box center [1218, 695] width 21 height 21
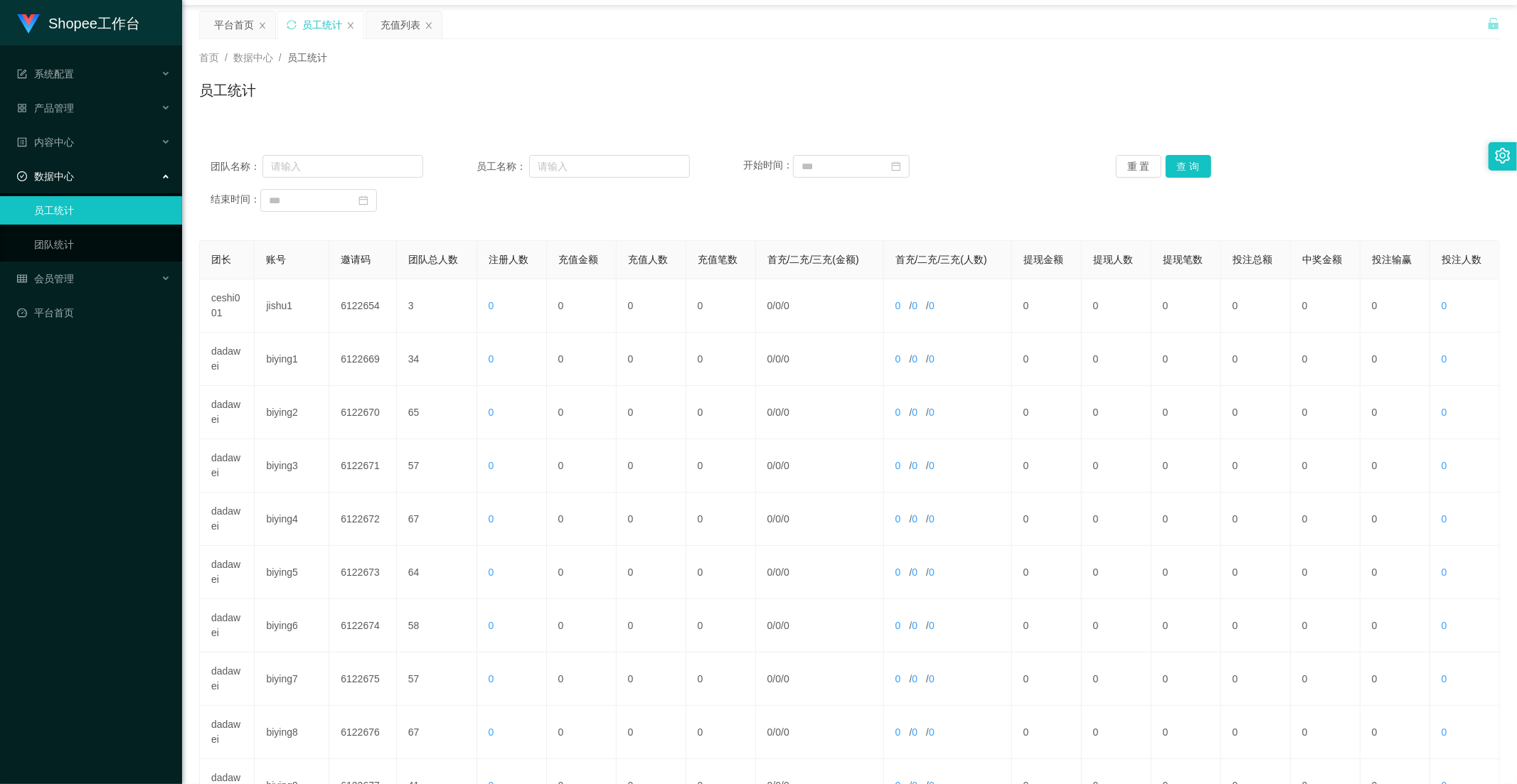
scroll to position [0, 0]
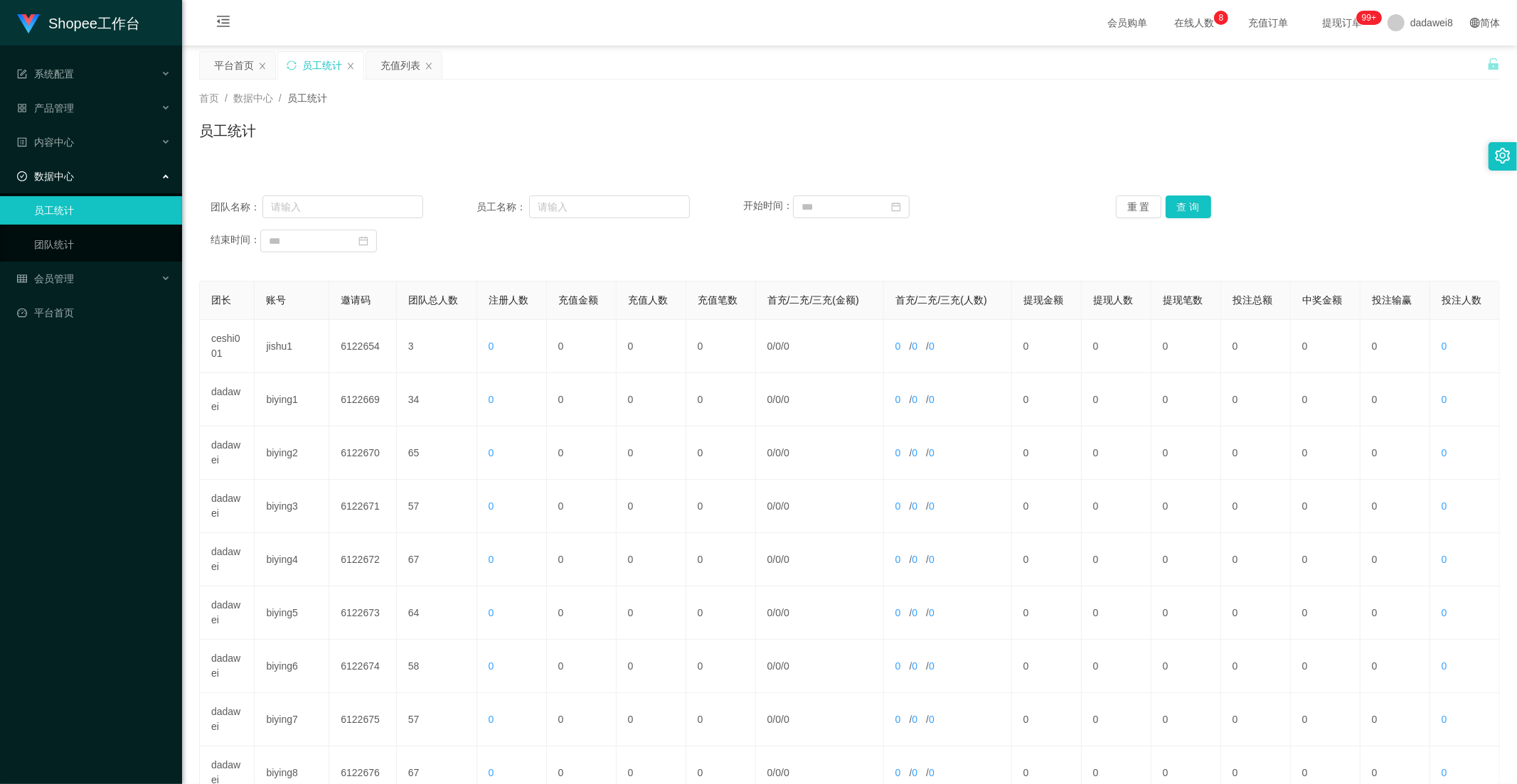
drag, startPoint x: 380, startPoint y: 61, endPoint x: 395, endPoint y: 86, distance: 29.2
click at [380, 62] on div "充值列表" at bounding box center [400, 65] width 40 height 27
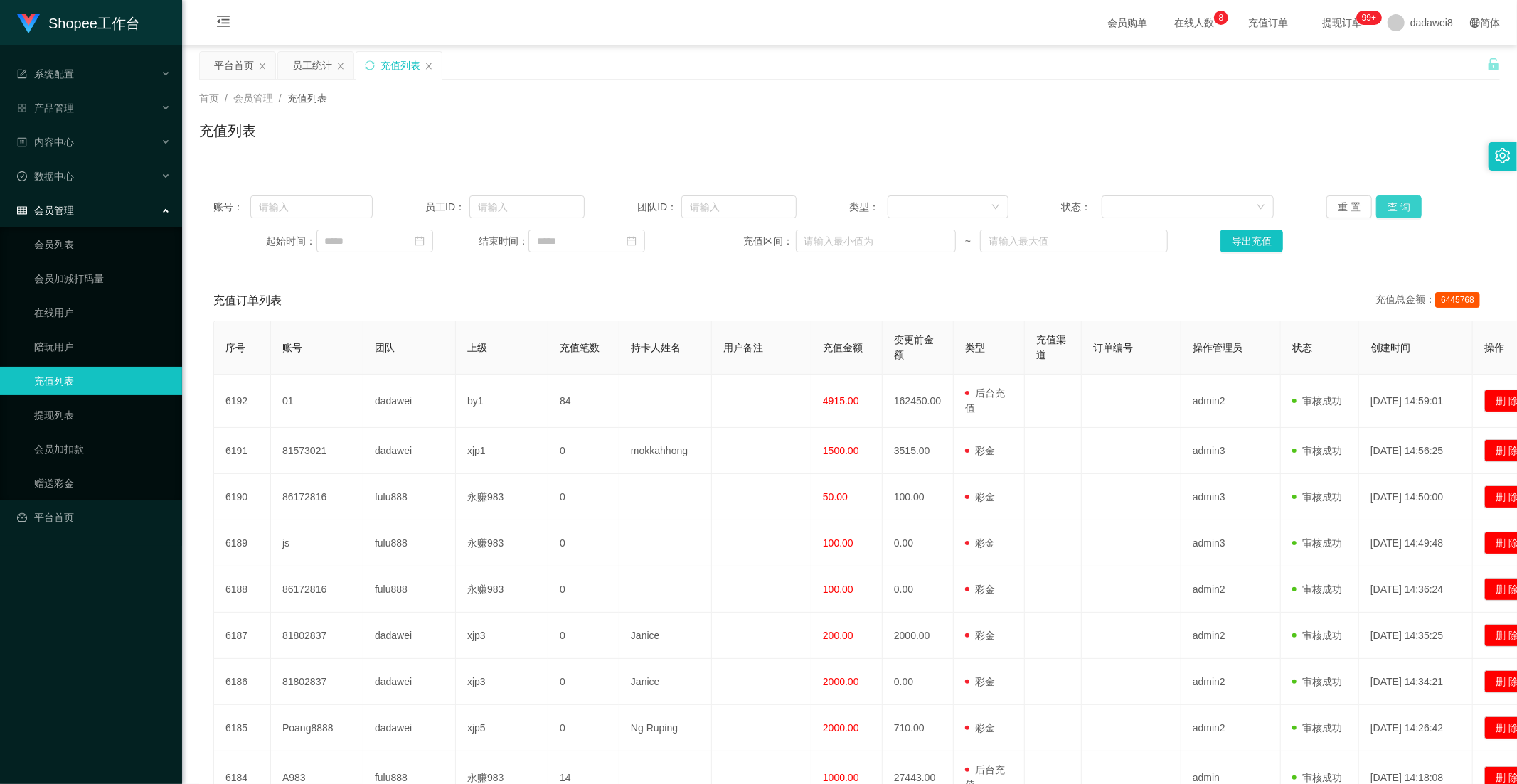
click at [1364, 216] on button "查 询" at bounding box center [1398, 206] width 46 height 22
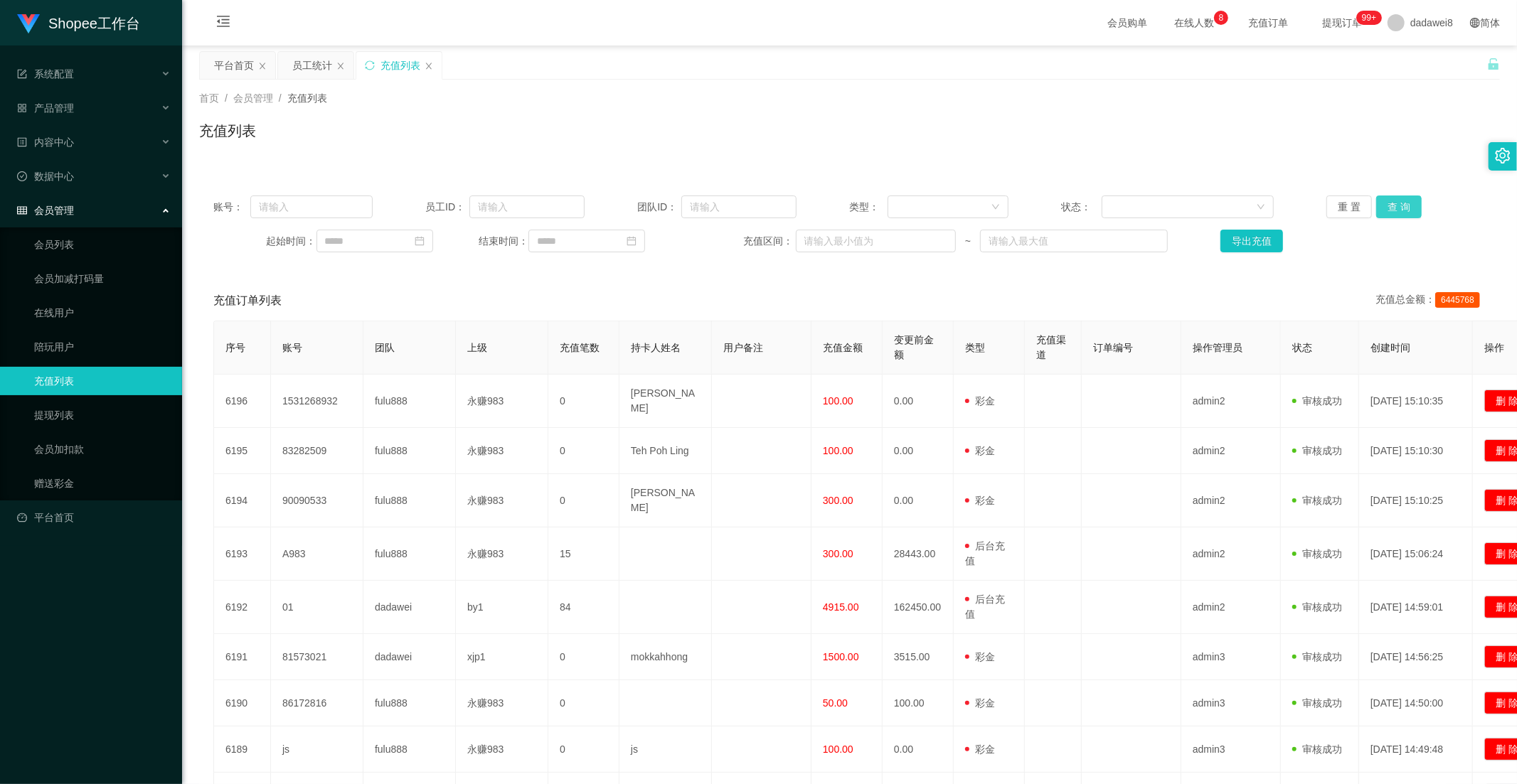
click at [1364, 200] on button "查 询" at bounding box center [1398, 206] width 46 height 22
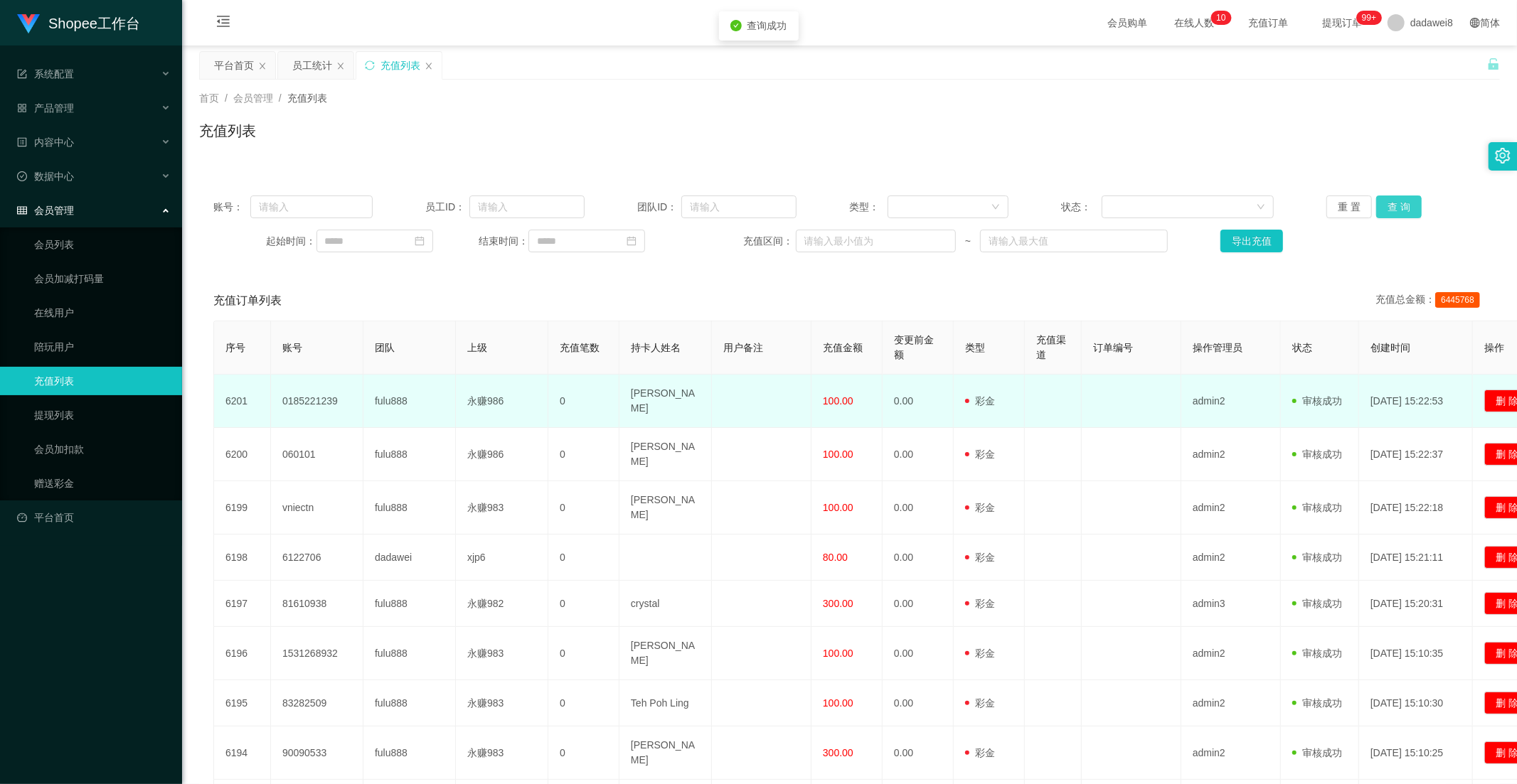
scroll to position [178, 0]
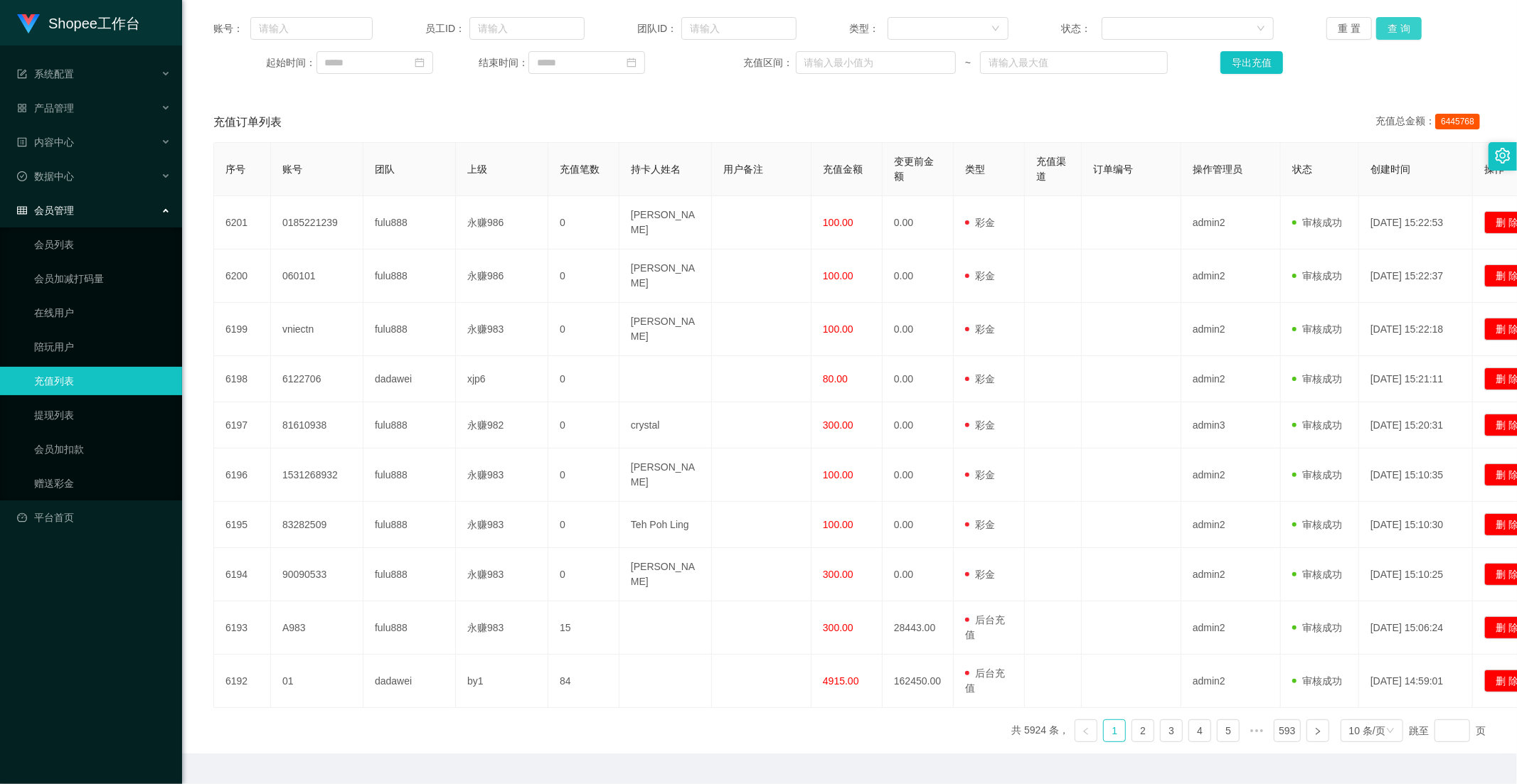
click at [1364, 33] on button "查 询" at bounding box center [1398, 28] width 46 height 22
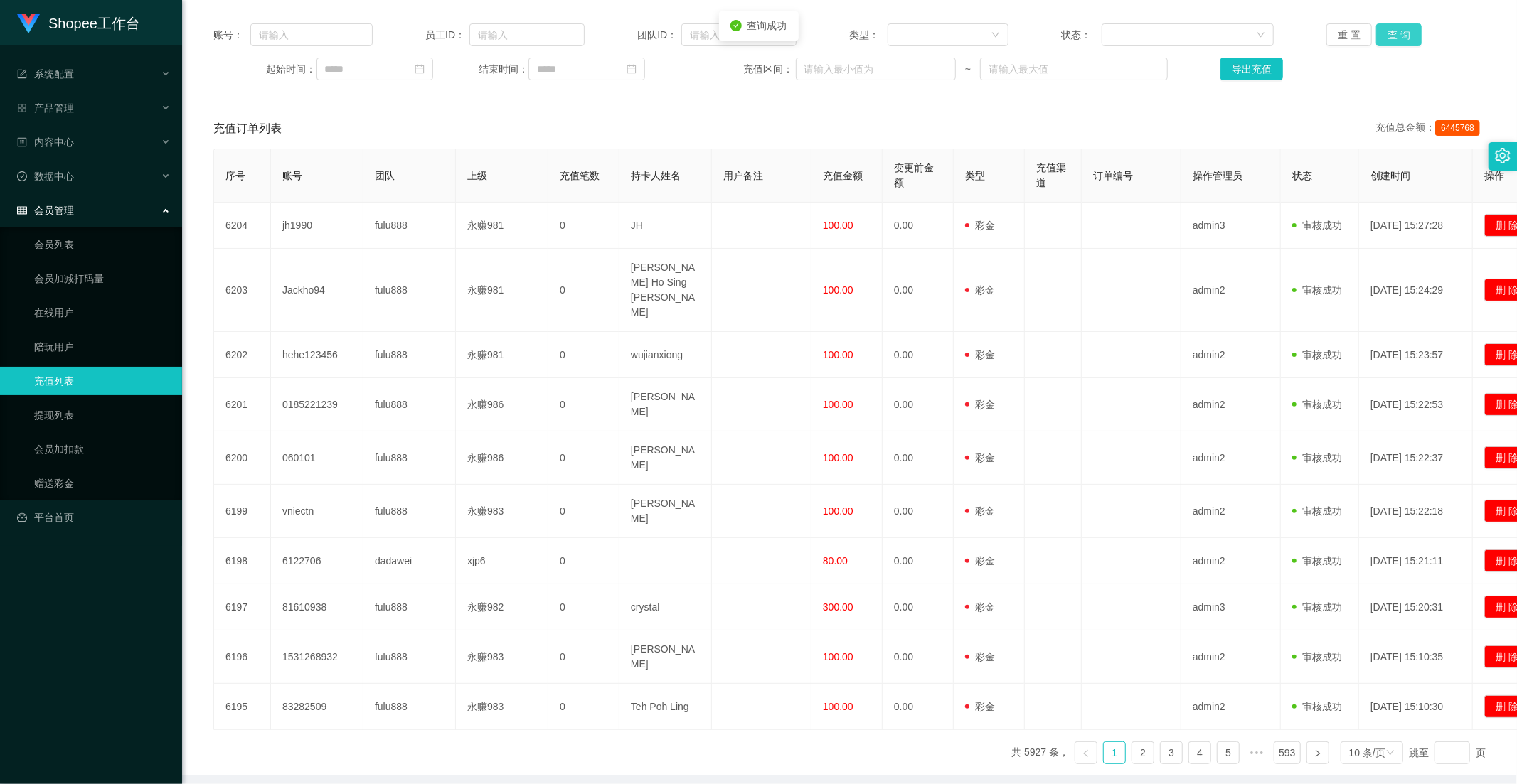
scroll to position [0, 0]
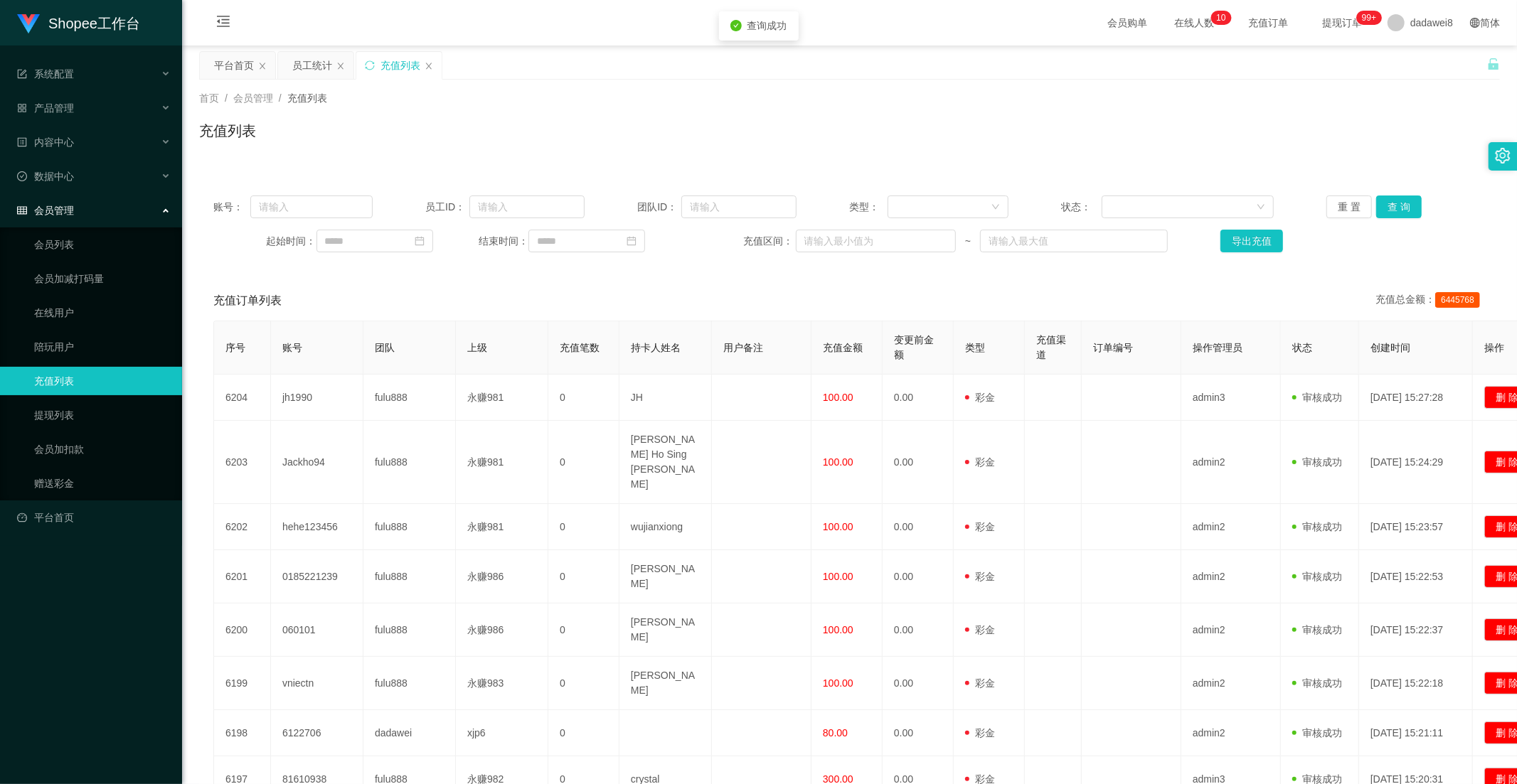
drag, startPoint x: 307, startPoint y: 64, endPoint x: 408, endPoint y: 105, distance: 109.0
click at [304, 64] on div "员工统计" at bounding box center [311, 65] width 40 height 27
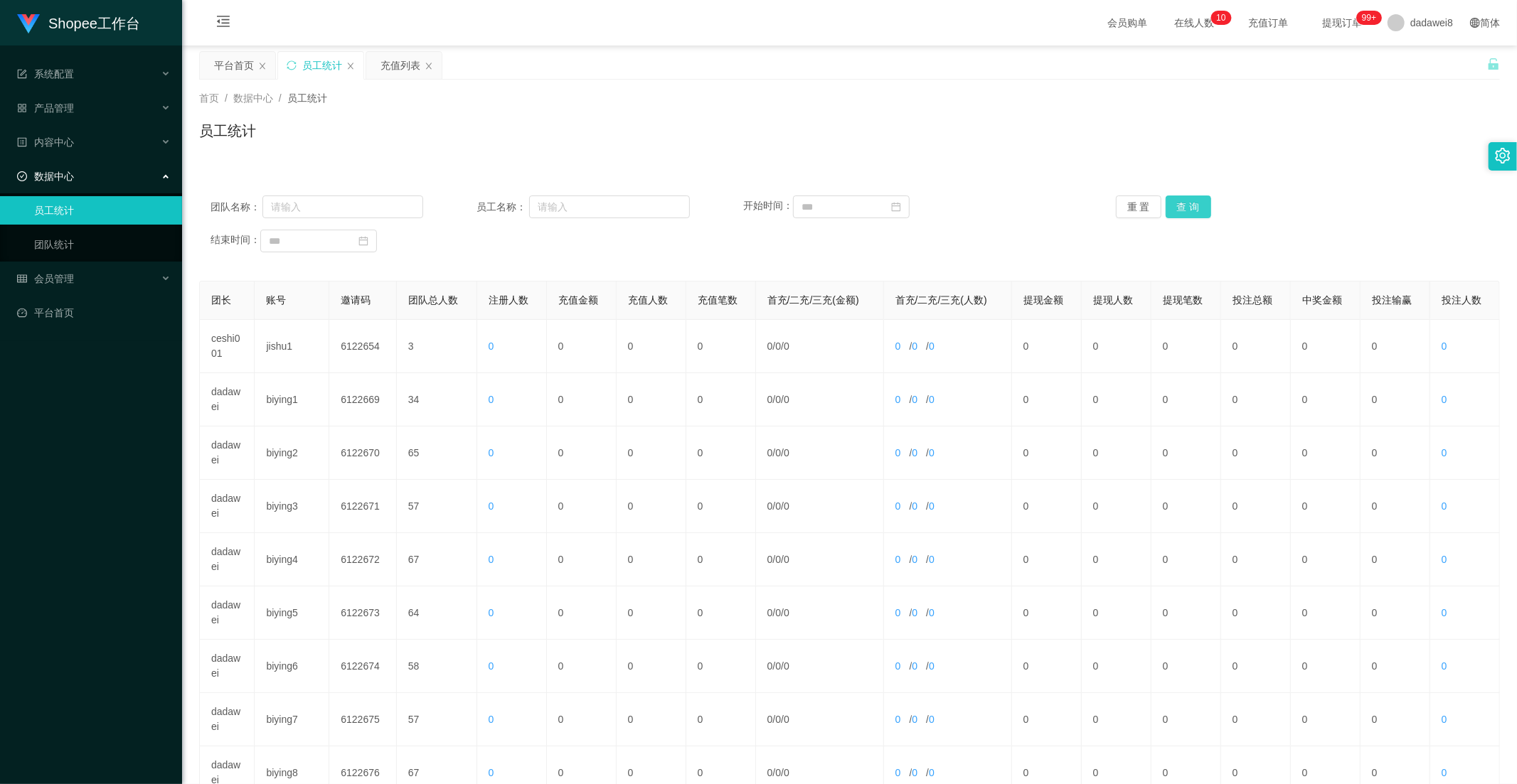
click at [1189, 207] on button "查 询" at bounding box center [1188, 206] width 46 height 22
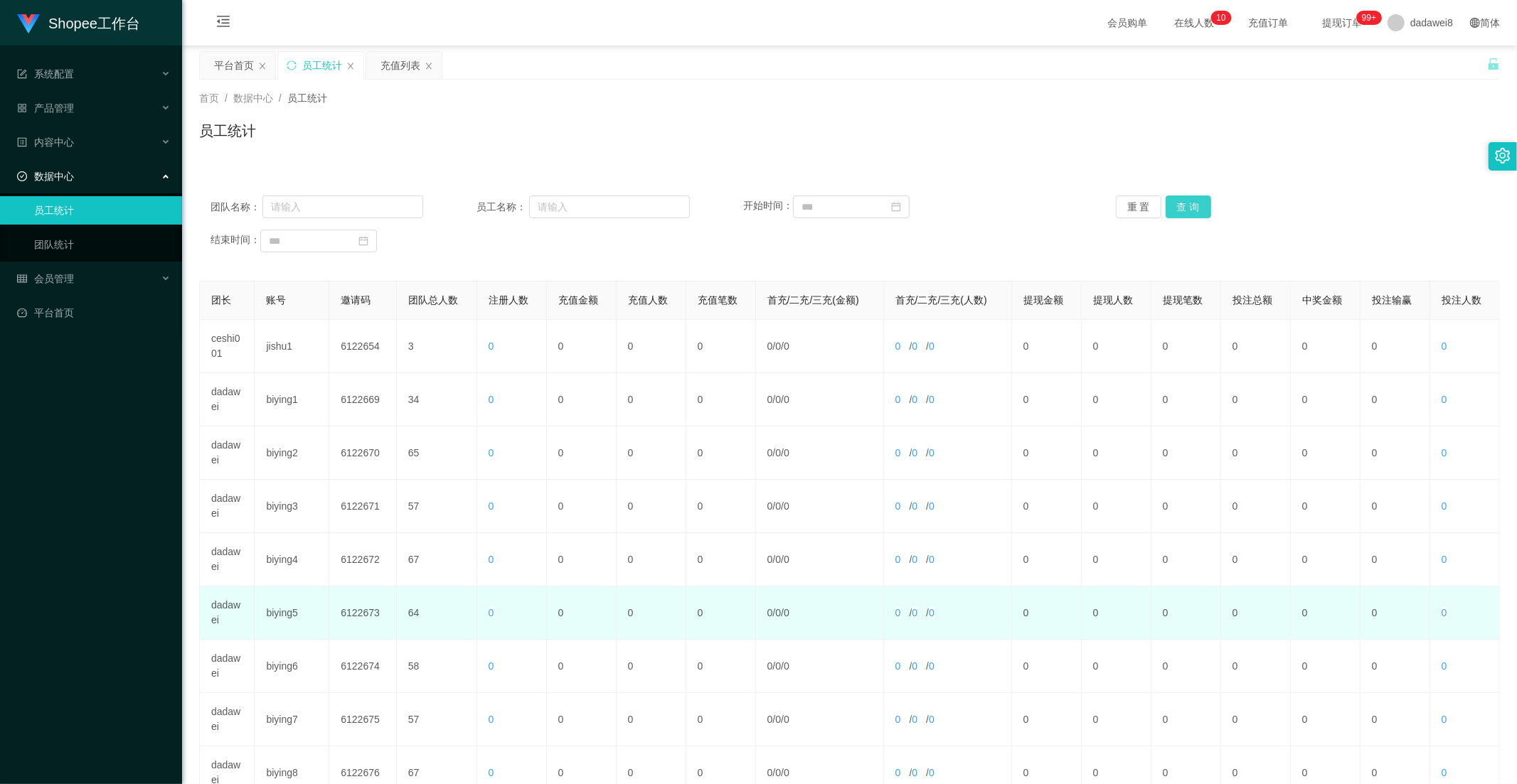
scroll to position [199, 0]
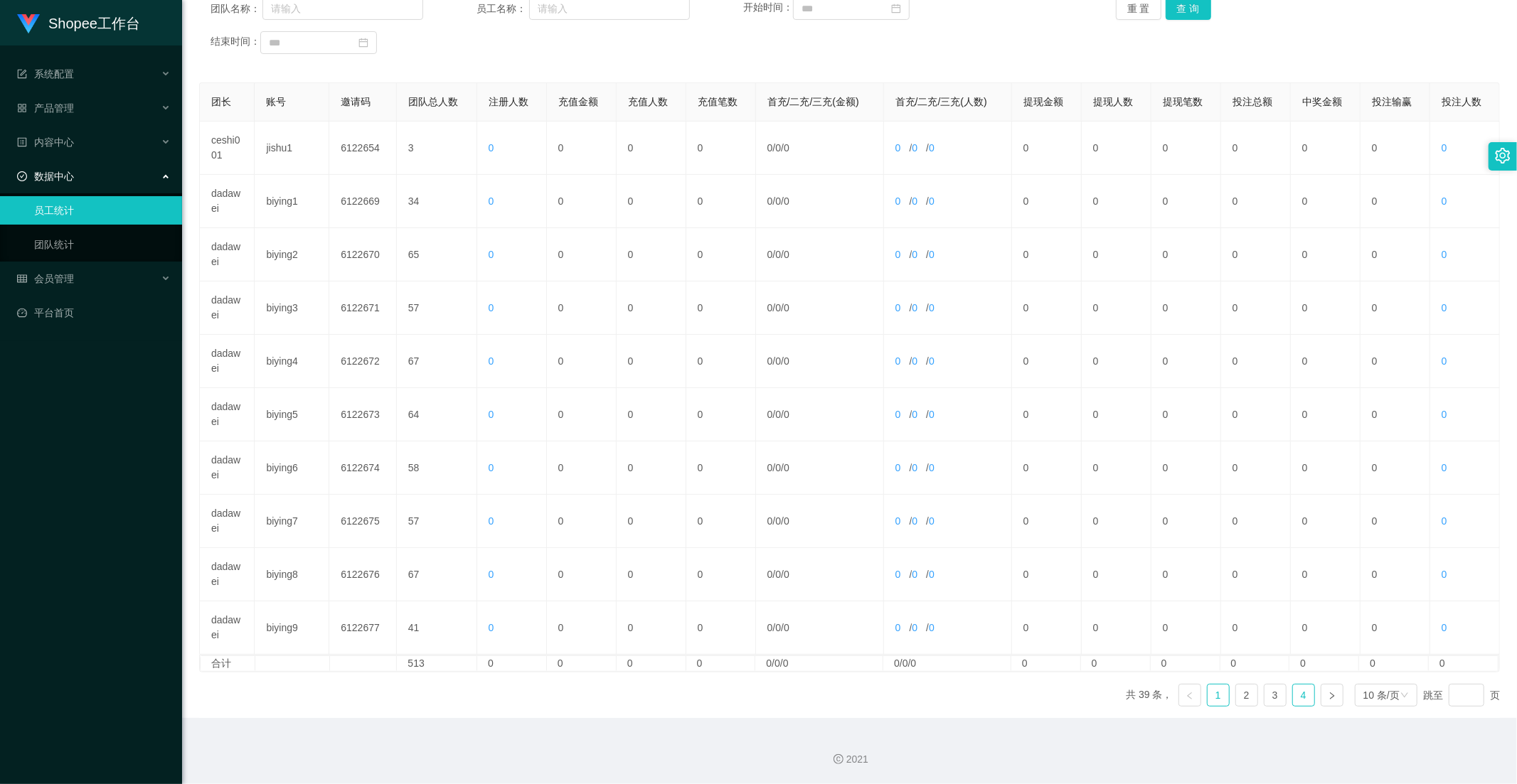
click at [1293, 696] on link "4" at bounding box center [1304, 695] width 21 height 21
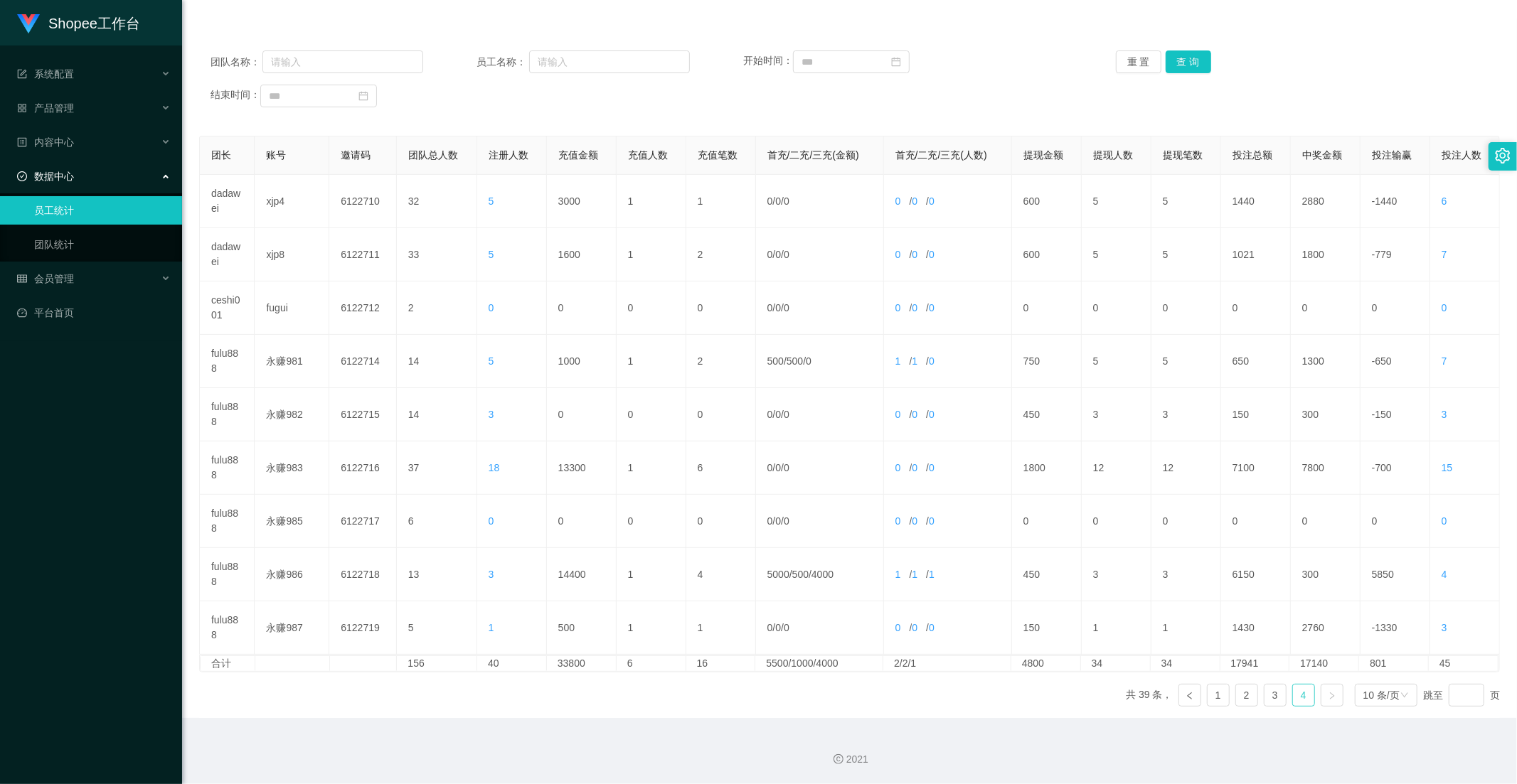
scroll to position [145, 0]
click at [1268, 697] on link "3" at bounding box center [1275, 695] width 21 height 21
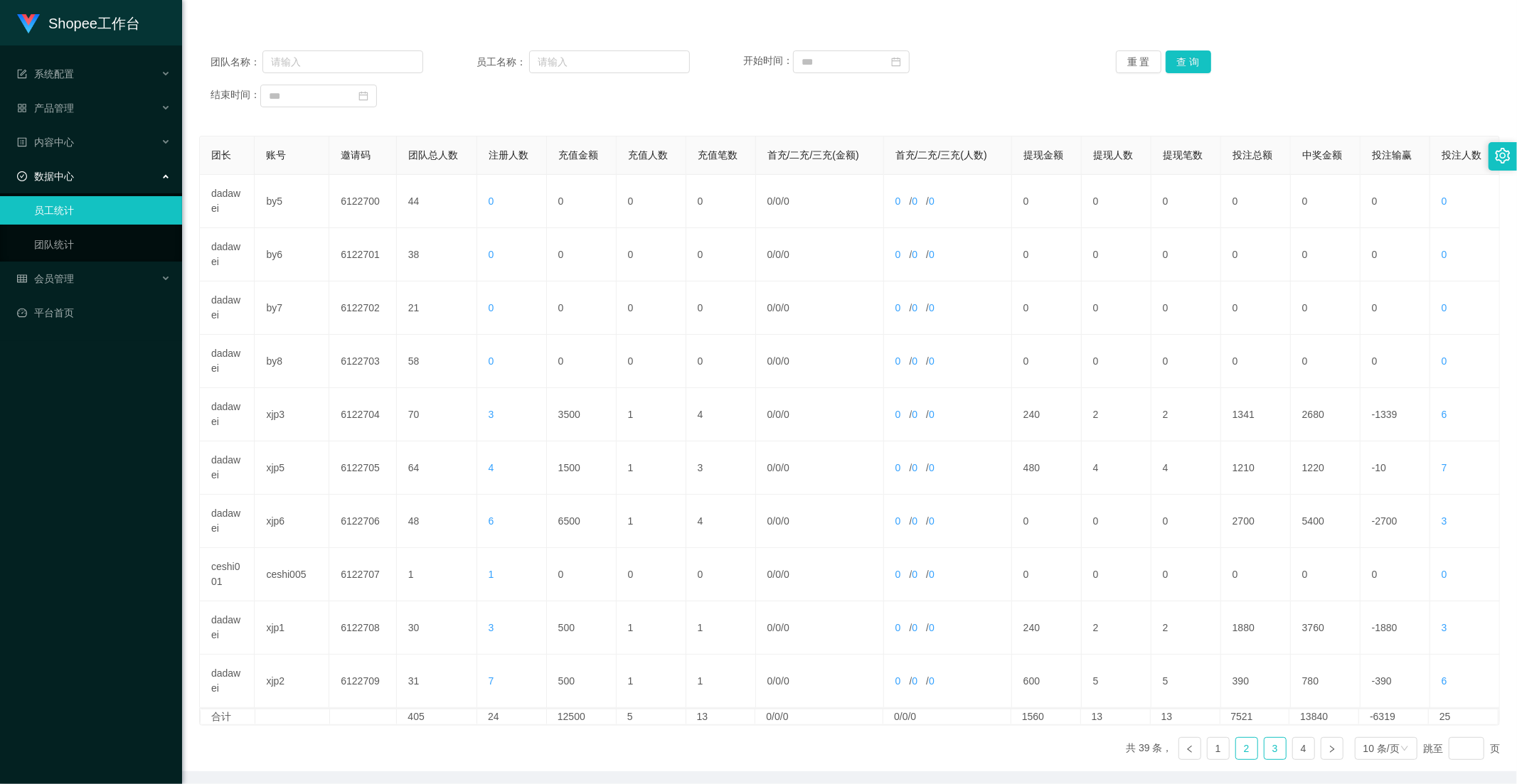
click at [1246, 705] on link "2" at bounding box center [1246, 749] width 21 height 21
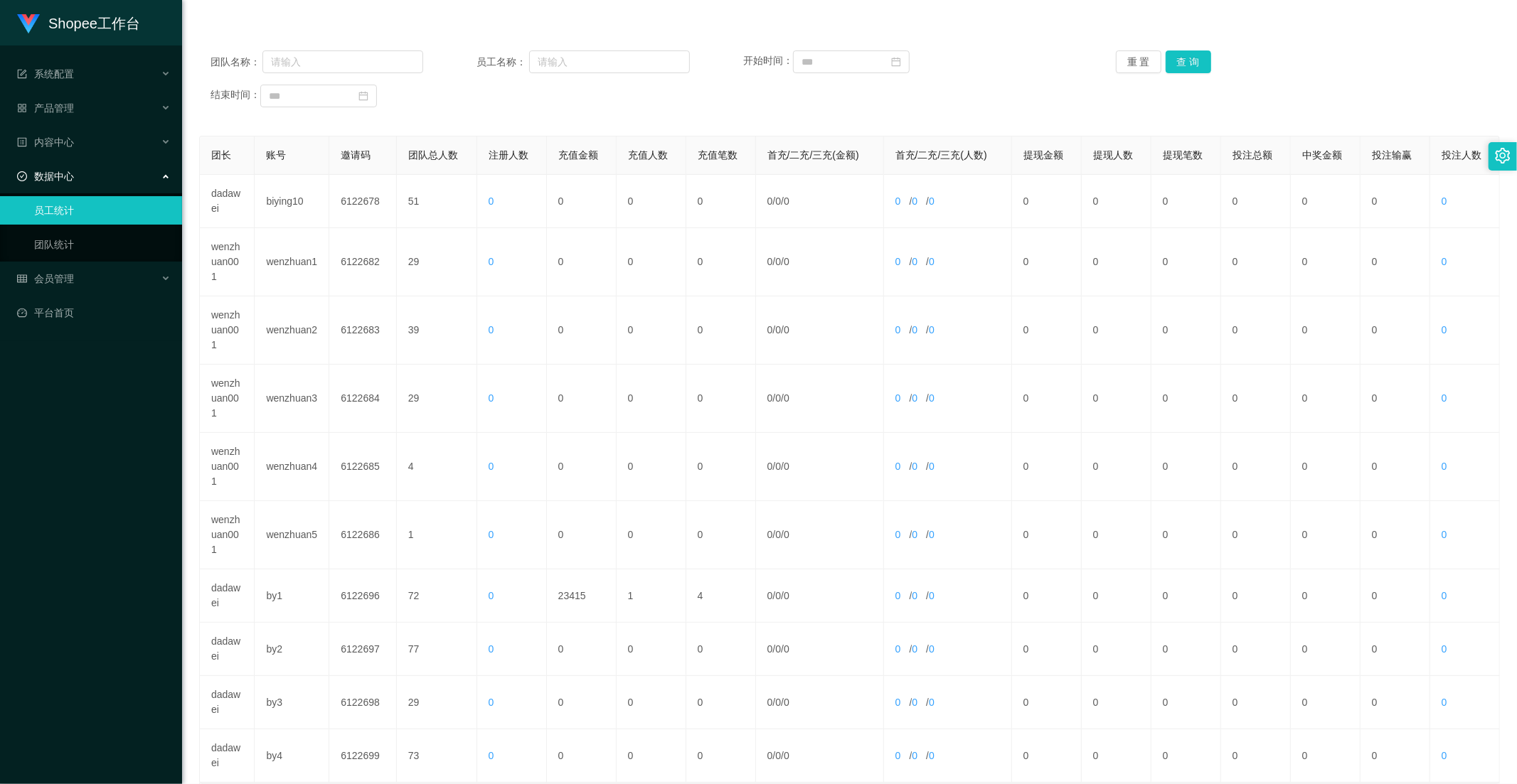
scroll to position [273, 0]
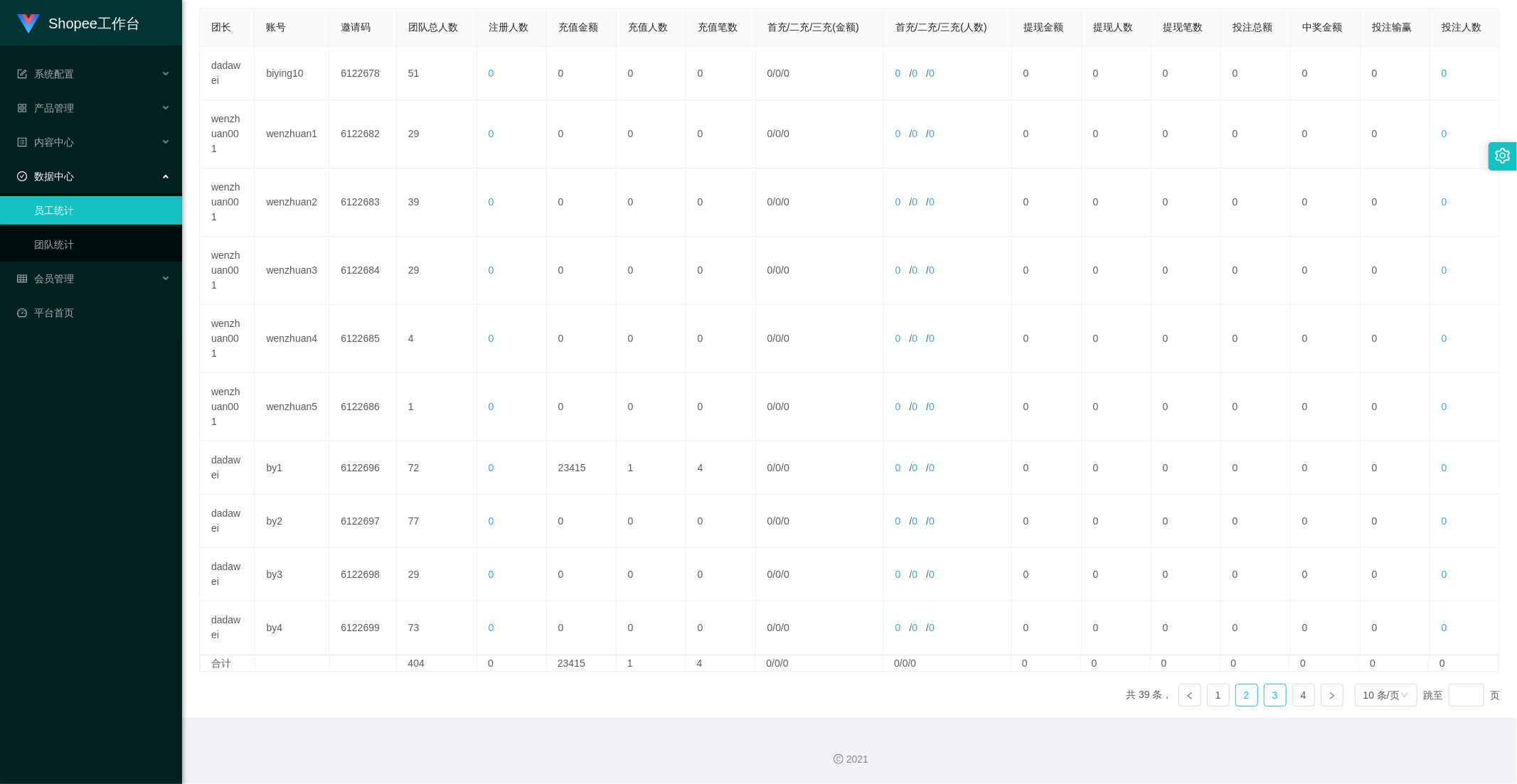
click at [1271, 695] on link "3" at bounding box center [1275, 695] width 21 height 21
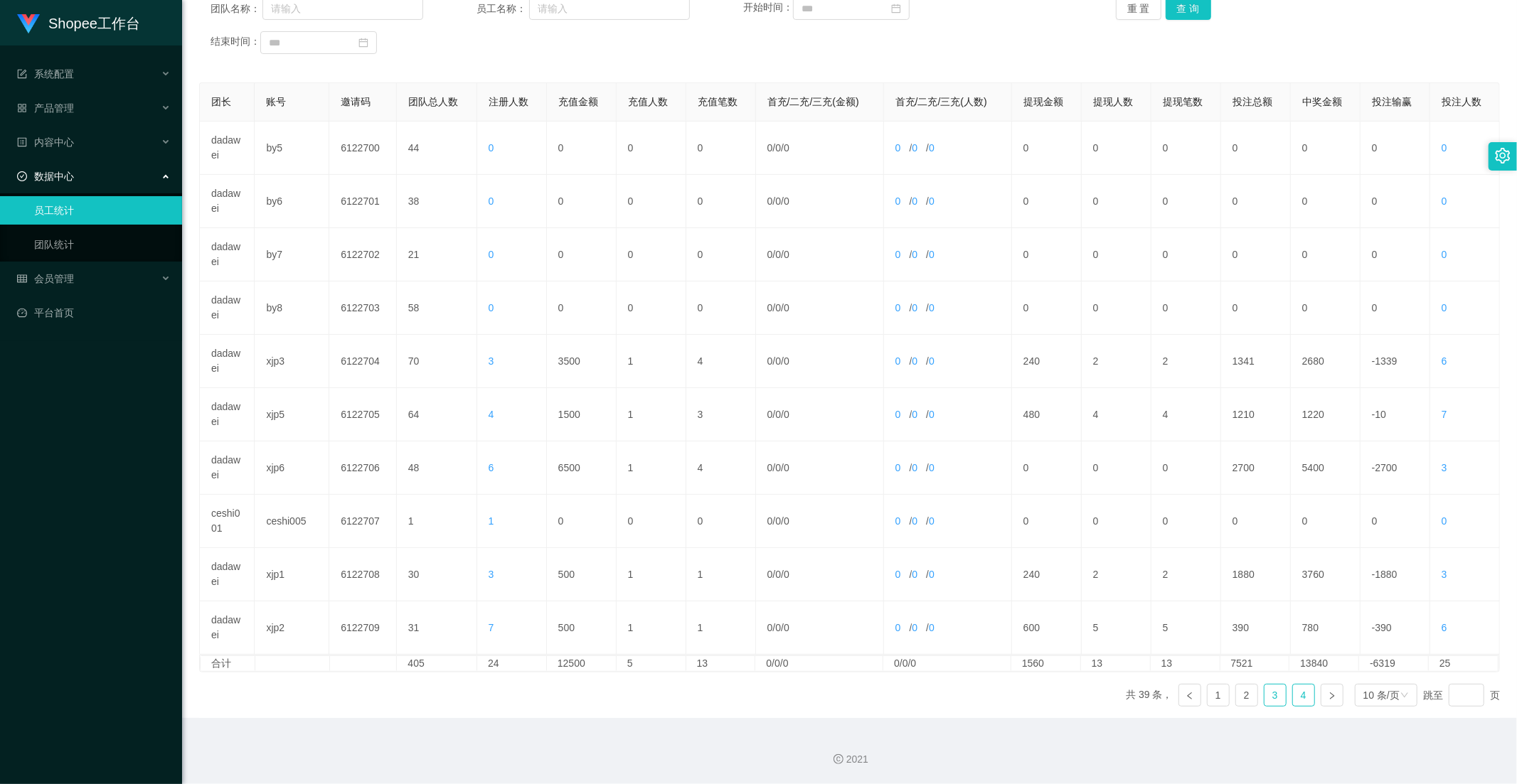
click at [1293, 698] on link "4" at bounding box center [1304, 695] width 21 height 21
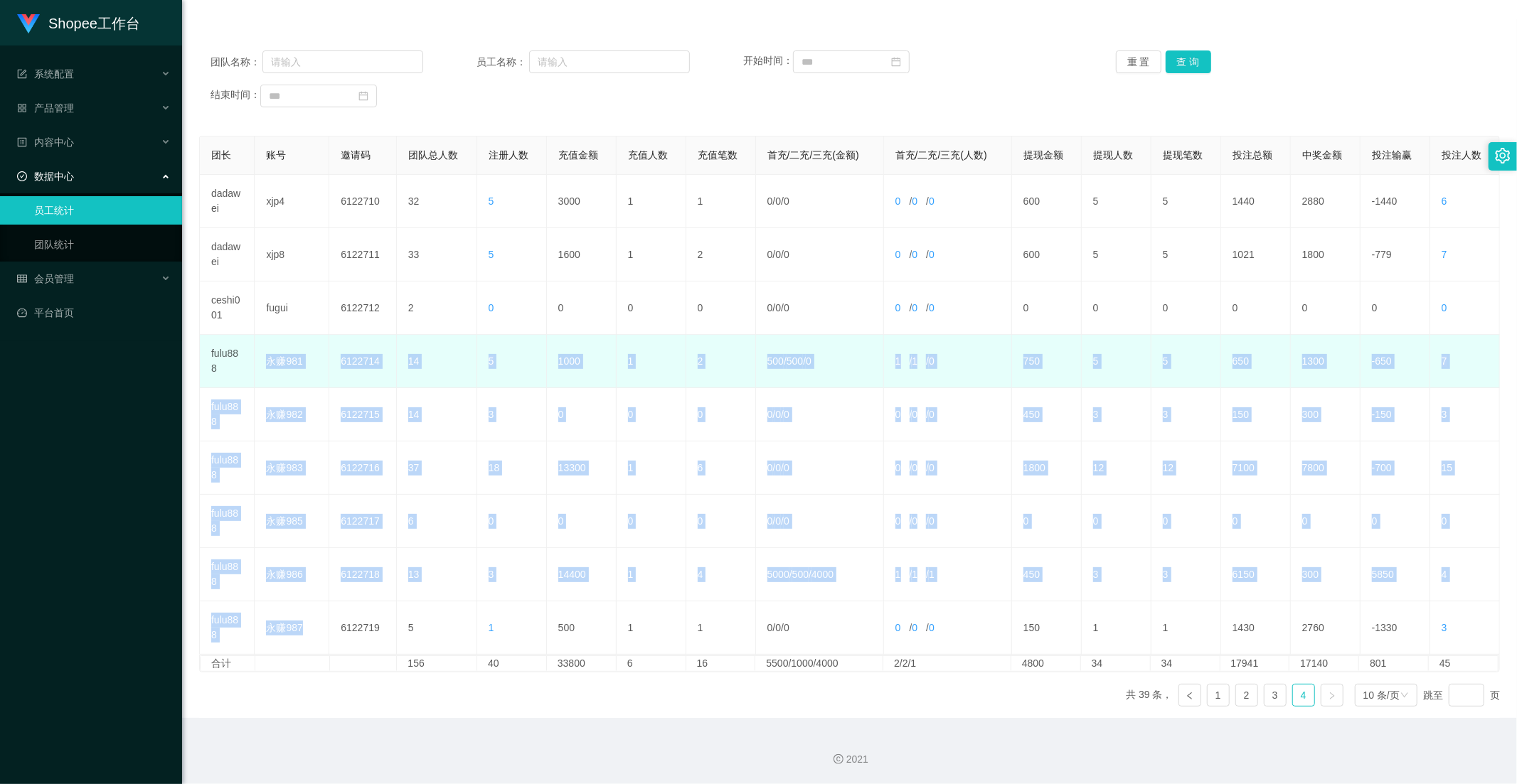
drag, startPoint x: 303, startPoint y: 631, endPoint x: 266, endPoint y: 373, distance: 260.6
click at [266, 373] on tbody "dadawei xjp4 6122710 32 5 3000 1 1 0 / 0 / 0 0 / 0 / 0 600 5 5 1440 2880 -1440 …" at bounding box center [849, 414] width 1300 height 480
click at [266, 373] on td "永赚981" at bounding box center [292, 361] width 75 height 53
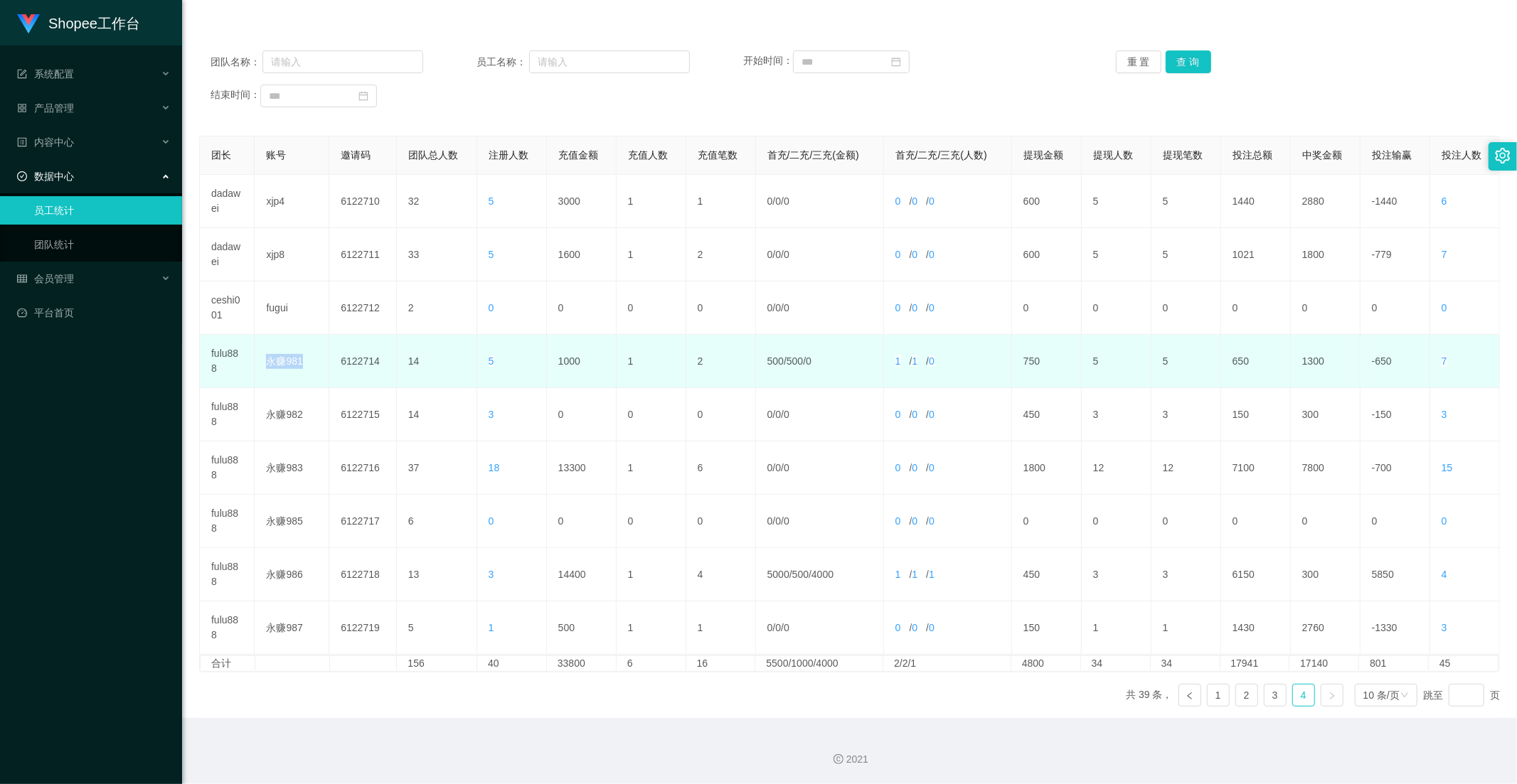
drag, startPoint x: 267, startPoint y: 354, endPoint x: 300, endPoint y: 360, distance: 33.5
click at [300, 360] on td "永赚981" at bounding box center [292, 361] width 75 height 53
drag, startPoint x: 286, startPoint y: 358, endPoint x: 300, endPoint y: 358, distance: 14.0
click at [300, 358] on td "永赚981" at bounding box center [292, 361] width 75 height 53
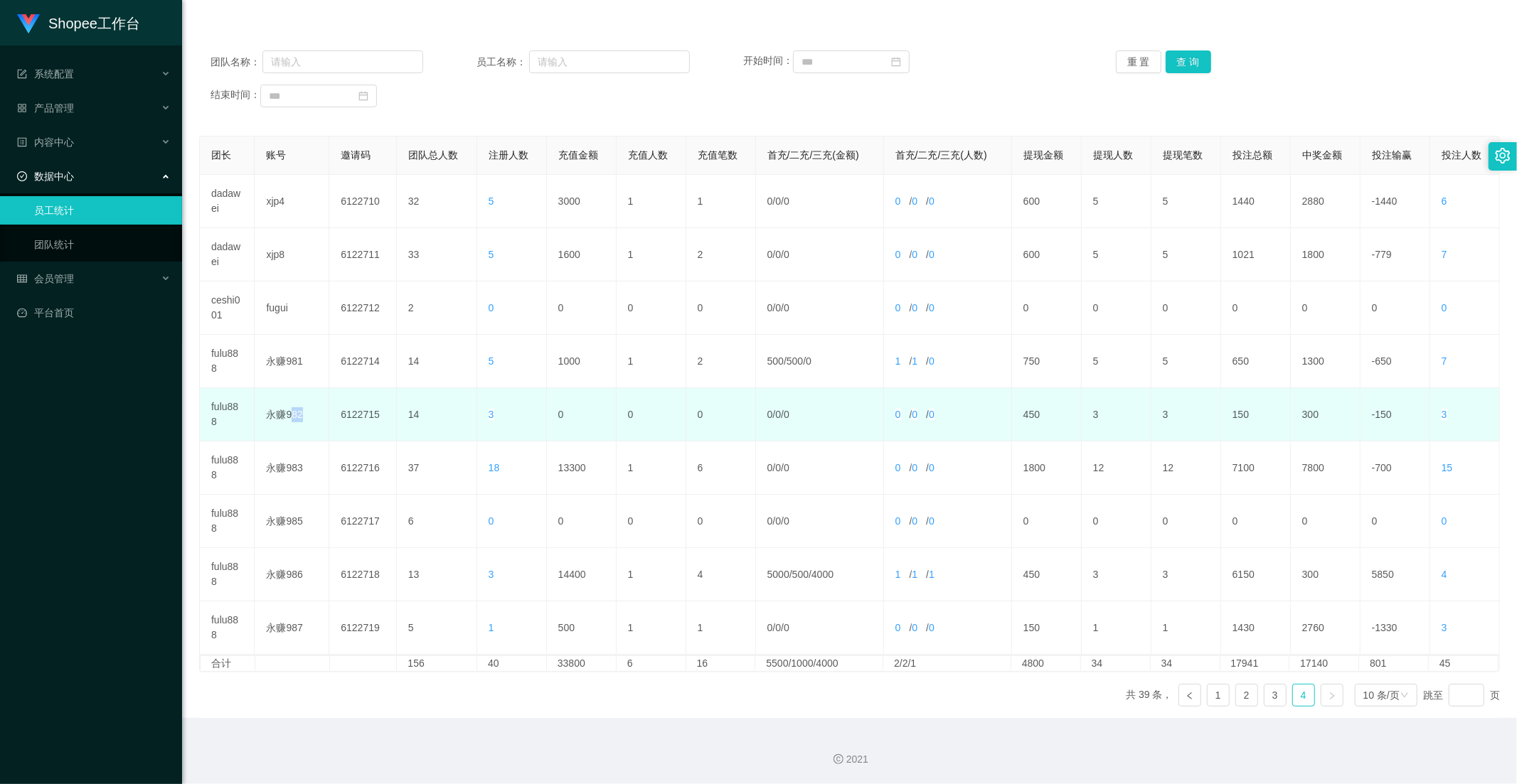
drag, startPoint x: 289, startPoint y: 409, endPoint x: 302, endPoint y: 410, distance: 13.0
click at [302, 410] on td "永赚982" at bounding box center [292, 414] width 75 height 53
click at [307, 410] on td "永赚982" at bounding box center [292, 414] width 75 height 53
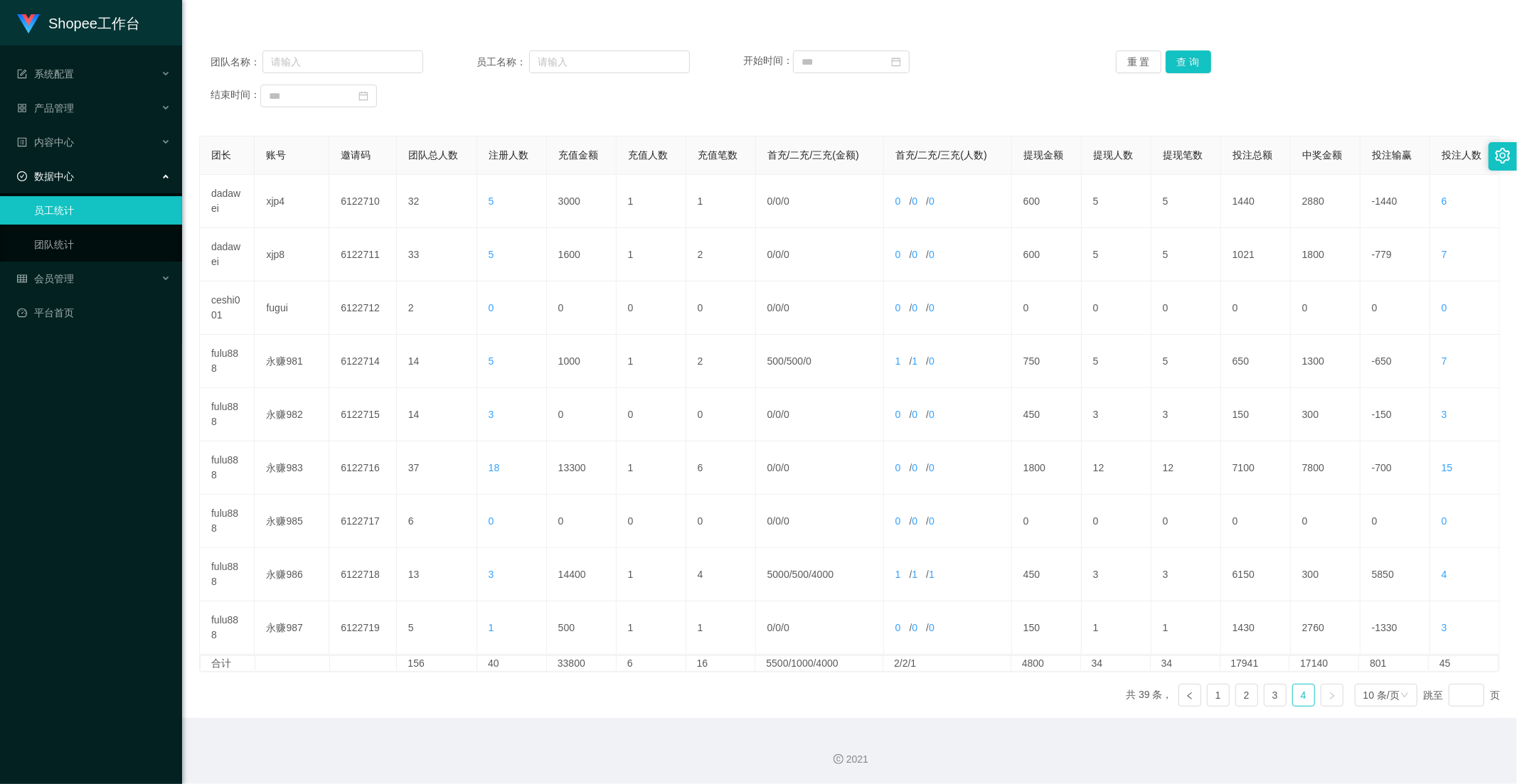
scroll to position [0, 0]
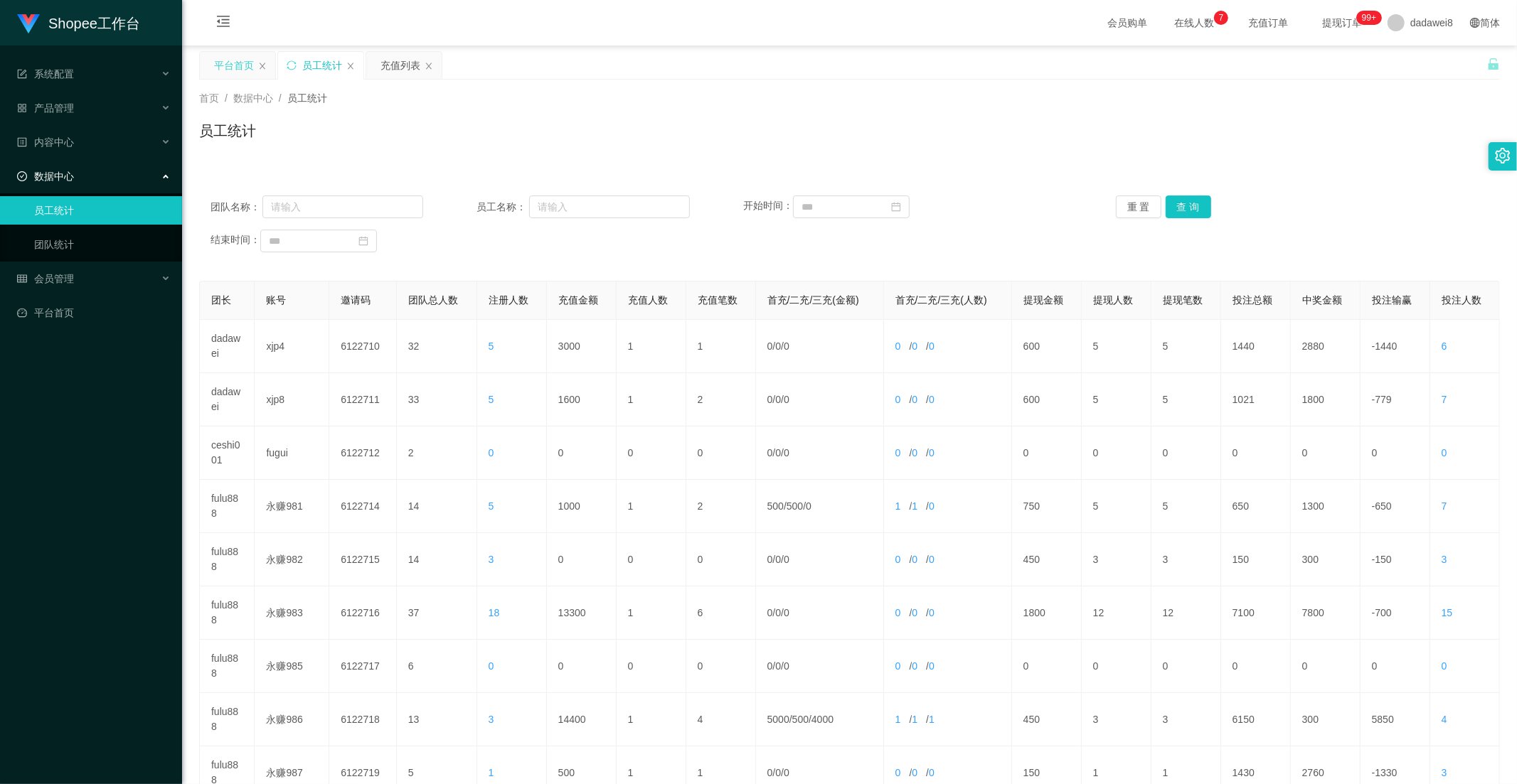
click at [235, 67] on div "平台首页" at bounding box center [234, 65] width 40 height 27
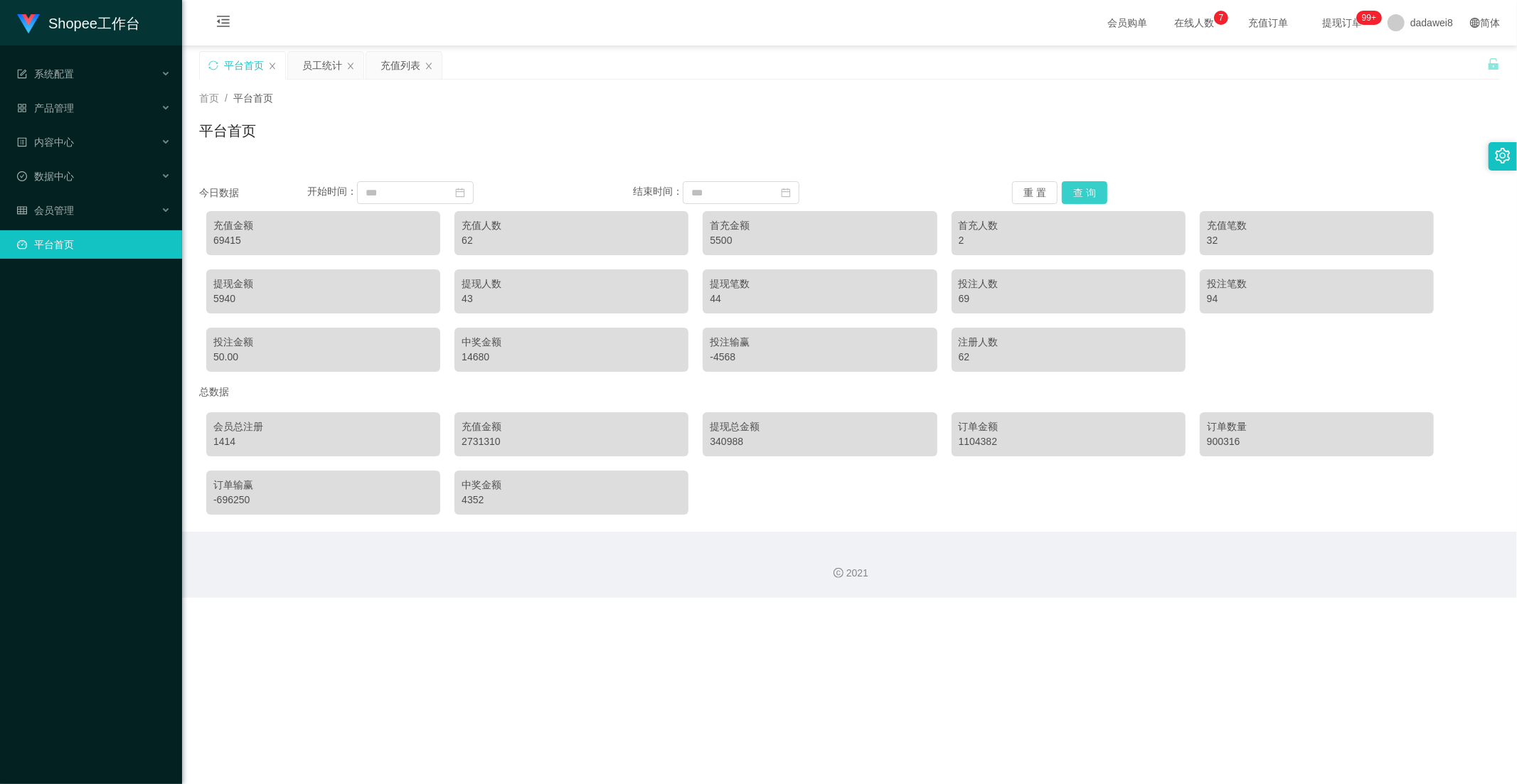
click at [1079, 191] on button "查 询" at bounding box center [1084, 192] width 46 height 22
click at [1081, 190] on button "查 询" at bounding box center [1084, 192] width 46 height 22
click at [1097, 190] on button "查 询" at bounding box center [1084, 192] width 46 height 22
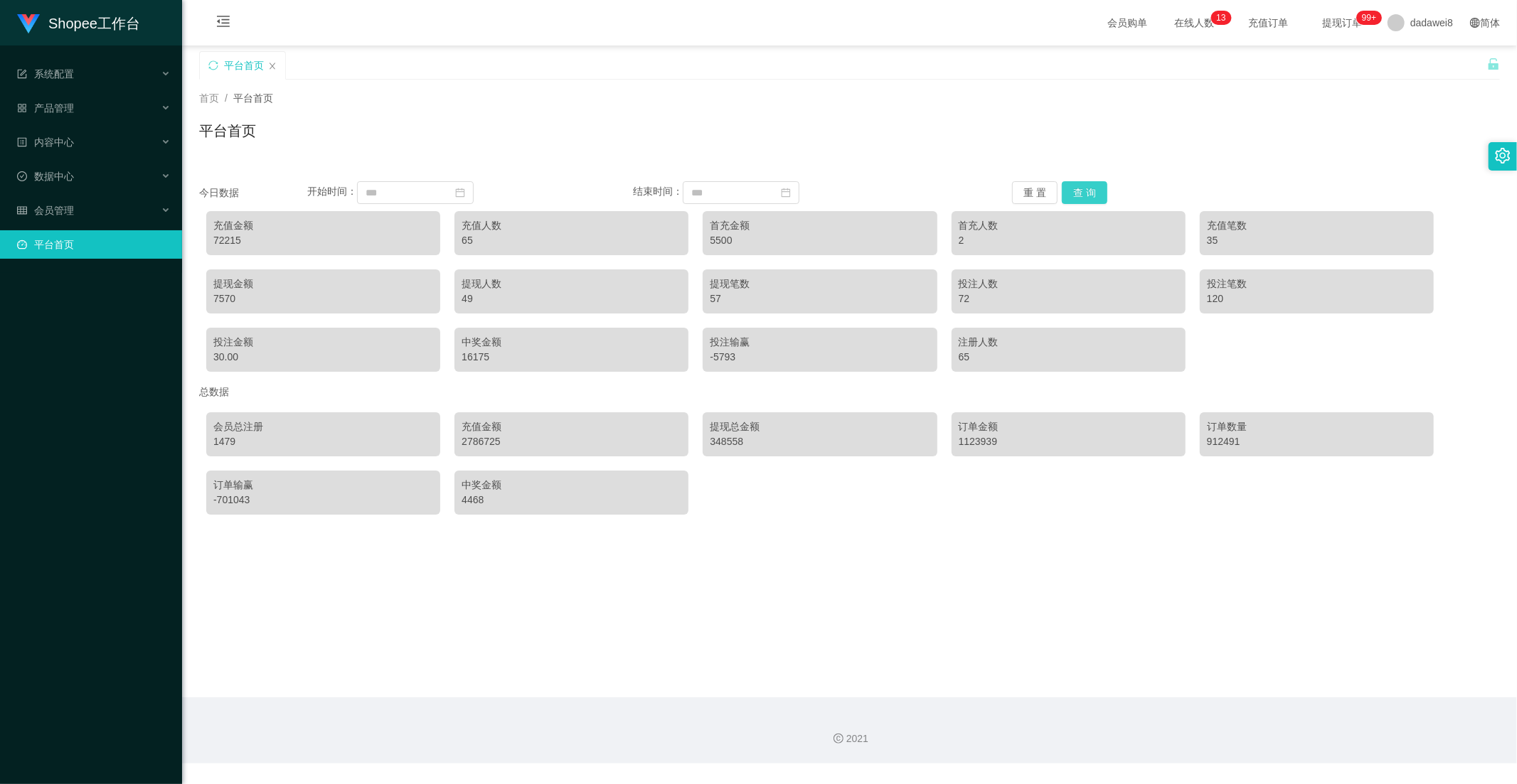
click at [1096, 188] on button "查 询" at bounding box center [1084, 192] width 46 height 22
click at [1077, 195] on button "查 询" at bounding box center [1084, 192] width 46 height 22
click at [1090, 196] on button "查 询" at bounding box center [1084, 192] width 46 height 22
click at [72, 197] on div "会员管理" at bounding box center [90, 210] width 182 height 28
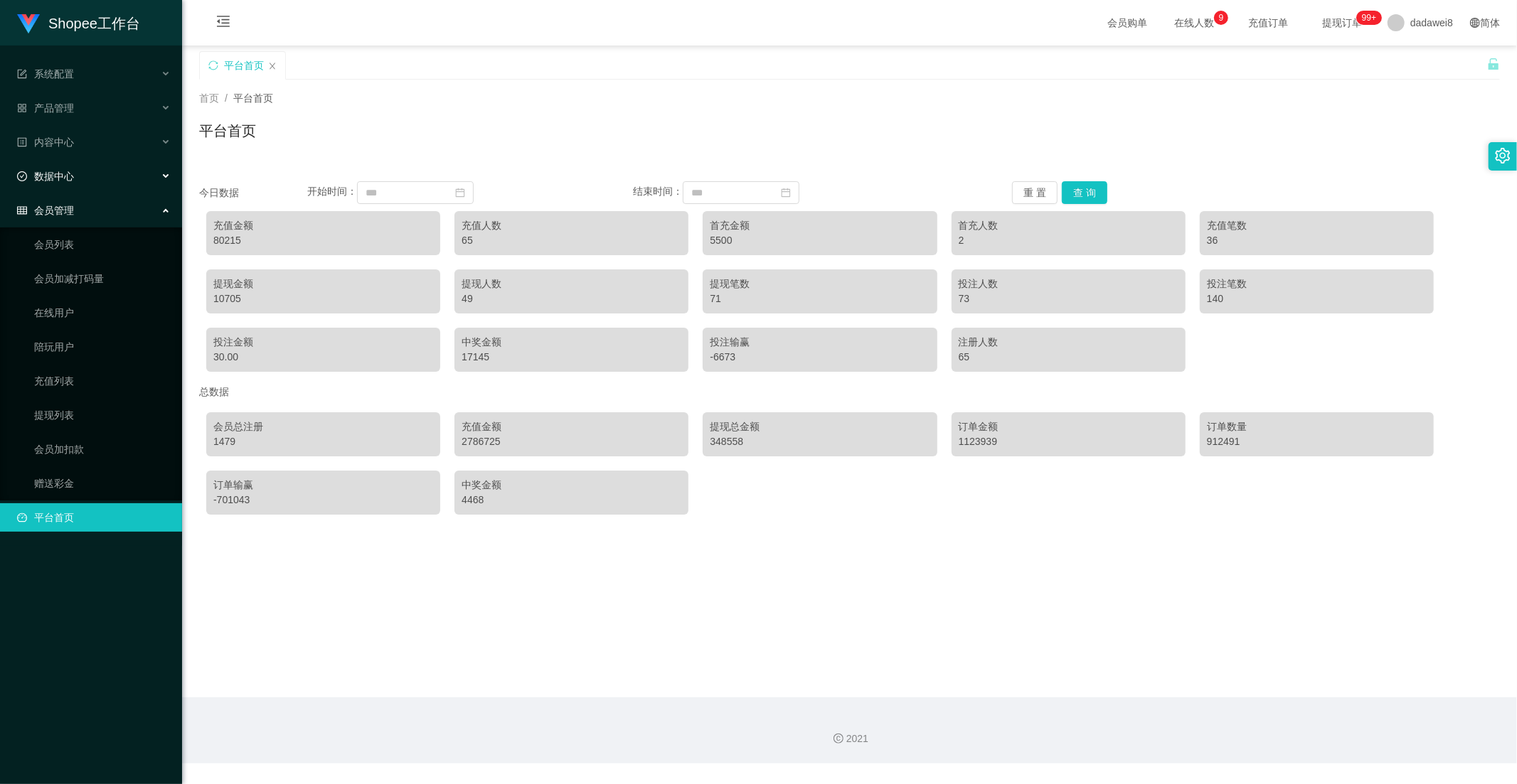
click at [41, 175] on span "数据中心" at bounding box center [46, 176] width 56 height 12
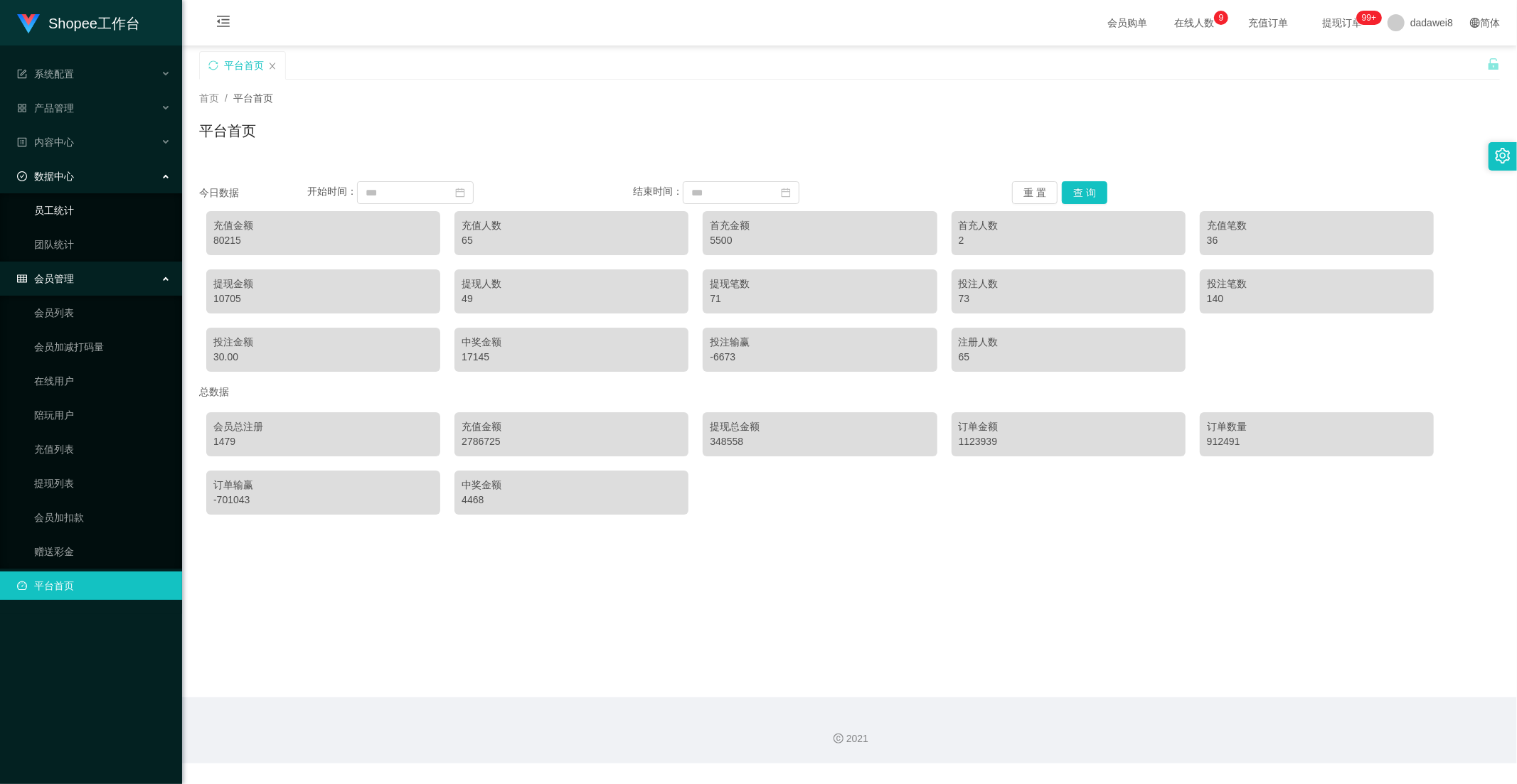
click at [69, 207] on link "员工统计" at bounding box center [102, 210] width 136 height 28
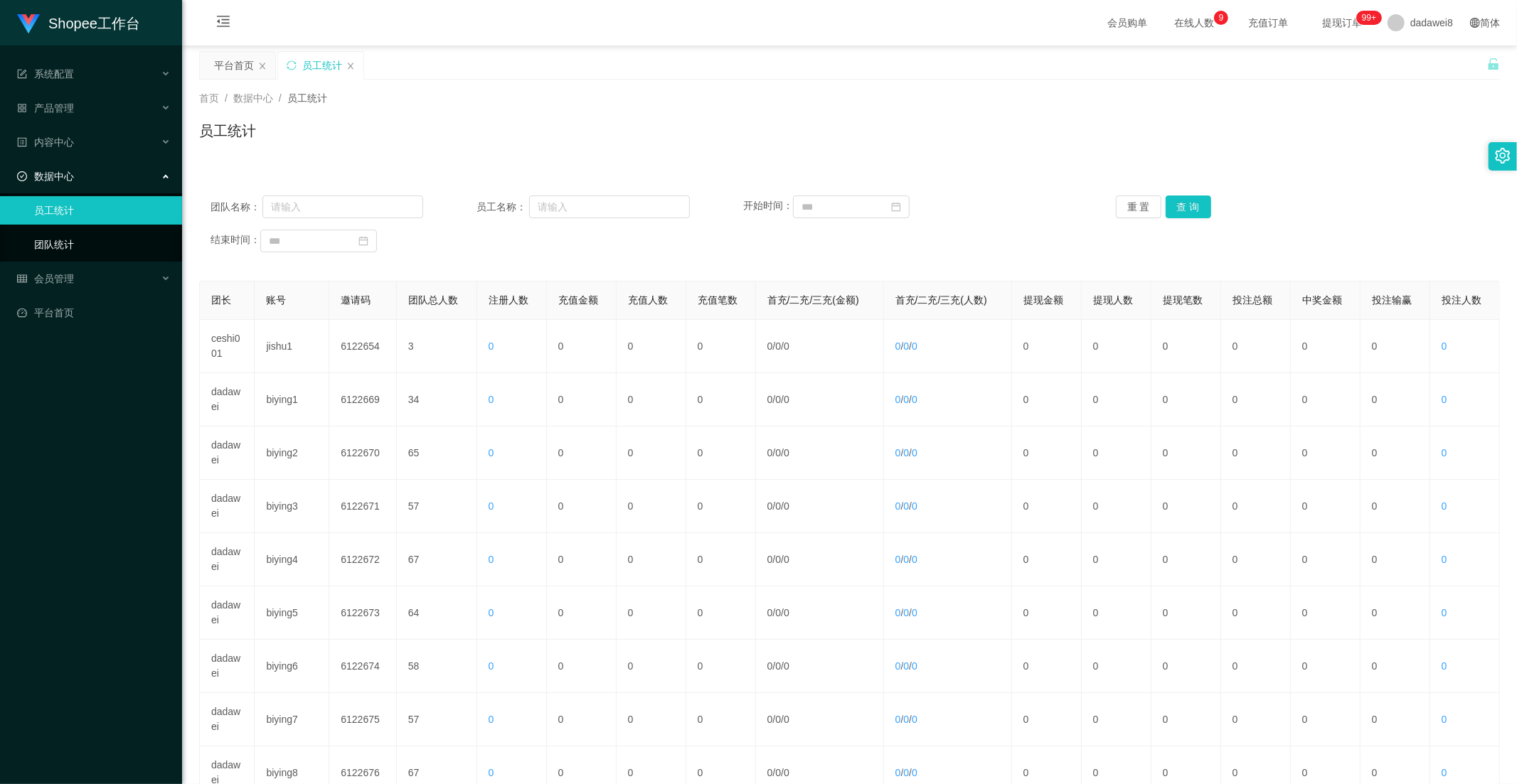
click at [53, 262] on ul "系统配置 产品管理 内容中心 数据中心 员工统计 团队统计 会员管理 会员列表 会员加减打码量 在线用户 陪玩用户 充值列表 提现列表 会员加扣款 赠送彩金 …" at bounding box center [90, 194] width 182 height 296
click at [58, 270] on div "会员管理" at bounding box center [90, 278] width 182 height 28
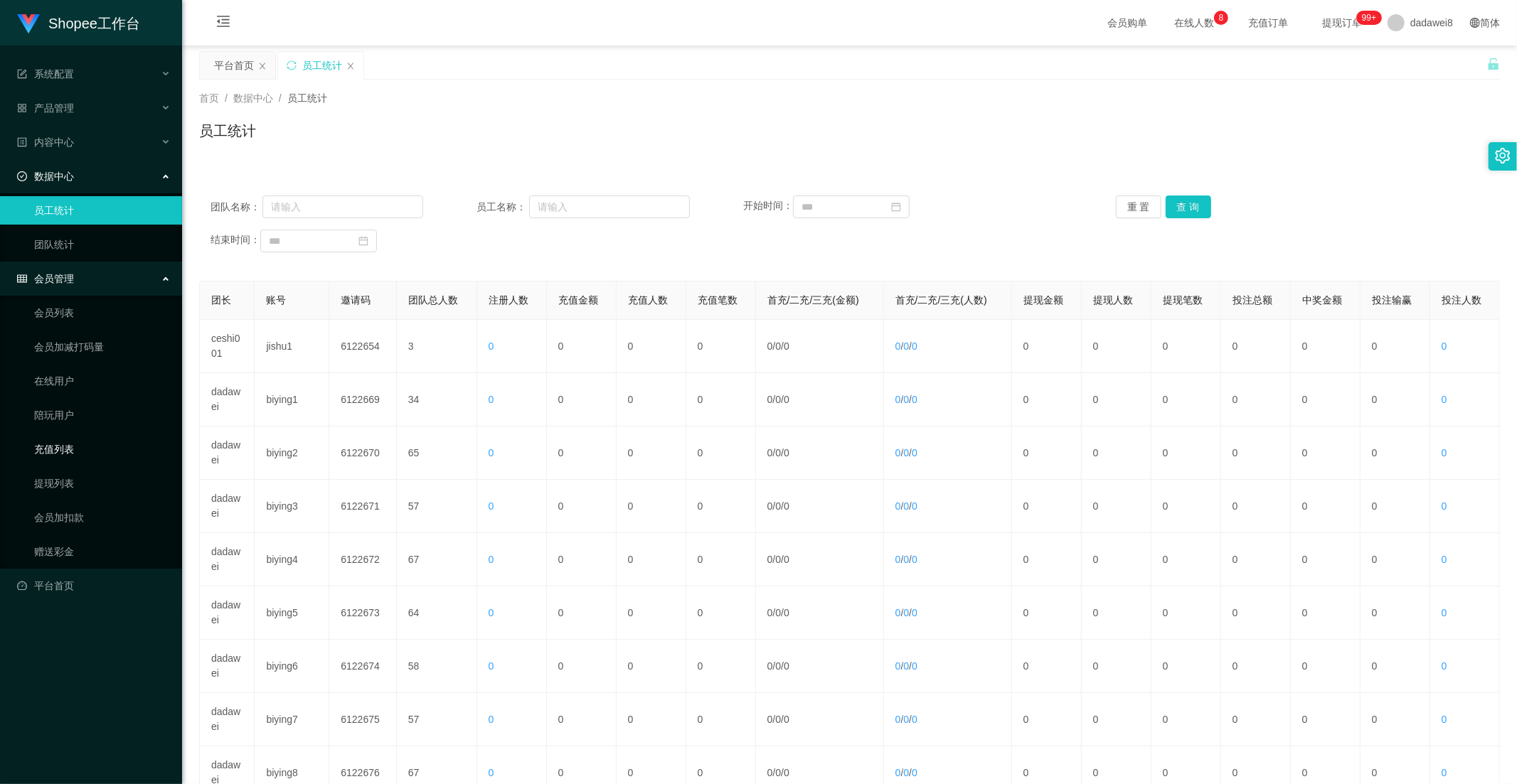
click at [76, 445] on link "充值列表" at bounding box center [102, 448] width 136 height 28
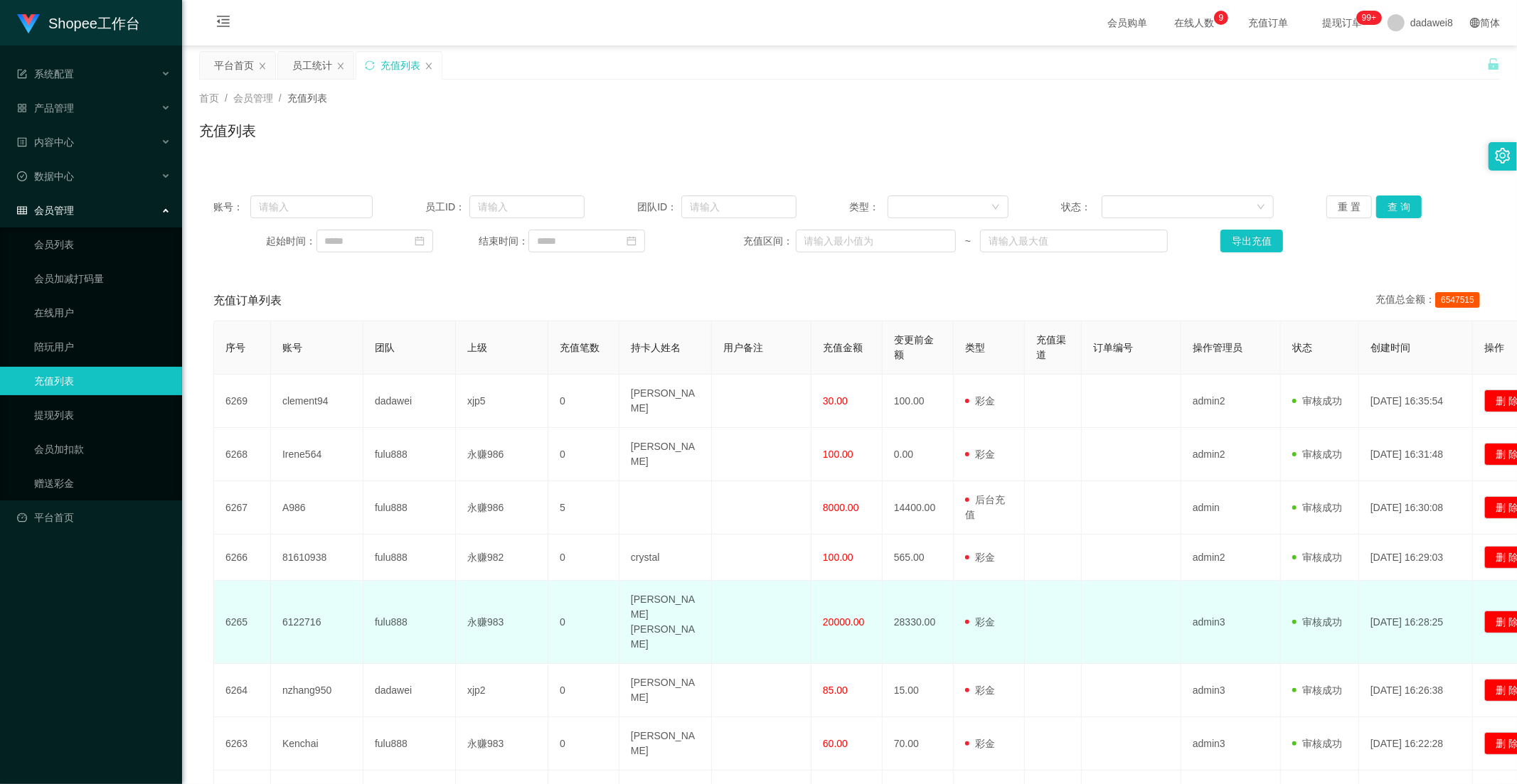
click at [828, 617] on span "20000.00" at bounding box center [843, 623] width 41 height 12
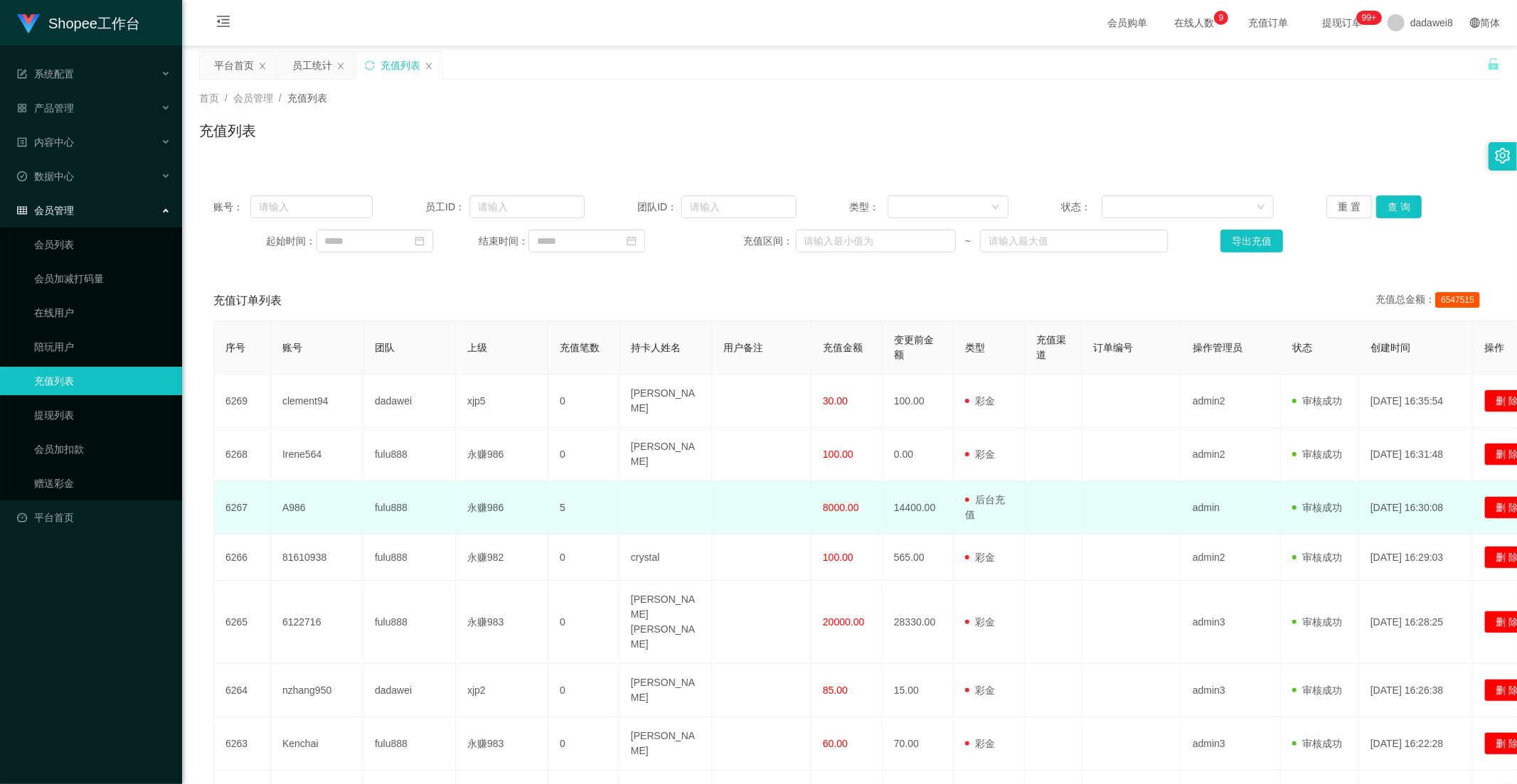
click at [828, 481] on td "8000.00" at bounding box center [847, 508] width 71 height 53
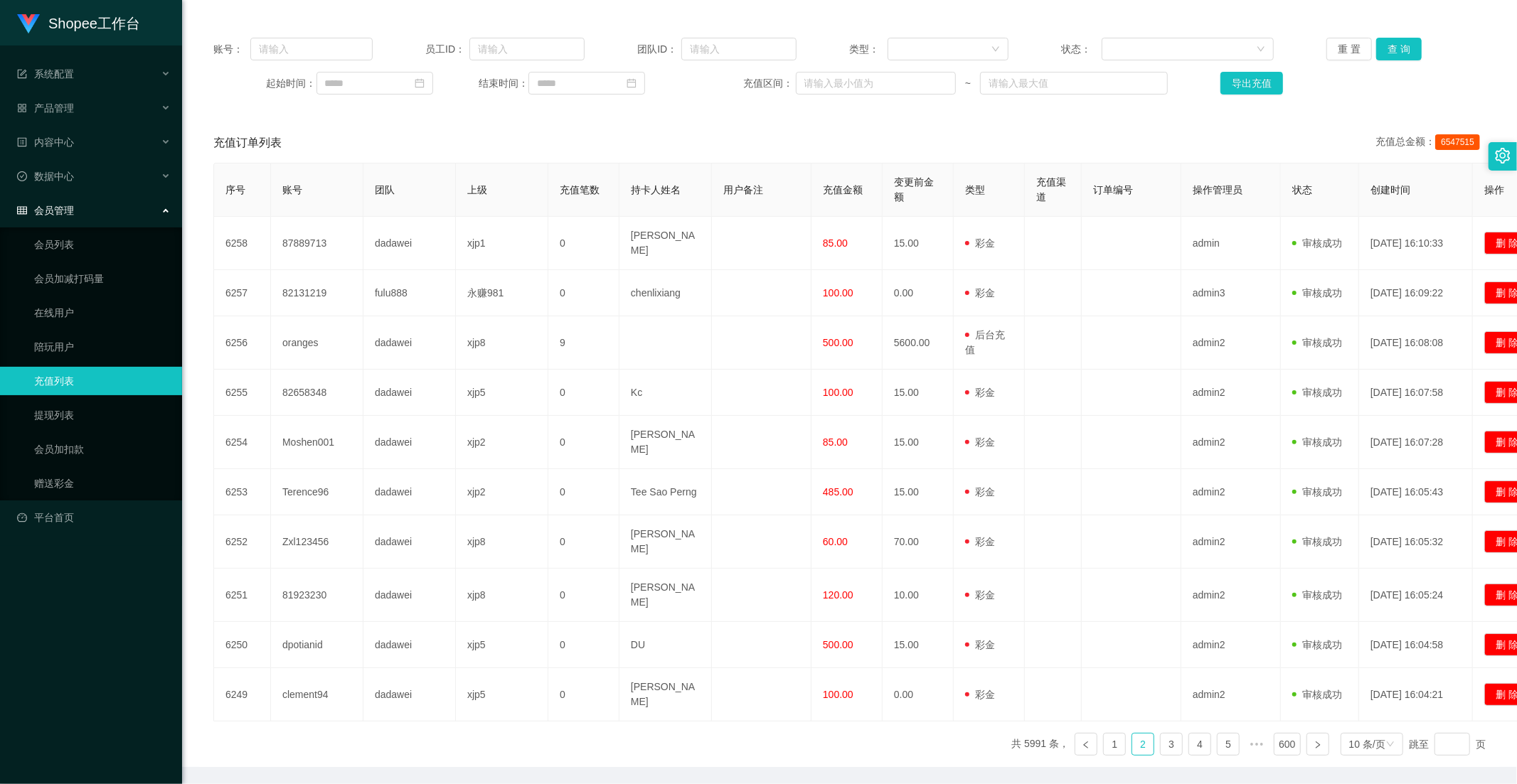
scroll to position [0, 0]
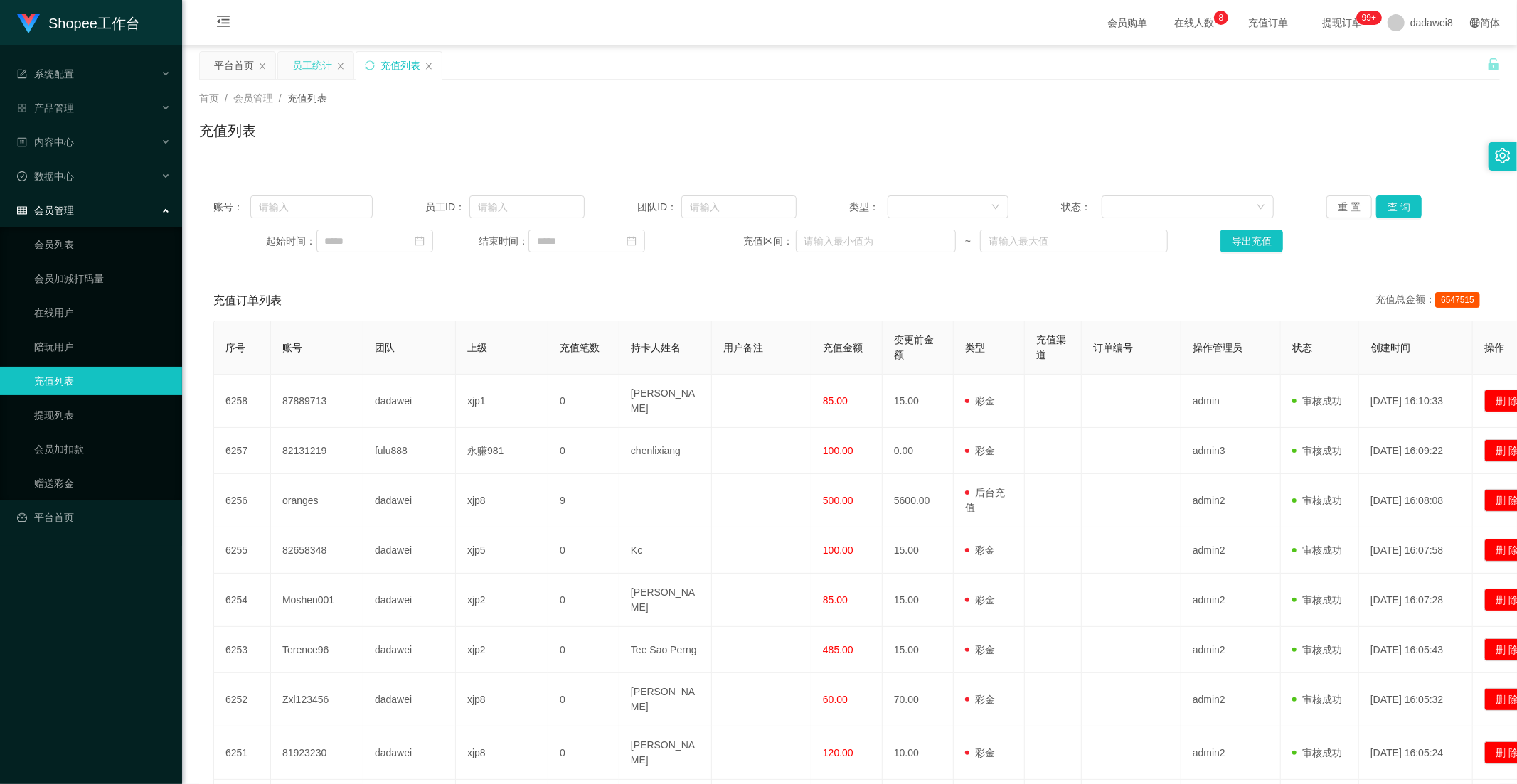
click at [304, 67] on div "员工统计" at bounding box center [311, 65] width 40 height 27
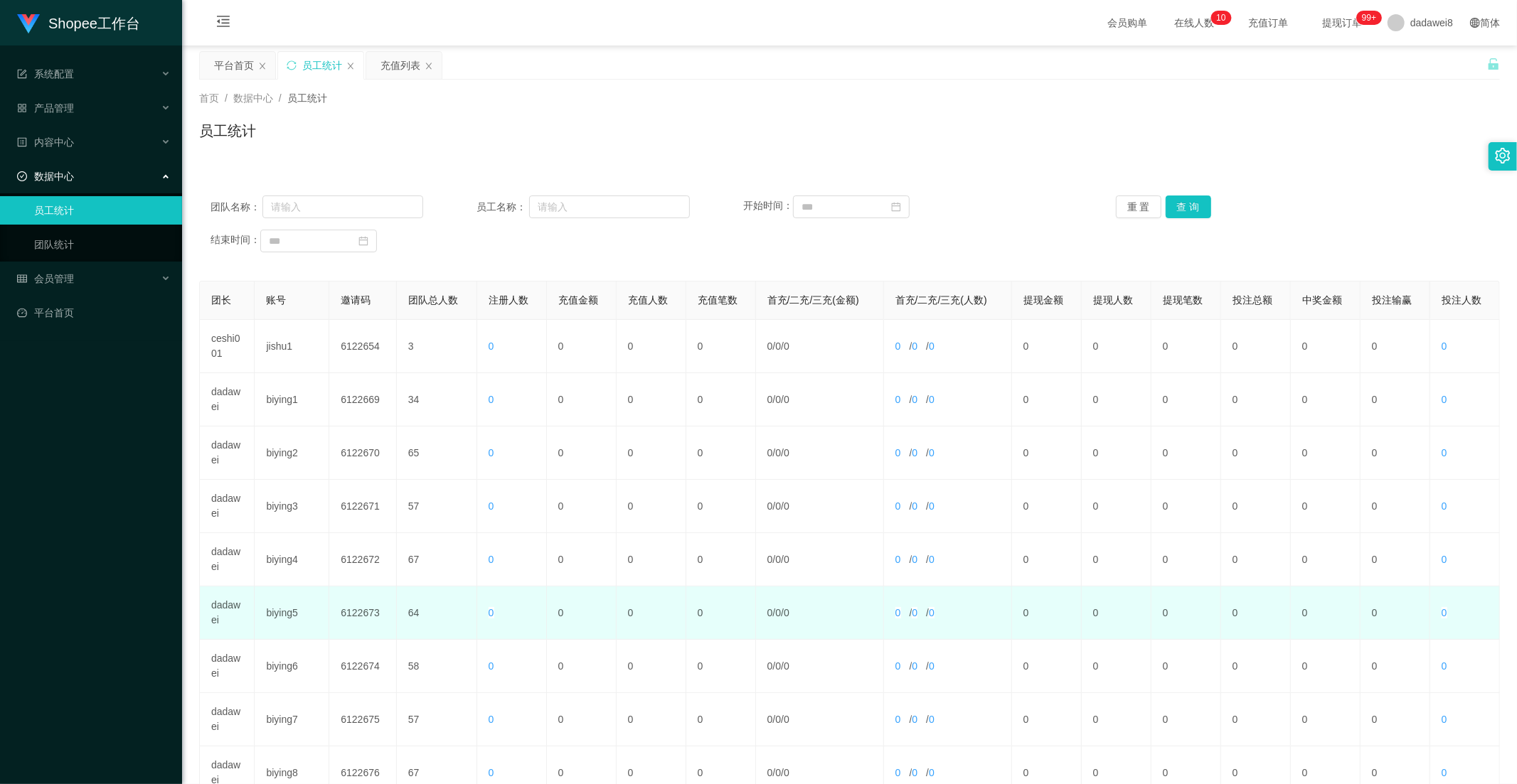
scroll to position [199, 0]
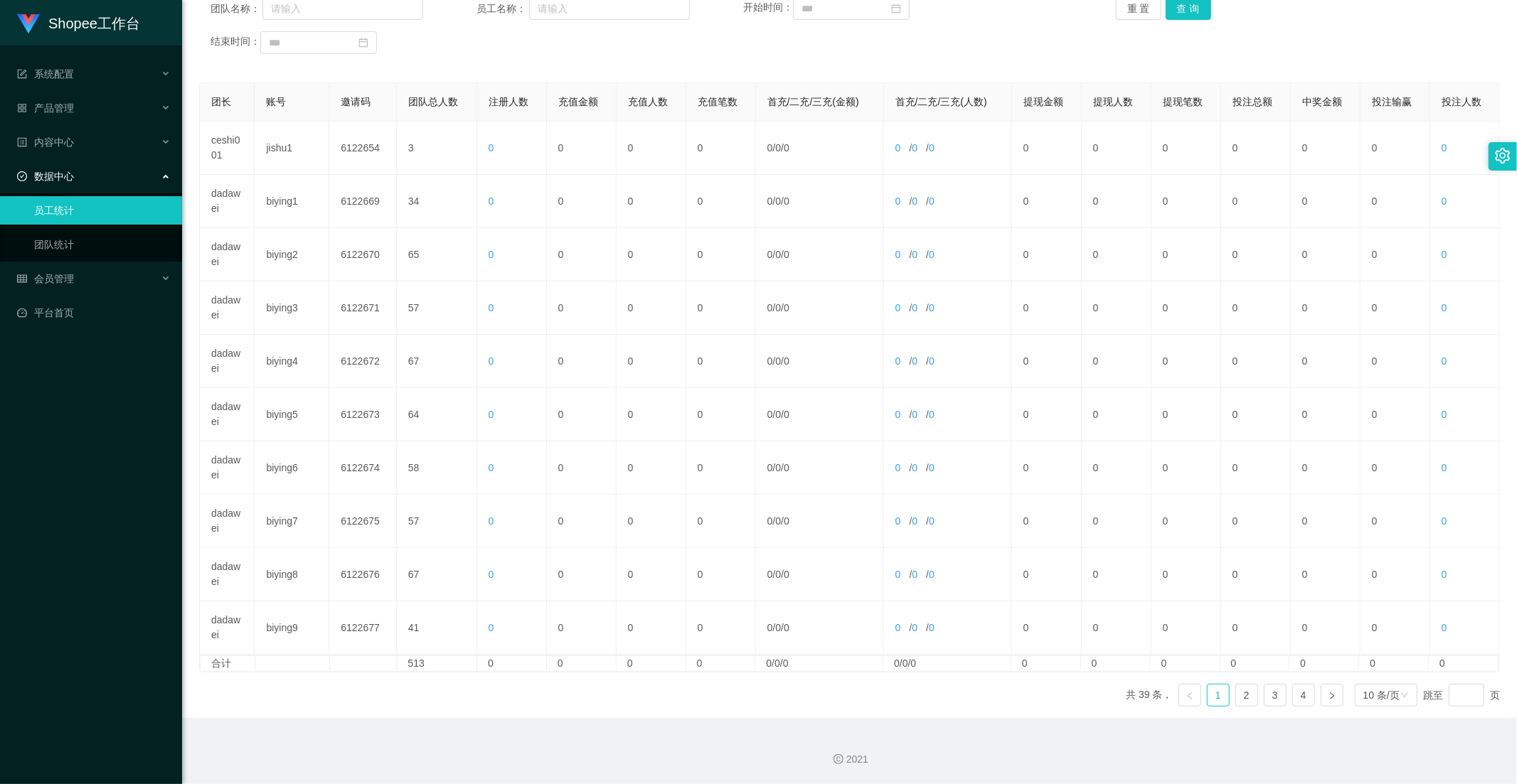
click at [1311, 688] on ul "共 39 条， 1 2 3 4 10 条/页 跳至 页" at bounding box center [1313, 695] width 374 height 22
click at [1300, 694] on link "4" at bounding box center [1304, 695] width 21 height 21
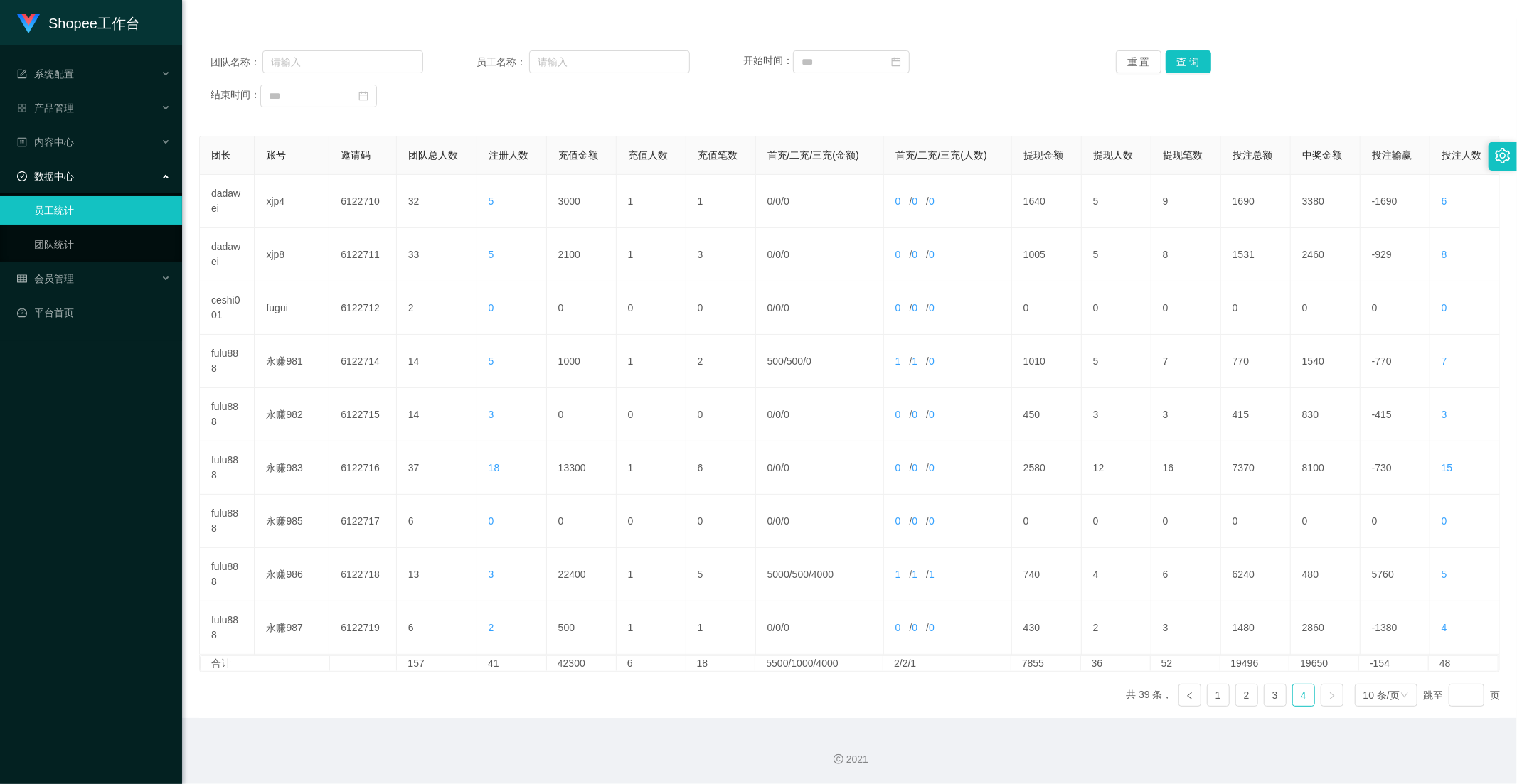
scroll to position [0, 0]
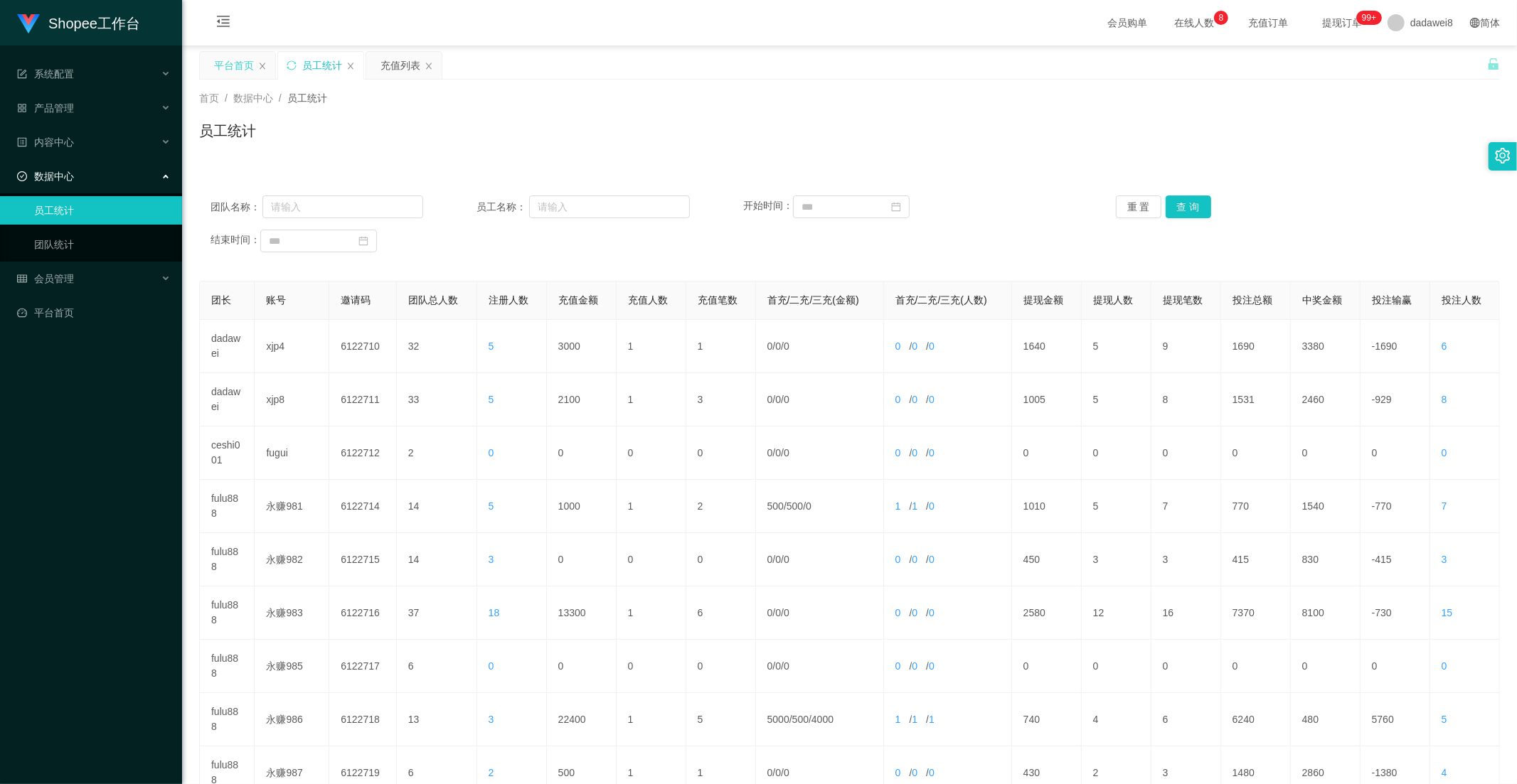
click at [247, 59] on div "平台首页" at bounding box center [234, 65] width 40 height 27
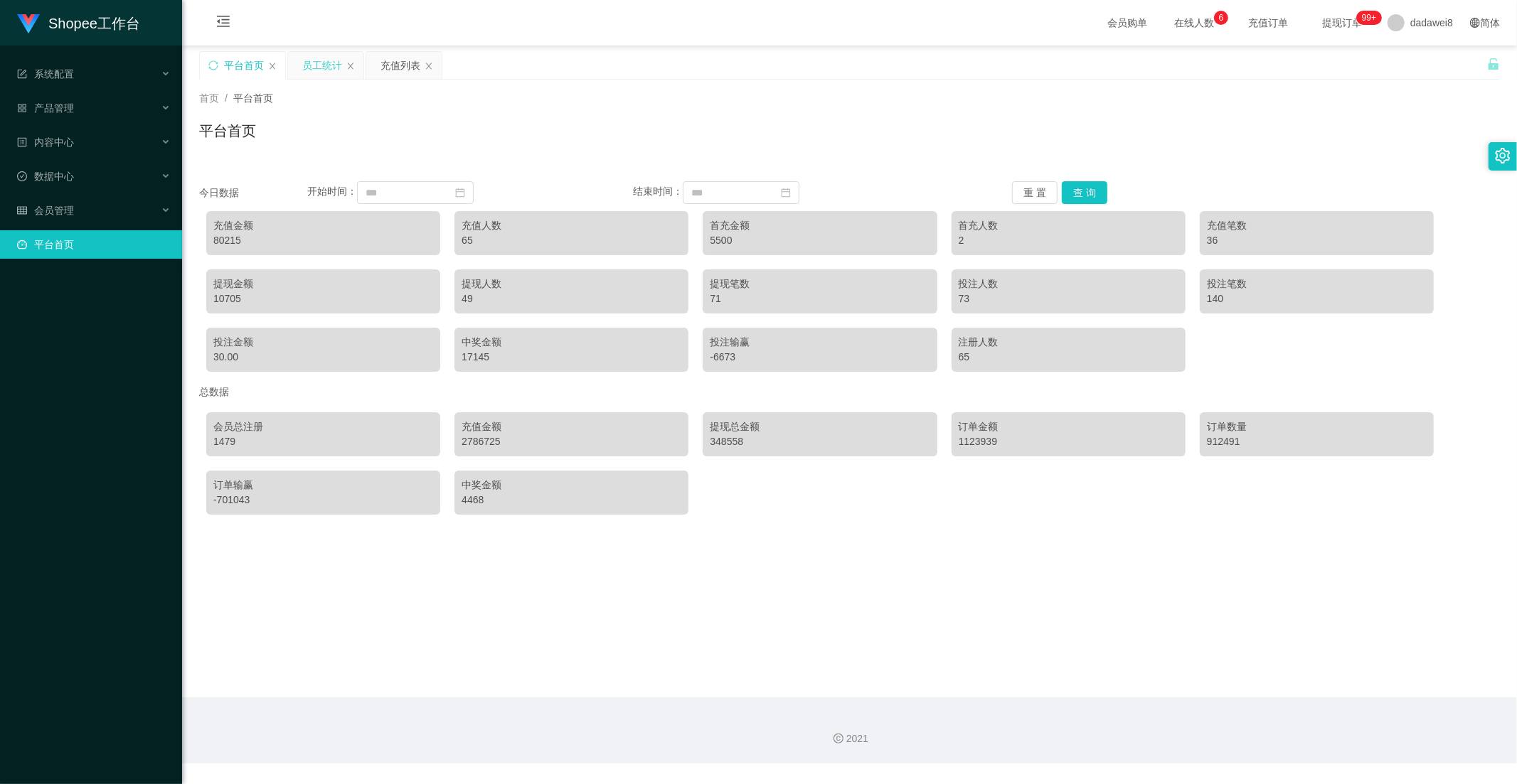
click at [326, 68] on div "员工统计" at bounding box center [322, 65] width 40 height 27
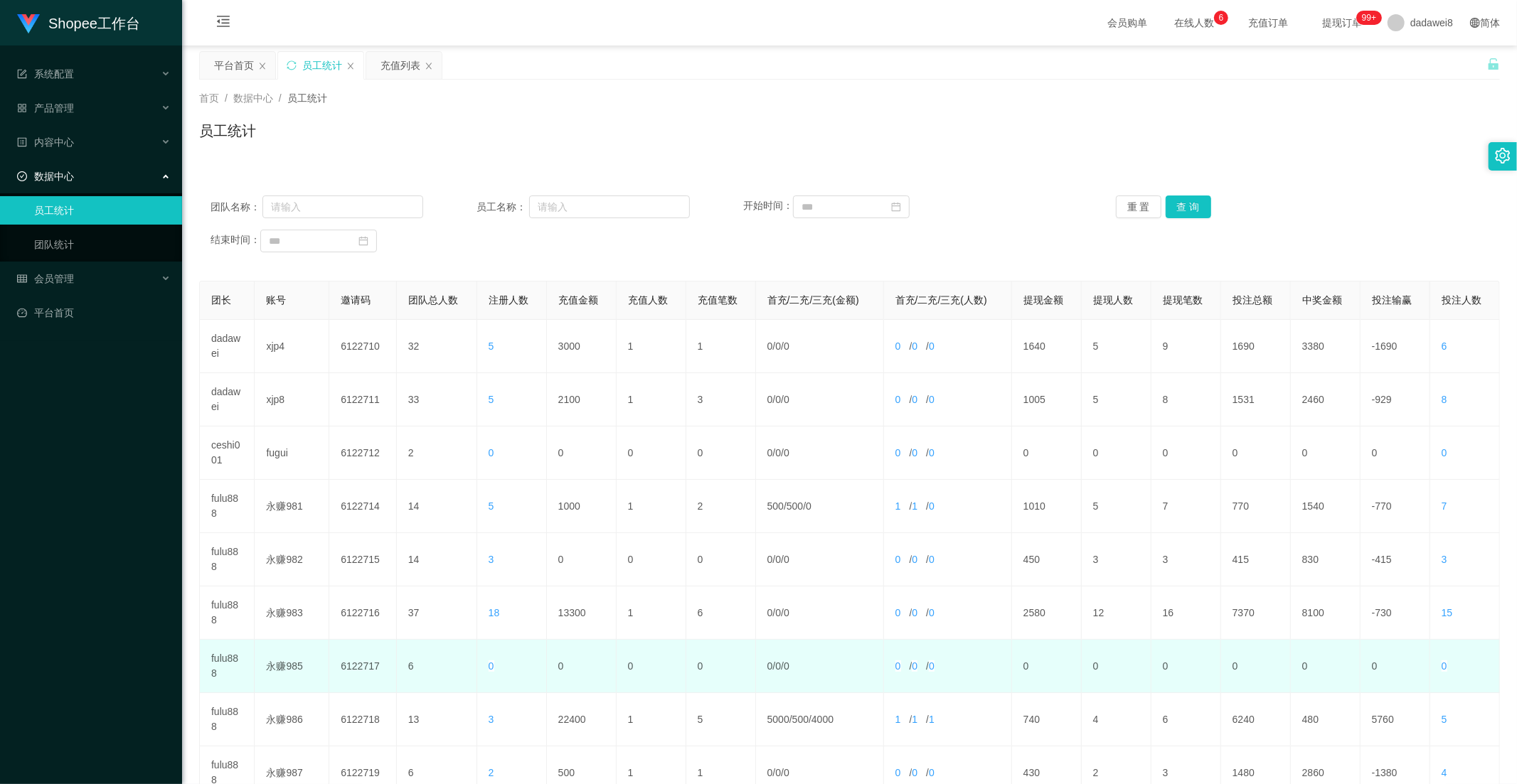
scroll to position [145, 0]
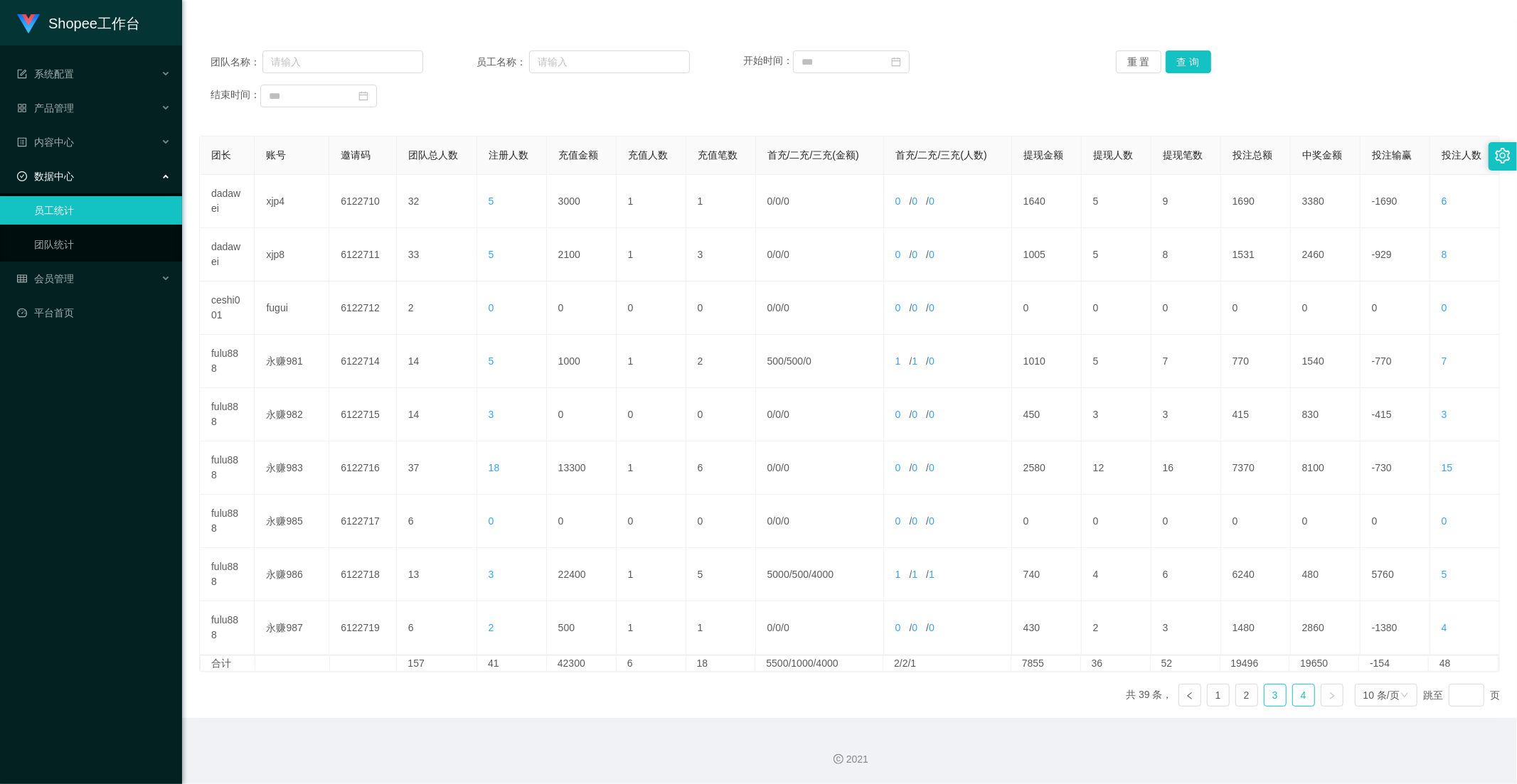
click at [1264, 699] on link "3" at bounding box center [1275, 695] width 21 height 21
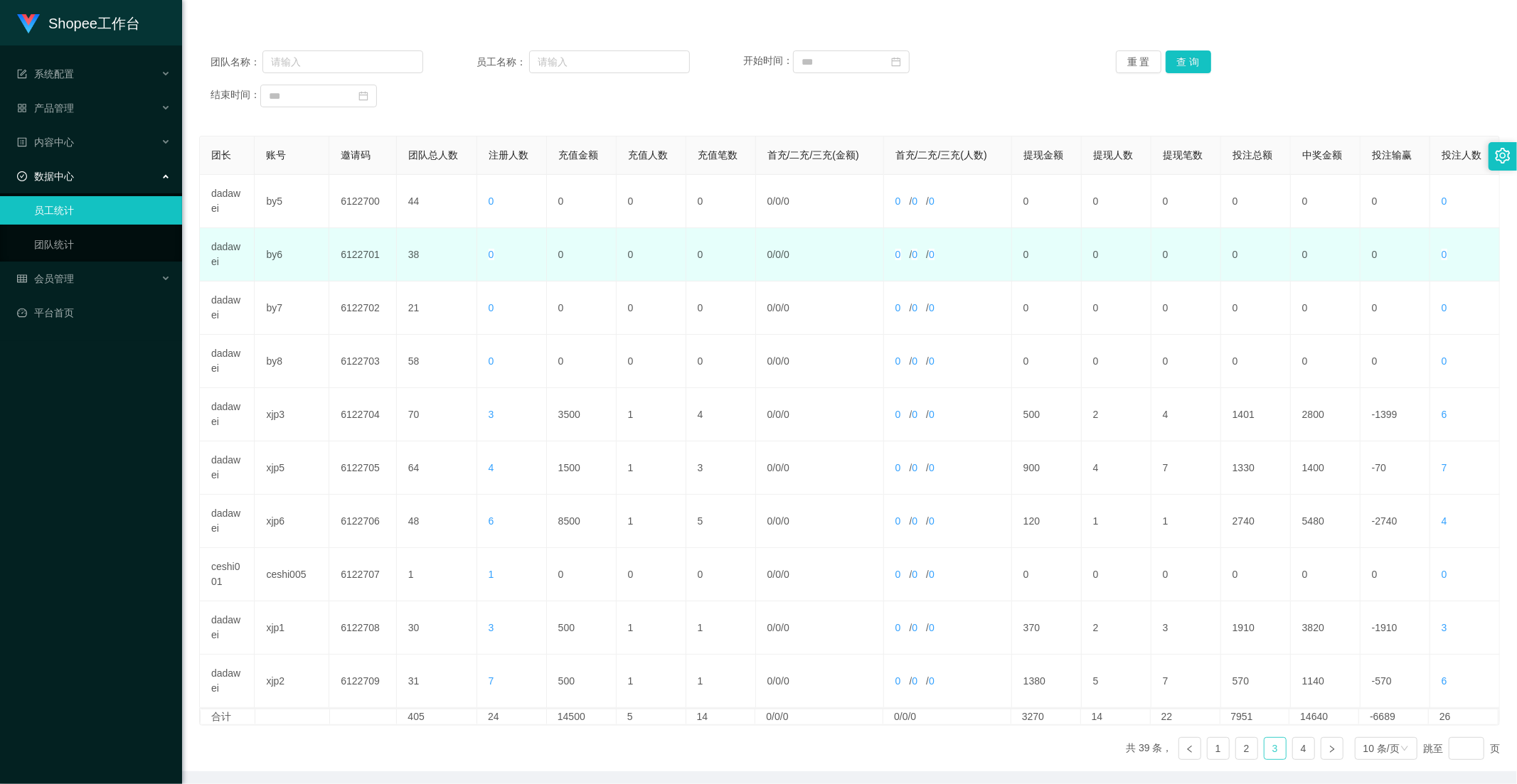
scroll to position [0, 0]
